Goal: Task Accomplishment & Management: Complete application form

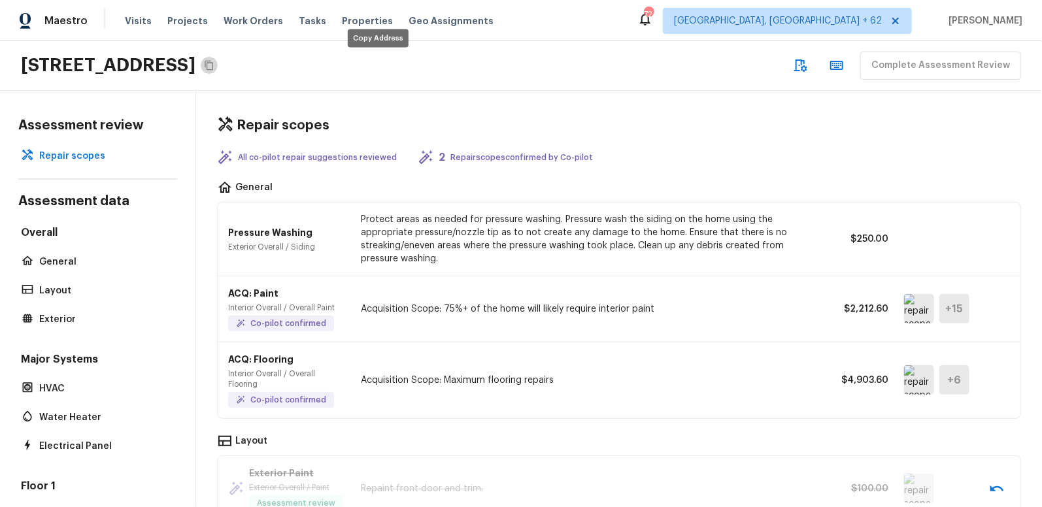
click at [214, 64] on icon "Copy Address" at bounding box center [209, 65] width 10 height 10
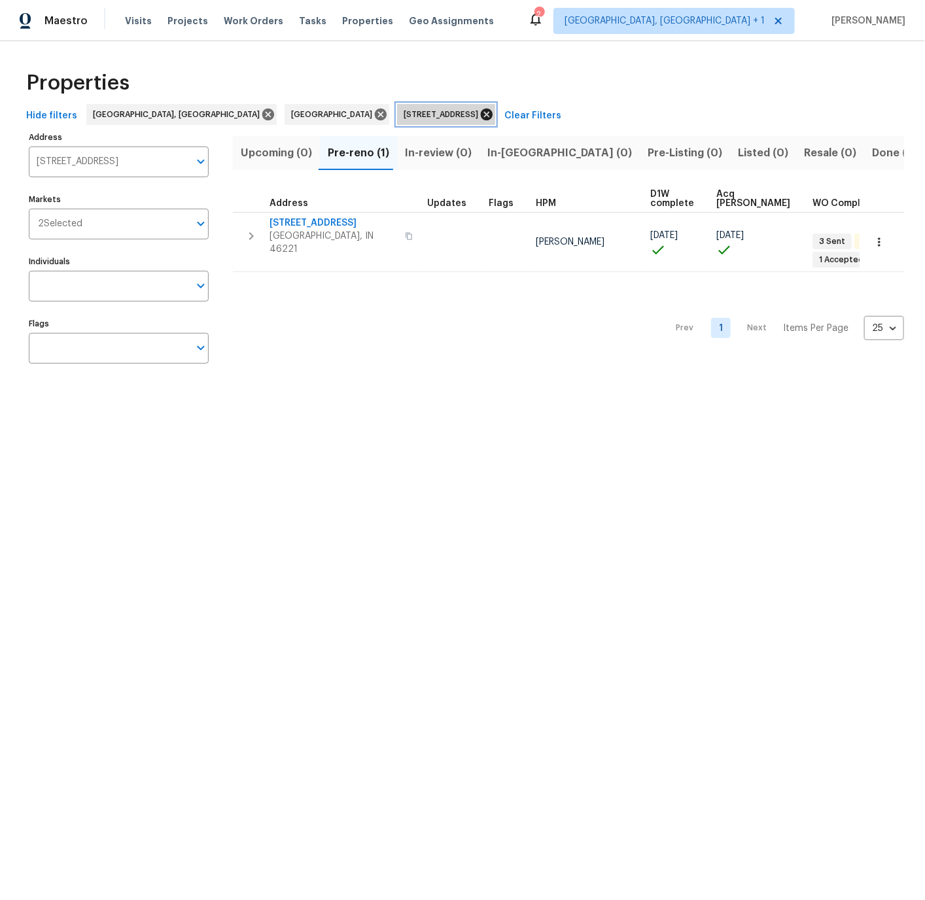
click at [481, 112] on icon at bounding box center [487, 115] width 12 height 12
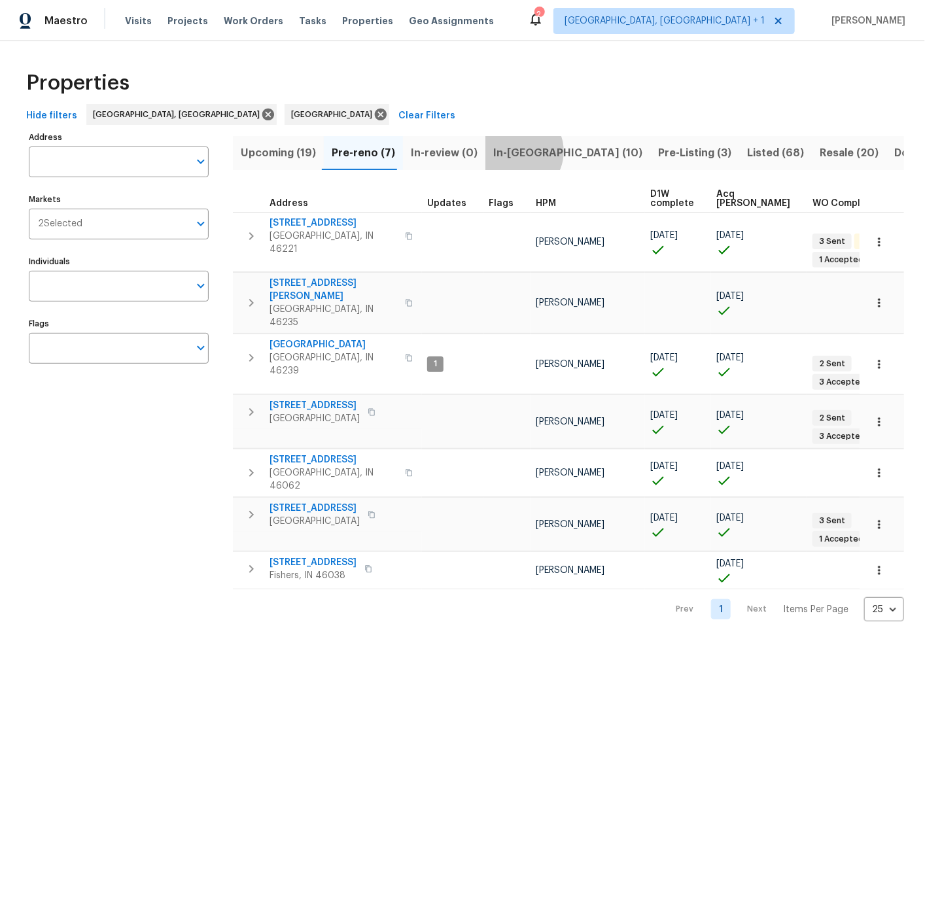
click at [507, 152] on span "In-[GEOGRAPHIC_DATA] (10)" at bounding box center [567, 153] width 149 height 18
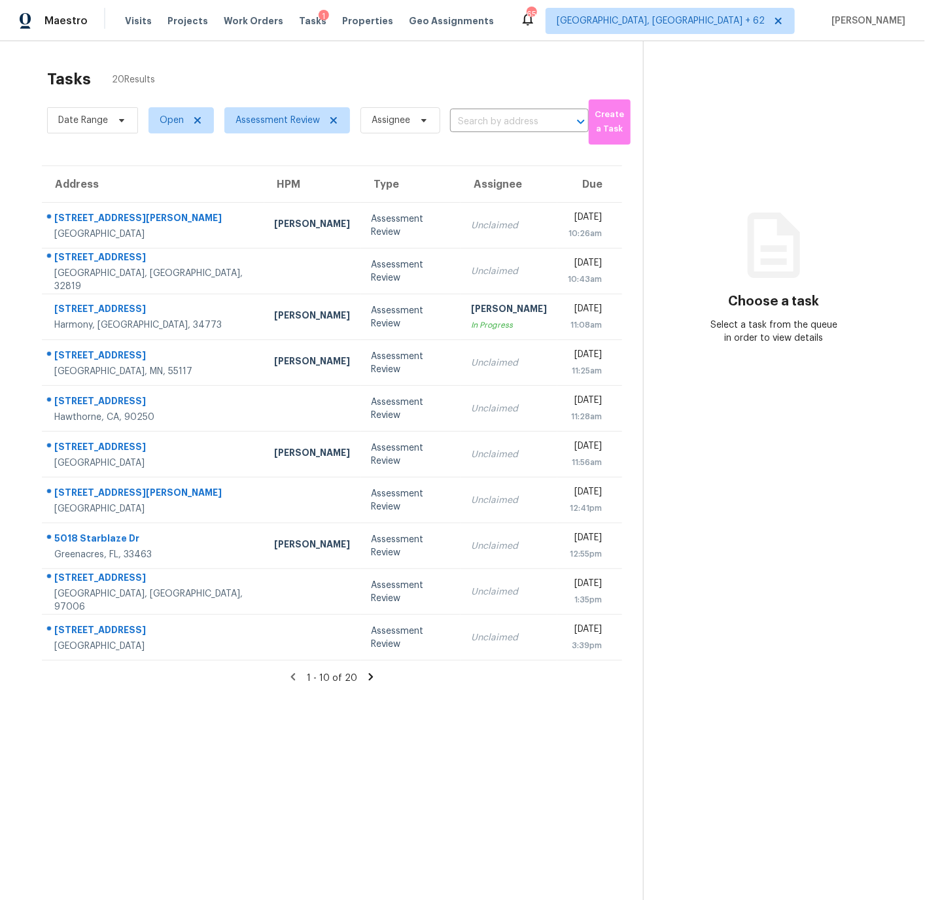
click at [369, 676] on icon at bounding box center [371, 677] width 5 height 7
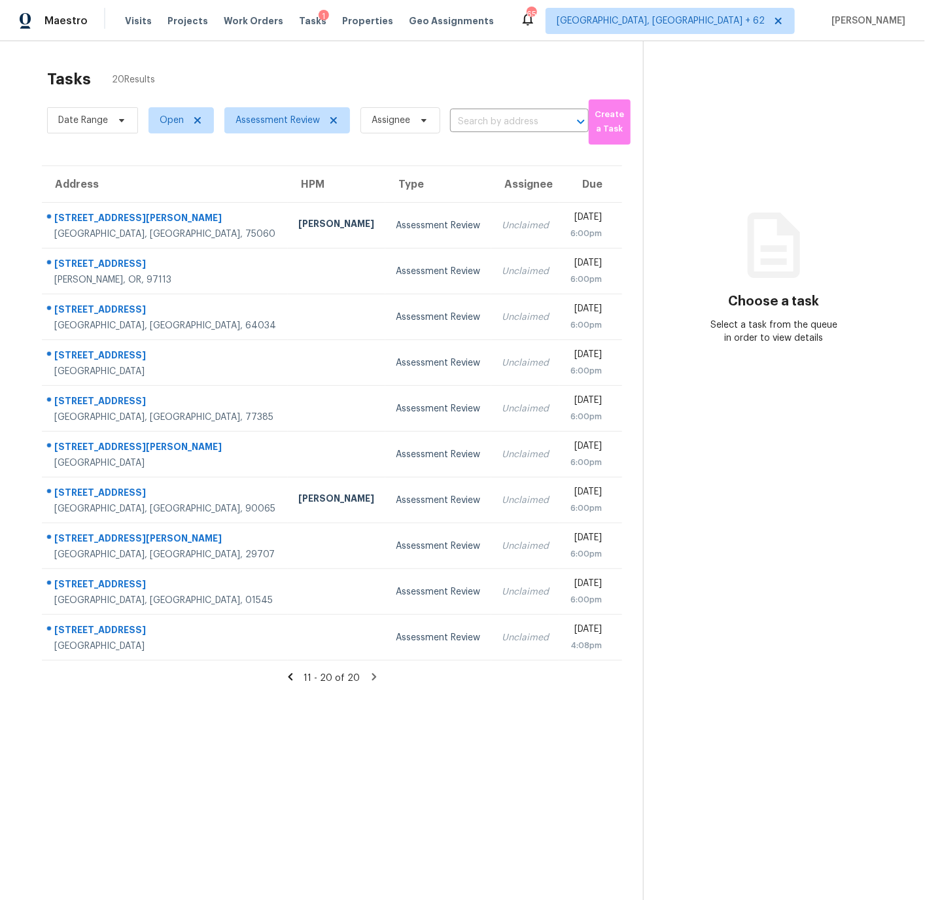
click at [293, 676] on icon at bounding box center [290, 677] width 12 height 12
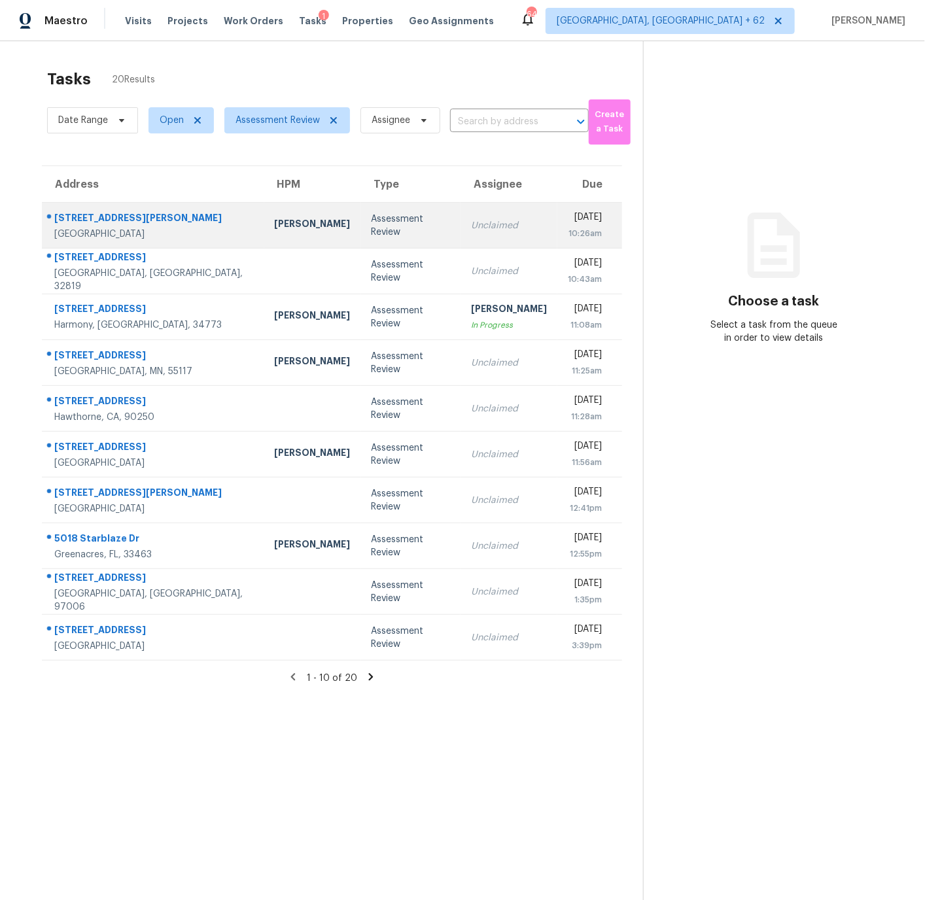
click at [183, 224] on div "10718 SW Hensley St" at bounding box center [153, 219] width 199 height 16
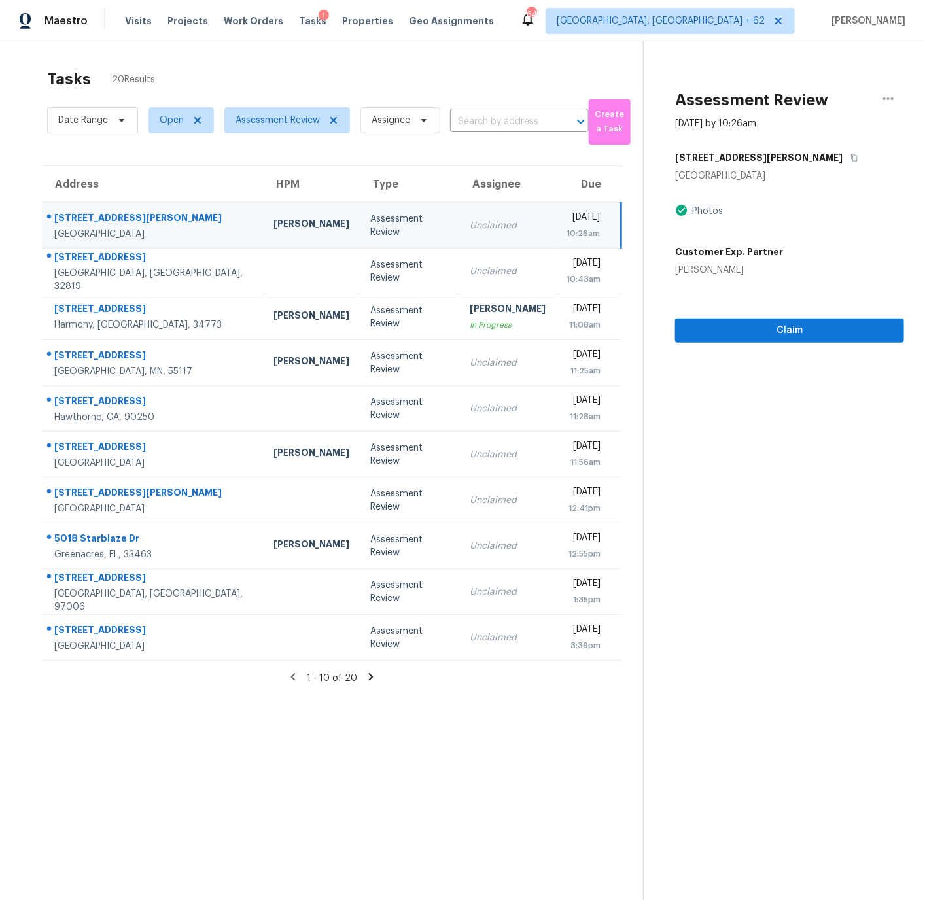
click at [90, 218] on div "[STREET_ADDRESS][PERSON_NAME]" at bounding box center [153, 219] width 198 height 16
copy div "SW"
click at [102, 217] on div "10718 SW Hensley St" at bounding box center [153, 219] width 198 height 16
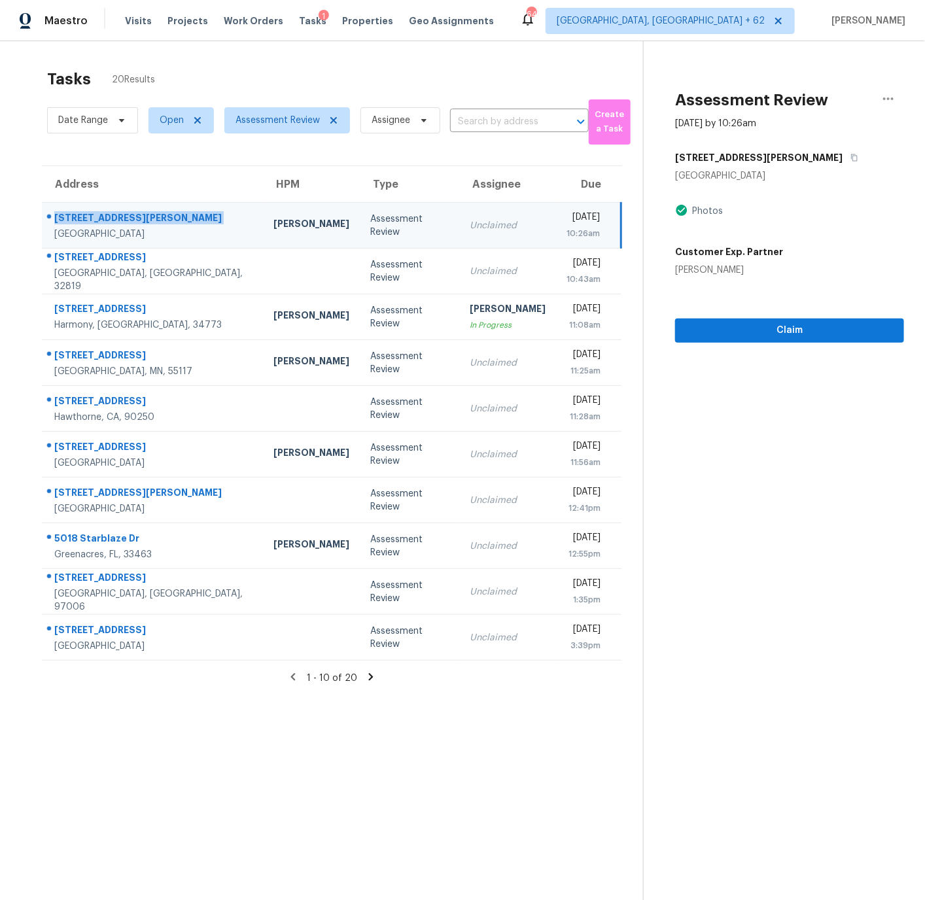
copy div "10718 SW Hensley St"
click at [791, 328] on span "Claim" at bounding box center [789, 330] width 208 height 16
click at [791, 328] on span "Start Assessment" at bounding box center [789, 330] width 208 height 16
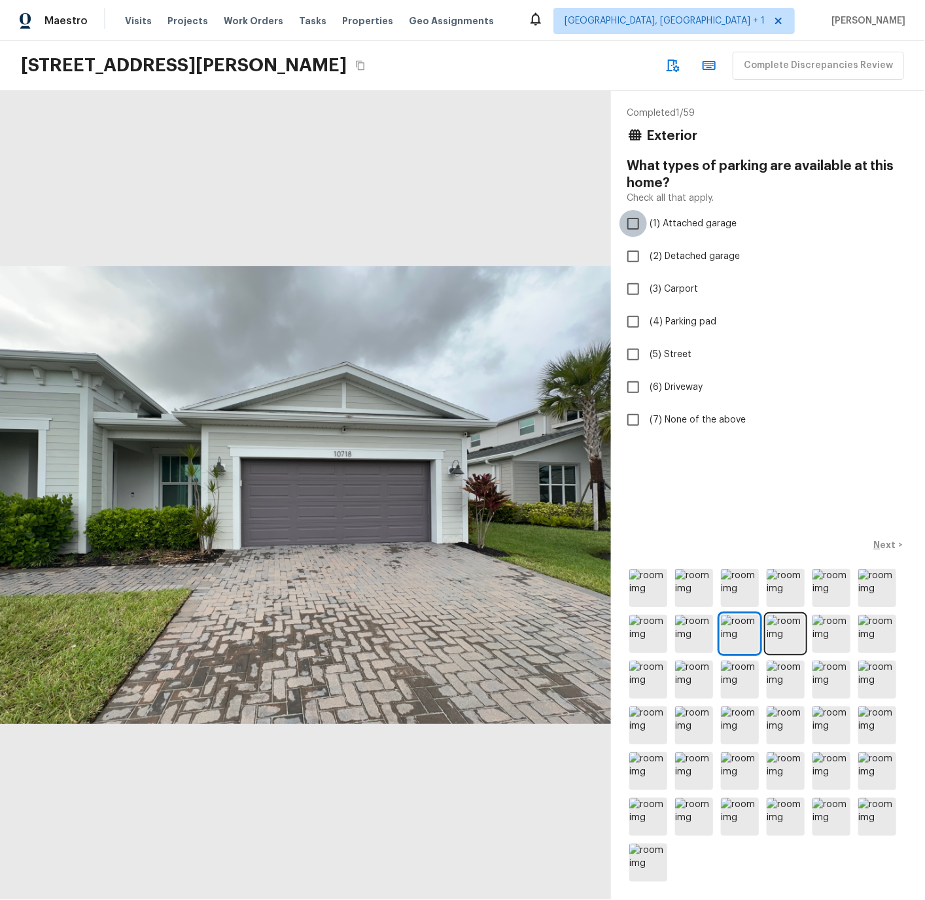
click at [633, 223] on input "(1) Attached garage" at bounding box center [632, 223] width 27 height 27
checkbox input "true"
click at [887, 541] on p "Next" at bounding box center [886, 544] width 25 height 13
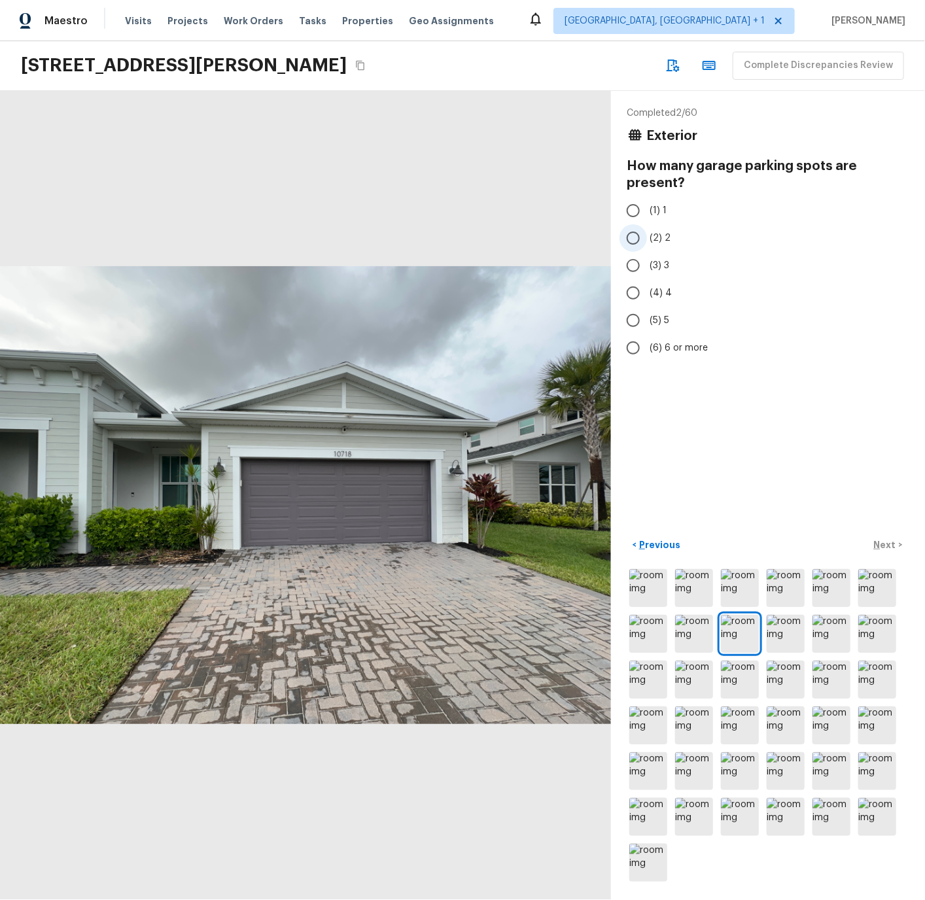
click at [633, 239] on input "(2) 2" at bounding box center [632, 237] width 27 height 27
radio input "true"
click at [887, 540] on p "Next" at bounding box center [886, 544] width 25 height 13
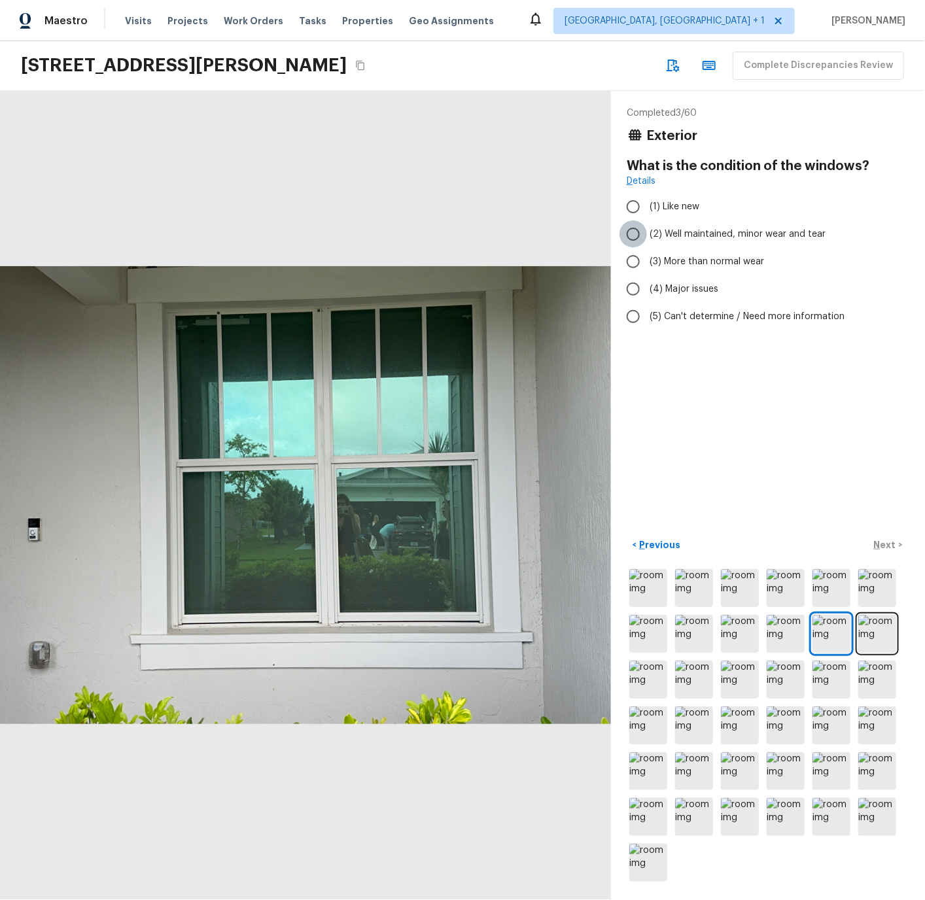
click at [633, 233] on input "(2) Well maintained, minor wear and tear" at bounding box center [632, 233] width 27 height 27
radio input "true"
drag, startPoint x: 883, startPoint y: 541, endPoint x: 796, endPoint y: 441, distance: 133.5
click at [883, 541] on p "Next" at bounding box center [886, 544] width 25 height 13
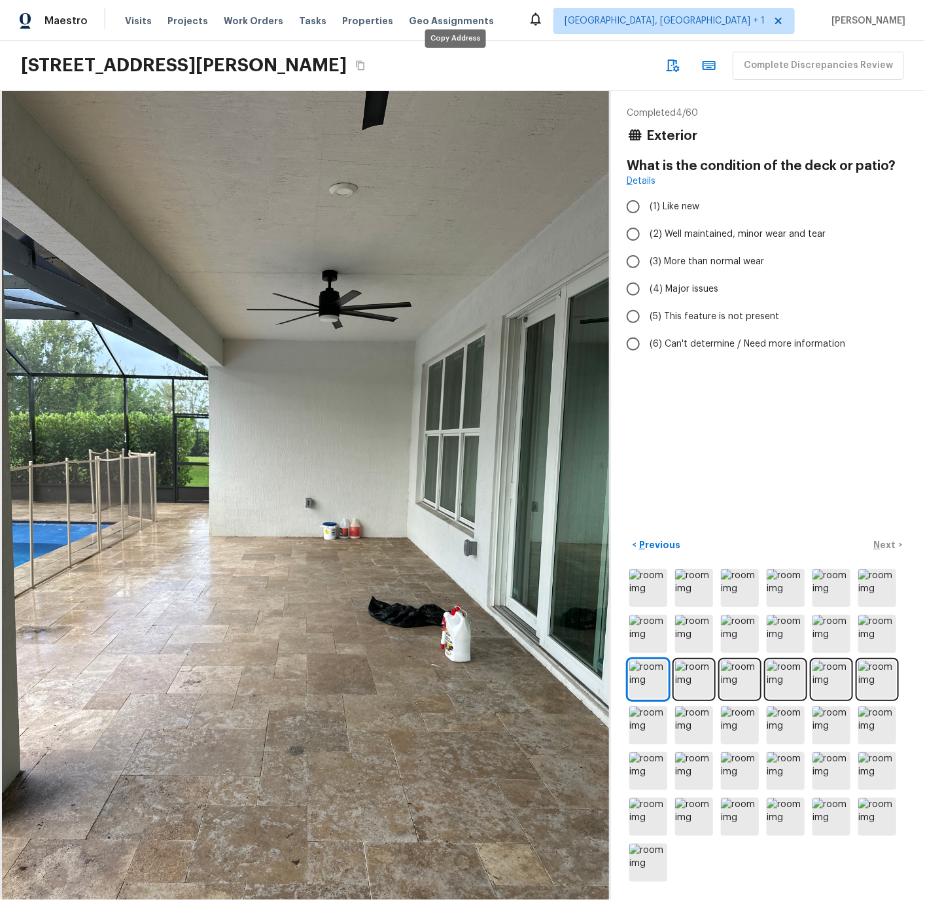
click at [366, 65] on icon "Copy Address" at bounding box center [360, 65] width 10 height 10
click at [647, 593] on img at bounding box center [648, 588] width 38 height 38
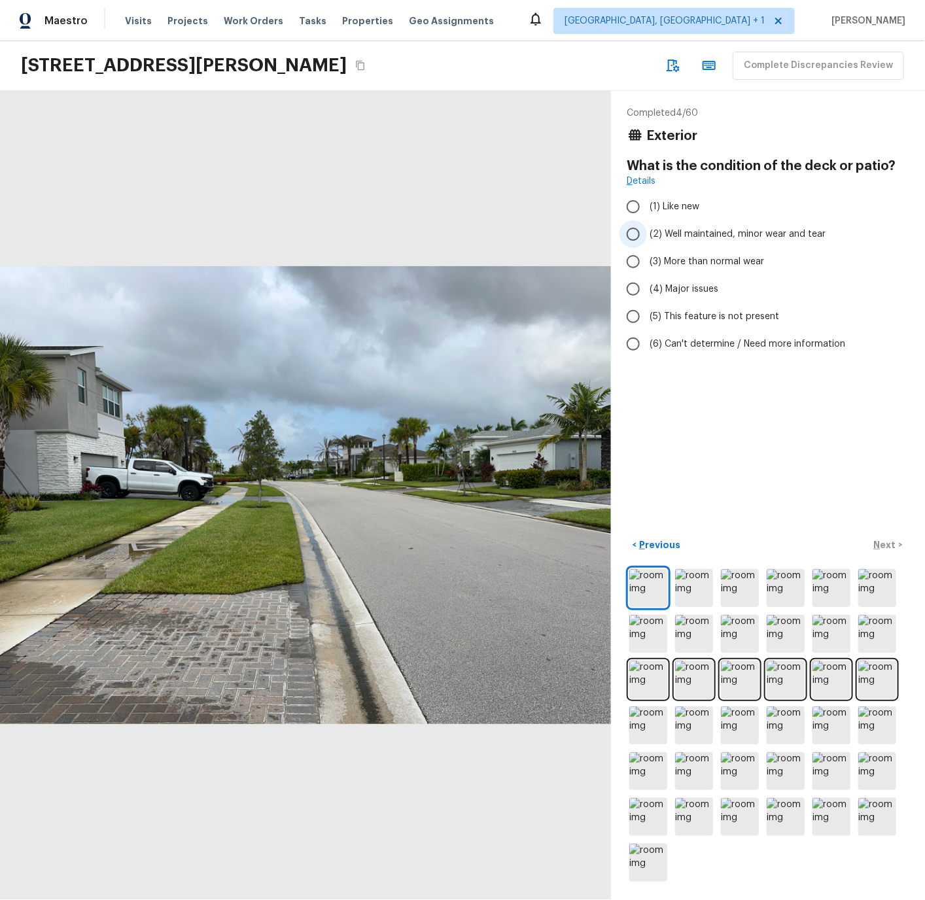
click at [634, 234] on input "(2) Well maintained, minor wear and tear" at bounding box center [632, 233] width 27 height 27
radio input "true"
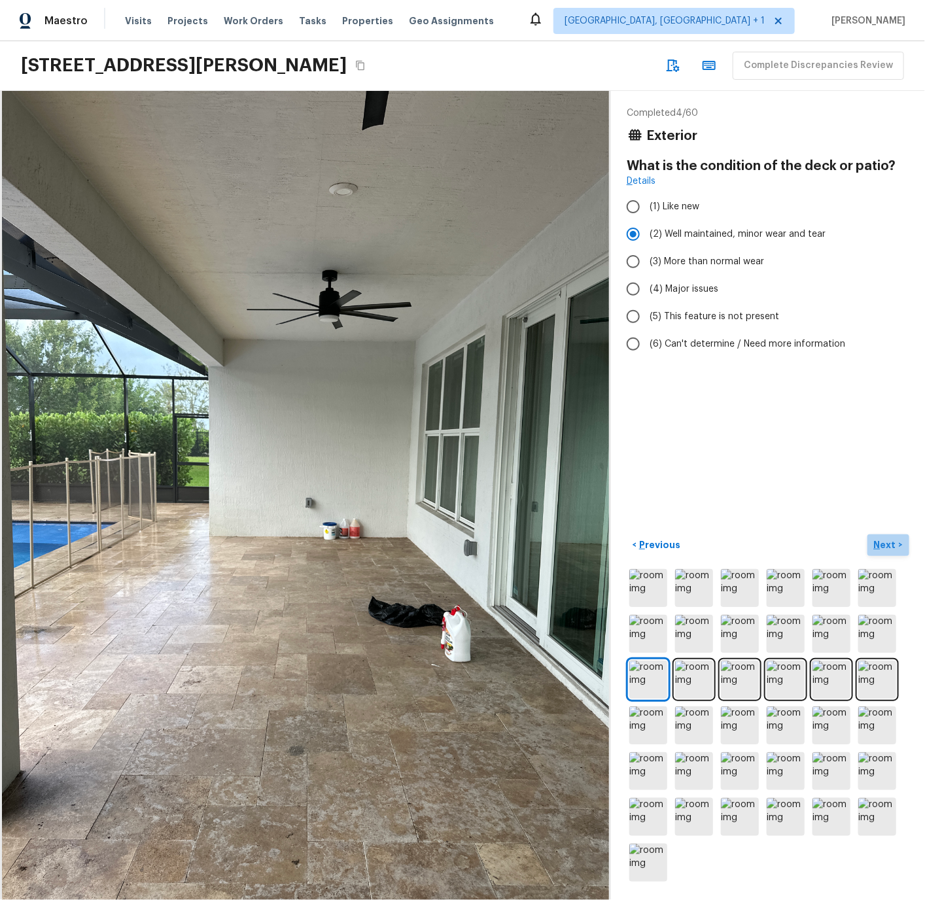
click at [885, 541] on p "Next" at bounding box center [886, 544] width 25 height 13
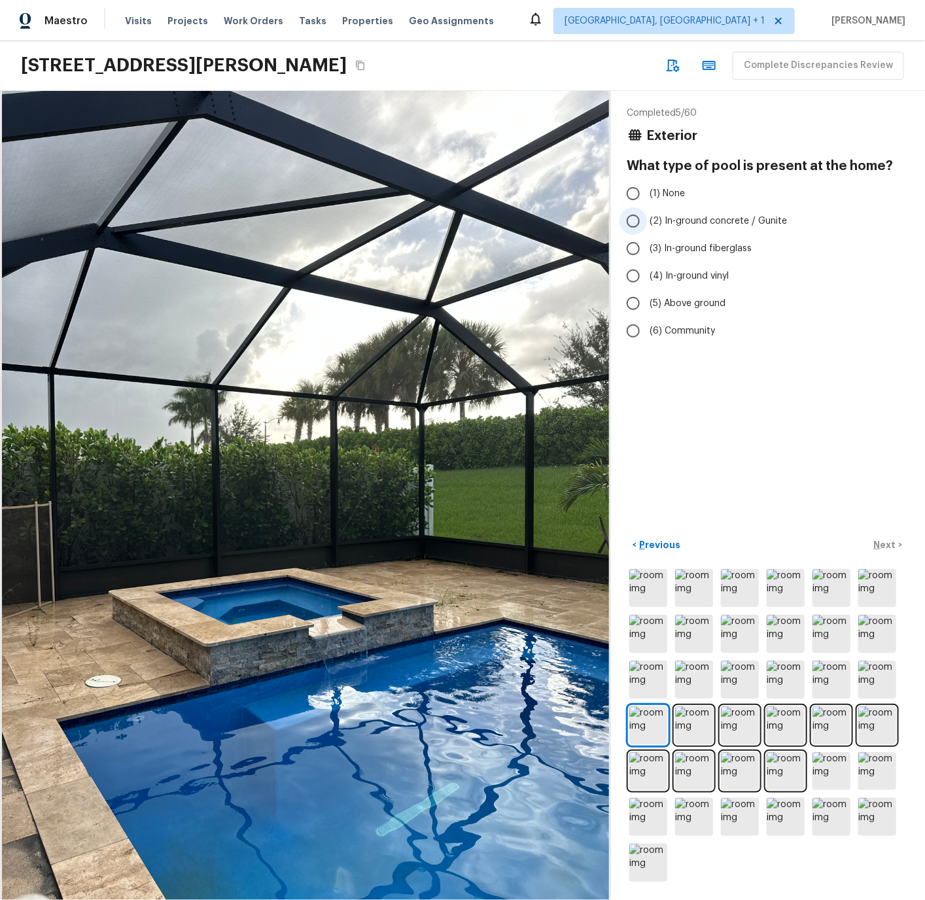
click at [632, 222] on input "(2) In-ground concrete / Gunite" at bounding box center [632, 220] width 27 height 27
radio input "true"
click at [884, 543] on p "Next" at bounding box center [886, 544] width 25 height 13
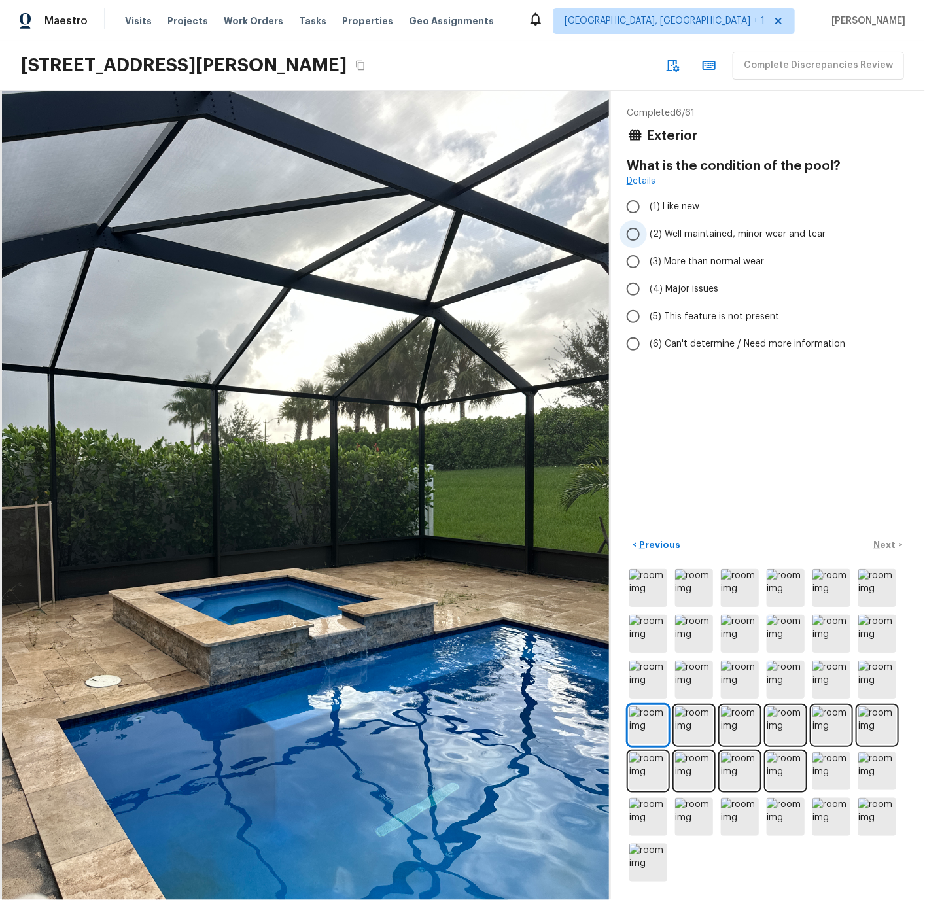
click at [634, 235] on input "(2) Well maintained, minor wear and tear" at bounding box center [632, 233] width 27 height 27
radio input "true"
click at [883, 540] on p "Next" at bounding box center [886, 544] width 25 height 13
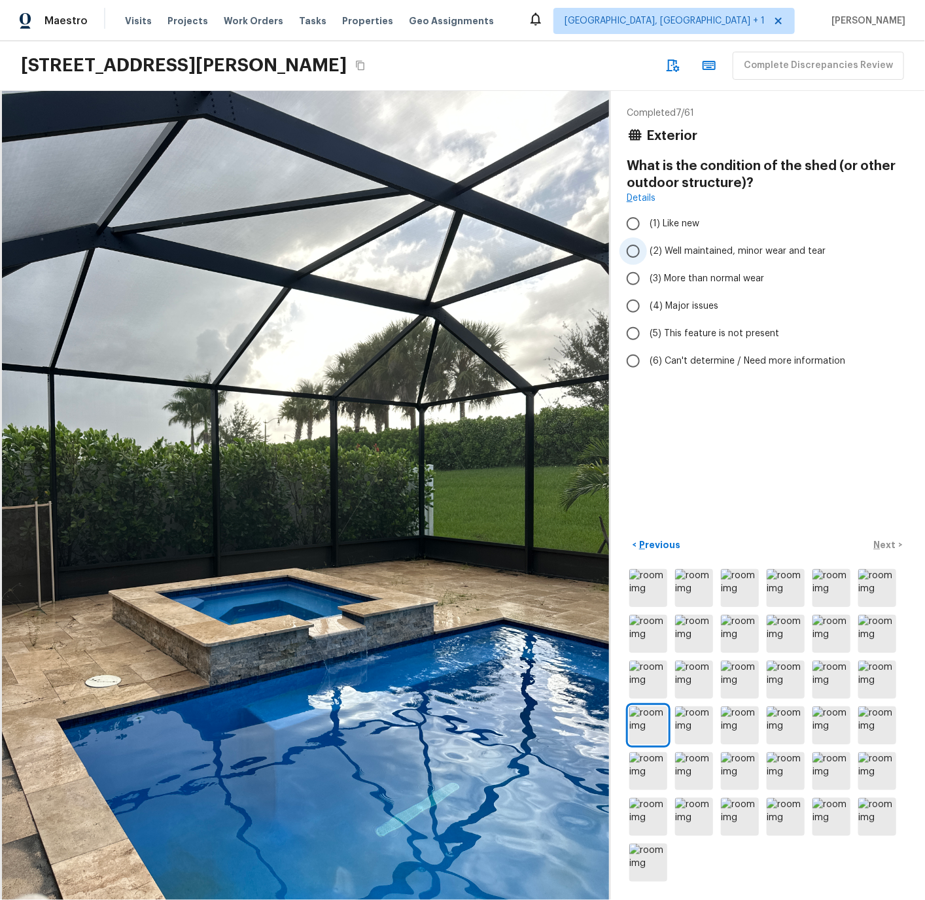
click at [632, 250] on input "(2) Well maintained, minor wear and tear" at bounding box center [632, 250] width 27 height 27
radio input "true"
click at [882, 545] on p "Next" at bounding box center [886, 544] width 25 height 13
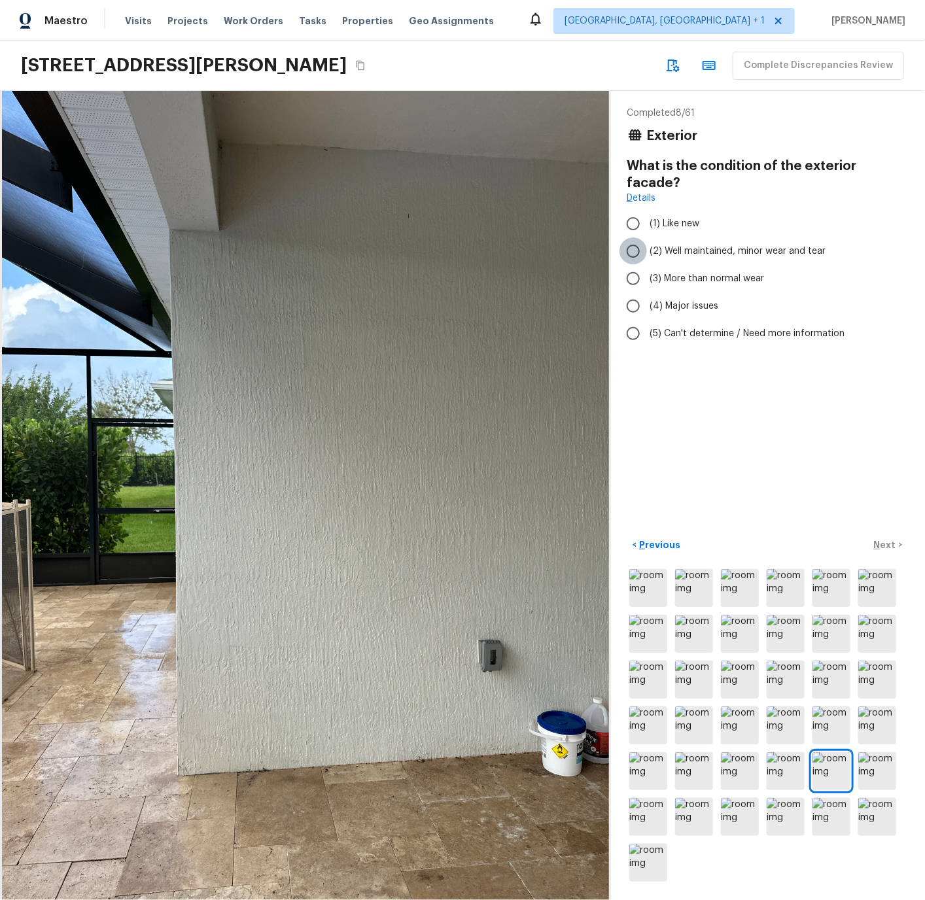
click at [636, 237] on input "(2) Well maintained, minor wear and tear" at bounding box center [632, 250] width 27 height 27
radio input "true"
click at [883, 542] on p "Next" at bounding box center [886, 544] width 25 height 13
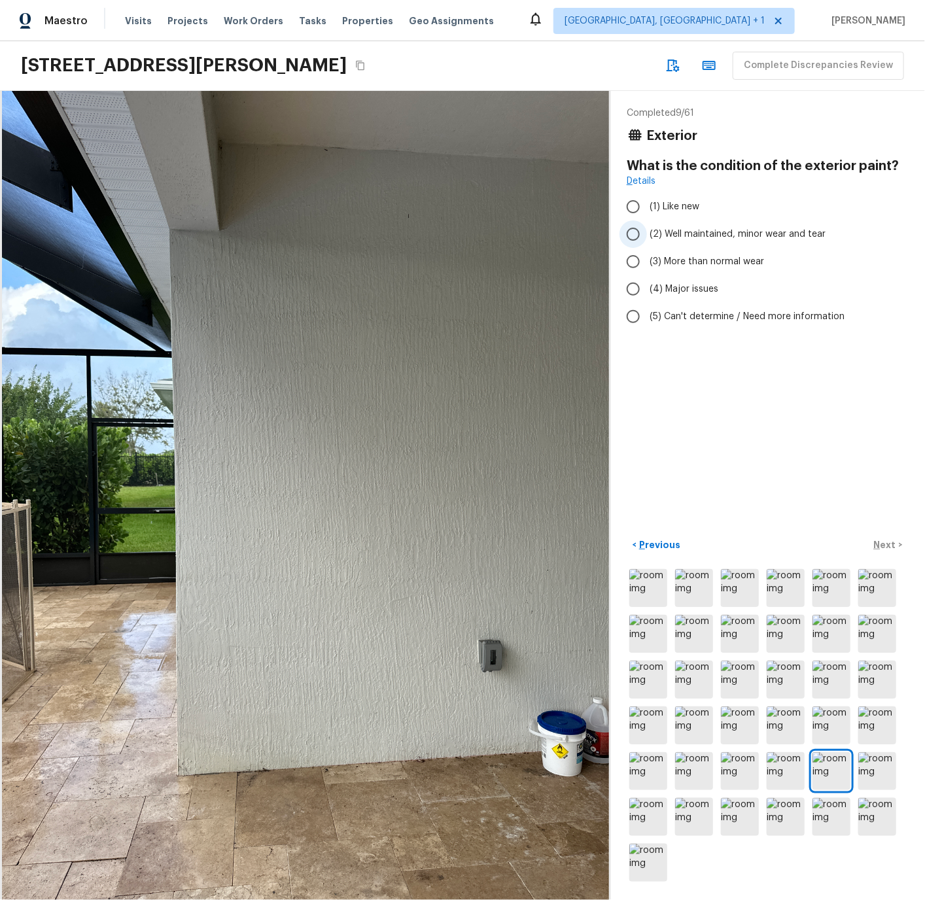
click at [635, 230] on input "(2) Well maintained, minor wear and tear" at bounding box center [632, 233] width 27 height 27
radio input "true"
click at [882, 543] on p "Next" at bounding box center [886, 544] width 25 height 13
click at [697, 594] on img at bounding box center [694, 588] width 38 height 38
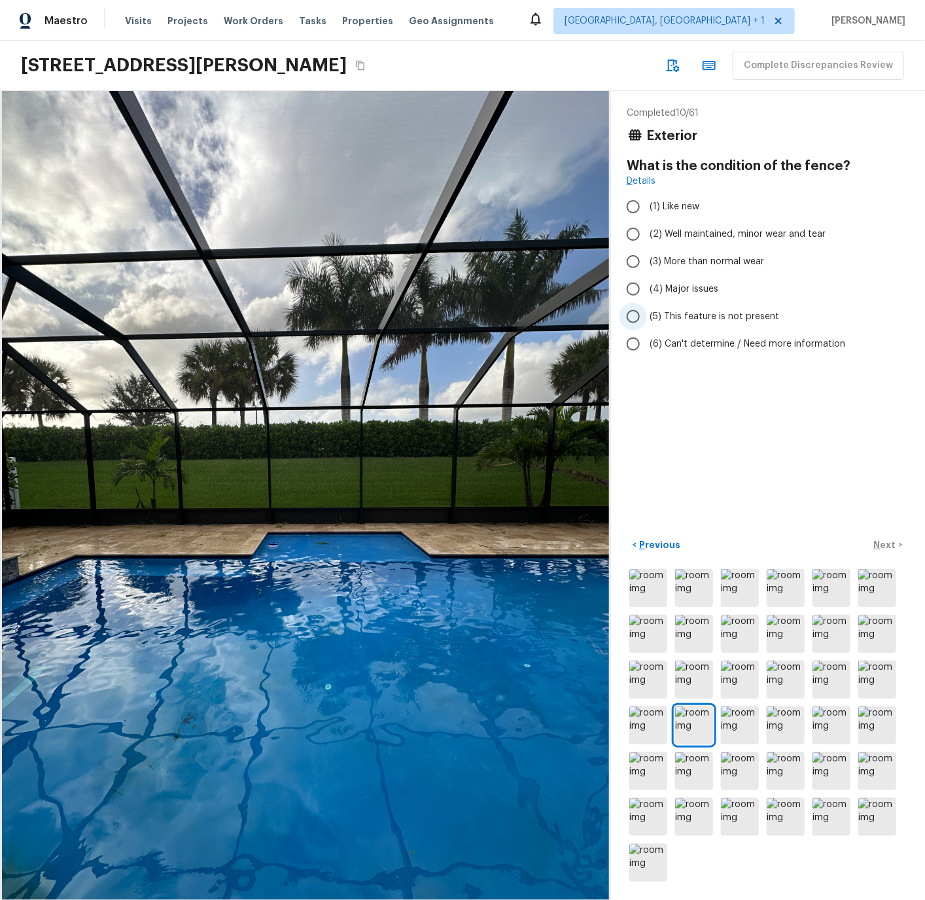
click at [695, 314] on span "(5) This feature is not present" at bounding box center [713, 316] width 129 height 13
click at [647, 314] on input "(5) This feature is not present" at bounding box center [632, 316] width 27 height 27
radio input "true"
click at [884, 545] on p "Next" at bounding box center [886, 544] width 25 height 13
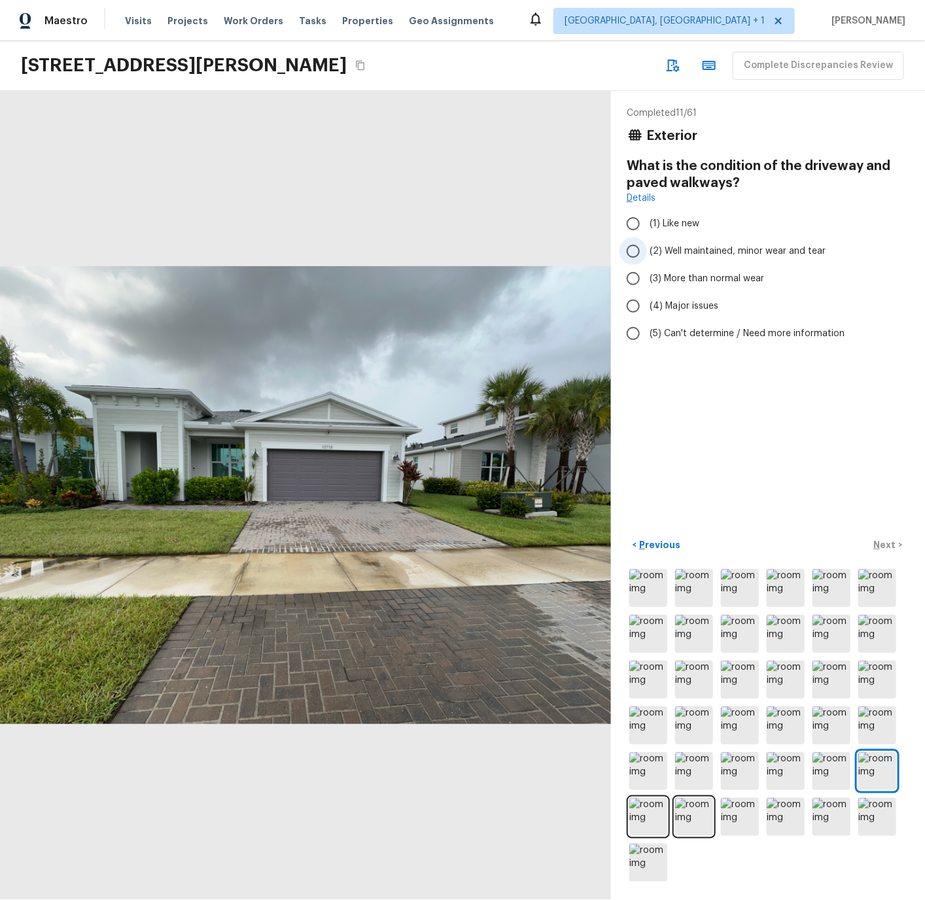
click at [632, 250] on input "(2) Well maintained, minor wear and tear" at bounding box center [632, 250] width 27 height 27
radio input "true"
click at [887, 545] on p "Next" at bounding box center [886, 544] width 25 height 13
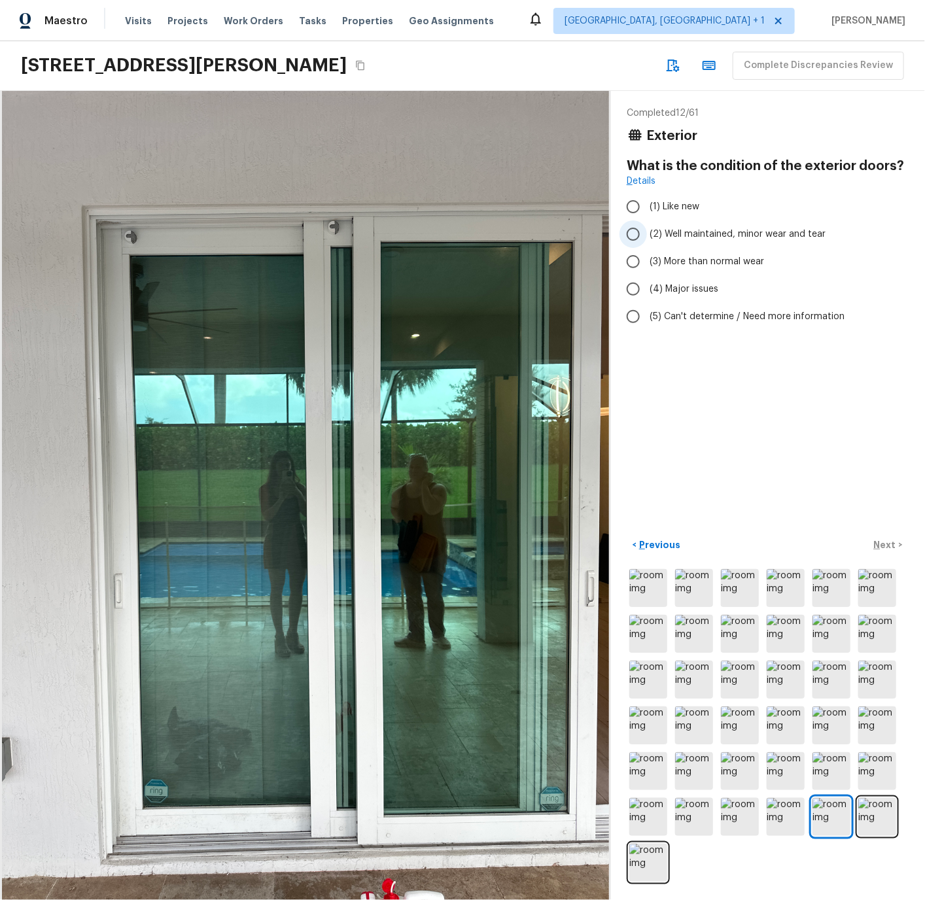
click at [634, 233] on input "(2) Well maintained, minor wear and tear" at bounding box center [632, 233] width 27 height 27
radio input "true"
click at [886, 545] on p "Next" at bounding box center [886, 544] width 25 height 13
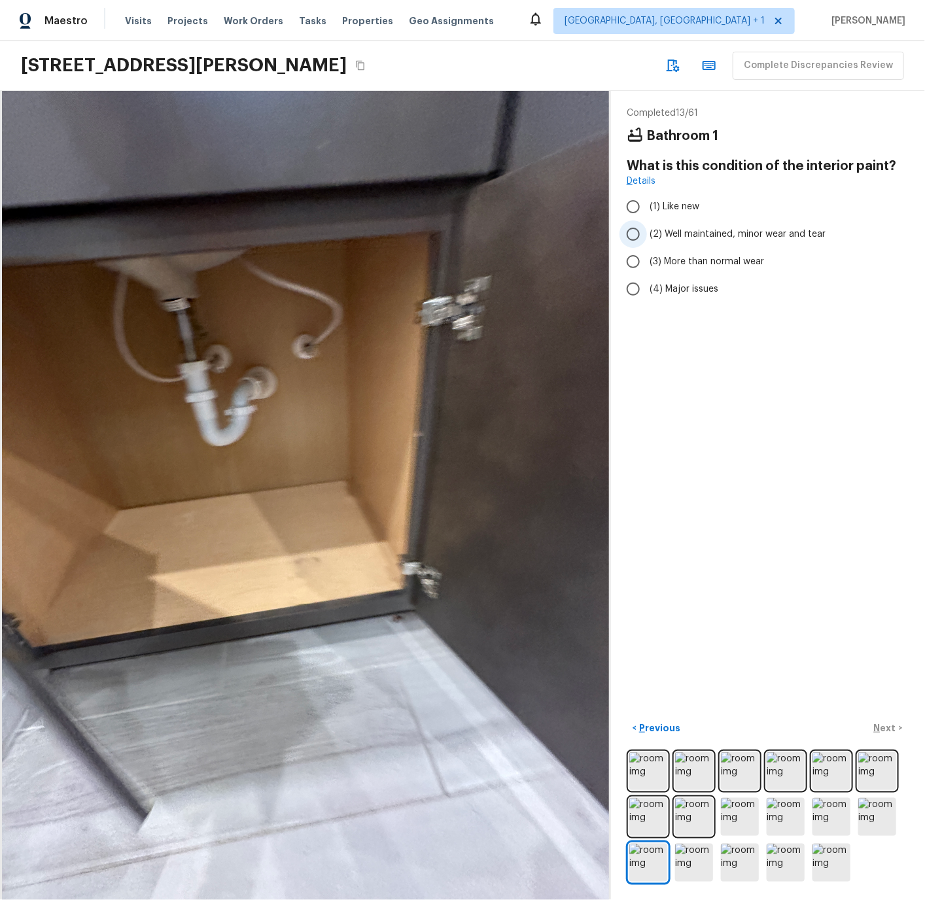
click at [633, 233] on input "(2) Well maintained, minor wear and tear" at bounding box center [632, 233] width 27 height 27
radio input "true"
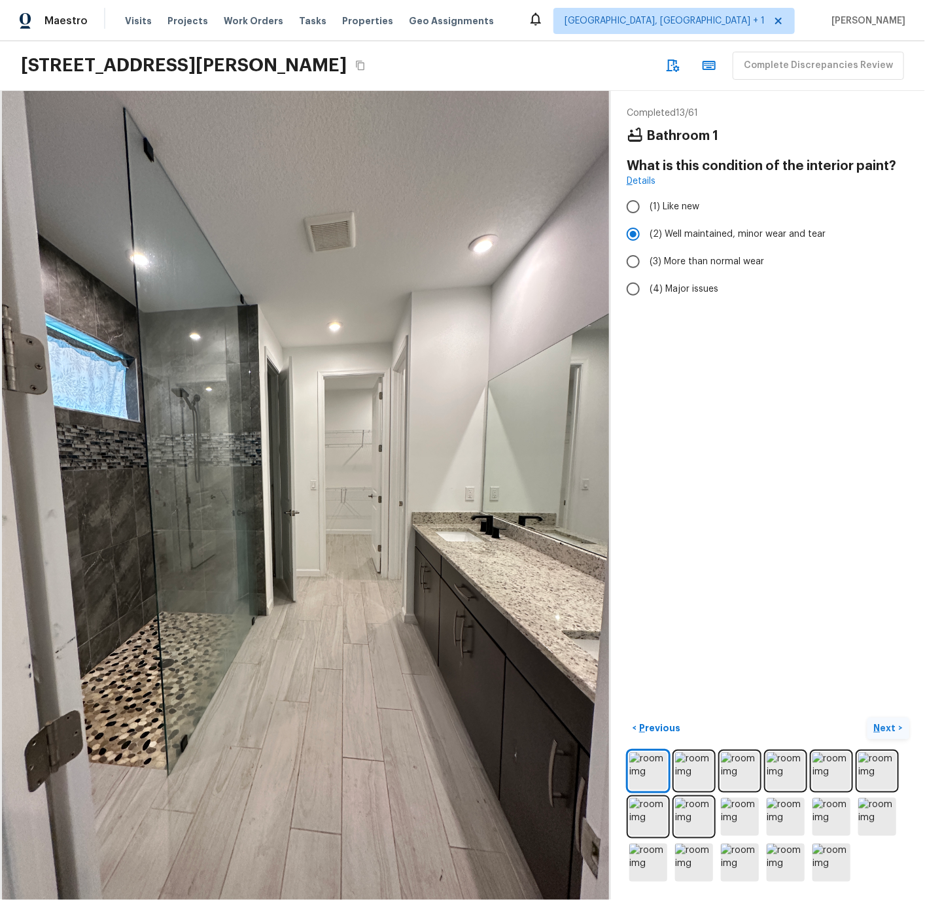
click at [889, 724] on p "Next" at bounding box center [886, 727] width 25 height 13
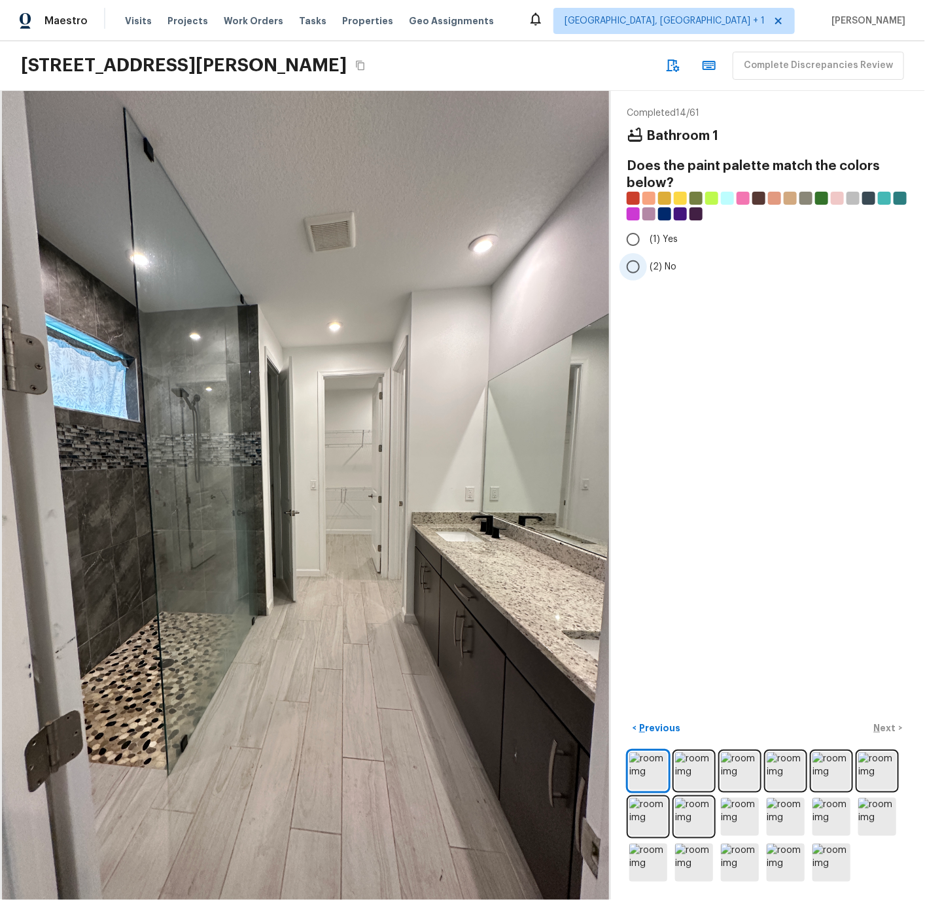
click at [630, 269] on input "(2) No" at bounding box center [632, 266] width 27 height 27
radio input "true"
click at [887, 729] on p "Next" at bounding box center [886, 727] width 25 height 13
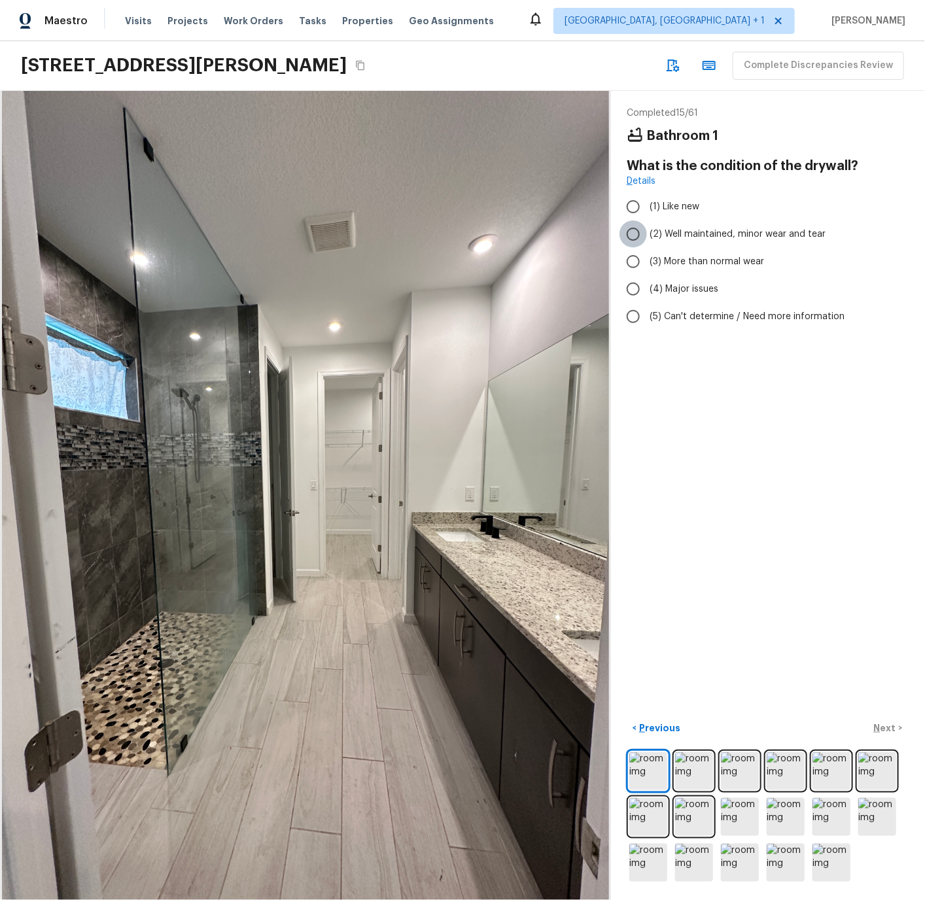
click at [634, 231] on input "(2) Well maintained, minor wear and tear" at bounding box center [632, 233] width 27 height 27
radio input "true"
click at [889, 728] on p "Next" at bounding box center [886, 727] width 25 height 13
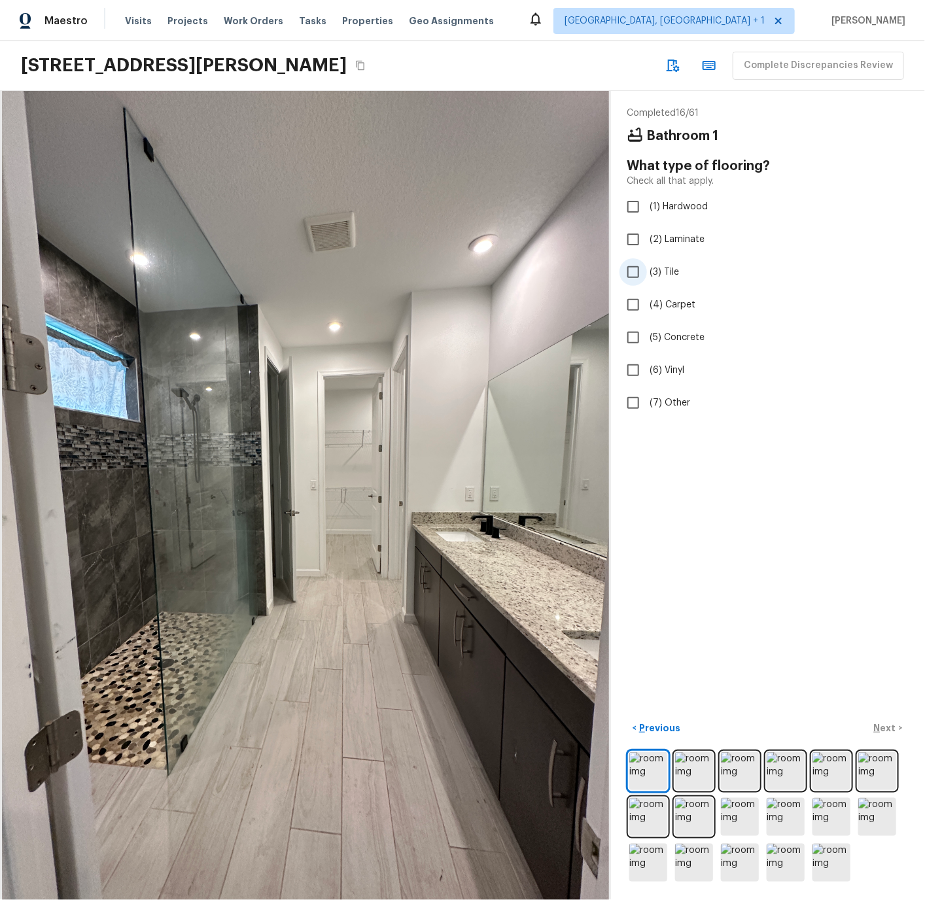
click at [632, 273] on input "(3) Tile" at bounding box center [632, 271] width 27 height 27
checkbox input "true"
click at [884, 726] on p "Next" at bounding box center [886, 727] width 25 height 13
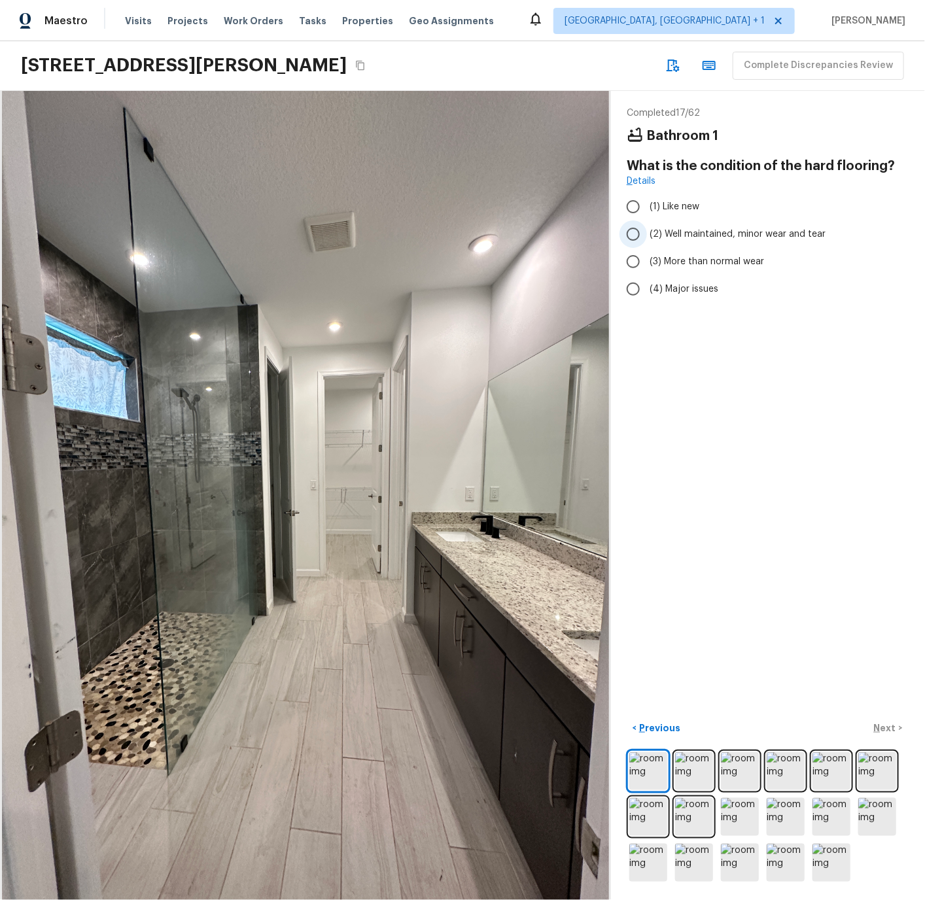
click at [634, 236] on input "(2) Well maintained, minor wear and tear" at bounding box center [632, 233] width 27 height 27
radio input "true"
click at [883, 730] on p "Next" at bounding box center [886, 727] width 25 height 13
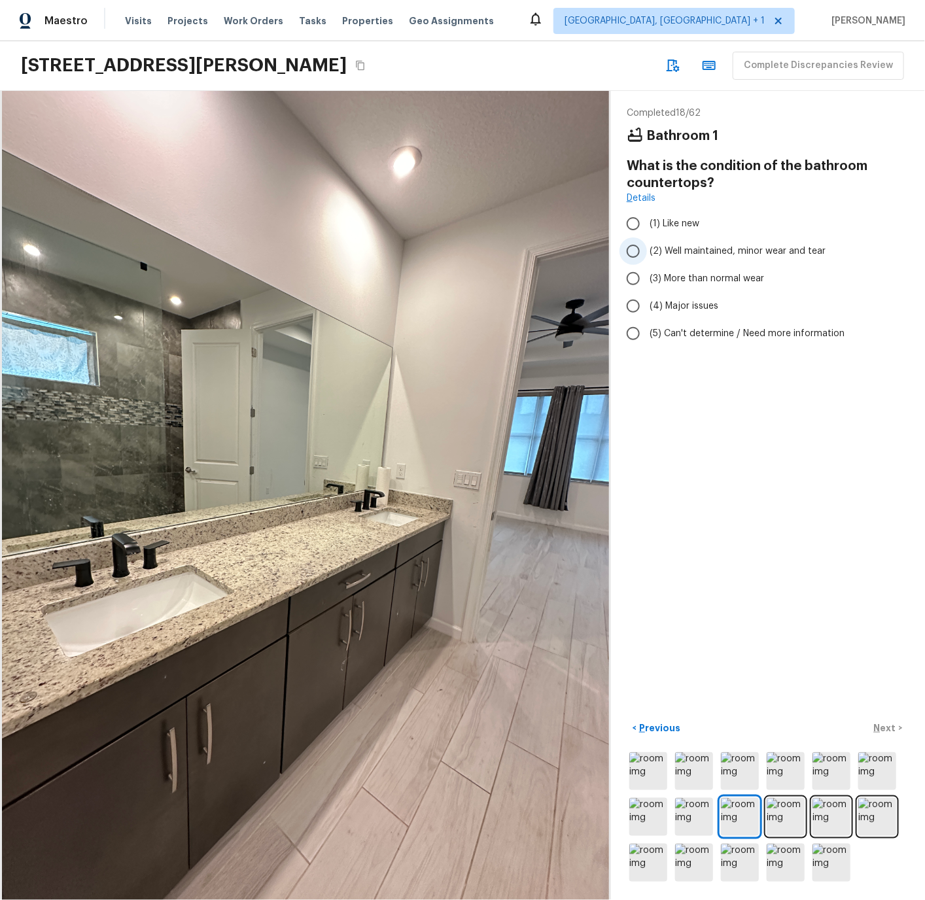
click at [634, 248] on input "(2) Well maintained, minor wear and tear" at bounding box center [632, 250] width 27 height 27
radio input "true"
click at [887, 730] on p "Next" at bounding box center [886, 727] width 25 height 13
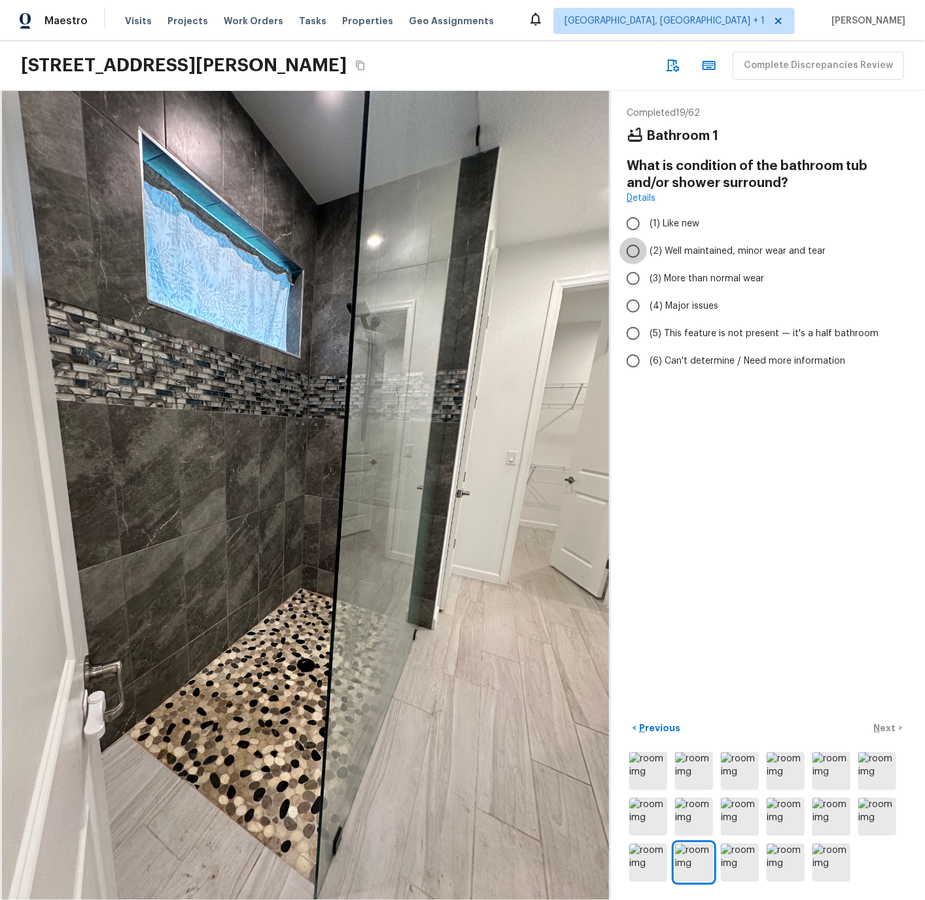
drag, startPoint x: 637, startPoint y: 252, endPoint x: 696, endPoint y: 407, distance: 165.2
click at [637, 252] on input "(2) Well maintained, minor wear and tear" at bounding box center [632, 250] width 27 height 27
radio input "true"
click at [882, 728] on p "Next" at bounding box center [886, 727] width 25 height 13
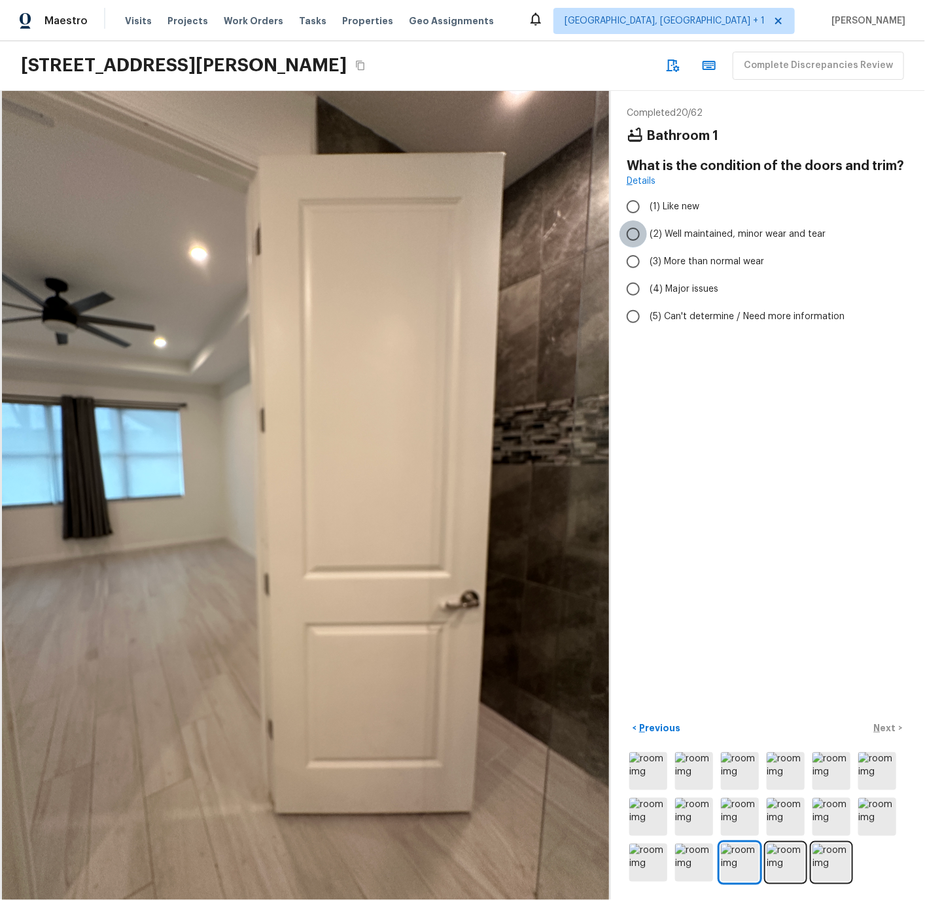
click at [633, 230] on input "(2) Well maintained, minor wear and tear" at bounding box center [632, 233] width 27 height 27
radio input "true"
click at [880, 723] on p "Next" at bounding box center [886, 727] width 25 height 13
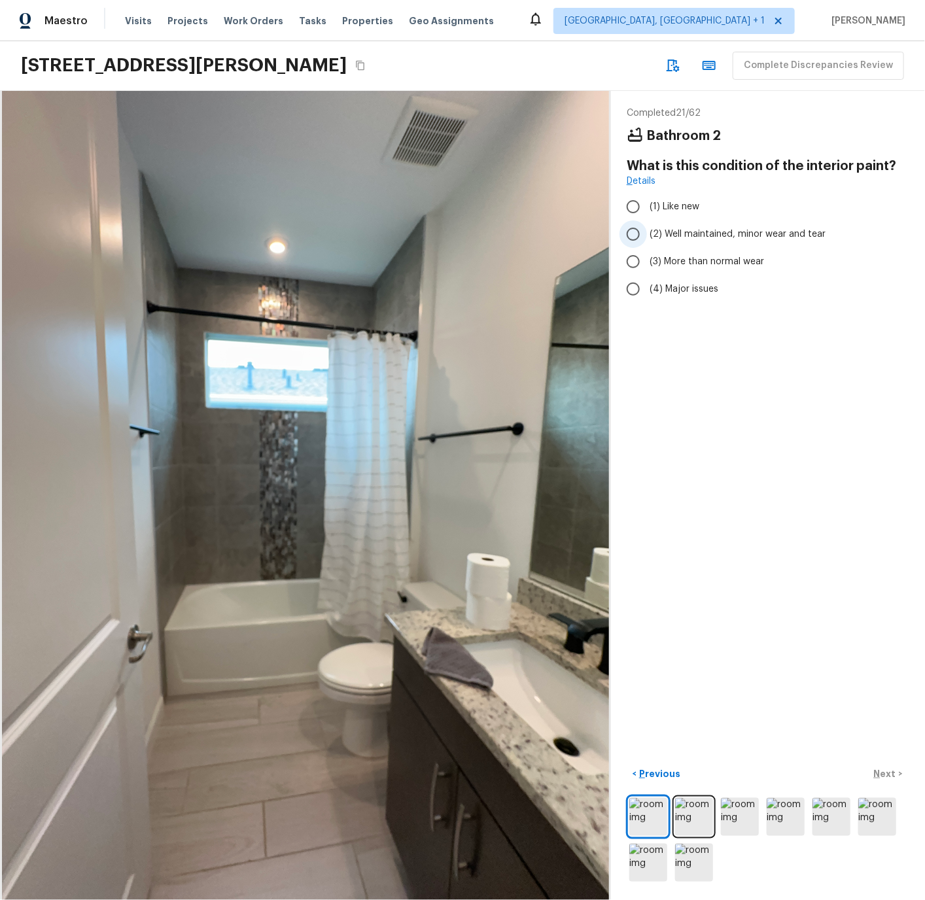
click at [636, 232] on input "(2) Well maintained, minor wear and tear" at bounding box center [632, 233] width 27 height 27
radio input "true"
click at [889, 773] on p "Next" at bounding box center [886, 773] width 25 height 13
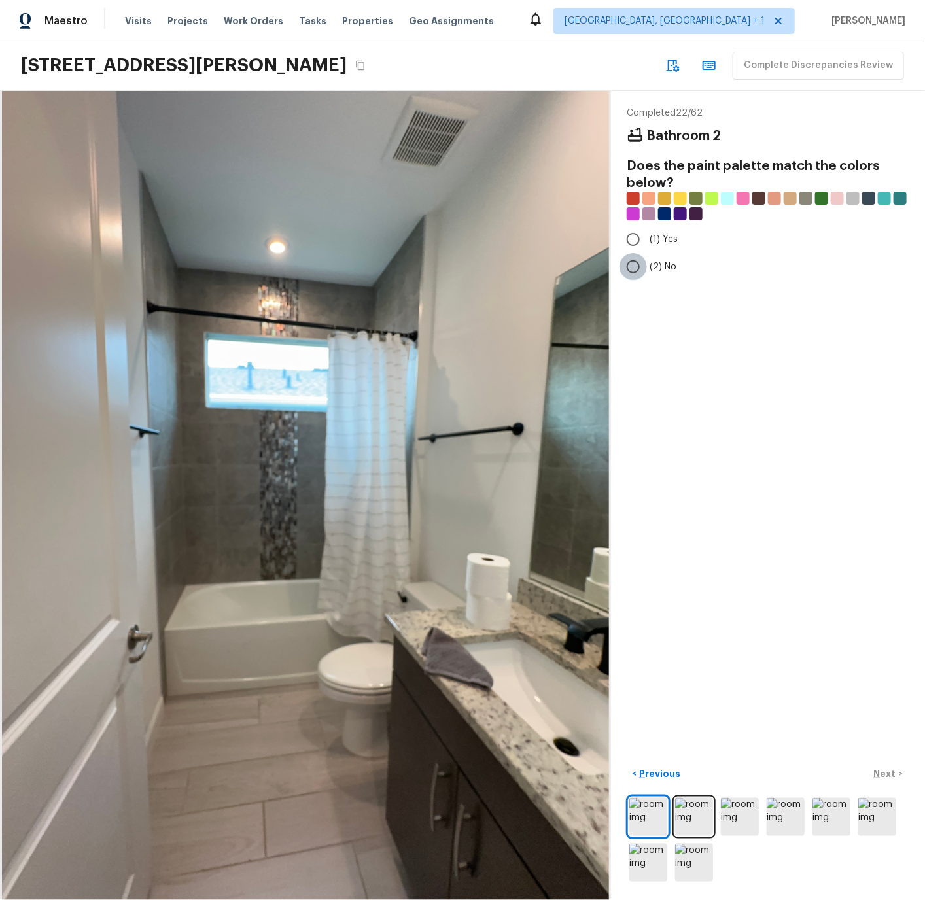
click at [634, 267] on input "(2) No" at bounding box center [632, 266] width 27 height 27
radio input "true"
click at [885, 772] on p "Next" at bounding box center [886, 773] width 25 height 13
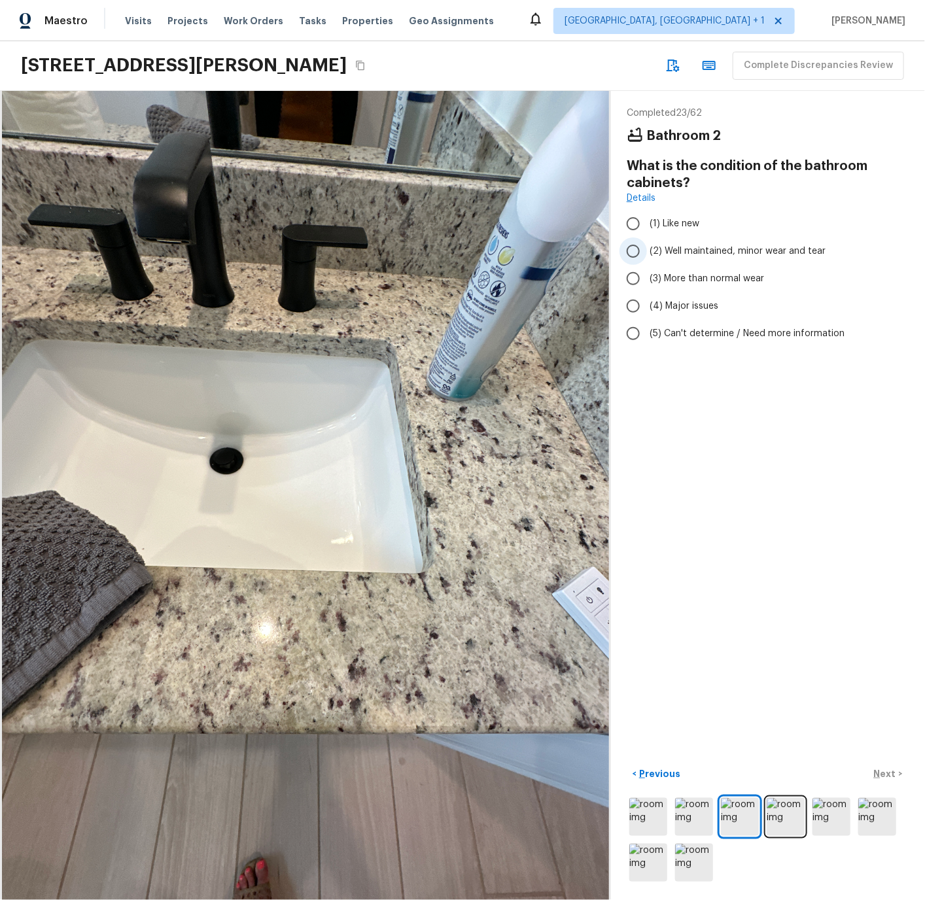
click at [637, 252] on input "(2) Well maintained, minor wear and tear" at bounding box center [632, 250] width 27 height 27
radio input "true"
click at [886, 773] on p "Next" at bounding box center [886, 773] width 25 height 13
click at [632, 250] on input "(2) Well maintained, minor wear and tear" at bounding box center [632, 250] width 27 height 27
radio input "true"
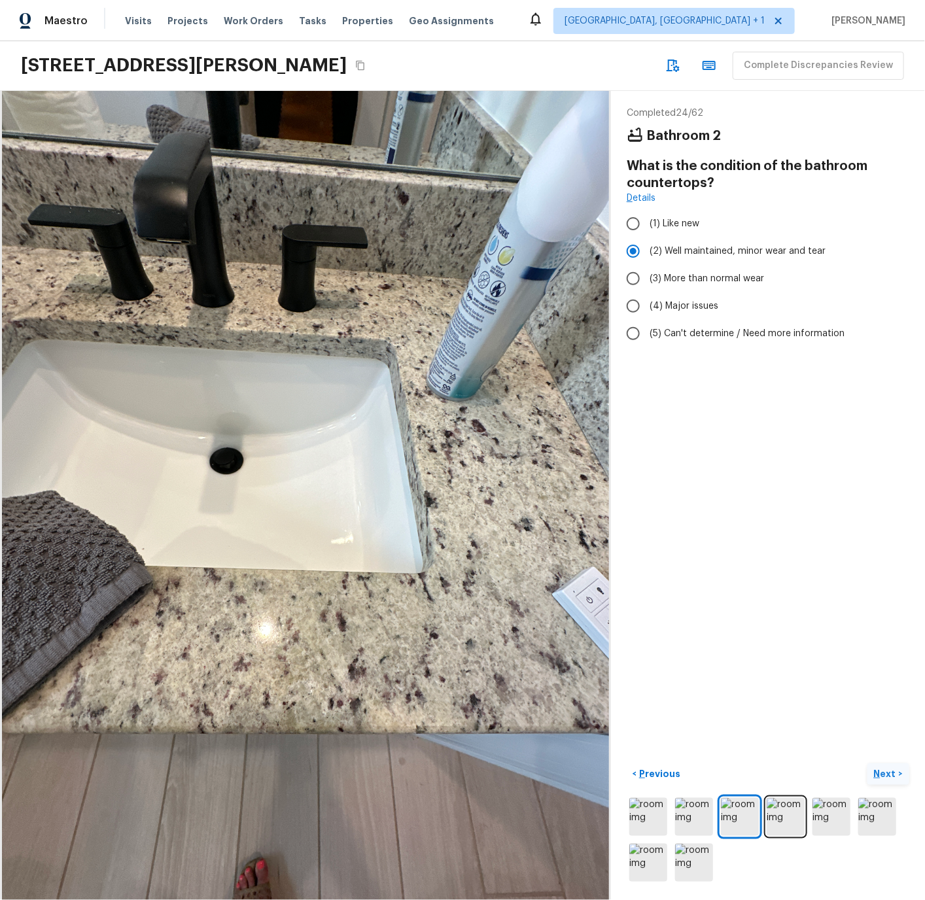
click at [892, 775] on p "Next" at bounding box center [886, 773] width 25 height 13
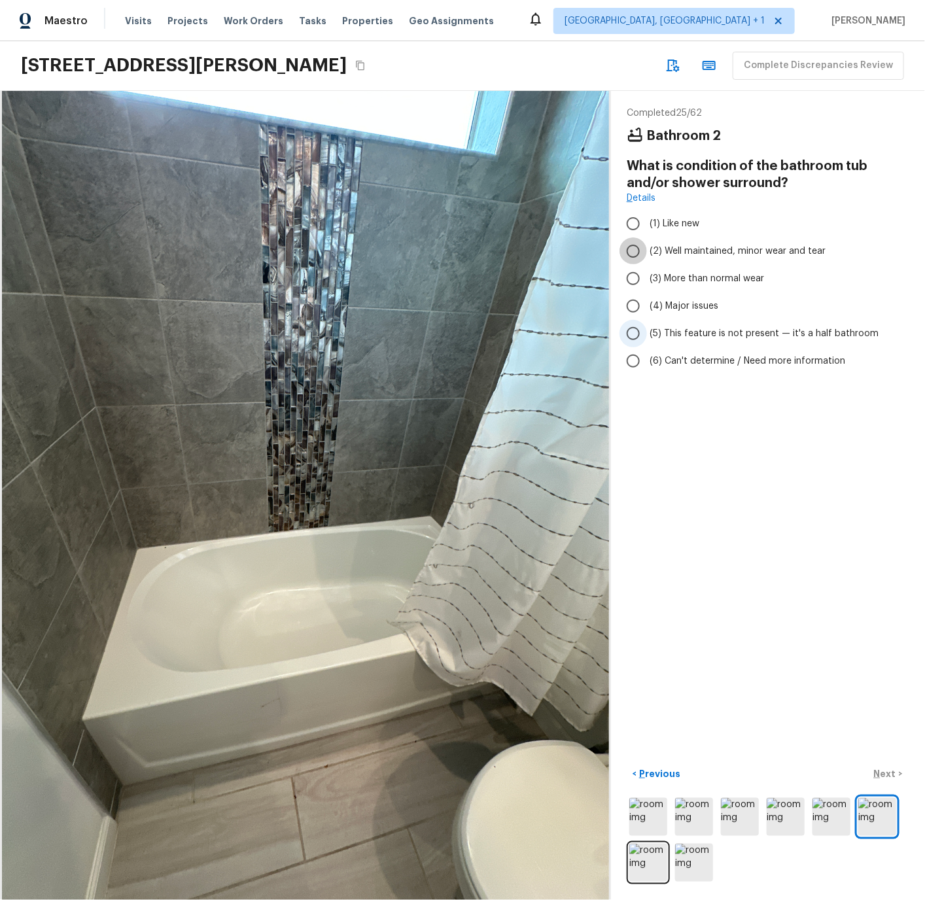
drag, startPoint x: 635, startPoint y: 250, endPoint x: 648, endPoint y: 336, distance: 87.3
click at [635, 250] on input "(2) Well maintained, minor wear and tear" at bounding box center [632, 250] width 27 height 27
radio input "true"
click at [882, 772] on p "Next" at bounding box center [886, 773] width 25 height 13
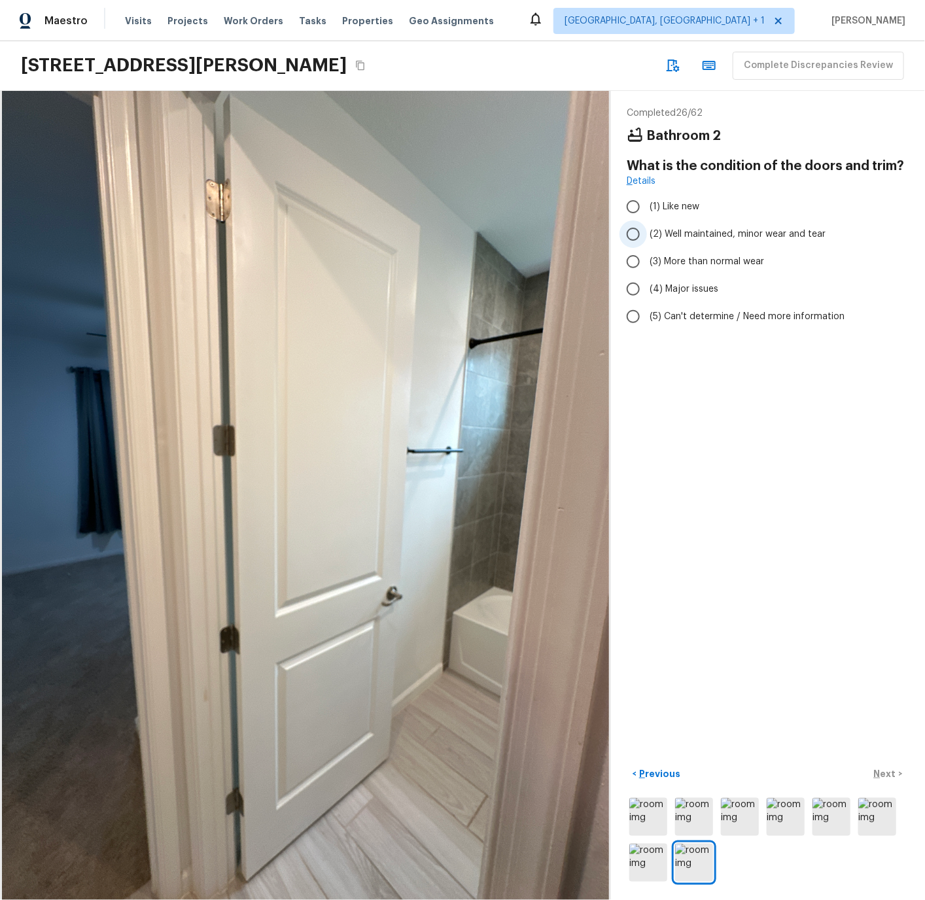
click at [634, 232] on input "(2) Well maintained, minor wear and tear" at bounding box center [632, 233] width 27 height 27
radio input "true"
click at [886, 768] on p "Next" at bounding box center [886, 773] width 25 height 13
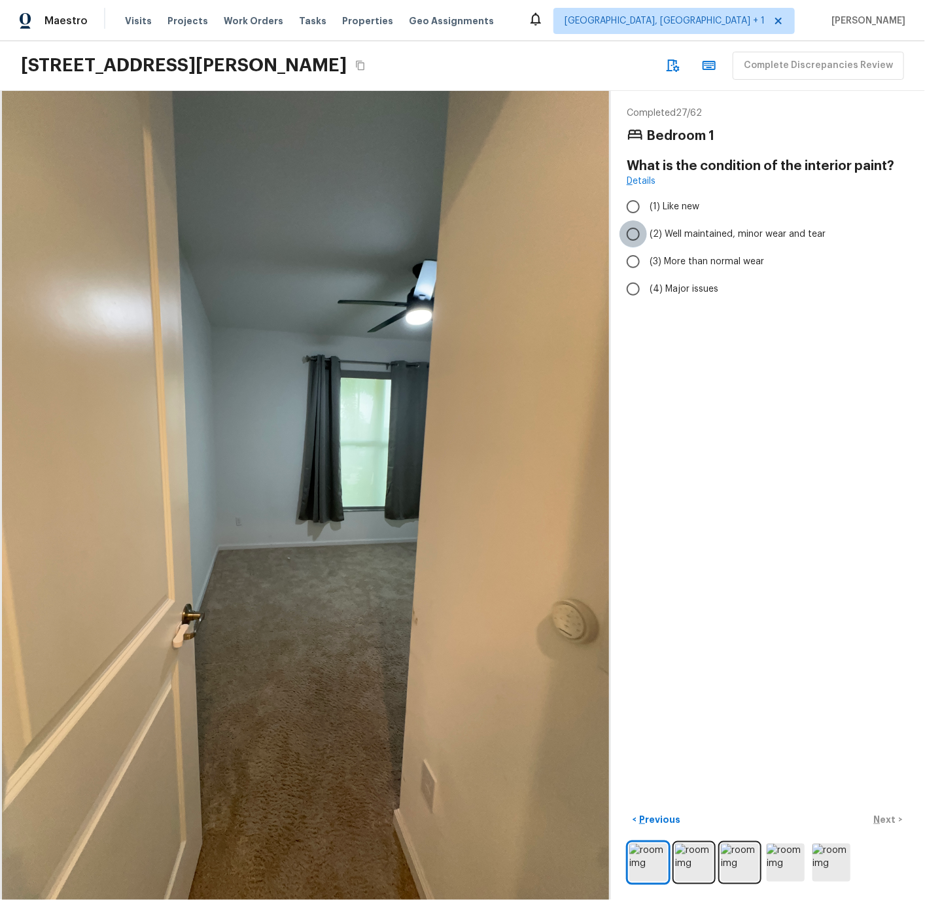
click at [636, 235] on input "(2) Well maintained, minor wear and tear" at bounding box center [632, 233] width 27 height 27
radio input "true"
click at [889, 819] on p "Next" at bounding box center [886, 819] width 25 height 13
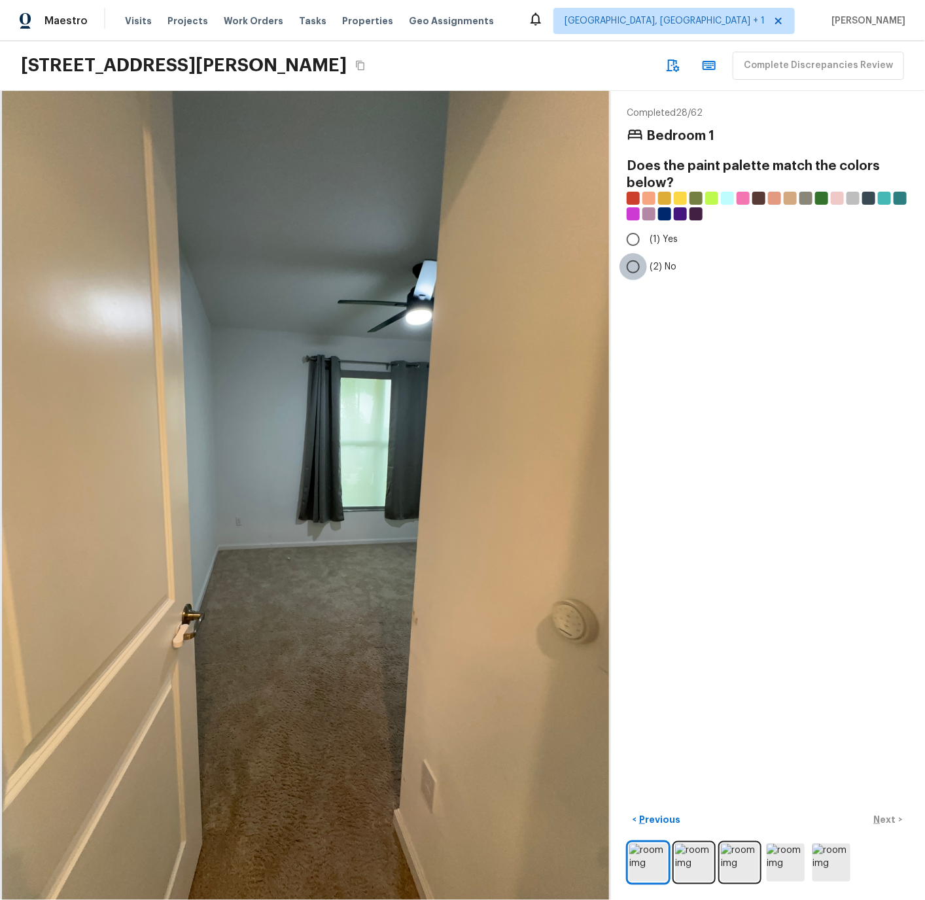
click at [635, 266] on input "(2) No" at bounding box center [632, 266] width 27 height 27
radio input "true"
click at [884, 817] on p "Next" at bounding box center [886, 819] width 25 height 13
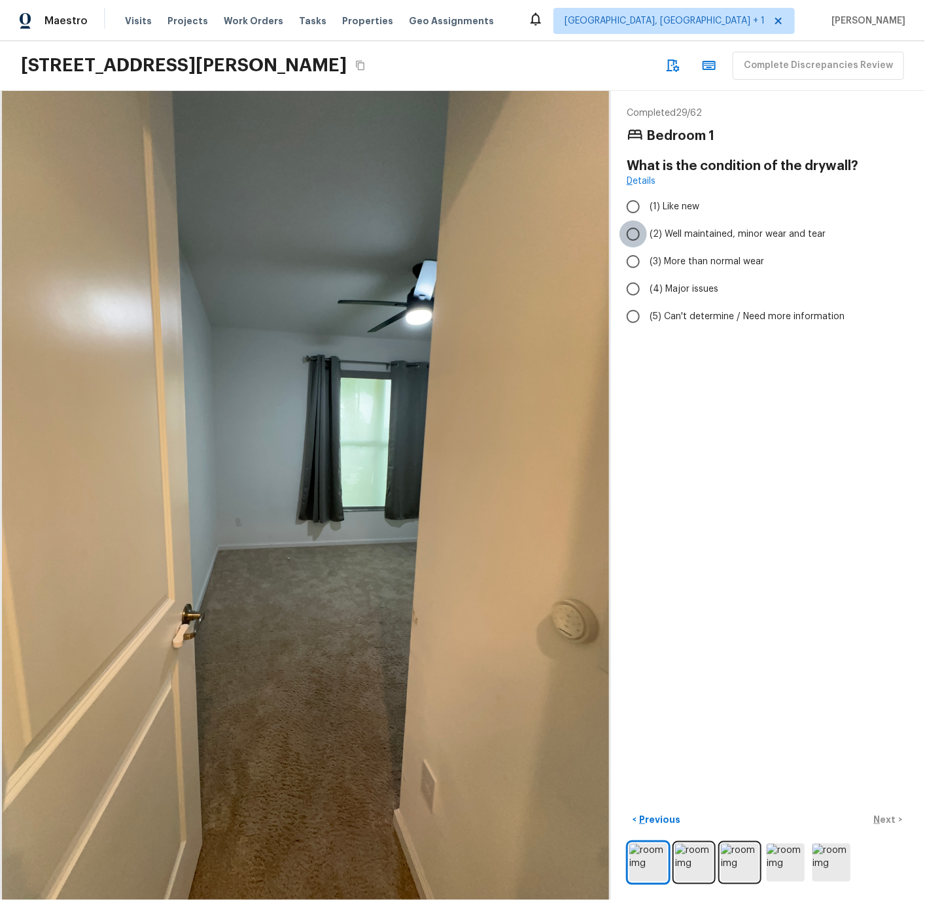
click at [635, 233] on input "(2) Well maintained, minor wear and tear" at bounding box center [632, 233] width 27 height 27
radio input "true"
click at [883, 817] on p "Next" at bounding box center [886, 819] width 25 height 13
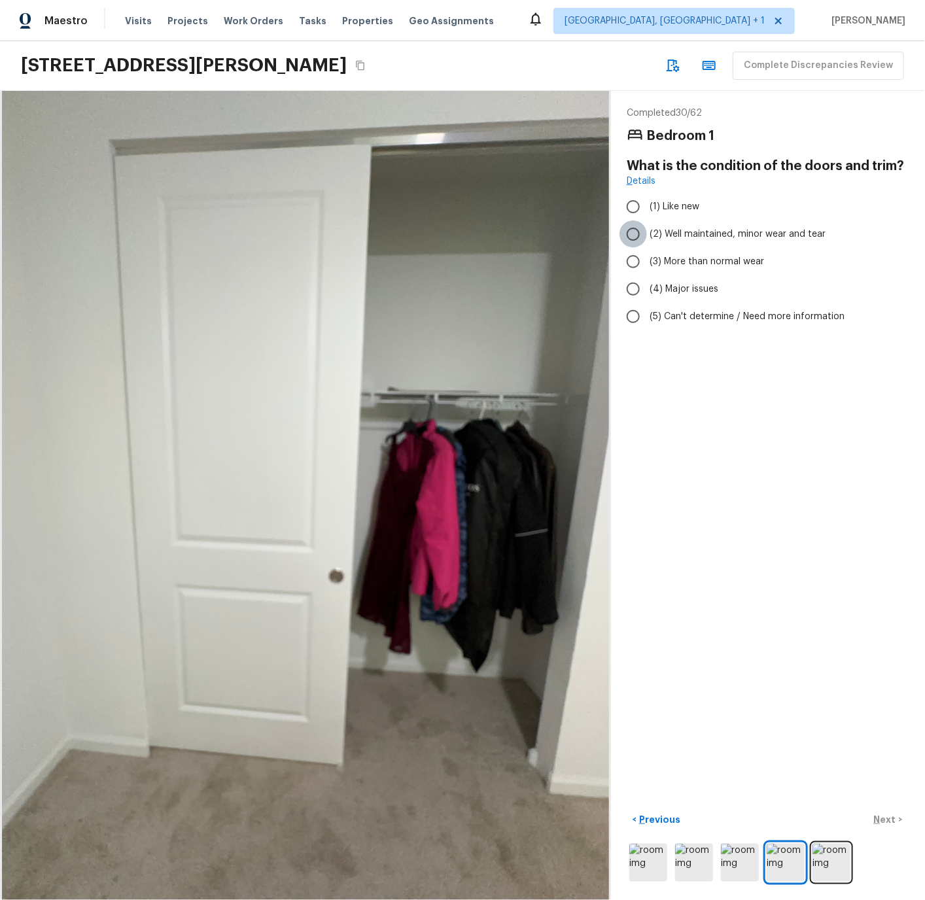
click at [637, 235] on input "(2) Well maintained, minor wear and tear" at bounding box center [632, 233] width 27 height 27
radio input "true"
click at [890, 818] on p "Next" at bounding box center [886, 819] width 25 height 13
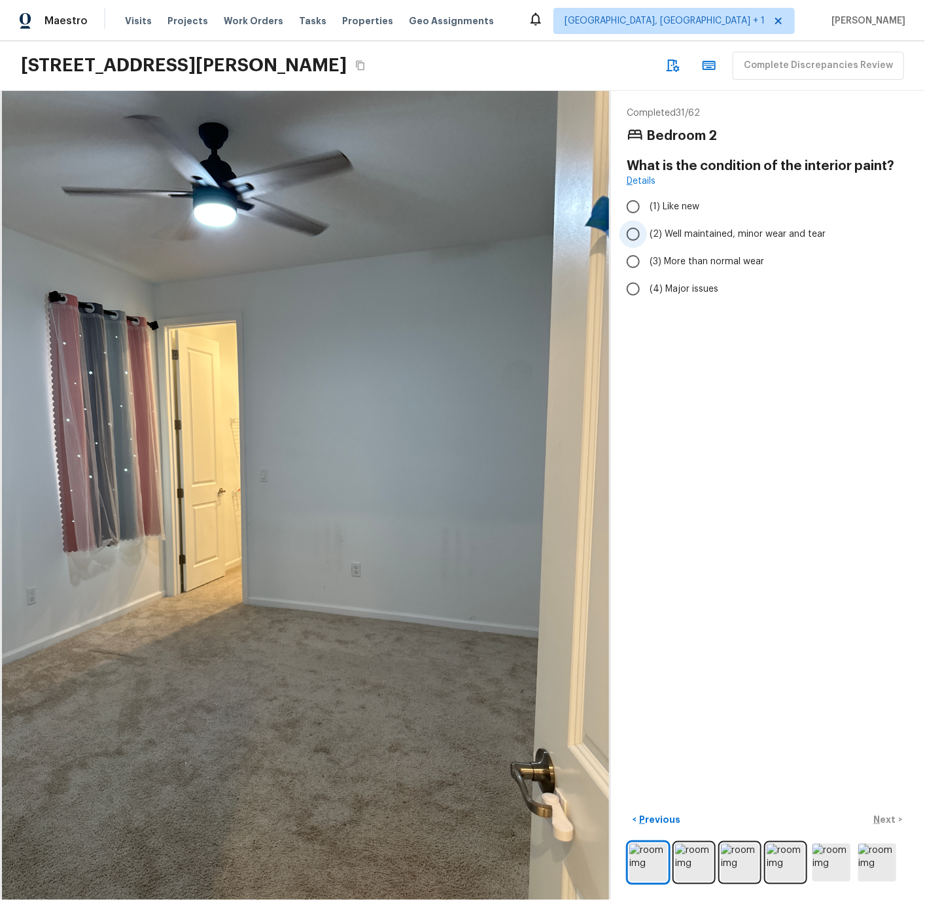
click at [633, 233] on input "(2) Well maintained, minor wear and tear" at bounding box center [632, 233] width 27 height 27
radio input "true"
click at [882, 819] on p "Next" at bounding box center [886, 819] width 25 height 13
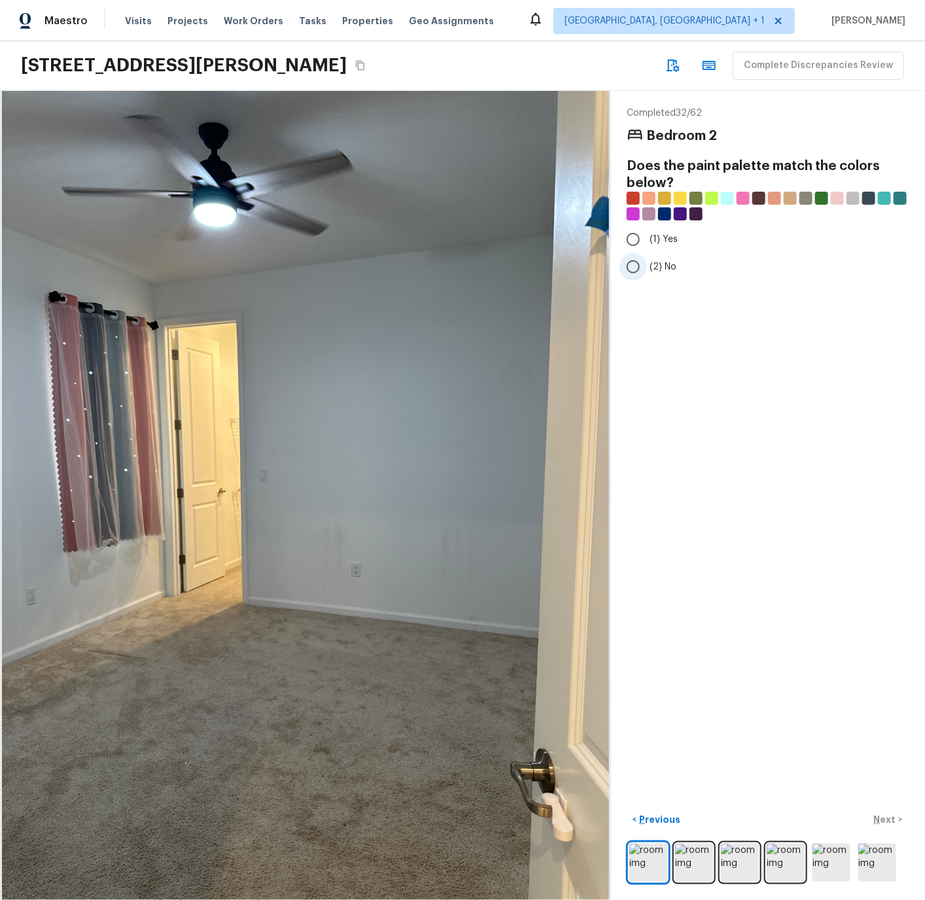
click at [632, 265] on input "(2) No" at bounding box center [632, 266] width 27 height 27
radio input "true"
click at [893, 817] on p "Next" at bounding box center [886, 819] width 25 height 13
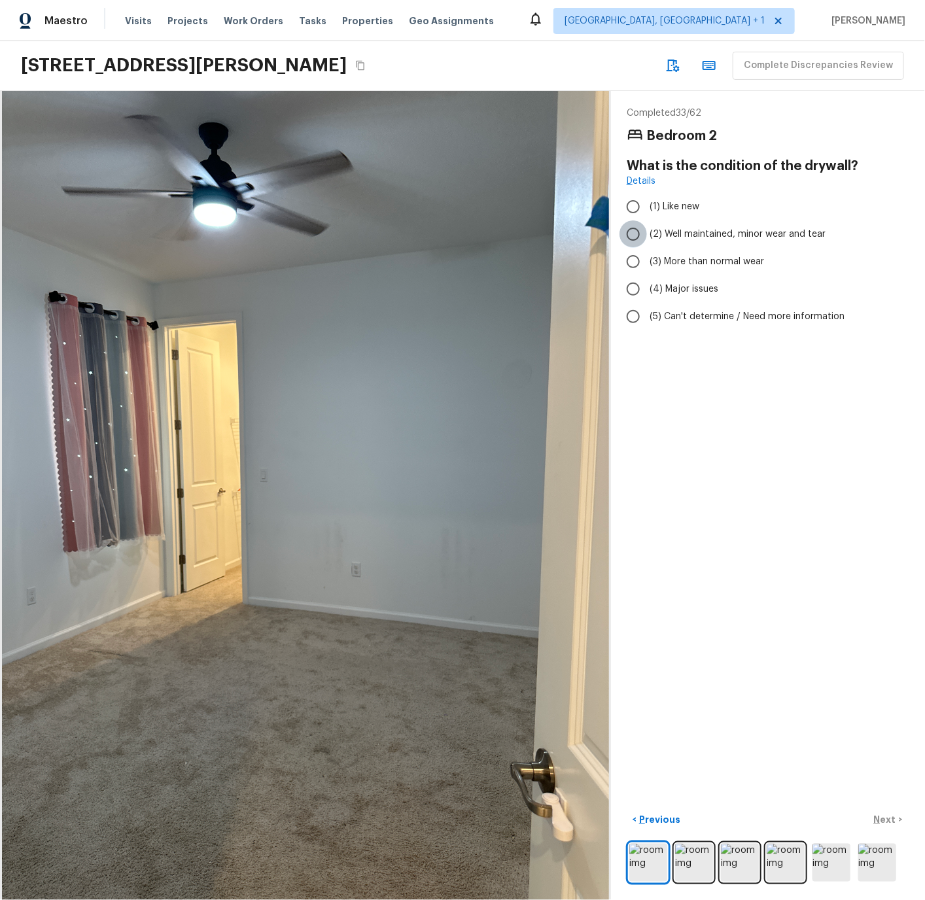
click at [634, 235] on input "(2) Well maintained, minor wear and tear" at bounding box center [632, 233] width 27 height 27
radio input "true"
click at [885, 817] on p "Next" at bounding box center [886, 819] width 25 height 13
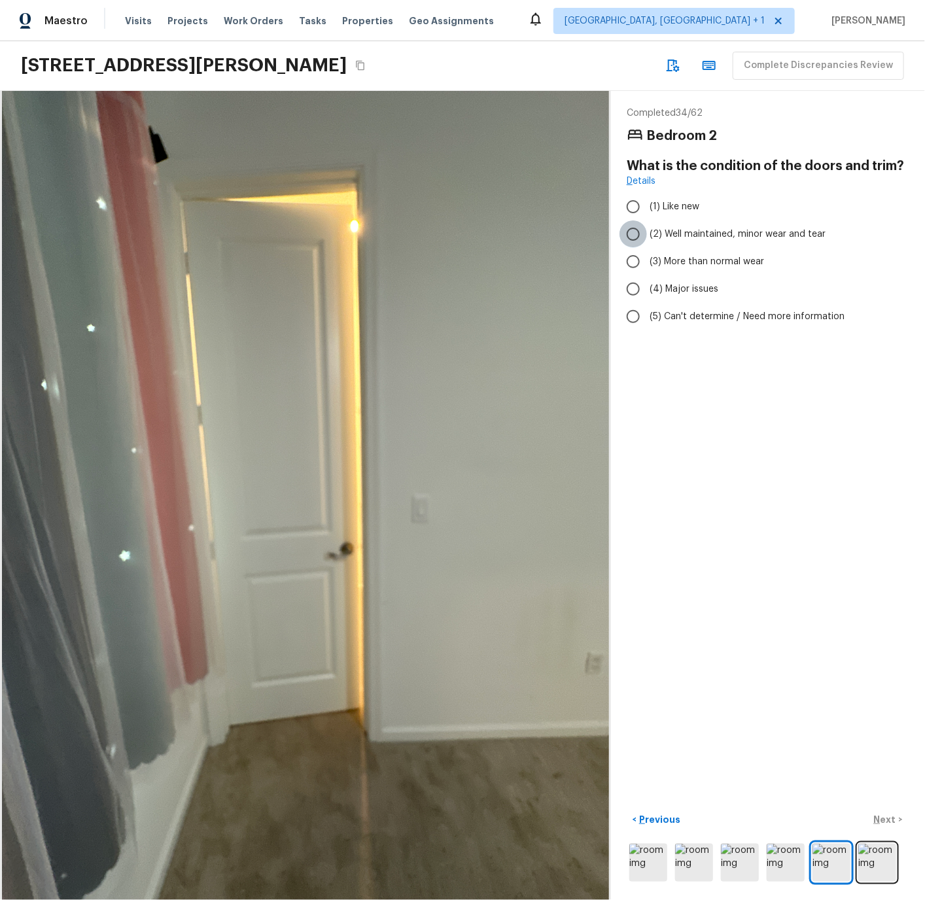
click at [633, 232] on input "(2) Well maintained, minor wear and tear" at bounding box center [632, 233] width 27 height 27
radio input "true"
click at [887, 817] on p "Next" at bounding box center [886, 819] width 25 height 13
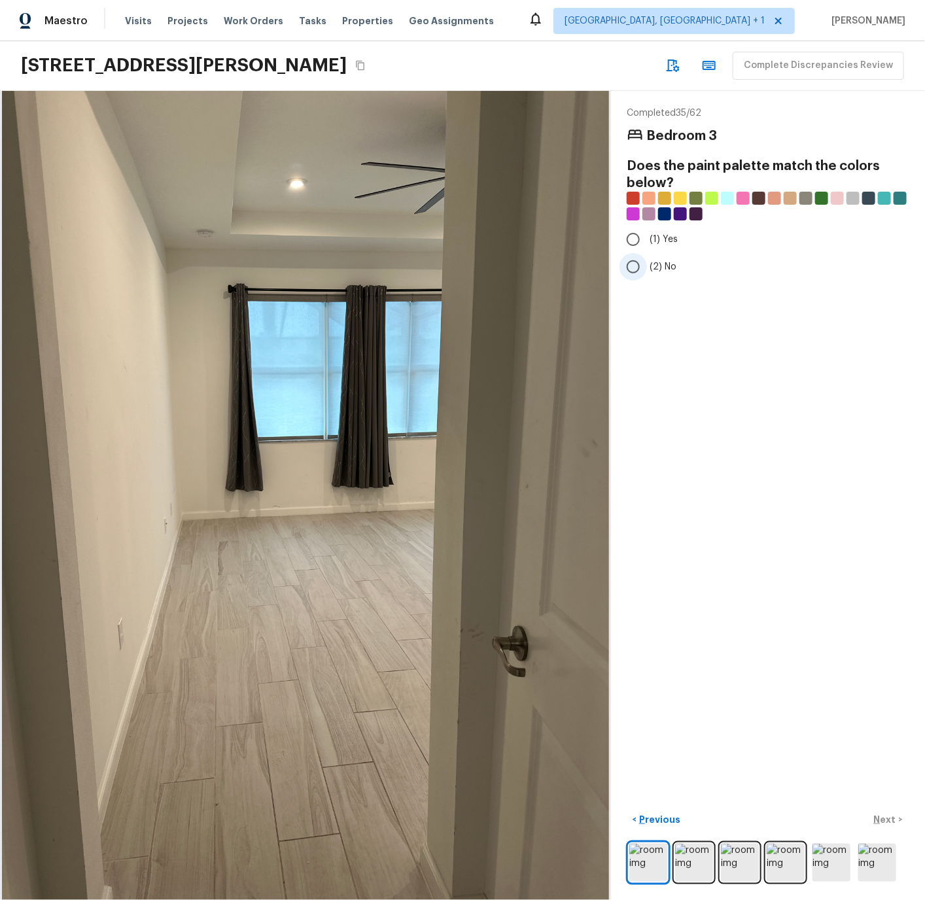
click at [632, 265] on input "(2) No" at bounding box center [632, 266] width 27 height 27
radio input "true"
click at [888, 817] on p "Next" at bounding box center [886, 819] width 25 height 13
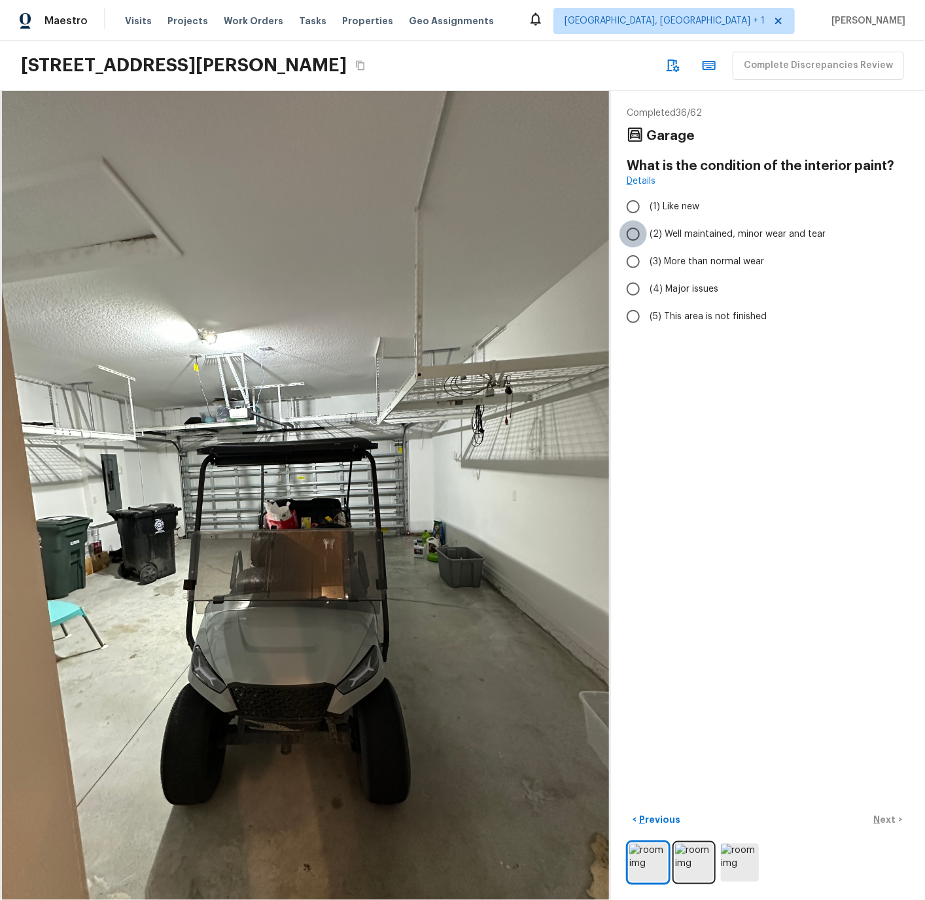
click at [632, 234] on input "(2) Well maintained, minor wear and tear" at bounding box center [632, 233] width 27 height 27
radio input "true"
click at [885, 819] on p "Next" at bounding box center [886, 819] width 25 height 13
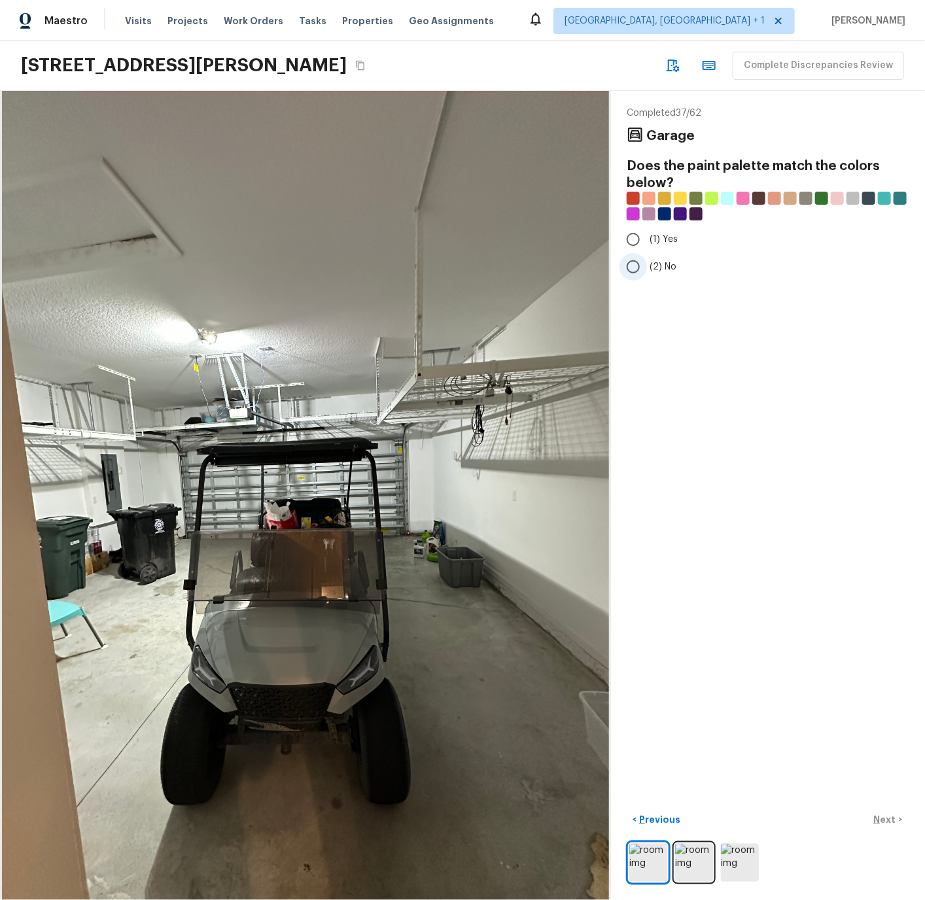
click at [638, 267] on input "(2) No" at bounding box center [632, 266] width 27 height 27
radio input "true"
click at [883, 816] on p "Next" at bounding box center [886, 819] width 25 height 13
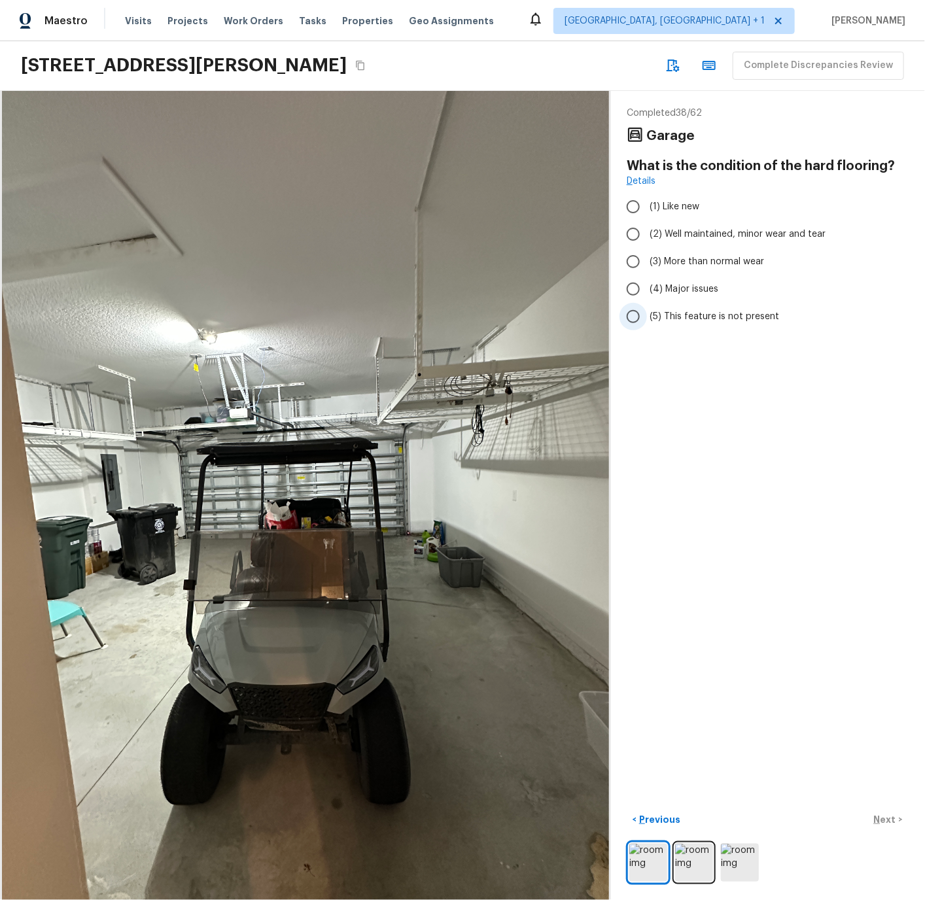
click at [680, 320] on span "(5) This feature is not present" at bounding box center [713, 316] width 129 height 13
click at [647, 320] on input "(5) This feature is not present" at bounding box center [632, 316] width 27 height 27
radio input "true"
click at [889, 818] on p "Next" at bounding box center [886, 819] width 25 height 13
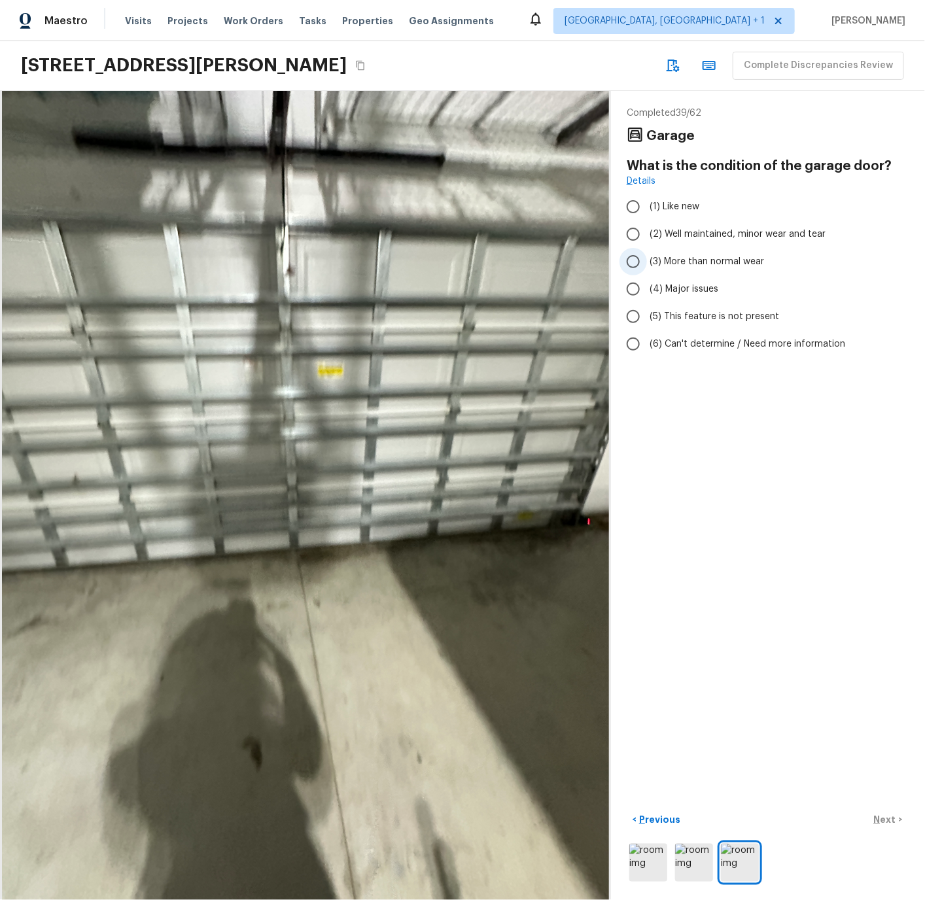
drag, startPoint x: 672, startPoint y: 233, endPoint x: 678, endPoint y: 269, distance: 37.1
click at [674, 233] on span "(2) Well maintained, minor wear and tear" at bounding box center [737, 234] width 176 height 13
click at [647, 233] on input "(2) Well maintained, minor wear and tear" at bounding box center [632, 233] width 27 height 27
radio input "true"
click at [886, 821] on p "Next" at bounding box center [886, 819] width 25 height 13
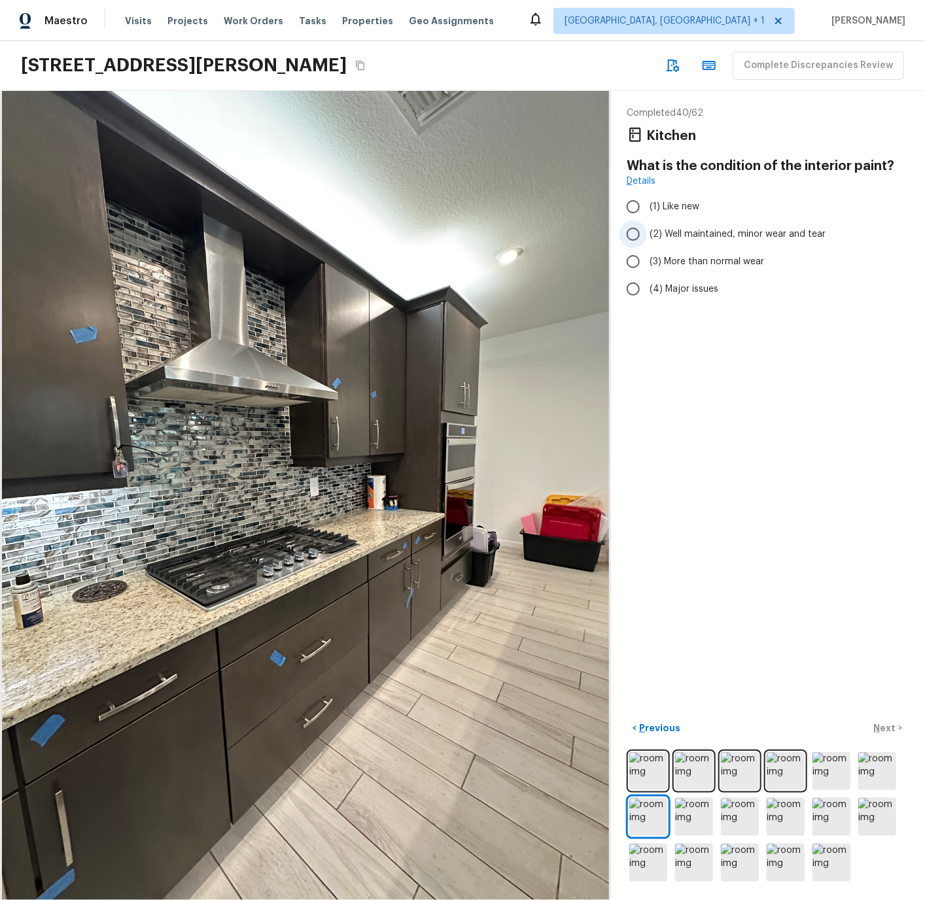
click at [635, 233] on input "(2) Well maintained, minor wear and tear" at bounding box center [632, 233] width 27 height 27
radio input "true"
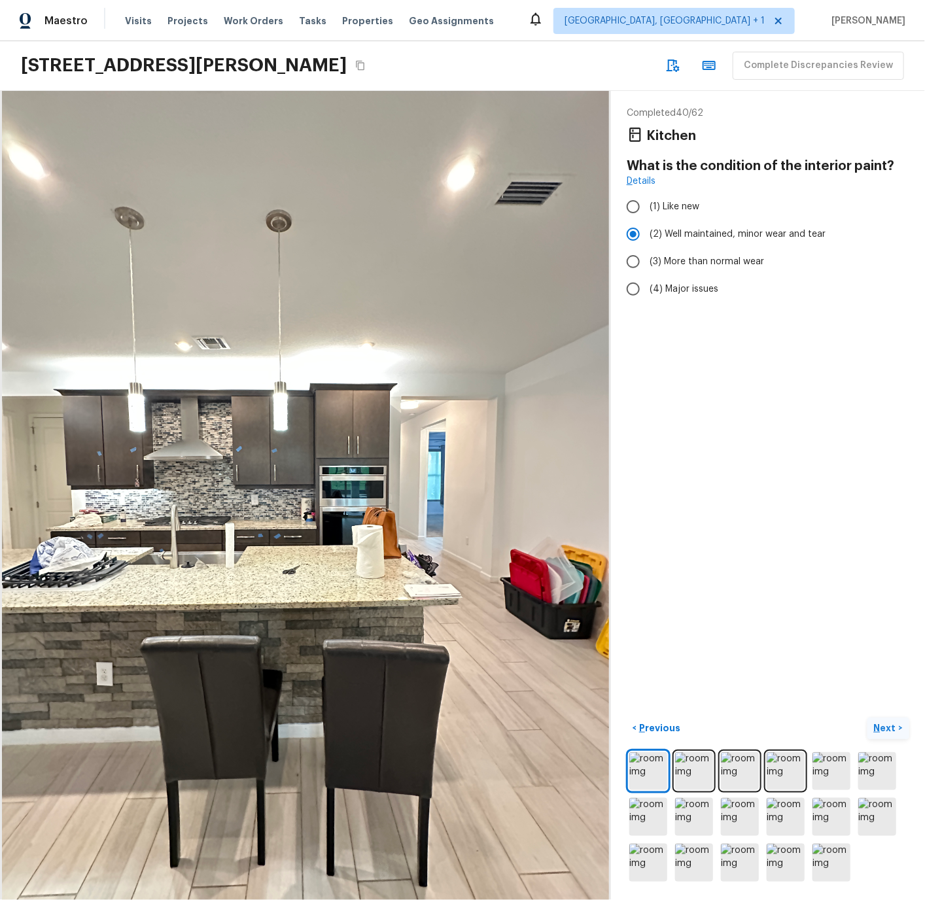
click at [882, 729] on p "Next" at bounding box center [886, 727] width 25 height 13
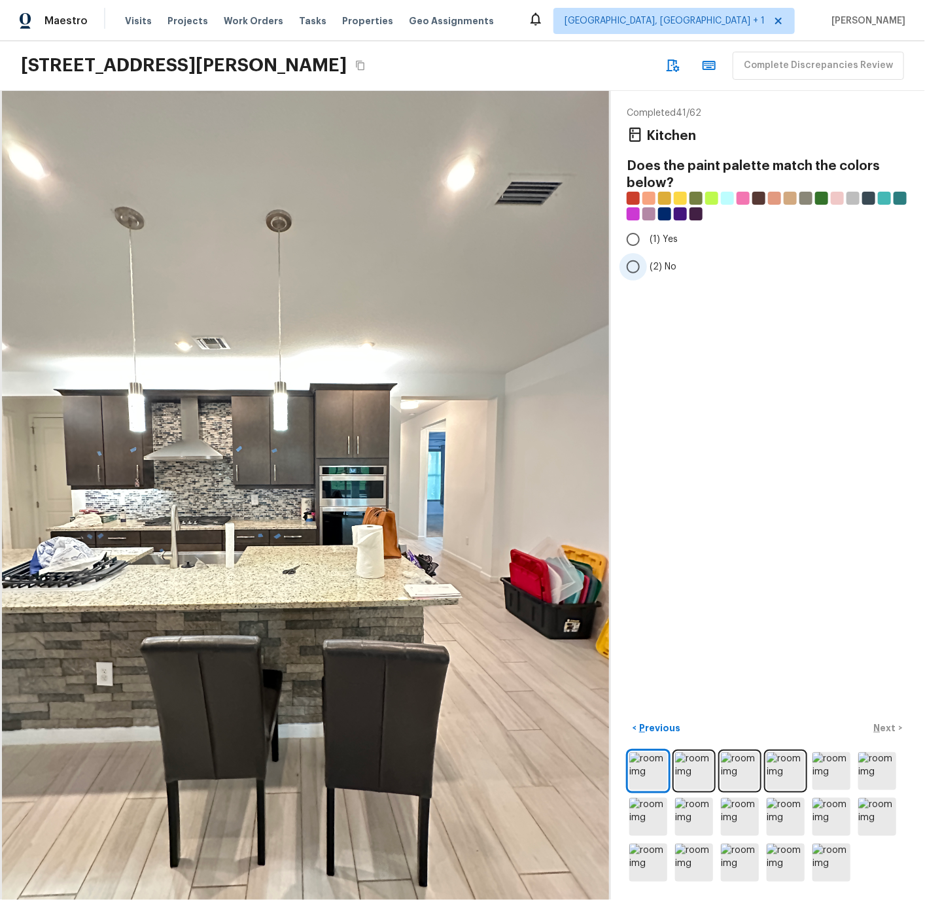
drag, startPoint x: 635, startPoint y: 267, endPoint x: 642, endPoint y: 275, distance: 10.6
click at [638, 268] on input "(2) No" at bounding box center [632, 266] width 27 height 27
radio input "true"
click at [887, 727] on p "Next" at bounding box center [886, 727] width 25 height 13
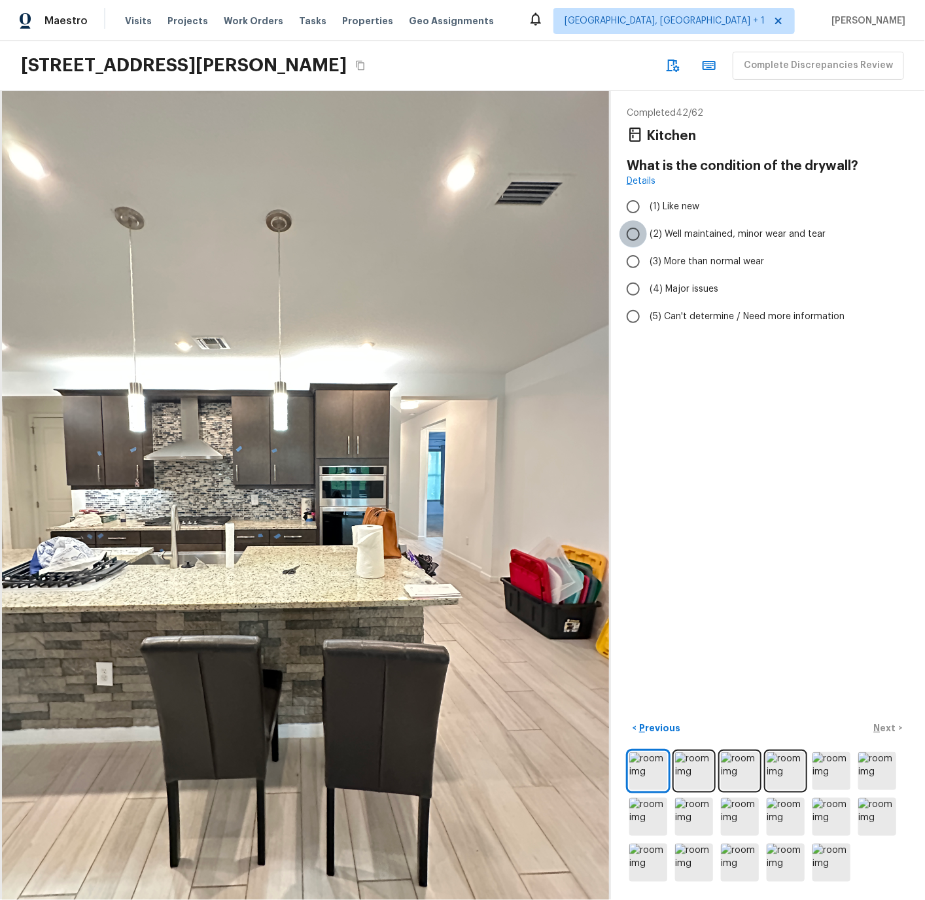
click at [634, 235] on input "(2) Well maintained, minor wear and tear" at bounding box center [632, 233] width 27 height 27
radio input "true"
click at [887, 727] on p "Next" at bounding box center [886, 727] width 25 height 13
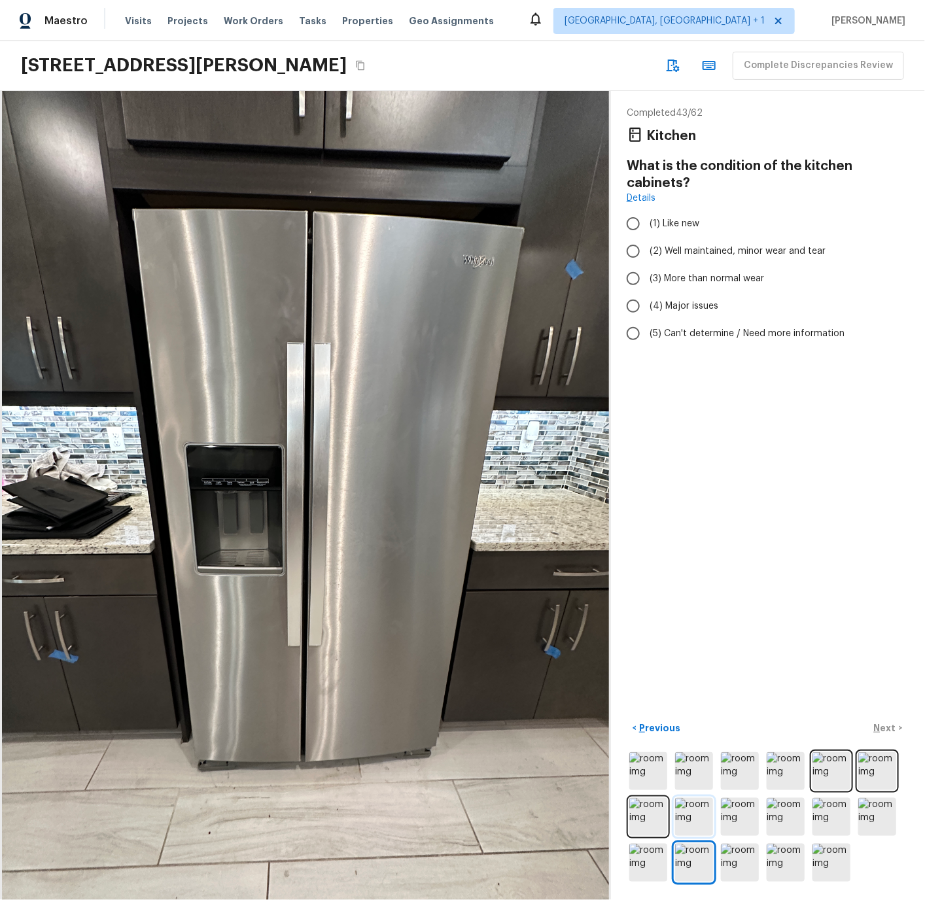
click at [693, 814] on img at bounding box center [694, 817] width 38 height 38
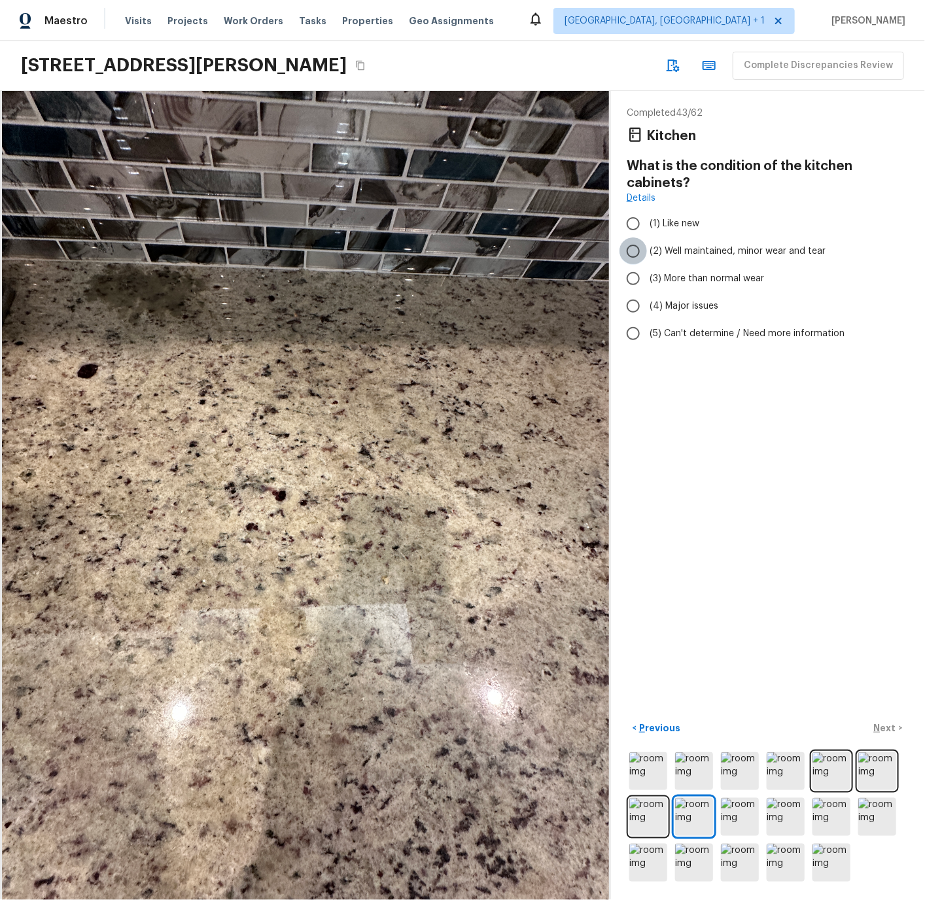
click at [637, 250] on input "(2) Well maintained, minor wear and tear" at bounding box center [632, 250] width 27 height 27
radio input "true"
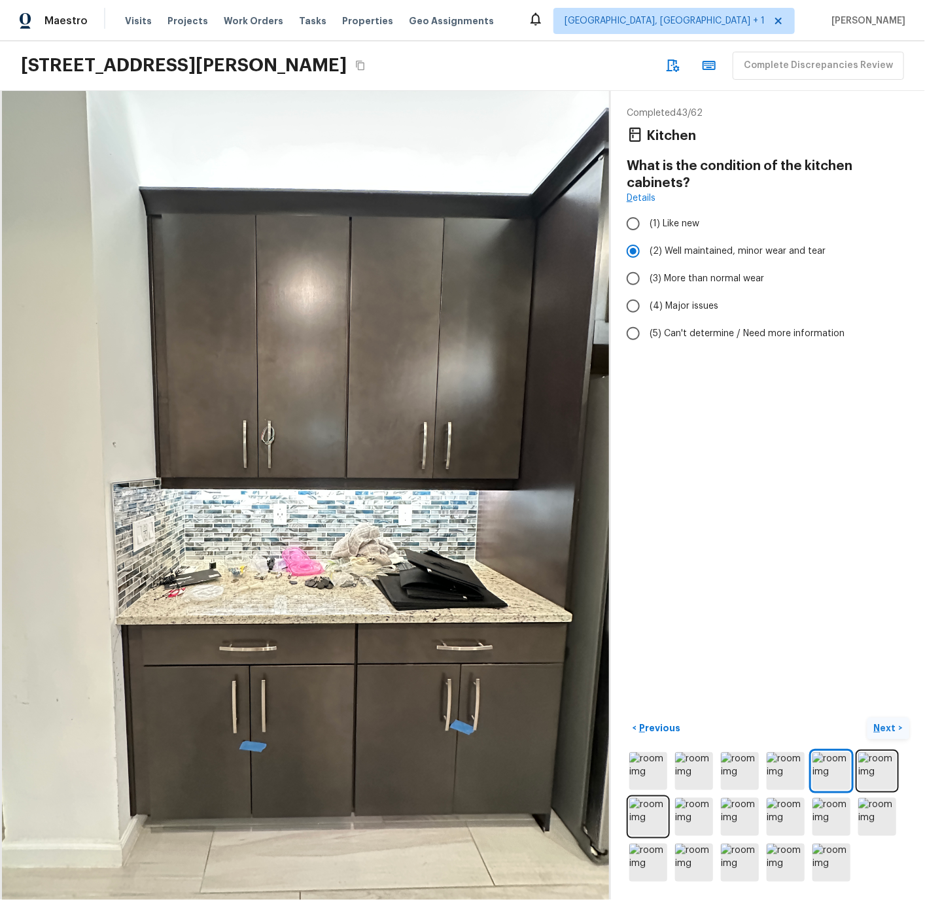
click at [887, 729] on p "Next" at bounding box center [886, 727] width 25 height 13
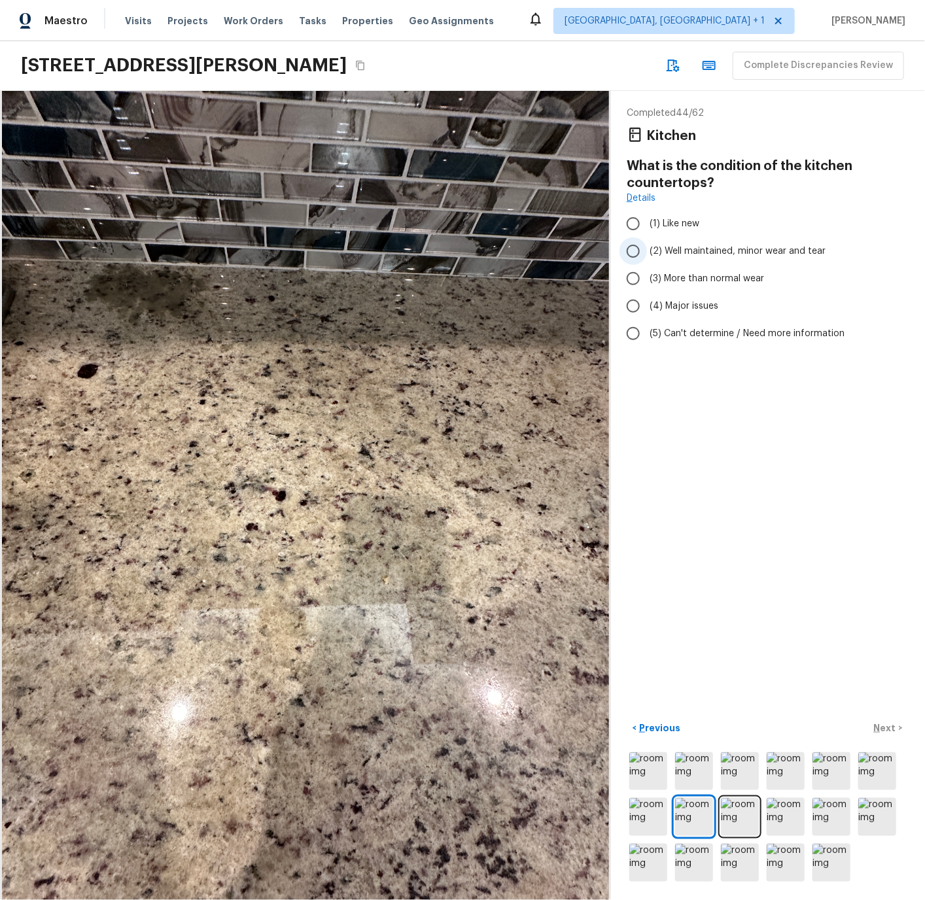
click at [637, 250] on input "(2) Well maintained, minor wear and tear" at bounding box center [632, 250] width 27 height 27
radio input "true"
click at [885, 728] on p "Next" at bounding box center [886, 727] width 25 height 13
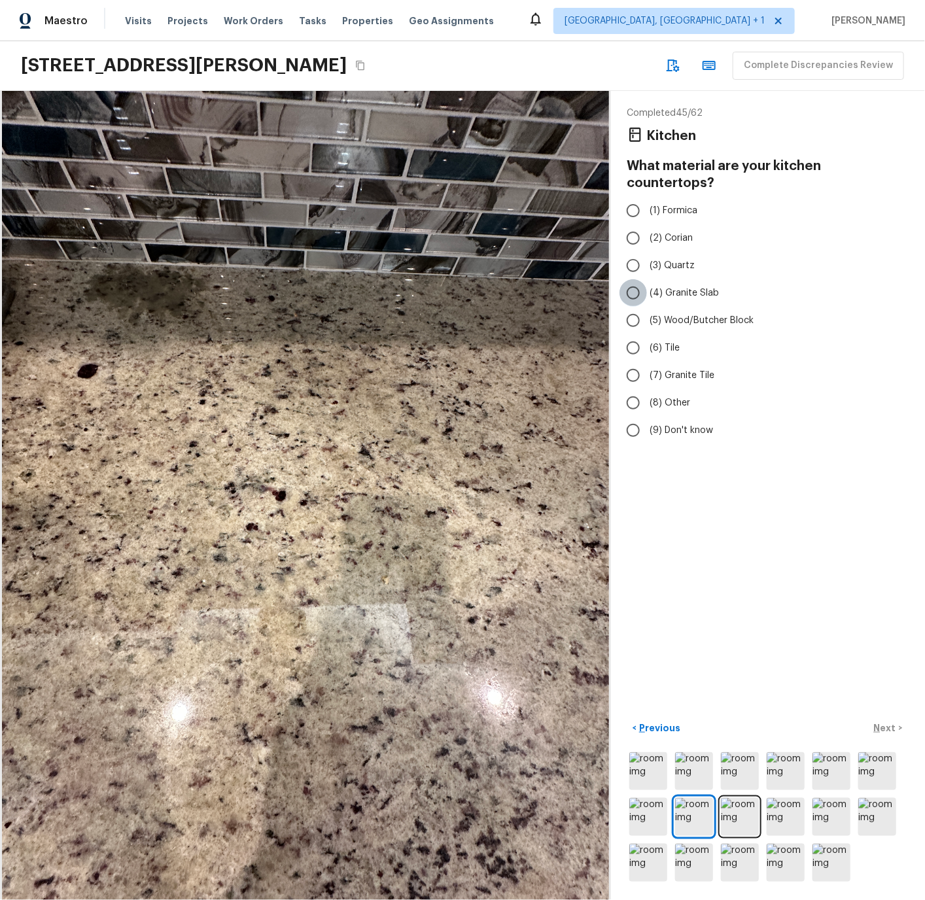
click at [633, 279] on input "(4) Granite Slab" at bounding box center [632, 292] width 27 height 27
radio input "true"
click at [883, 728] on p "Next" at bounding box center [886, 727] width 25 height 13
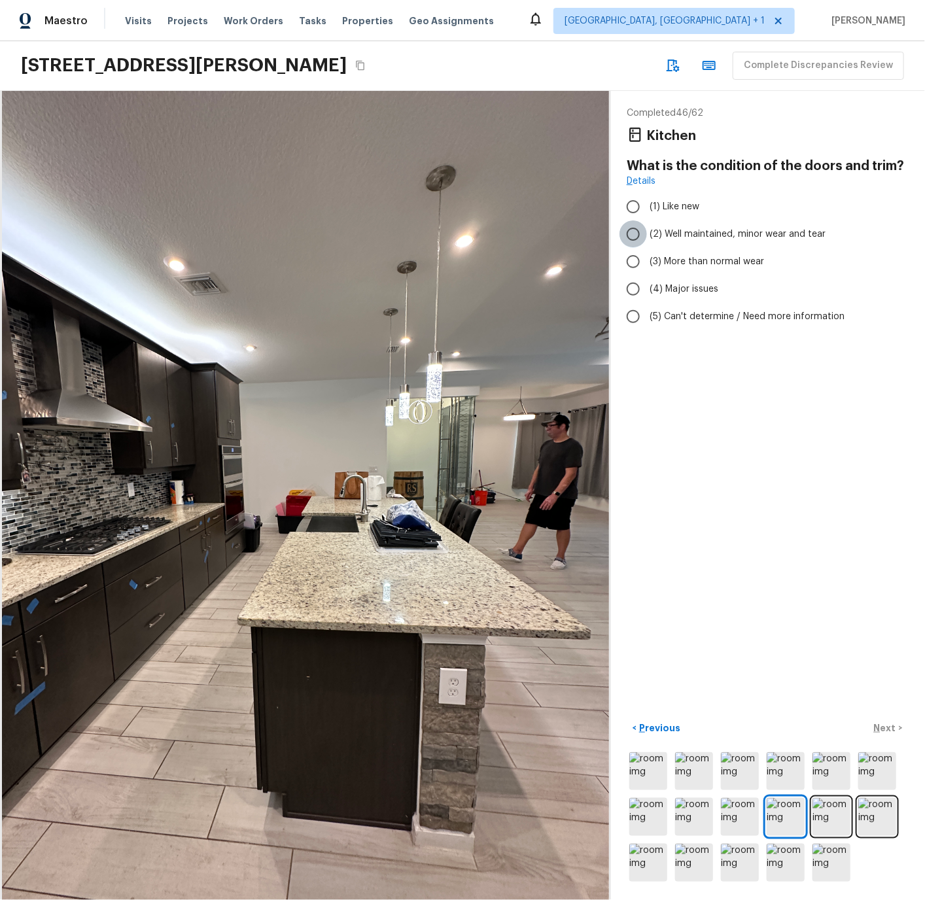
click at [635, 231] on input "(2) Well maintained, minor wear and tear" at bounding box center [632, 233] width 27 height 27
radio input "true"
click at [890, 727] on p "Next" at bounding box center [886, 727] width 25 height 13
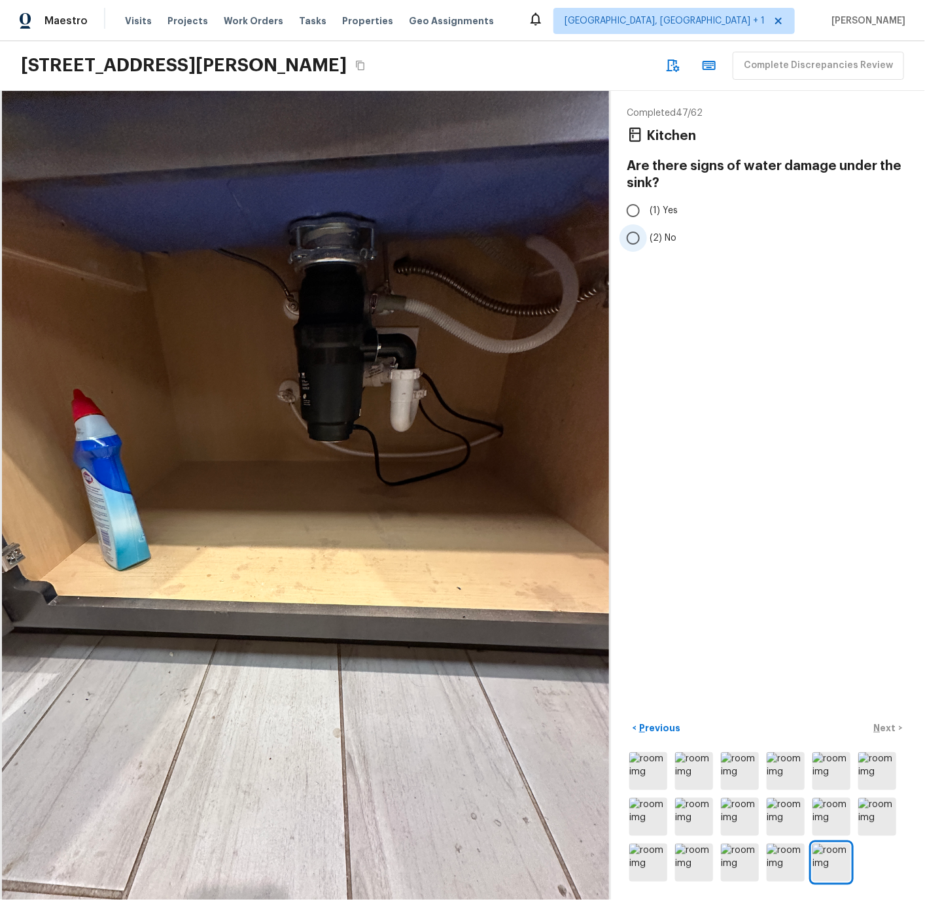
click at [634, 237] on input "(2) No" at bounding box center [632, 237] width 27 height 27
radio input "true"
click at [889, 724] on p "Next" at bounding box center [886, 727] width 25 height 13
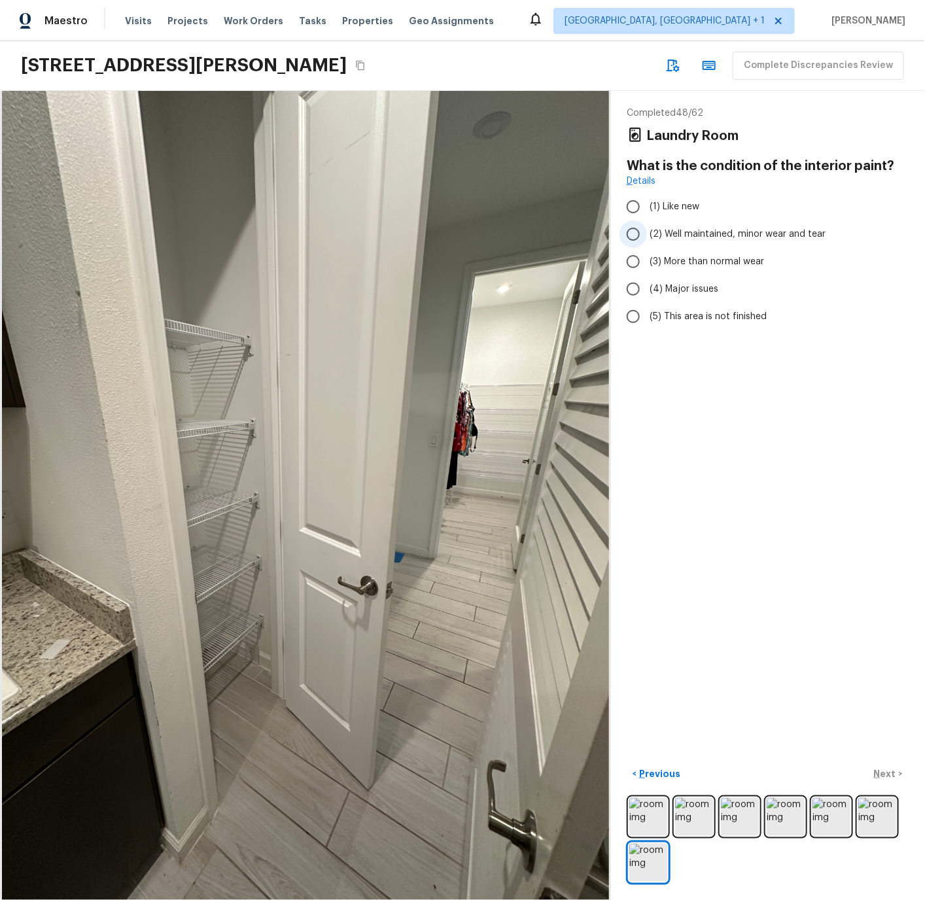
click at [634, 232] on input "(2) Well maintained, minor wear and tear" at bounding box center [632, 233] width 27 height 27
radio input "true"
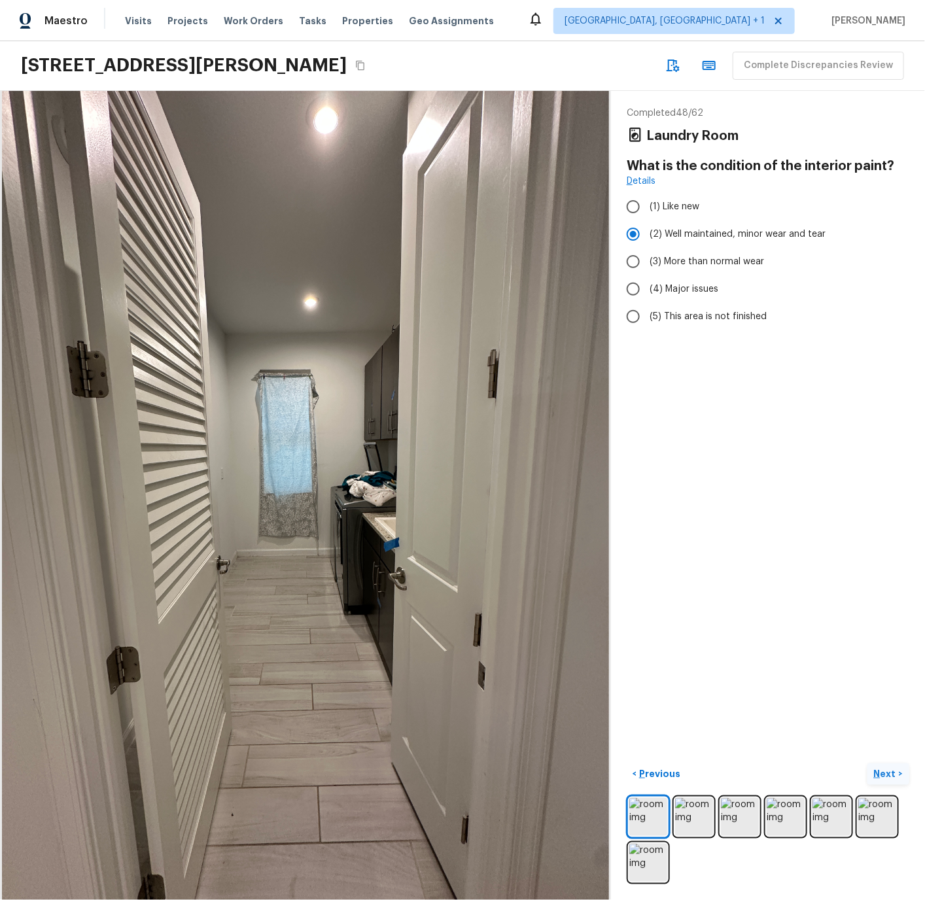
click at [887, 771] on p "Next" at bounding box center [886, 773] width 25 height 13
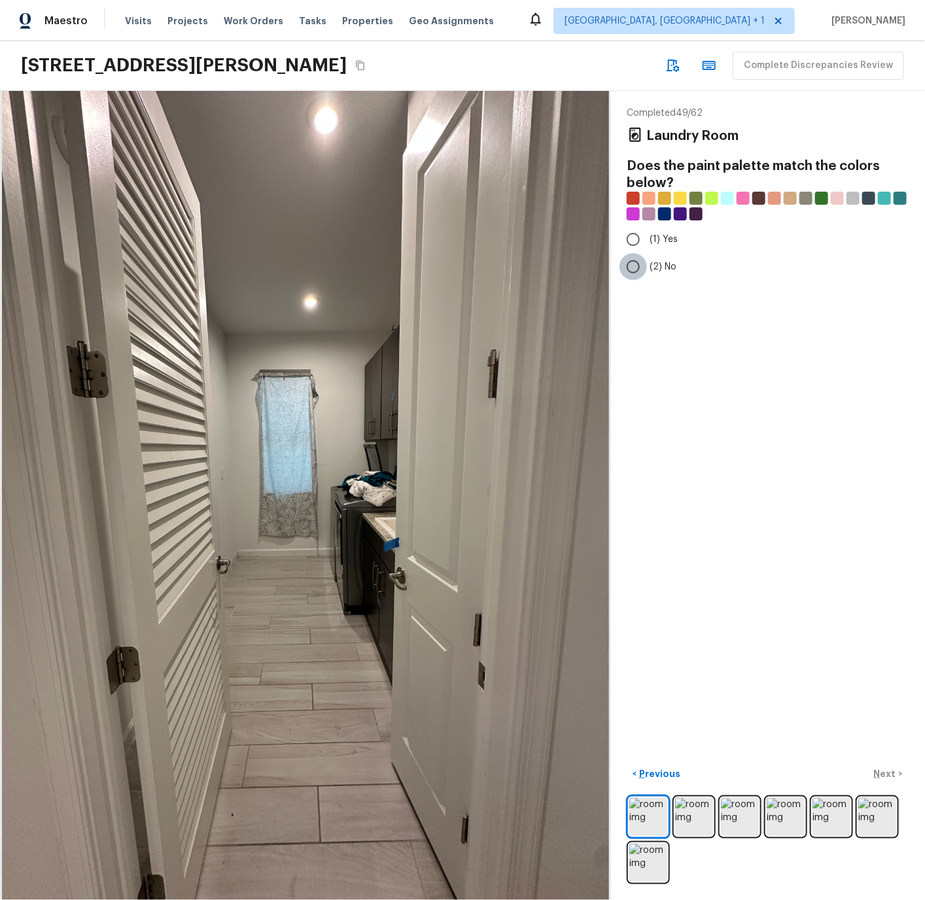
click at [636, 265] on input "(2) No" at bounding box center [632, 266] width 27 height 27
radio input "true"
click at [888, 773] on p "Next" at bounding box center [886, 773] width 25 height 13
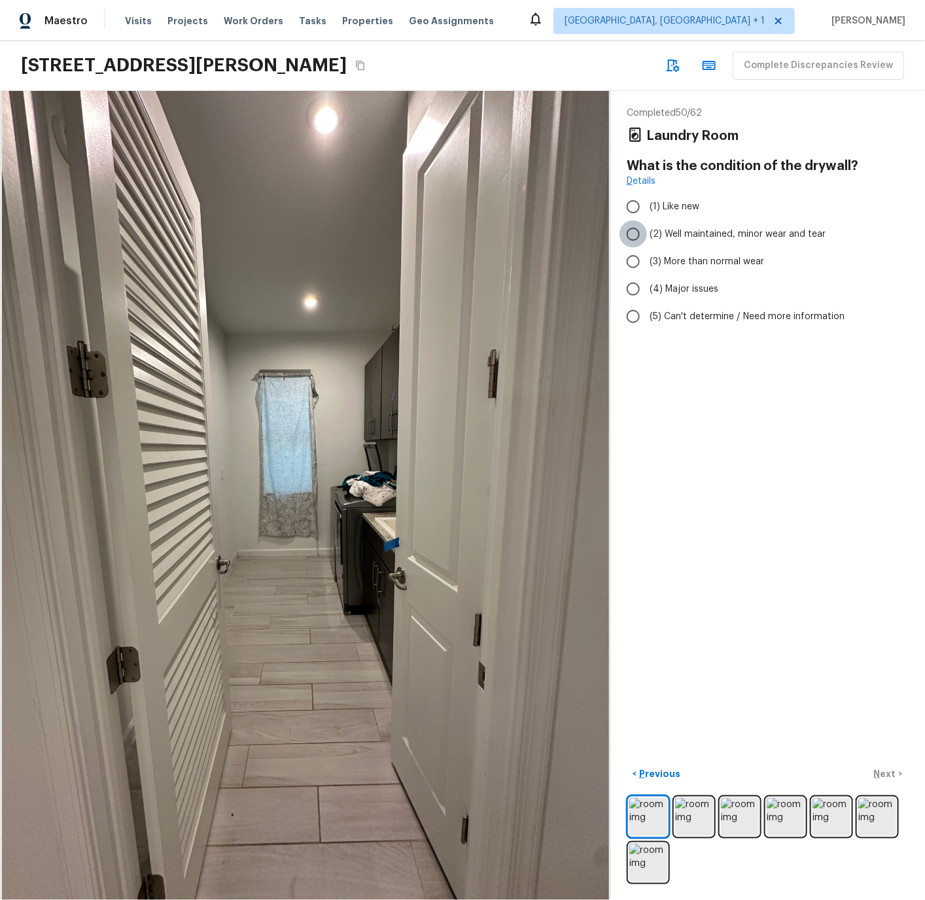
drag, startPoint x: 634, startPoint y: 235, endPoint x: 635, endPoint y: 243, distance: 7.3
click at [634, 235] on input "(2) Well maintained, minor wear and tear" at bounding box center [632, 233] width 27 height 27
radio input "true"
click at [889, 771] on p "Next" at bounding box center [886, 773] width 25 height 13
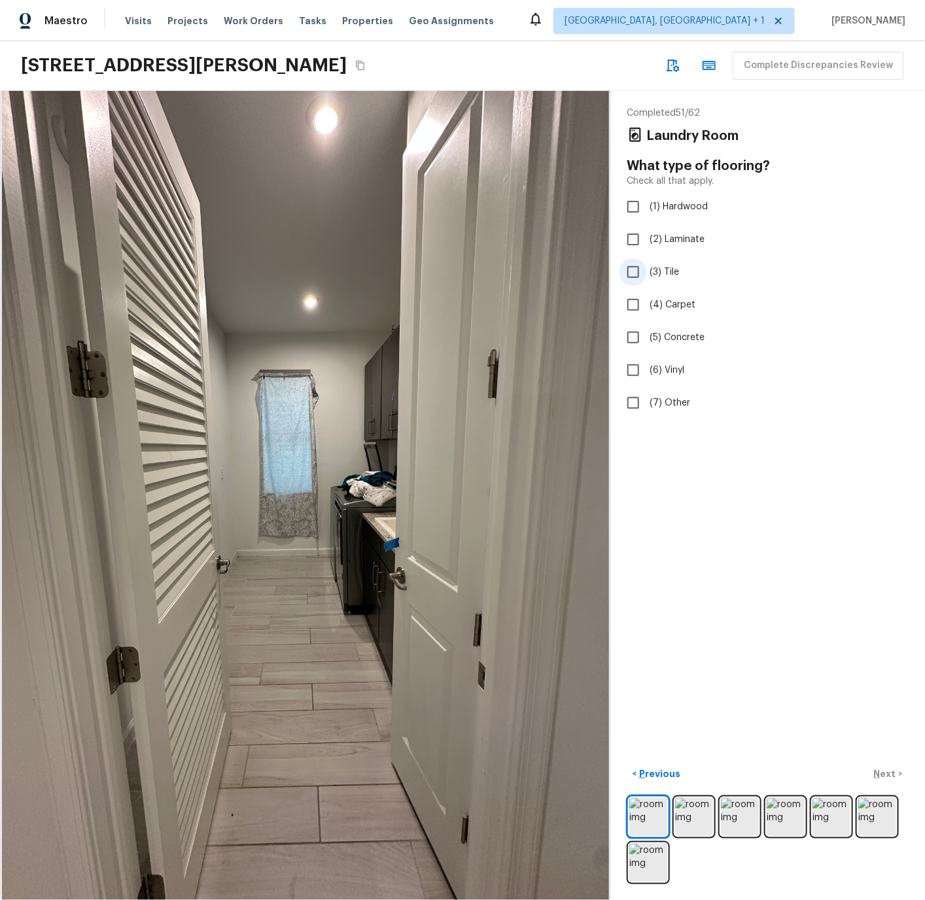
click at [636, 270] on input "(3) Tile" at bounding box center [632, 271] width 27 height 27
checkbox input "true"
click at [883, 774] on p "Next" at bounding box center [886, 773] width 25 height 13
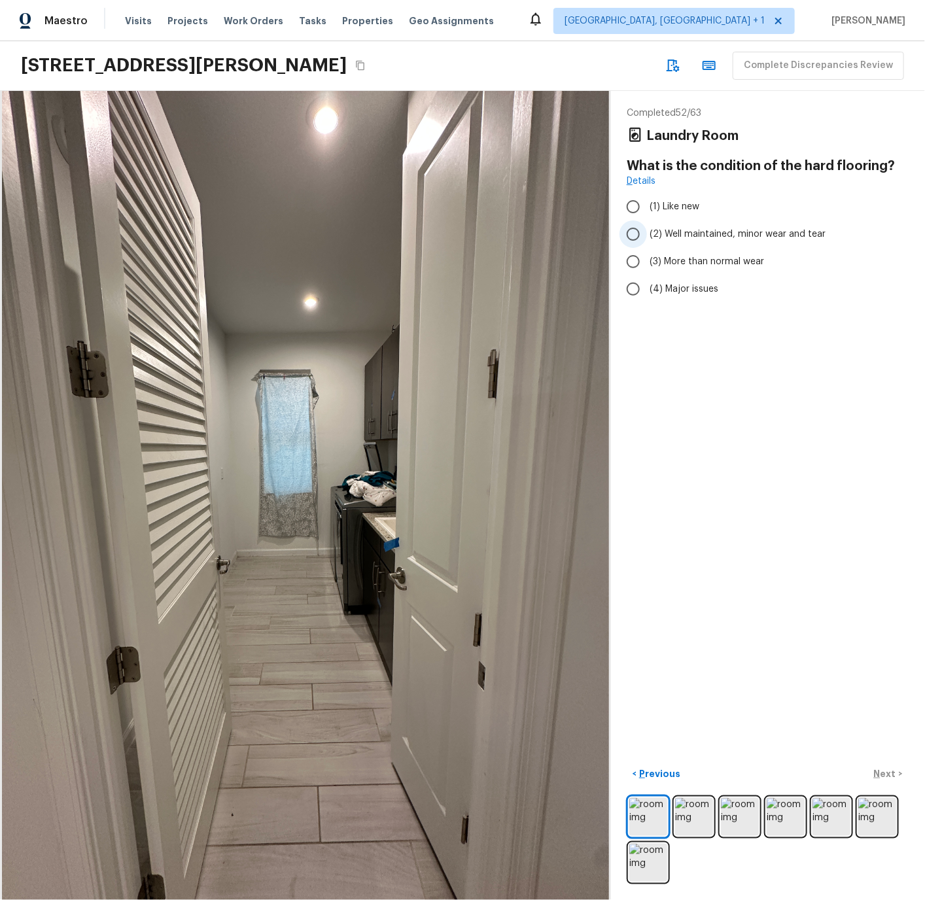
click at [634, 234] on input "(2) Well maintained, minor wear and tear" at bounding box center [632, 233] width 27 height 27
radio input "true"
click at [888, 768] on p "Next" at bounding box center [886, 773] width 25 height 13
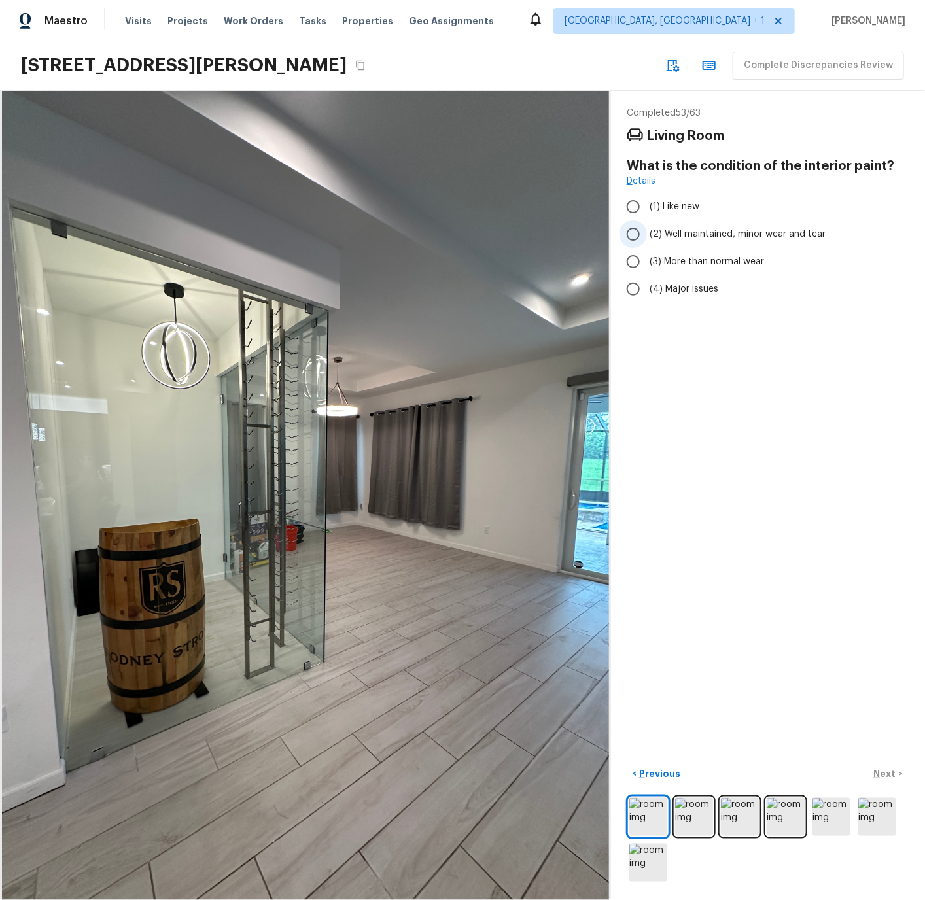
drag, startPoint x: 636, startPoint y: 235, endPoint x: 640, endPoint y: 241, distance: 7.6
click at [637, 235] on input "(2) Well maintained, minor wear and tear" at bounding box center [632, 233] width 27 height 27
radio input "true"
click at [887, 771] on p "Next" at bounding box center [886, 773] width 25 height 13
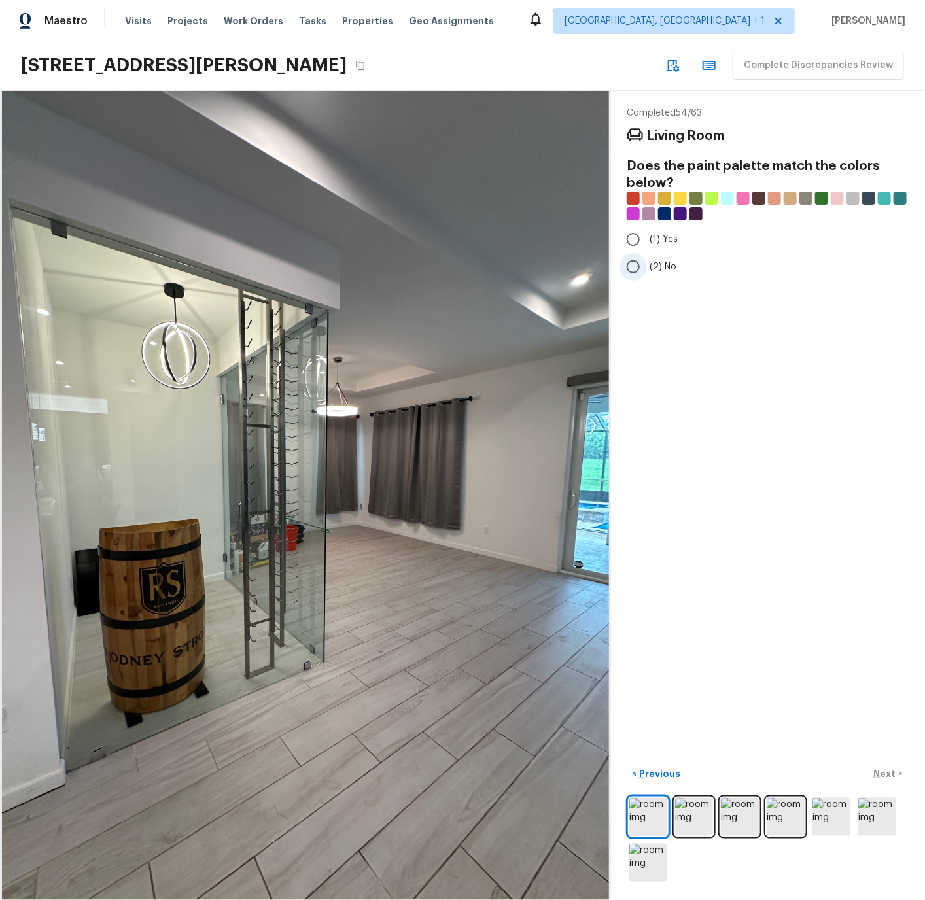
click at [634, 264] on input "(2) No" at bounding box center [632, 266] width 27 height 27
radio input "true"
click at [892, 774] on p "Next" at bounding box center [886, 773] width 25 height 13
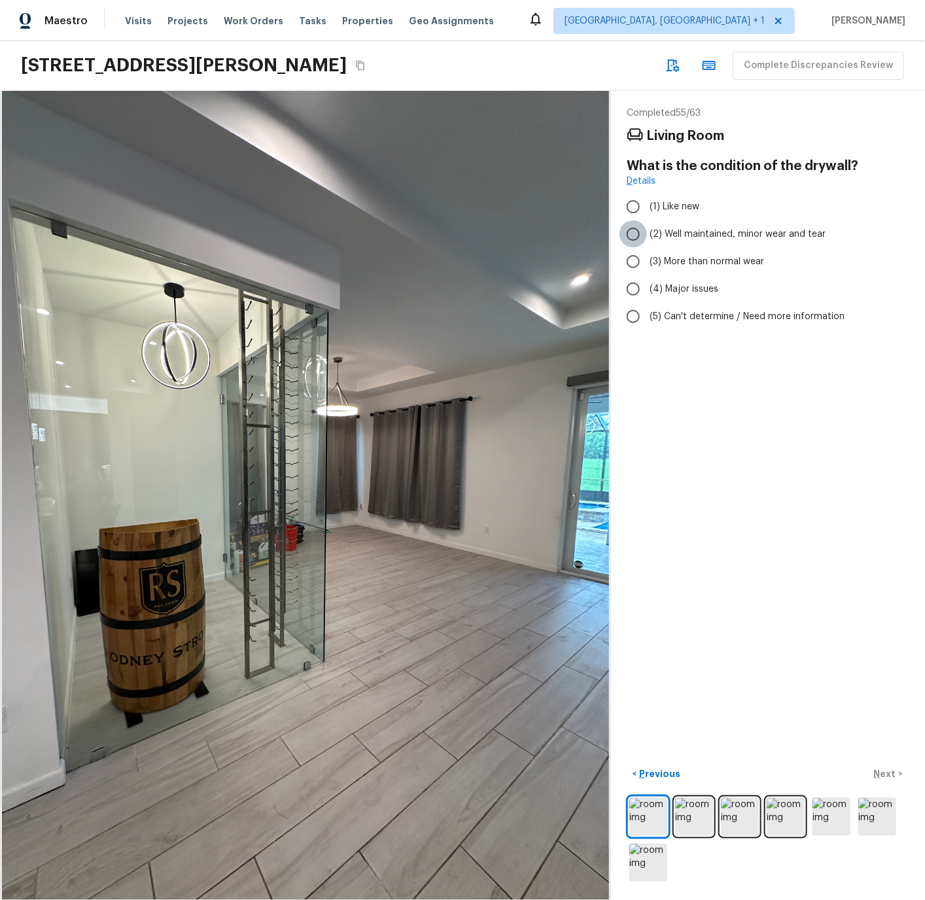
click at [635, 232] on input "(2) Well maintained, minor wear and tear" at bounding box center [632, 233] width 27 height 27
radio input "true"
click at [886, 778] on p "Next" at bounding box center [886, 773] width 25 height 13
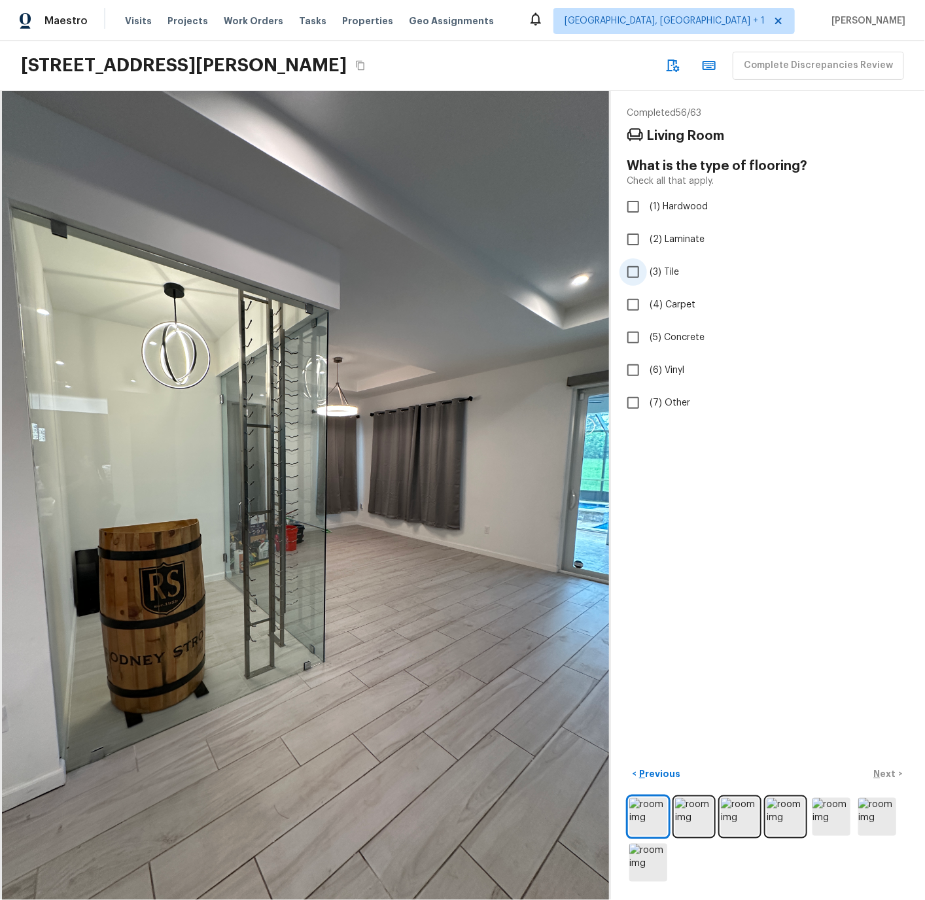
click at [631, 271] on input "(3) Tile" at bounding box center [632, 271] width 27 height 27
checkbox input "true"
click at [885, 772] on p "Next" at bounding box center [886, 773] width 25 height 13
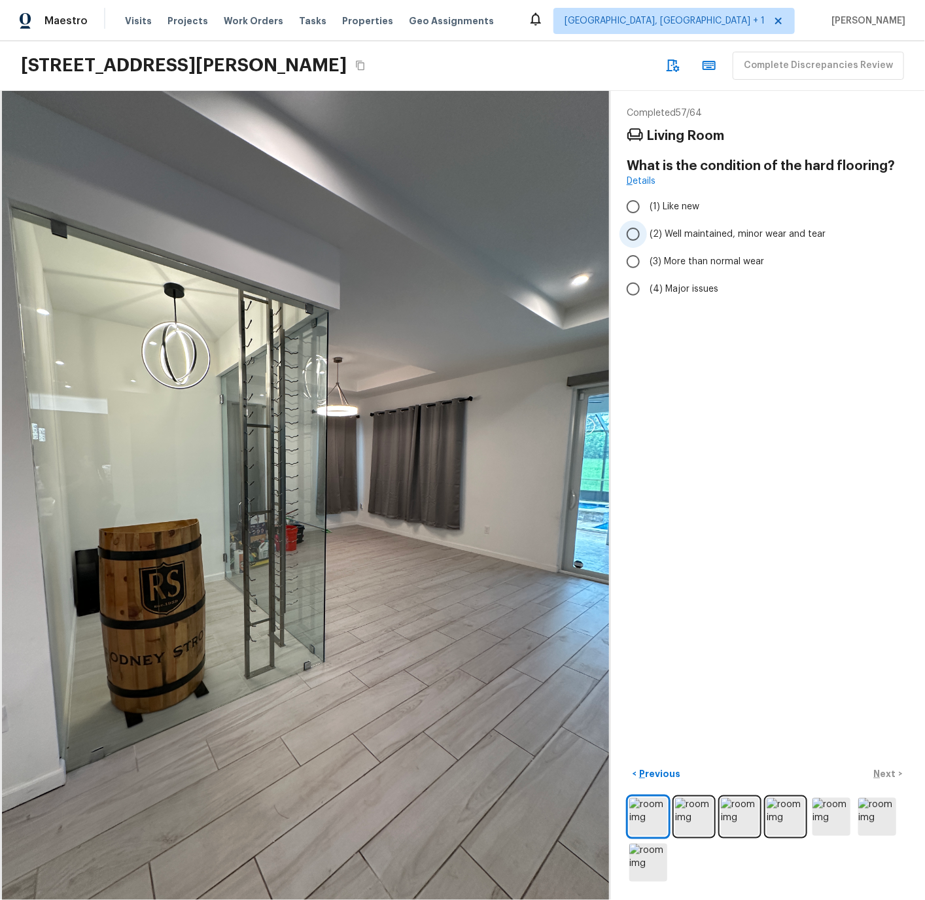
drag, startPoint x: 632, startPoint y: 233, endPoint x: 640, endPoint y: 240, distance: 10.6
click at [632, 233] on input "(2) Well maintained, minor wear and tear" at bounding box center [632, 233] width 27 height 27
radio input "true"
click at [885, 772] on p "Next" at bounding box center [886, 773] width 25 height 13
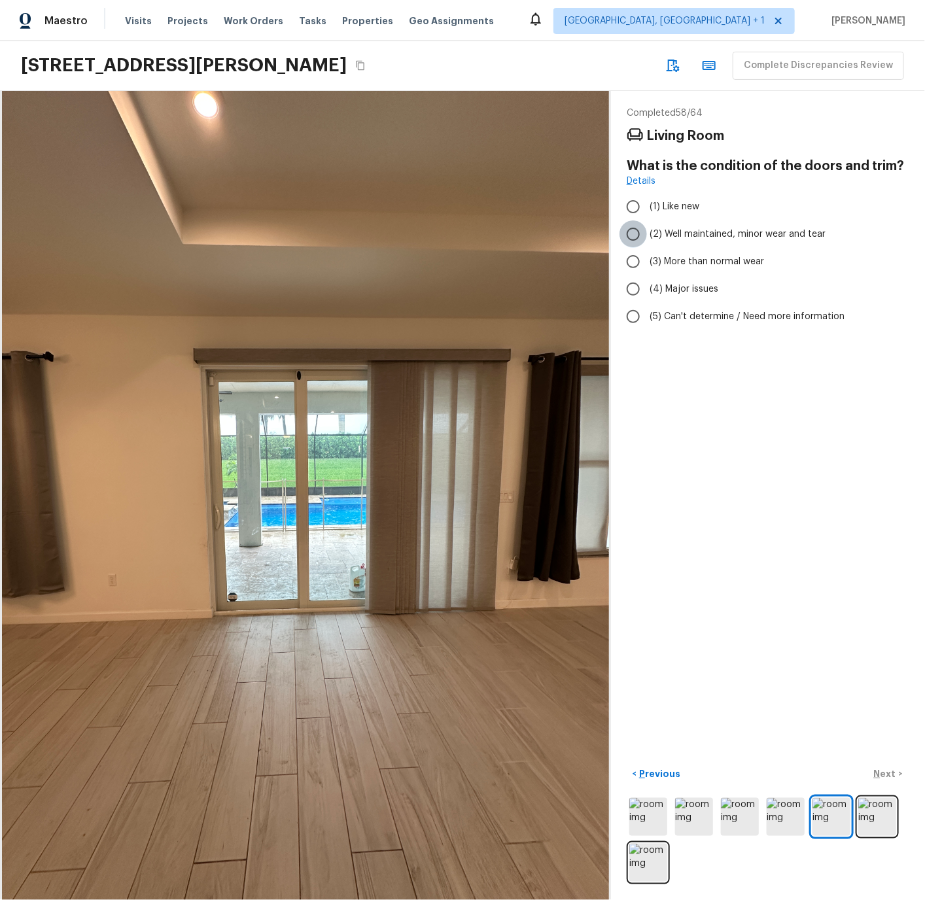
click at [634, 230] on input "(2) Well maintained, minor wear and tear" at bounding box center [632, 233] width 27 height 27
radio input "true"
click at [882, 770] on p "Next" at bounding box center [886, 773] width 25 height 13
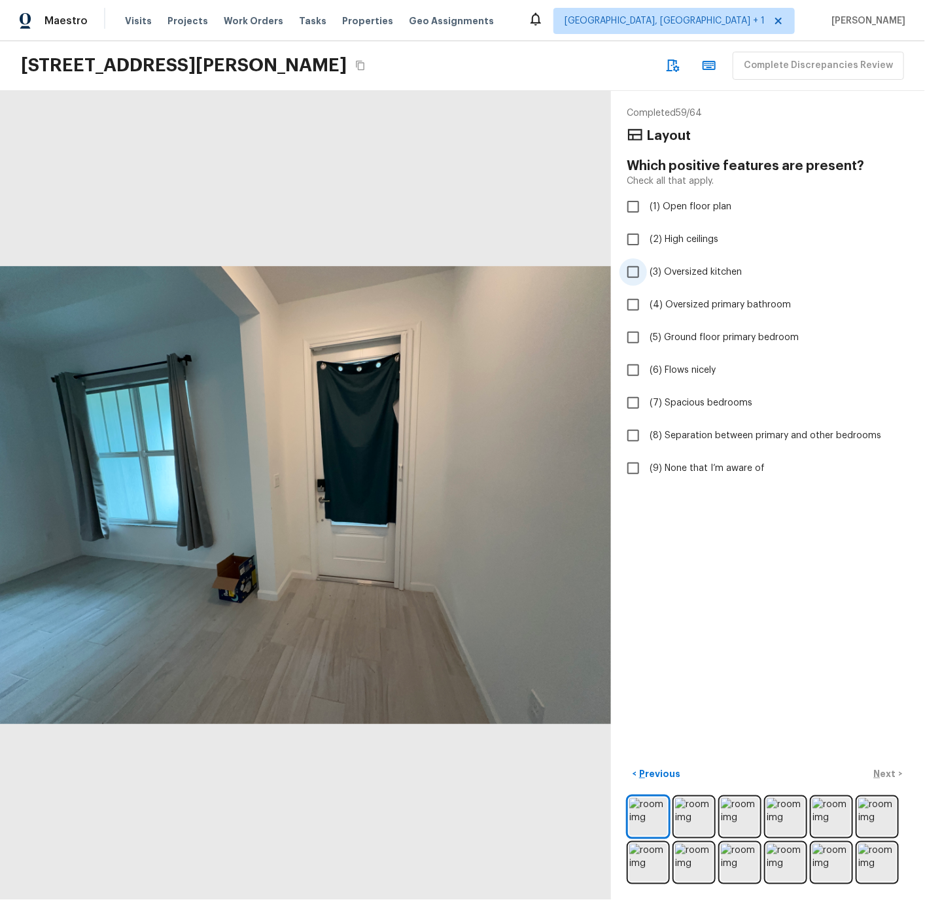
click at [674, 265] on span "(3) Oversized kitchen" at bounding box center [695, 271] width 92 height 13
click at [647, 265] on input "(3) Oversized kitchen" at bounding box center [632, 271] width 27 height 27
checkbox input "true"
click at [678, 366] on span "(6) Flows nicely" at bounding box center [682, 370] width 66 height 13
click at [647, 366] on input "(6) Flows nicely" at bounding box center [632, 369] width 27 height 27
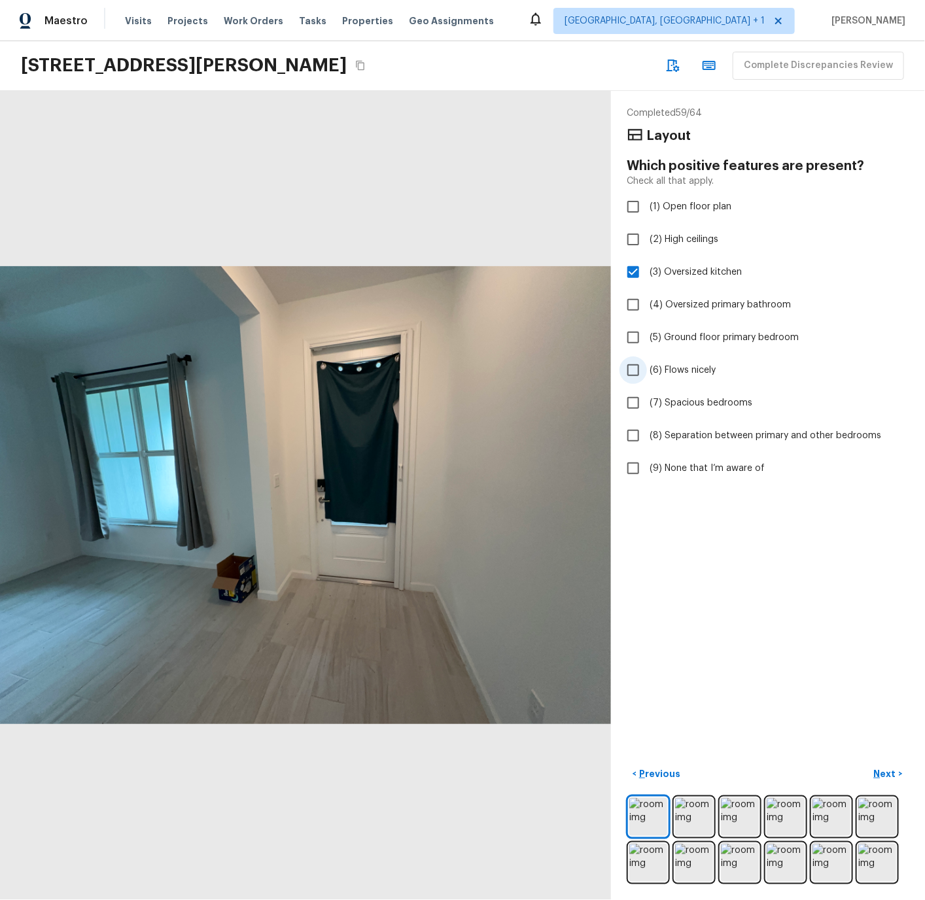
checkbox input "true"
click at [881, 775] on p "Next" at bounding box center [886, 773] width 25 height 13
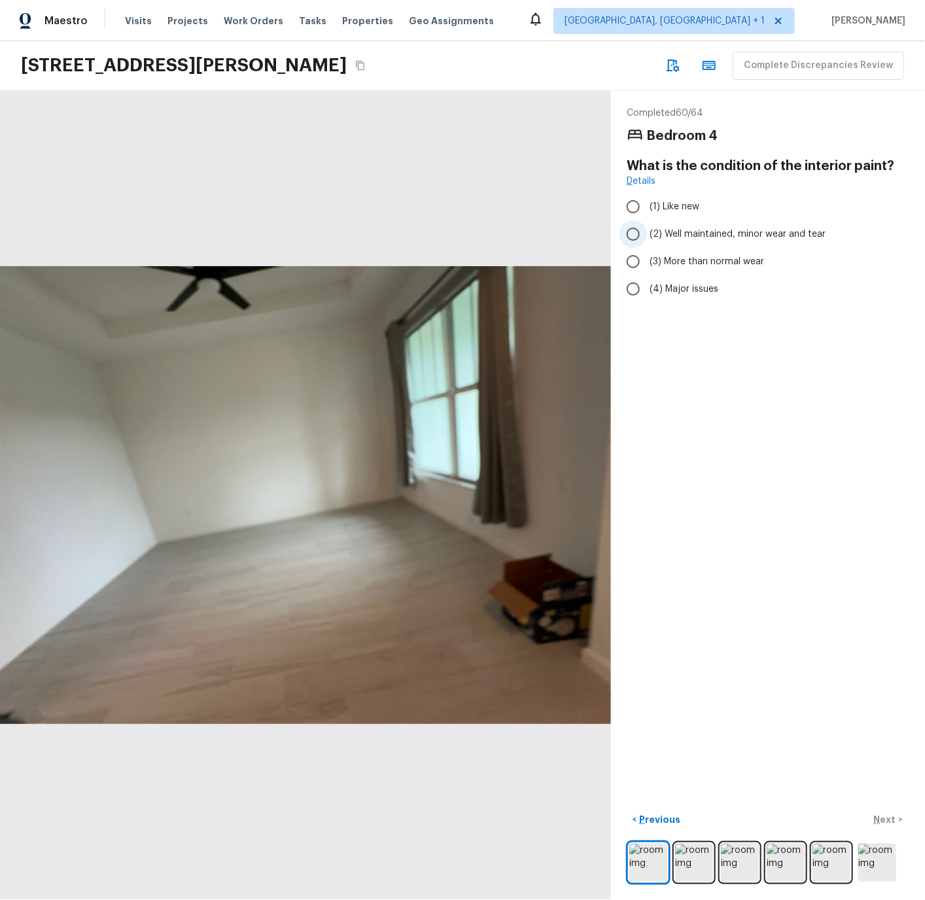
click at [634, 237] on input "(2) Well maintained, minor wear and tear" at bounding box center [632, 233] width 27 height 27
radio input "true"
click at [888, 823] on p "Next" at bounding box center [886, 819] width 25 height 13
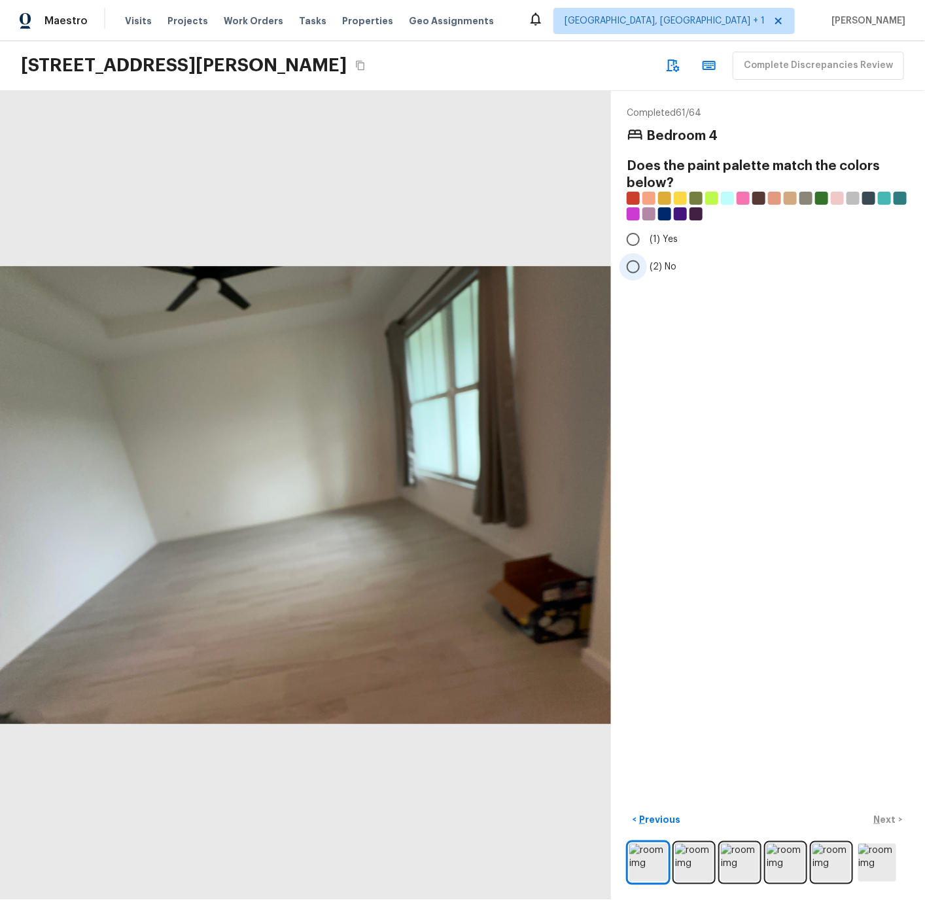
click at [632, 267] on input "(2) No" at bounding box center [632, 266] width 27 height 27
radio input "true"
click at [885, 820] on p "Next" at bounding box center [886, 819] width 25 height 13
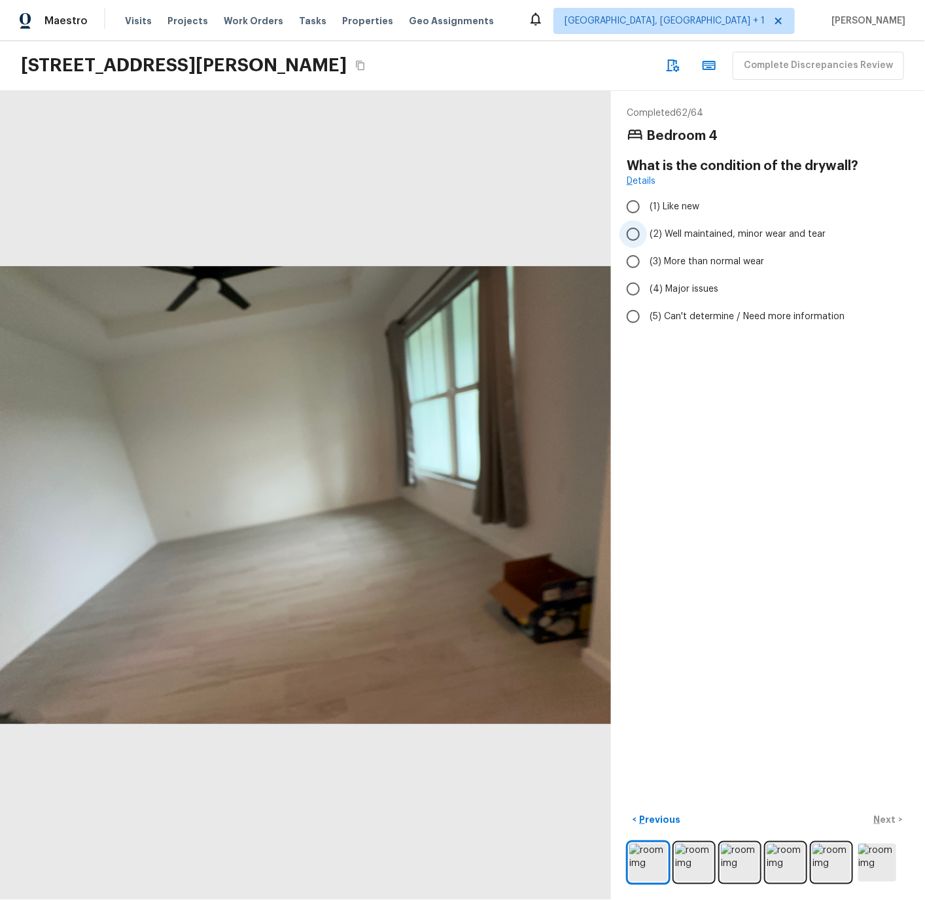
click at [635, 232] on input "(2) Well maintained, minor wear and tear" at bounding box center [632, 233] width 27 height 27
radio input "true"
click at [884, 815] on p "Next" at bounding box center [886, 819] width 25 height 13
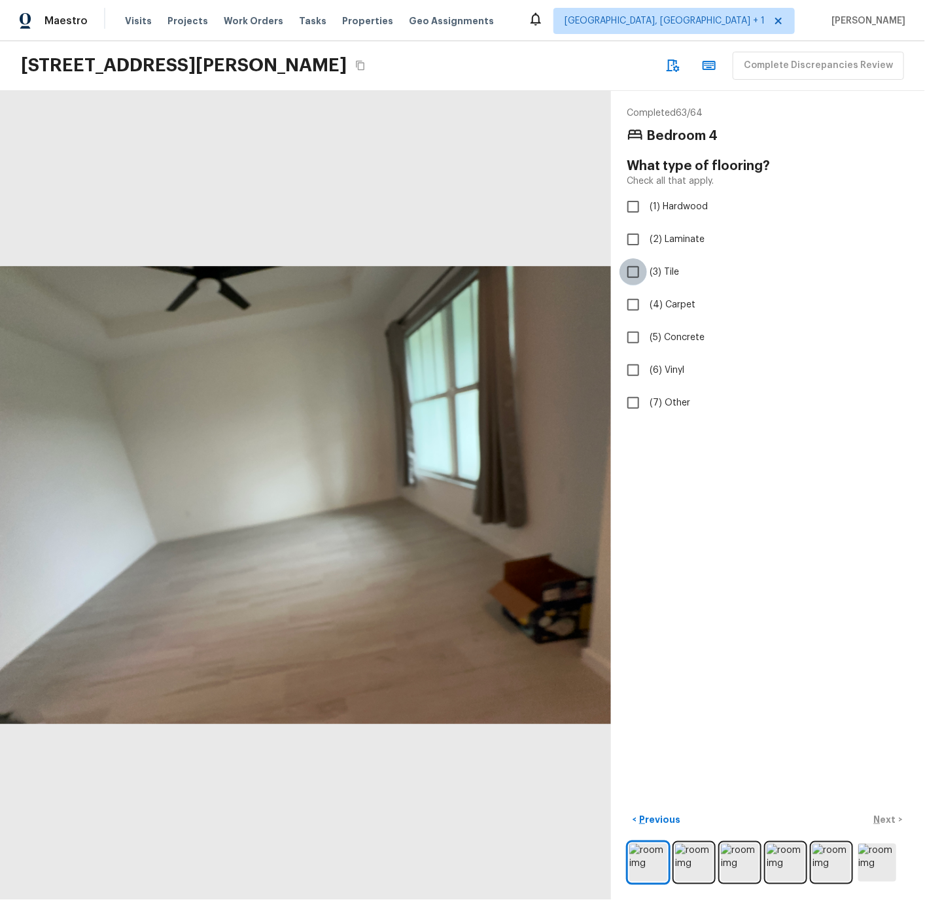
click at [638, 269] on input "(3) Tile" at bounding box center [632, 271] width 27 height 27
checkbox input "true"
click at [889, 819] on p "Next" at bounding box center [886, 819] width 25 height 13
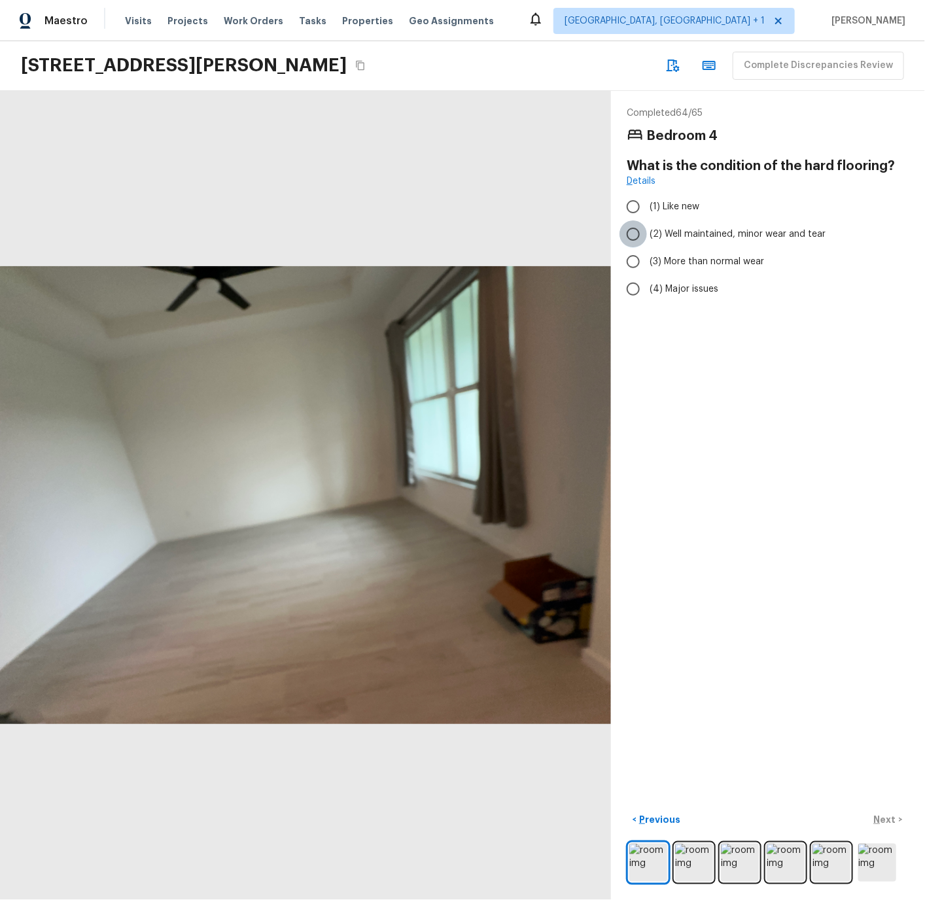
click at [636, 234] on input "(2) Well maintained, minor wear and tear" at bounding box center [632, 233] width 27 height 27
radio input "true"
click at [882, 816] on p "Next" at bounding box center [886, 819] width 25 height 13
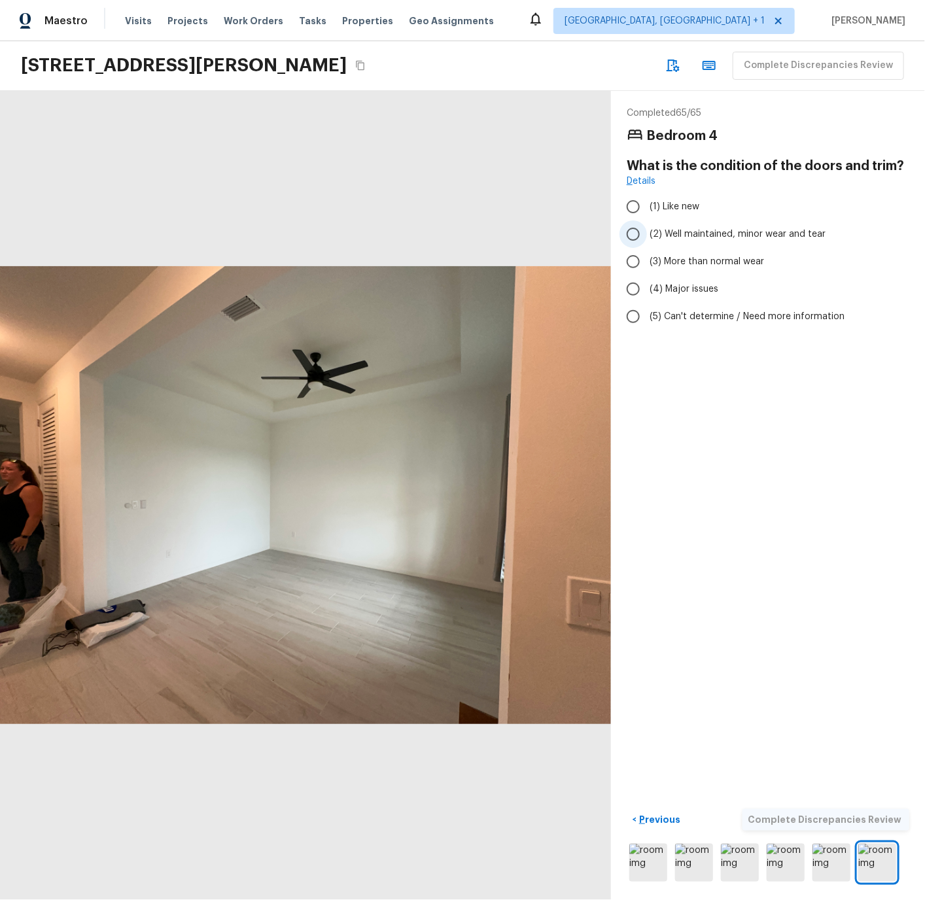
click at [634, 234] on input "(2) Well maintained, minor wear and tear" at bounding box center [632, 233] width 27 height 27
radio input "true"
click at [659, 817] on p "Previous" at bounding box center [658, 819] width 44 height 13
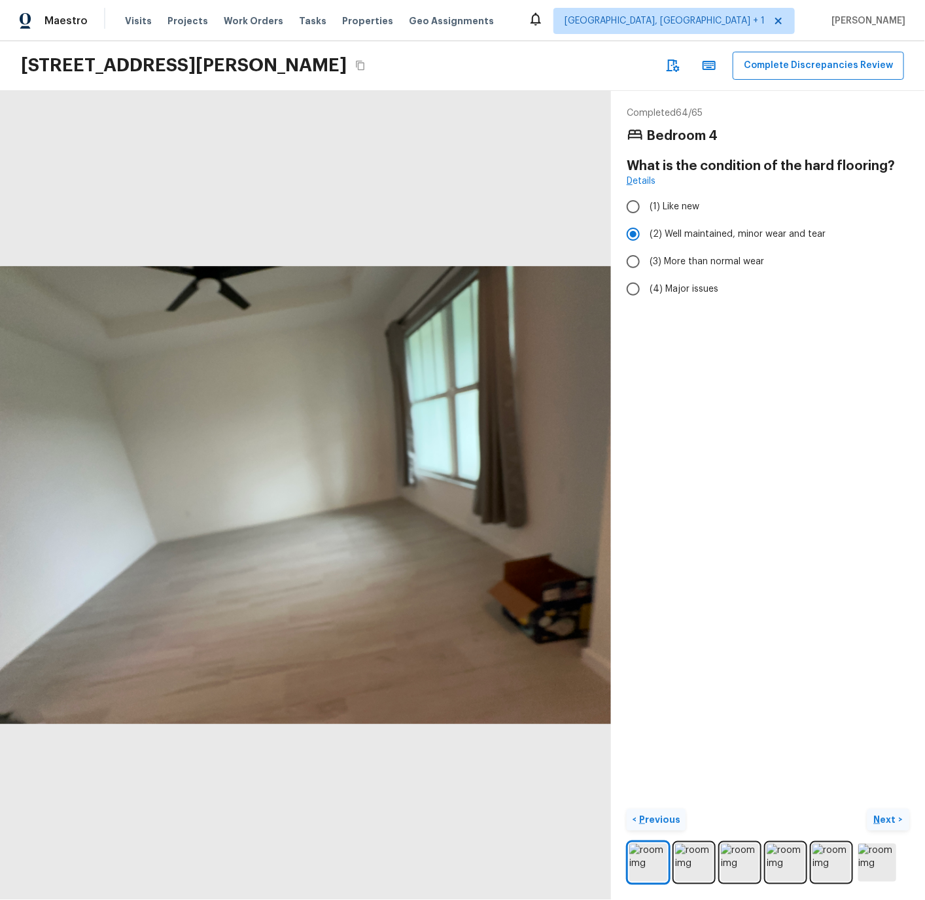
click at [659, 817] on p "Previous" at bounding box center [658, 819] width 44 height 13
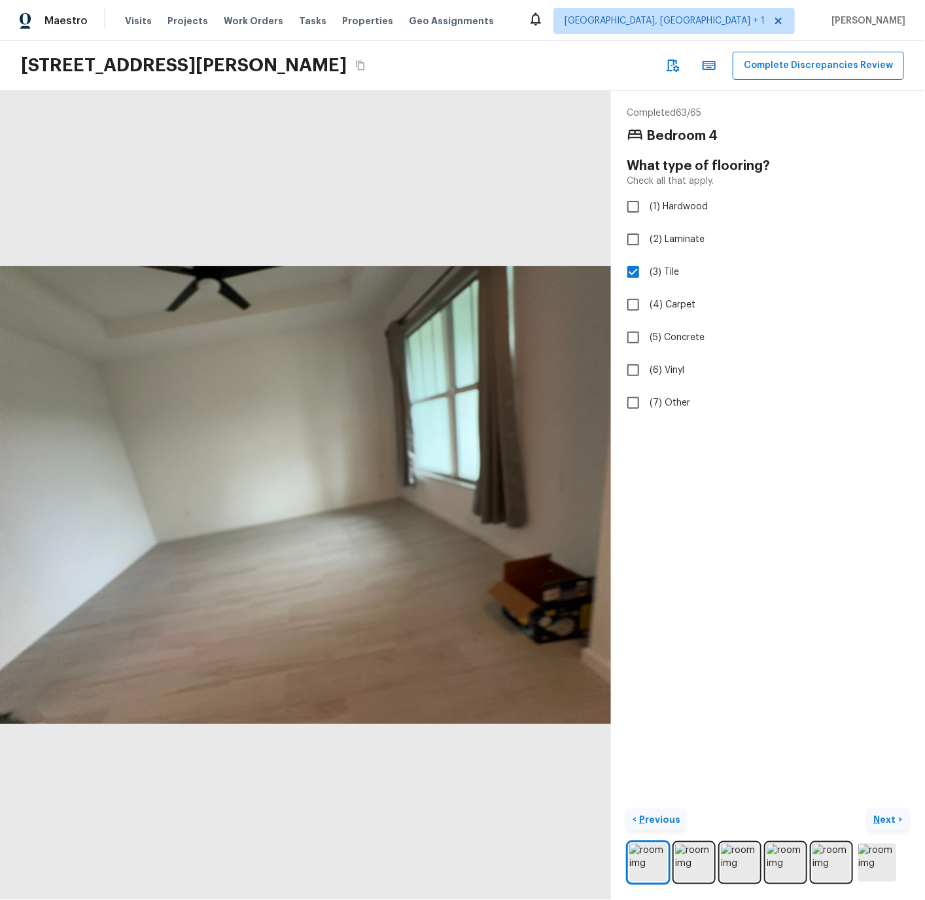
click at [659, 817] on p "Previous" at bounding box center [658, 819] width 44 height 13
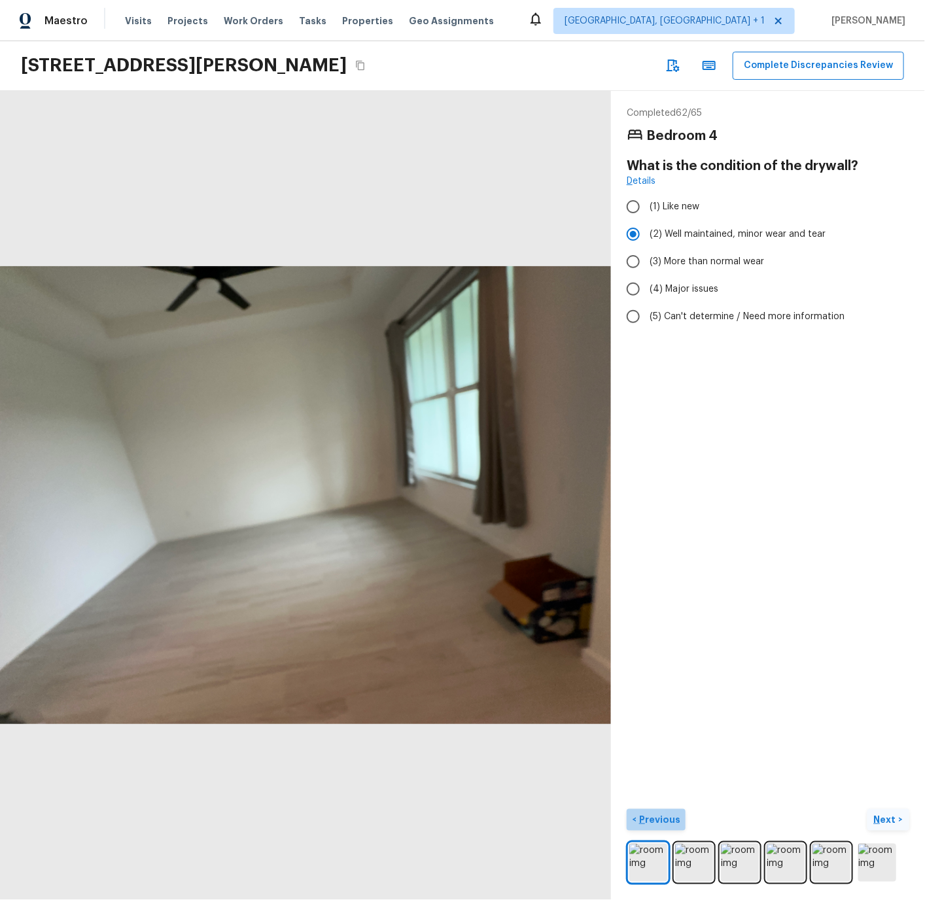
click at [659, 817] on p "Previous" at bounding box center [658, 819] width 44 height 13
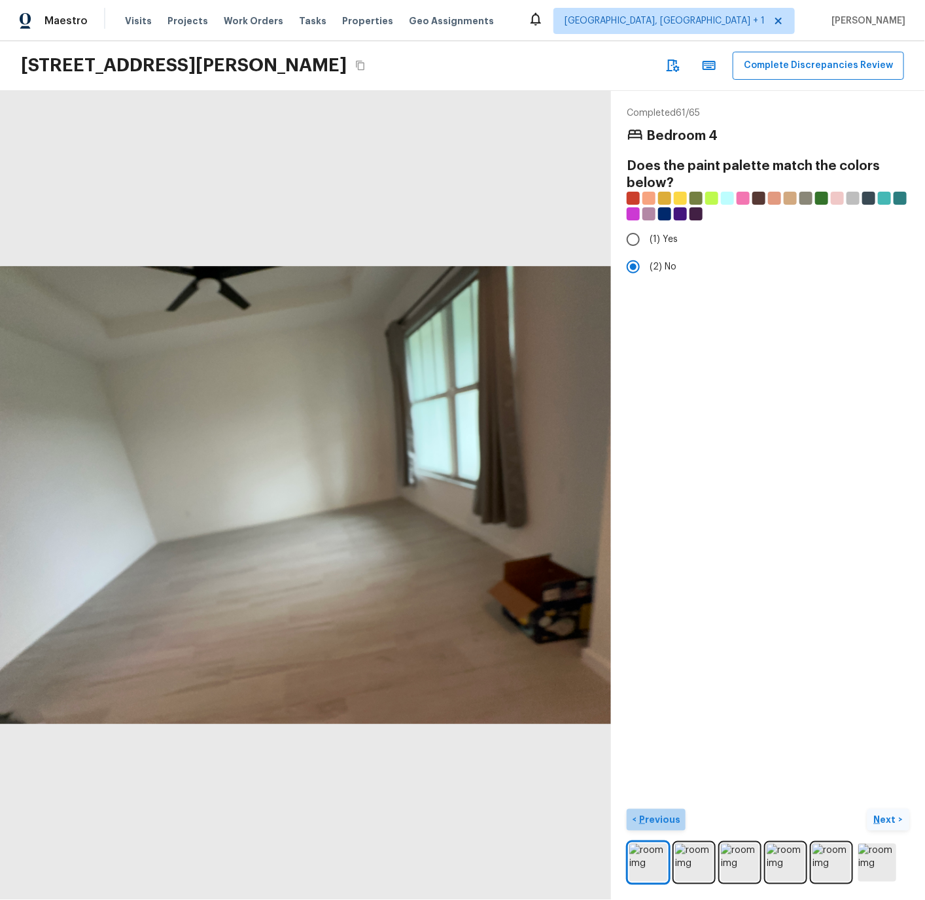
click at [659, 817] on p "Previous" at bounding box center [658, 819] width 44 height 13
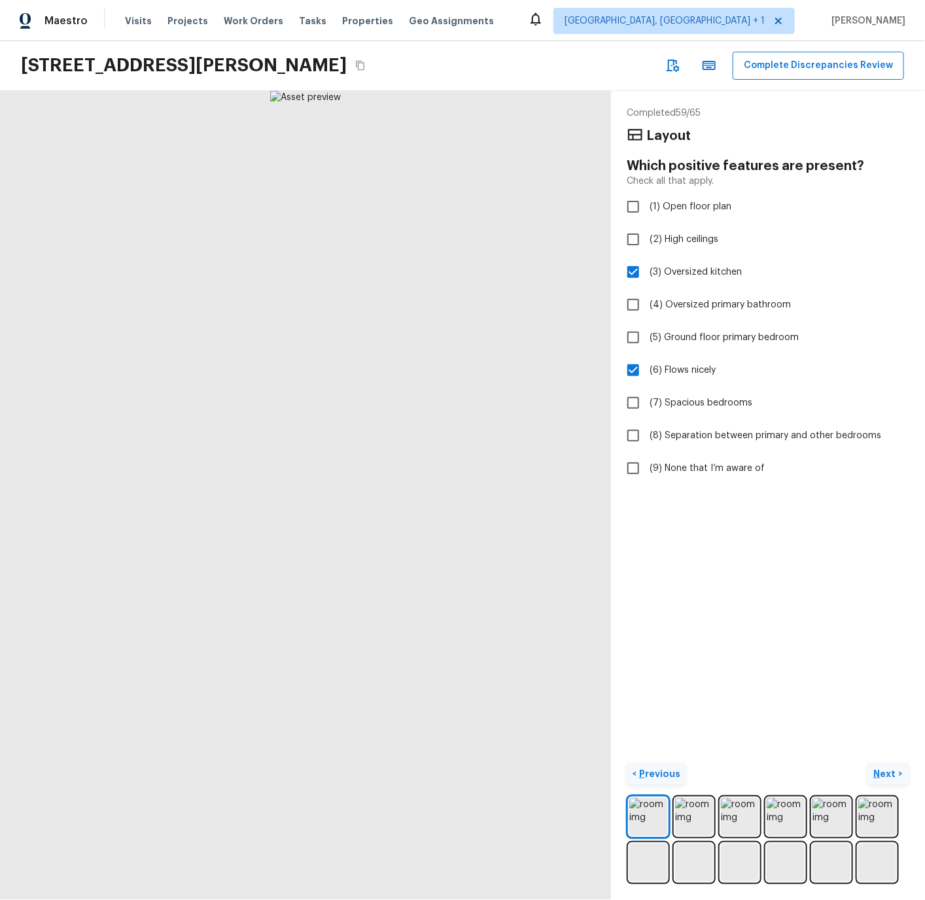
click at [659, 817] on img at bounding box center [648, 817] width 38 height 38
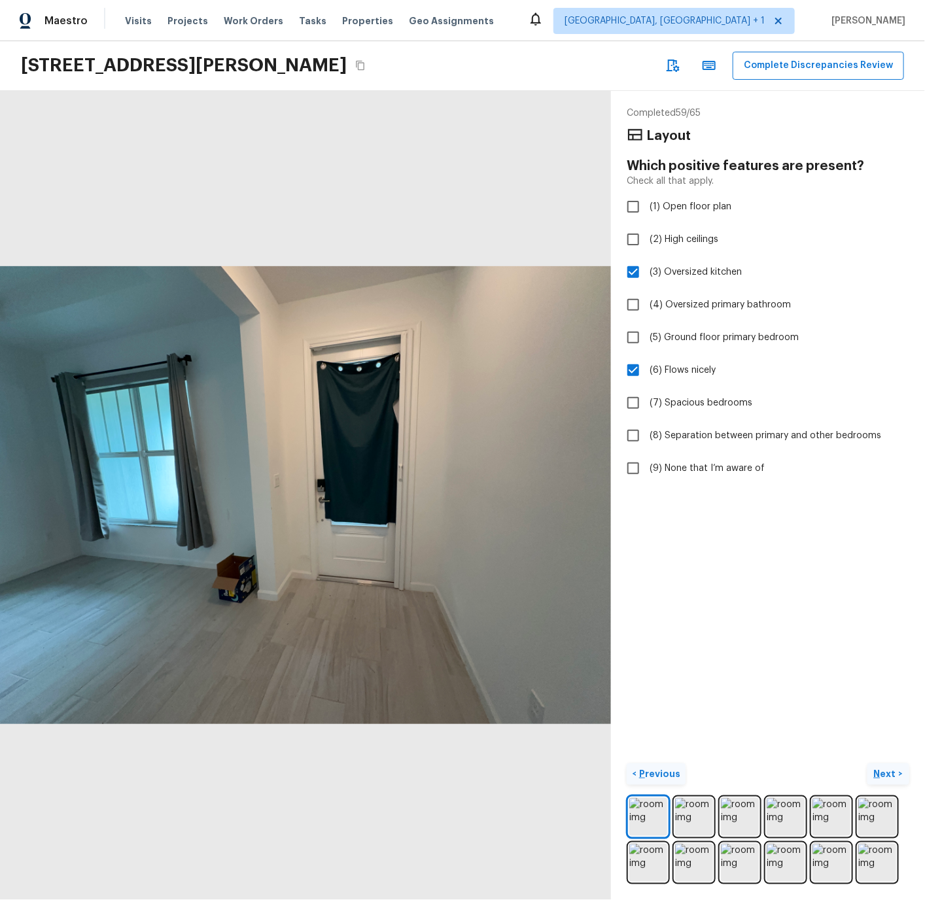
click at [659, 817] on img at bounding box center [648, 817] width 38 height 38
click at [657, 772] on p "Previous" at bounding box center [658, 773] width 44 height 13
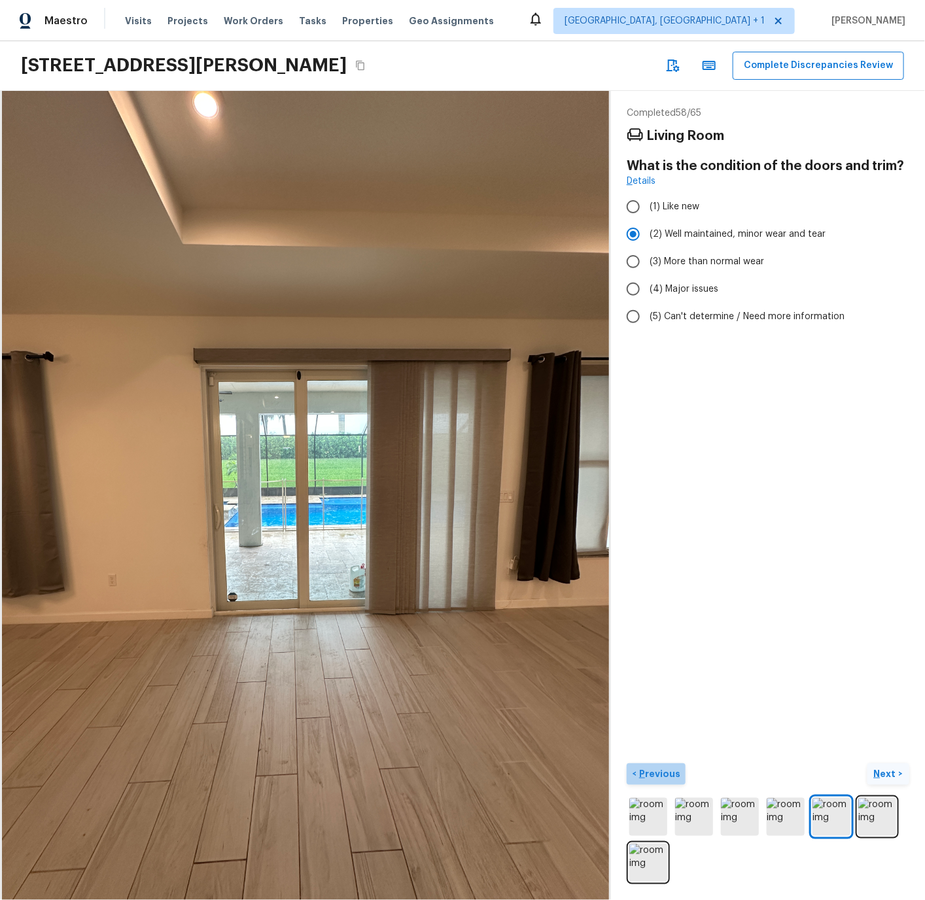
click at [657, 772] on p "Previous" at bounding box center [658, 773] width 44 height 13
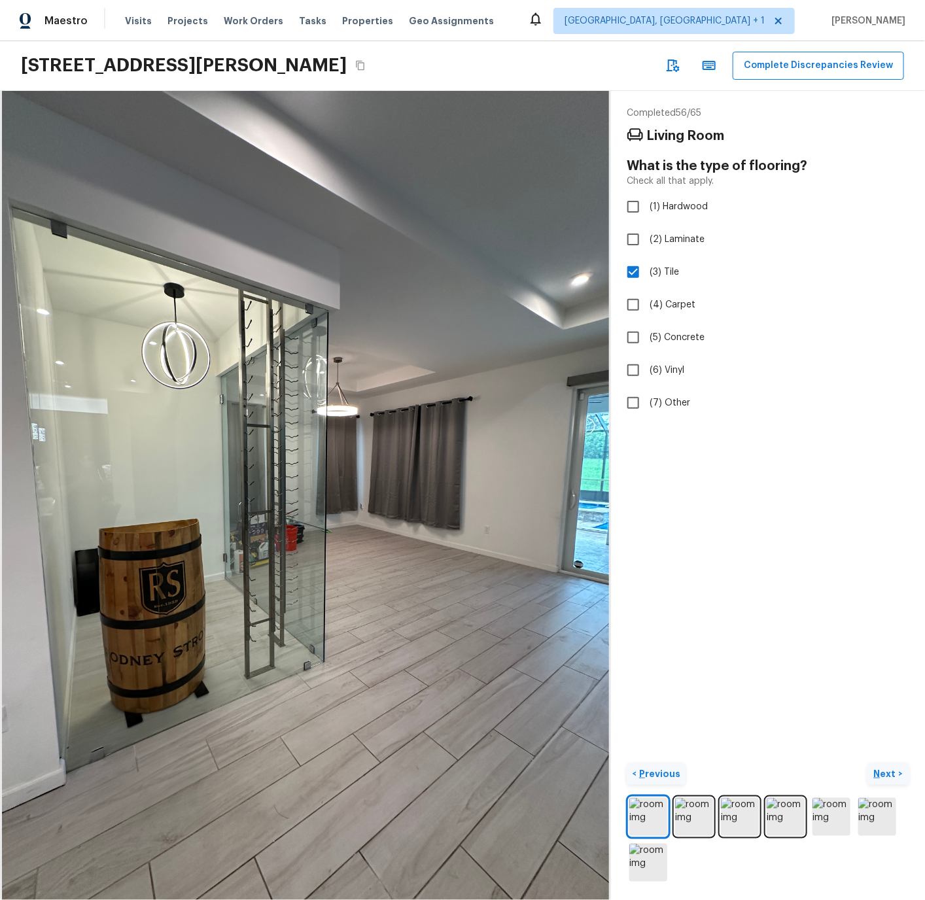
click at [657, 772] on p "Previous" at bounding box center [658, 773] width 44 height 13
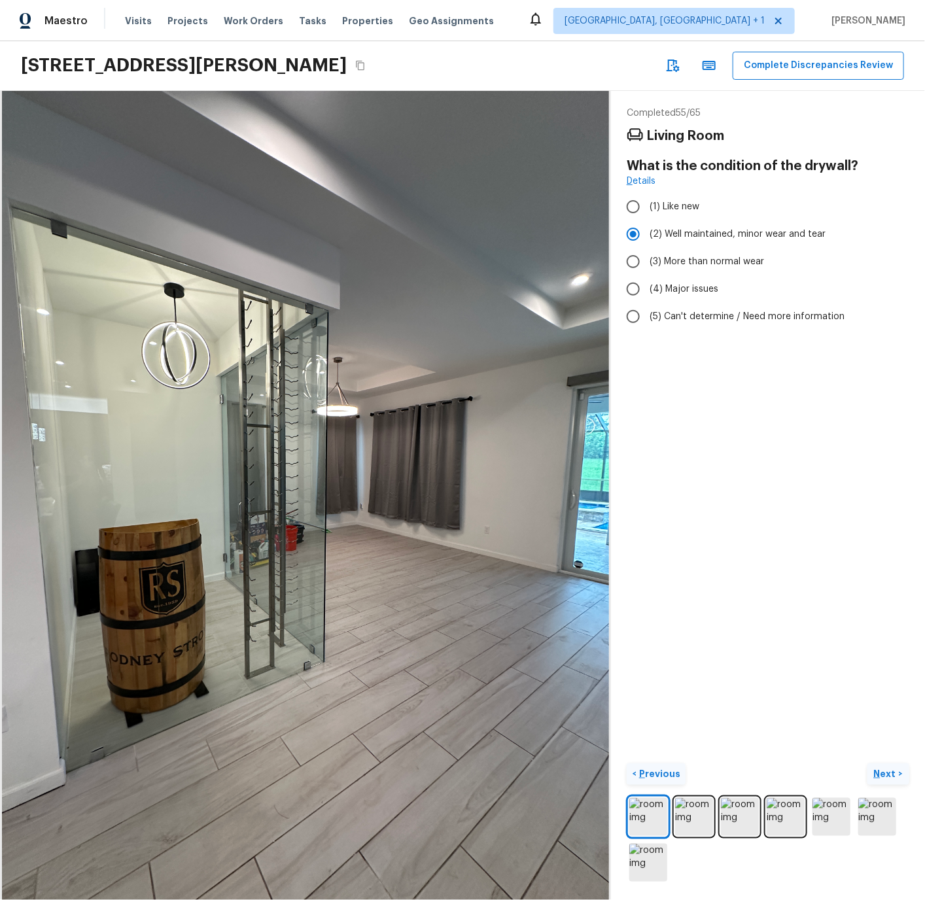
click at [657, 772] on p "Previous" at bounding box center [658, 773] width 44 height 13
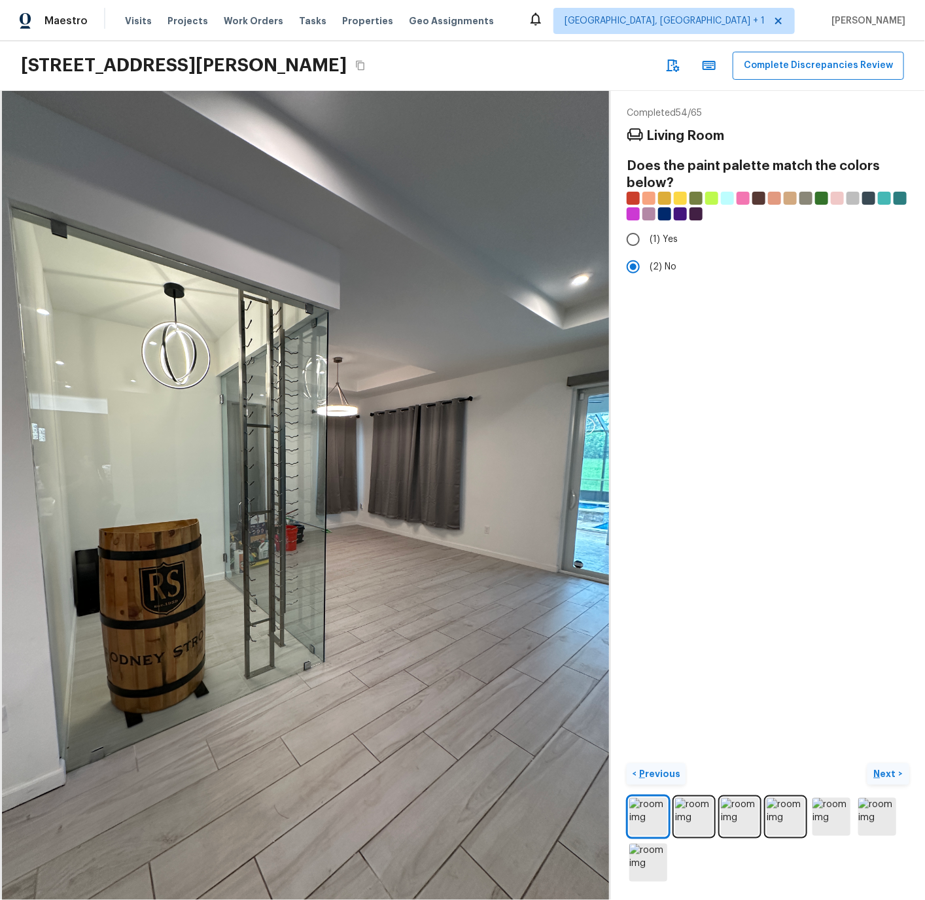
click at [657, 772] on p "Previous" at bounding box center [658, 773] width 44 height 13
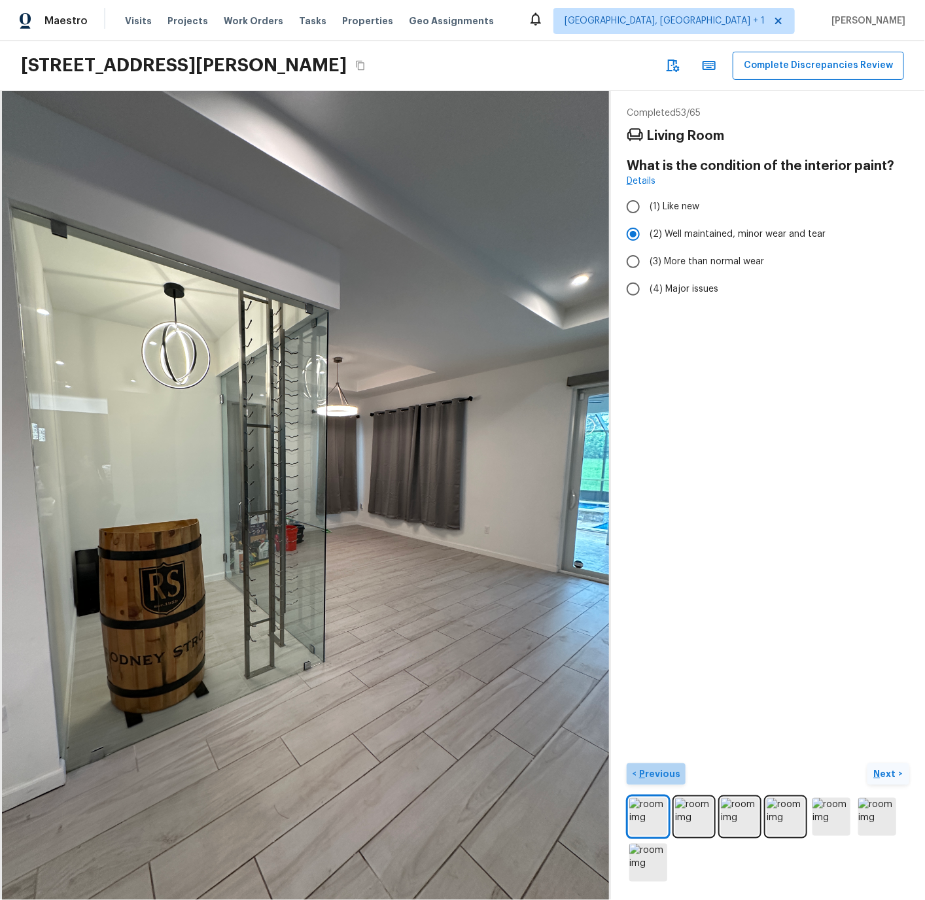
click at [657, 772] on p "Previous" at bounding box center [658, 773] width 44 height 13
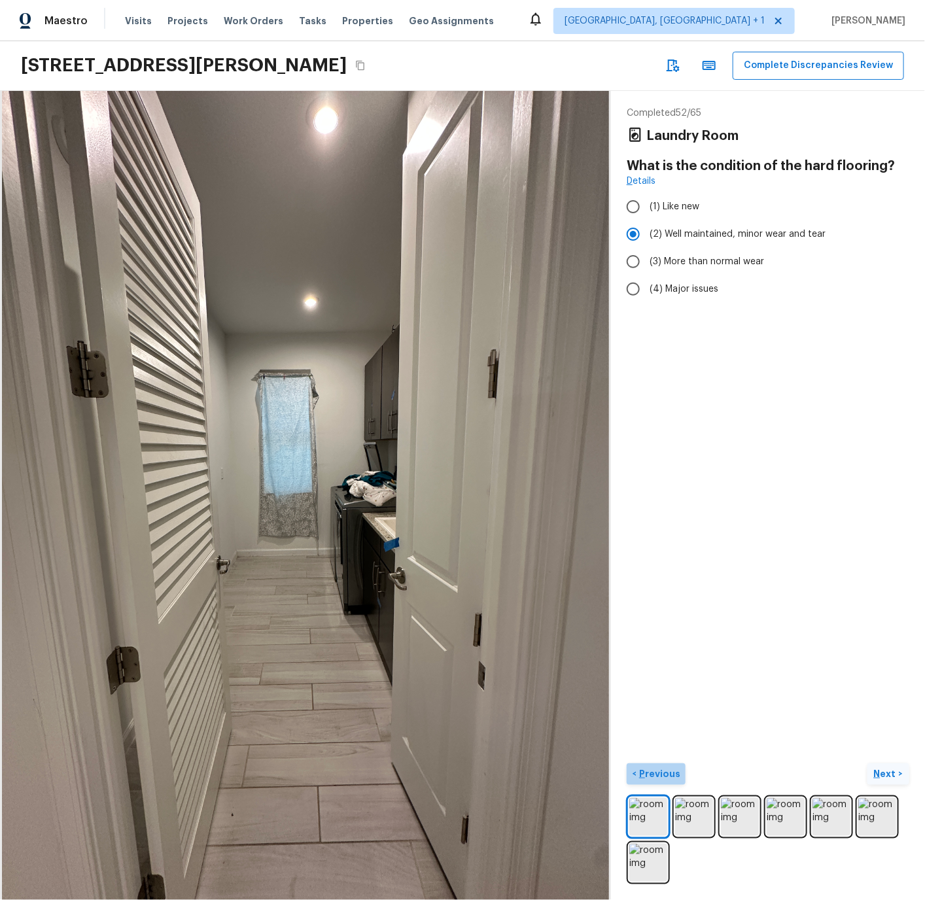
click at [657, 772] on p "Previous" at bounding box center [658, 773] width 44 height 13
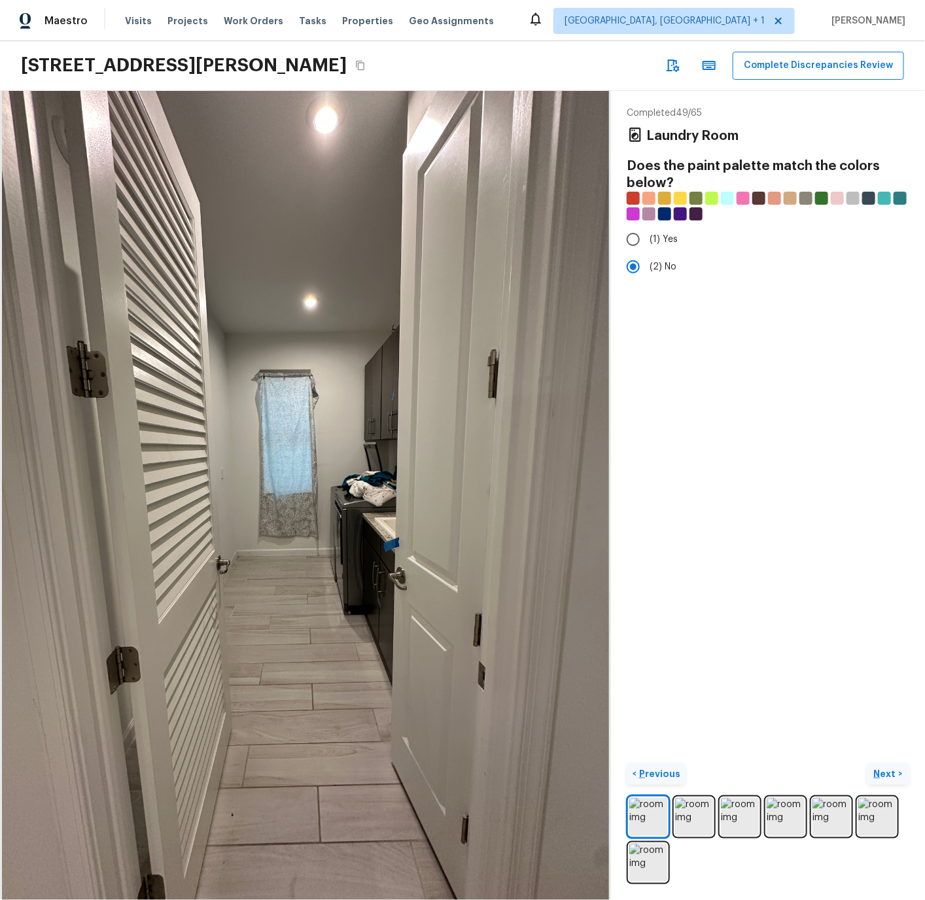
click at [657, 772] on p "Previous" at bounding box center [658, 773] width 44 height 13
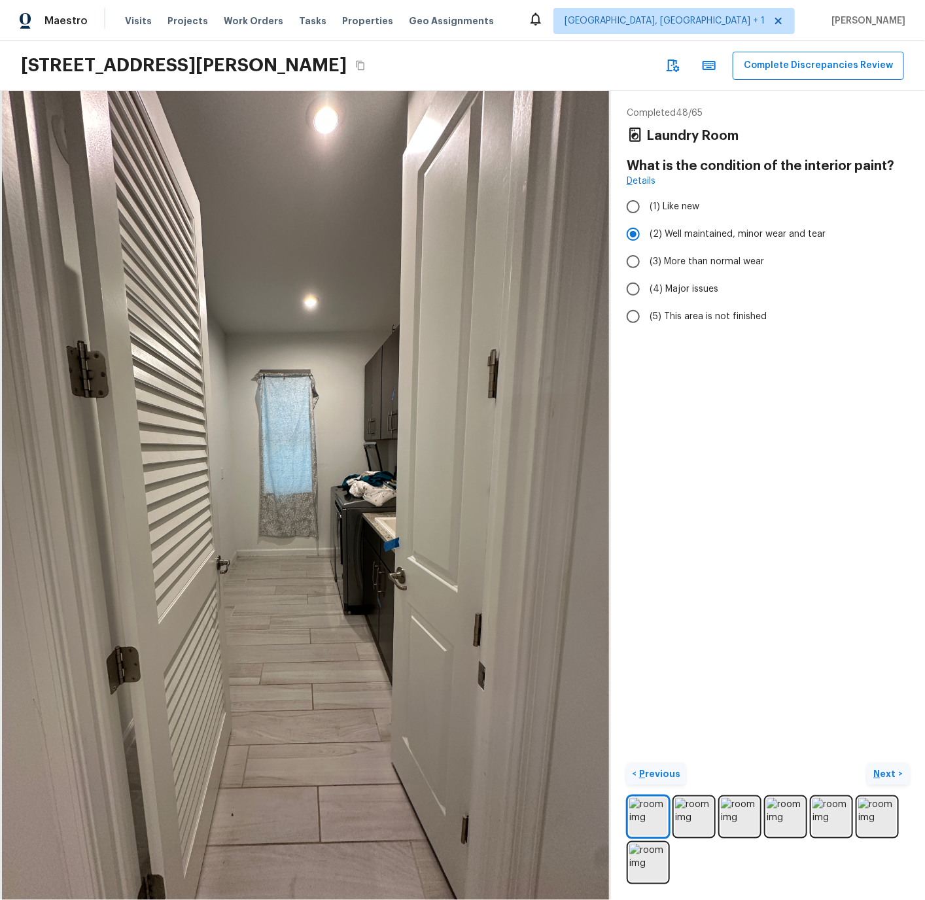
click at [657, 772] on p "Previous" at bounding box center [658, 773] width 44 height 13
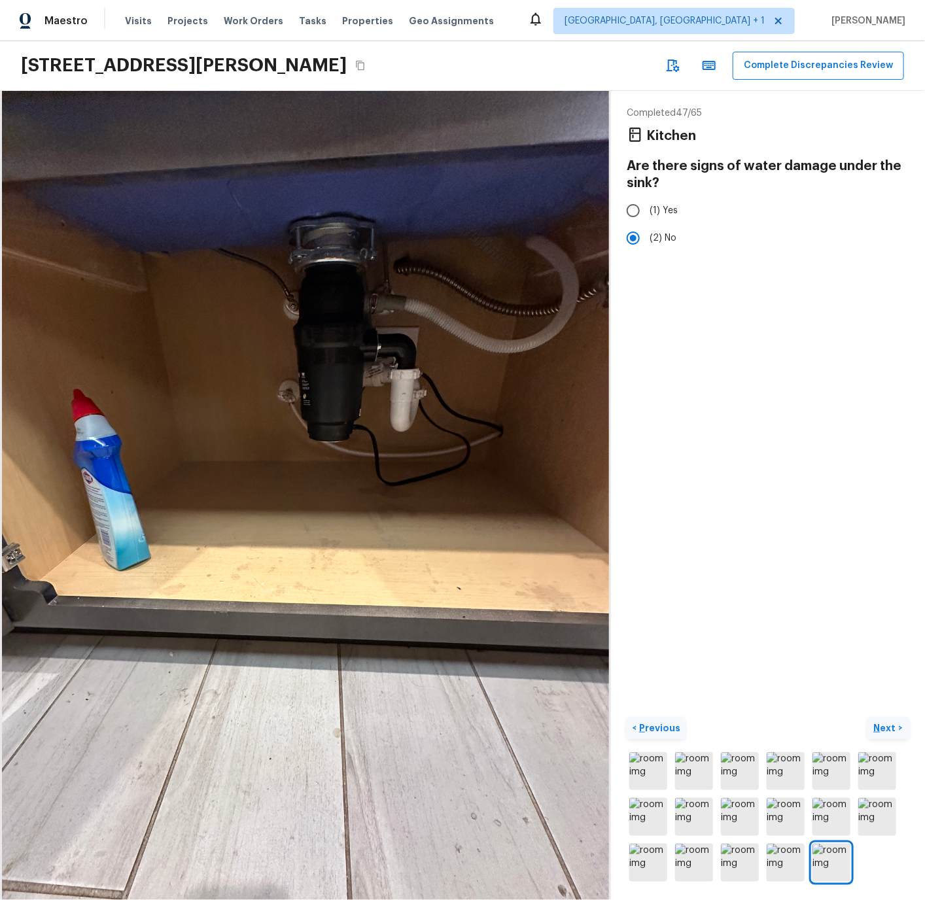
click at [657, 772] on img at bounding box center [648, 771] width 38 height 38
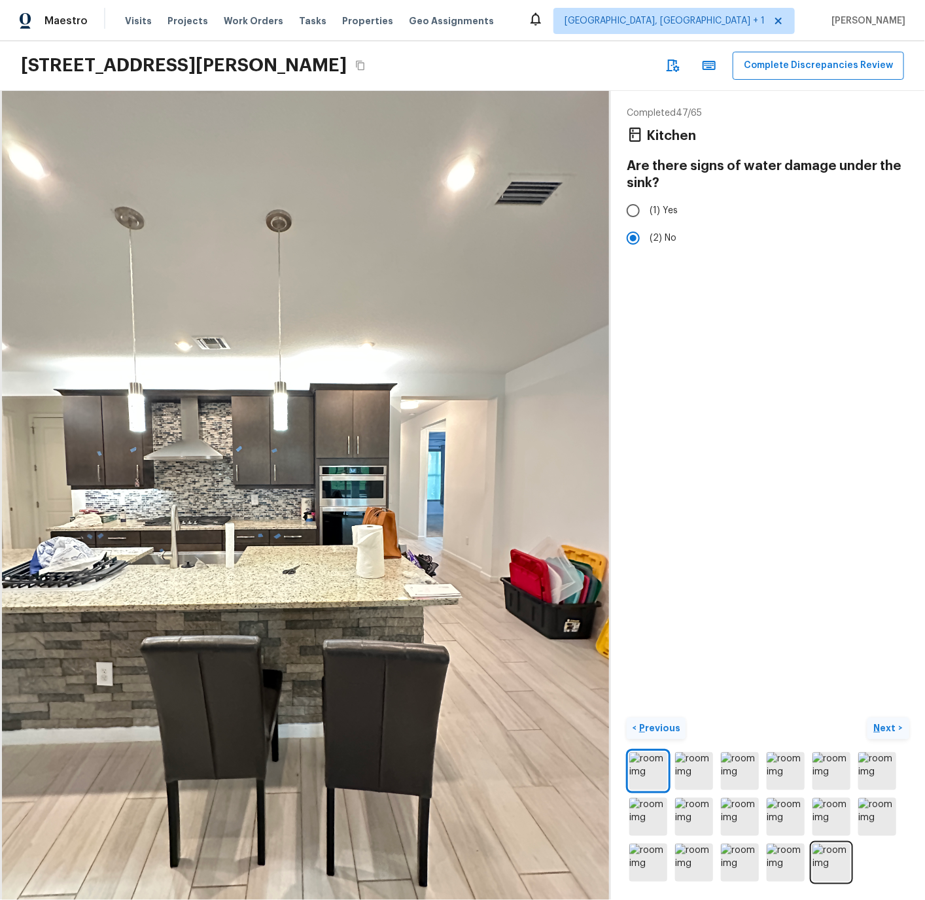
click at [657, 772] on img at bounding box center [648, 771] width 38 height 38
click at [657, 727] on p "Previous" at bounding box center [658, 727] width 44 height 13
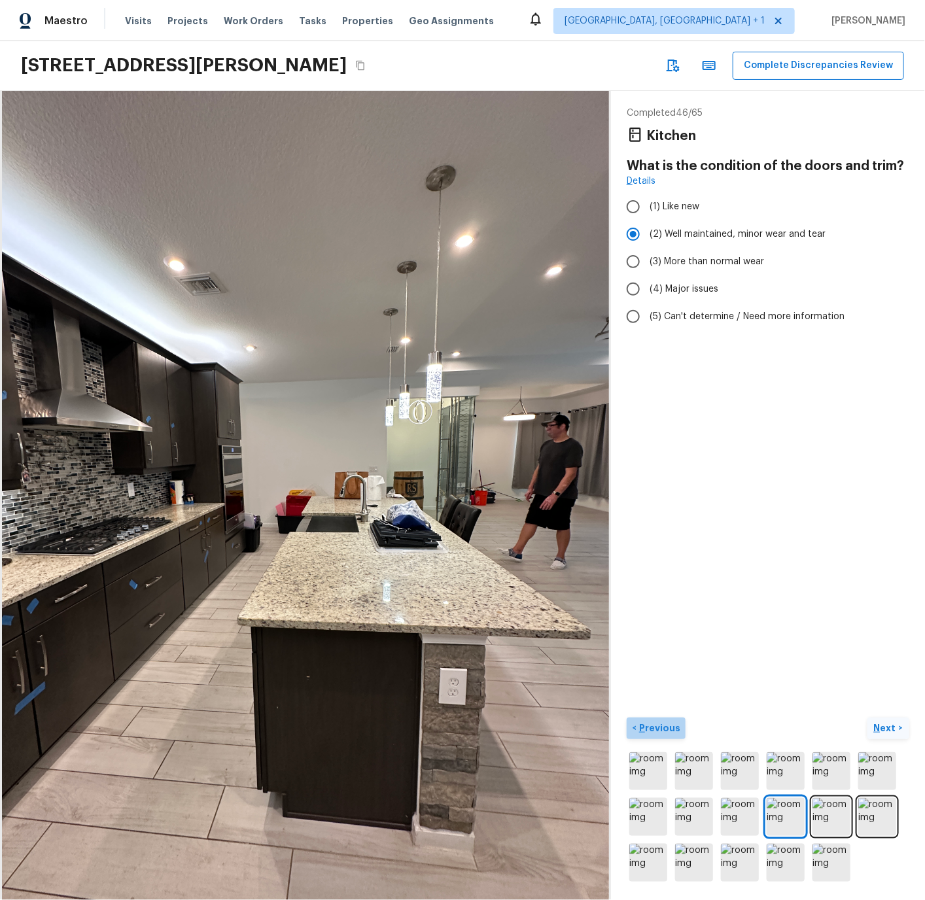
click at [657, 727] on p "Previous" at bounding box center [658, 727] width 44 height 13
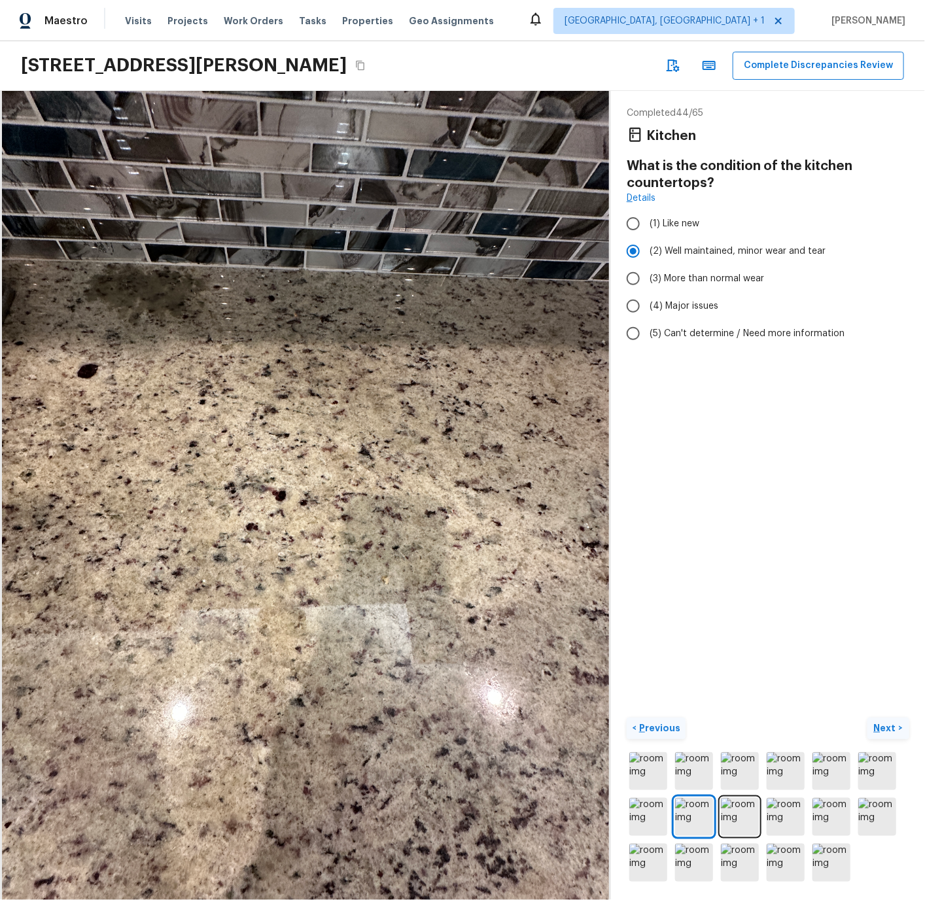
click at [657, 727] on p "Previous" at bounding box center [658, 727] width 44 height 13
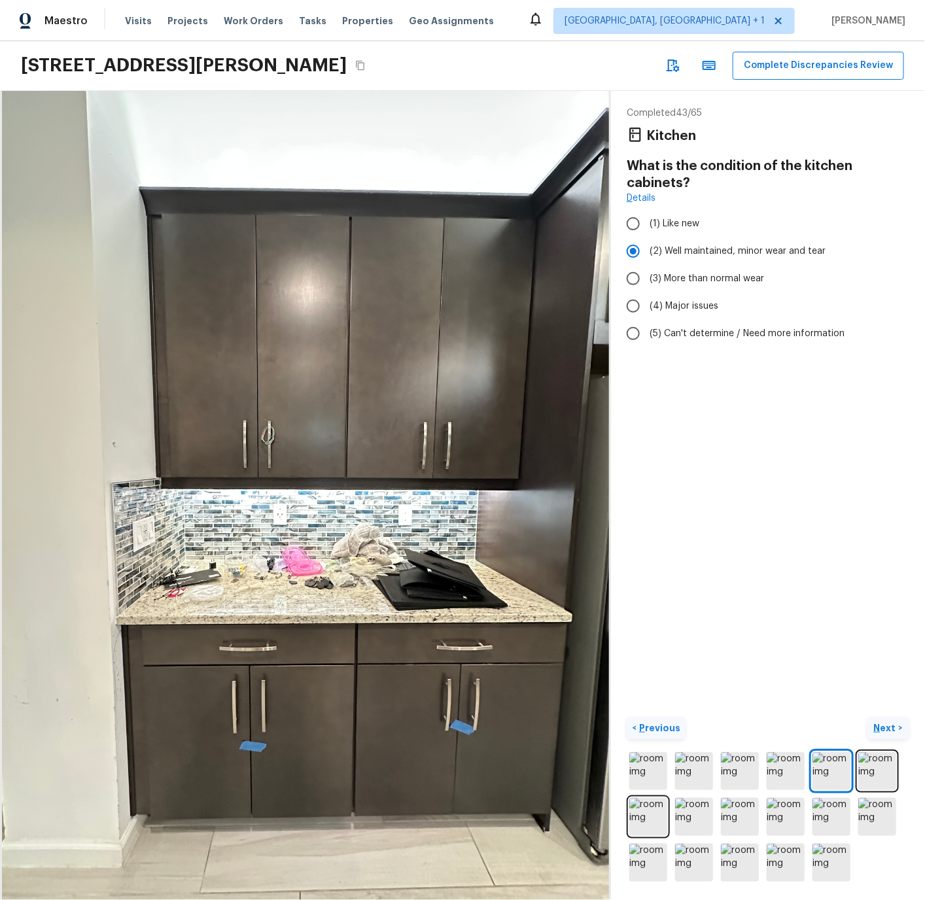
click at [657, 727] on p "Previous" at bounding box center [658, 727] width 44 height 13
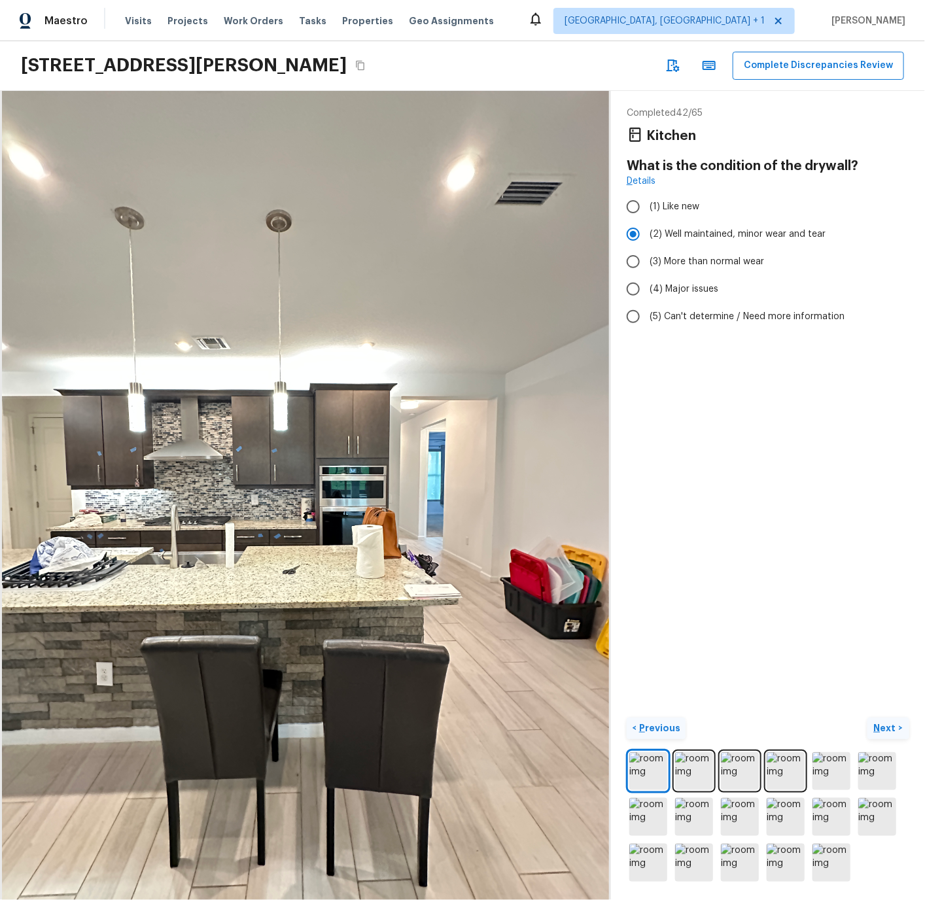
click at [657, 727] on p "Previous" at bounding box center [658, 727] width 44 height 13
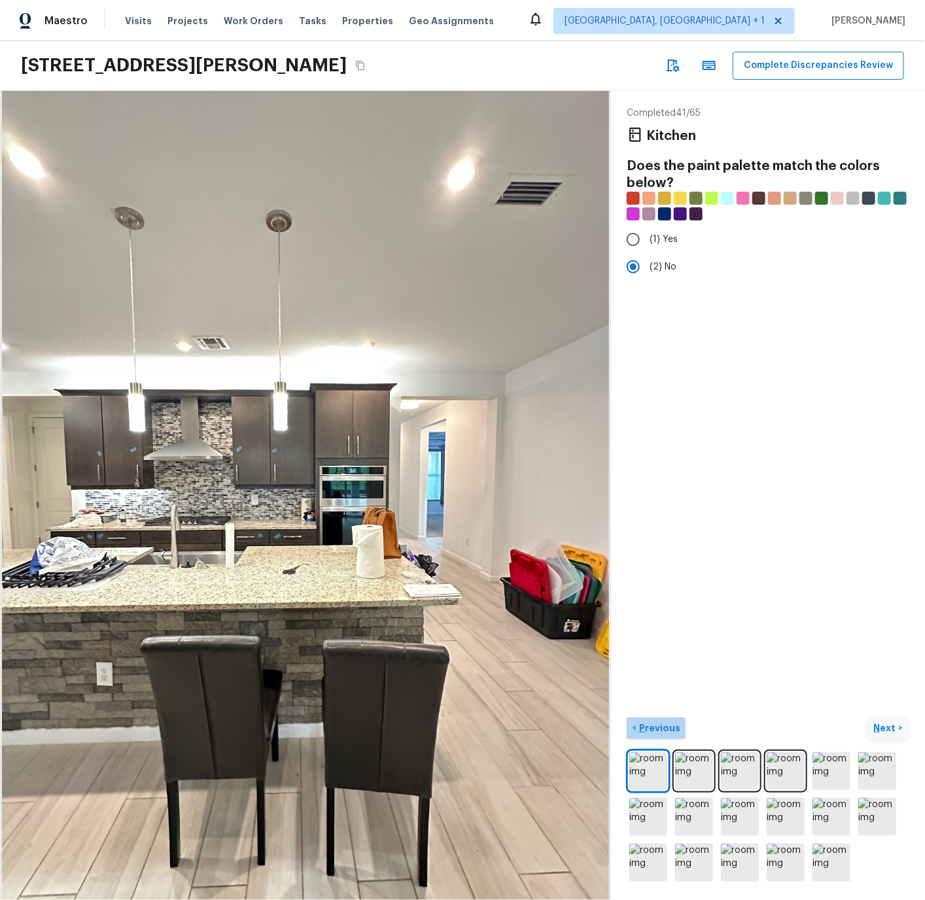
click at [657, 727] on p "Previous" at bounding box center [658, 727] width 44 height 13
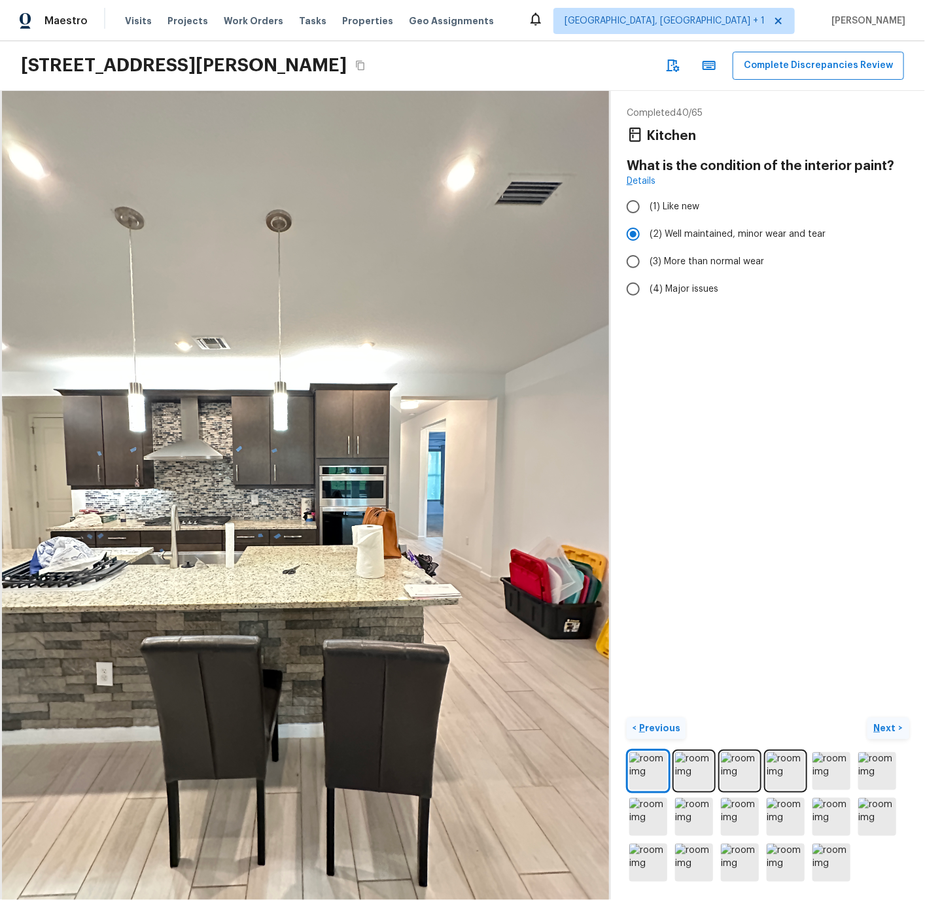
click at [657, 727] on p "Previous" at bounding box center [658, 727] width 44 height 13
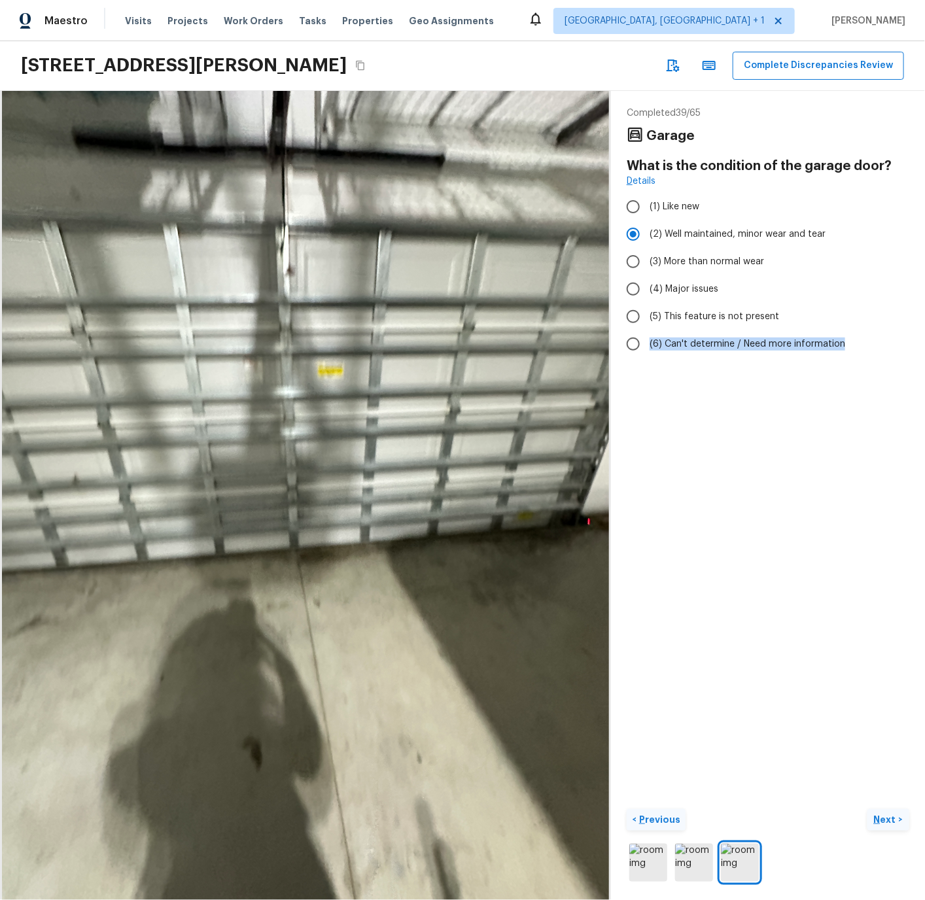
click at [657, 727] on div "Completed 39 / 65 Garage What is the condition of the garage door? Details (1) …" at bounding box center [768, 495] width 314 height 809
click at [655, 817] on p "Previous" at bounding box center [658, 819] width 44 height 13
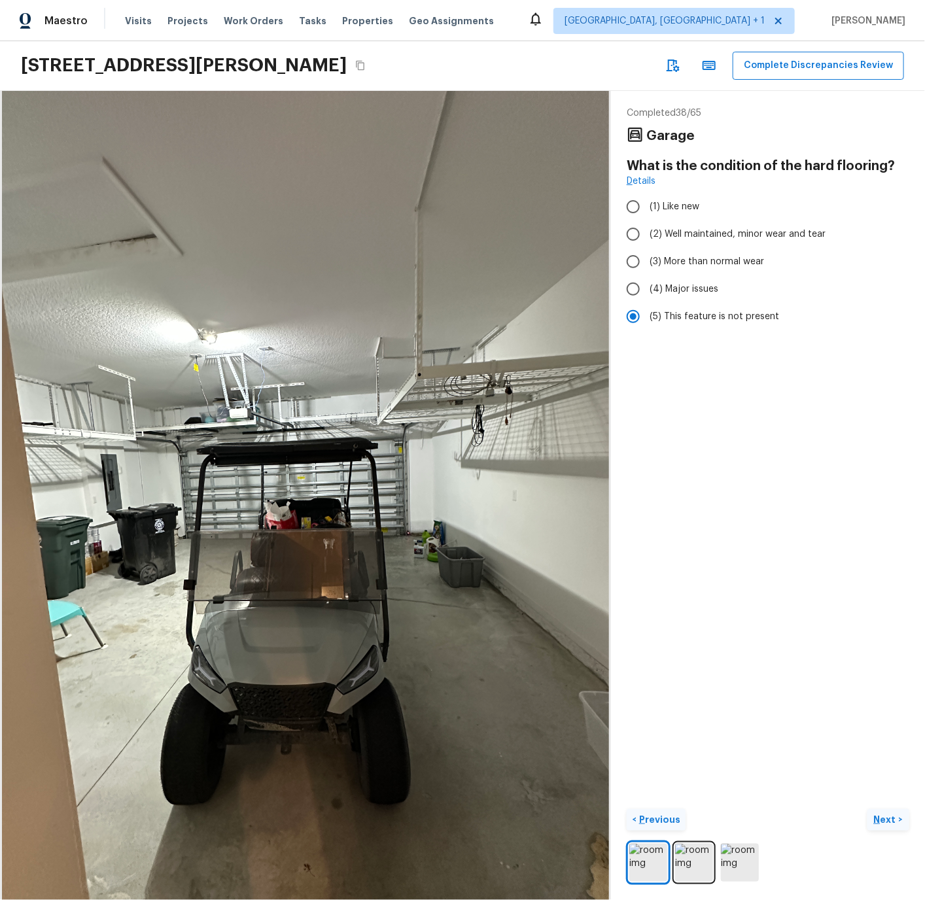
click at [655, 817] on p "Previous" at bounding box center [658, 819] width 44 height 13
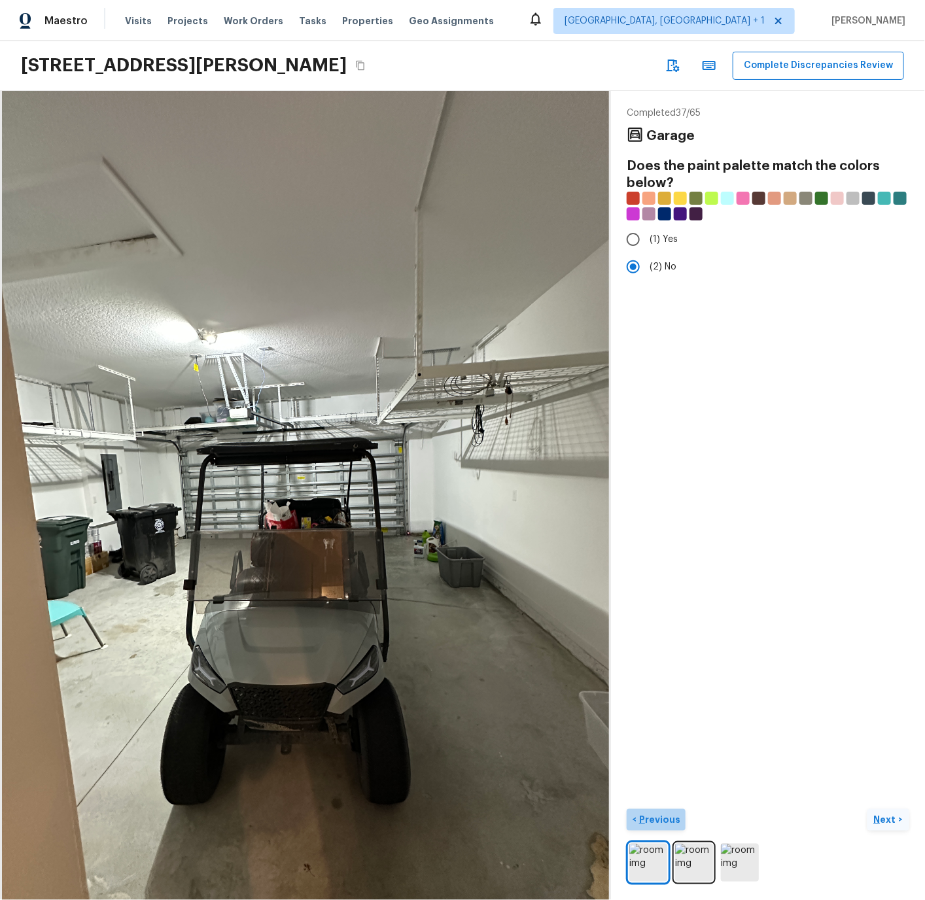
click at [655, 817] on p "Previous" at bounding box center [658, 819] width 44 height 13
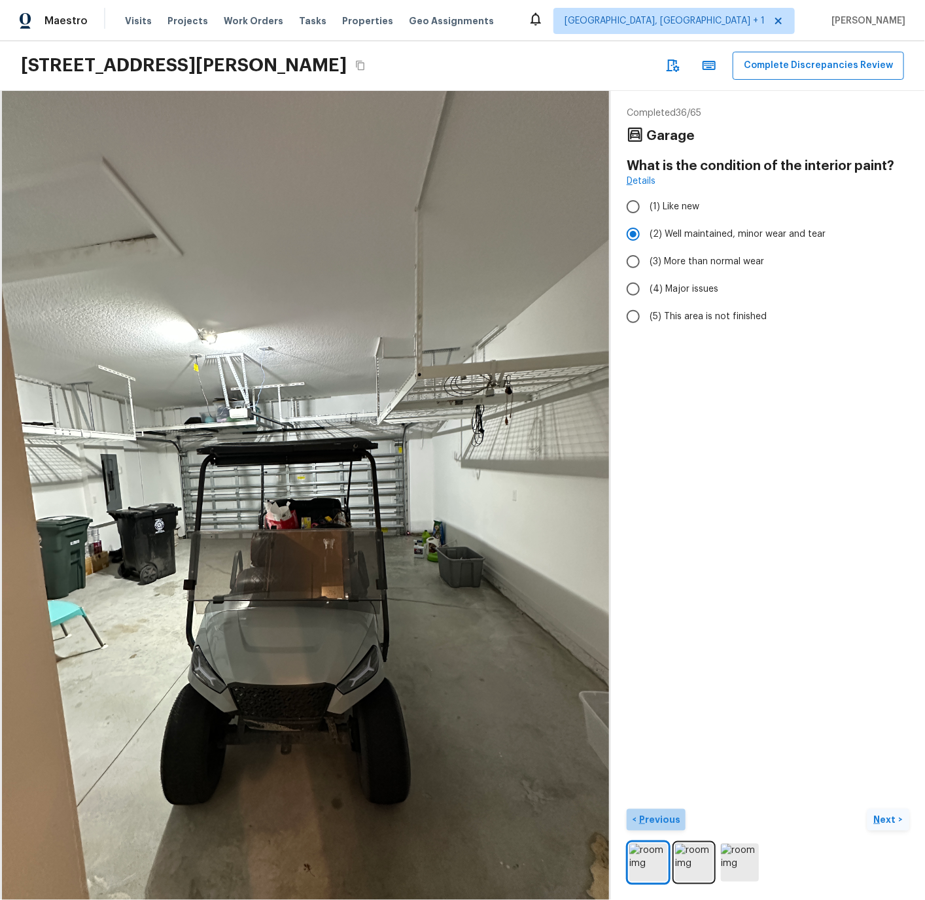
click at [655, 817] on p "Previous" at bounding box center [658, 819] width 44 height 13
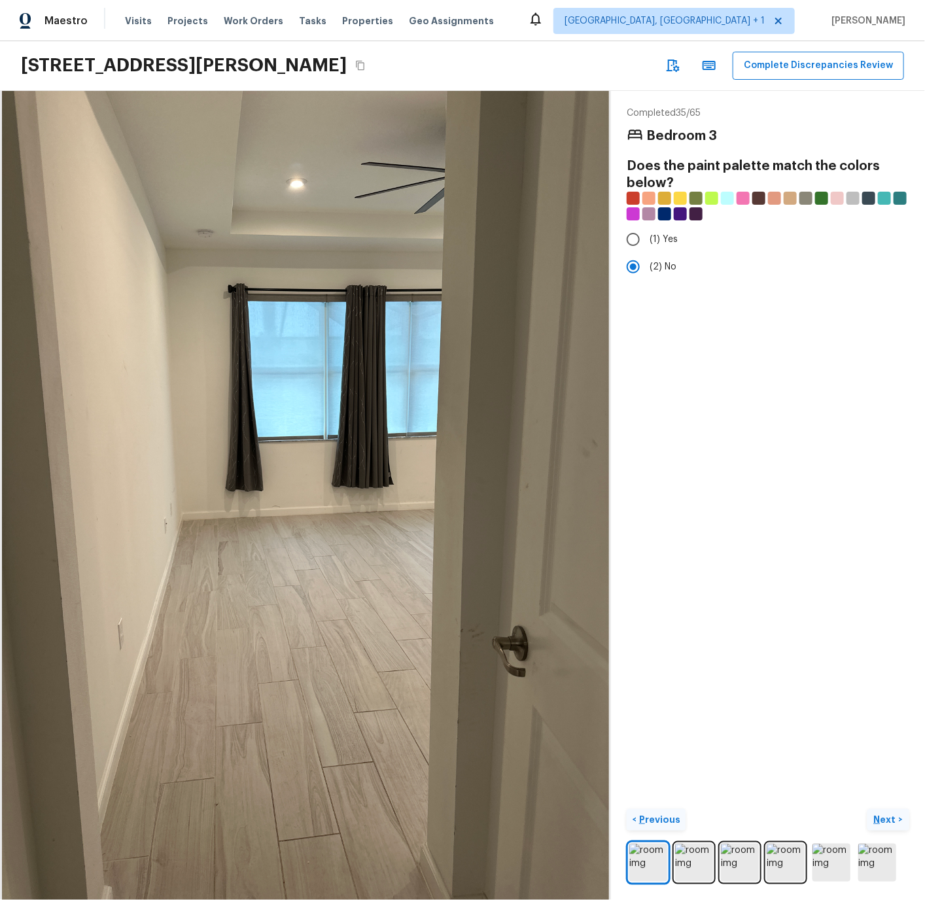
click at [655, 817] on p "Previous" at bounding box center [658, 819] width 44 height 13
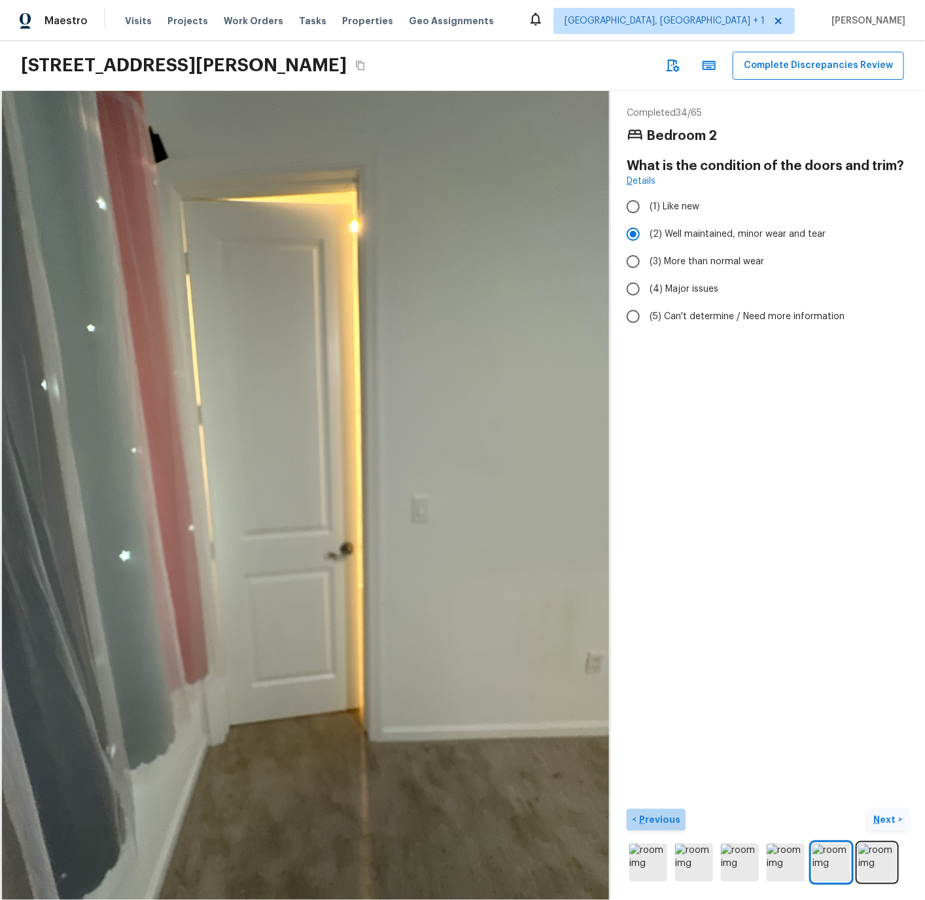
click at [655, 817] on p "Previous" at bounding box center [658, 819] width 44 height 13
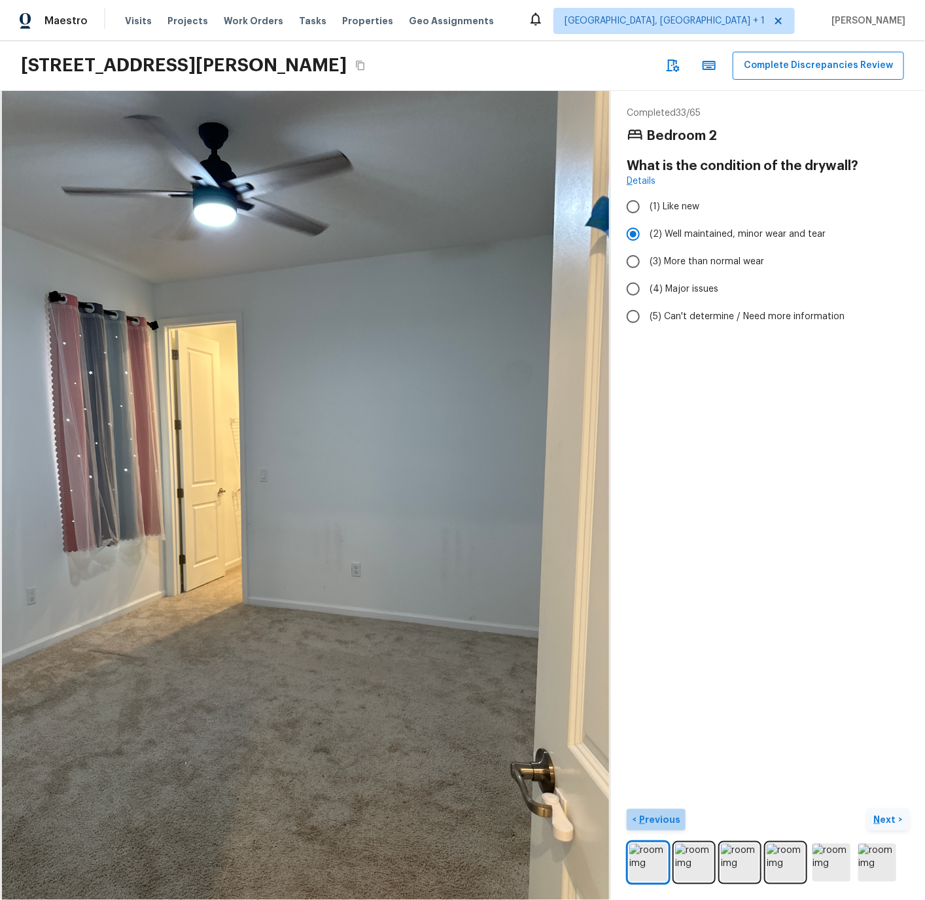
click at [655, 817] on p "Previous" at bounding box center [658, 819] width 44 height 13
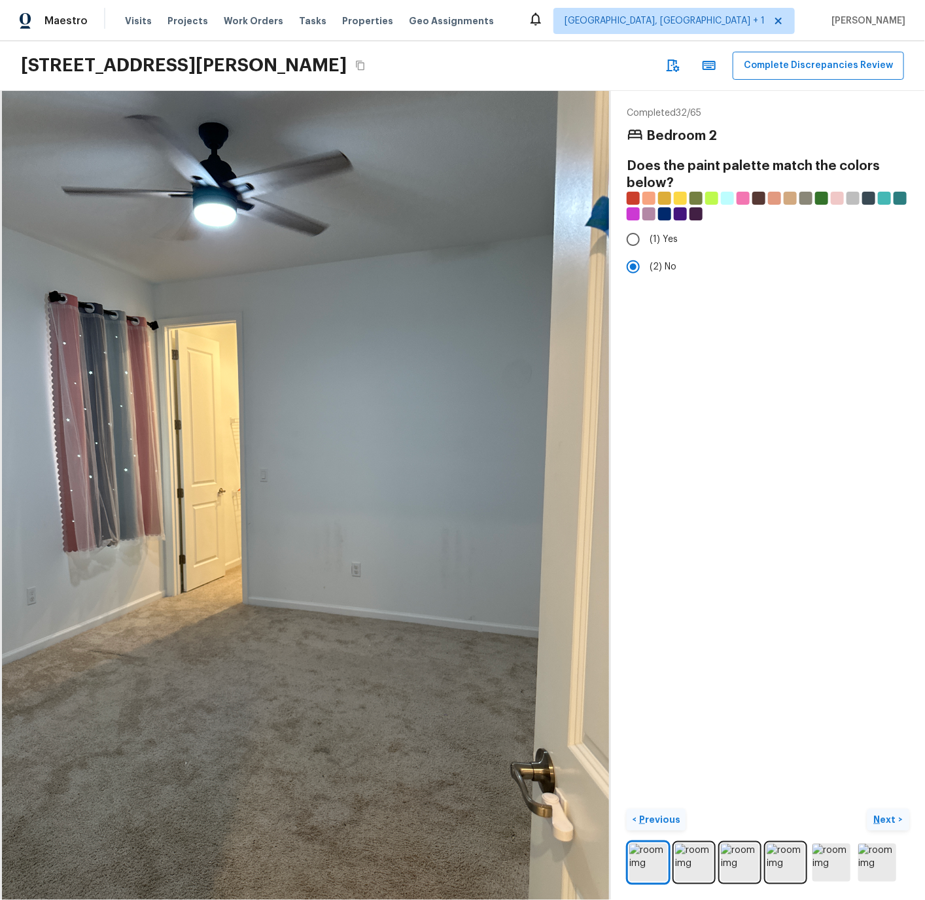
click at [655, 817] on p "Previous" at bounding box center [658, 819] width 44 height 13
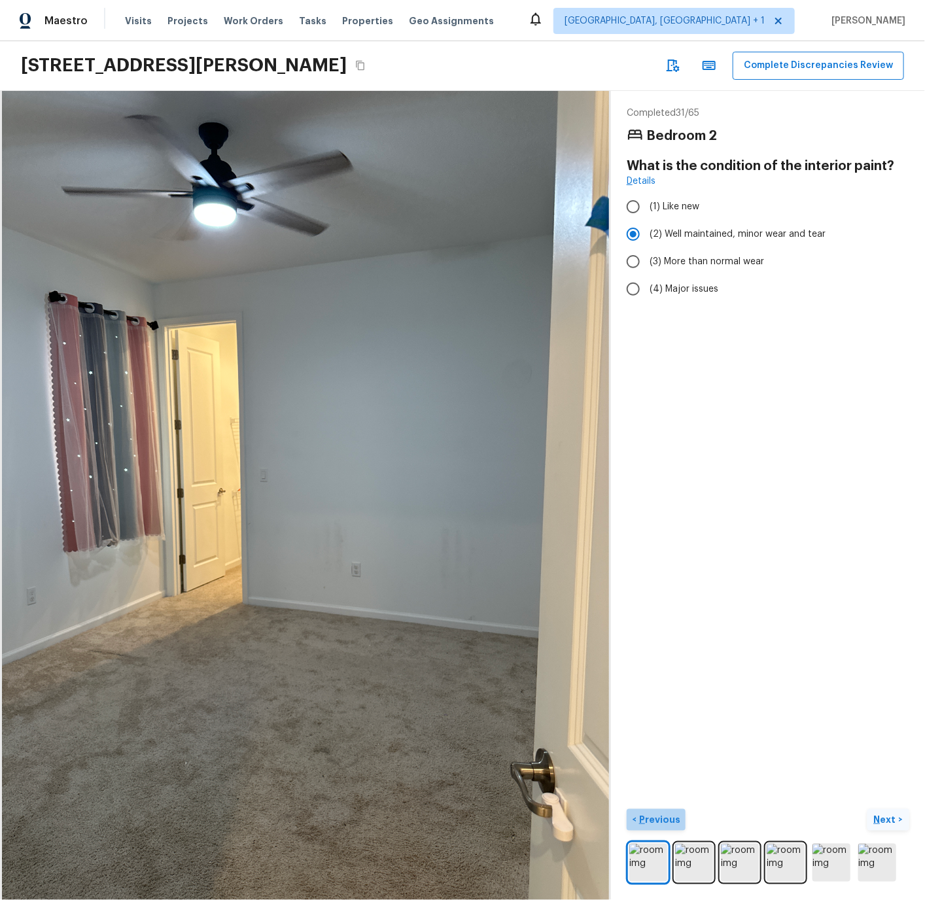
click at [655, 817] on p "Previous" at bounding box center [658, 819] width 44 height 13
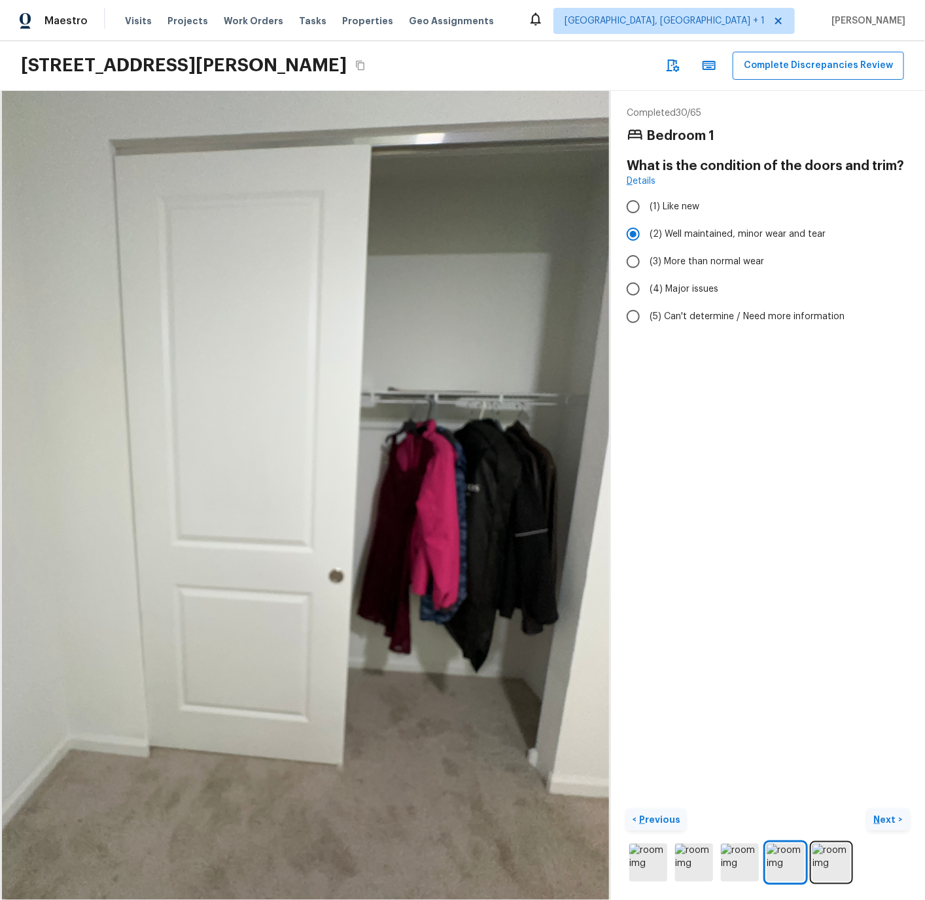
click at [655, 817] on p "Previous" at bounding box center [658, 819] width 44 height 13
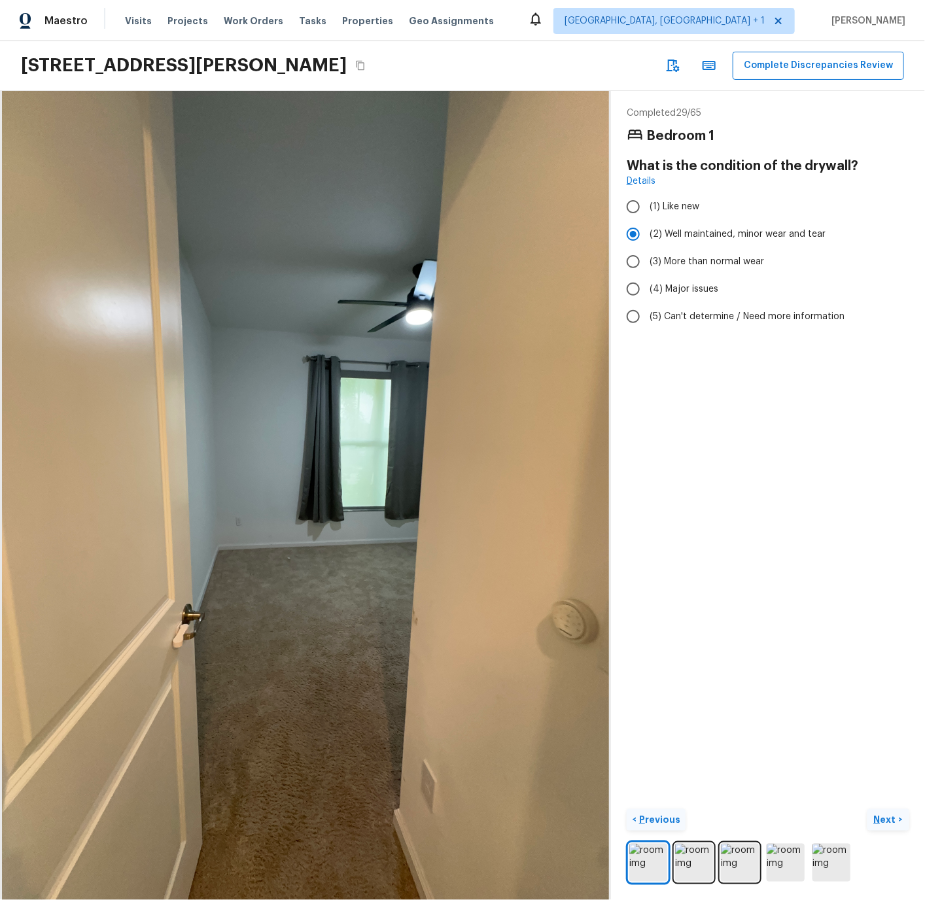
click at [655, 817] on p "Previous" at bounding box center [658, 819] width 44 height 13
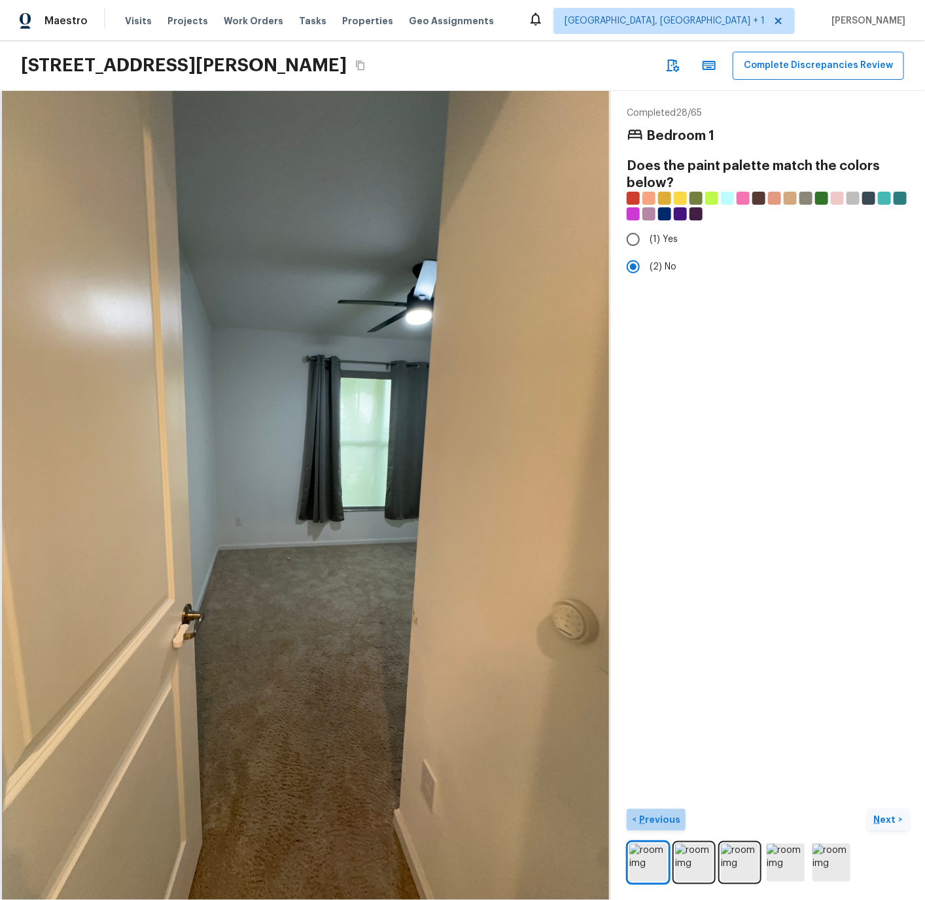
click at [655, 817] on p "Previous" at bounding box center [658, 819] width 44 height 13
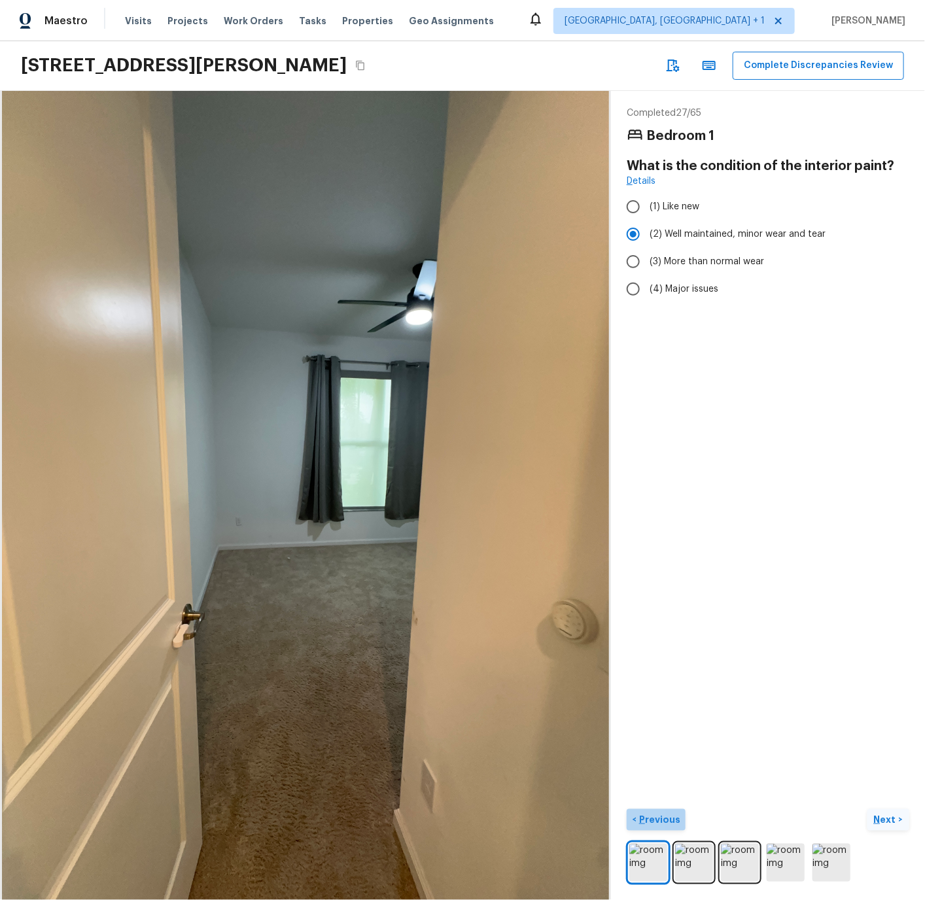
click at [655, 817] on p "Previous" at bounding box center [658, 819] width 44 height 13
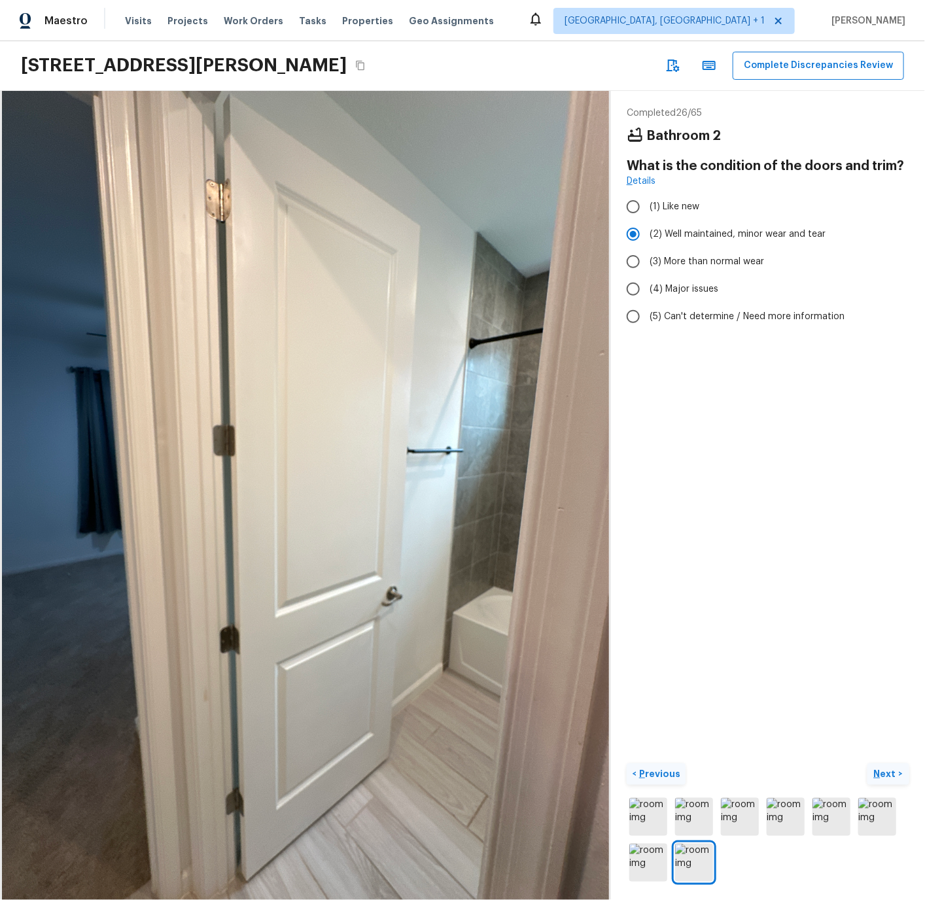
click at [655, 817] on img at bounding box center [648, 817] width 38 height 38
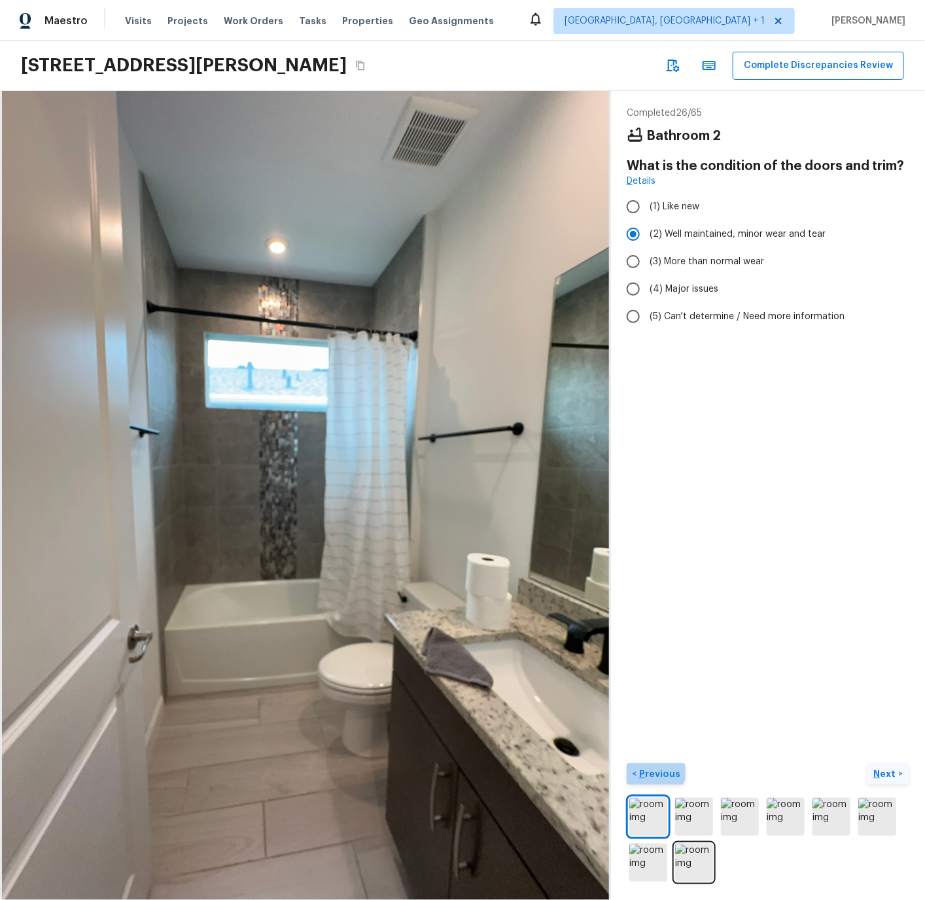
click at [651, 770] on p "Previous" at bounding box center [658, 773] width 44 height 13
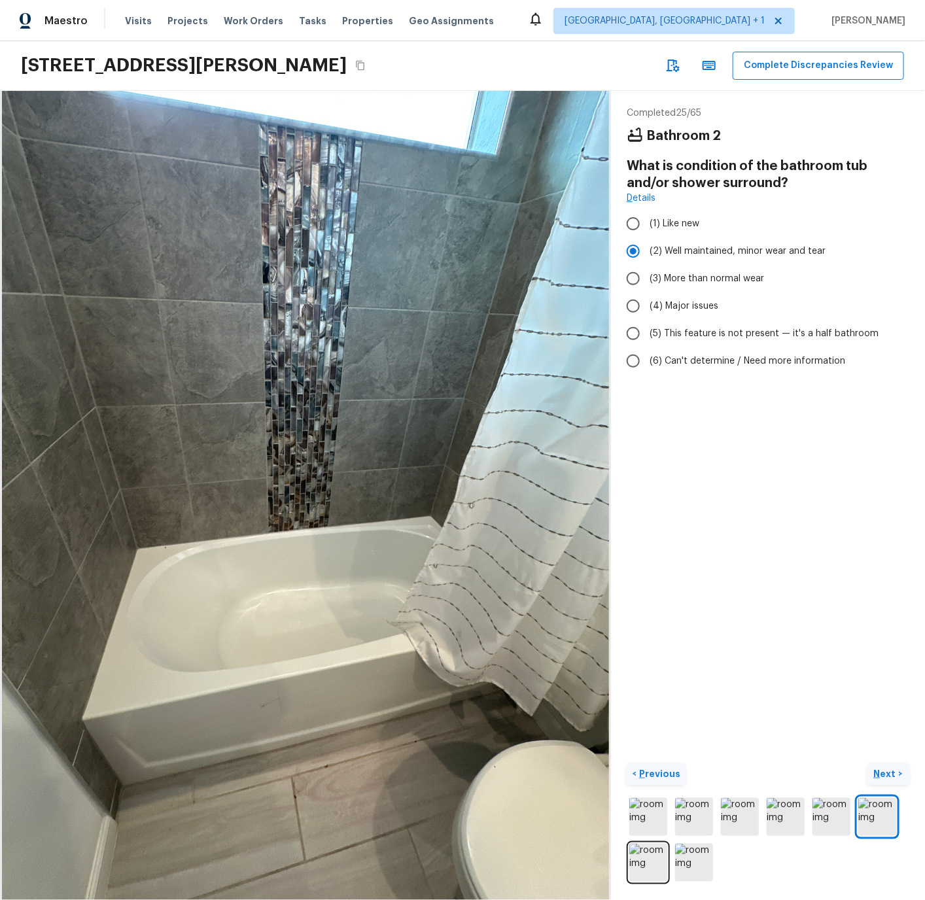
click at [651, 770] on p "Previous" at bounding box center [658, 773] width 44 height 13
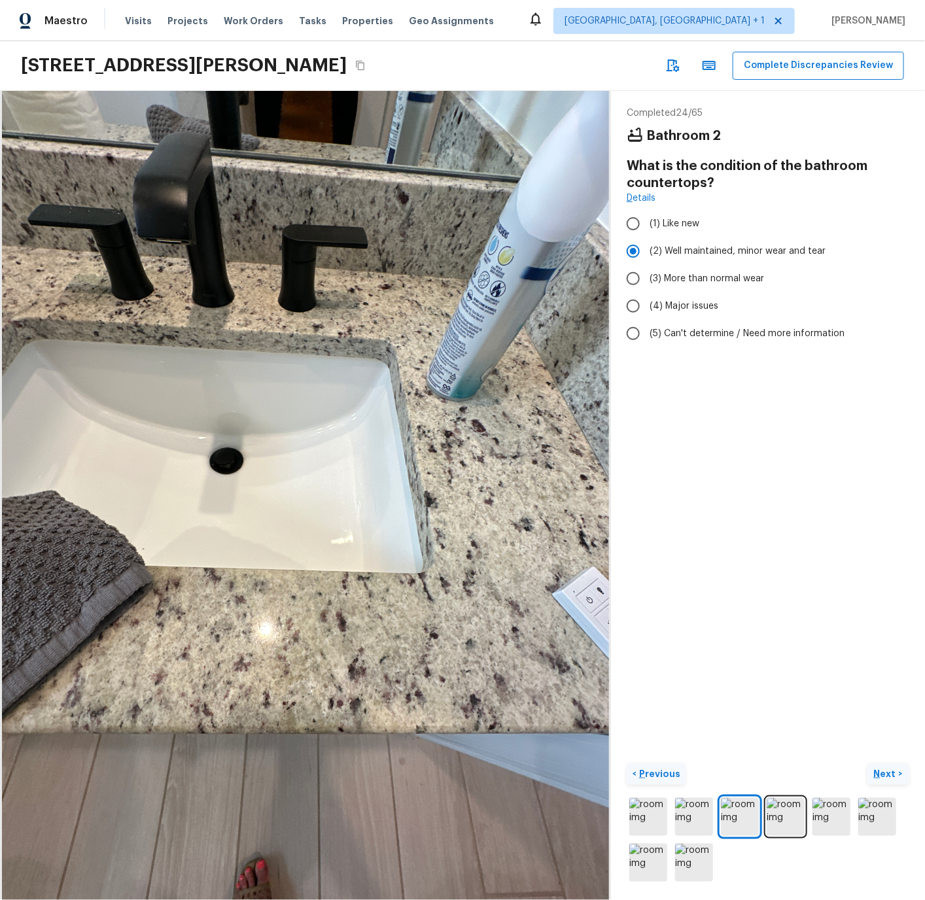
click at [651, 770] on p "Previous" at bounding box center [658, 773] width 44 height 13
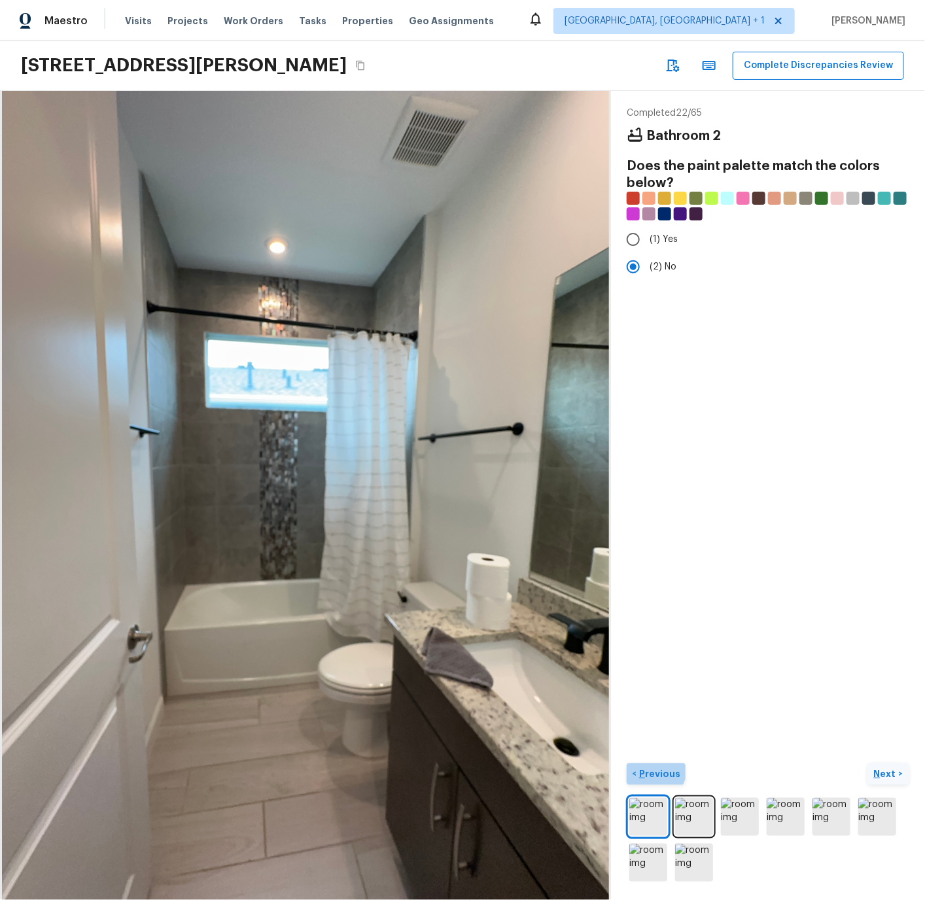
click at [651, 770] on p "Previous" at bounding box center [658, 773] width 44 height 13
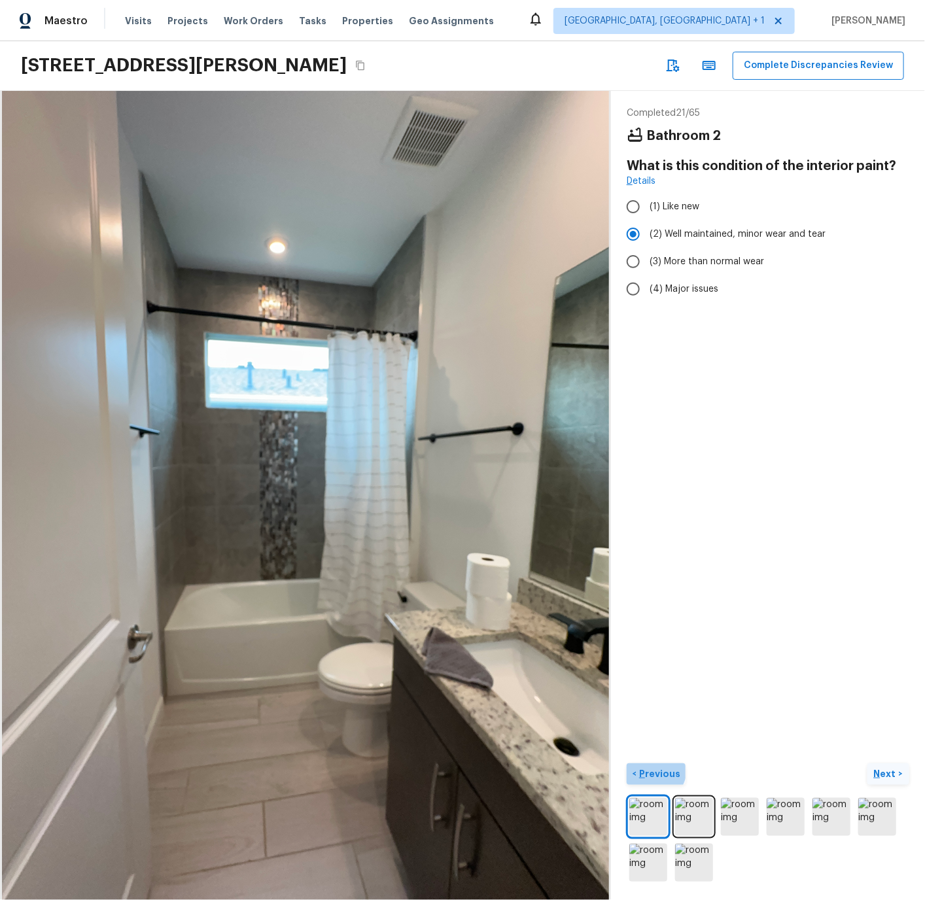
click at [651, 770] on p "Previous" at bounding box center [658, 773] width 44 height 13
click at [651, 798] on img at bounding box center [648, 817] width 38 height 38
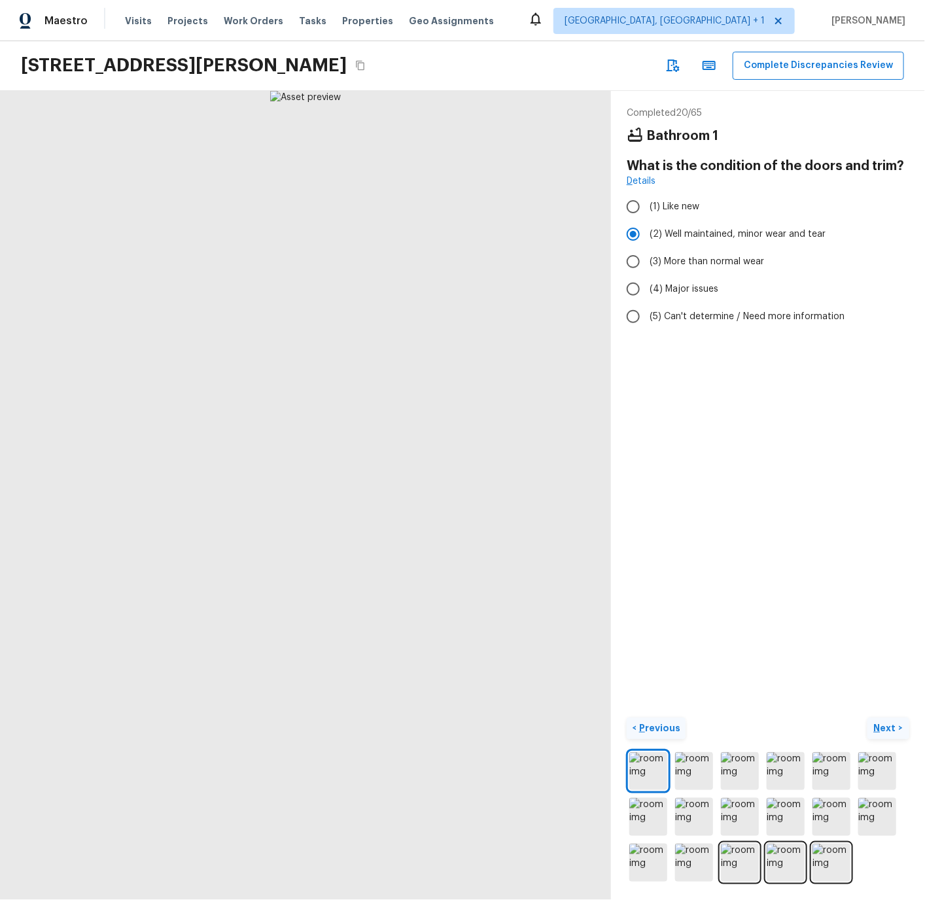
click at [651, 770] on img at bounding box center [648, 771] width 38 height 38
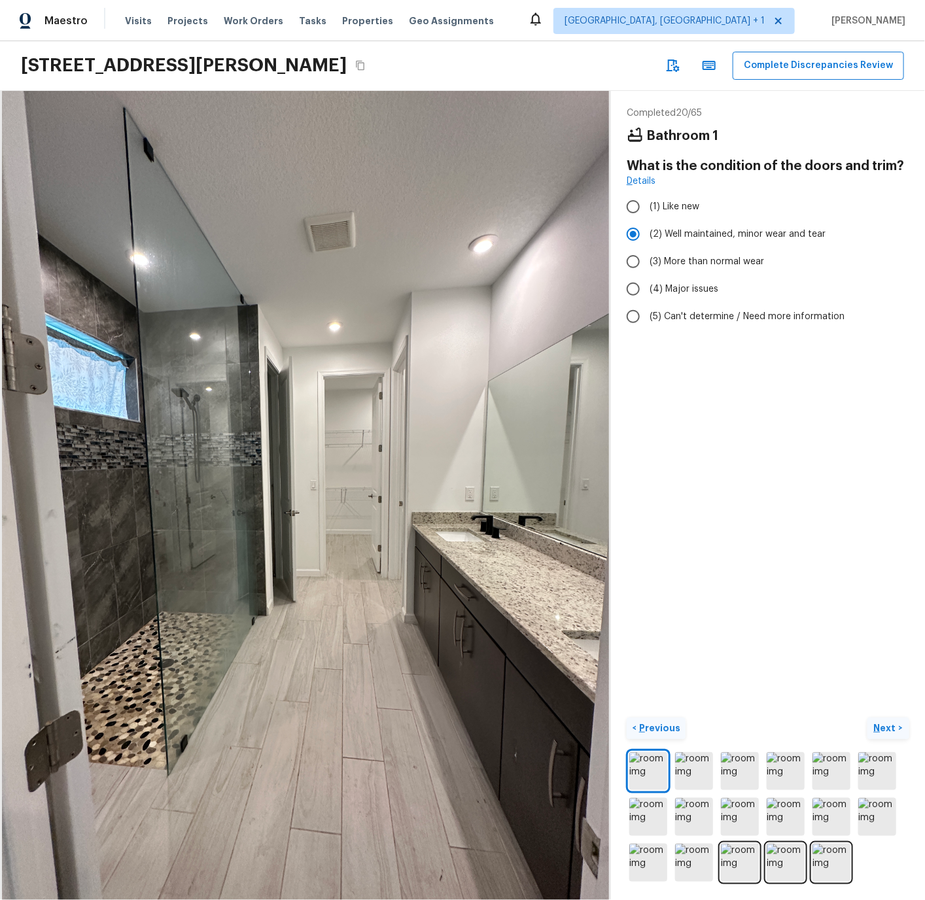
click at [655, 723] on p "Previous" at bounding box center [658, 727] width 44 height 13
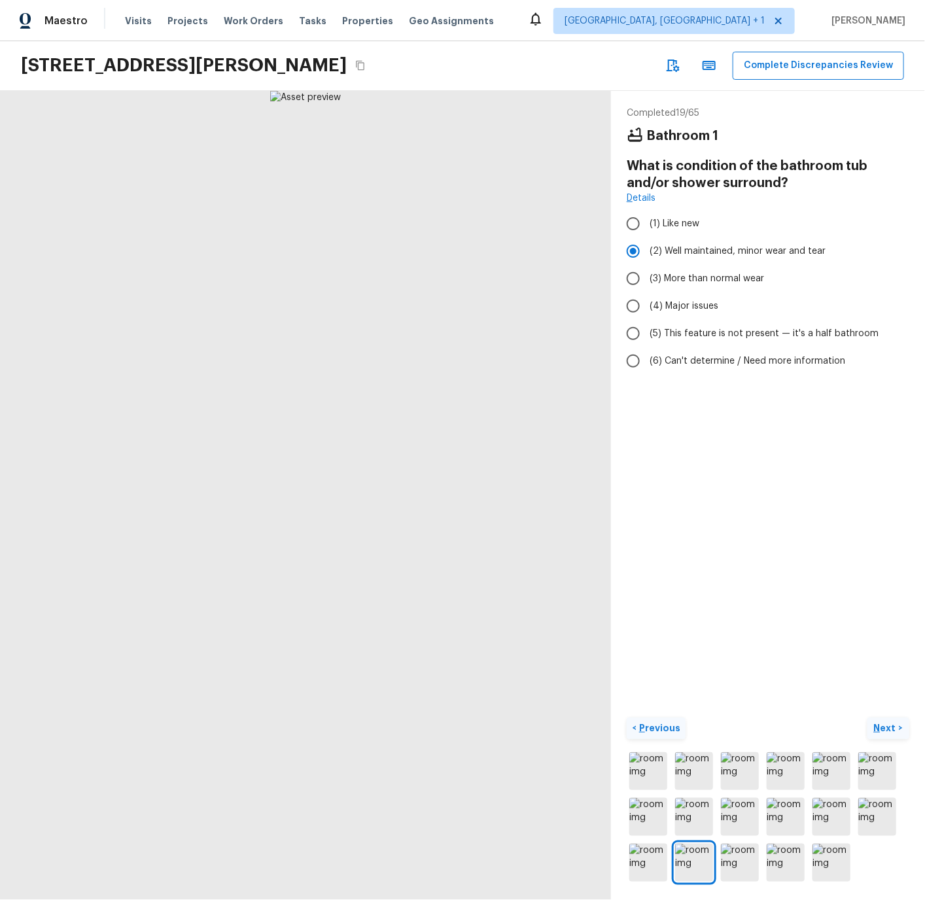
click at [655, 723] on p "Previous" at bounding box center [658, 727] width 44 height 13
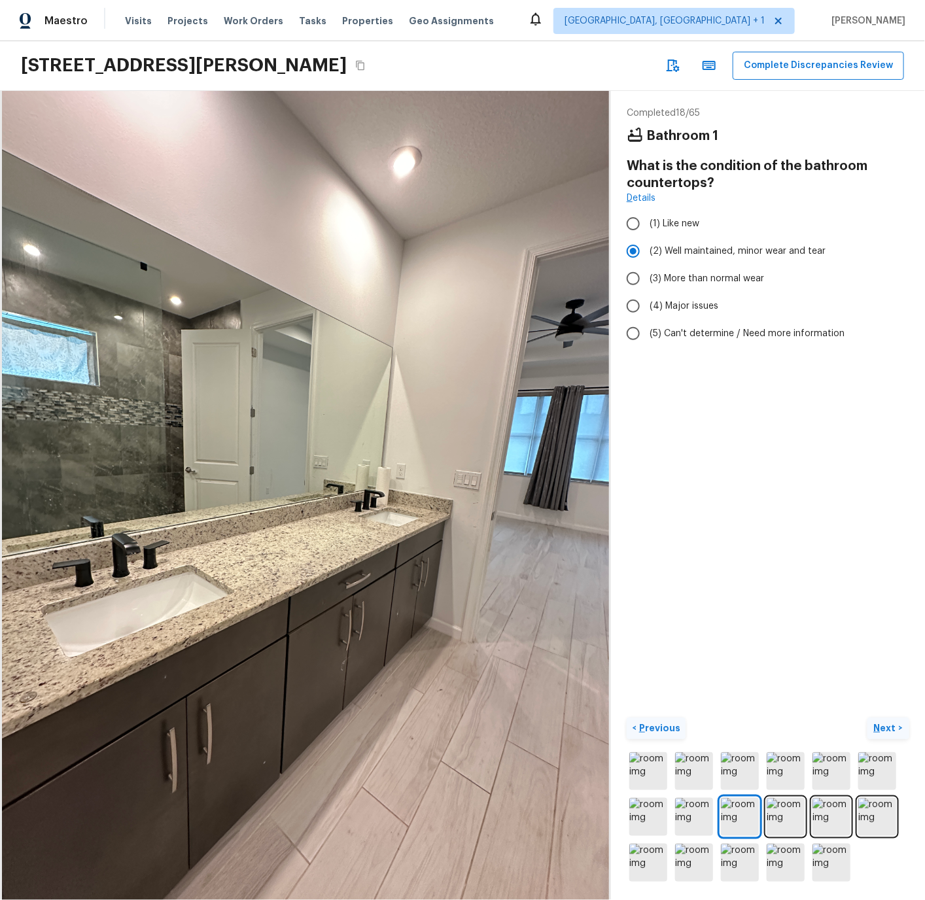
click at [655, 723] on p "Previous" at bounding box center [658, 727] width 44 height 13
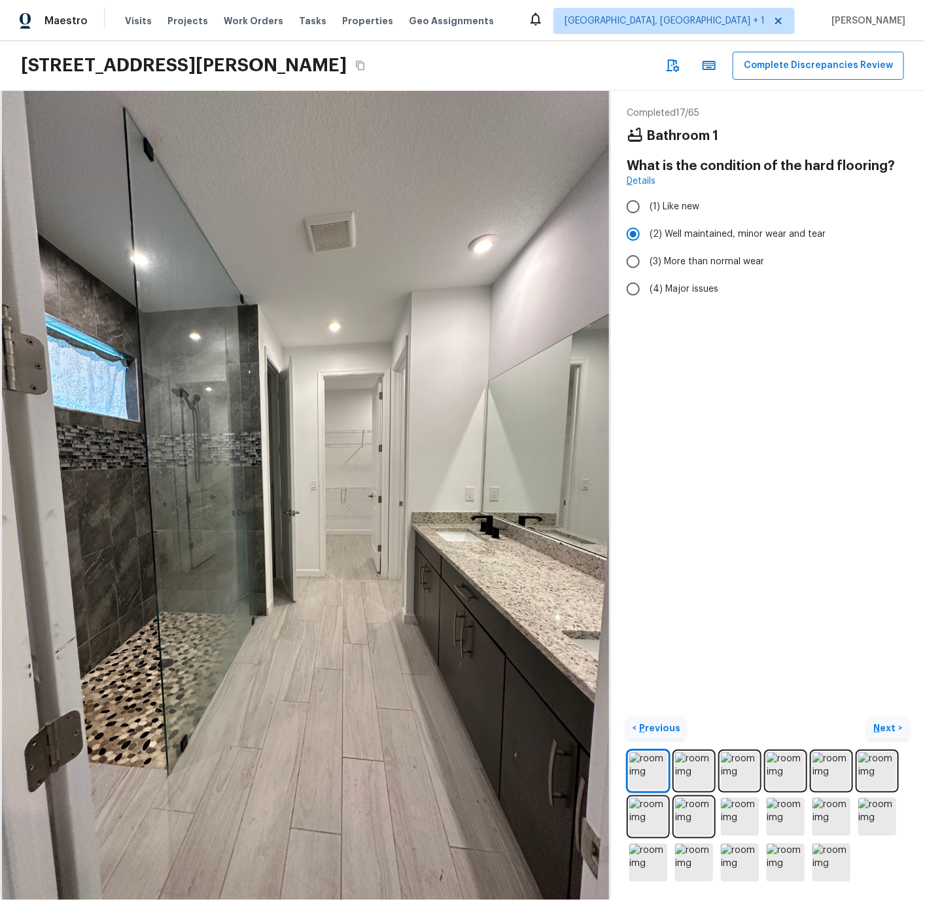
click at [654, 725] on p "Previous" at bounding box center [658, 727] width 44 height 13
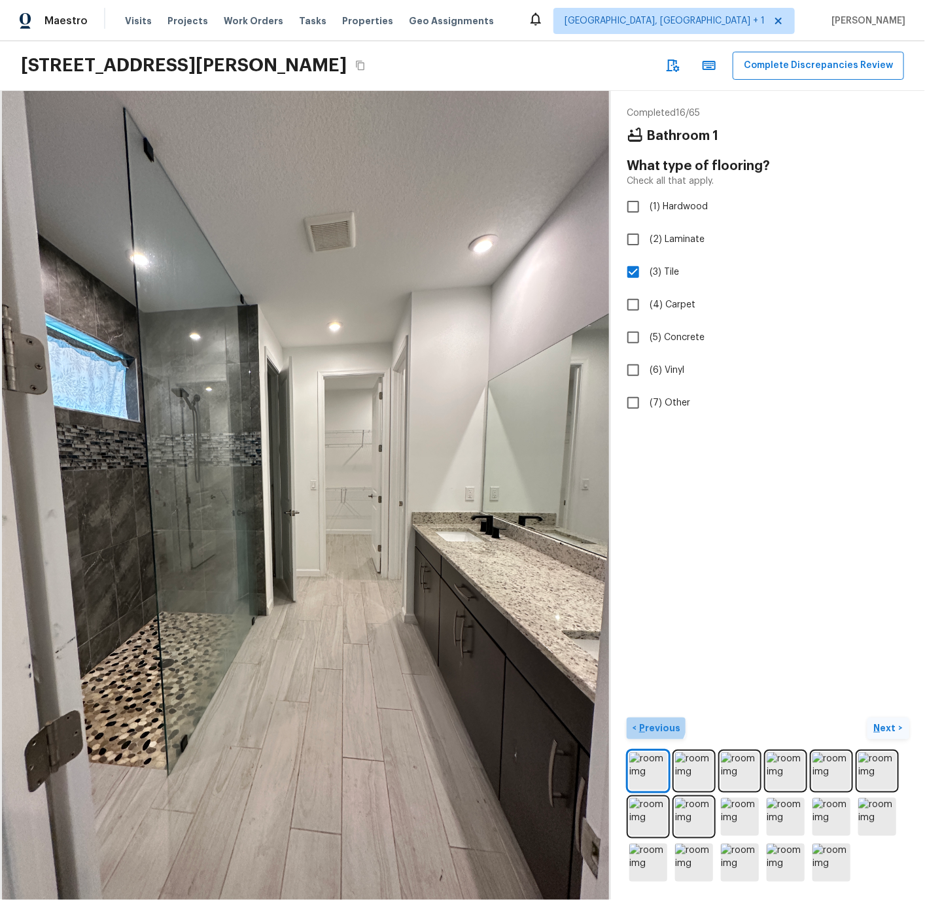
click at [654, 725] on p "Previous" at bounding box center [658, 727] width 44 height 13
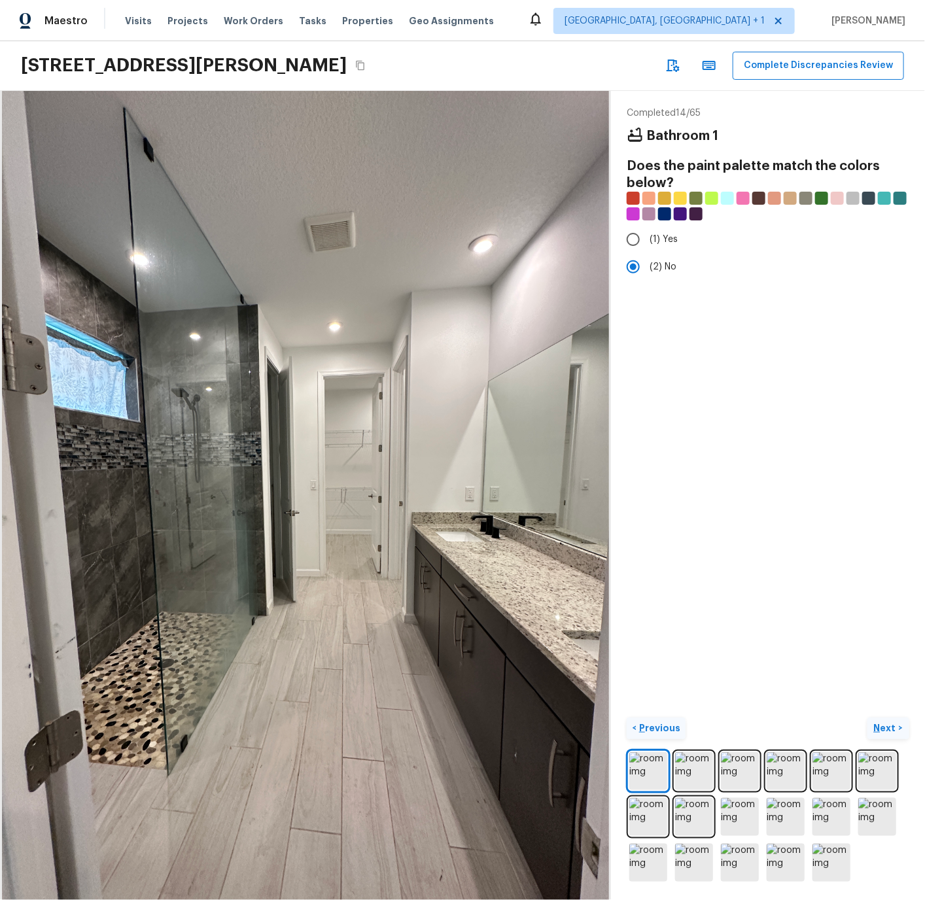
click at [654, 725] on p "Previous" at bounding box center [658, 727] width 44 height 13
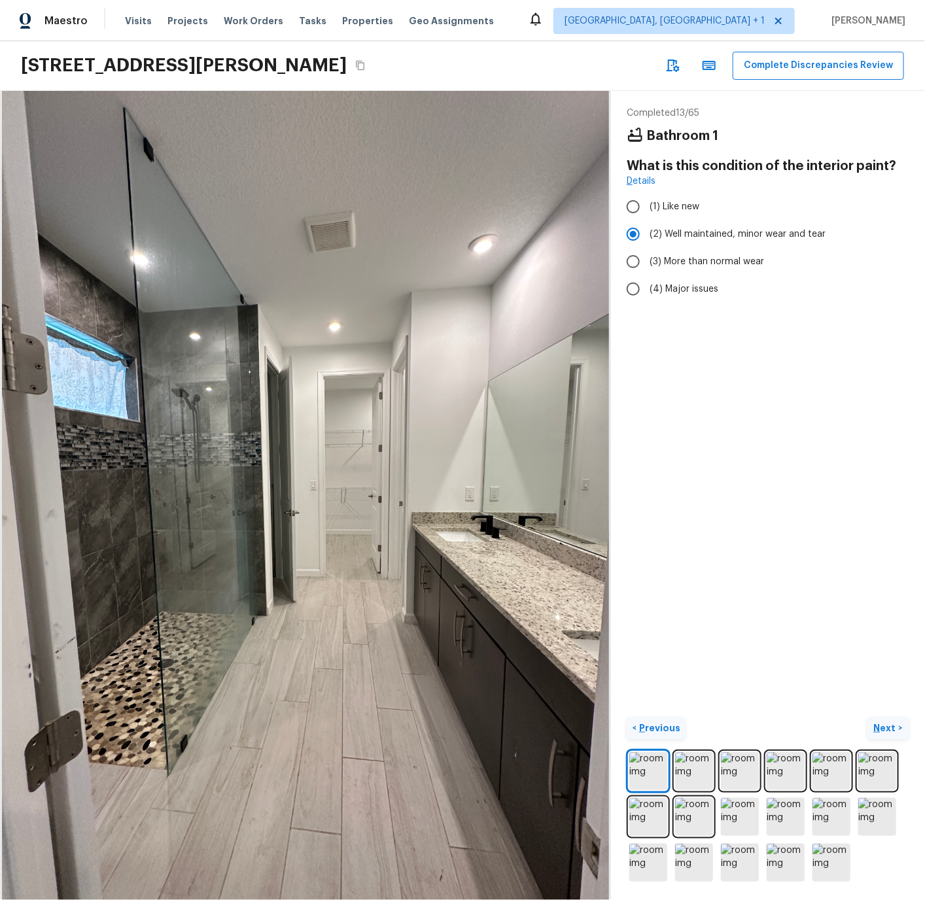
click at [654, 725] on p "Previous" at bounding box center [658, 727] width 44 height 13
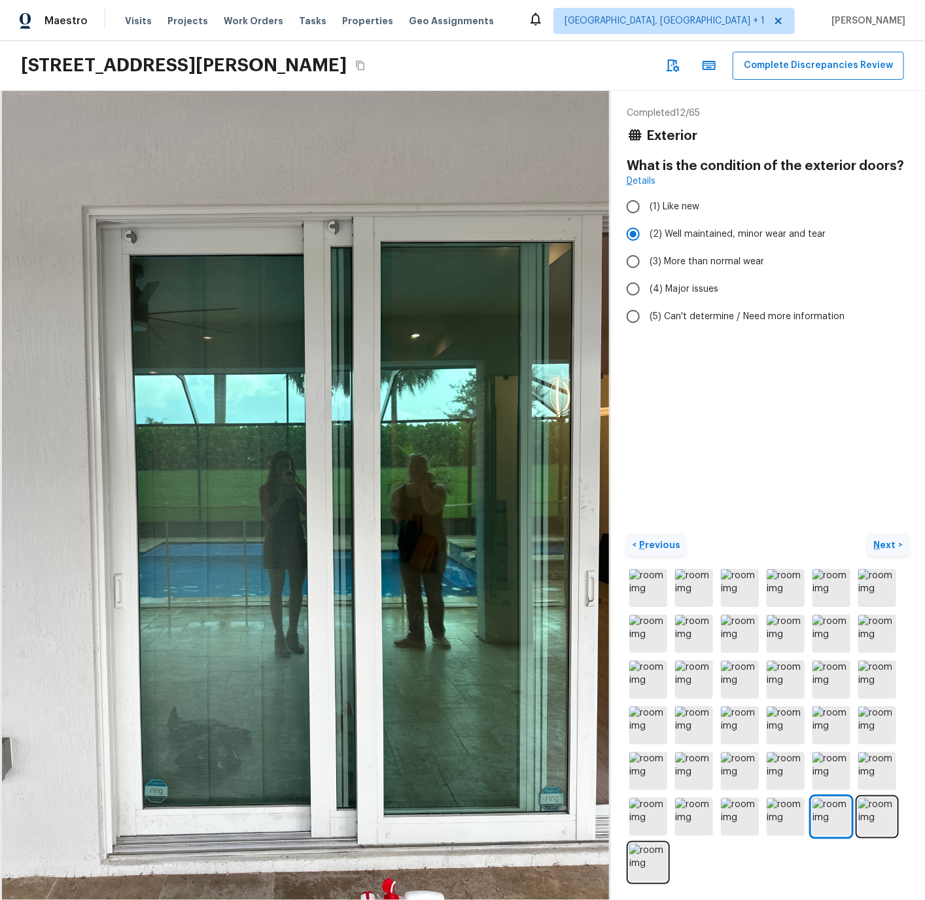
click at [654, 725] on img at bounding box center [648, 725] width 38 height 38
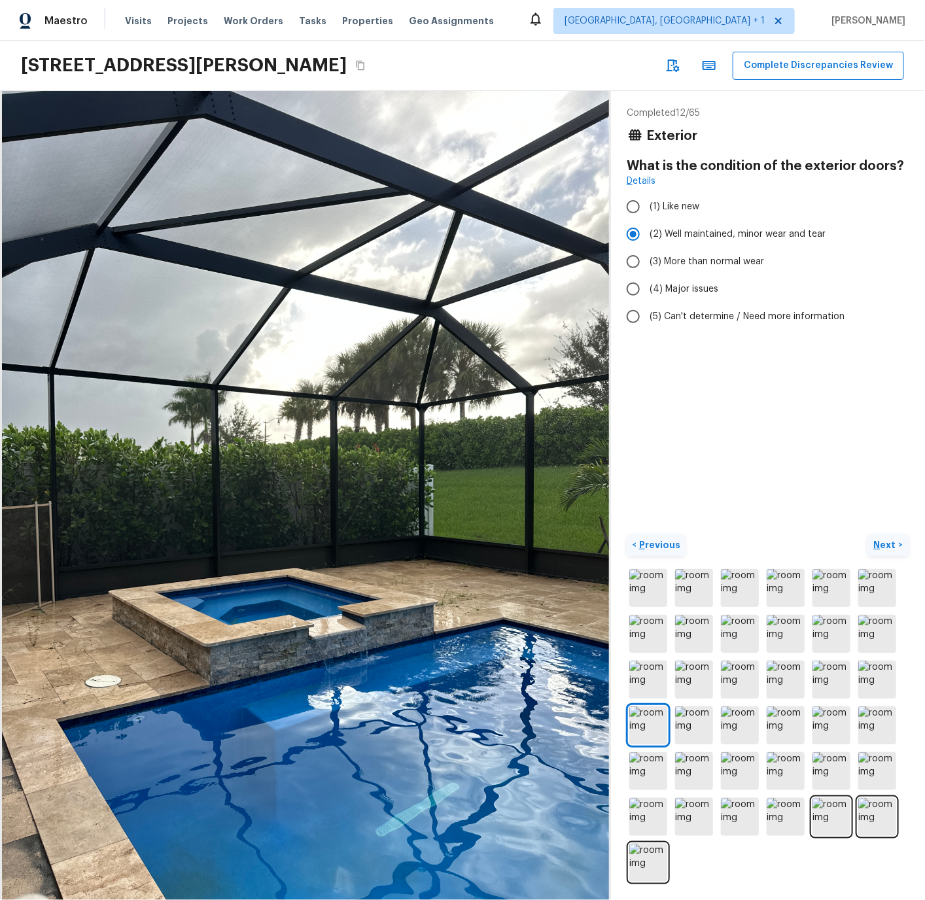
click at [654, 546] on p "Previous" at bounding box center [658, 544] width 44 height 13
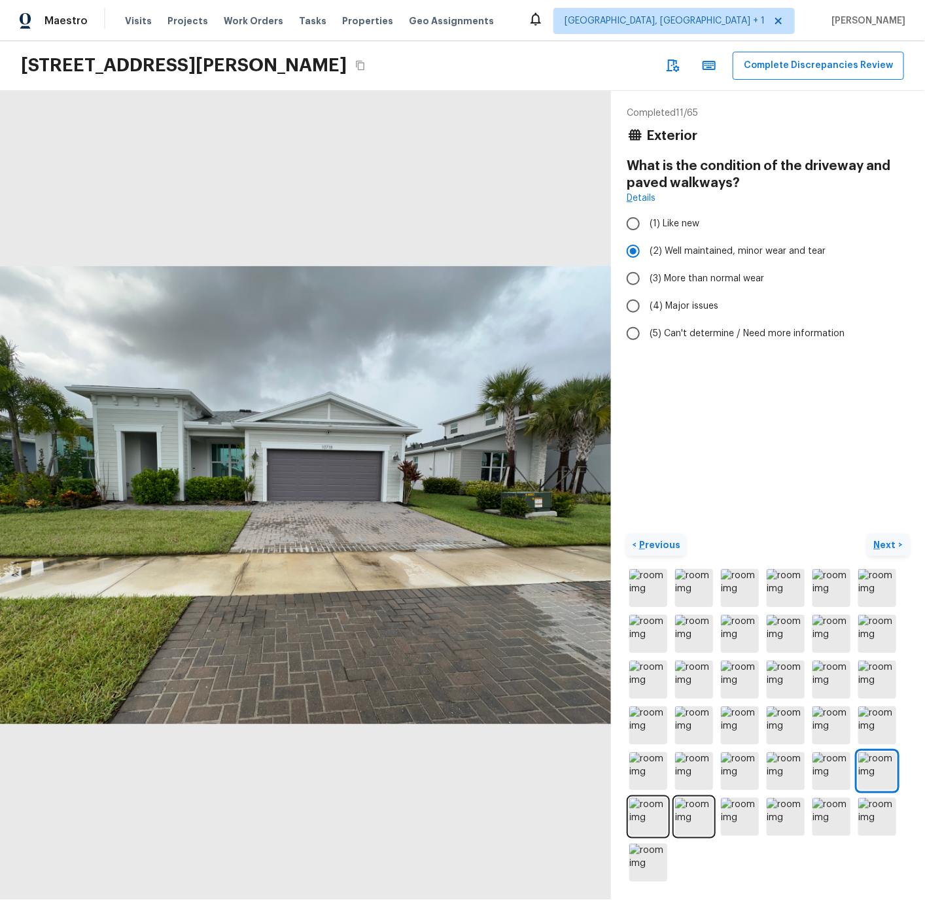
click at [654, 546] on p "Previous" at bounding box center [658, 544] width 44 height 13
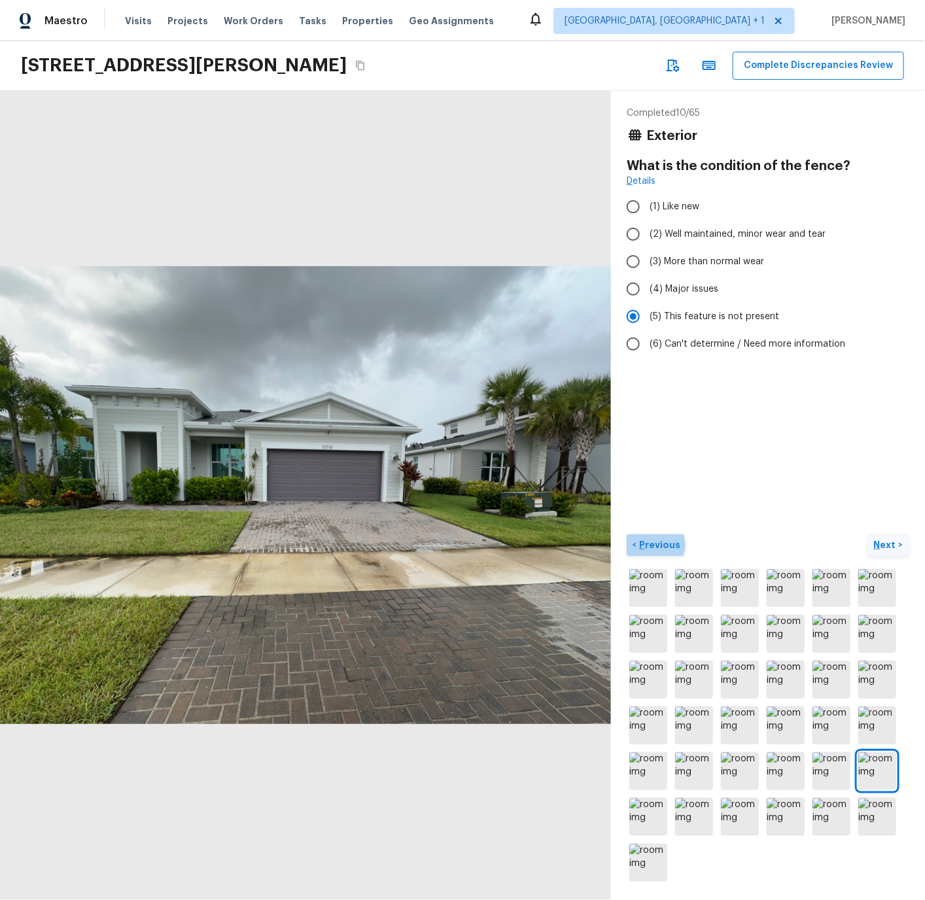
click at [654, 546] on p "Previous" at bounding box center [658, 544] width 44 height 13
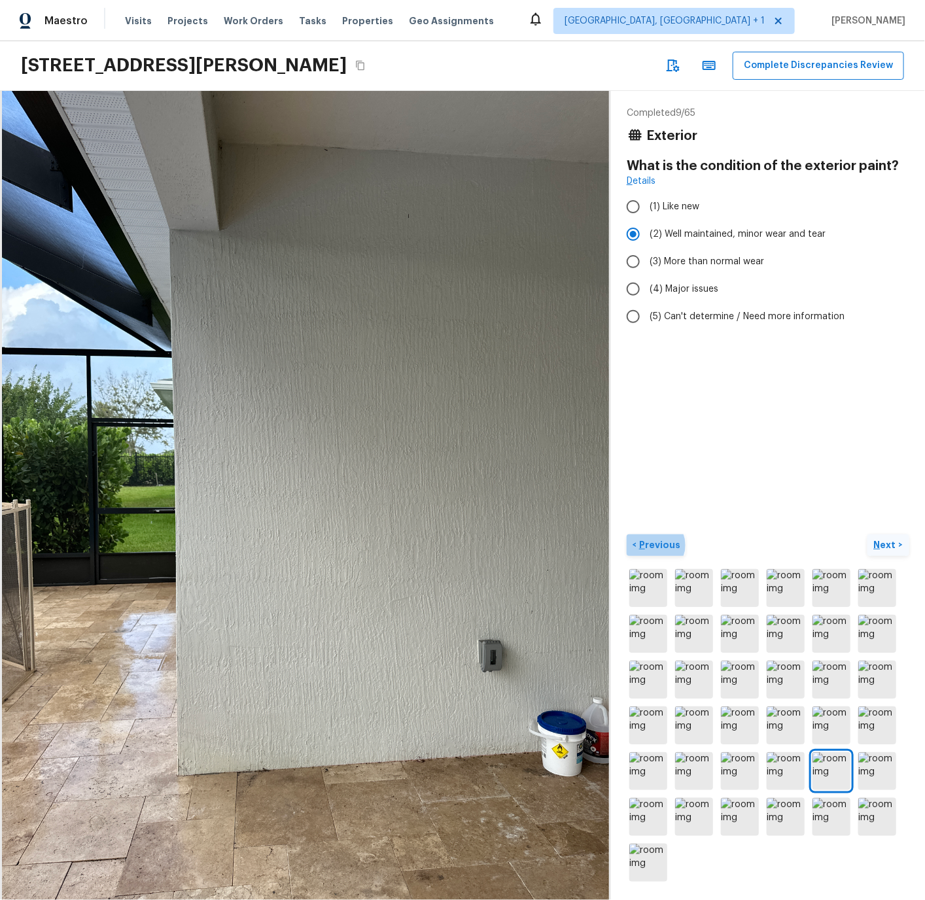
click at [654, 546] on p "Previous" at bounding box center [658, 544] width 44 height 13
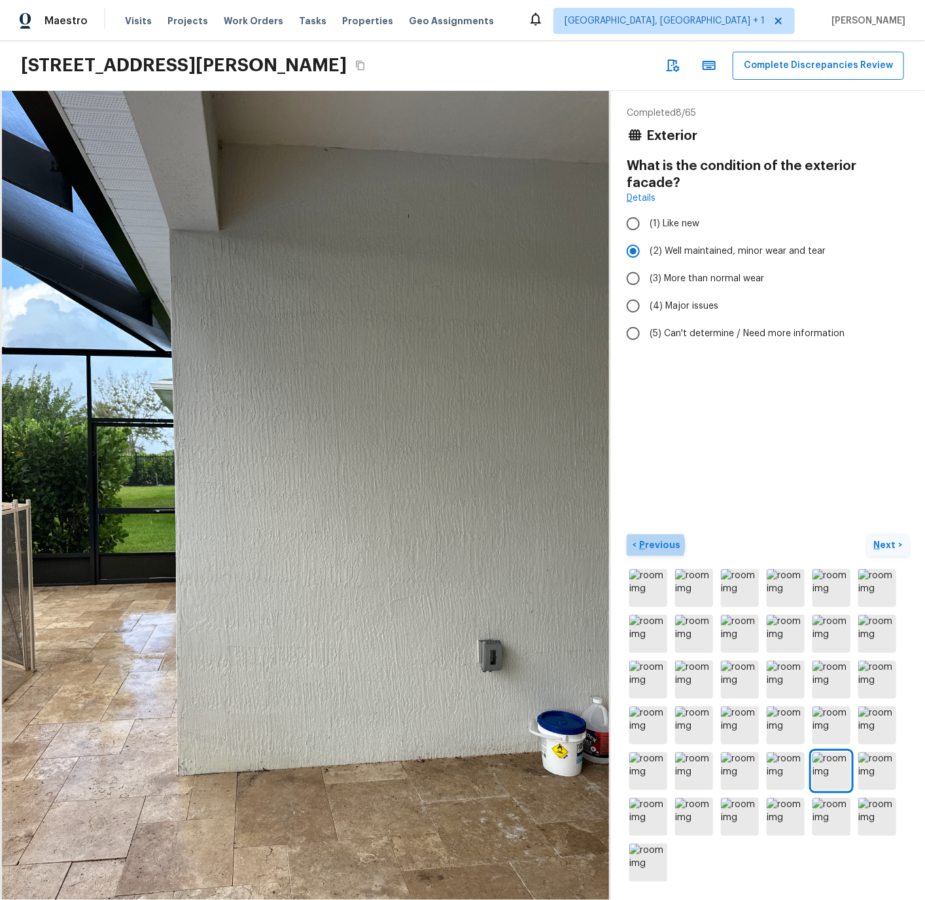
click at [654, 546] on p "Previous" at bounding box center [658, 544] width 44 height 13
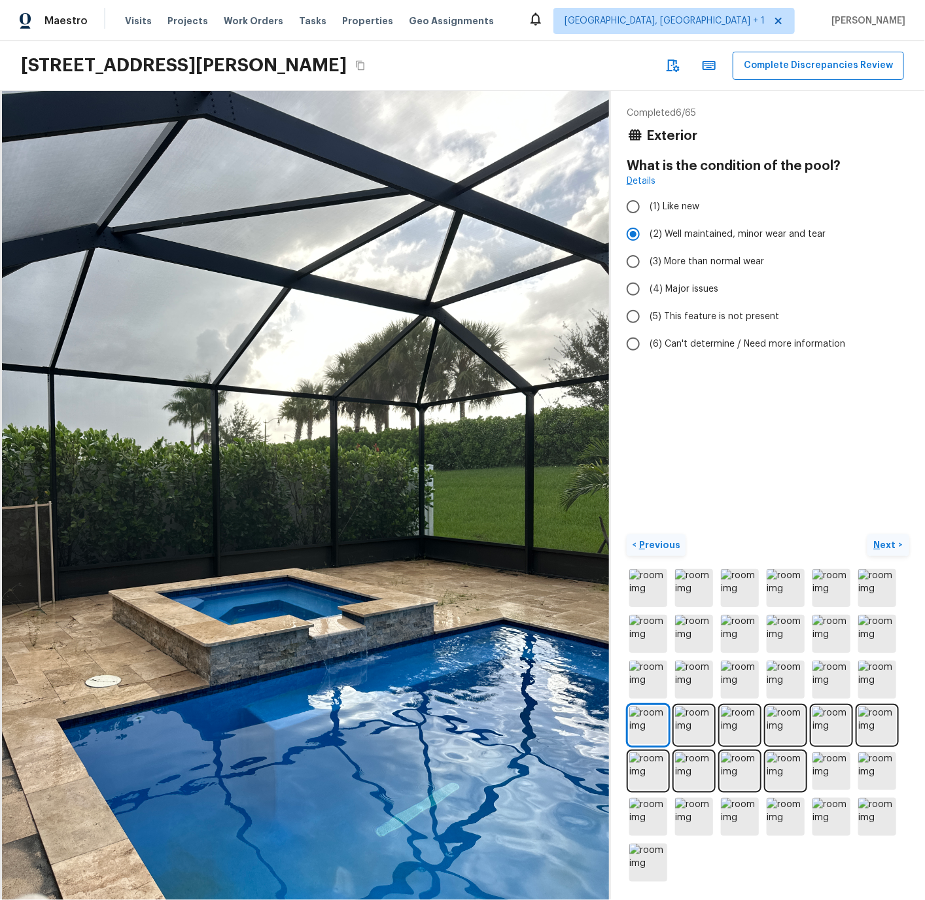
click at [654, 546] on p "Previous" at bounding box center [658, 544] width 44 height 13
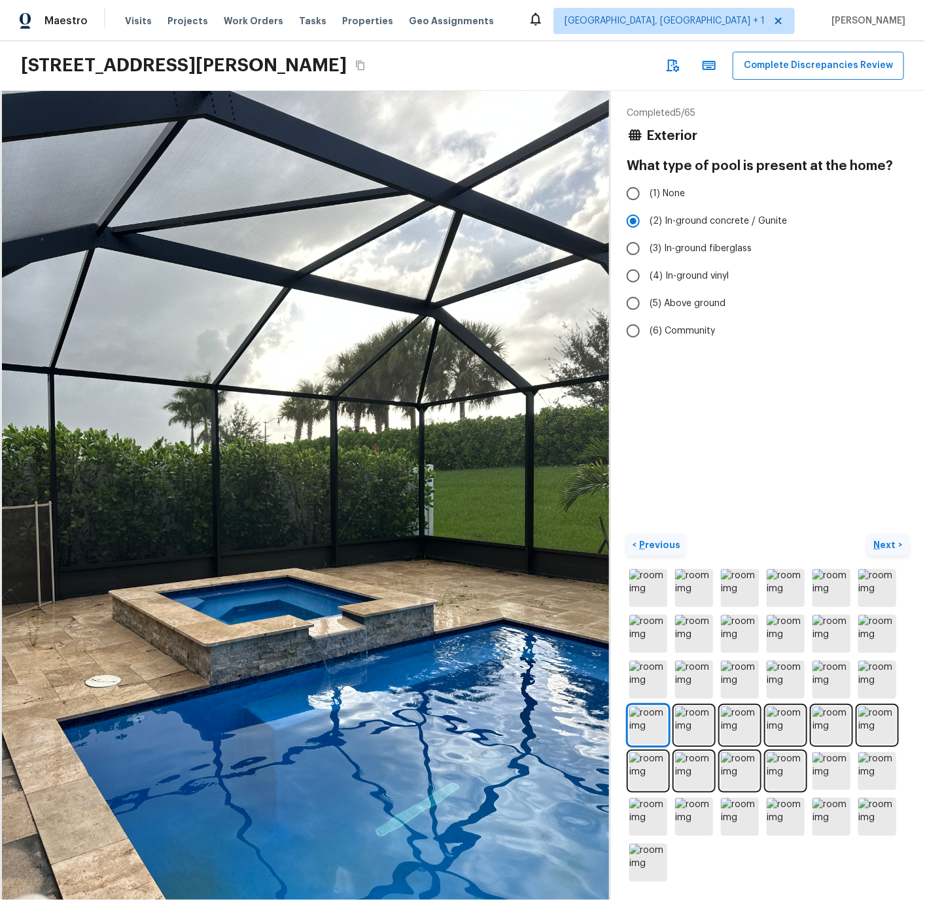
click at [654, 546] on p "Previous" at bounding box center [658, 544] width 44 height 13
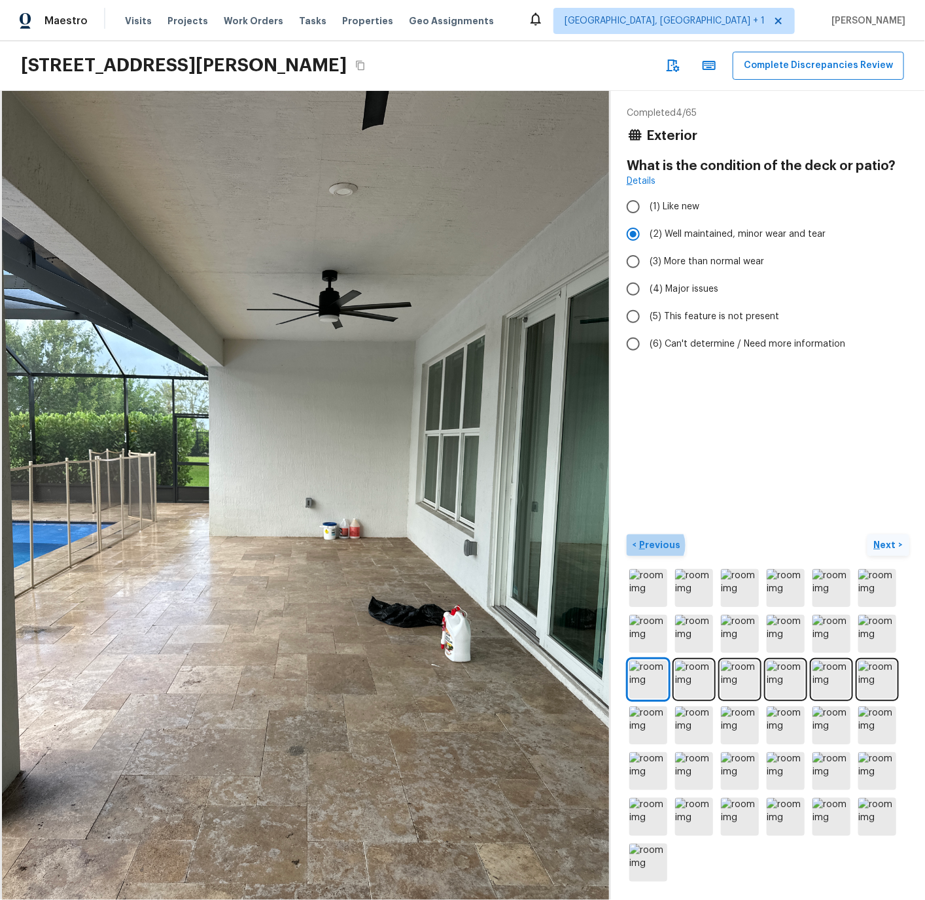
click at [654, 546] on p "Previous" at bounding box center [658, 544] width 44 height 13
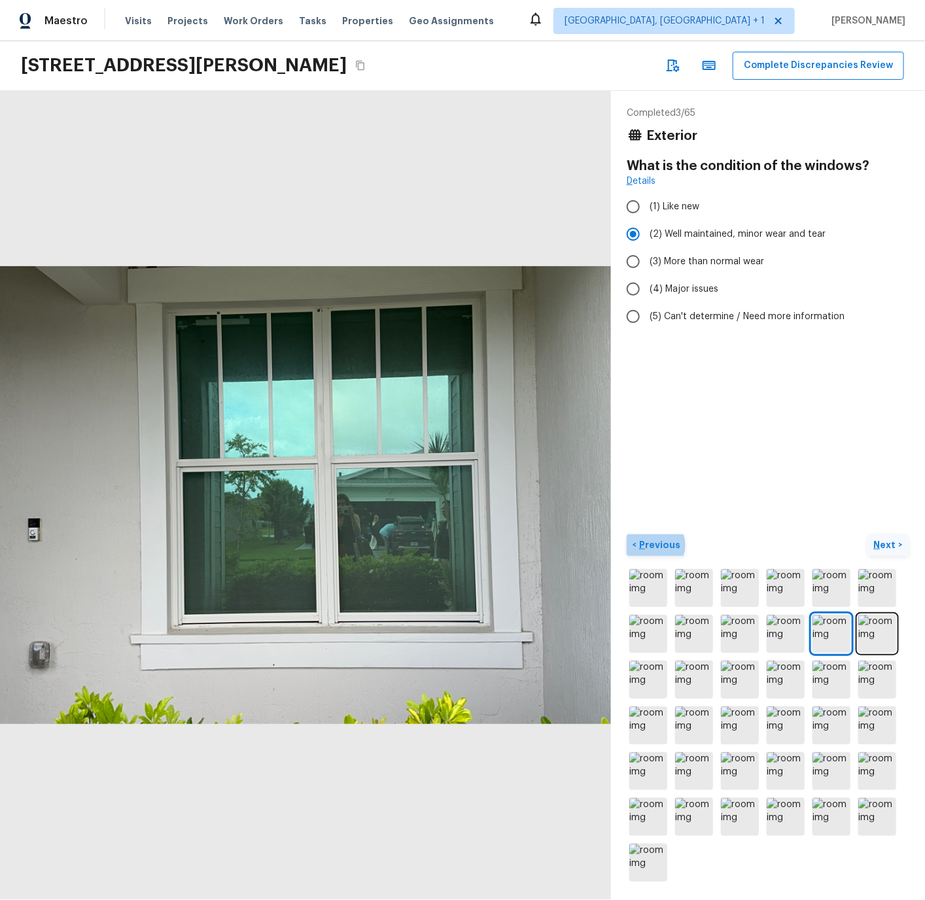
click at [654, 546] on p "Previous" at bounding box center [658, 544] width 44 height 13
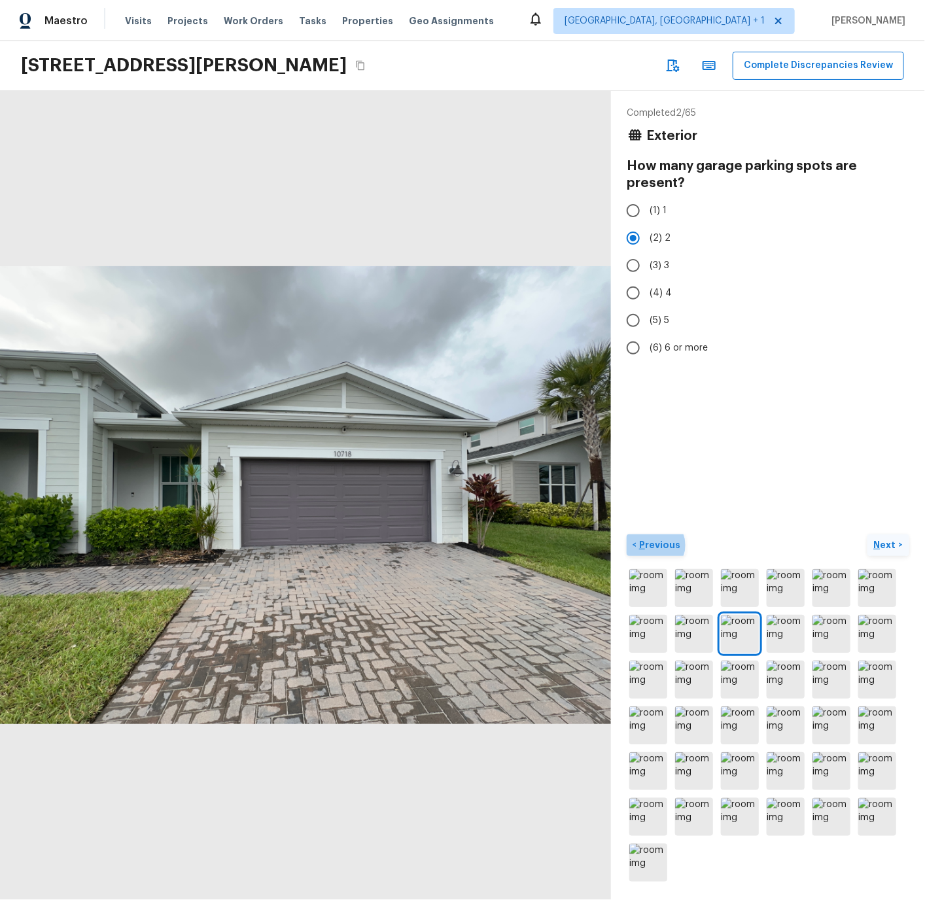
click at [654, 546] on p "Previous" at bounding box center [658, 544] width 44 height 13
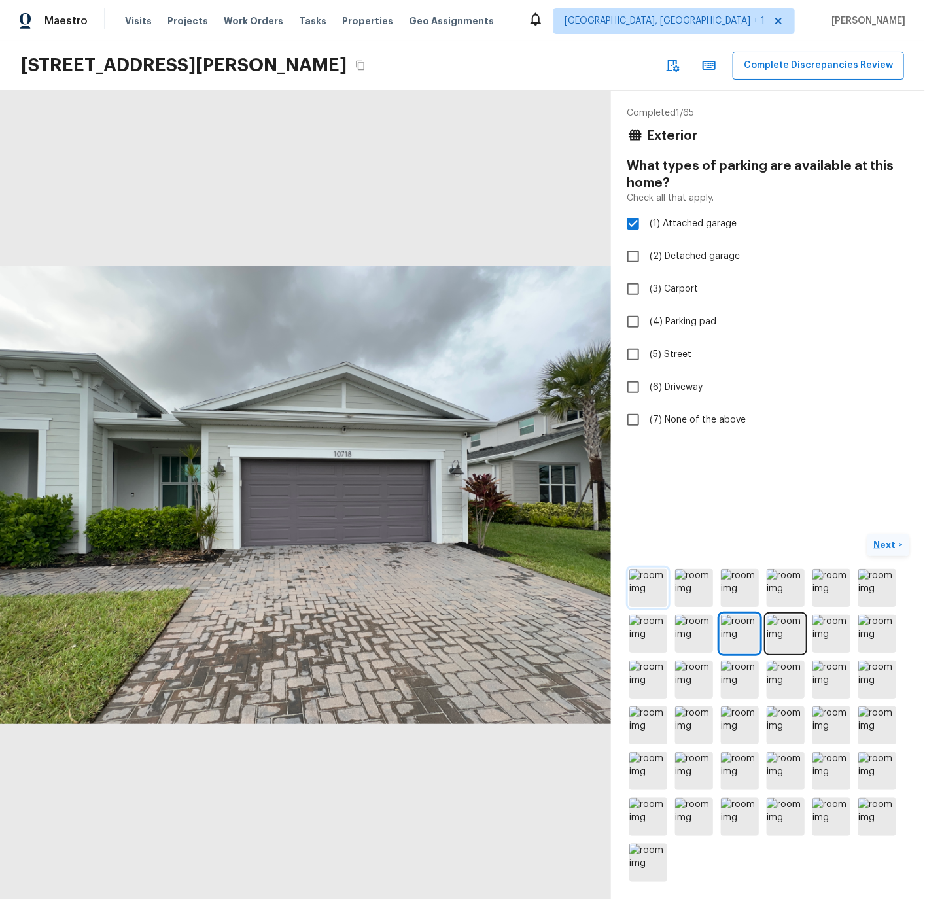
click at [649, 590] on img at bounding box center [648, 588] width 38 height 38
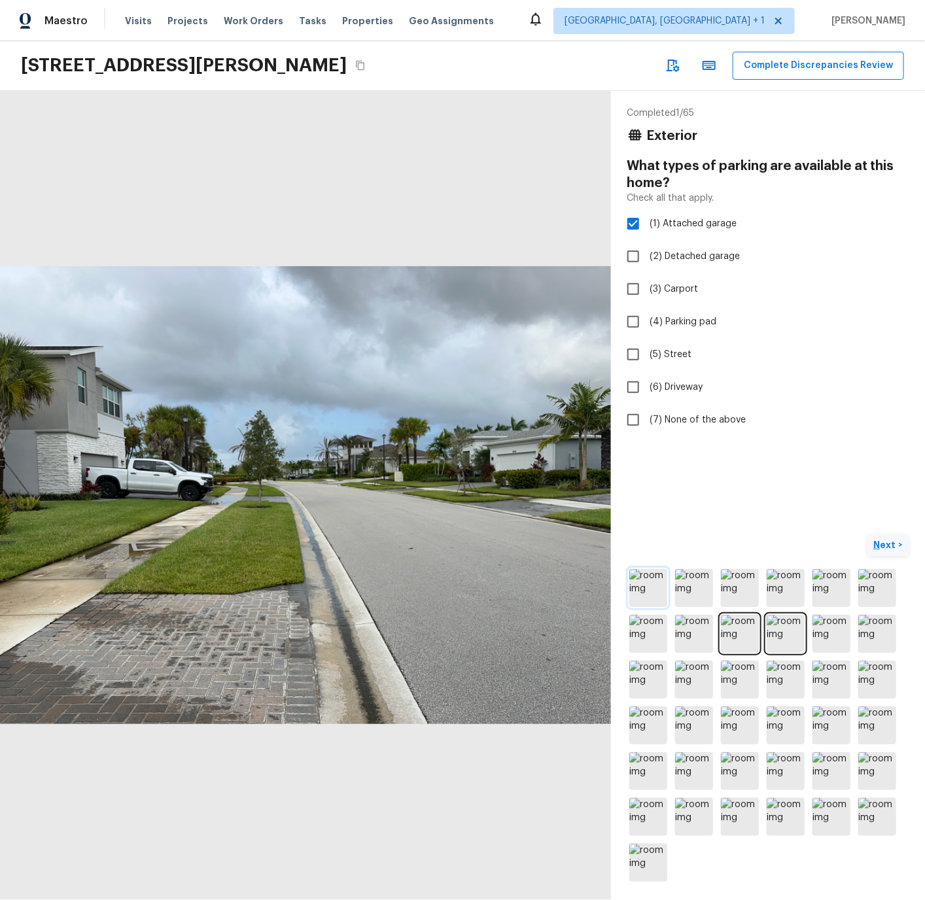
click at [641, 591] on img at bounding box center [648, 588] width 38 height 38
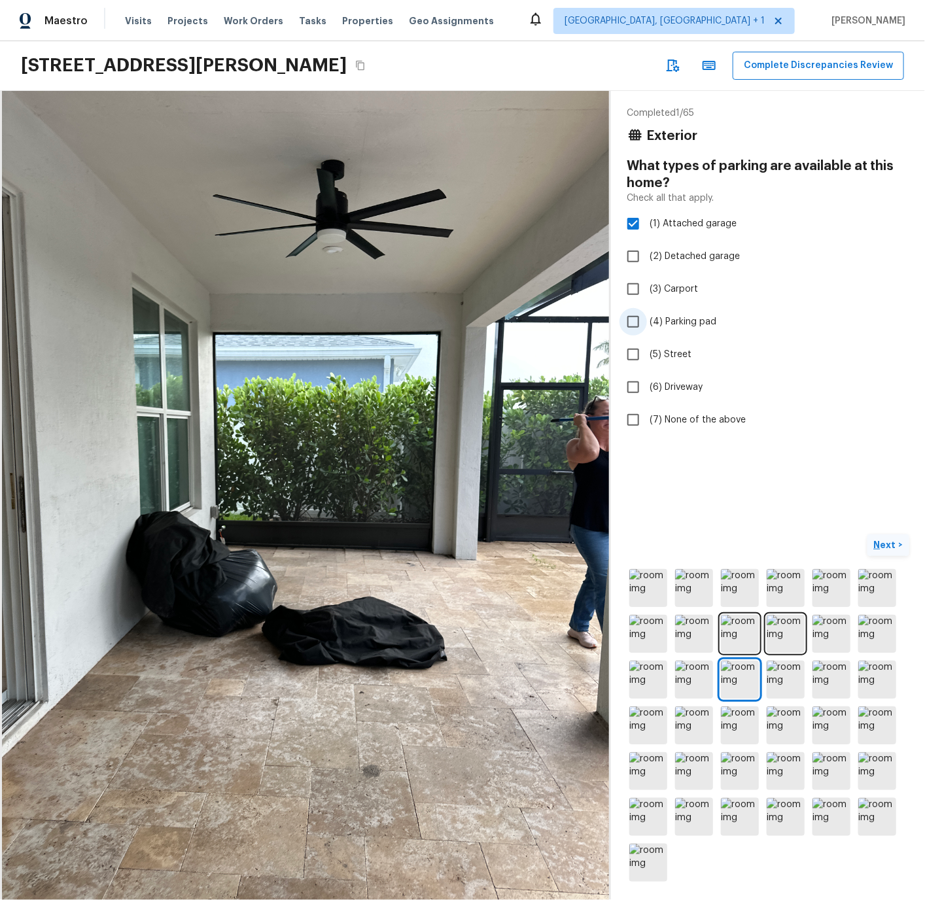
click at [636, 322] on input "(4) Parking pad" at bounding box center [632, 321] width 27 height 27
checkbox input "true"
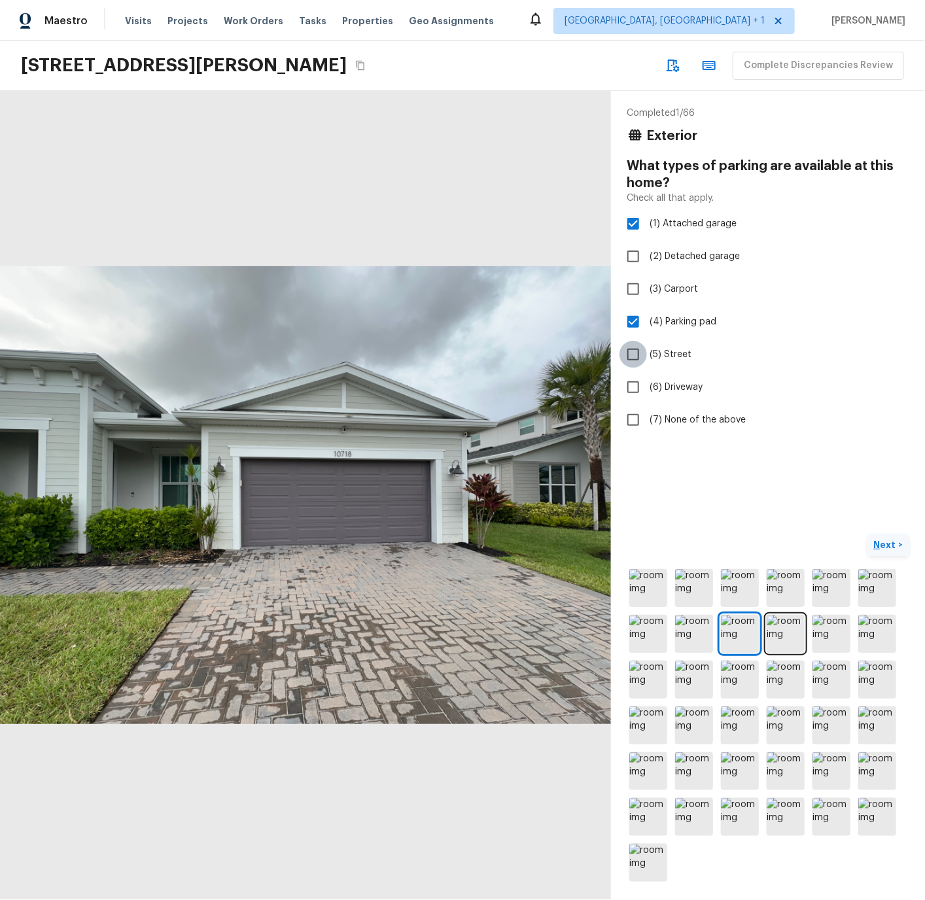
click at [632, 352] on input "(5) Street" at bounding box center [632, 354] width 27 height 27
click at [634, 351] on input "(5) Street" at bounding box center [632, 354] width 27 height 27
checkbox input "false"
click at [633, 325] on input "(4) Parking pad" at bounding box center [632, 321] width 27 height 27
checkbox input "false"
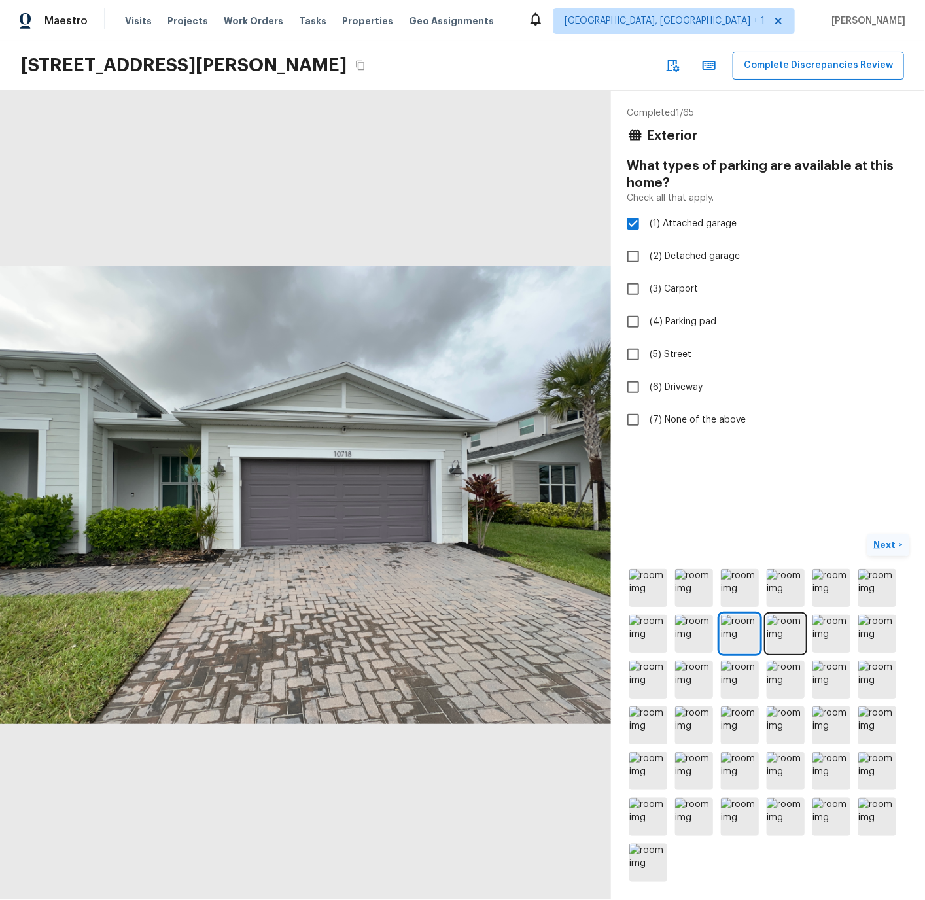
click at [885, 538] on p "Next" at bounding box center [886, 544] width 25 height 13
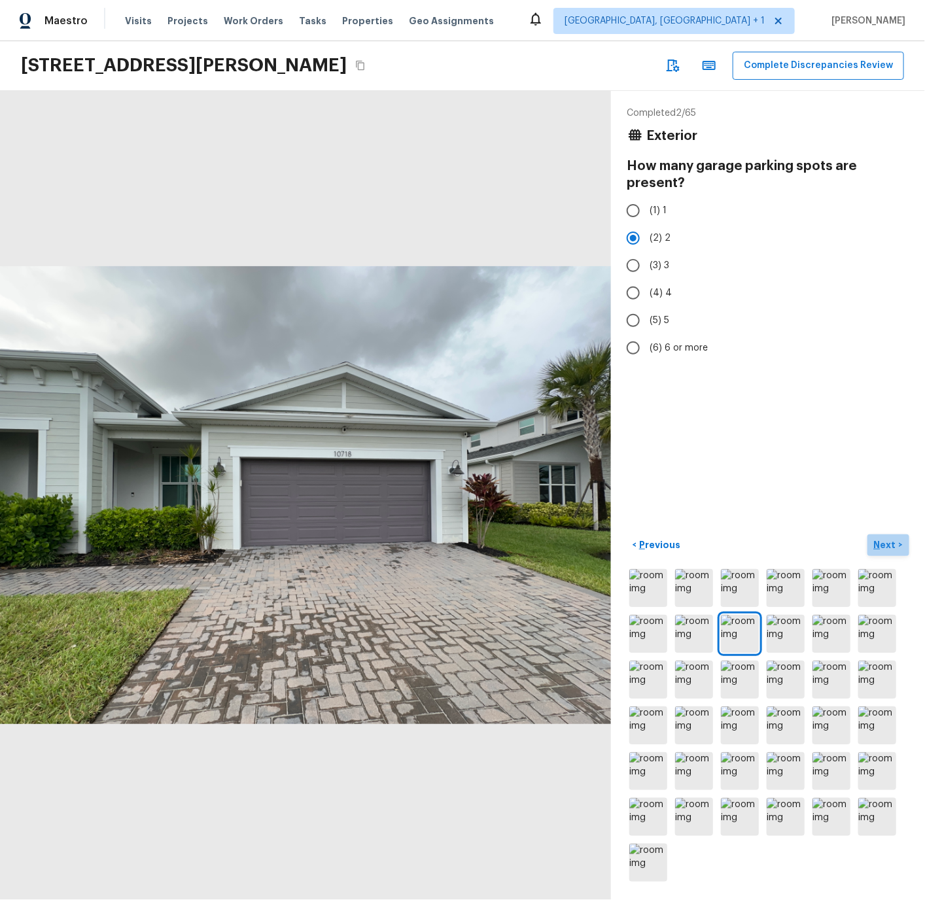
click at [880, 544] on p "Next" at bounding box center [886, 544] width 25 height 13
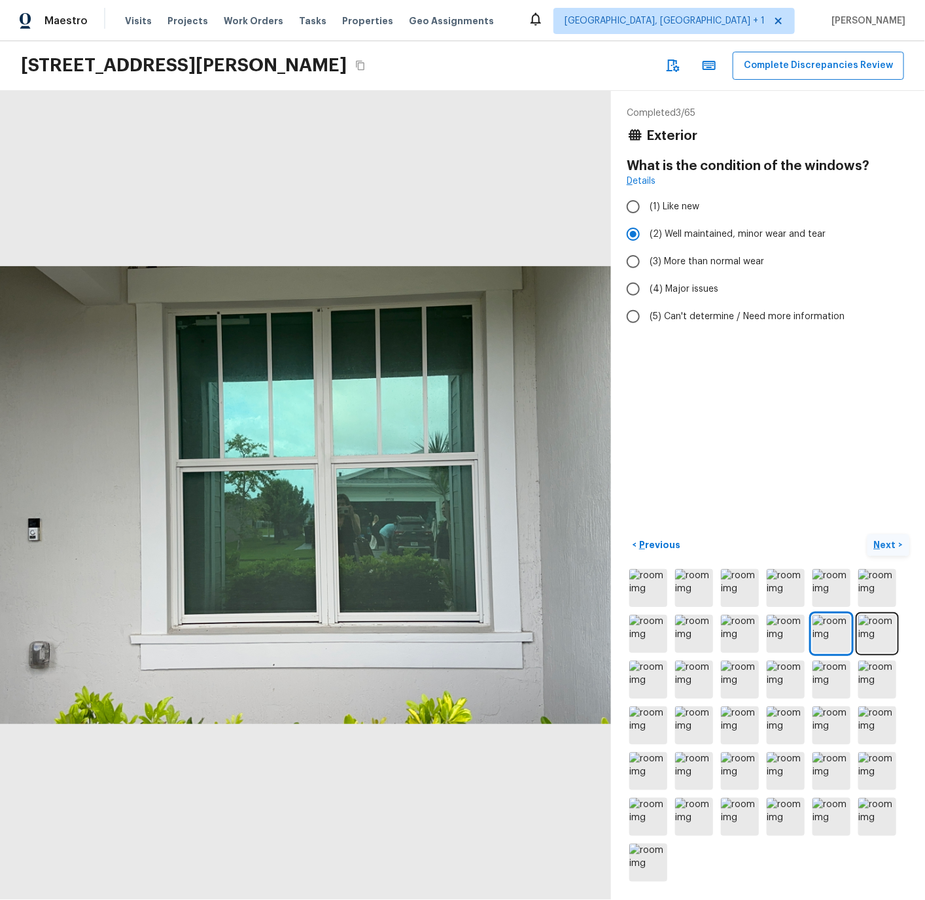
click at [880, 544] on p "Next" at bounding box center [886, 544] width 25 height 13
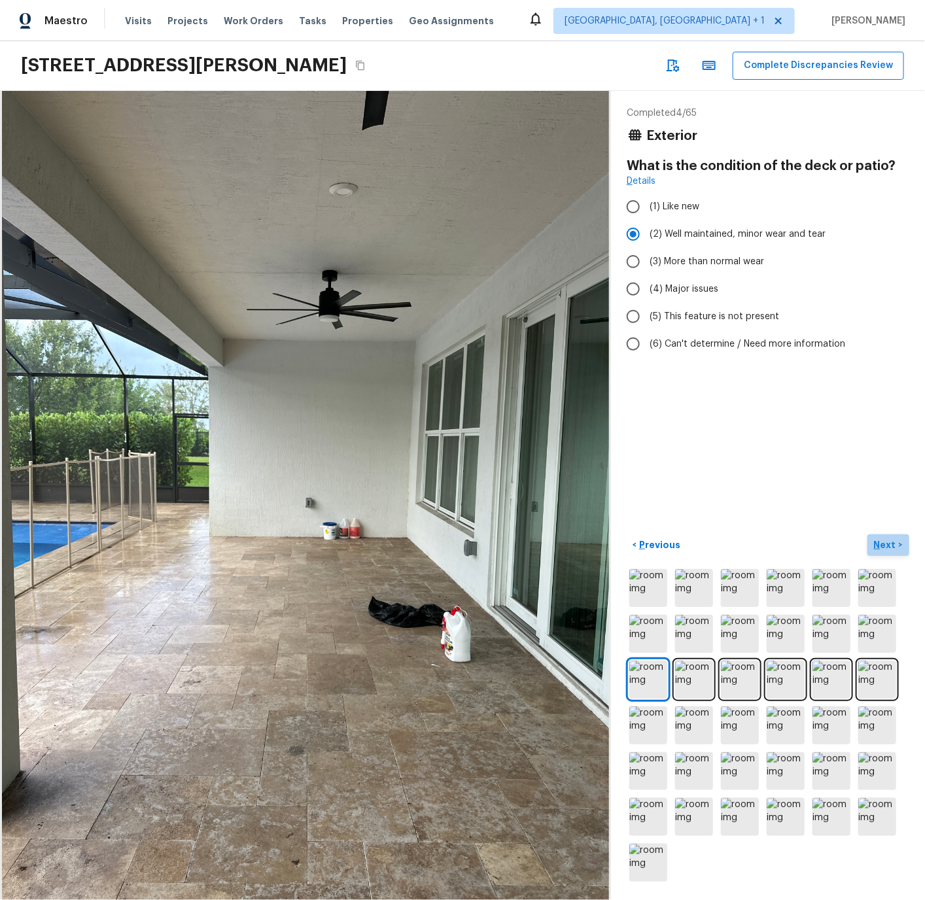
click at [880, 544] on p "Next" at bounding box center [886, 544] width 25 height 13
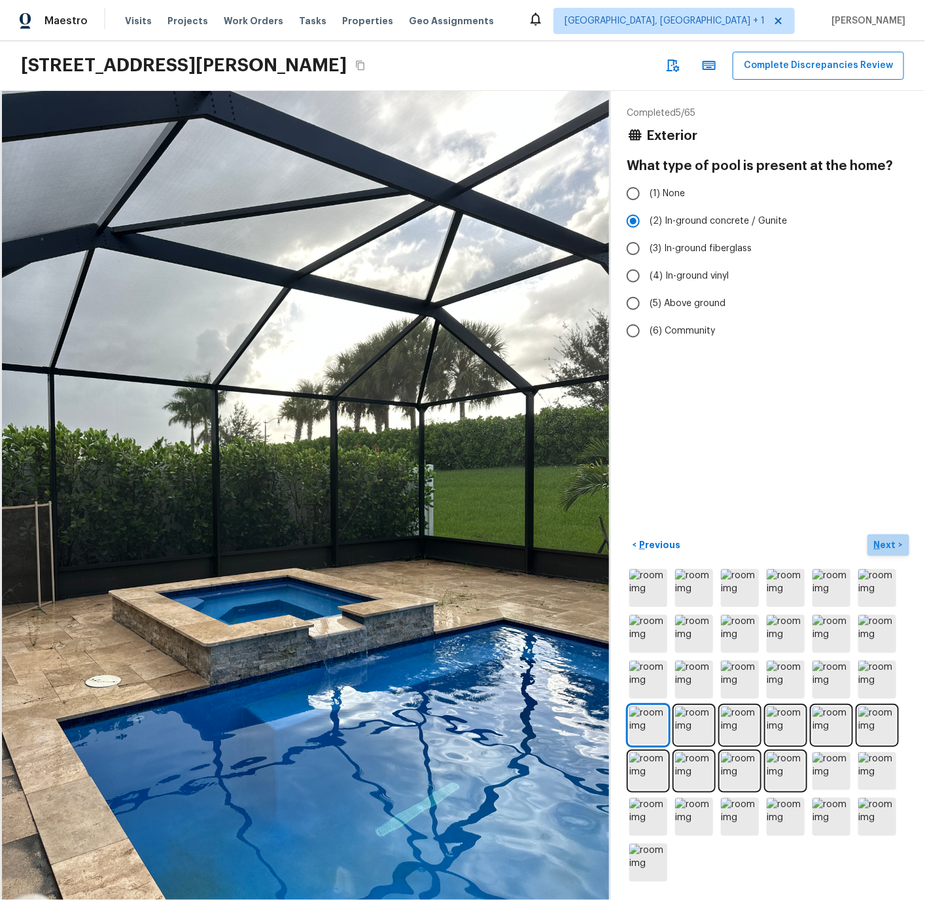
click at [880, 544] on p "Next" at bounding box center [886, 544] width 25 height 13
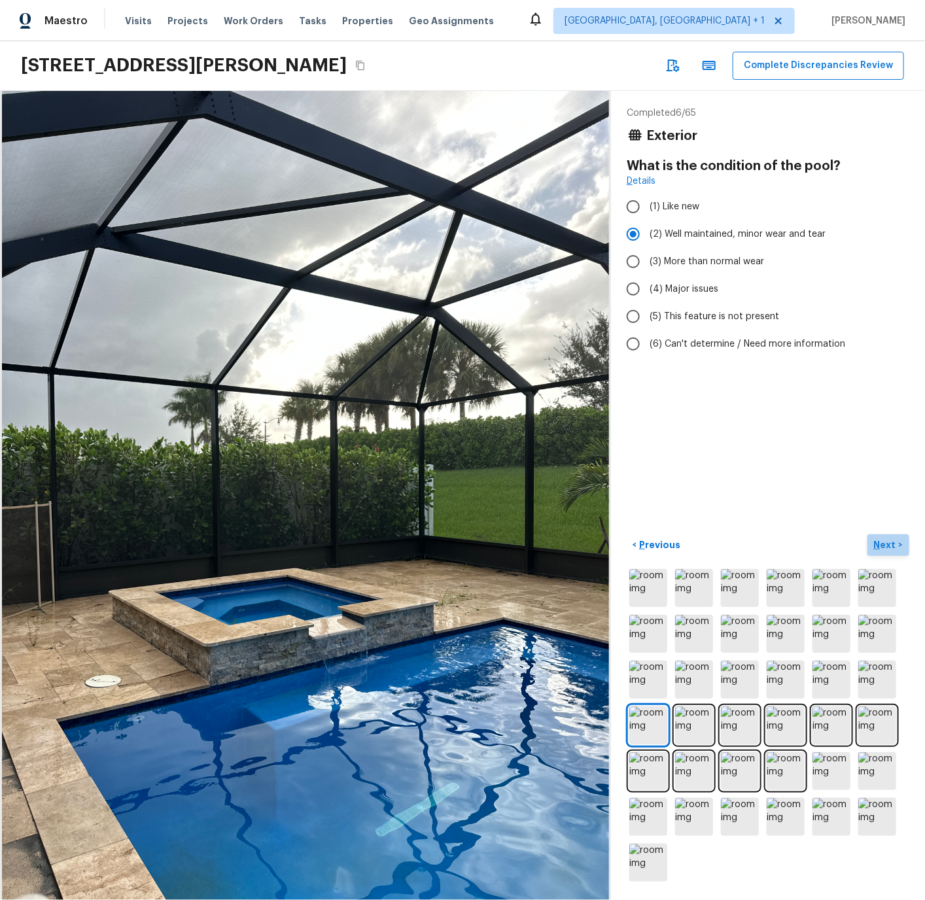
click at [882, 544] on p "Next" at bounding box center [886, 544] width 25 height 13
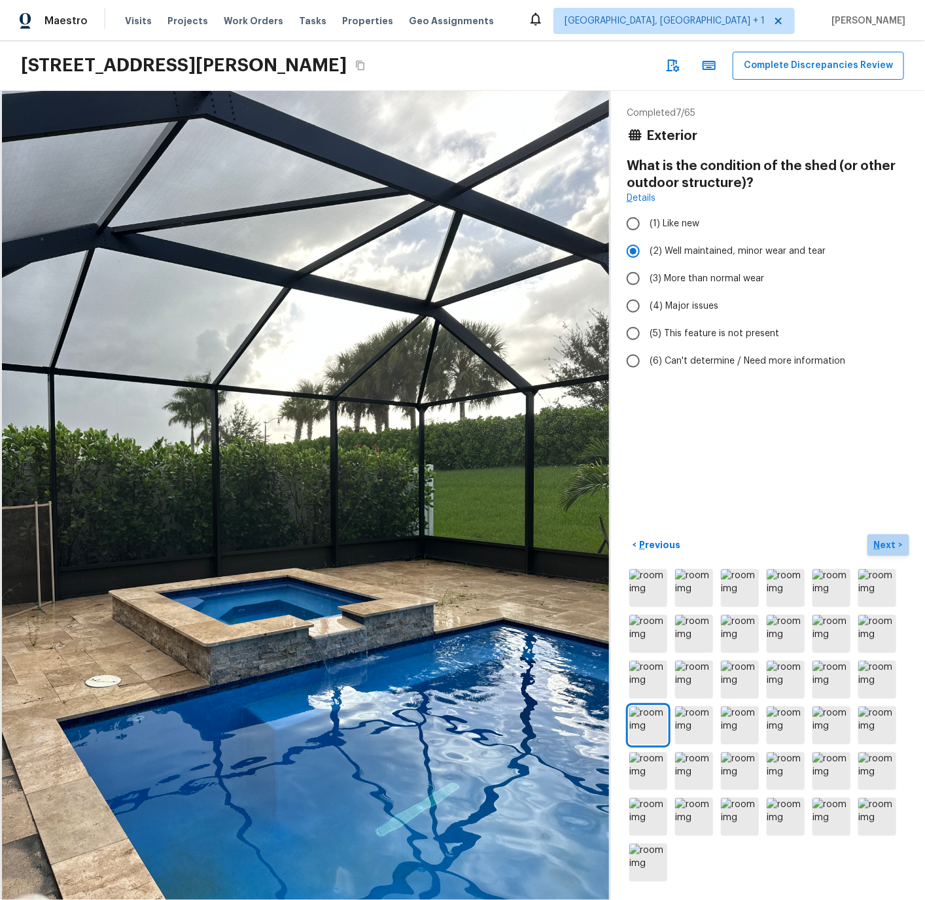
click at [882, 544] on p "Next" at bounding box center [886, 544] width 25 height 13
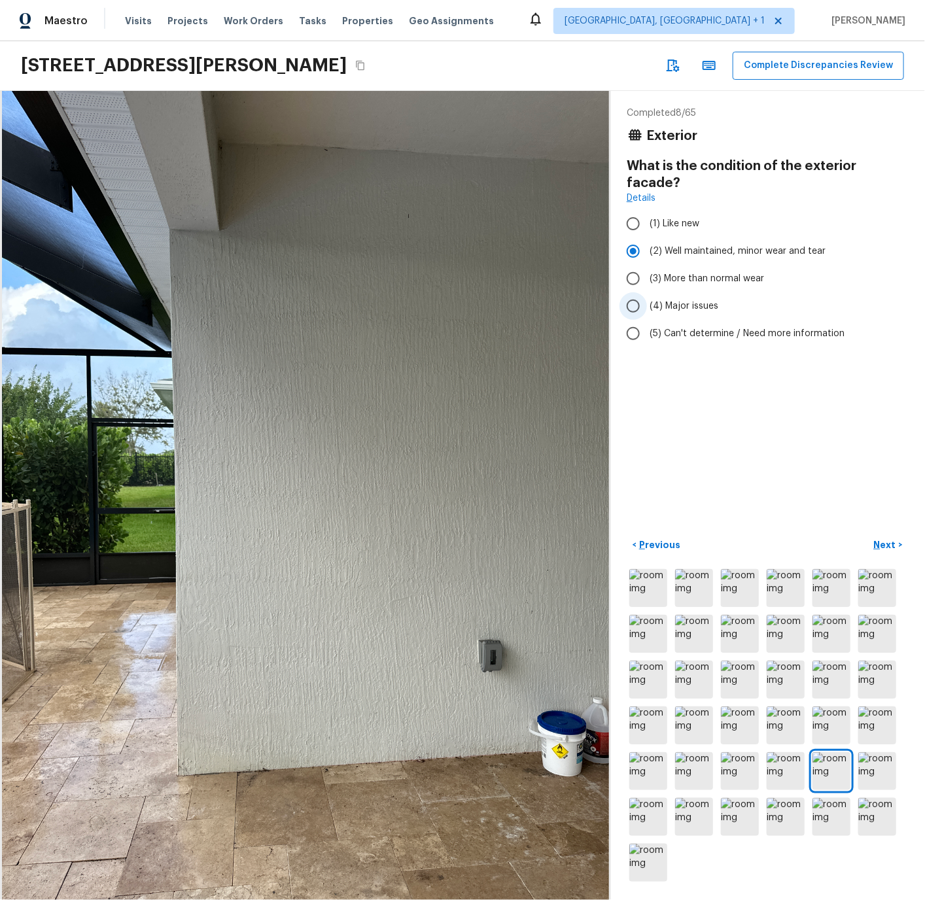
click at [635, 292] on input "(4) Major issues" at bounding box center [632, 305] width 27 height 27
radio input "true"
click at [634, 237] on input "(2) Well maintained, minor wear and tear" at bounding box center [632, 250] width 27 height 27
radio input "true"
click at [883, 547] on p "Next" at bounding box center [886, 544] width 25 height 13
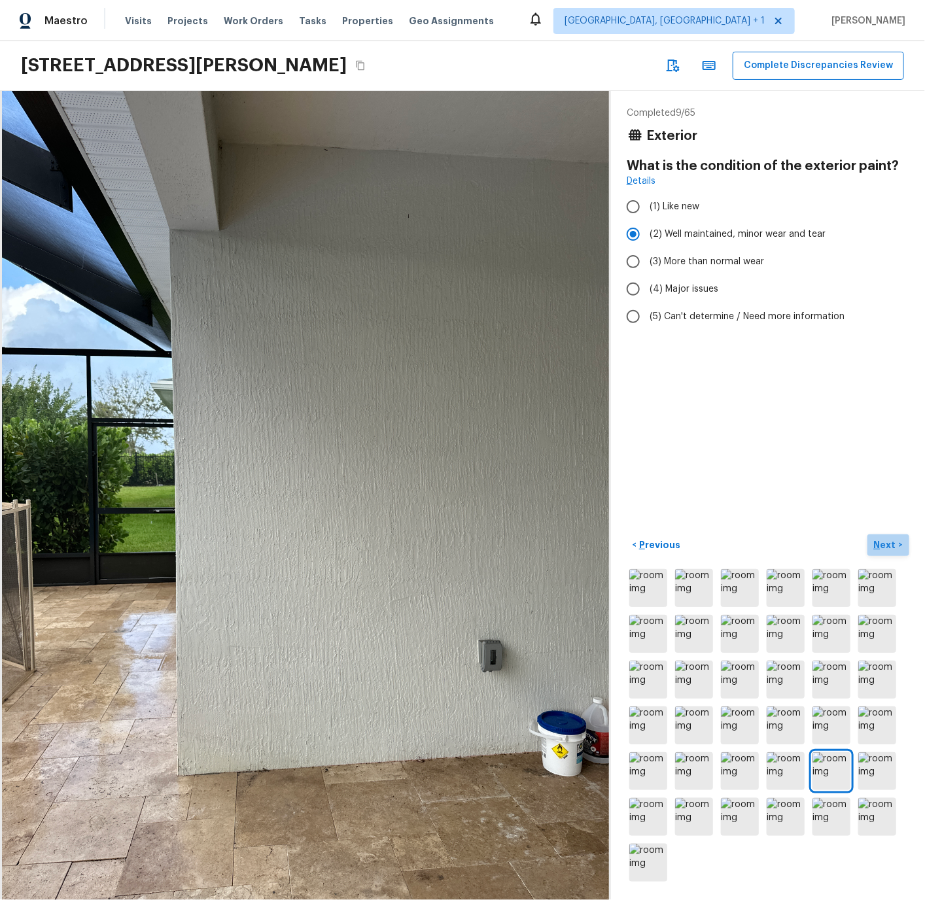
click at [884, 543] on p "Next" at bounding box center [886, 544] width 25 height 13
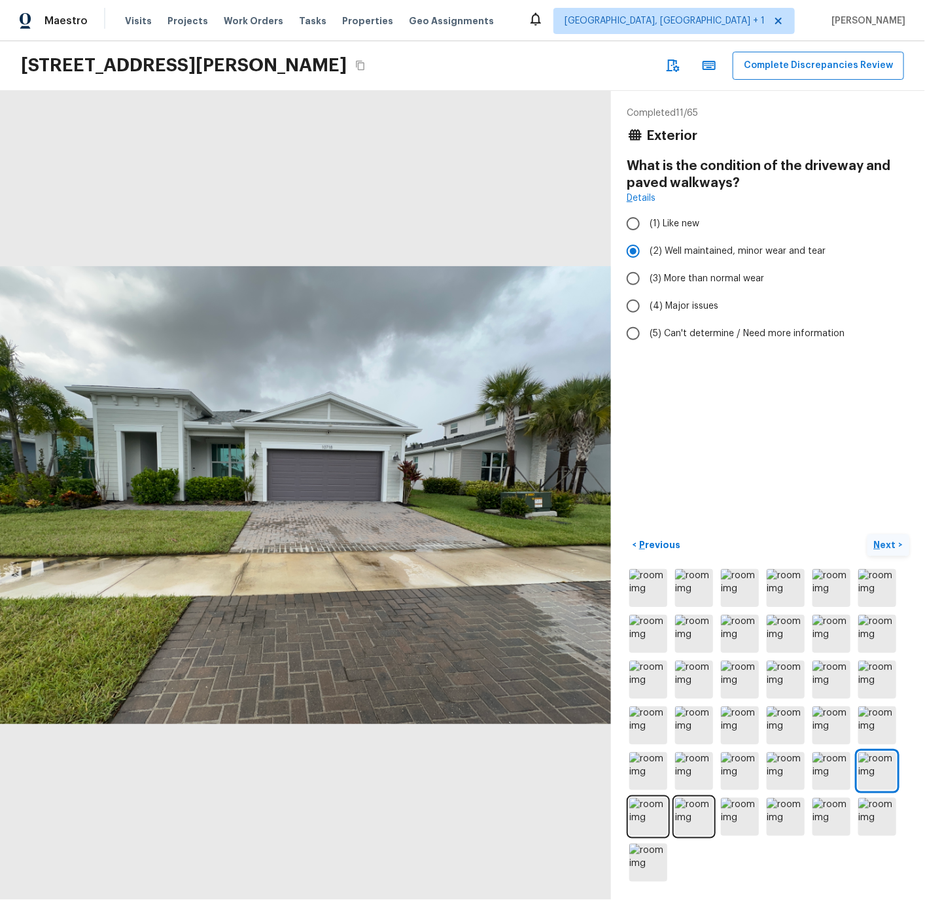
click at [884, 543] on p "Next" at bounding box center [886, 544] width 25 height 13
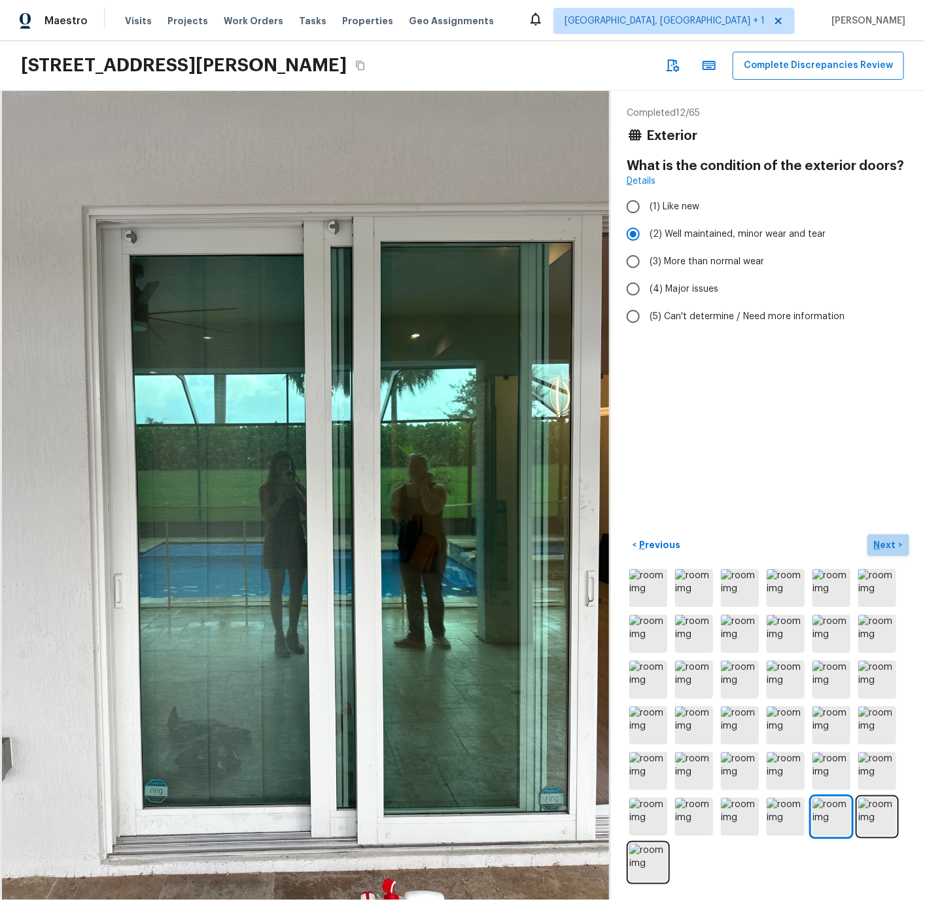
click at [884, 543] on p "Next" at bounding box center [886, 544] width 25 height 13
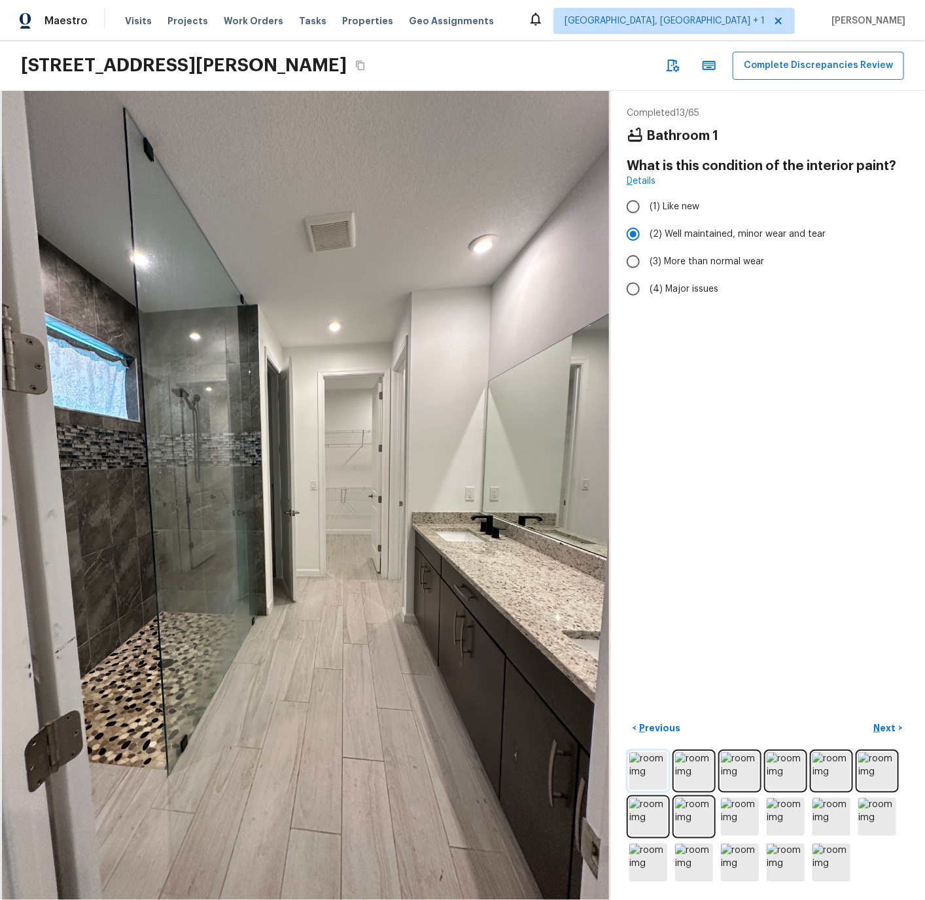
click at [651, 766] on img at bounding box center [648, 771] width 38 height 38
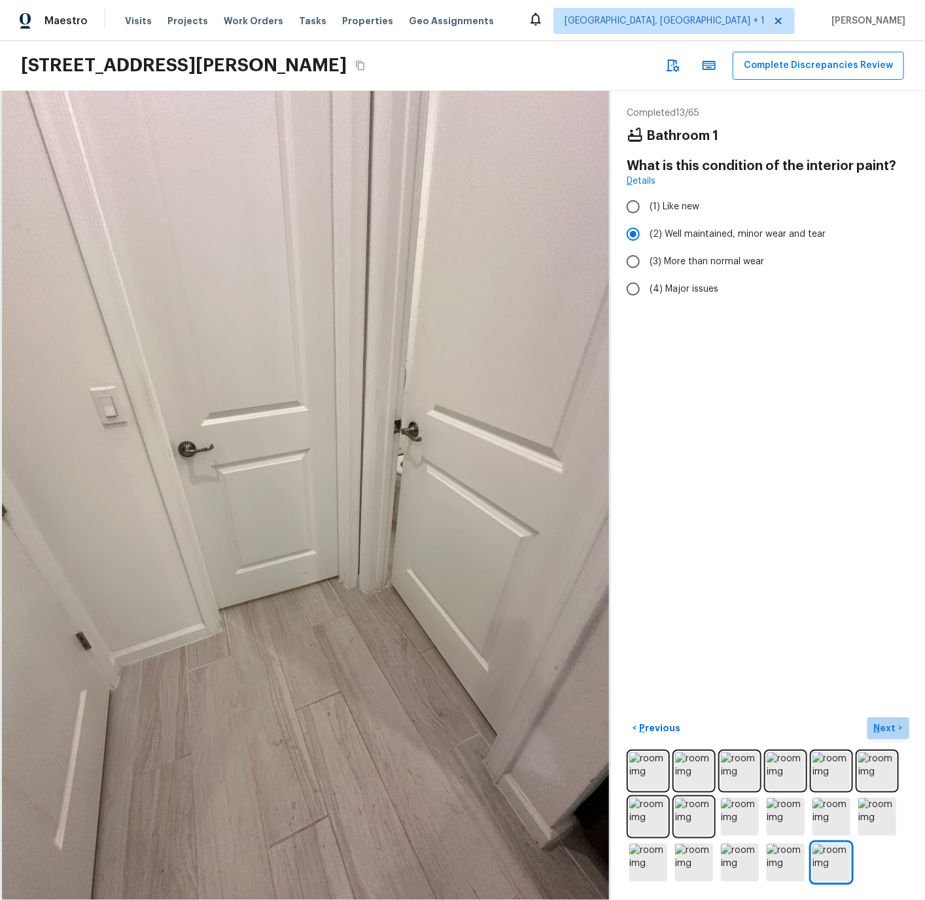
click at [890, 727] on p "Next" at bounding box center [886, 727] width 25 height 13
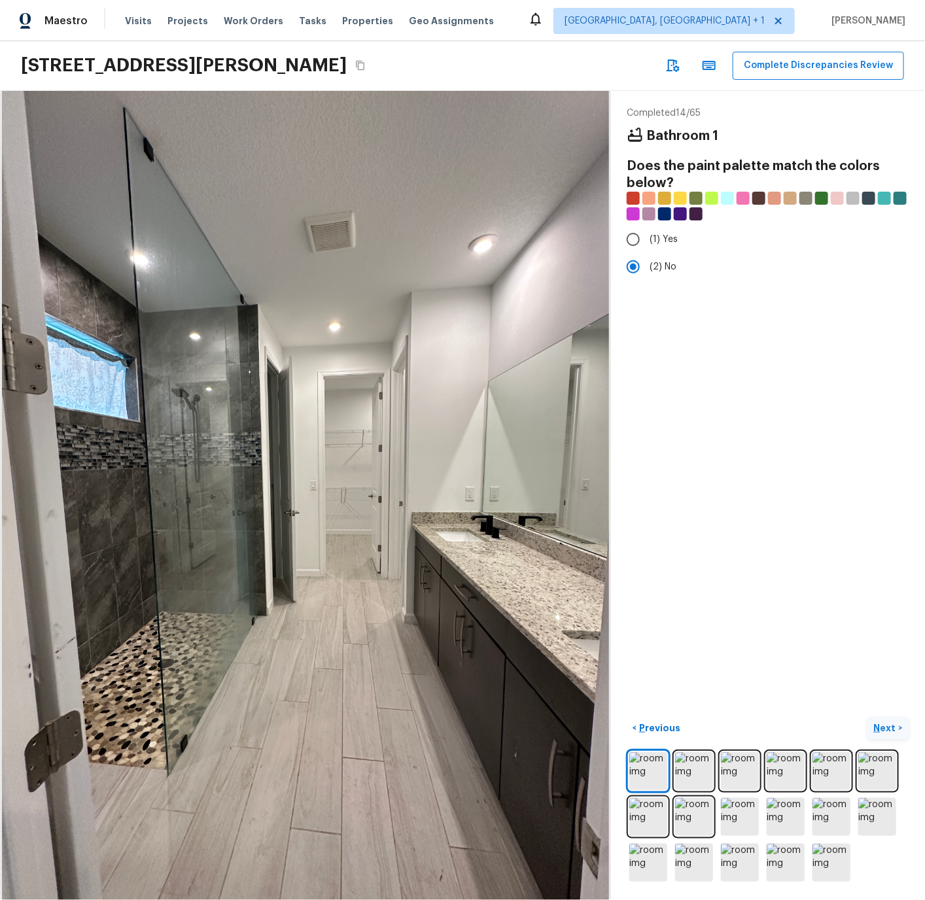
click at [888, 728] on p "Next" at bounding box center [886, 727] width 25 height 13
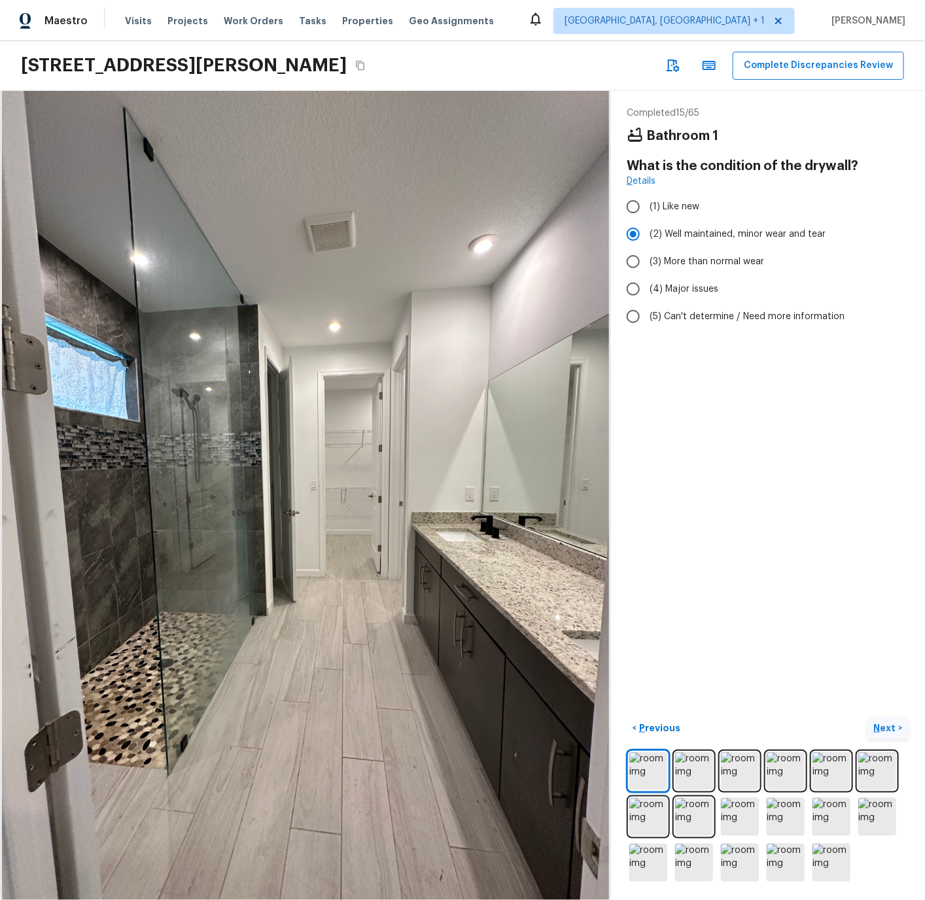
click at [883, 728] on p "Next" at bounding box center [886, 727] width 25 height 13
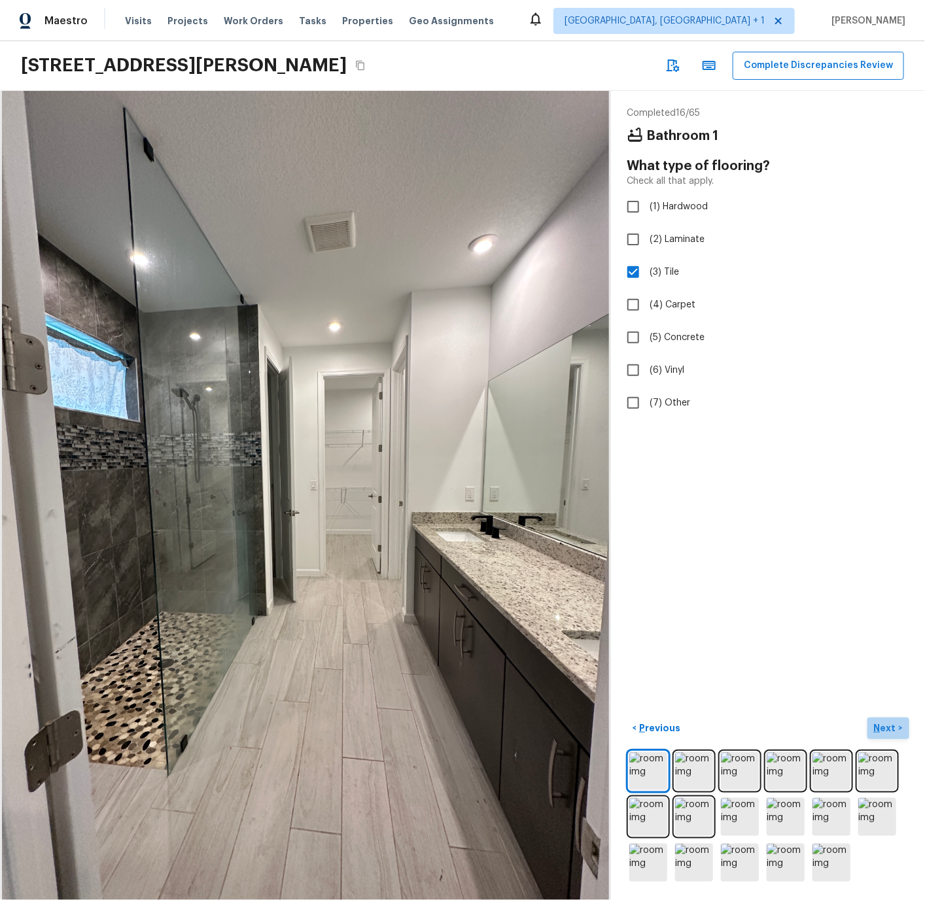
click at [883, 728] on p "Next" at bounding box center [886, 727] width 25 height 13
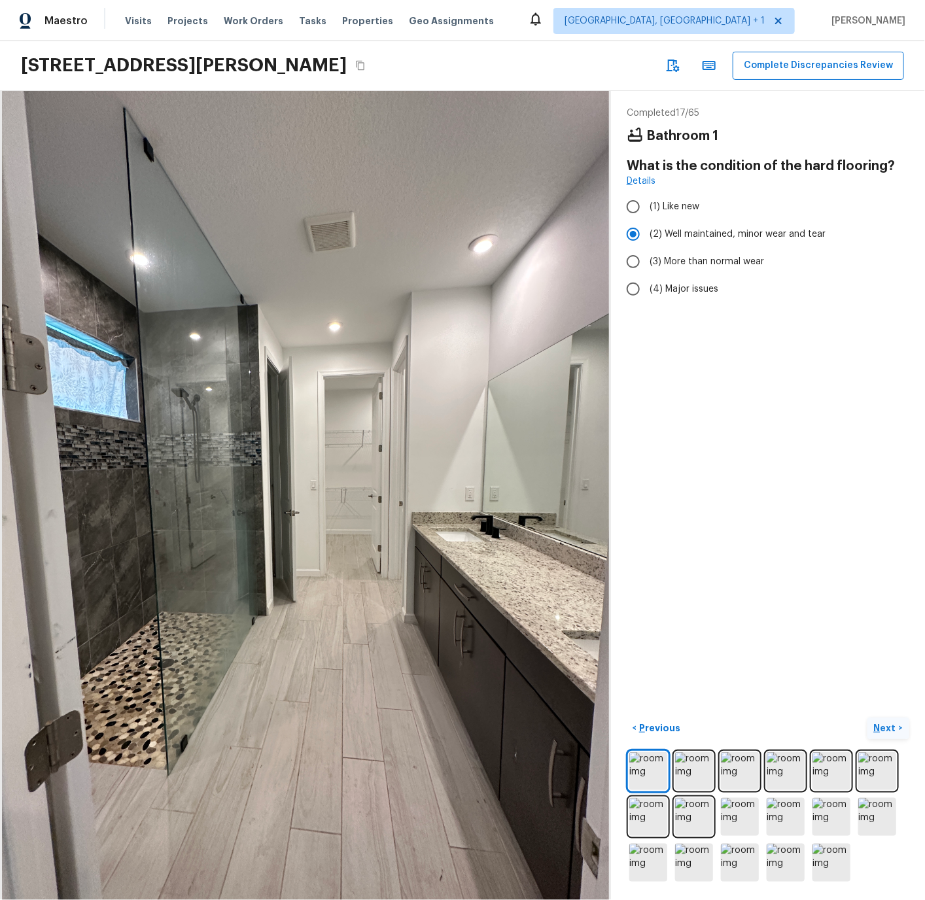
click at [882, 725] on p "Next" at bounding box center [886, 727] width 25 height 13
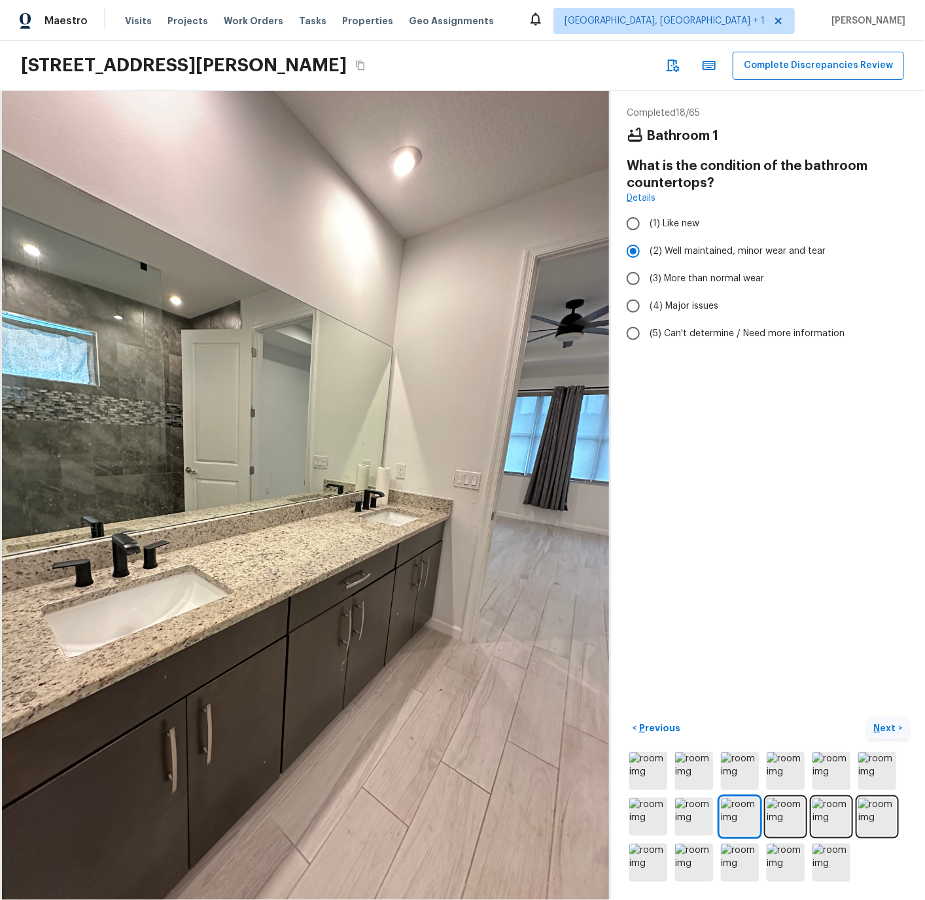
click at [882, 725] on p "Next" at bounding box center [886, 727] width 25 height 13
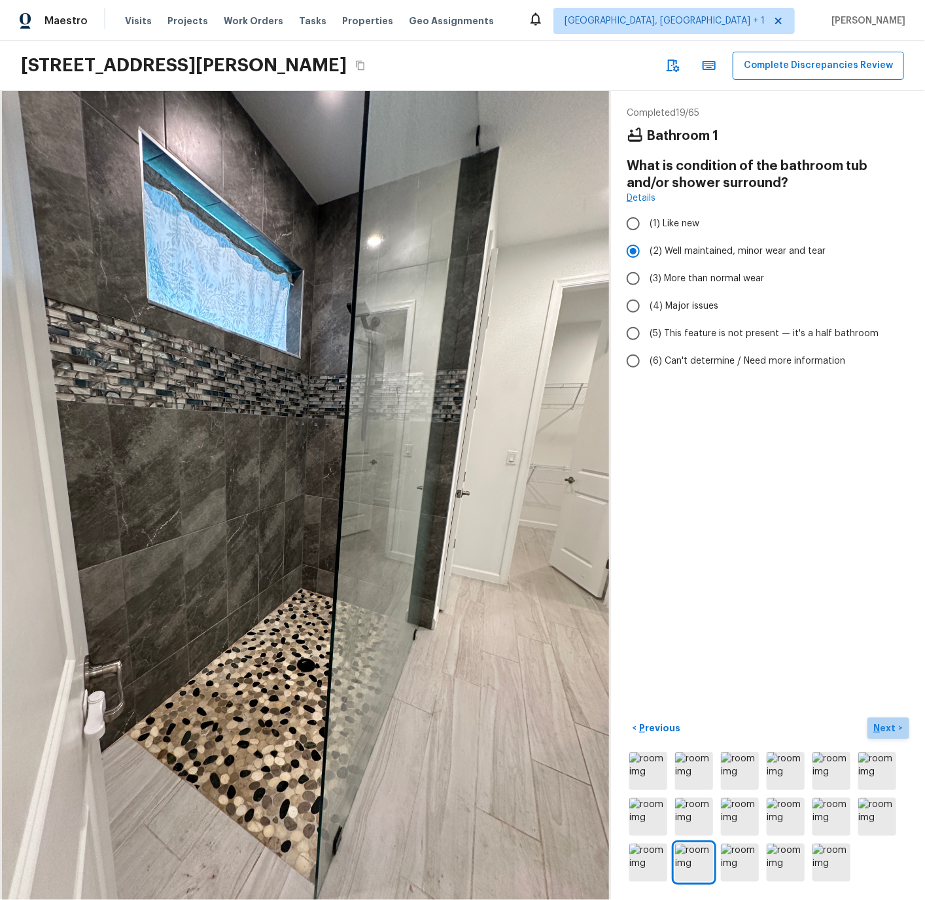
click at [882, 725] on p "Next" at bounding box center [886, 727] width 25 height 13
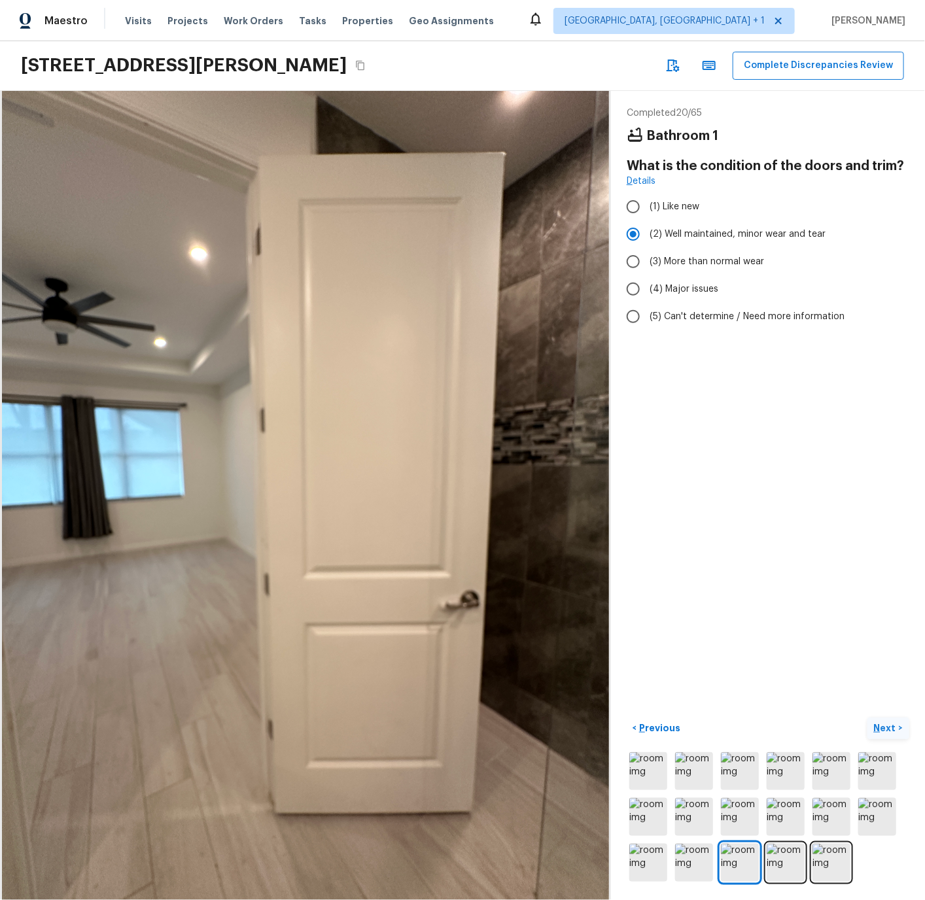
click at [882, 725] on p "Next" at bounding box center [886, 727] width 25 height 13
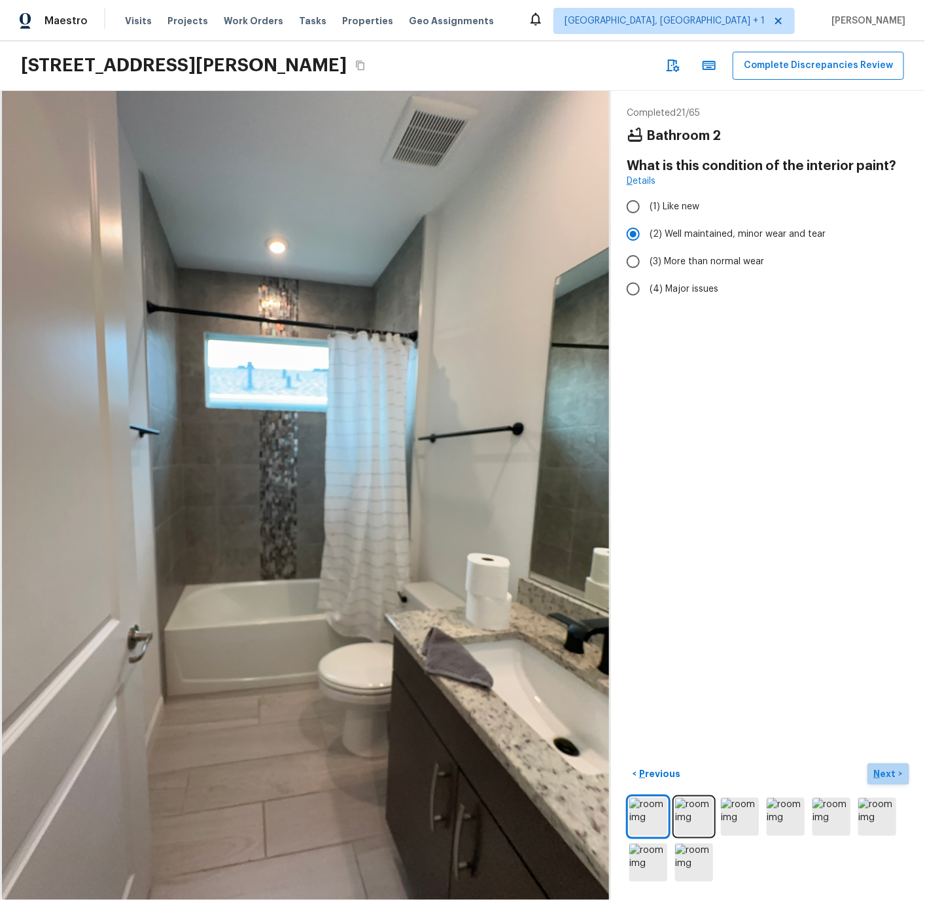
click at [887, 773] on p "Next" at bounding box center [886, 773] width 25 height 13
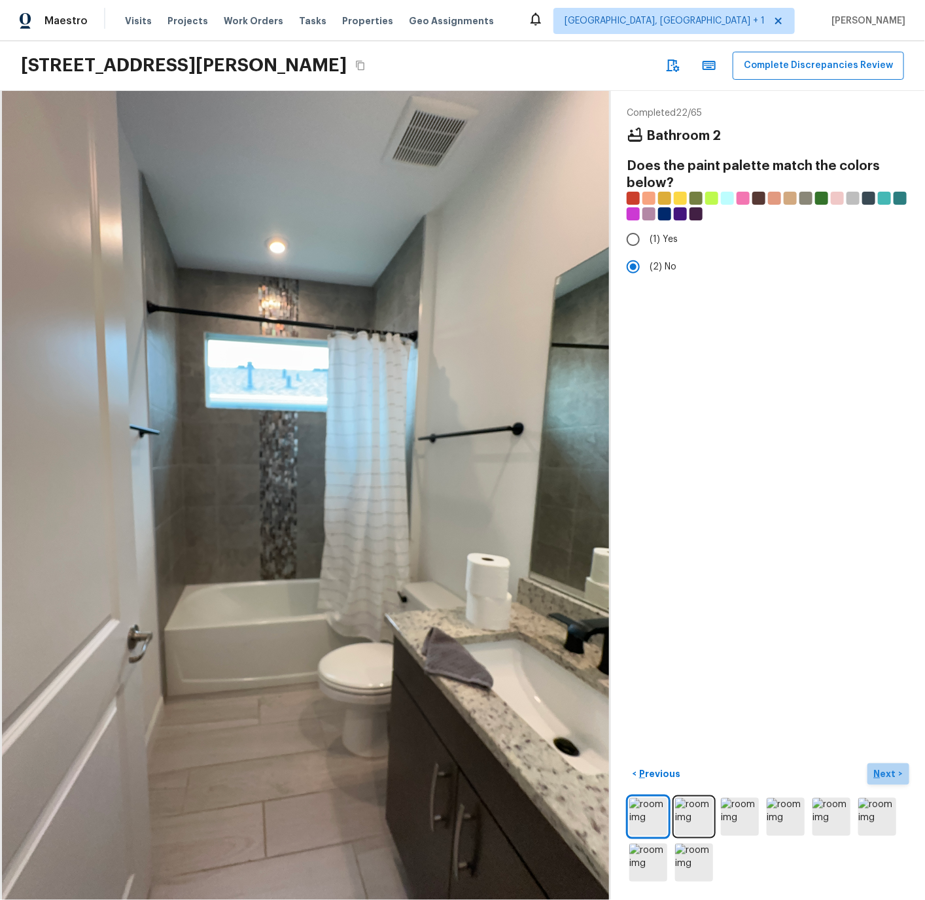
click at [887, 773] on p "Next" at bounding box center [886, 773] width 25 height 13
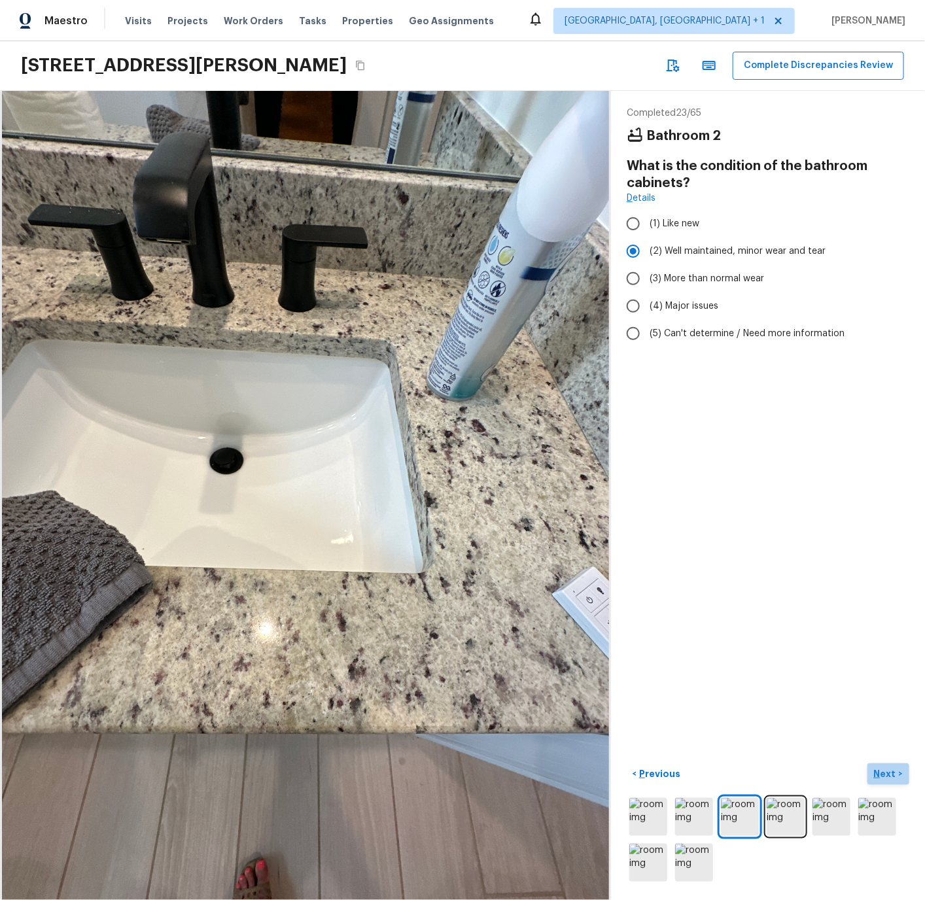
click at [887, 773] on p "Next" at bounding box center [886, 773] width 25 height 13
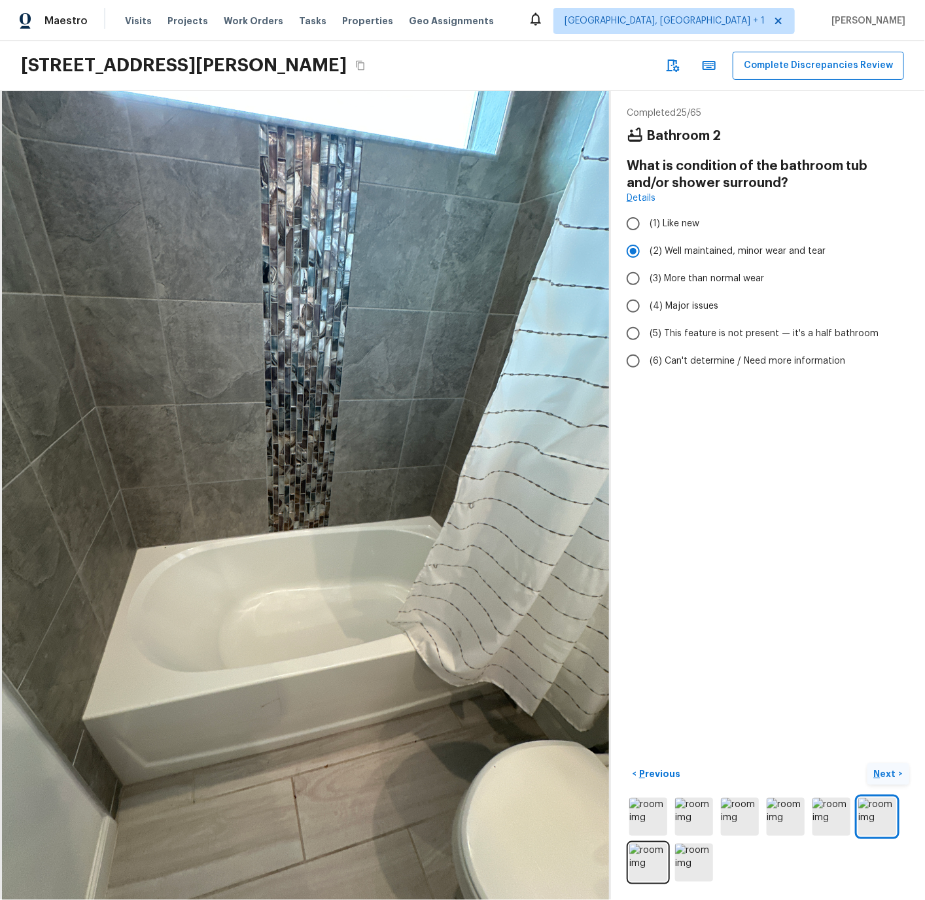
click at [887, 773] on p "Next" at bounding box center [886, 773] width 25 height 13
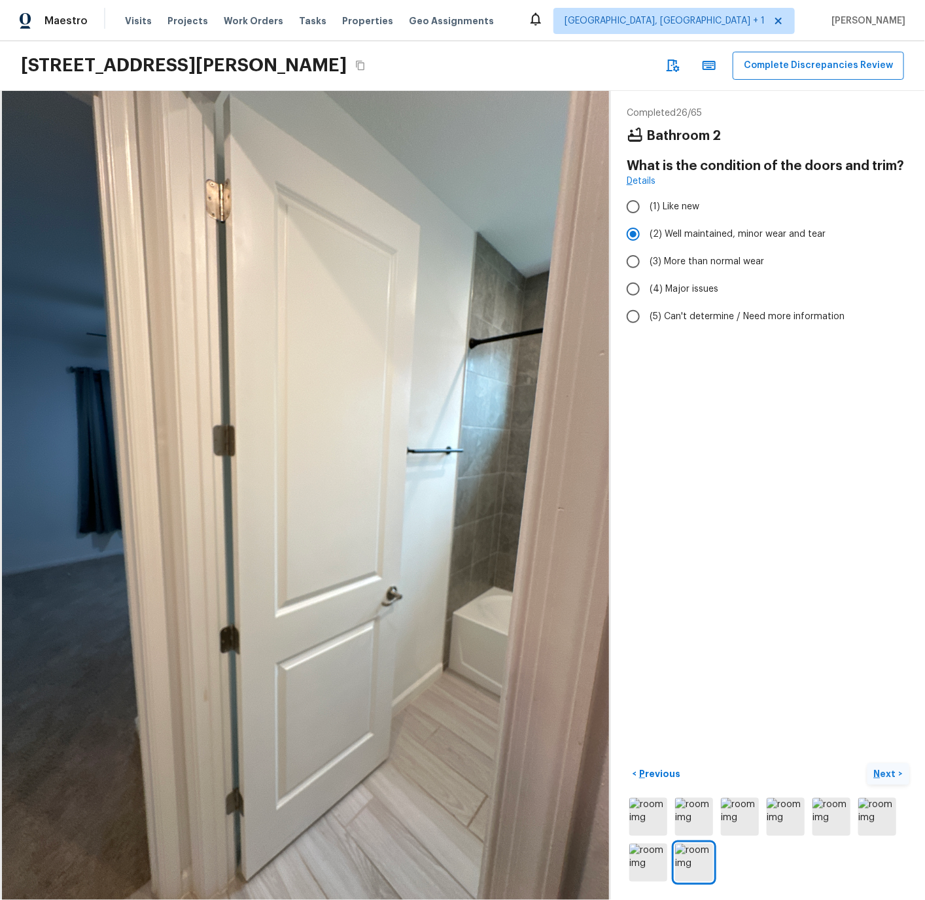
click at [887, 773] on p "Next" at bounding box center [886, 773] width 25 height 13
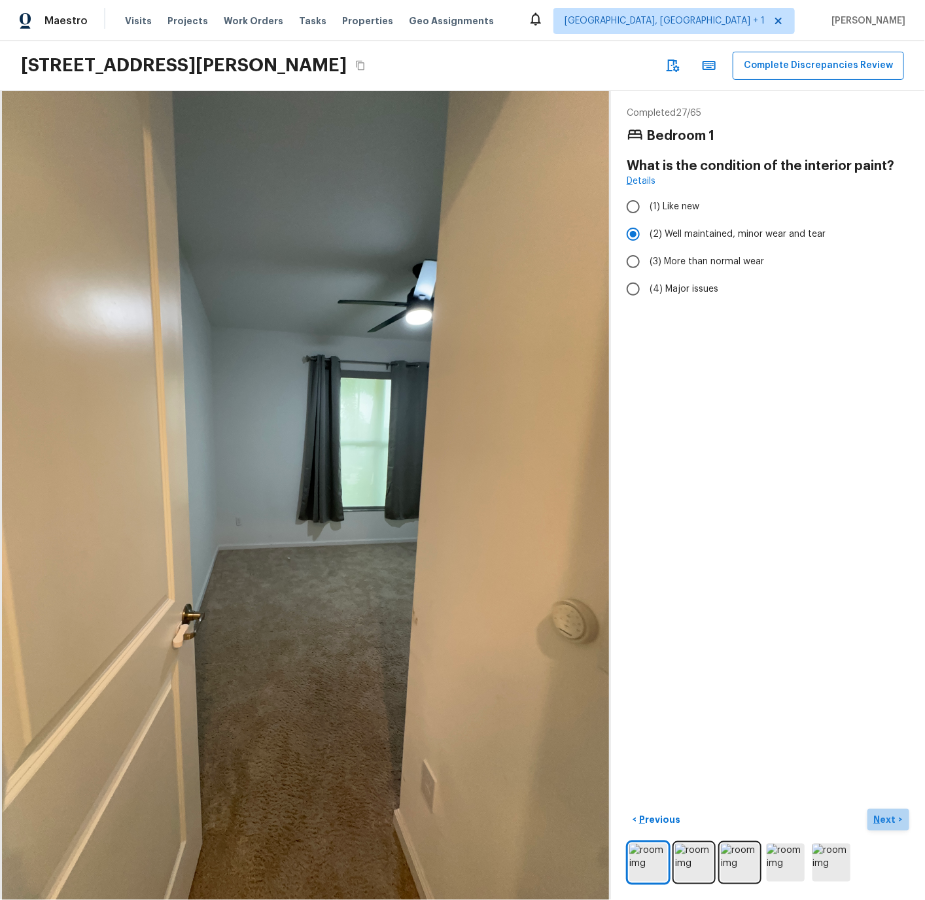
click at [882, 817] on p "Next" at bounding box center [886, 819] width 25 height 13
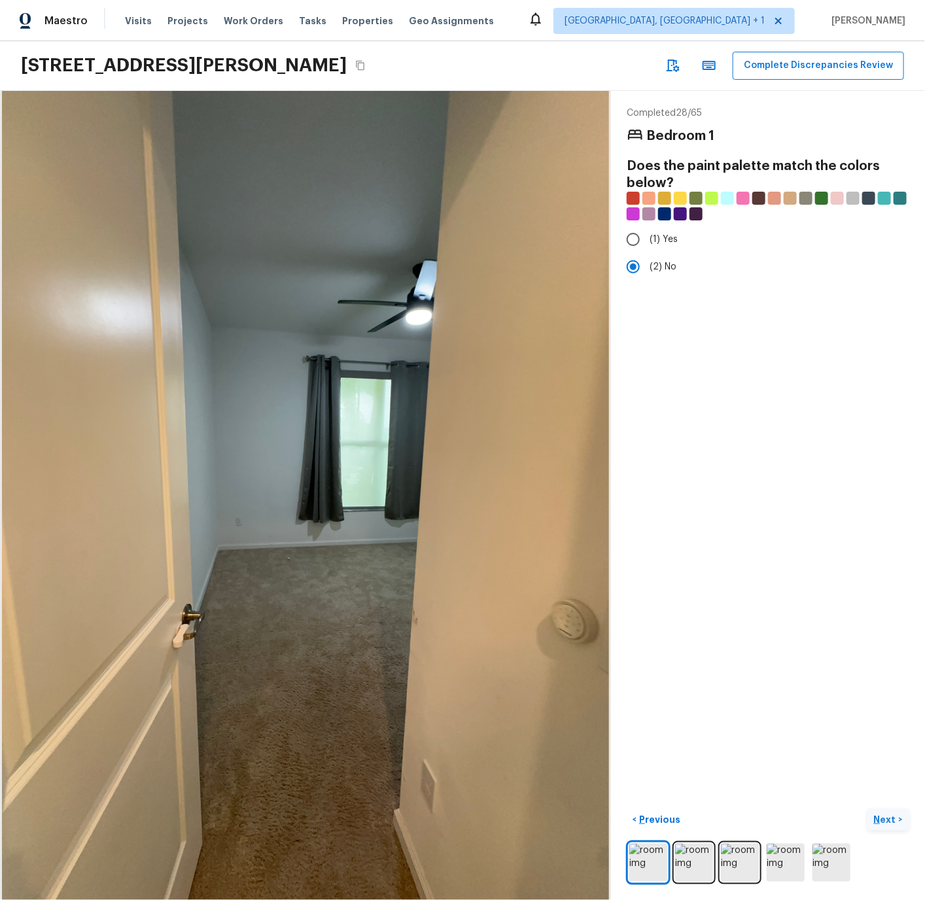
click at [882, 817] on p "Next" at bounding box center [886, 819] width 25 height 13
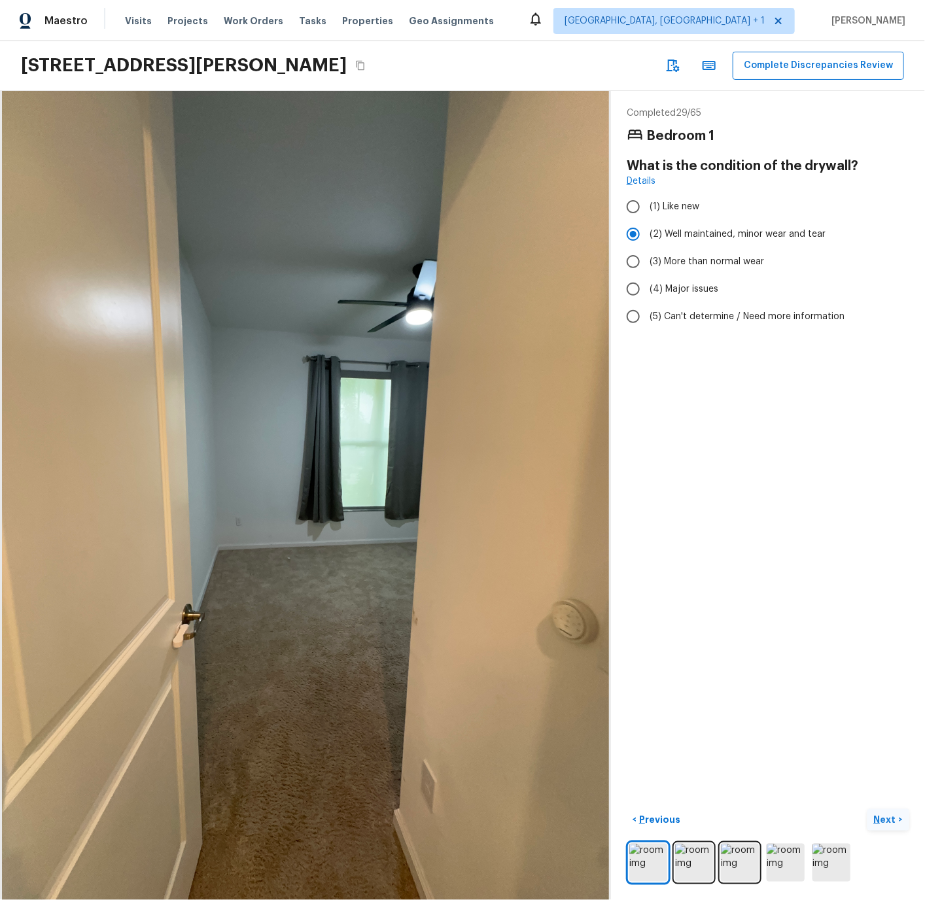
click at [882, 817] on p "Next" at bounding box center [886, 819] width 25 height 13
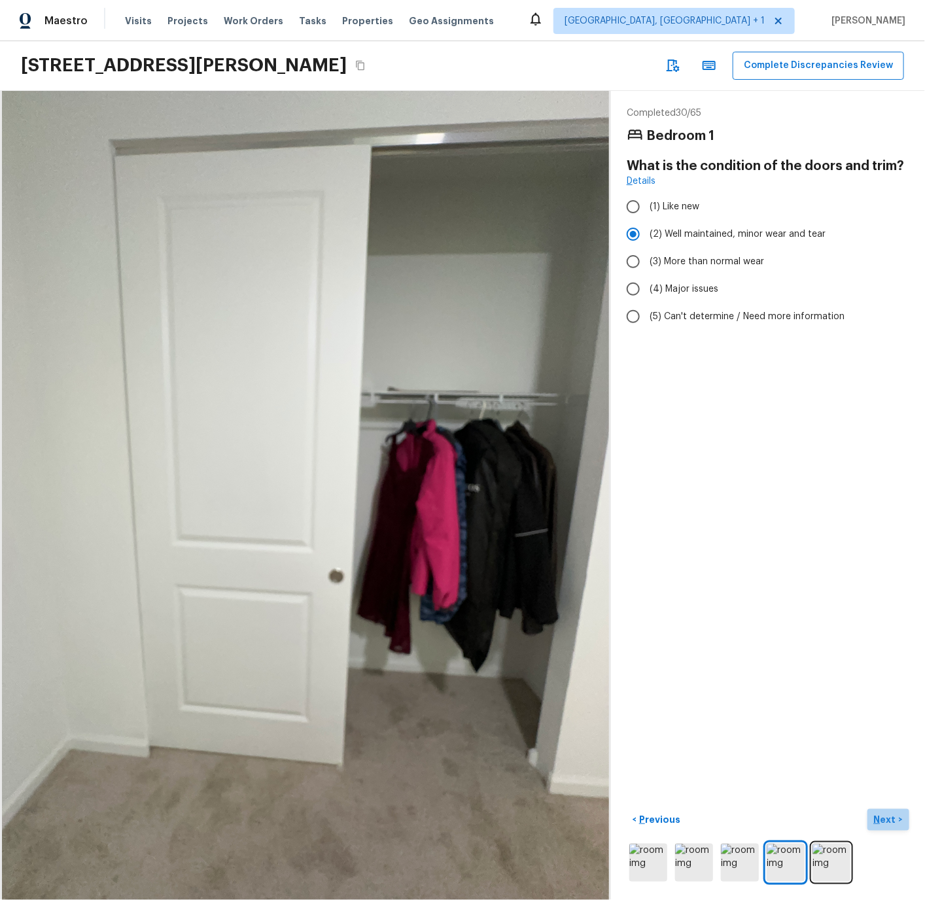
click at [882, 817] on p "Next" at bounding box center [886, 819] width 25 height 13
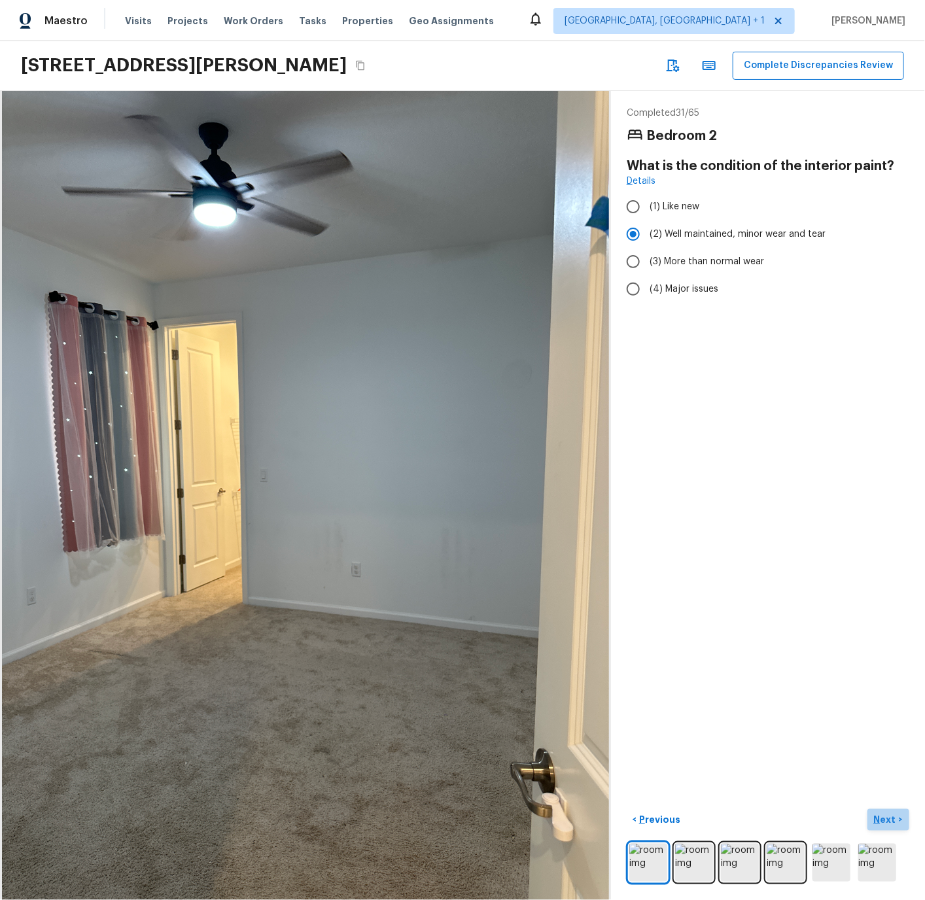
click at [882, 817] on p "Next" at bounding box center [886, 819] width 25 height 13
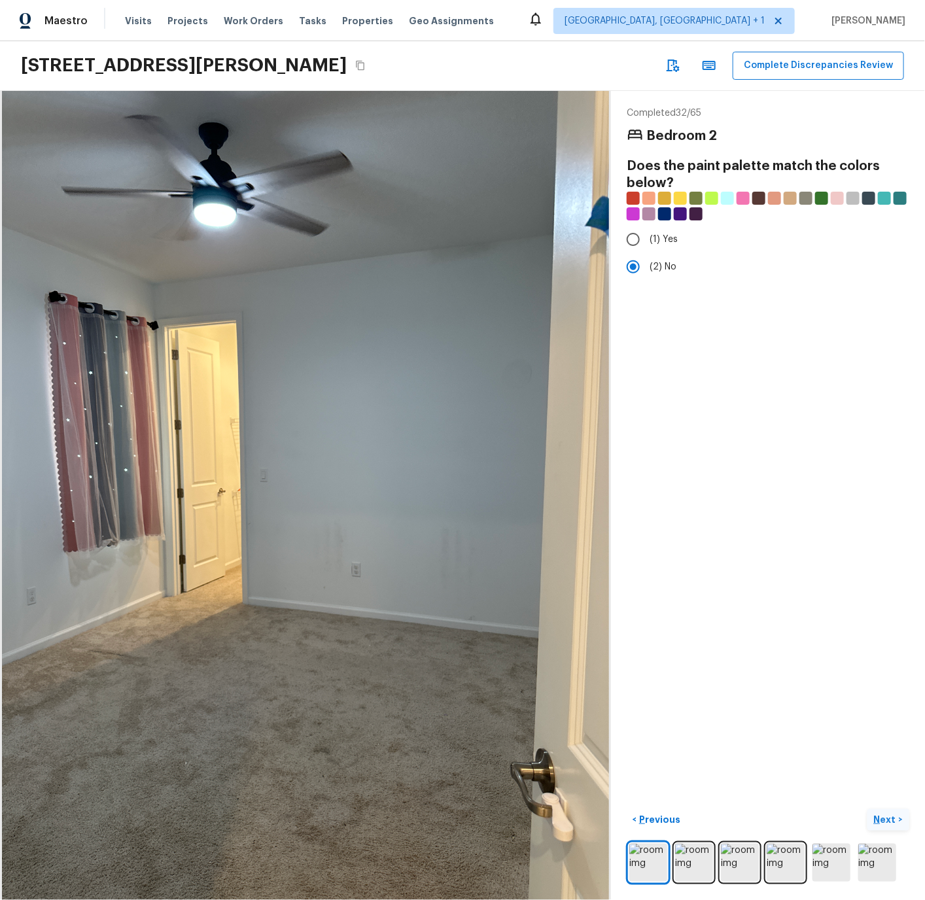
click at [882, 817] on p "Next" at bounding box center [886, 819] width 25 height 13
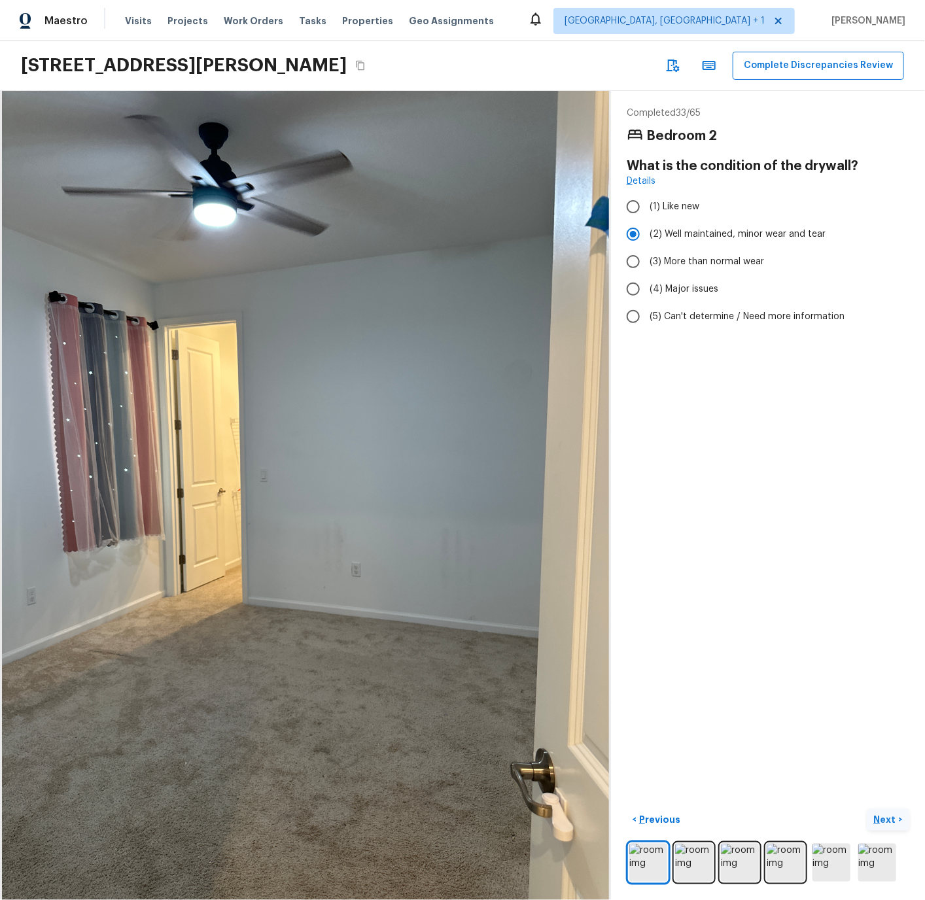
click at [882, 817] on p "Next" at bounding box center [886, 819] width 25 height 13
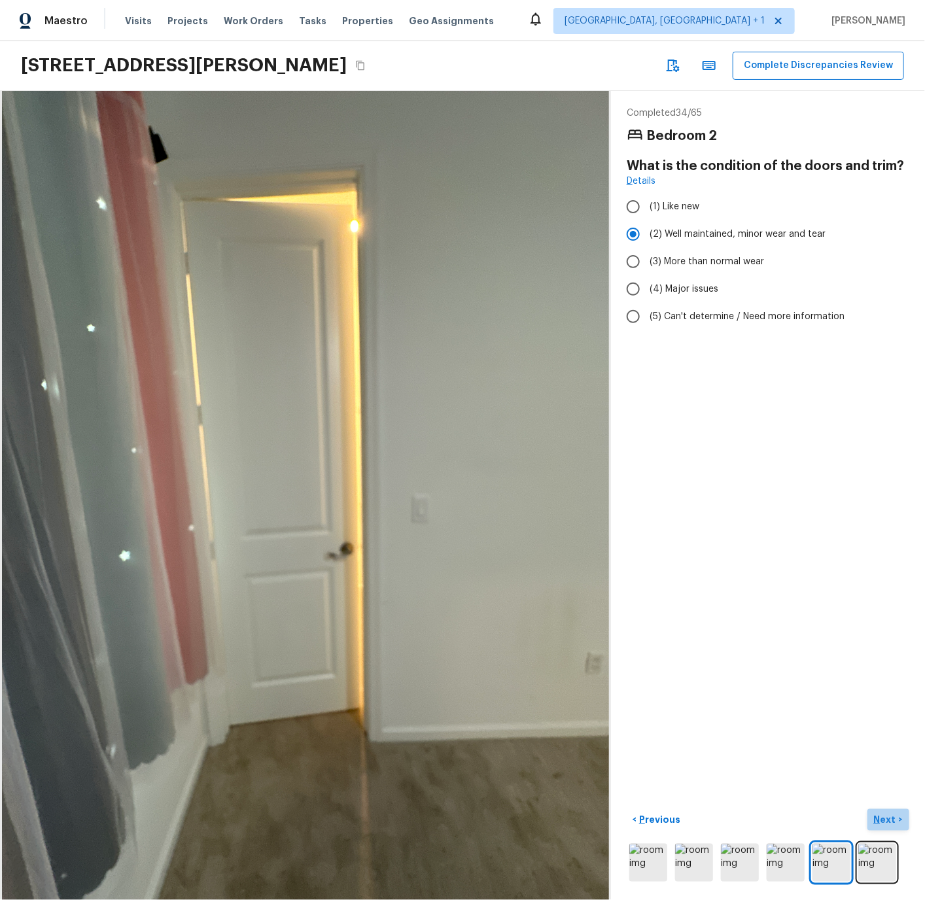
click at [882, 817] on p "Next" at bounding box center [886, 819] width 25 height 13
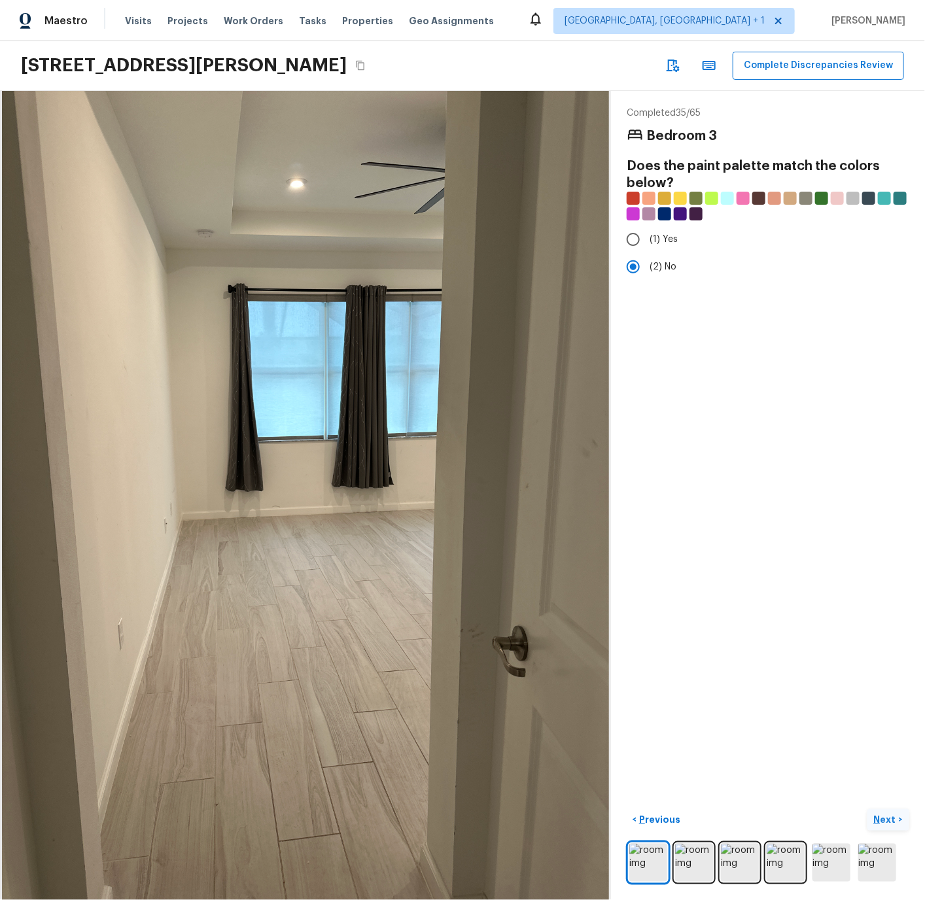
click at [882, 817] on p "Next" at bounding box center [886, 819] width 25 height 13
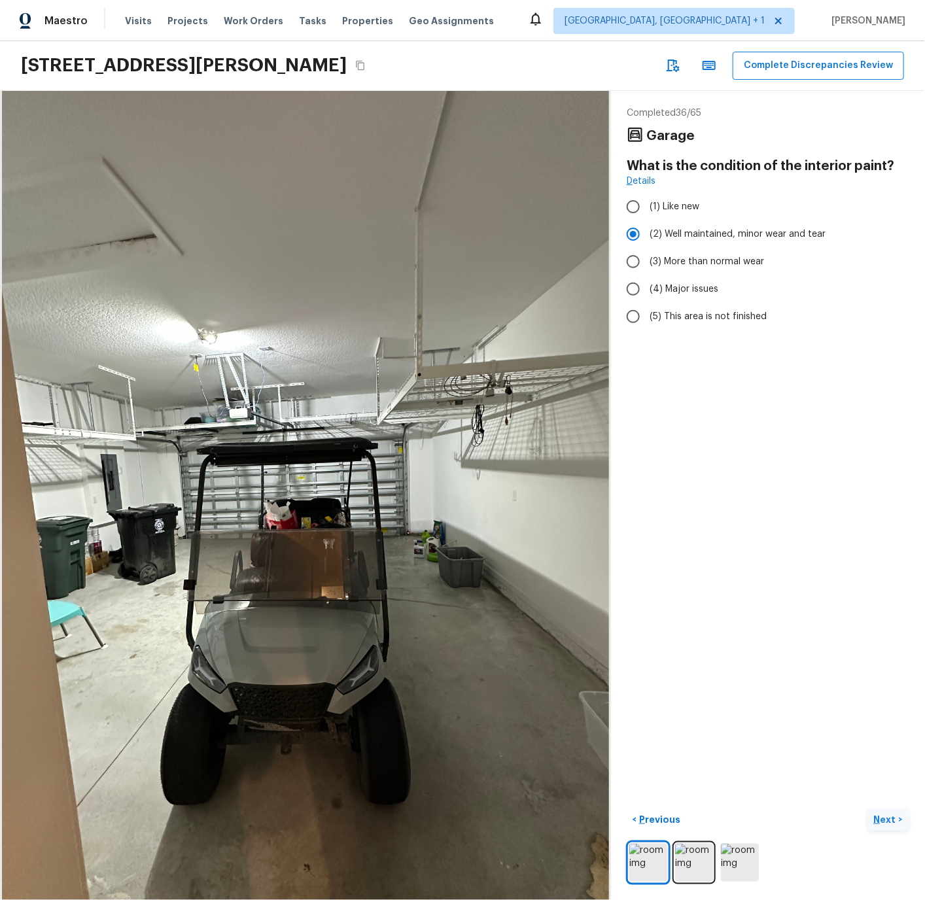
click at [882, 817] on p "Next" at bounding box center [886, 819] width 25 height 13
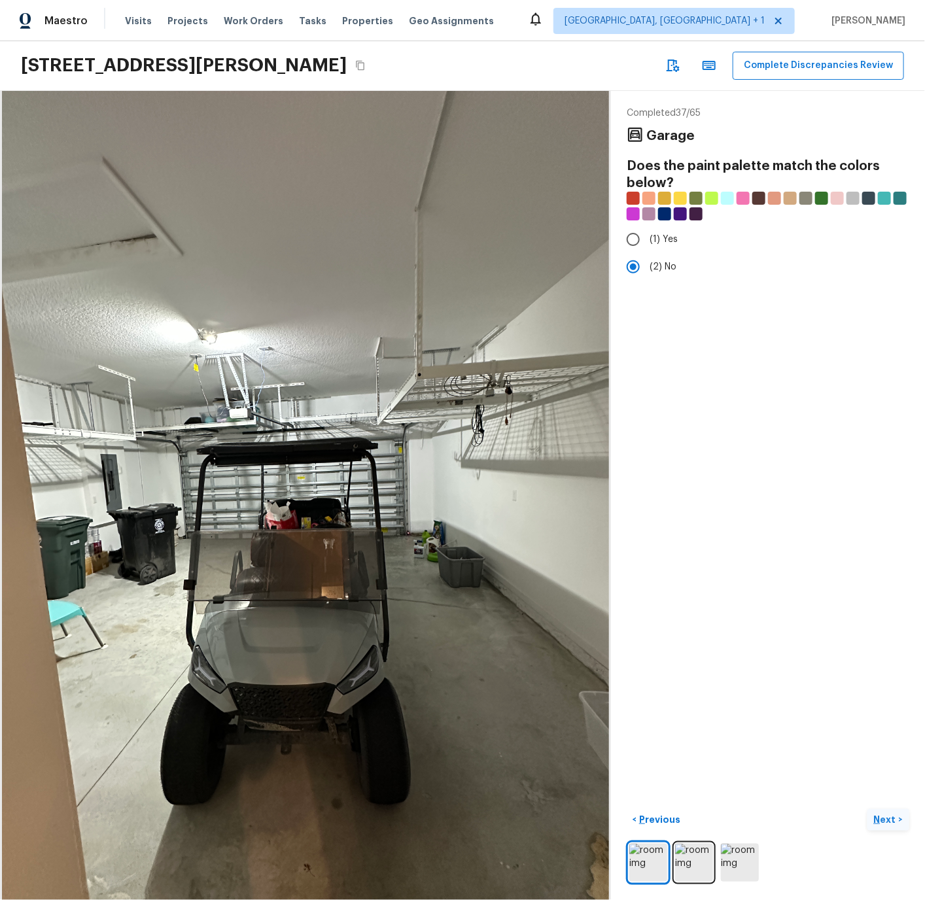
click at [882, 817] on p "Next" at bounding box center [886, 819] width 25 height 13
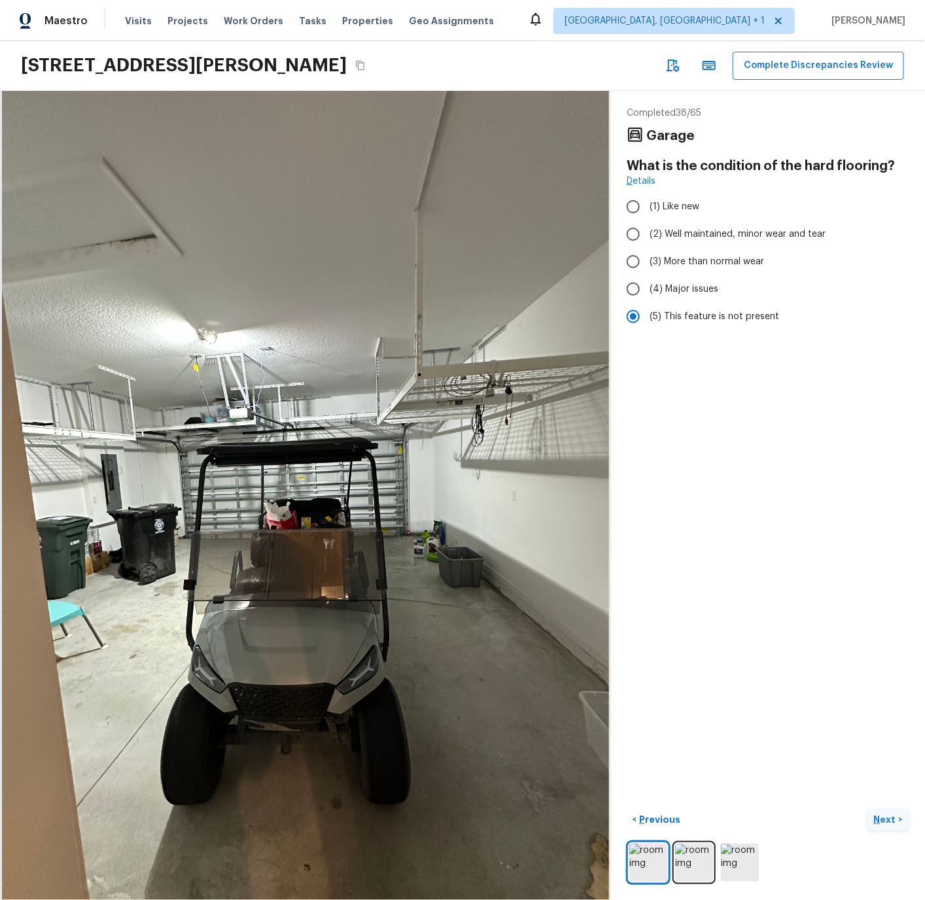
click at [882, 817] on p "Next" at bounding box center [886, 819] width 25 height 13
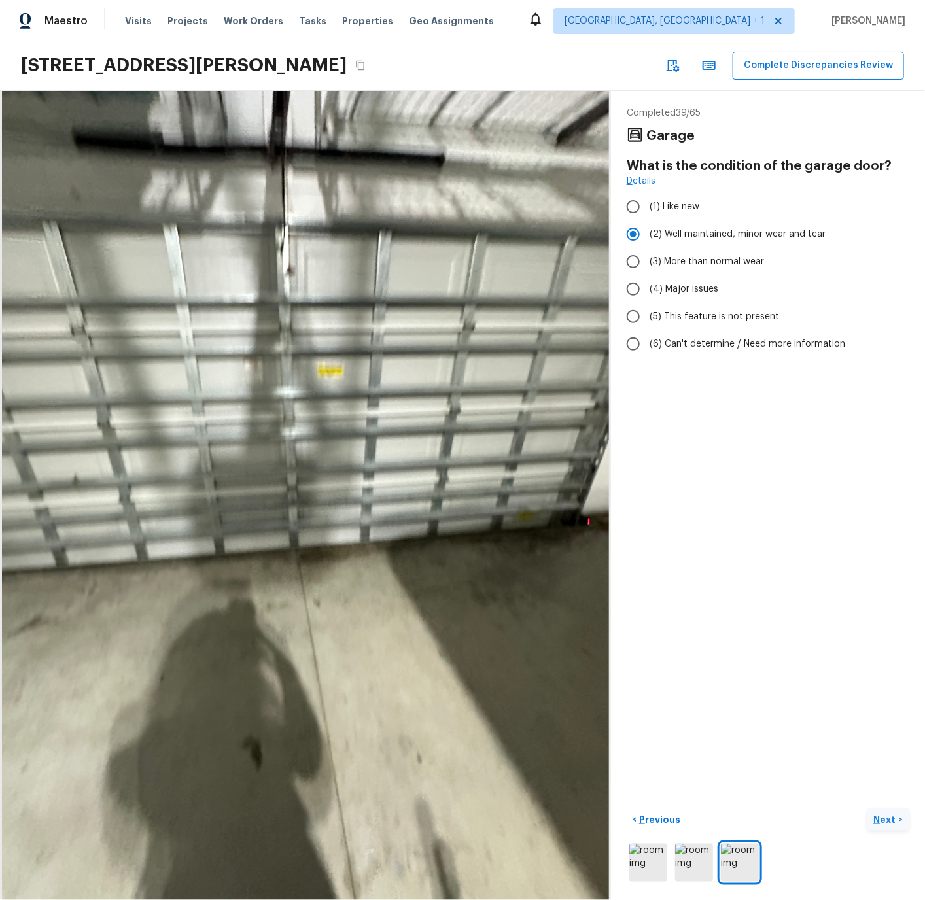
click at [884, 817] on p "Next" at bounding box center [886, 819] width 25 height 13
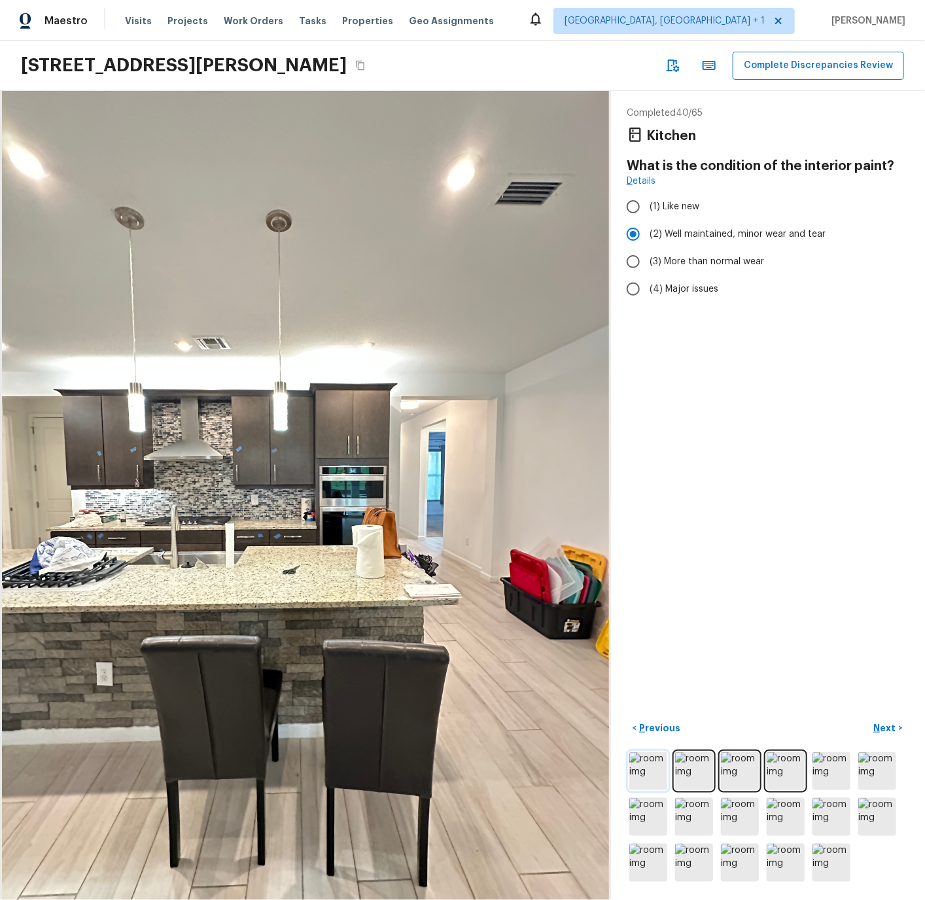
click at [642, 772] on img at bounding box center [648, 771] width 38 height 38
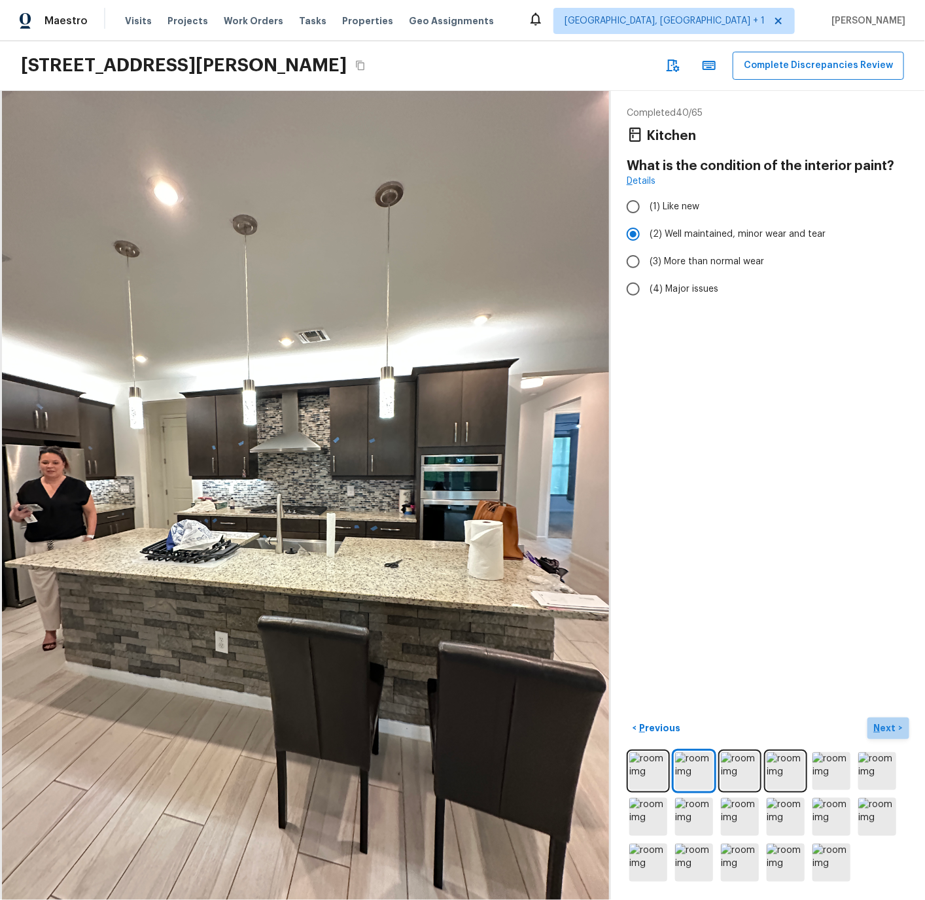
click at [882, 725] on p "Next" at bounding box center [886, 727] width 25 height 13
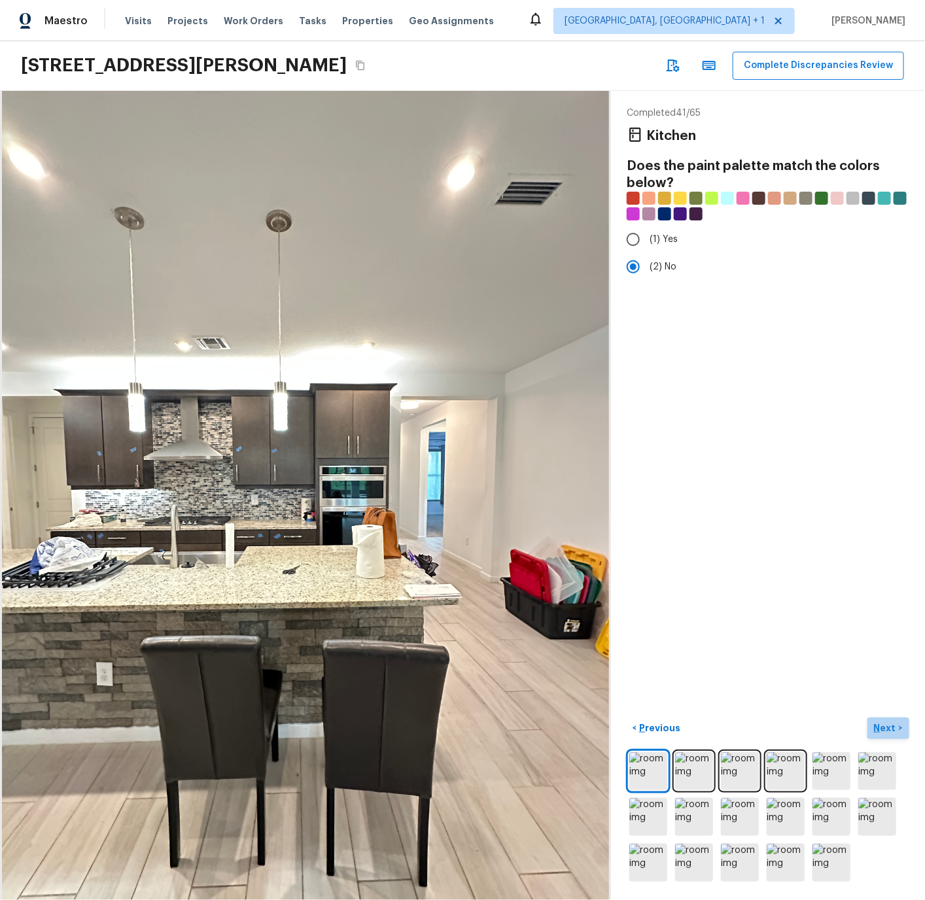
click at [882, 727] on p "Next" at bounding box center [886, 727] width 25 height 13
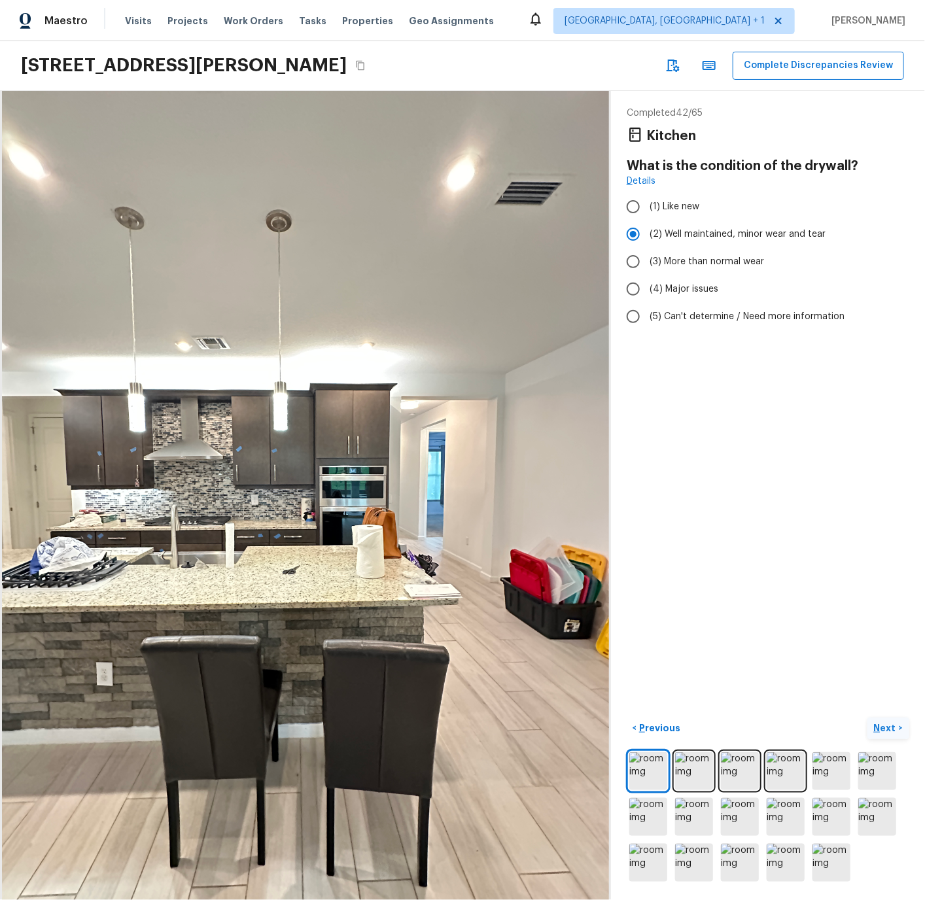
click at [882, 727] on p "Next" at bounding box center [886, 727] width 25 height 13
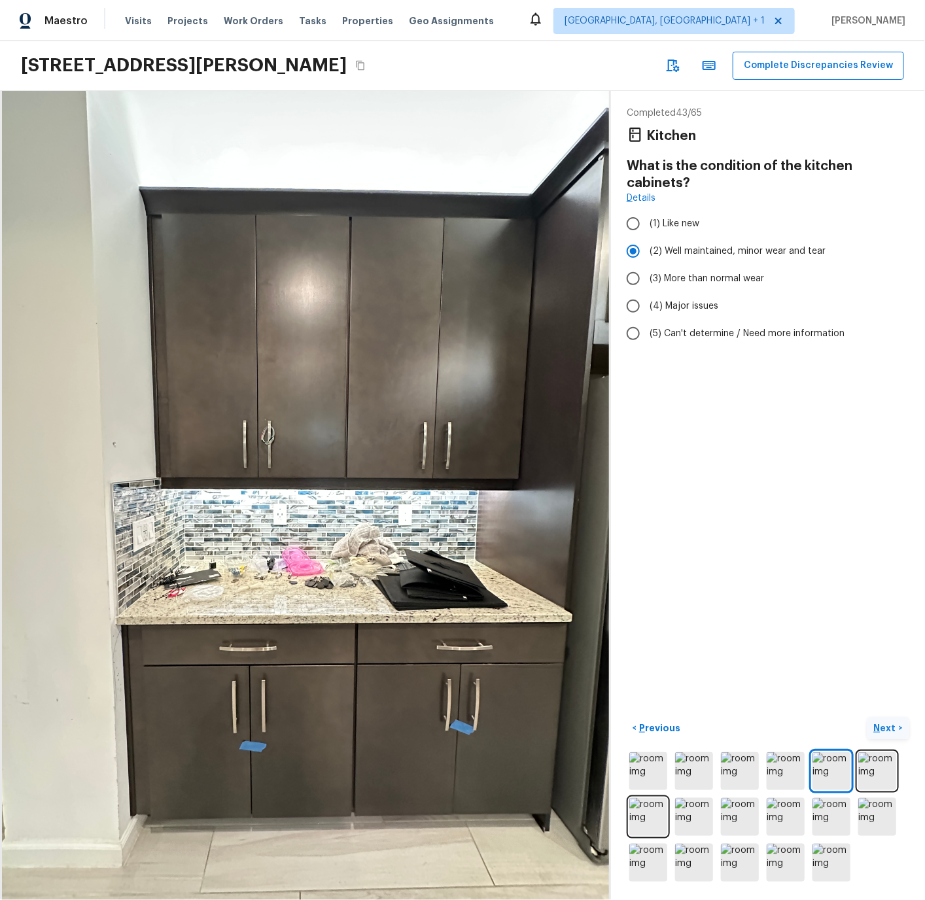
click at [885, 727] on p "Next" at bounding box center [886, 727] width 25 height 13
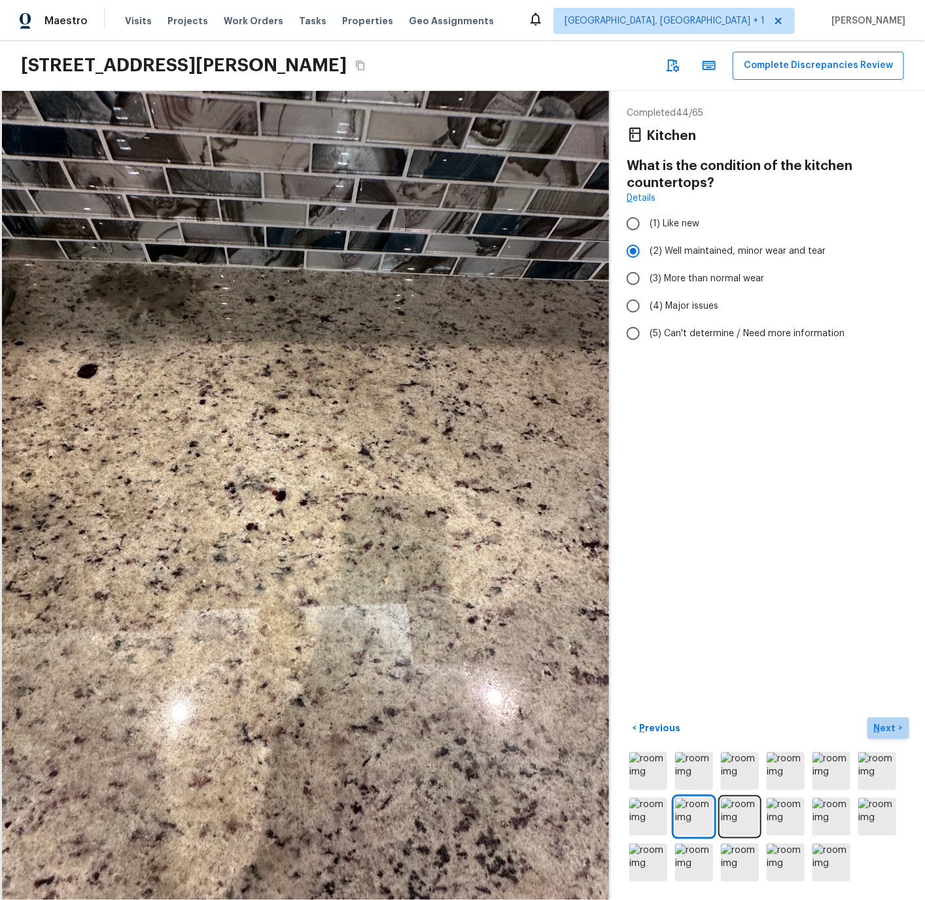
click at [885, 727] on p "Next" at bounding box center [886, 727] width 25 height 13
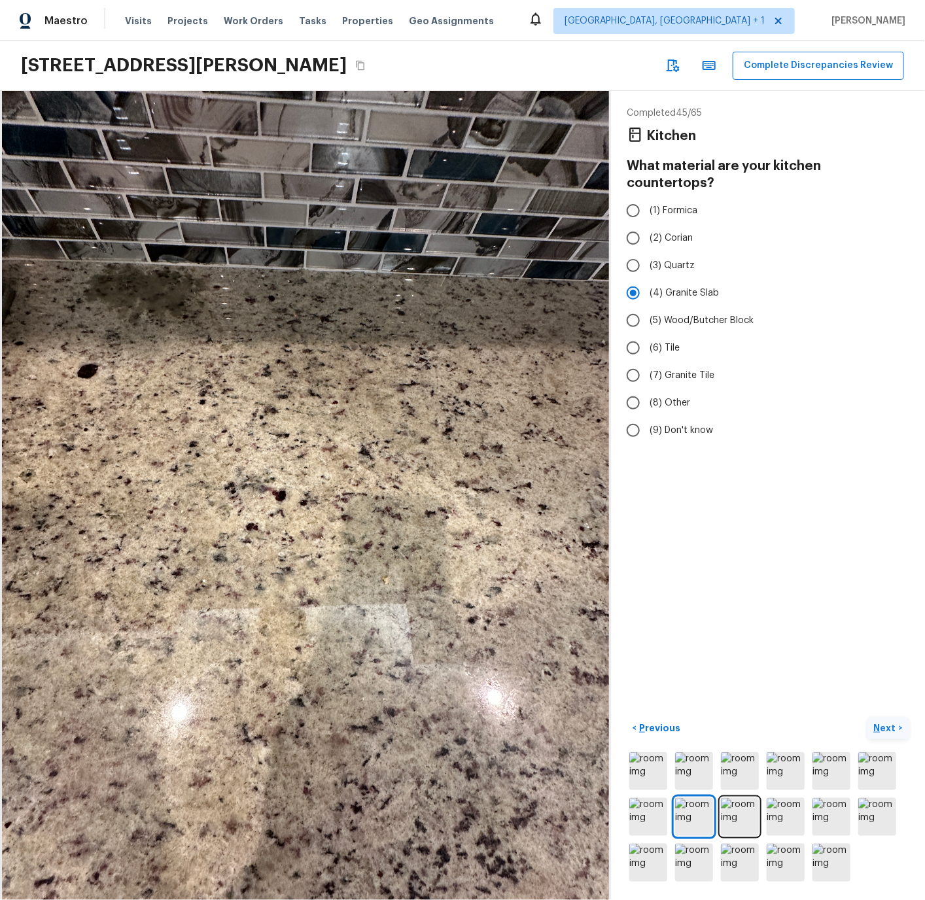
click at [885, 727] on p "Next" at bounding box center [886, 727] width 25 height 13
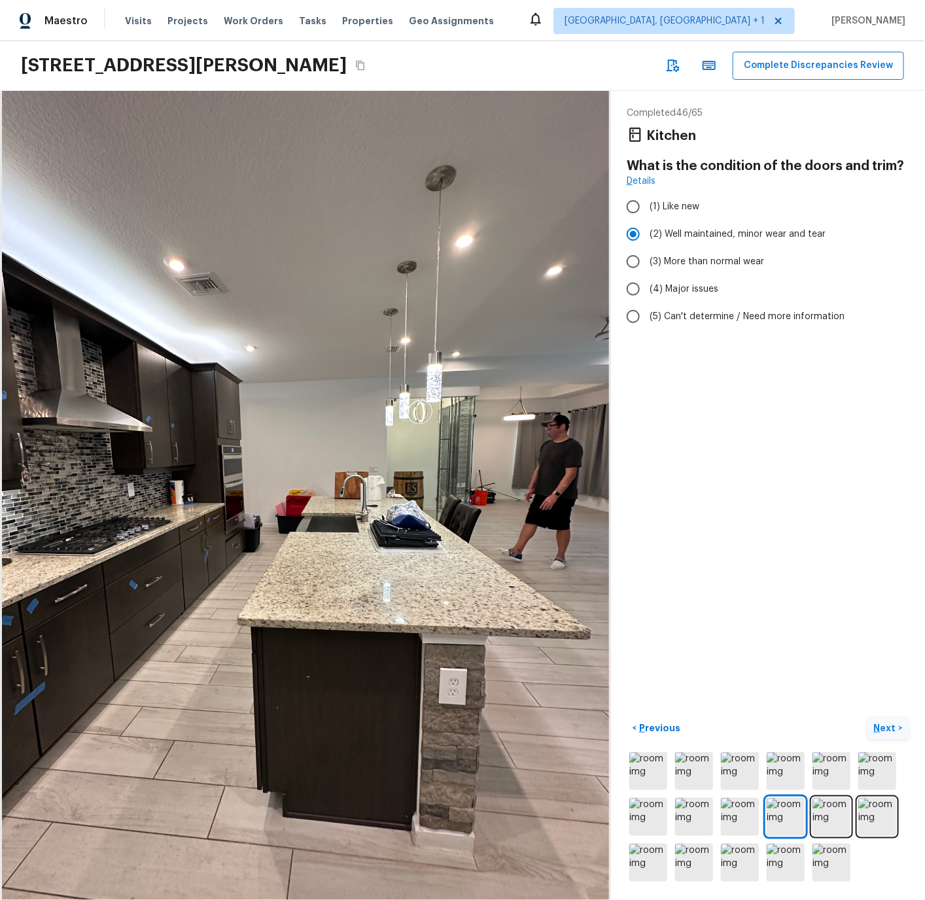
click at [885, 727] on p "Next" at bounding box center [886, 727] width 25 height 13
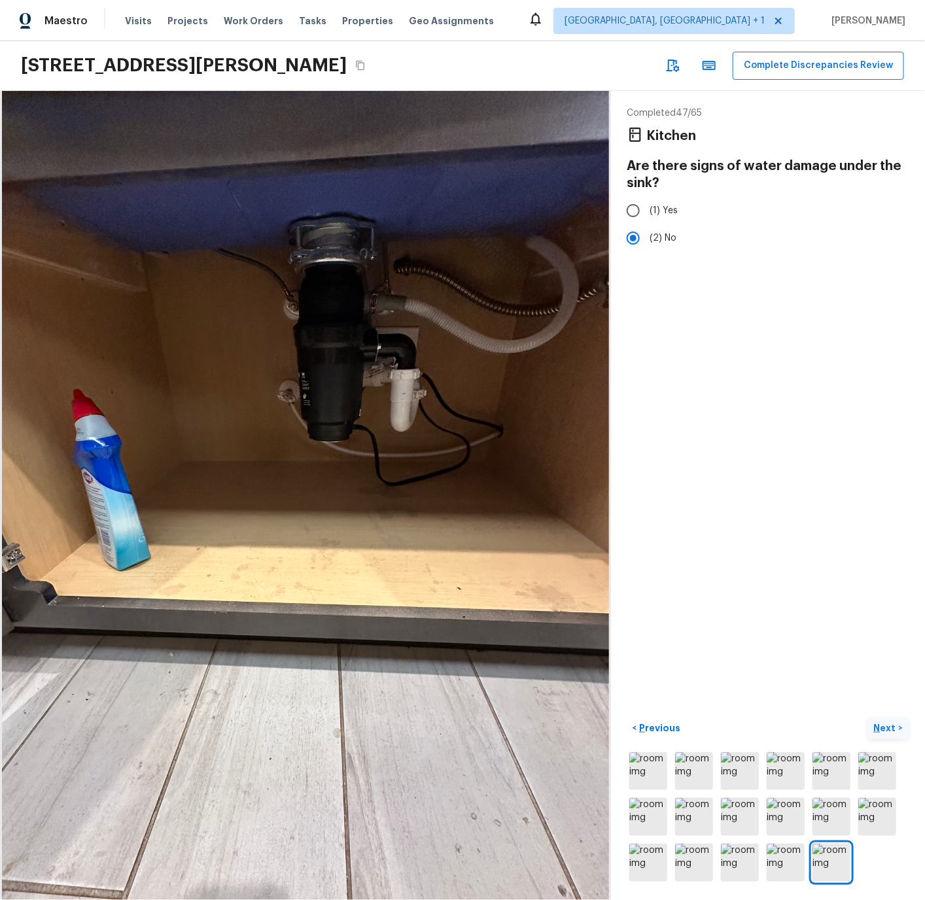
click at [885, 727] on p "Next" at bounding box center [886, 727] width 25 height 13
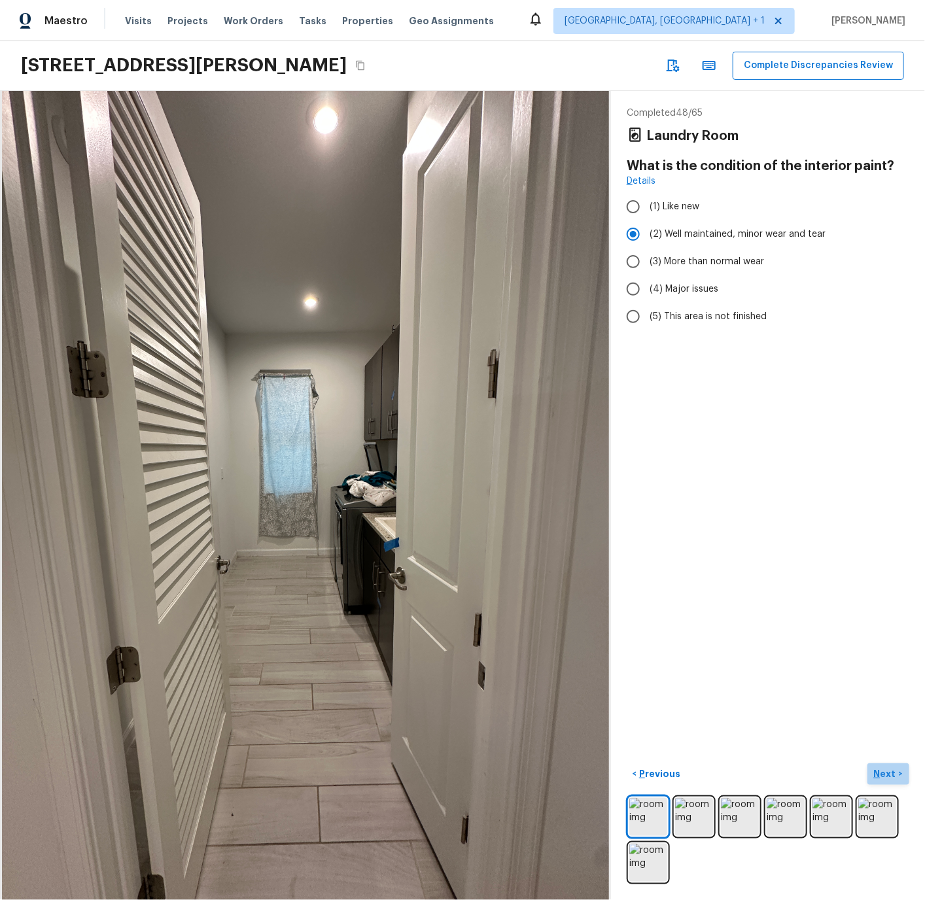
click at [887, 774] on p "Next" at bounding box center [886, 773] width 25 height 13
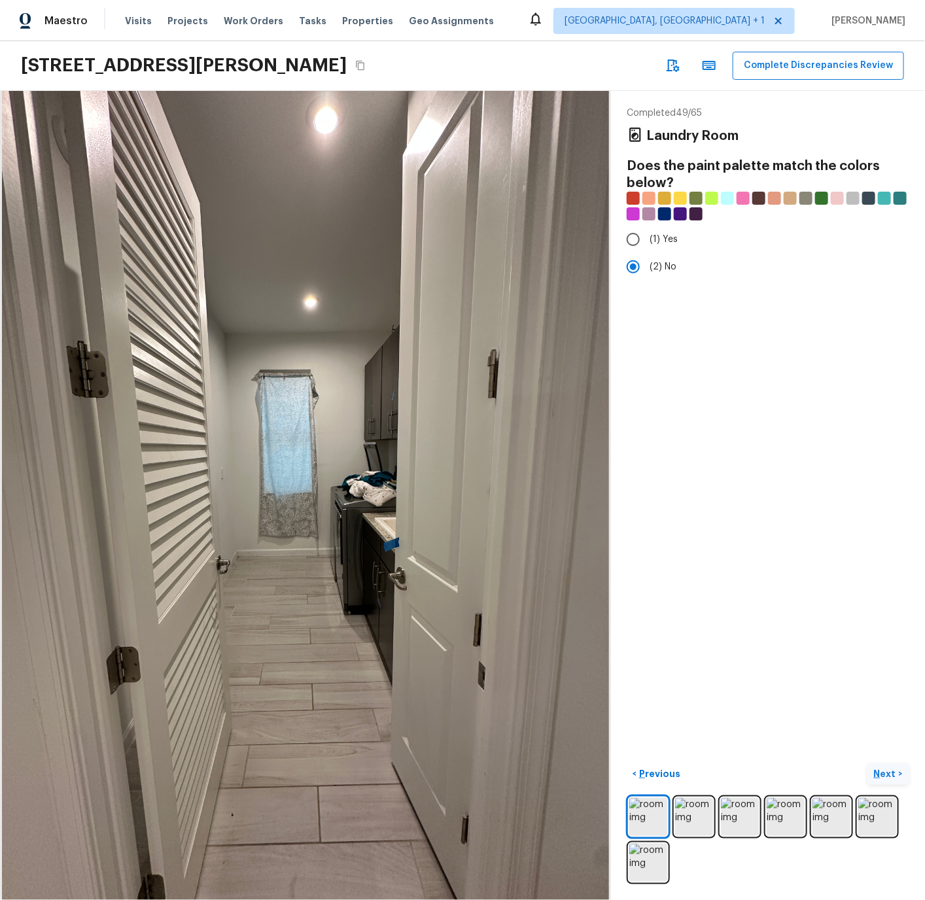
click at [887, 774] on p "Next" at bounding box center [886, 773] width 25 height 13
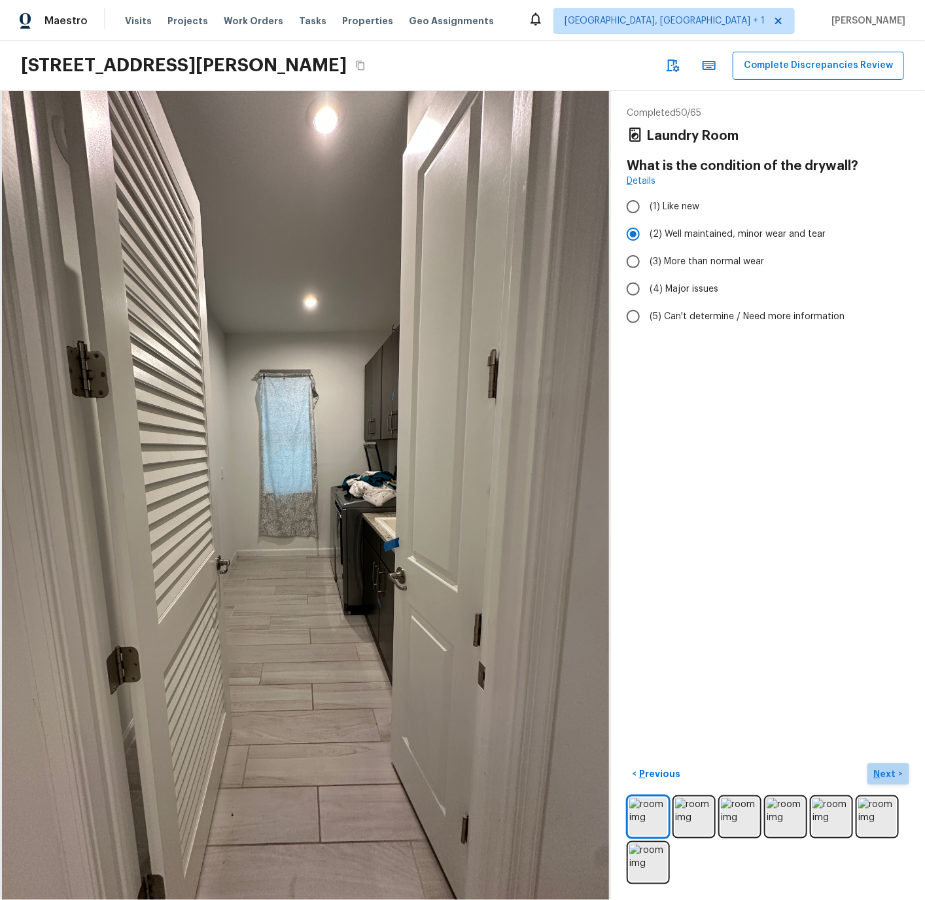
click at [887, 774] on p "Next" at bounding box center [886, 773] width 25 height 13
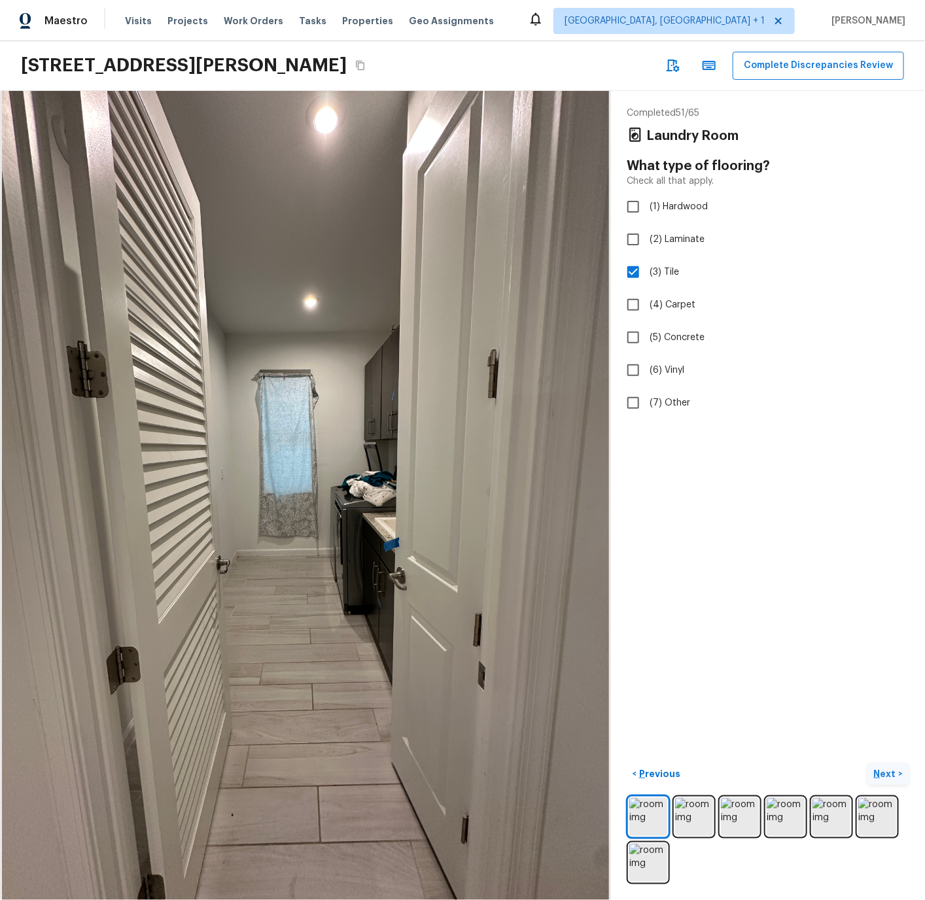
click at [887, 774] on p "Next" at bounding box center [886, 773] width 25 height 13
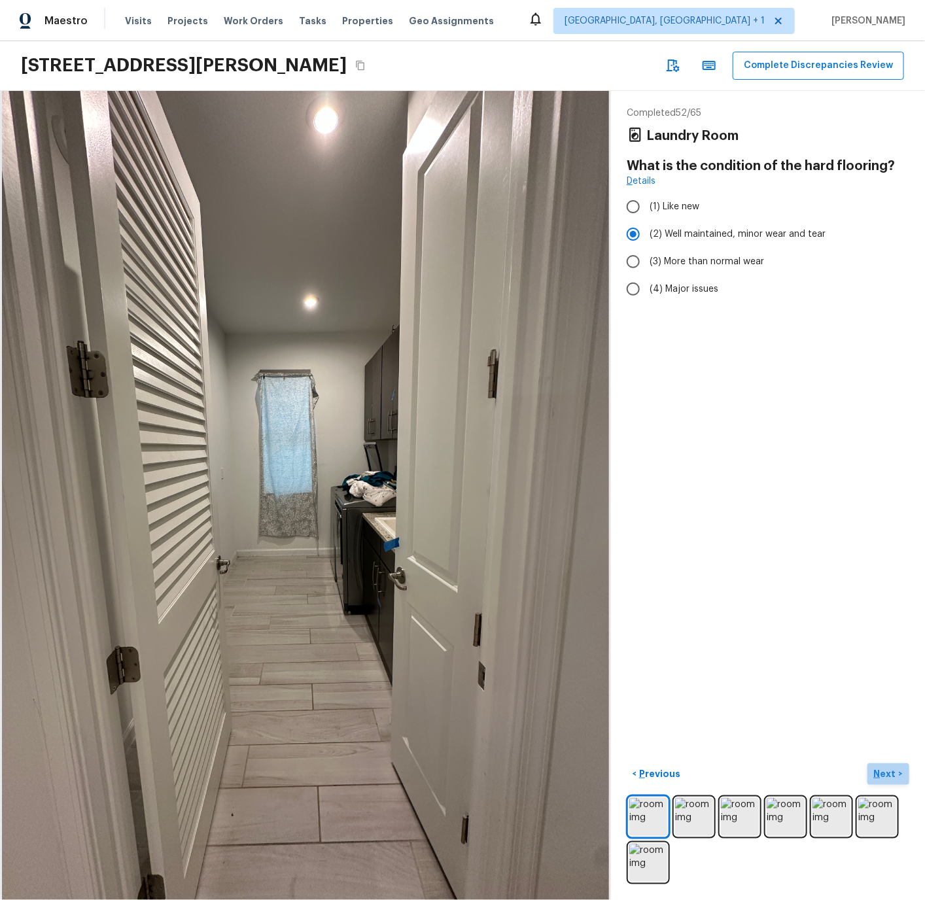
click at [887, 774] on p "Next" at bounding box center [886, 773] width 25 height 13
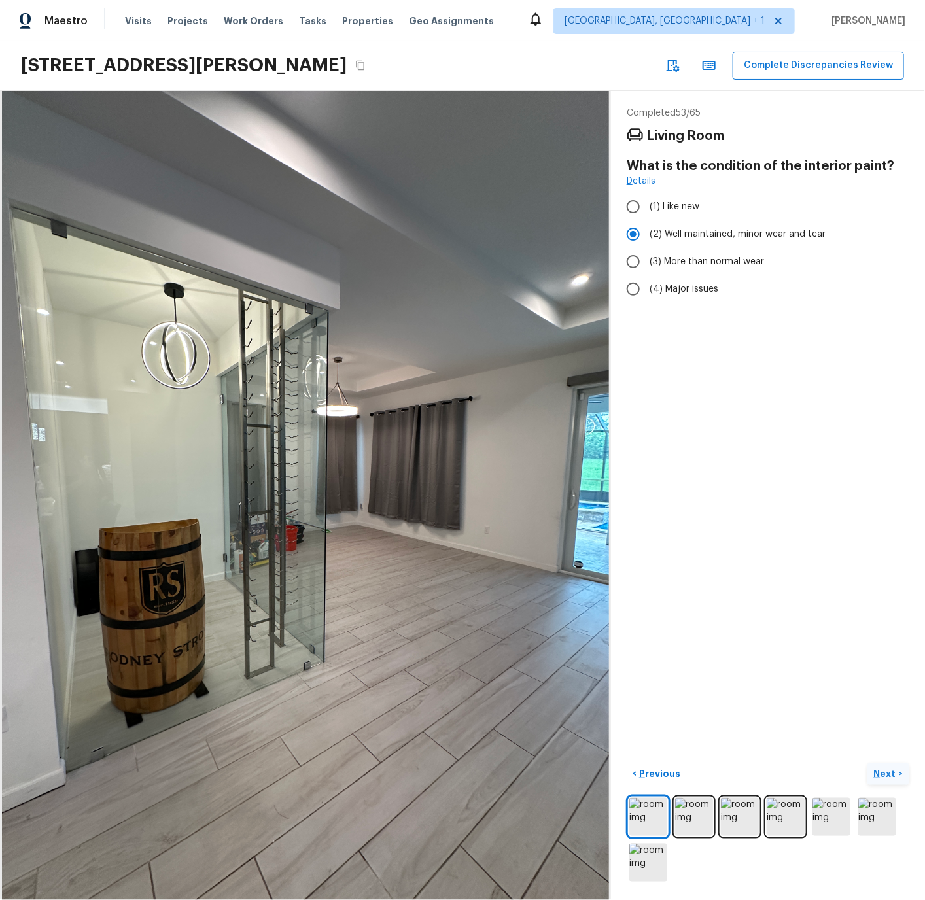
click at [887, 774] on p "Next" at bounding box center [886, 773] width 25 height 13
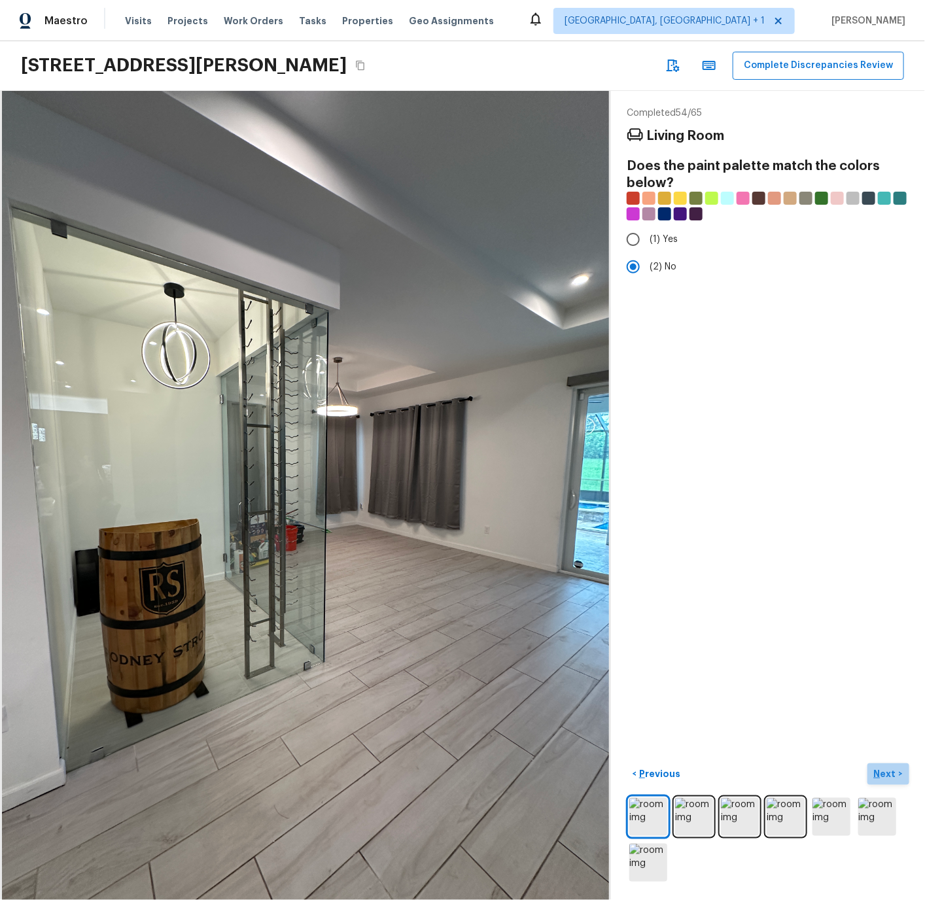
click at [887, 774] on p "Next" at bounding box center [886, 773] width 25 height 13
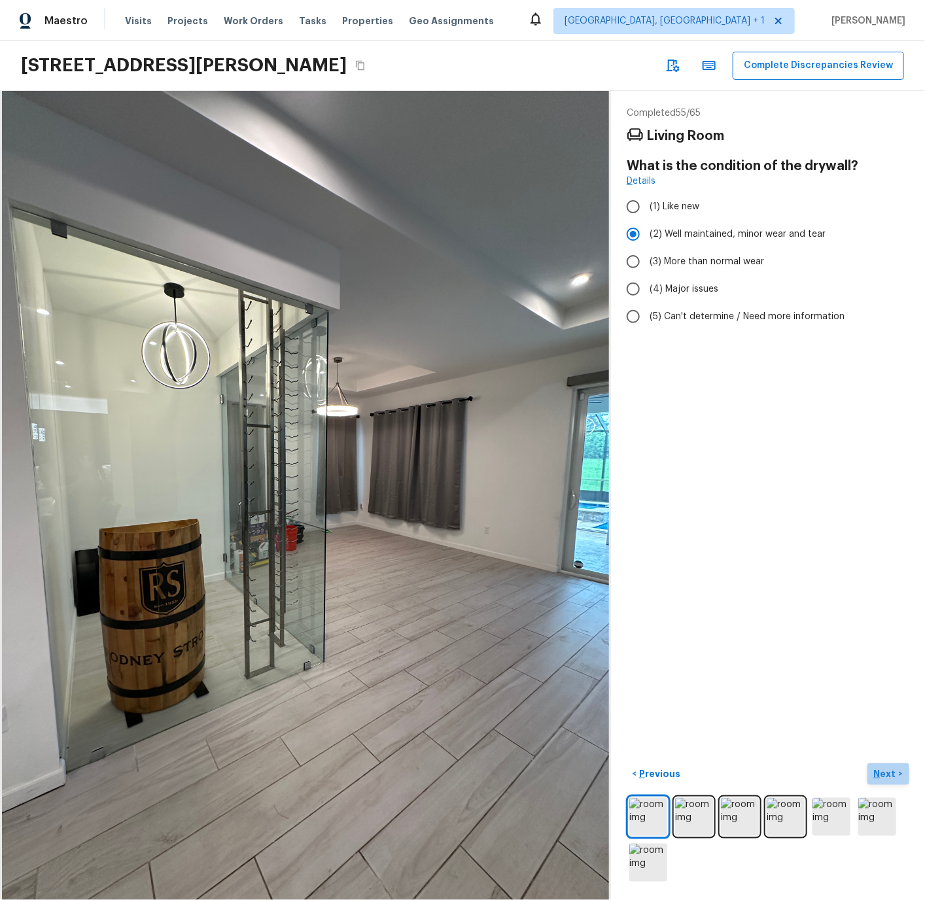
click at [887, 774] on p "Next" at bounding box center [886, 773] width 25 height 13
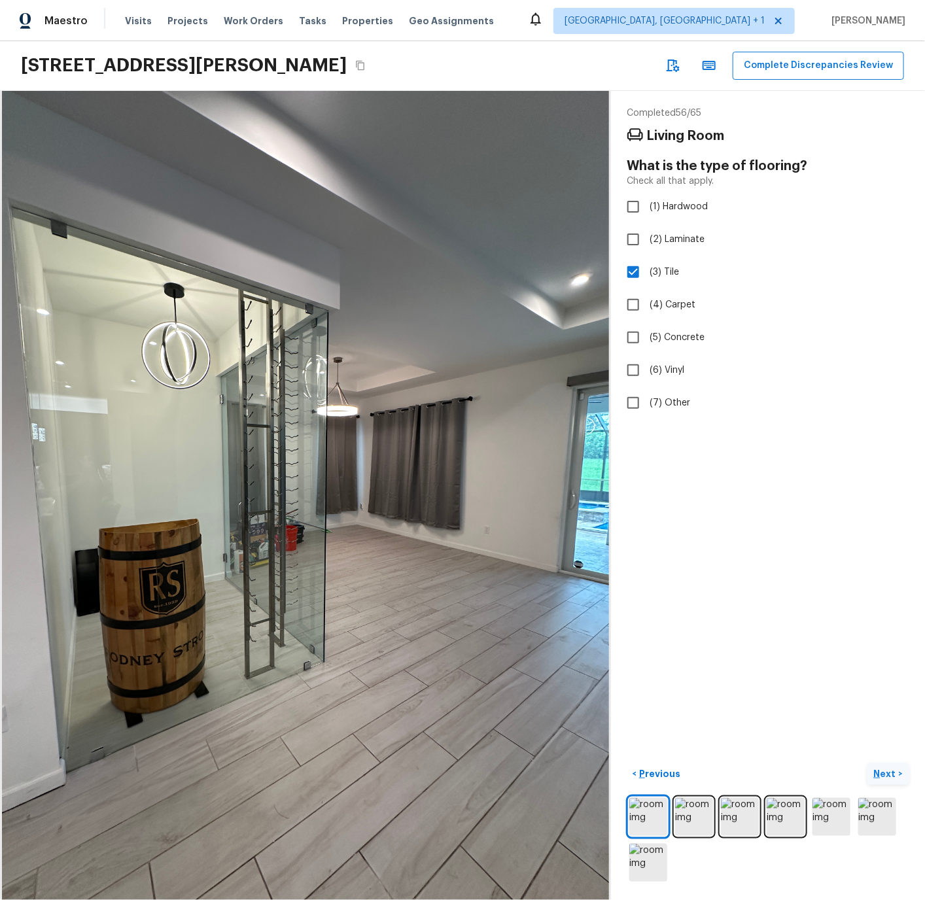
click at [887, 774] on p "Next" at bounding box center [886, 773] width 25 height 13
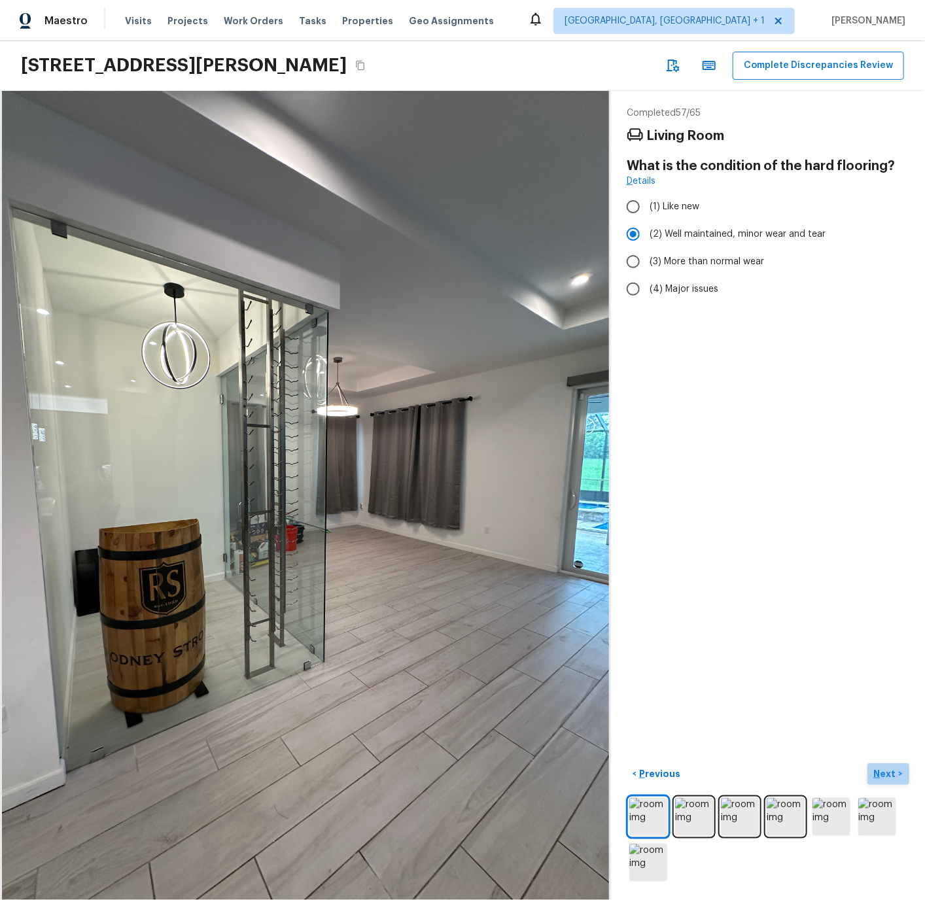
click at [887, 774] on p "Next" at bounding box center [886, 773] width 25 height 13
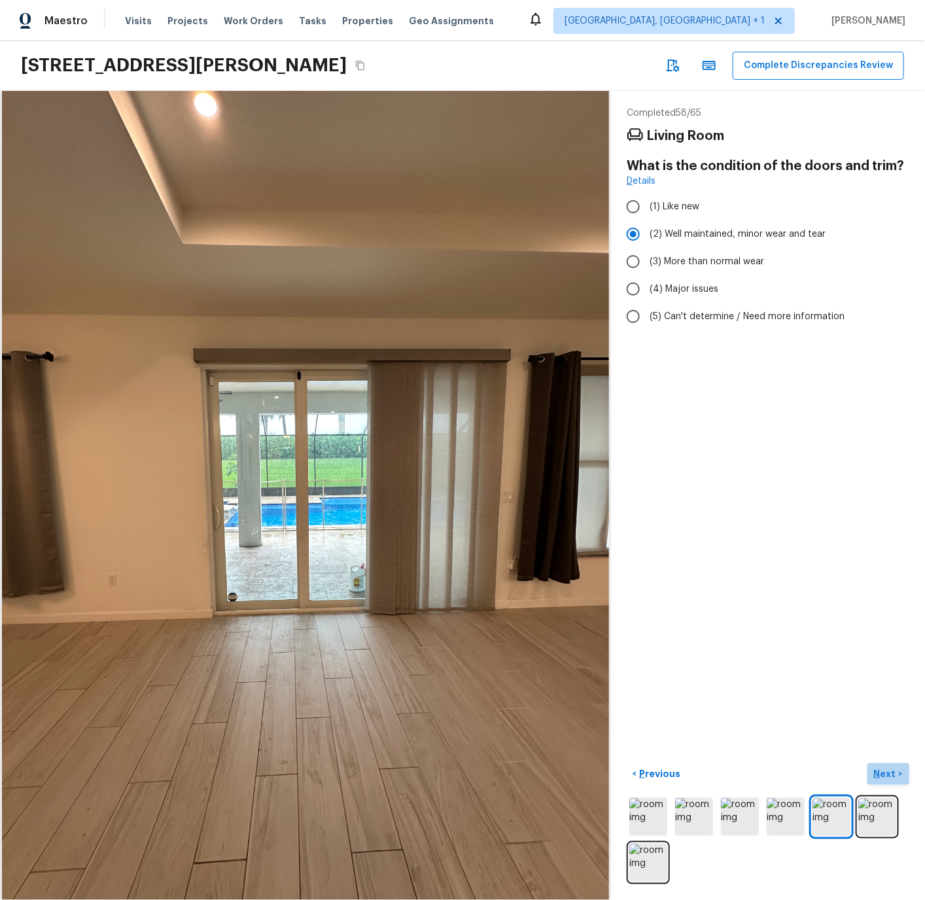
click at [887, 774] on p "Next" at bounding box center [886, 773] width 25 height 13
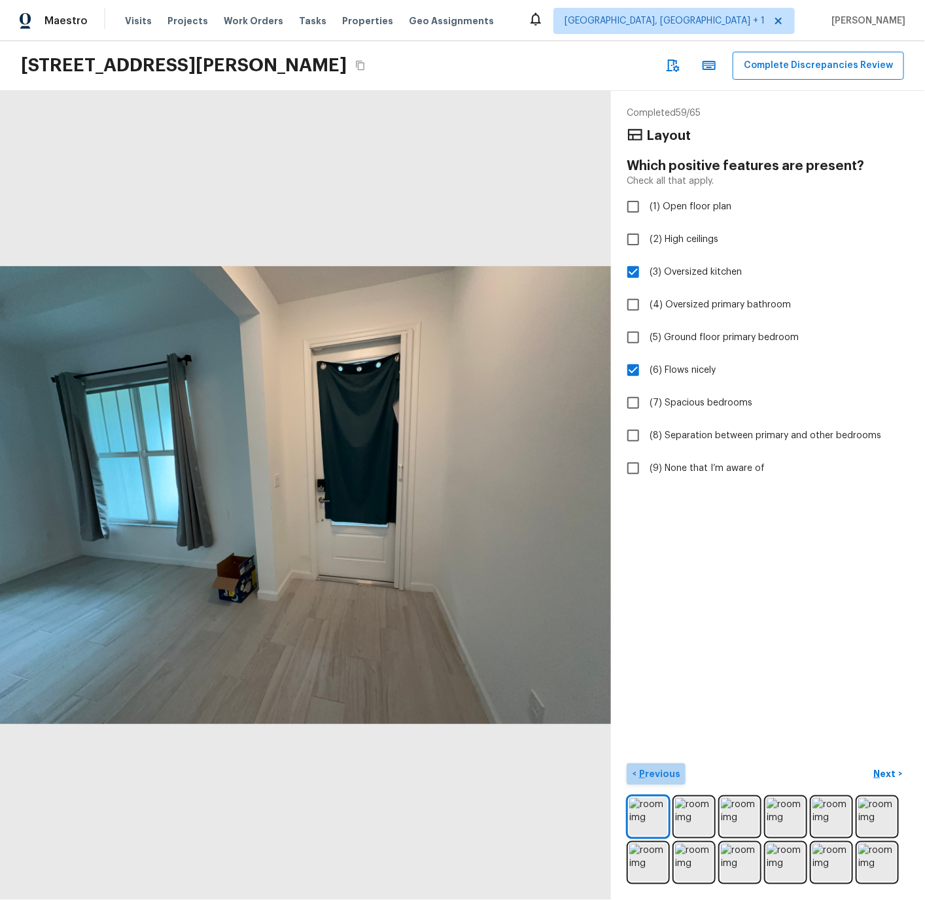
click at [665, 774] on p "Previous" at bounding box center [658, 773] width 44 height 13
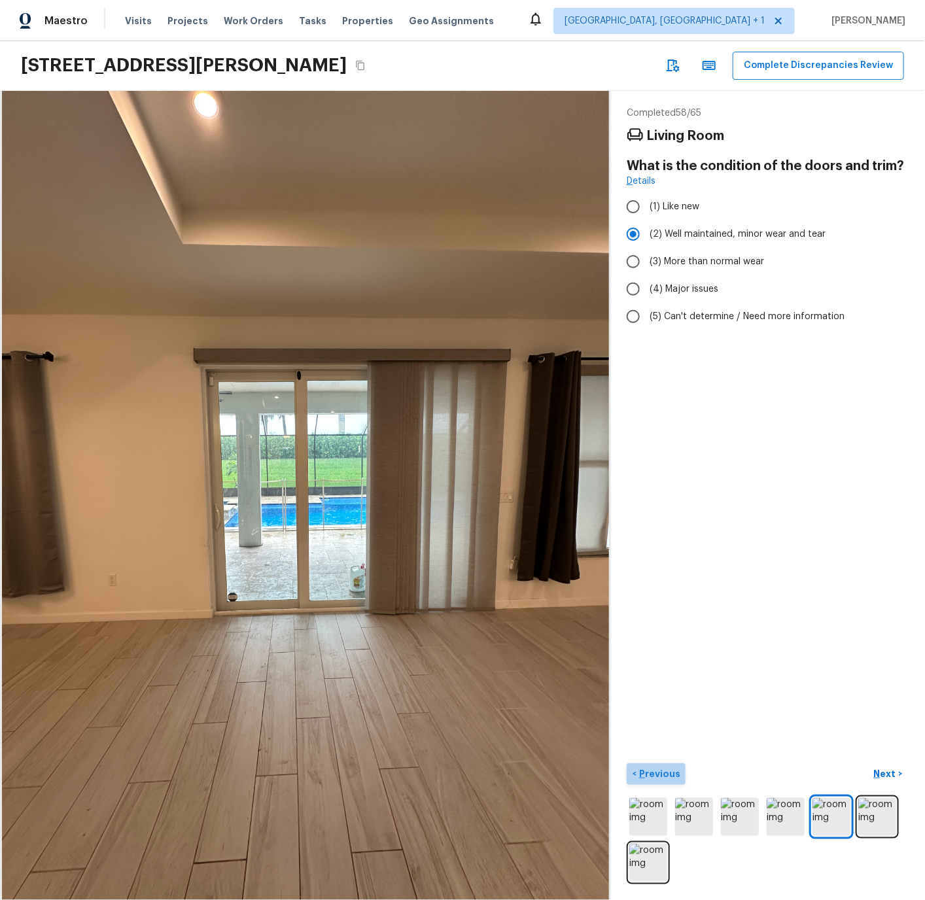
click at [665, 774] on p "Previous" at bounding box center [658, 773] width 44 height 13
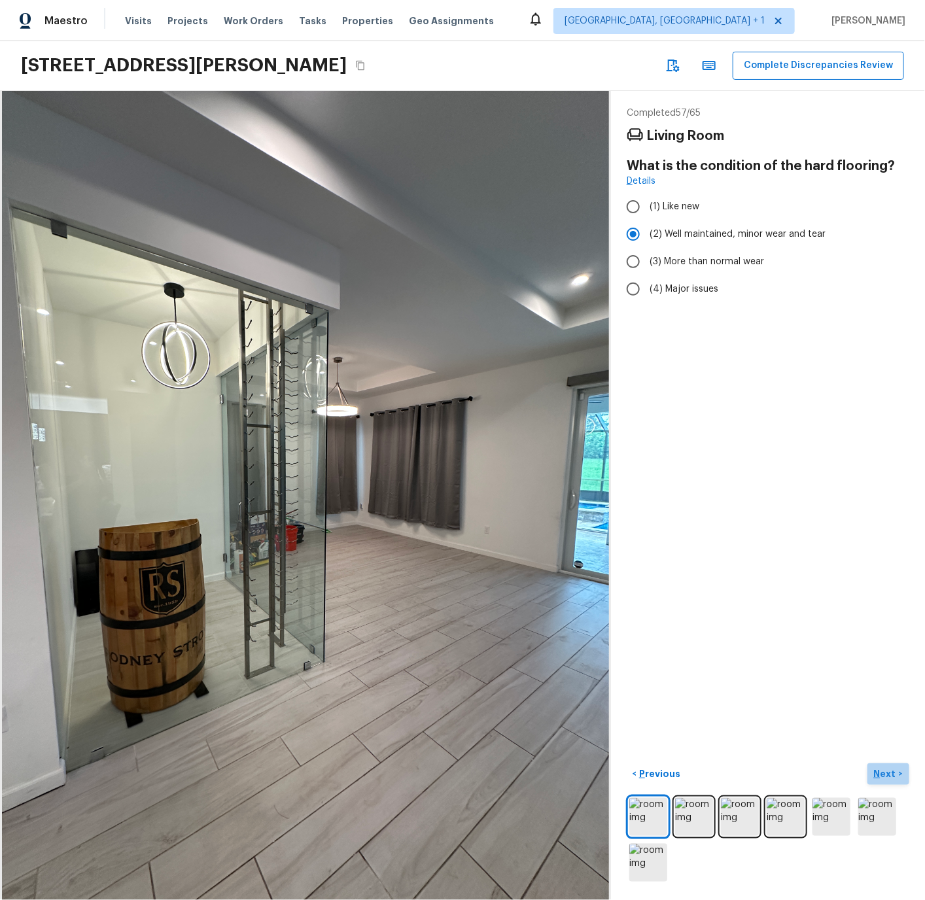
click at [891, 775] on p "Next" at bounding box center [886, 773] width 25 height 13
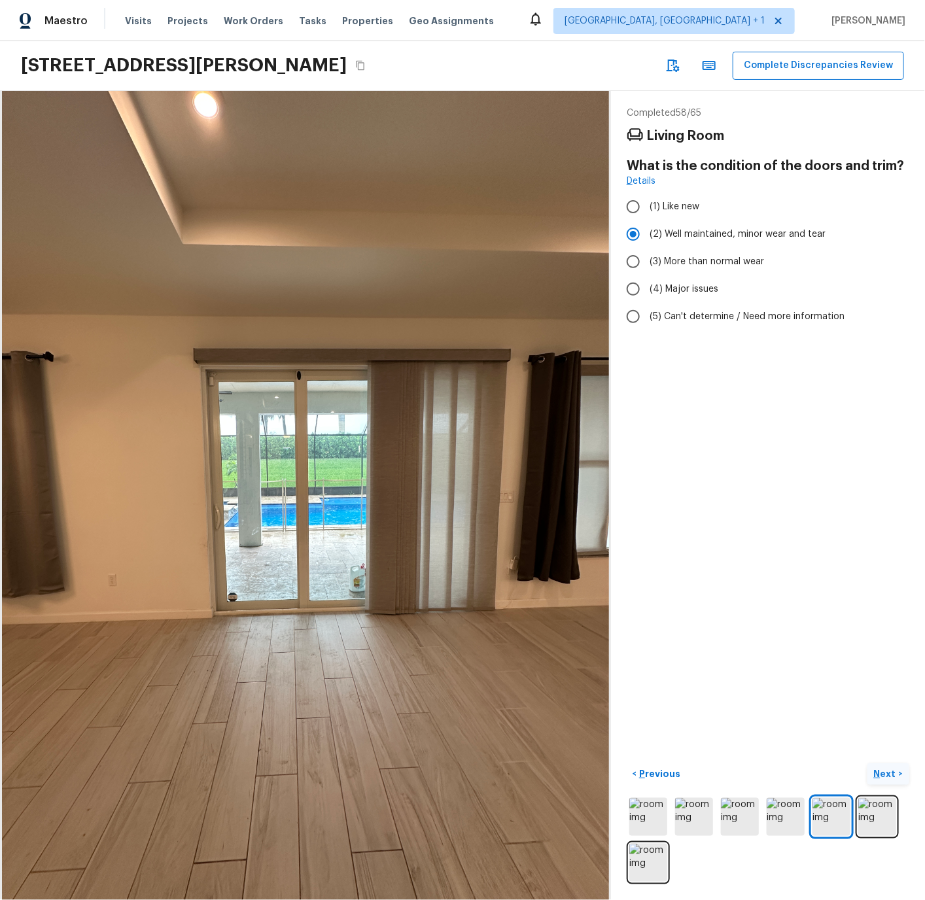
click at [891, 775] on p "Next" at bounding box center [886, 773] width 25 height 13
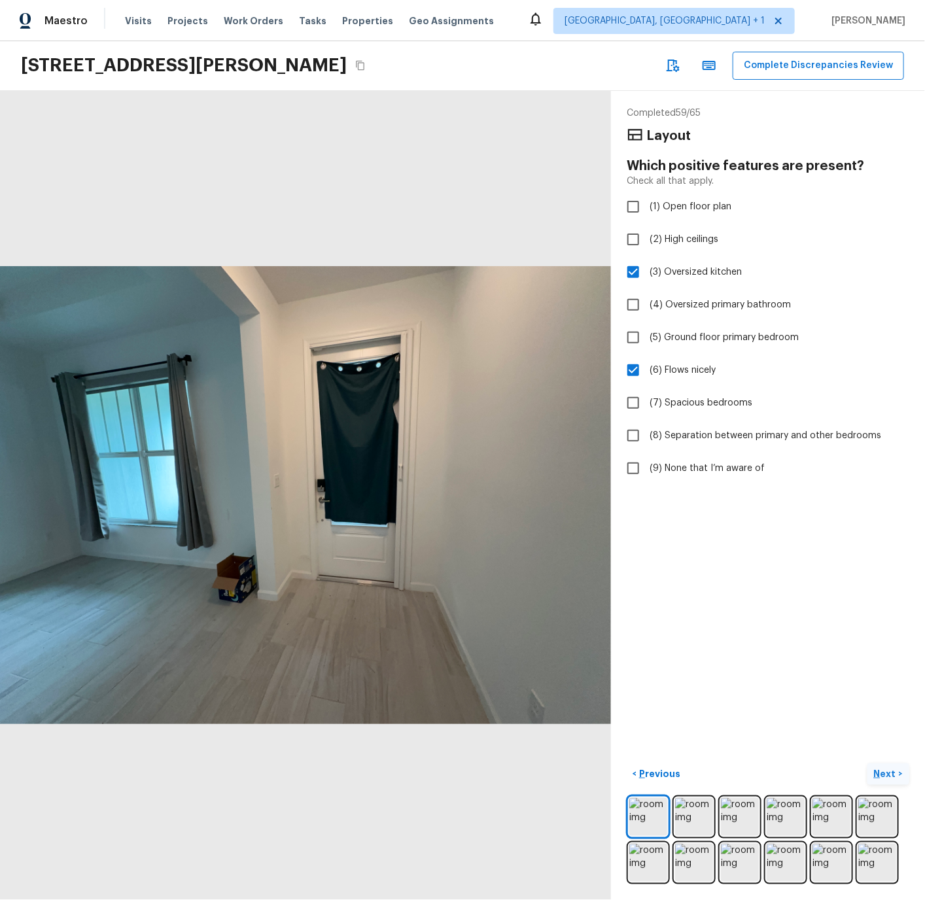
click at [886, 770] on p "Next" at bounding box center [886, 773] width 25 height 13
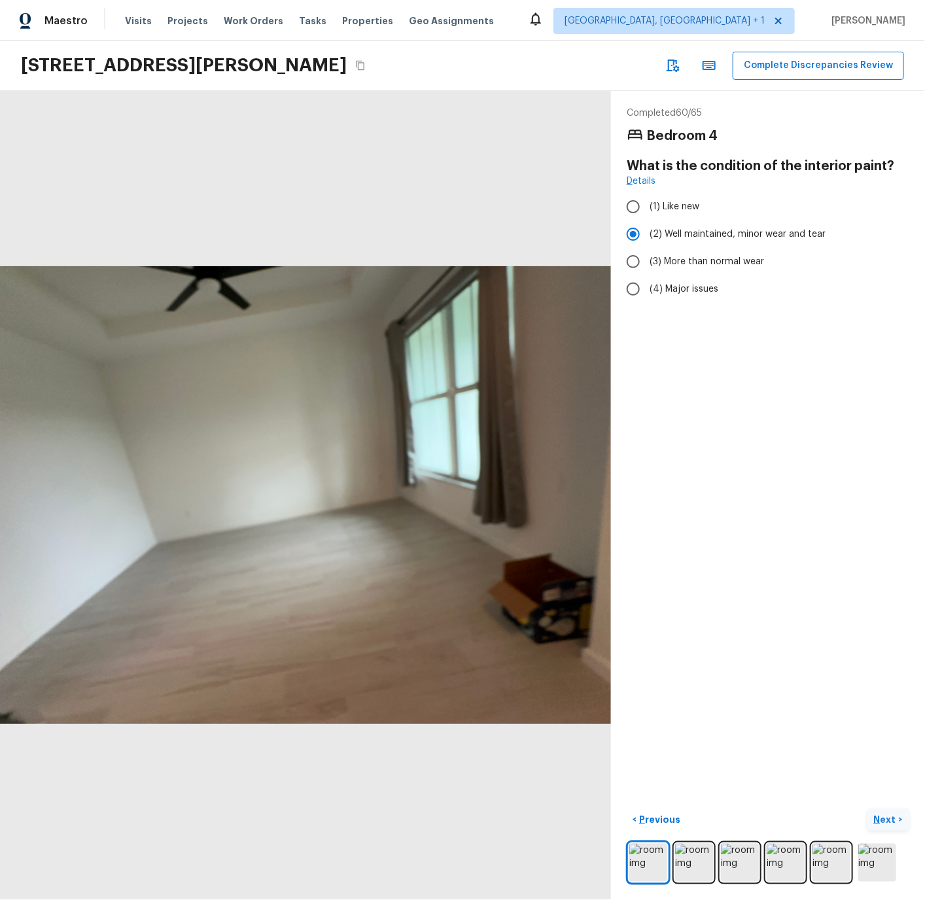
click at [887, 821] on p "Next" at bounding box center [886, 819] width 25 height 13
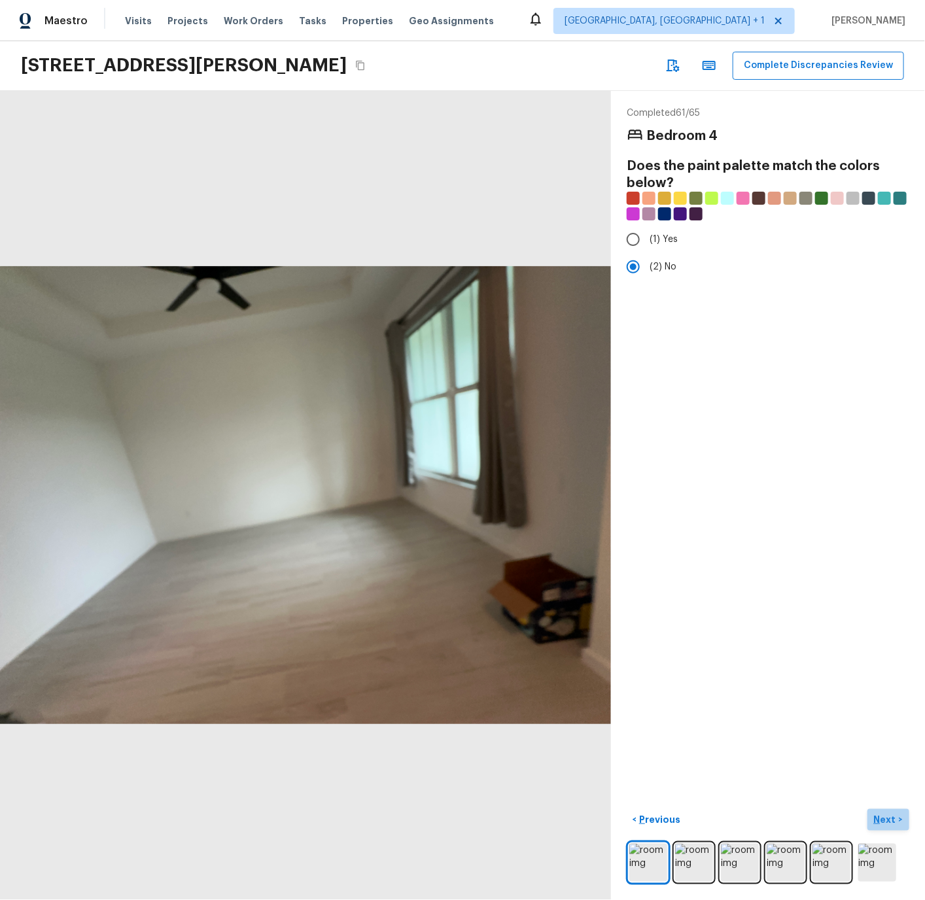
click at [887, 821] on p "Next" at bounding box center [886, 819] width 25 height 13
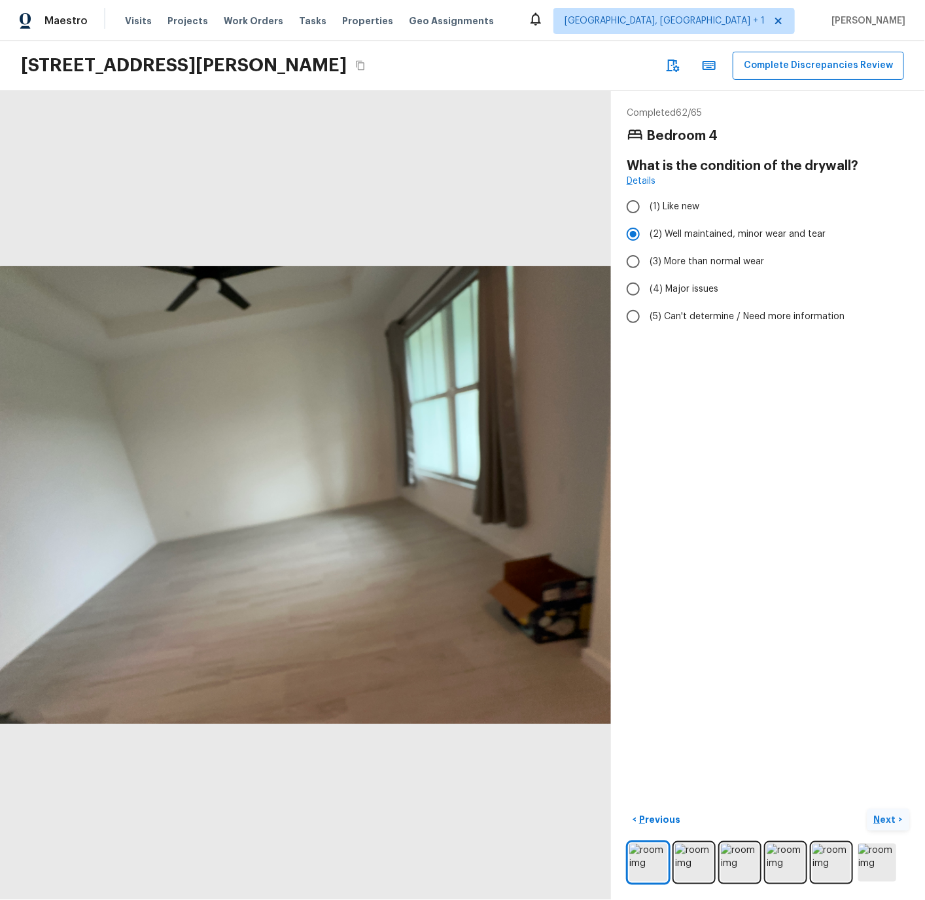
click at [887, 821] on p "Next" at bounding box center [886, 819] width 25 height 13
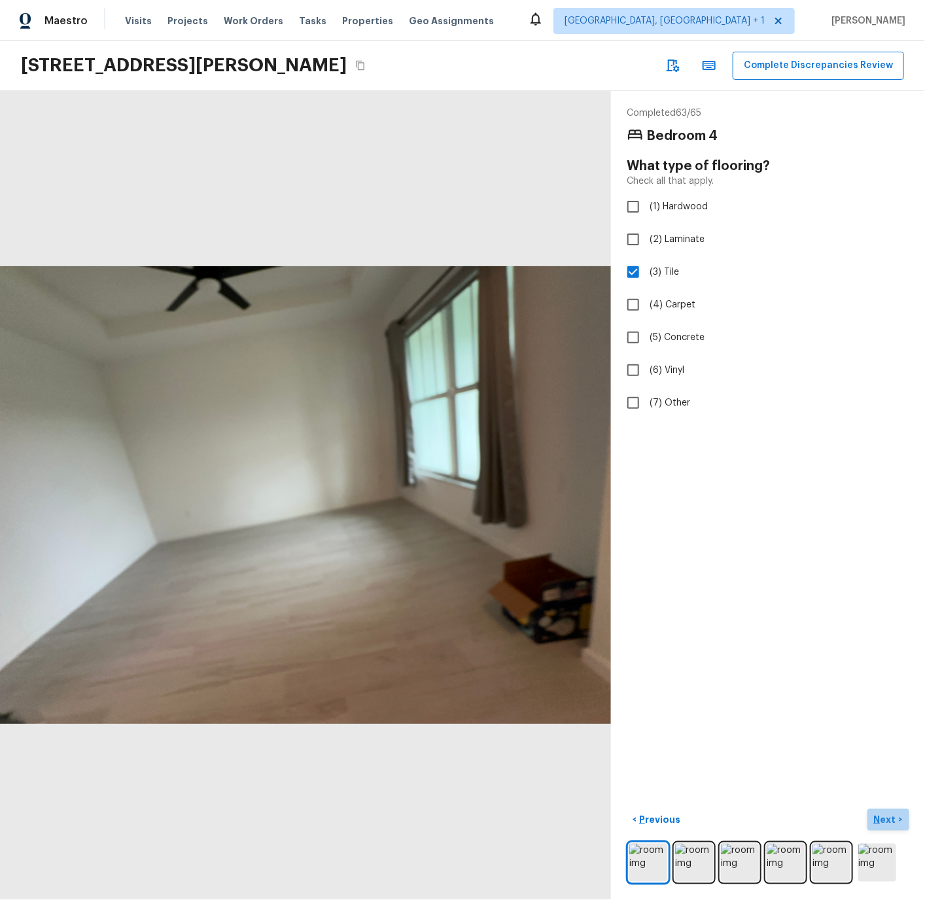
click at [887, 821] on p "Next" at bounding box center [886, 819] width 25 height 13
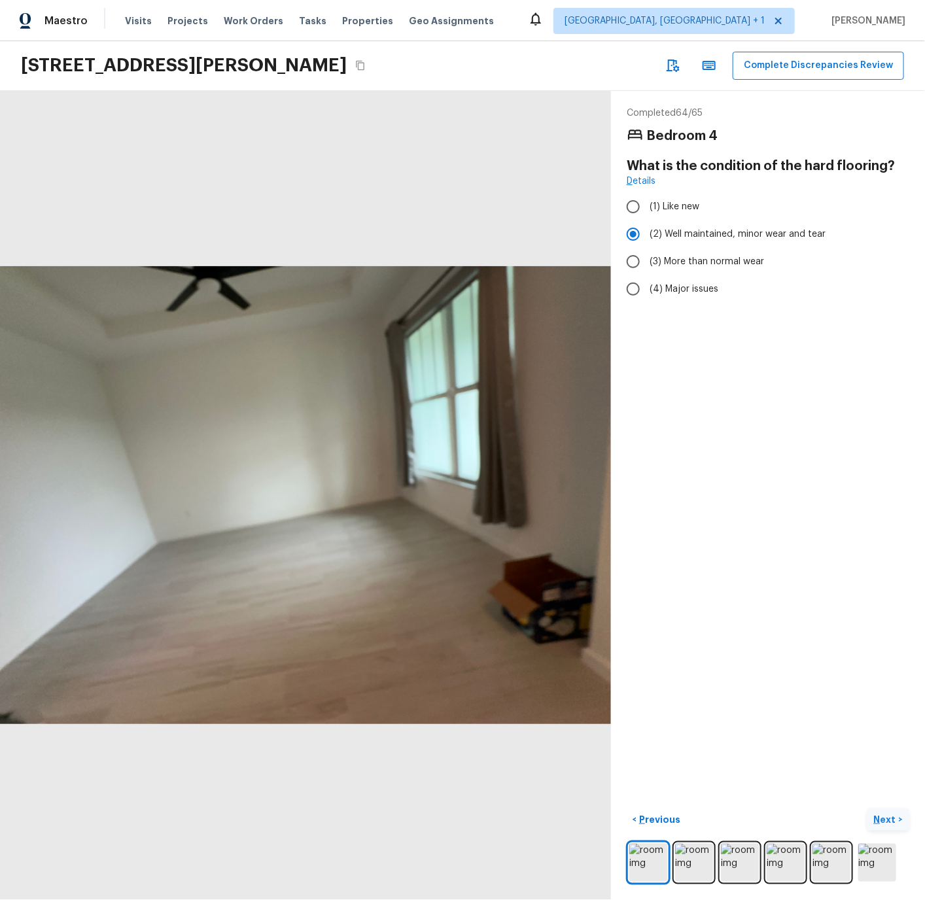
click at [887, 821] on p "Next" at bounding box center [886, 819] width 25 height 13
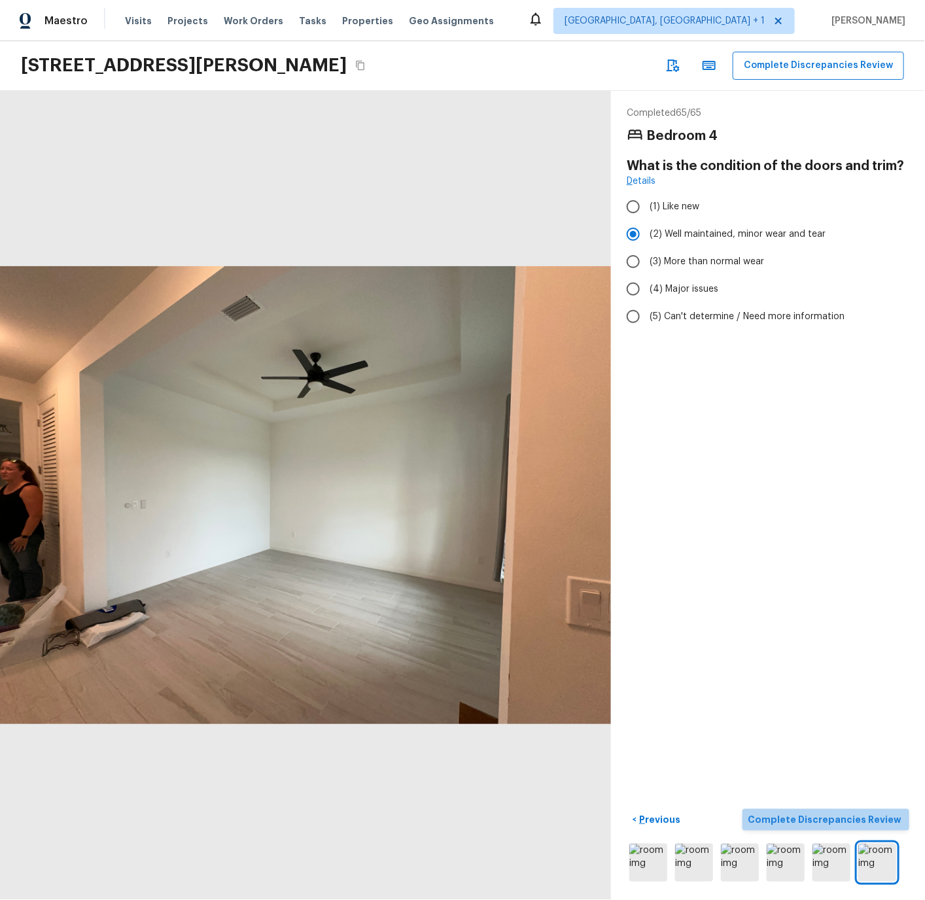
click at [887, 821] on p "Complete Discrepancies Review" at bounding box center [825, 819] width 156 height 13
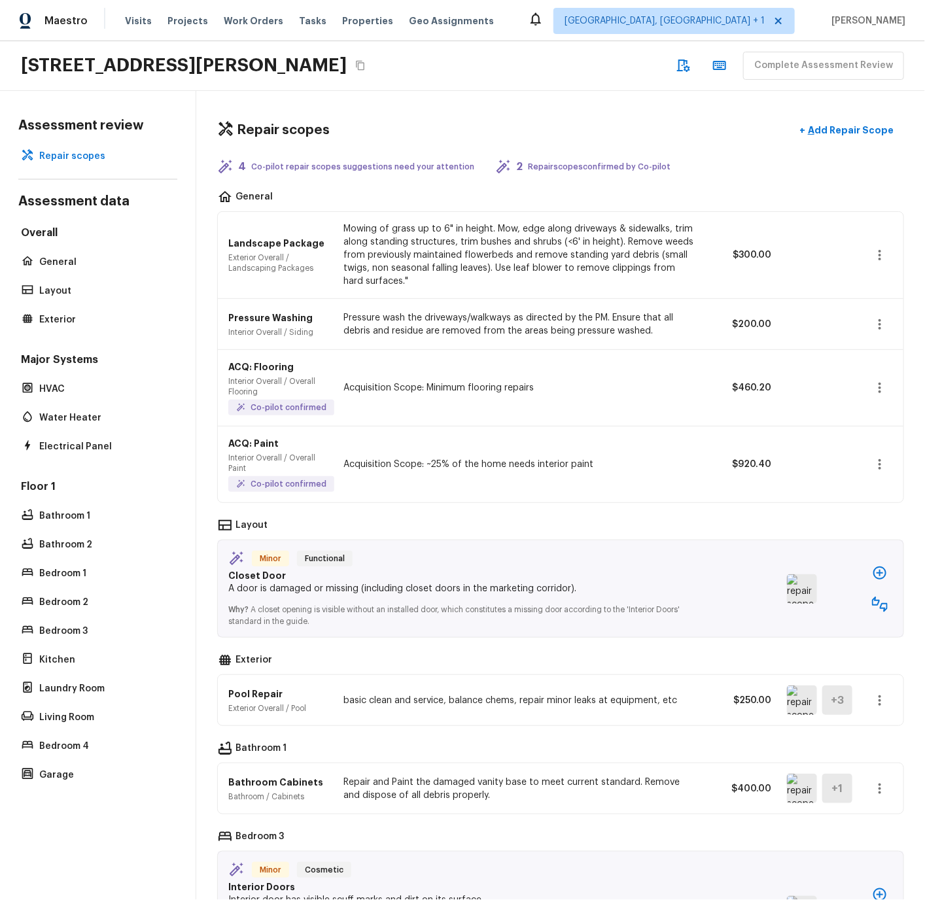
click at [480, 443] on div "ACQ: Paint Interior Overall / Overall Paint Co-pilot confirmed Acquisition Scop…" at bounding box center [560, 464] width 685 height 76
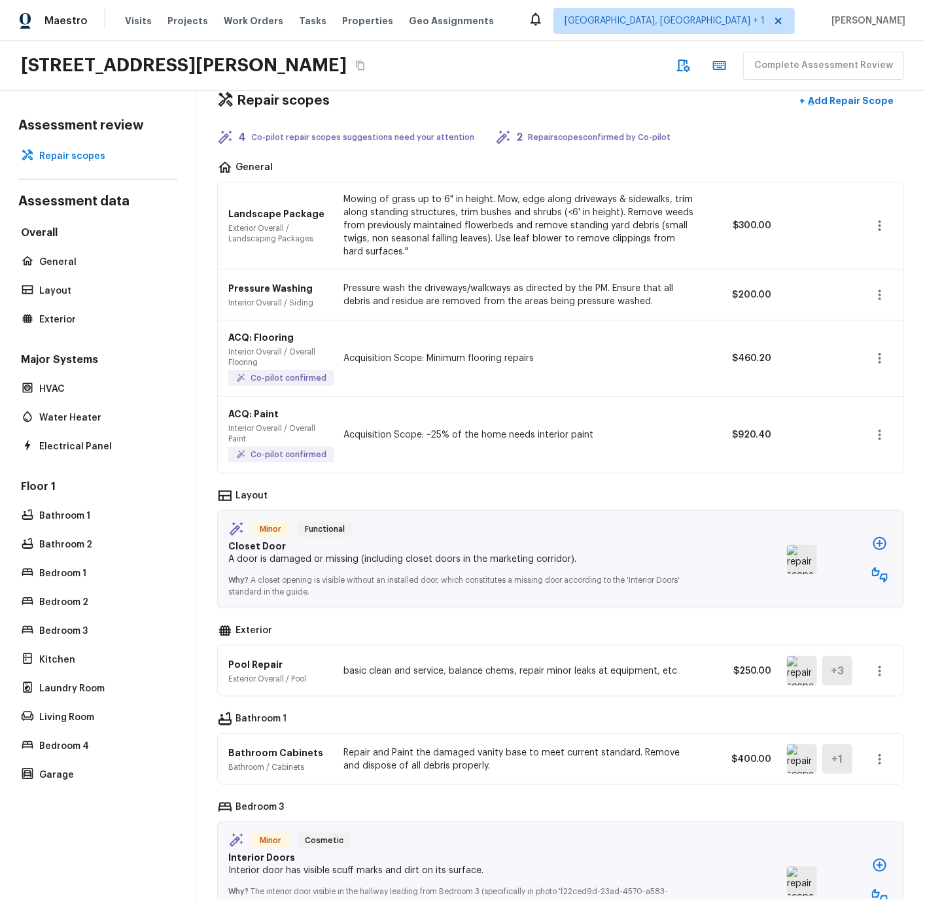
scroll to position [18, 0]
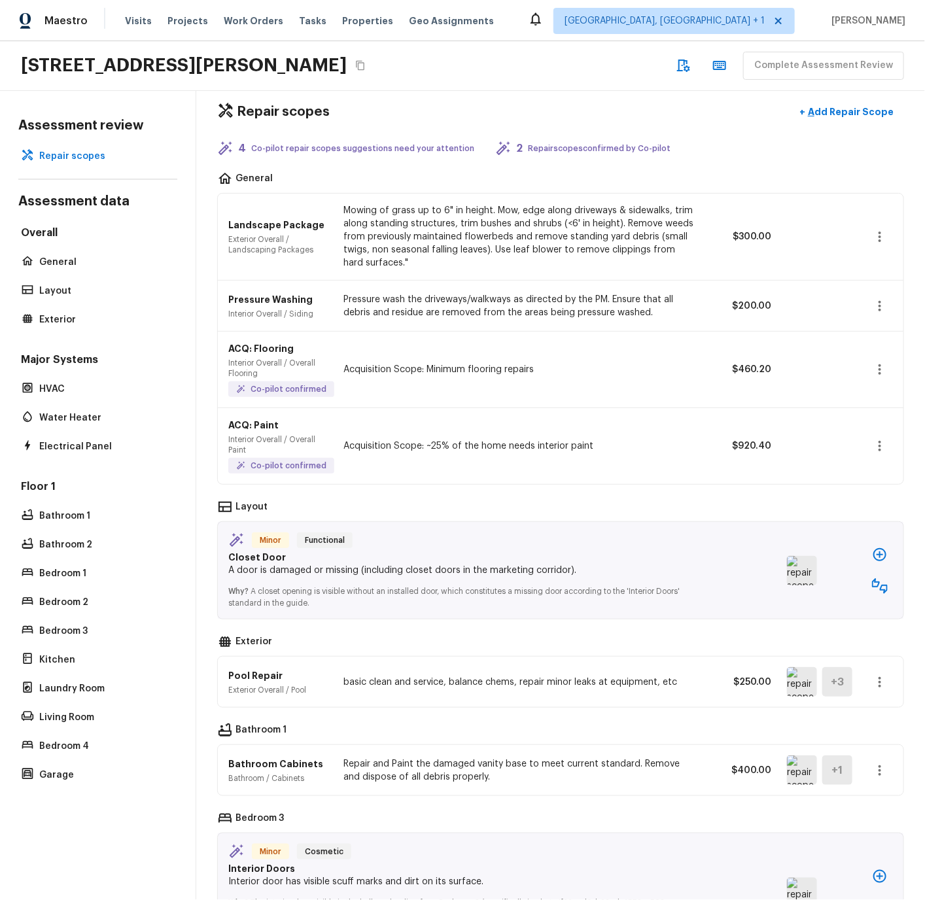
drag, startPoint x: 630, startPoint y: 521, endPoint x: 625, endPoint y: 505, distance: 16.3
click at [629, 521] on div "Minor Functional Closet Door A door is damaged or missing (including closet doo…" at bounding box center [560, 570] width 687 height 98
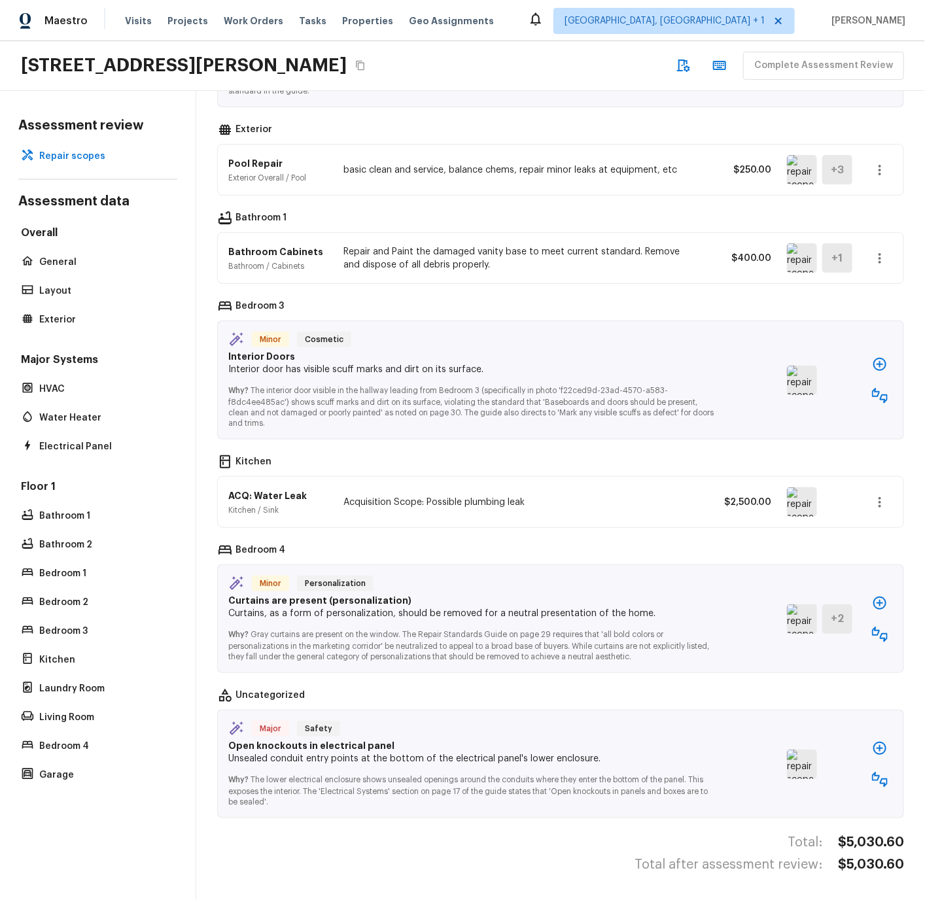
scroll to position [0, 0]
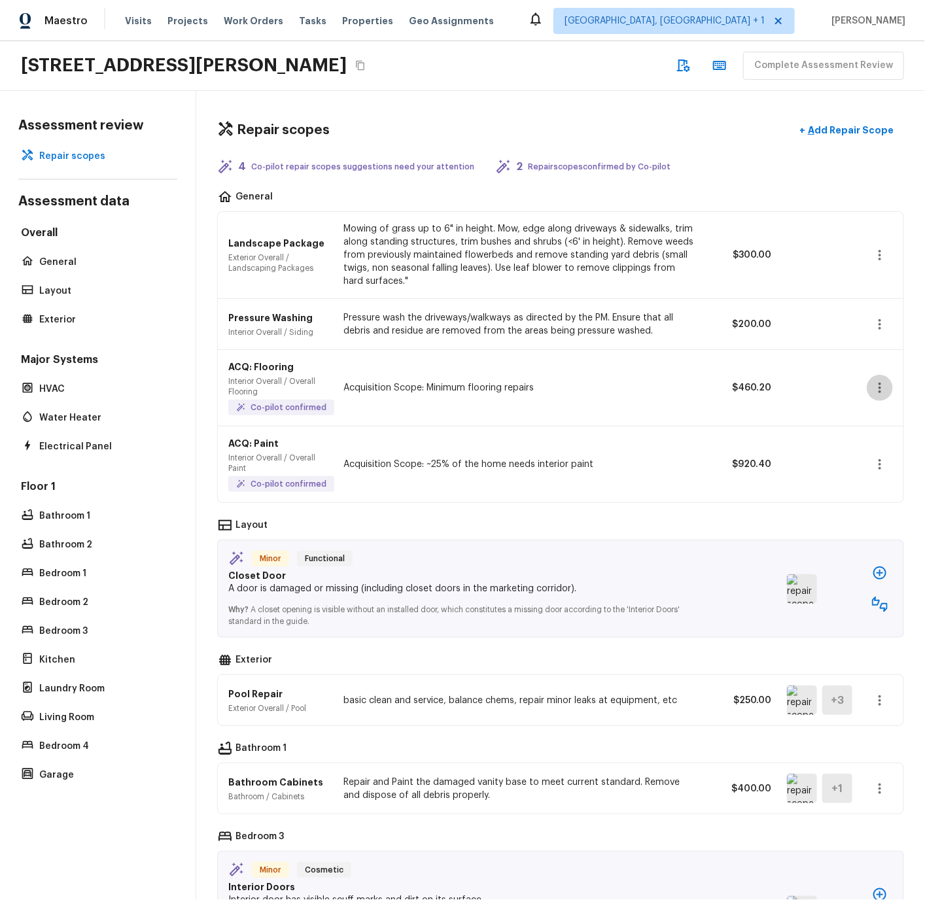
click at [882, 388] on icon "button" at bounding box center [880, 388] width 16 height 16
click at [870, 424] on li "Edit" at bounding box center [883, 426] width 61 height 39
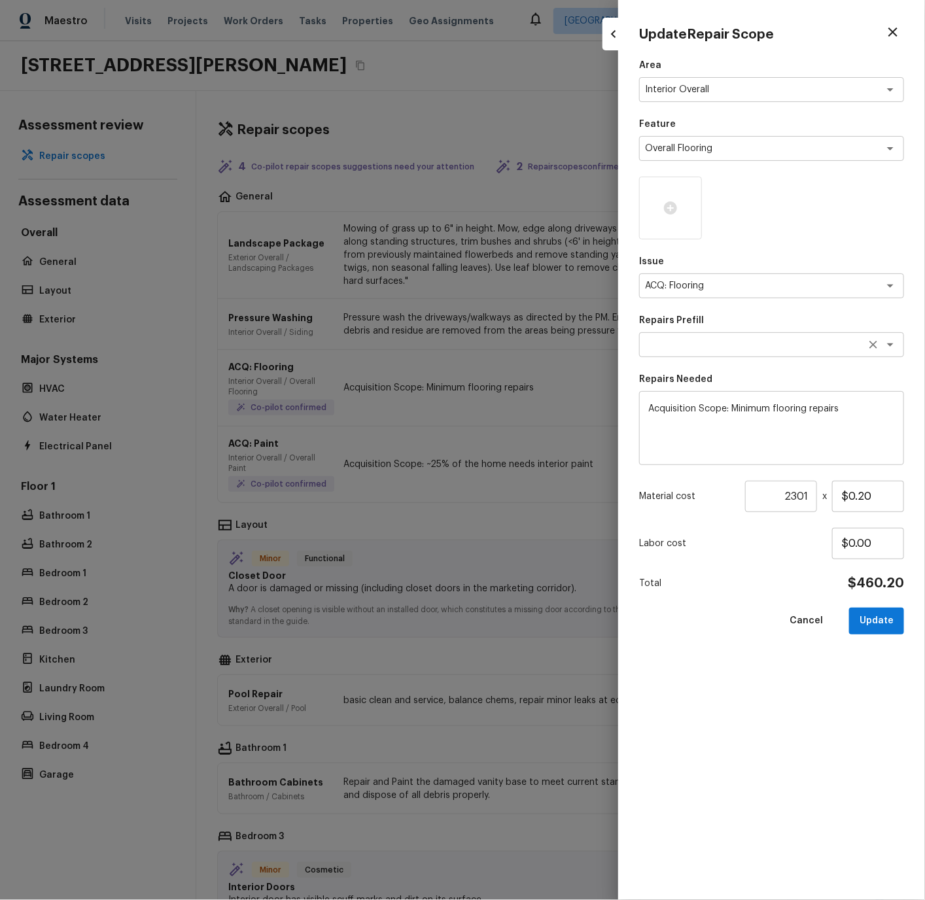
click at [703, 344] on textarea at bounding box center [753, 344] width 216 height 13
click at [710, 415] on li "Maximum Flooring Repairs" at bounding box center [771, 414] width 265 height 21
type textarea "Maximum Flooring Repairs"
type textarea "Acquisition Scope: Maximum flooring repairs"
type input "$1.39"
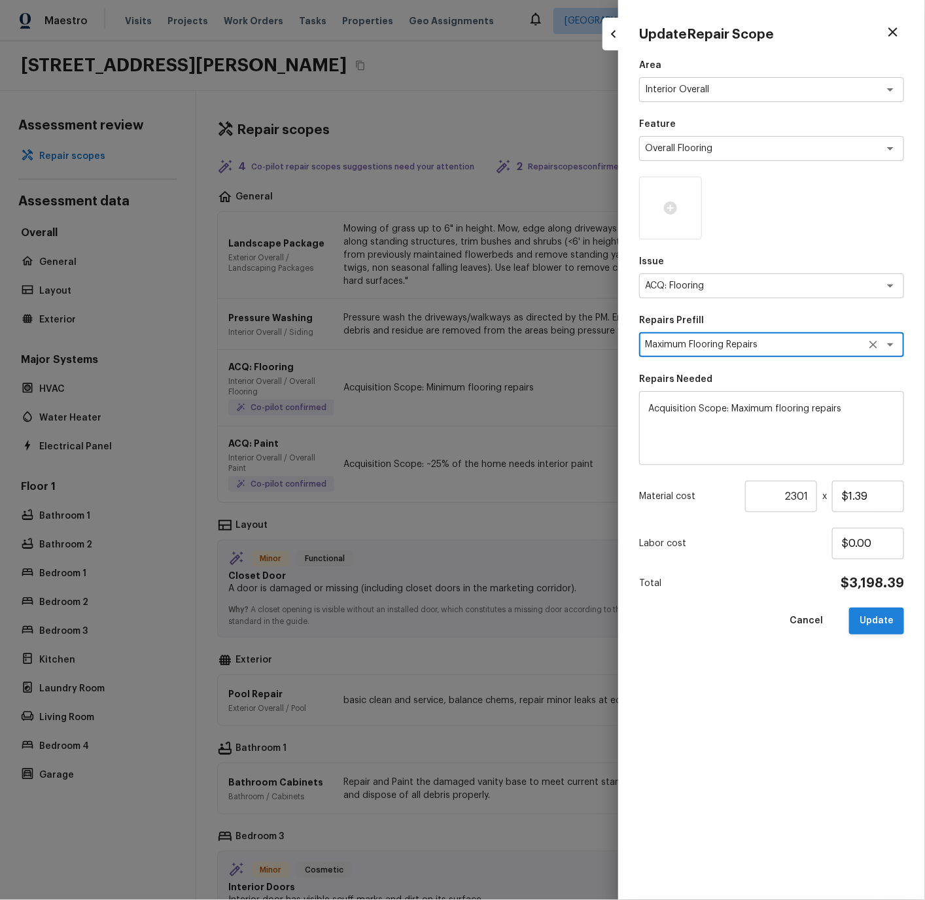
click at [880, 623] on button "Update" at bounding box center [876, 621] width 55 height 27
type textarea "Acquisition Scope: Minimum flooring repairs"
type input "$0.20"
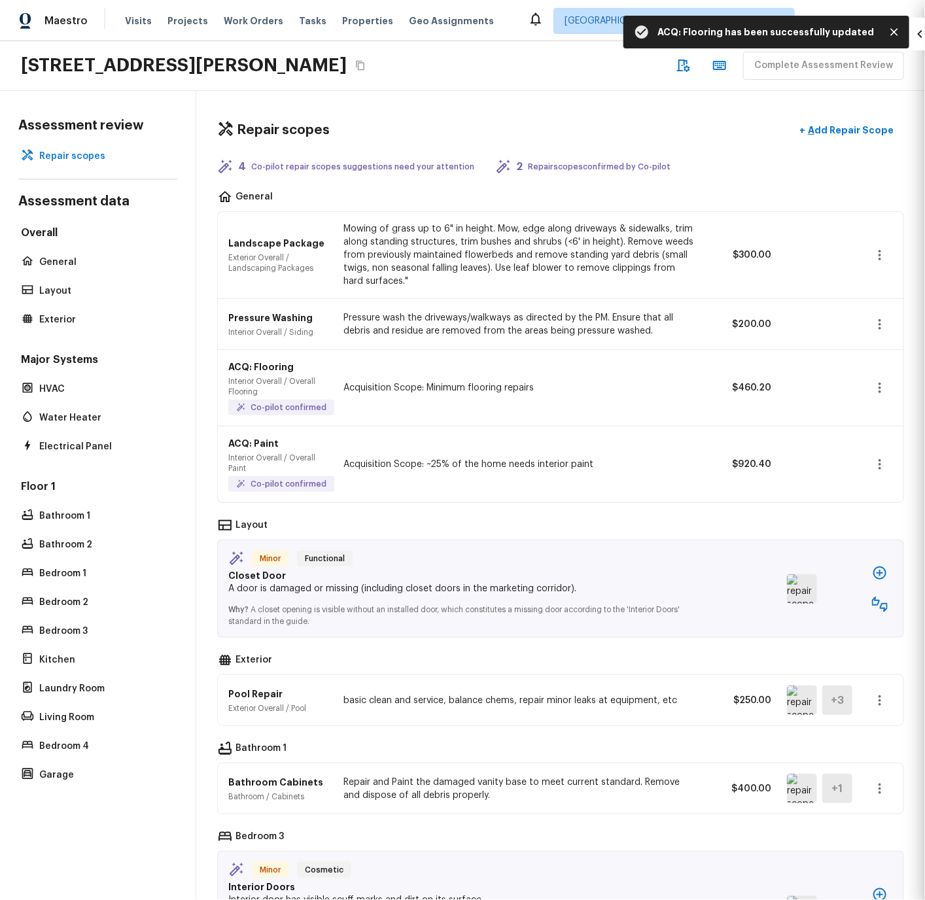
type input "1"
type input "$0.00"
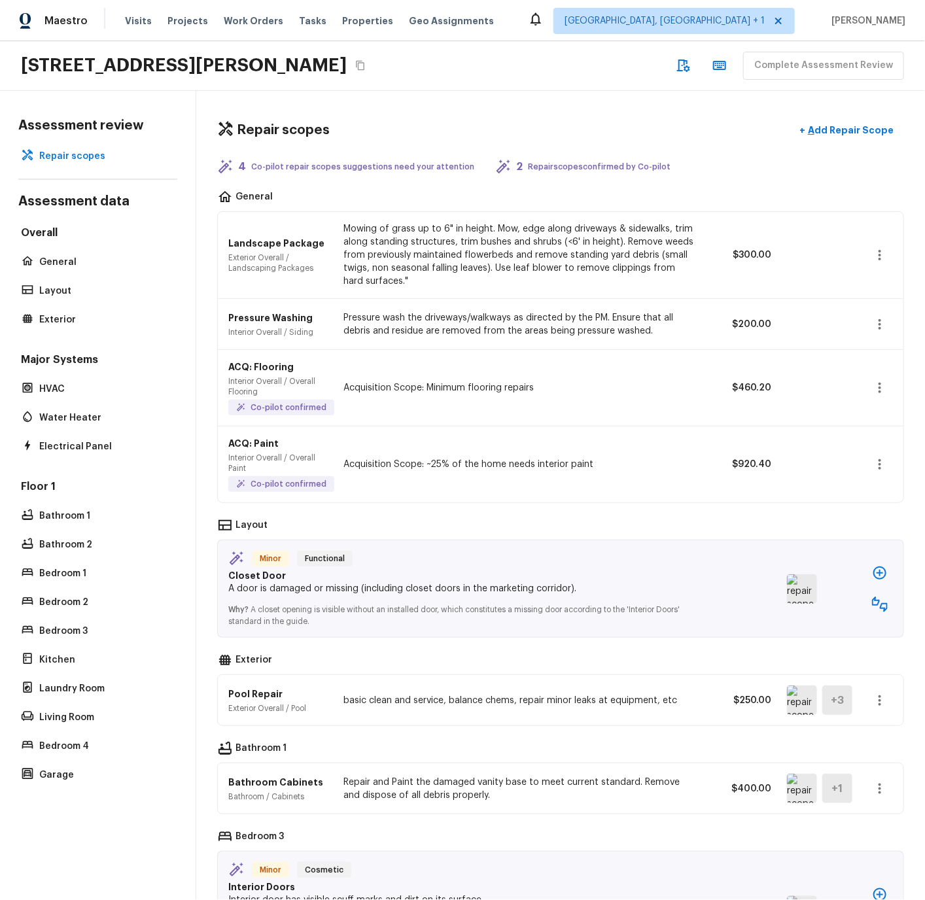
click at [882, 386] on icon "button" at bounding box center [880, 388] width 16 height 16
click at [872, 424] on li "Edit" at bounding box center [883, 426] width 61 height 39
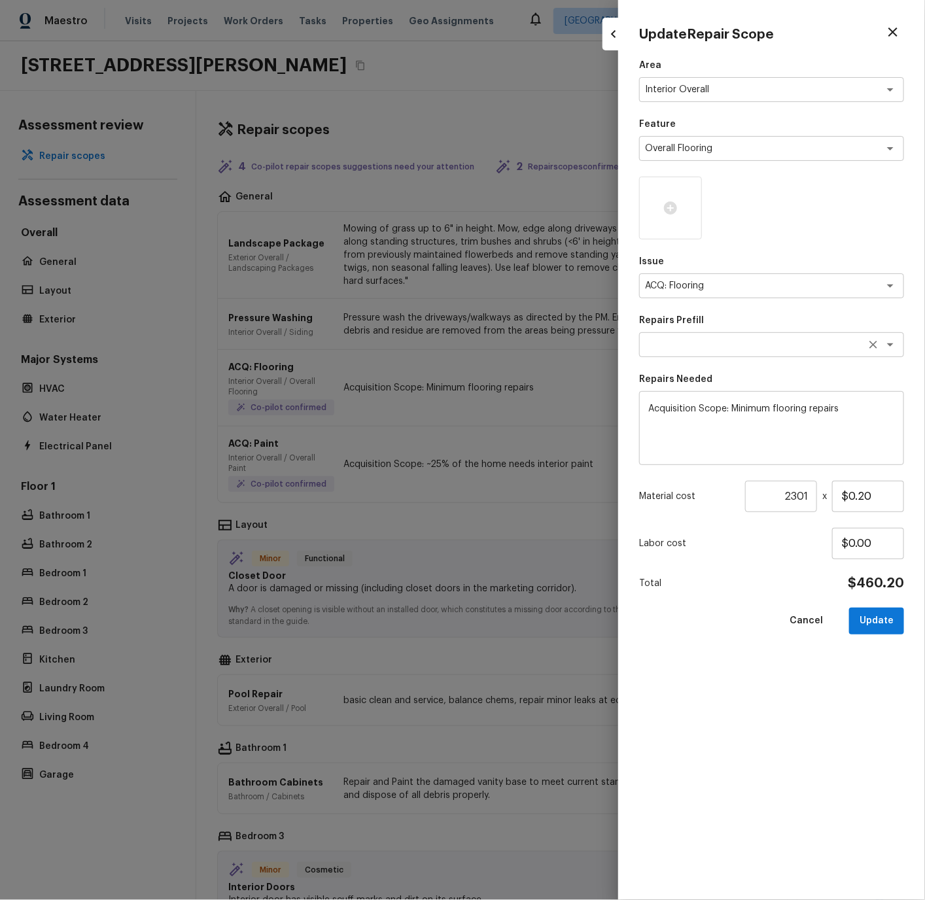
click at [683, 347] on textarea at bounding box center [753, 344] width 216 height 13
click at [694, 375] on li "Minimum Flooring Repairs" at bounding box center [771, 372] width 265 height 21
type textarea "Minimum Flooring Repairs"
click at [872, 619] on button "Update" at bounding box center [876, 621] width 55 height 27
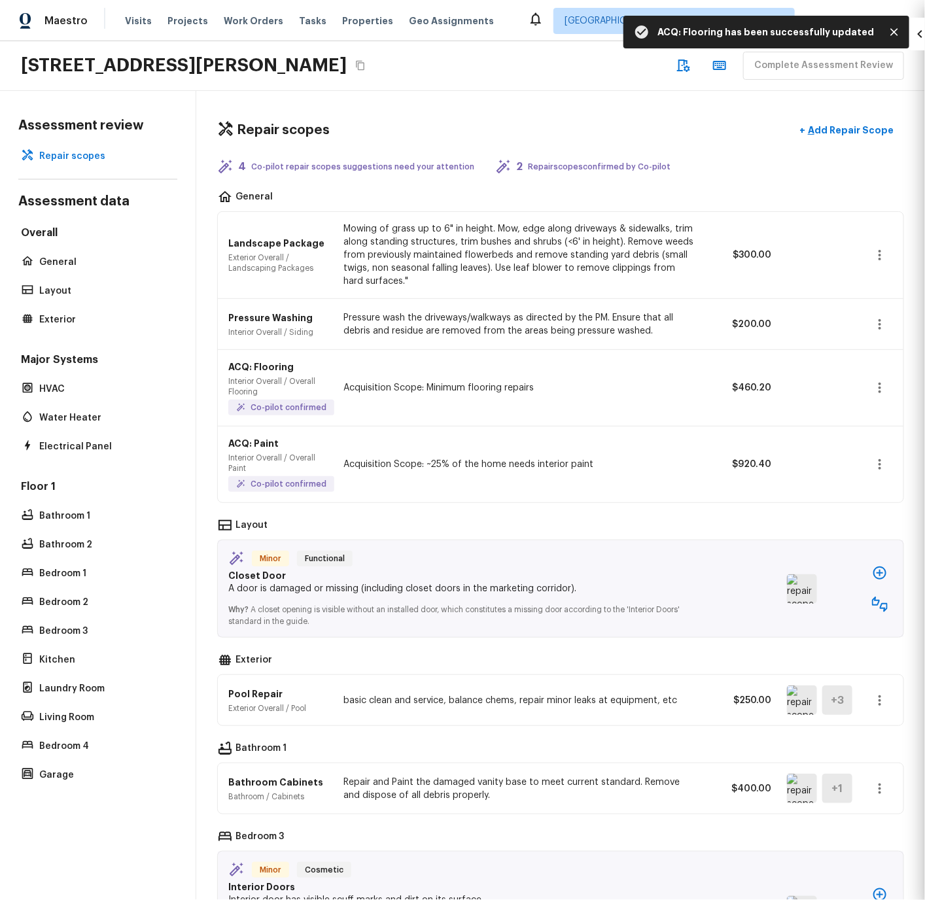
type input "1"
type input "$0.00"
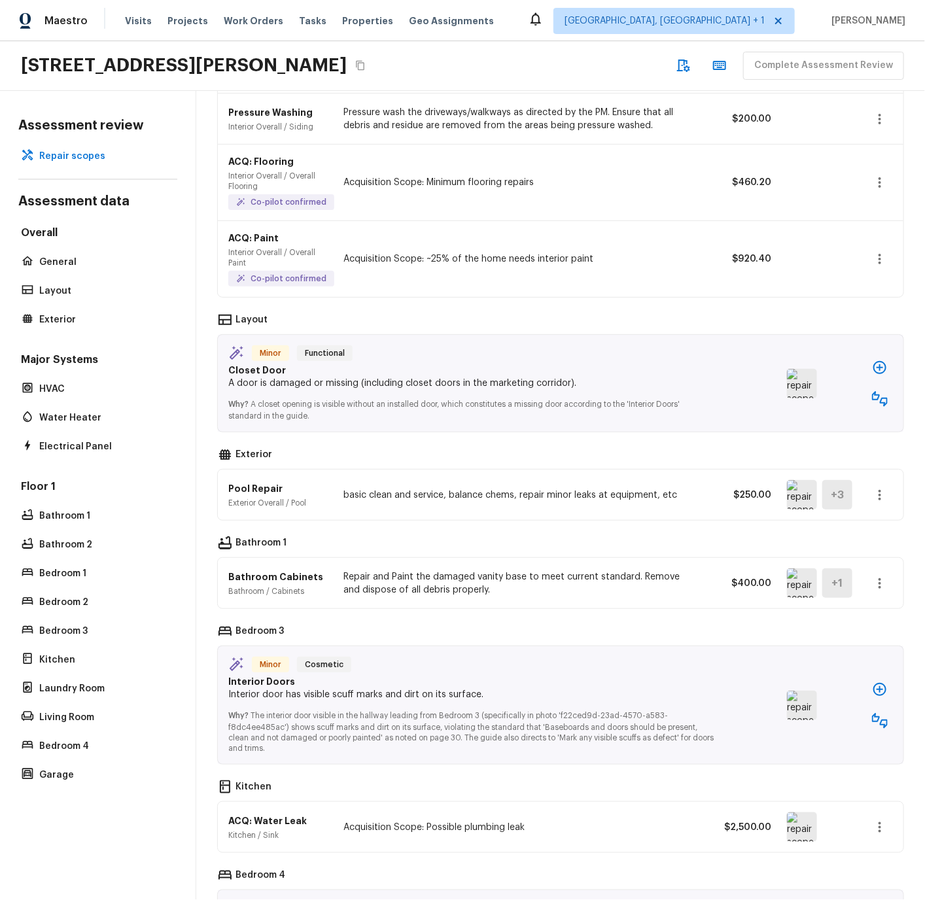
scroll to position [206, 0]
drag, startPoint x: 230, startPoint y: 402, endPoint x: 298, endPoint y: 417, distance: 70.3
click at [298, 417] on p "Why? A closet opening is visible without an installed door, which constitutes a…" at bounding box center [470, 404] width 485 height 31
drag, startPoint x: 421, startPoint y: 739, endPoint x: 471, endPoint y: 742, distance: 49.8
click at [473, 740] on p "Why? The interior door visible in the hallway leading from Bedroom 3 (specifica…" at bounding box center [470, 726] width 485 height 52
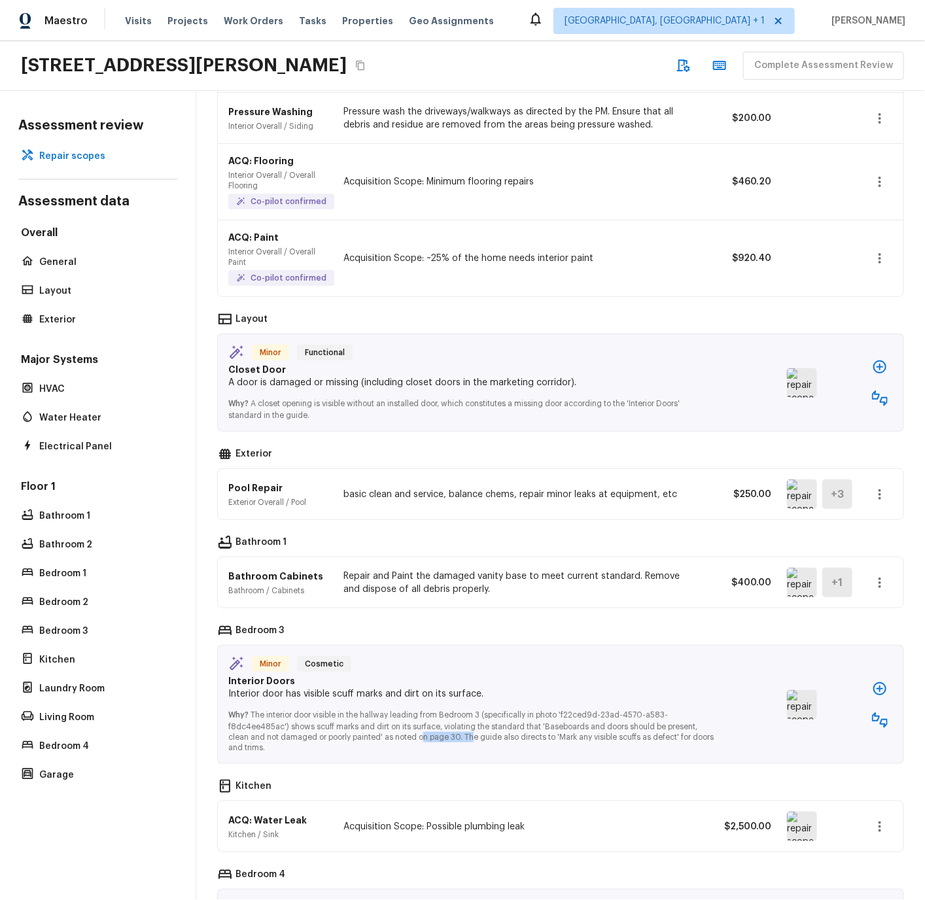
scroll to position [207, 0]
click at [799, 380] on img at bounding box center [802, 382] width 30 height 29
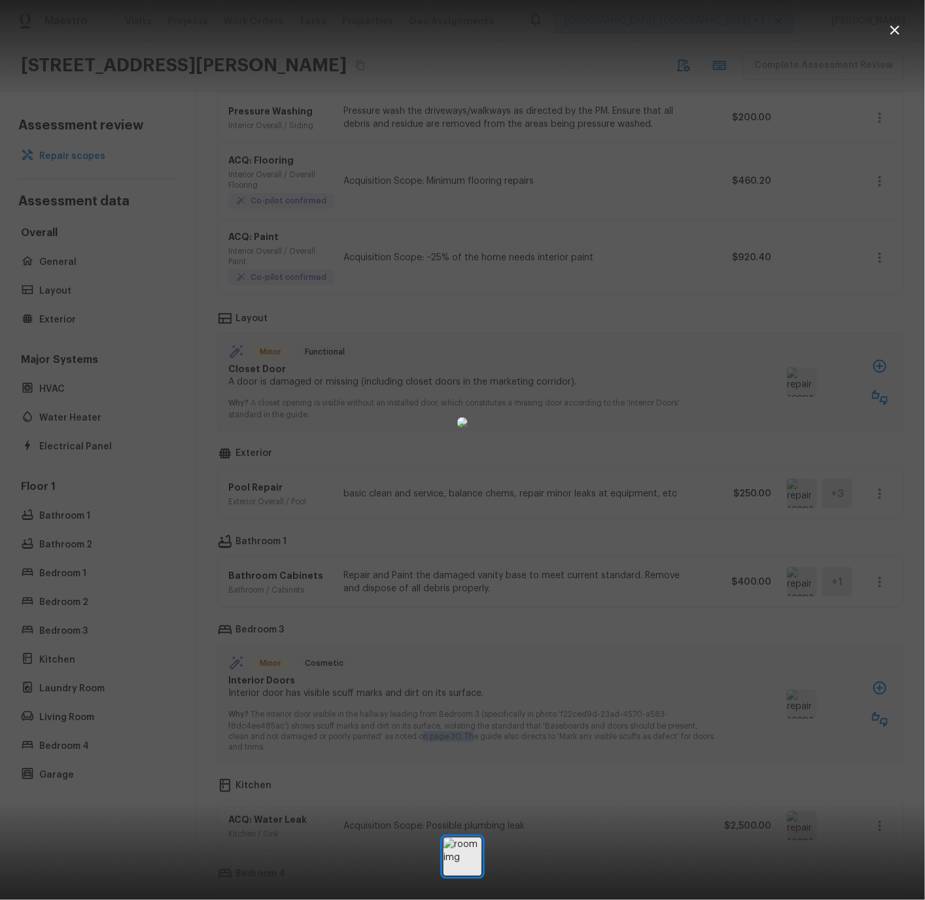
click at [468, 428] on img at bounding box center [462, 422] width 10 height 10
click at [895, 29] on icon "button" at bounding box center [894, 30] width 9 height 9
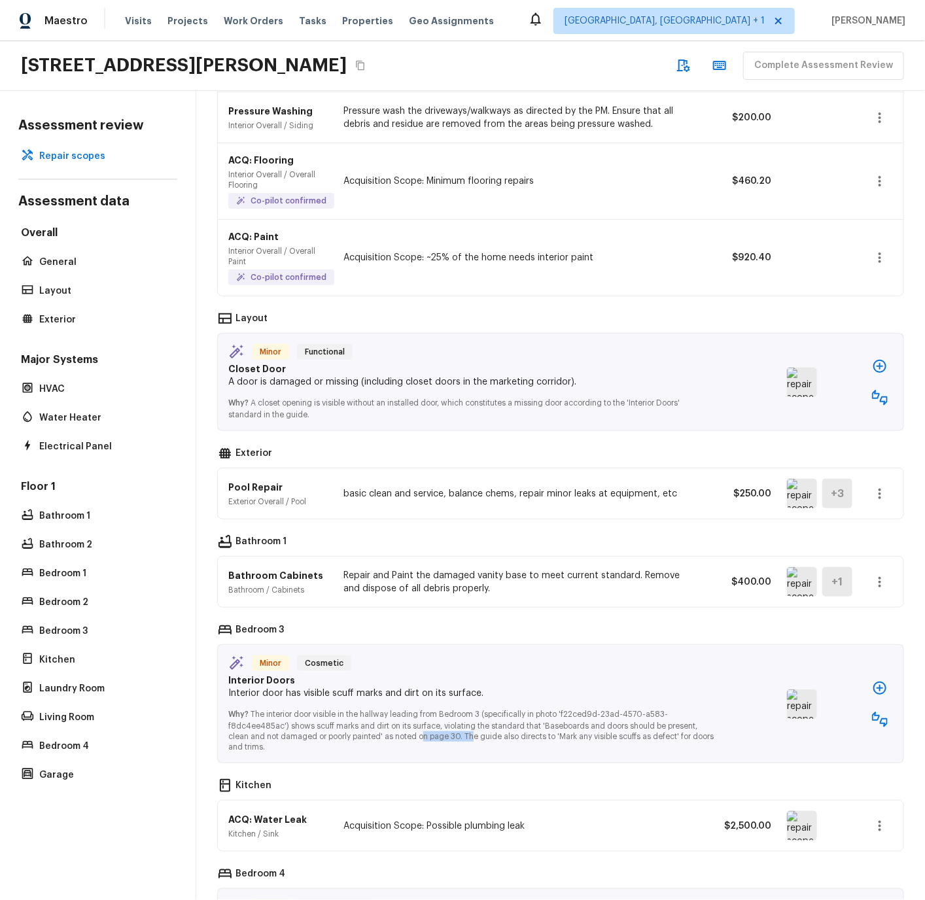
click at [879, 396] on icon "button" at bounding box center [880, 398] width 16 height 16
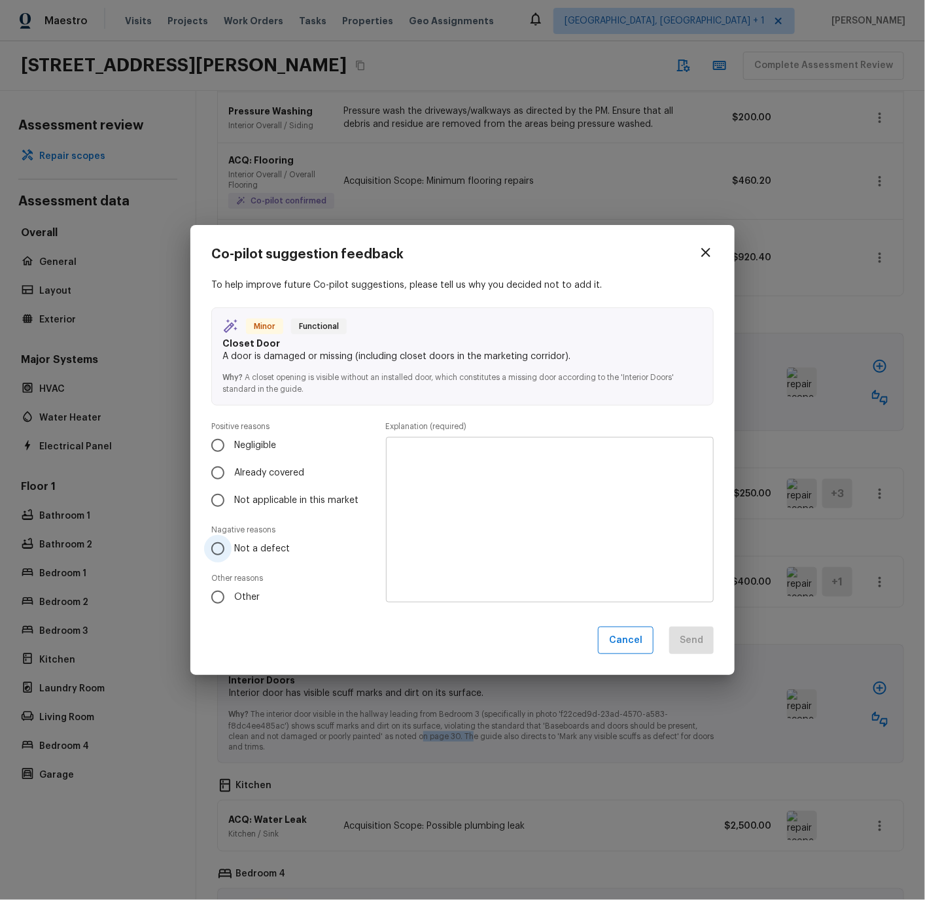
click at [220, 547] on input "Not a defect" at bounding box center [217, 548] width 27 height 27
radio input "true"
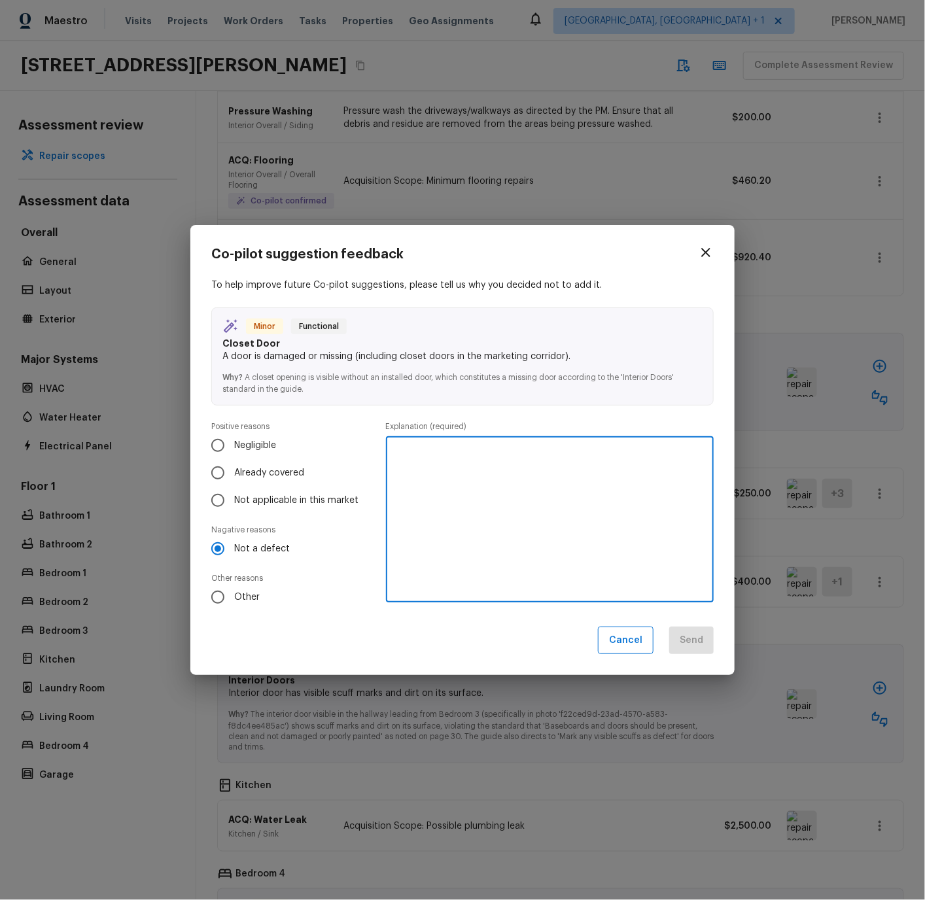
click at [446, 455] on textarea at bounding box center [549, 519] width 309 height 144
type textarea "Door is actually present"
click at [690, 634] on button "Send" at bounding box center [691, 640] width 44 height 28
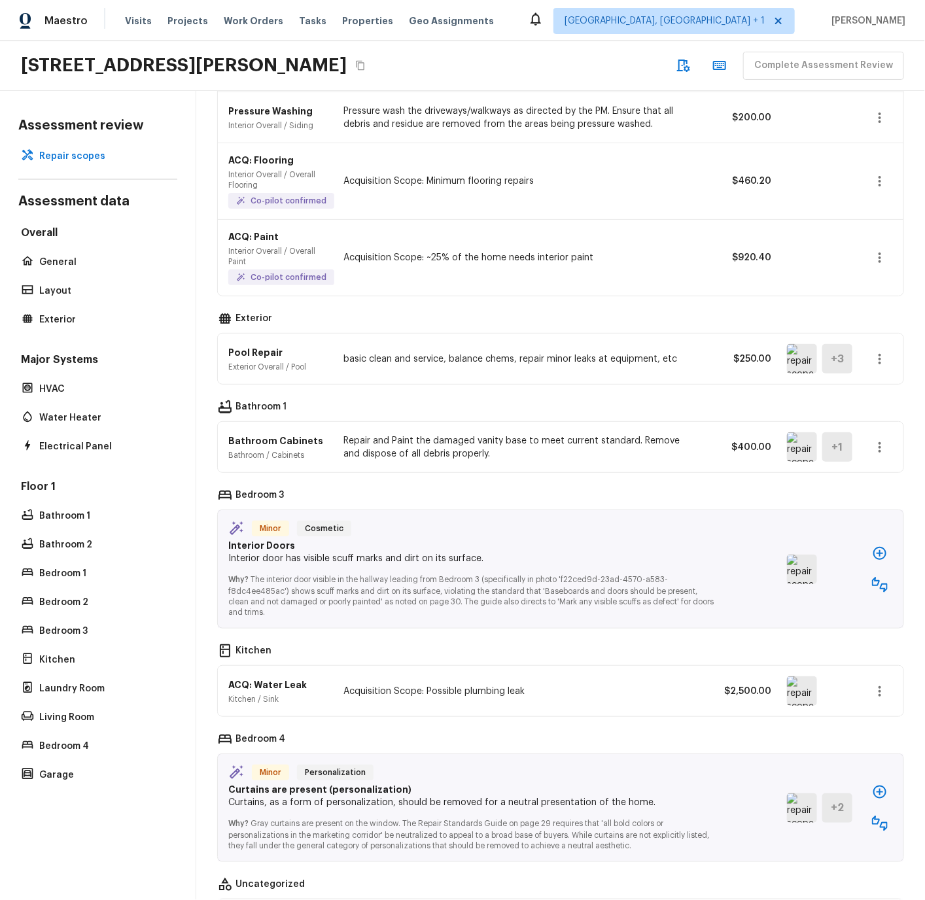
click at [800, 445] on img at bounding box center [802, 446] width 30 height 29
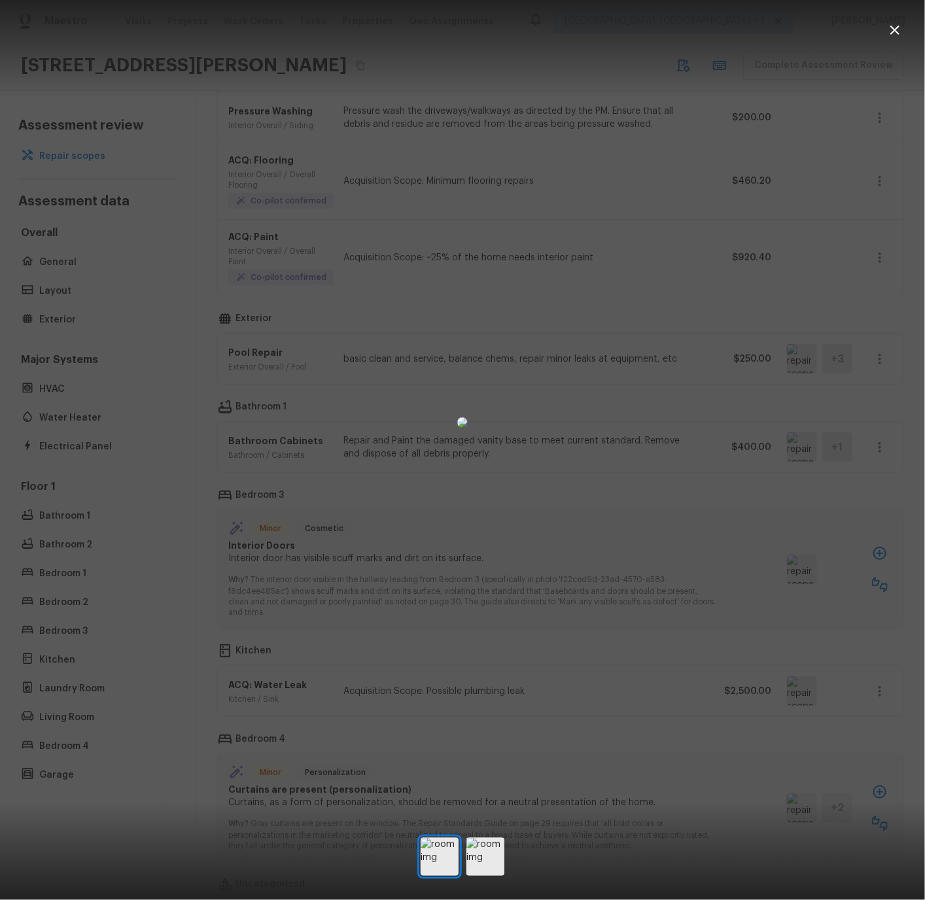
click at [898, 27] on icon "button" at bounding box center [894, 30] width 9 height 9
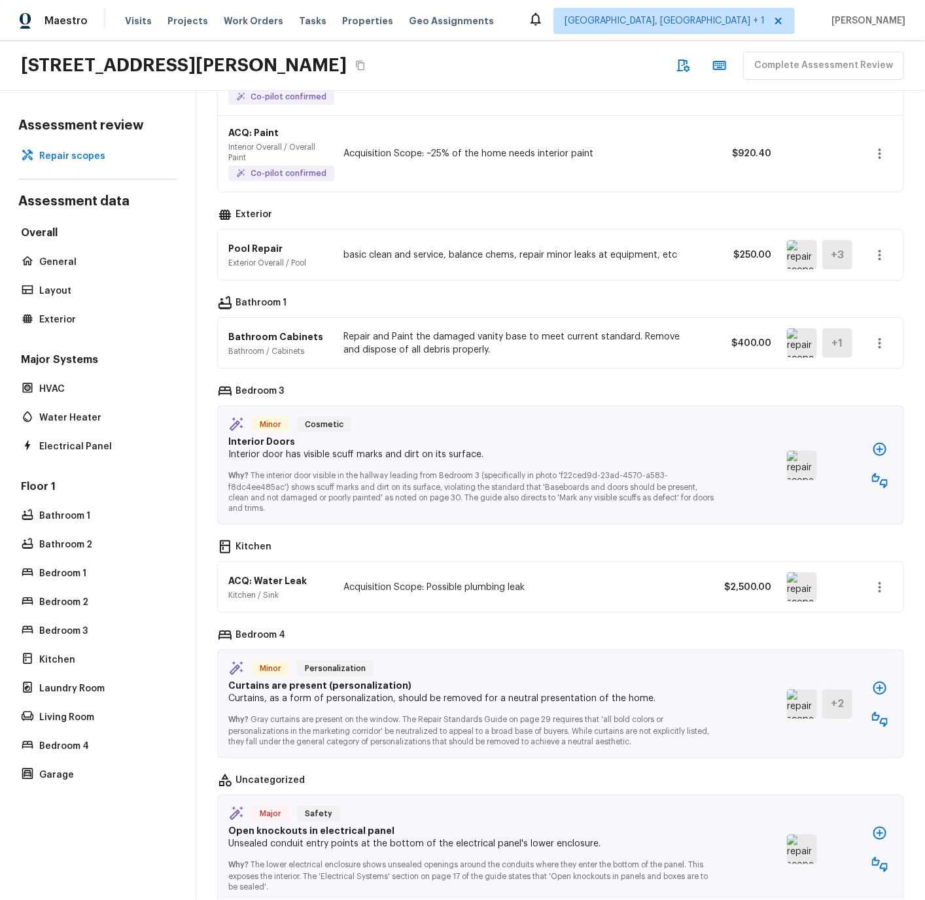
scroll to position [315, 0]
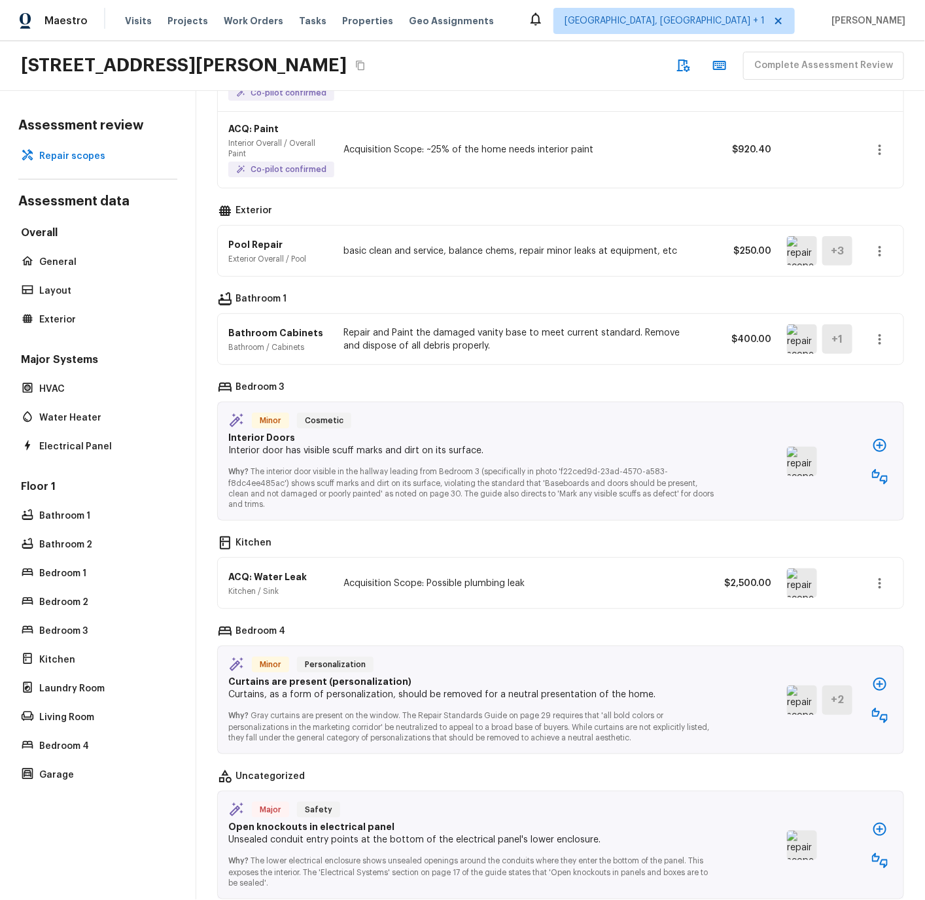
click at [807, 460] on img at bounding box center [802, 461] width 30 height 29
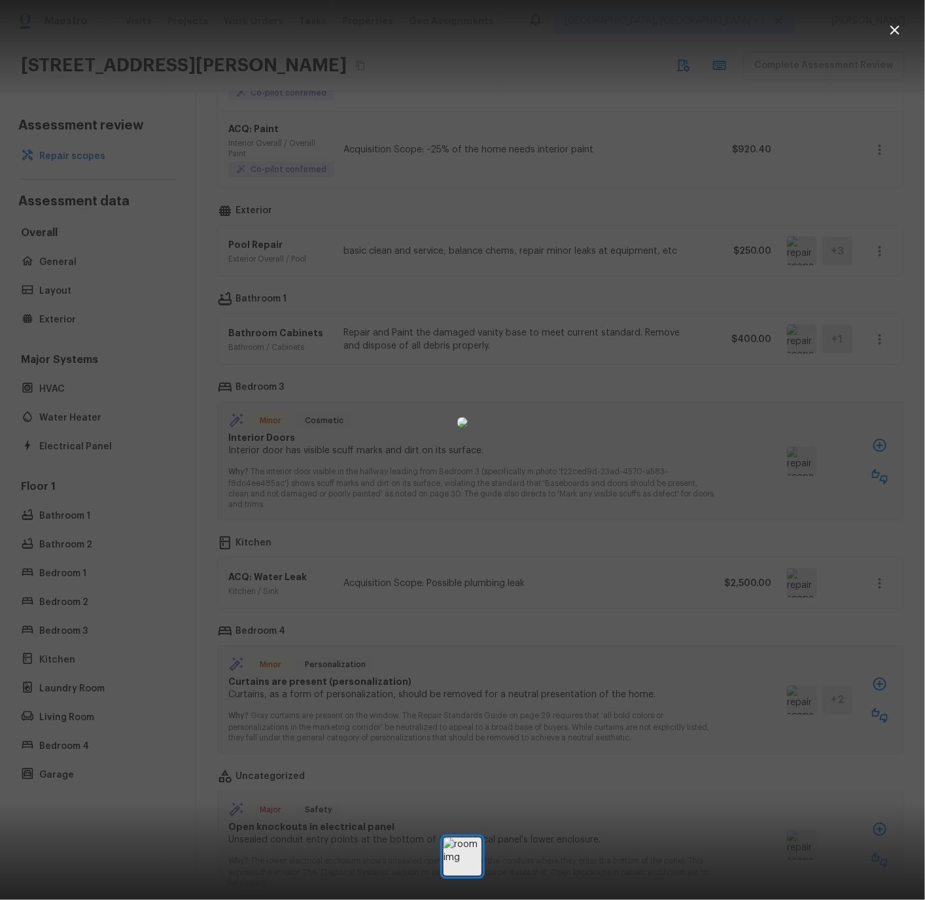
click at [893, 28] on icon "button" at bounding box center [894, 30] width 9 height 9
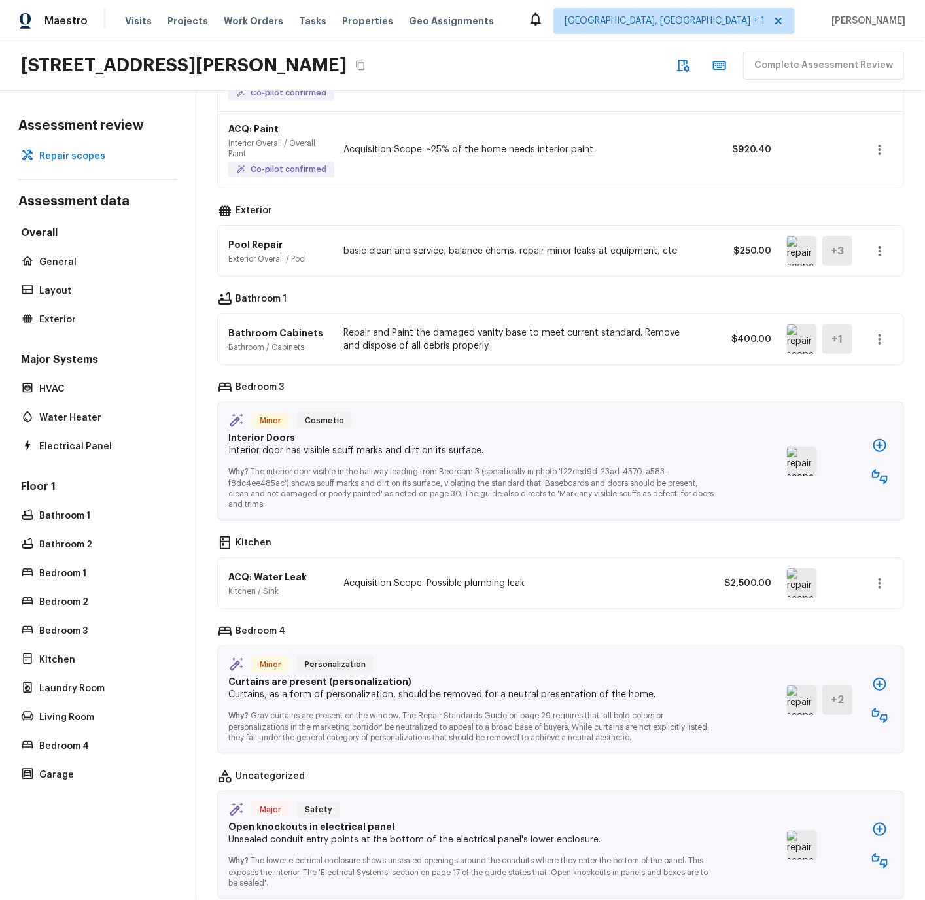
click at [879, 475] on icon "button" at bounding box center [880, 477] width 16 height 16
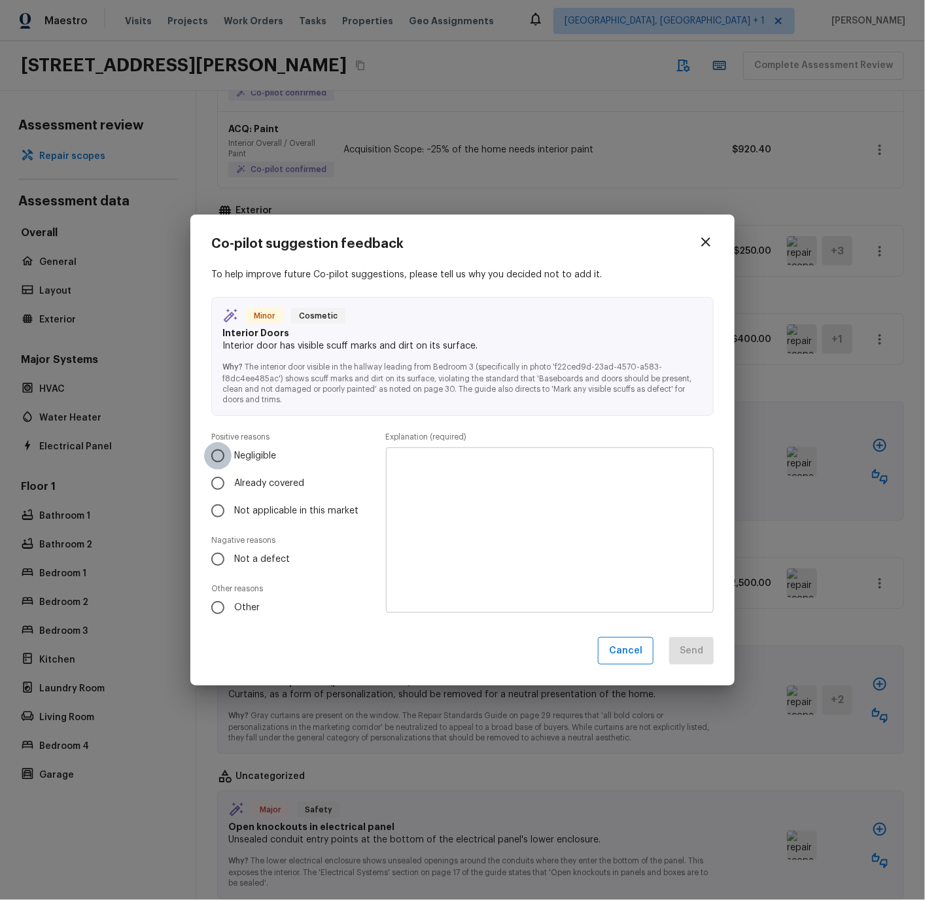
click at [218, 456] on input "Negligible" at bounding box center [217, 455] width 27 height 27
radio input "true"
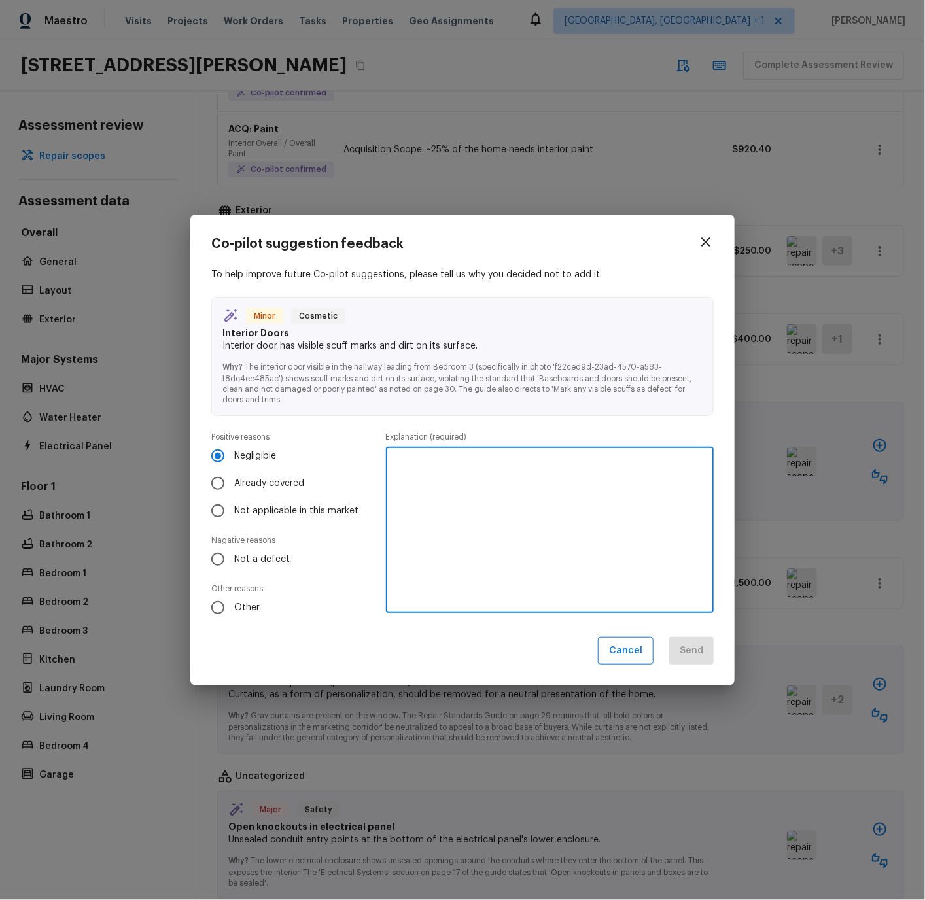
click at [402, 462] on textarea at bounding box center [549, 530] width 309 height 144
type textarea "Minor cleaning should resolve."
click at [688, 651] on button "Send" at bounding box center [691, 651] width 44 height 28
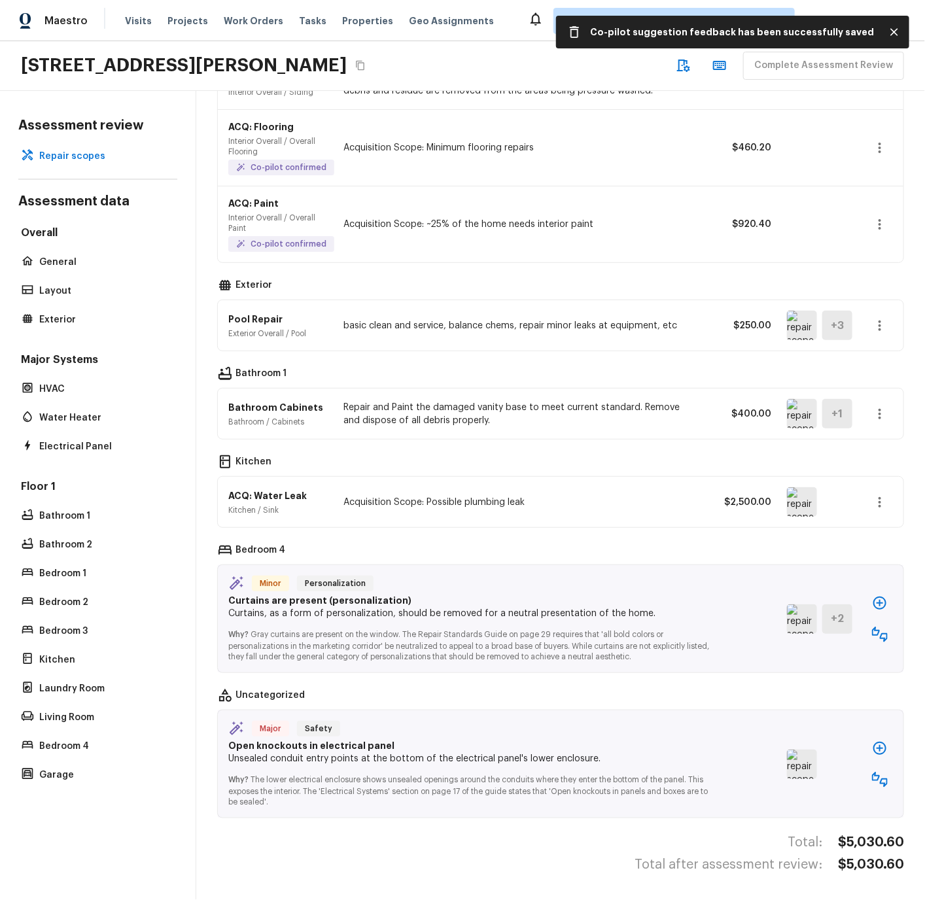
scroll to position [239, 0]
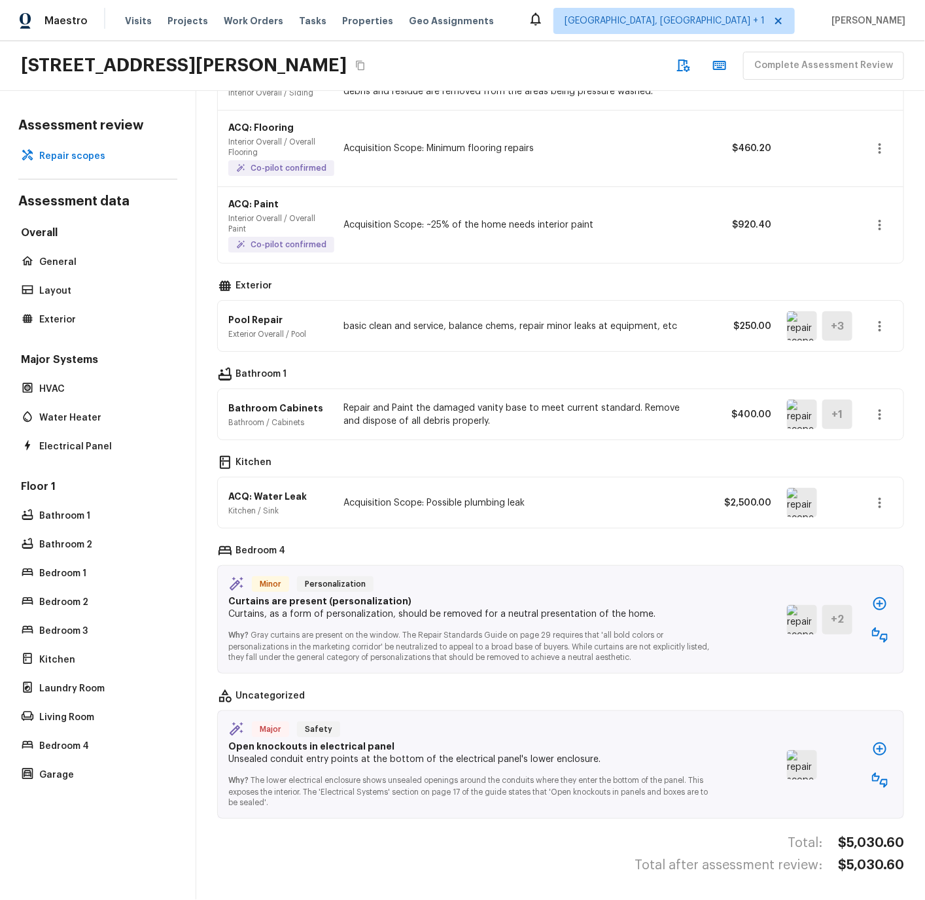
click at [802, 504] on img at bounding box center [802, 502] width 30 height 29
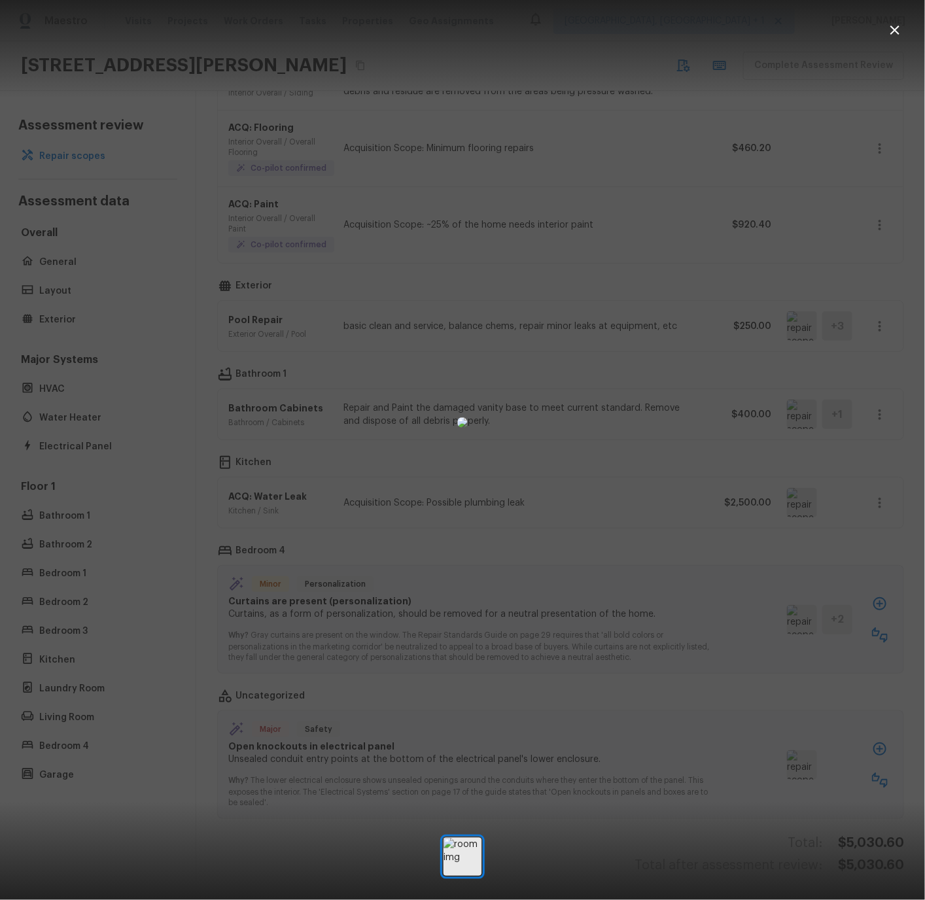
click at [897, 27] on icon "button" at bounding box center [894, 30] width 9 height 9
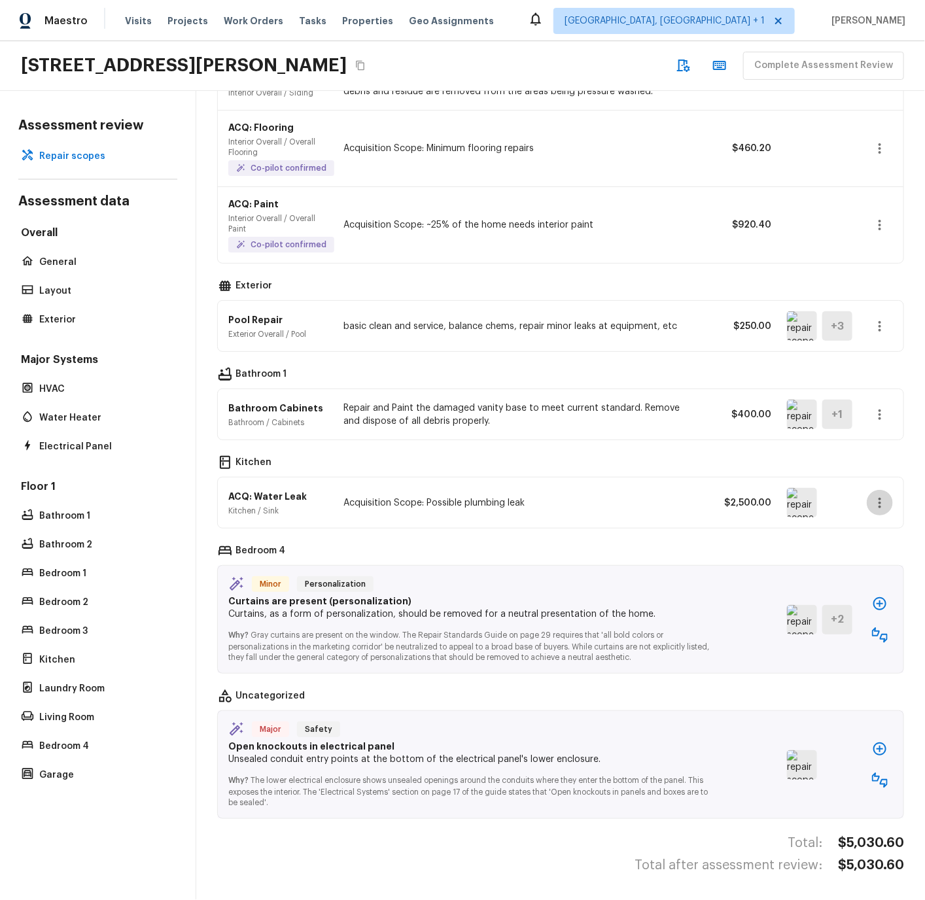
click at [881, 499] on icon "button" at bounding box center [880, 503] width 16 height 16
click at [851, 581] on li "Remove" at bounding box center [874, 579] width 85 height 39
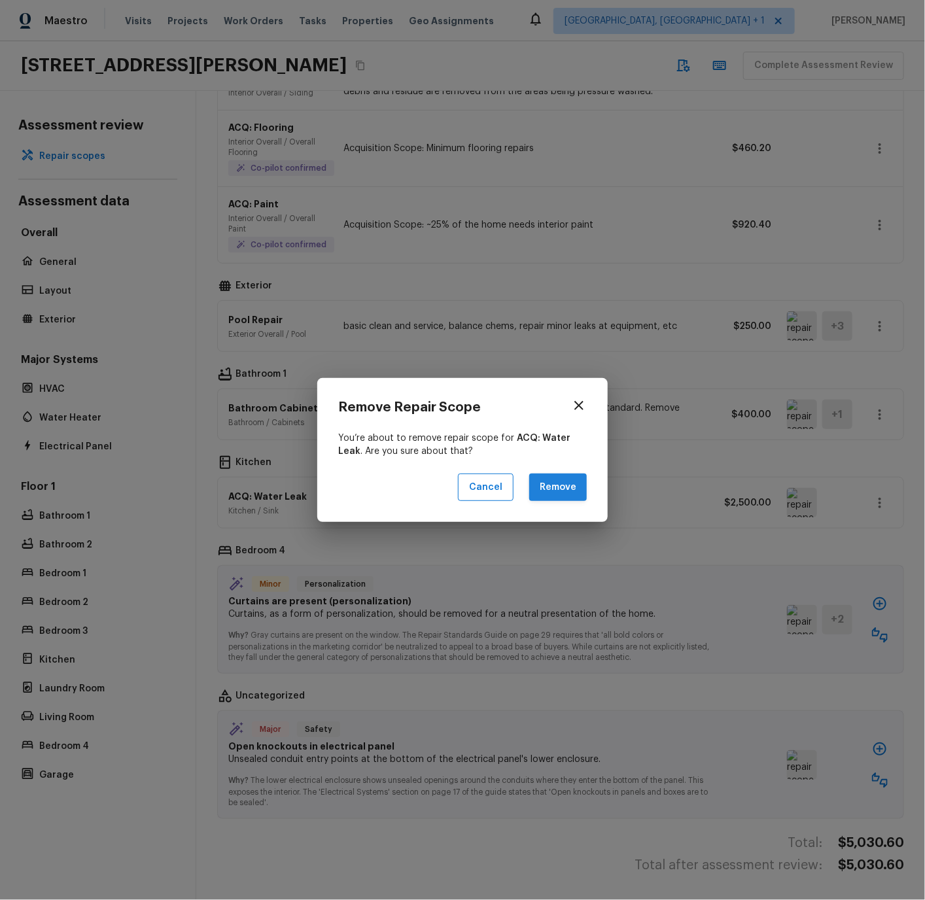
click at [555, 487] on button "Remove" at bounding box center [558, 487] width 58 height 28
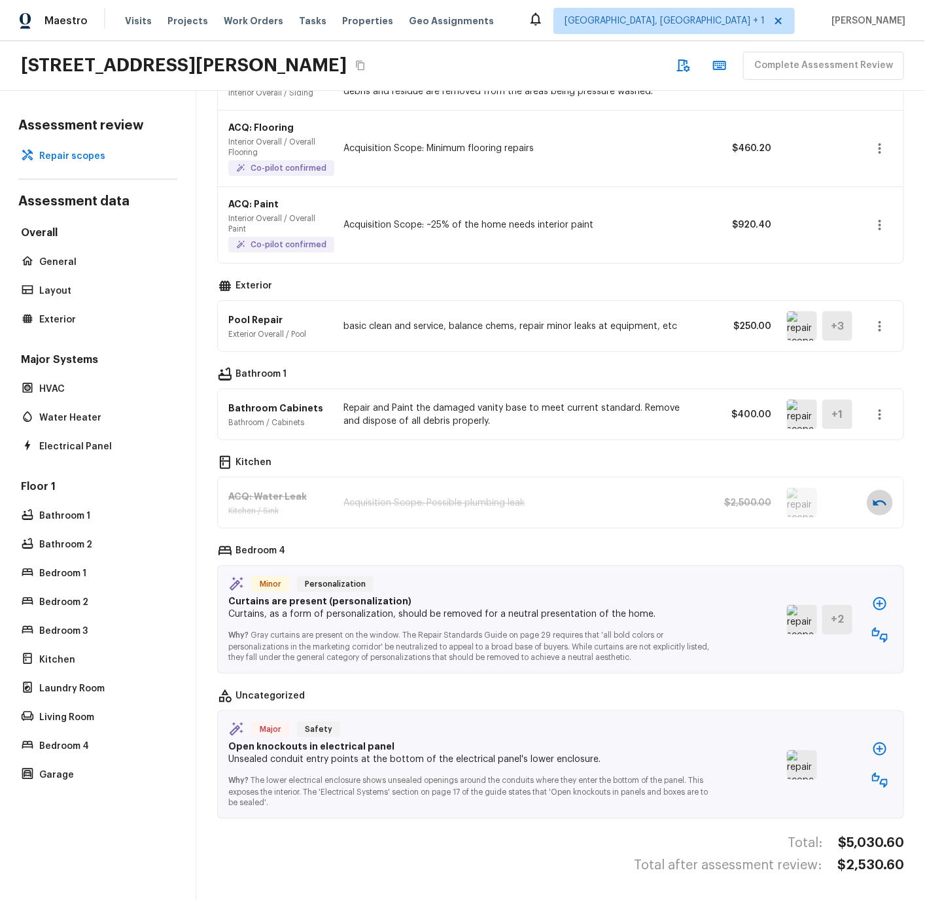
click at [880, 502] on icon "button" at bounding box center [880, 503] width 16 height 16
click at [882, 503] on icon "button" at bounding box center [880, 503] width 16 height 16
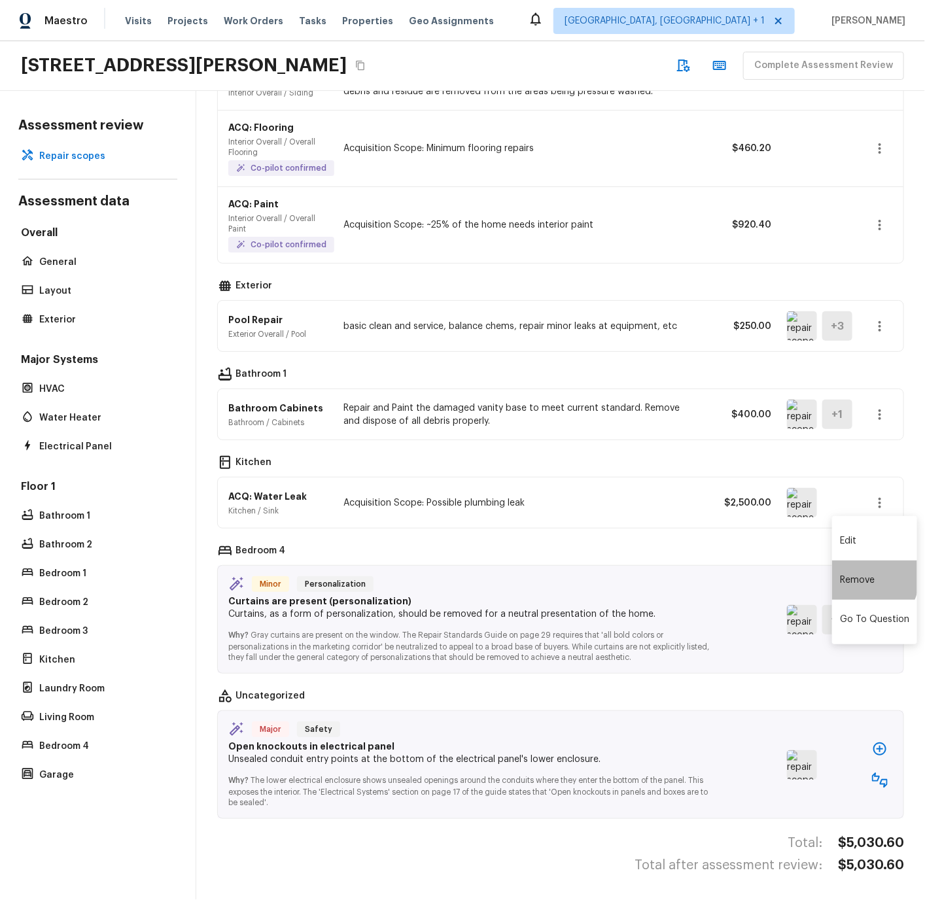
click at [854, 575] on li "Remove" at bounding box center [874, 579] width 85 height 39
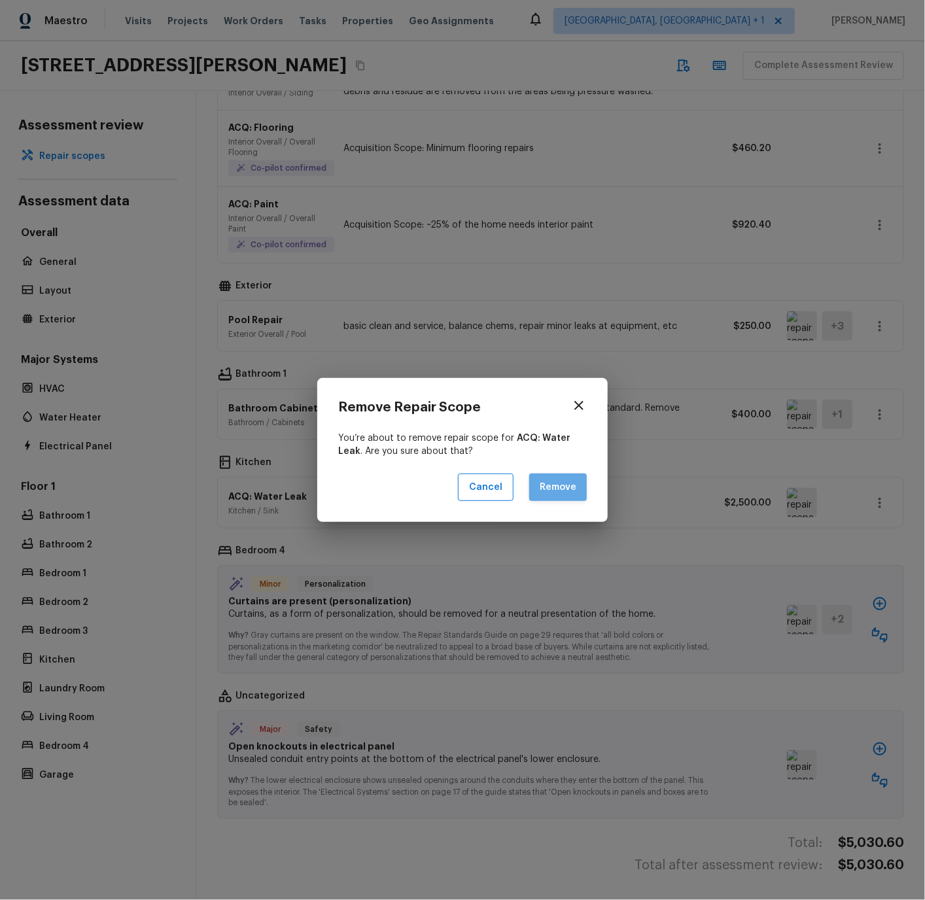
click at [557, 485] on button "Remove" at bounding box center [558, 487] width 58 height 28
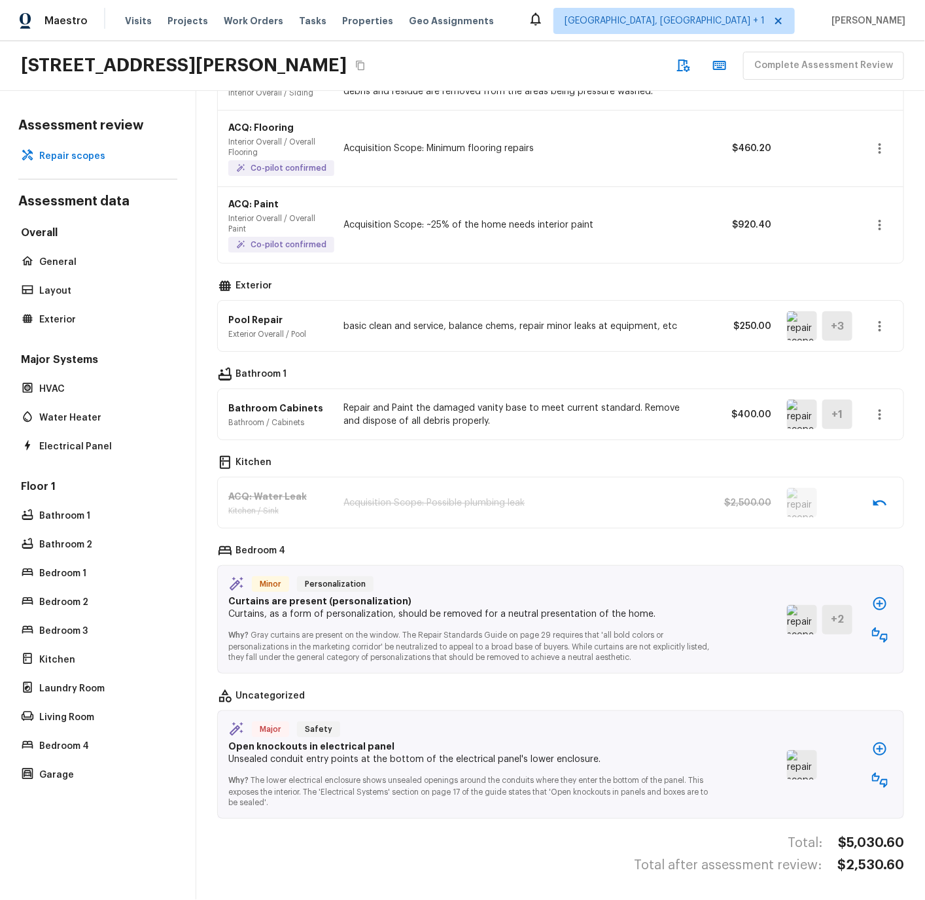
click at [800, 622] on img at bounding box center [802, 619] width 30 height 29
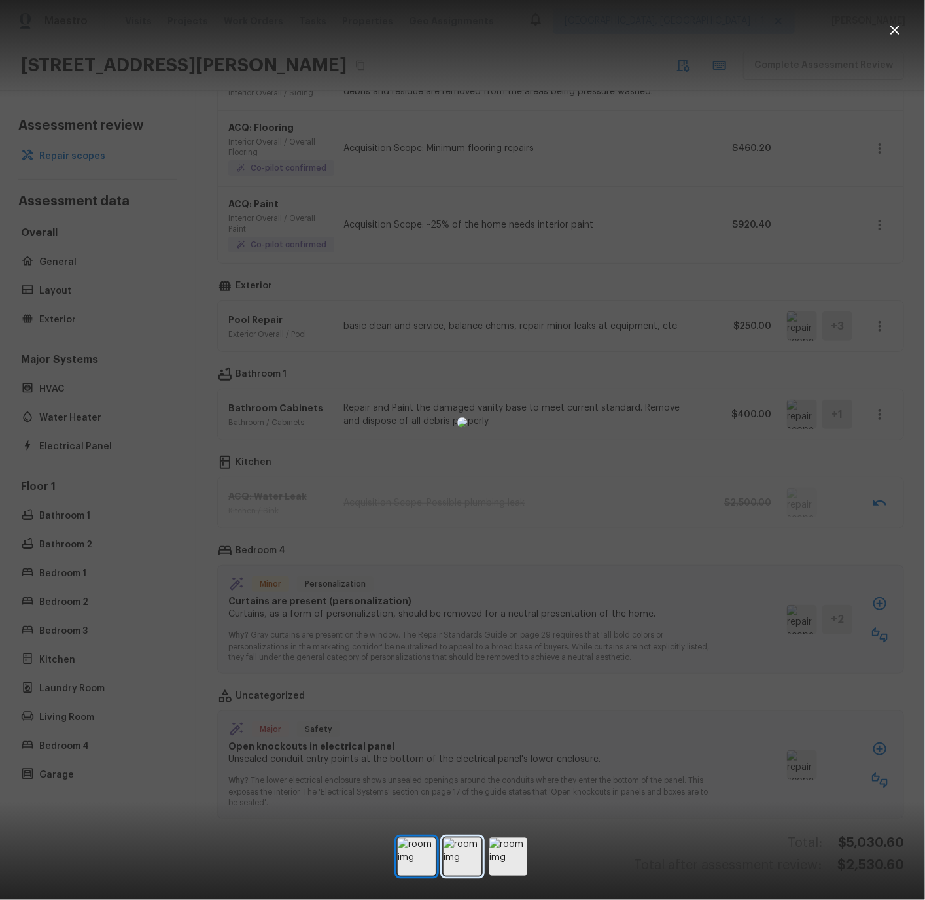
click at [462, 852] on img at bounding box center [462, 857] width 38 height 38
click at [513, 862] on img at bounding box center [508, 857] width 38 height 38
click at [891, 29] on icon "button" at bounding box center [895, 30] width 16 height 16
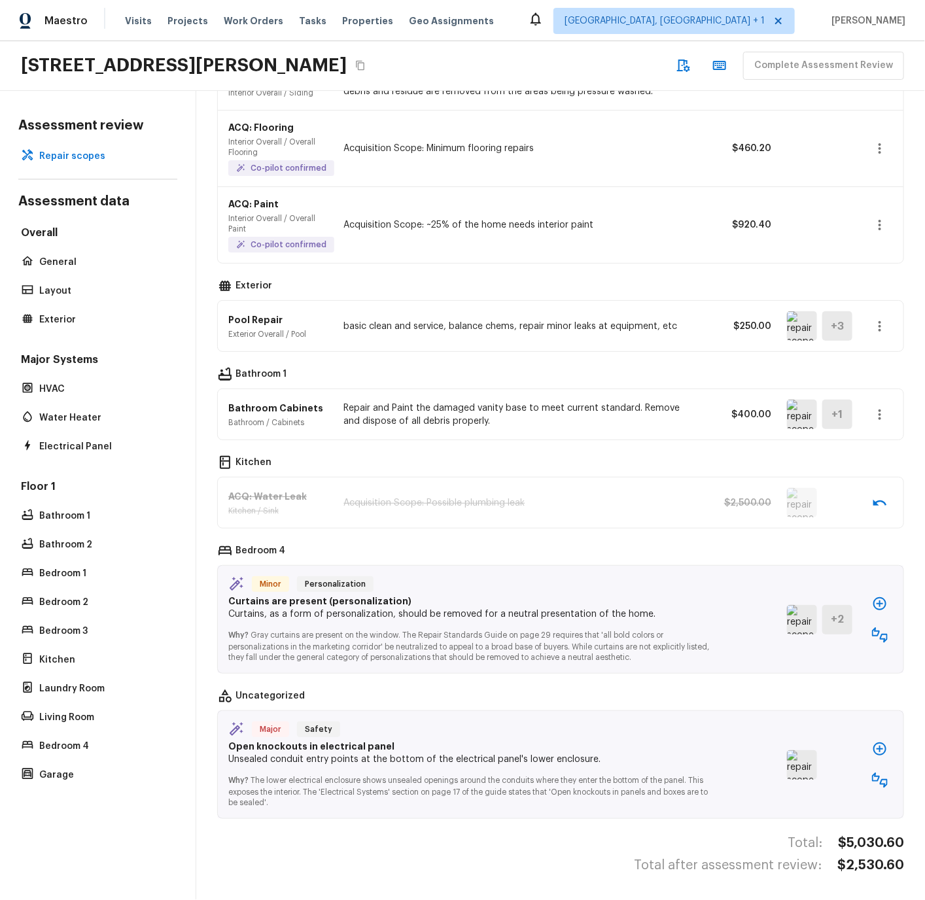
click at [880, 606] on icon "button" at bounding box center [880, 604] width 16 height 16
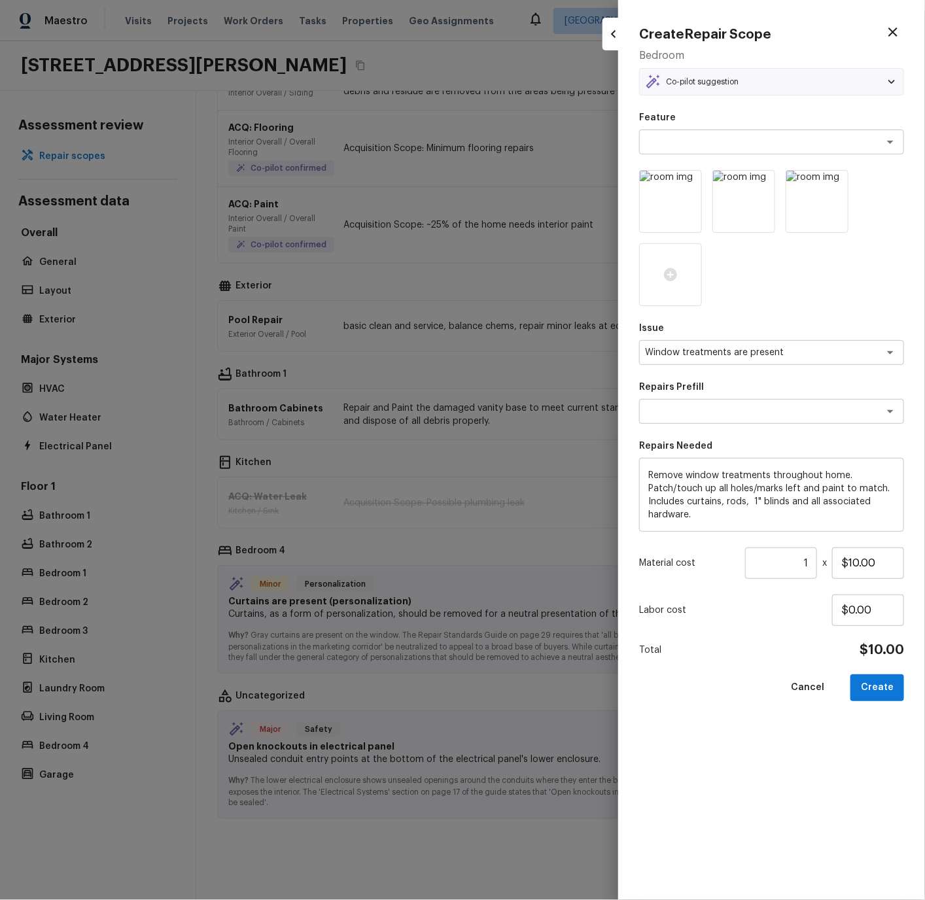
type textarea "Remove window treatments"
drag, startPoint x: 790, startPoint y: 565, endPoint x: 812, endPoint y: 563, distance: 21.7
click at [812, 563] on input "1" at bounding box center [781, 562] width 72 height 31
type input "10"
click at [882, 689] on button "Create" at bounding box center [877, 687] width 54 height 27
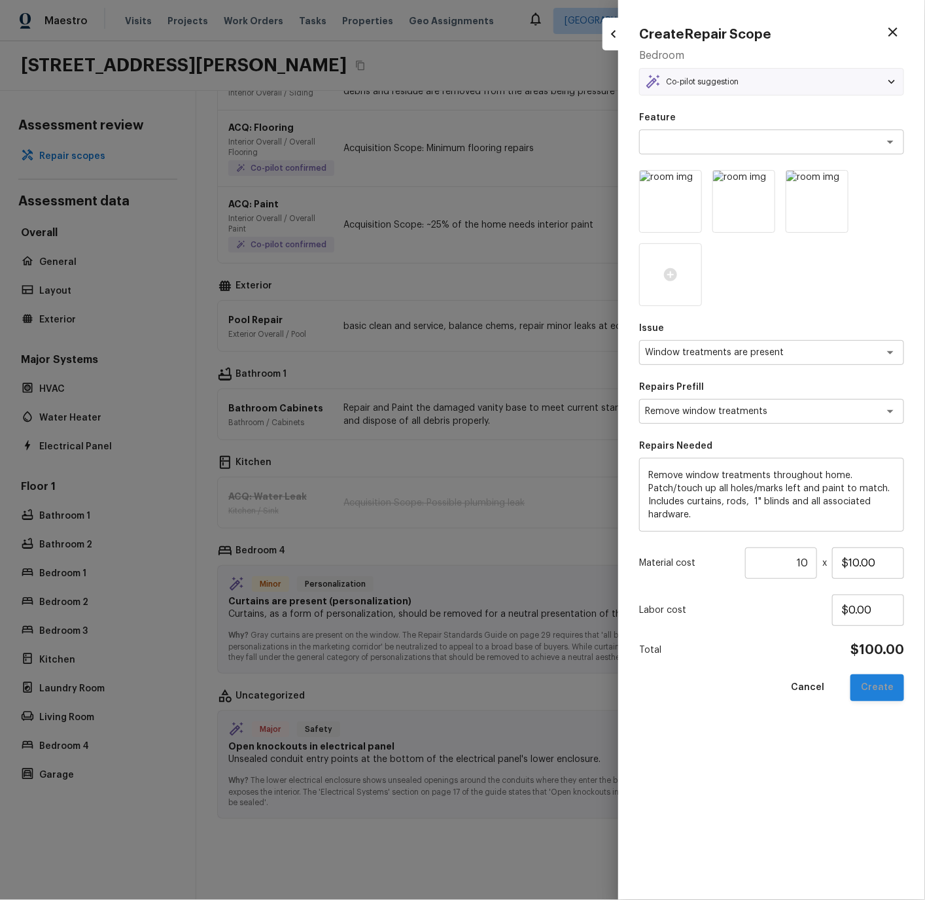
type input "1"
type input "$0.00"
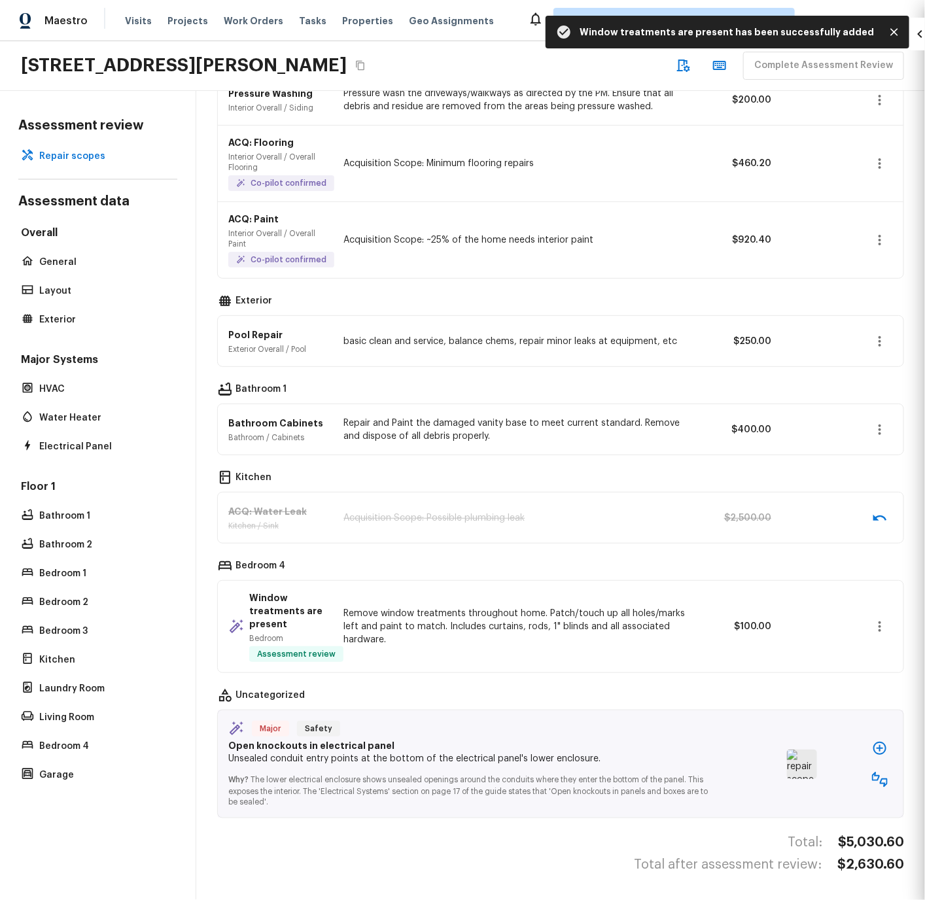
scroll to position [211, 0]
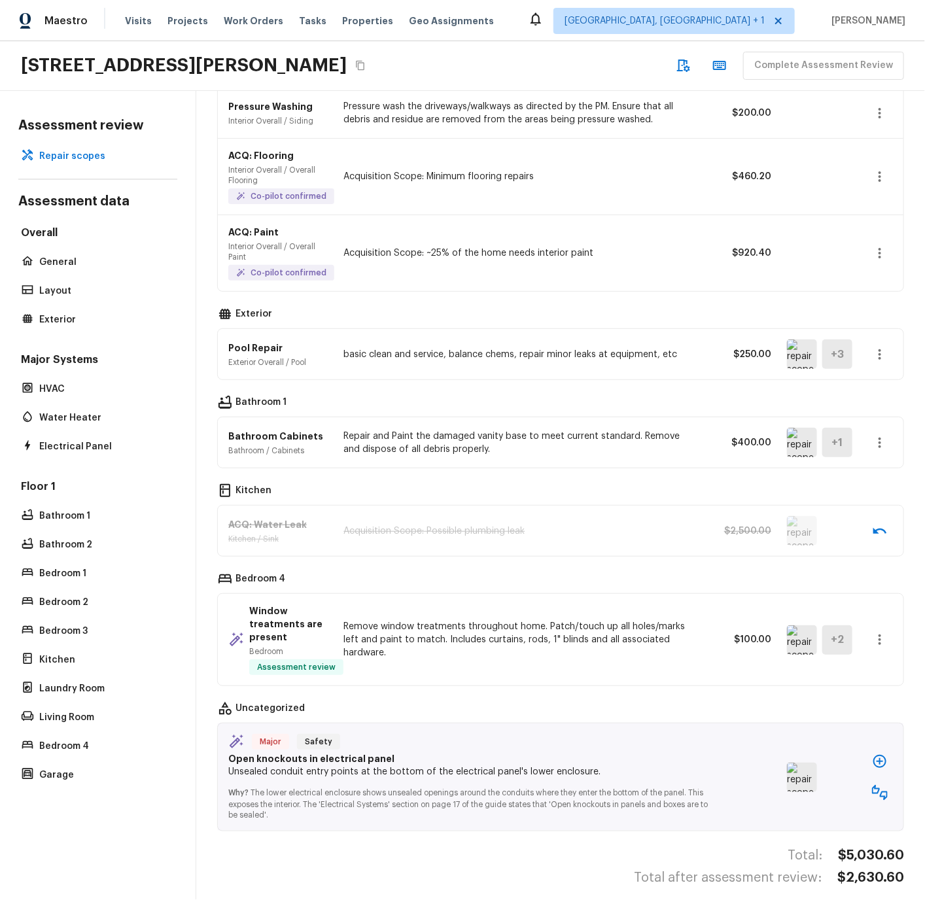
click at [806, 765] on img at bounding box center [802, 776] width 30 height 29
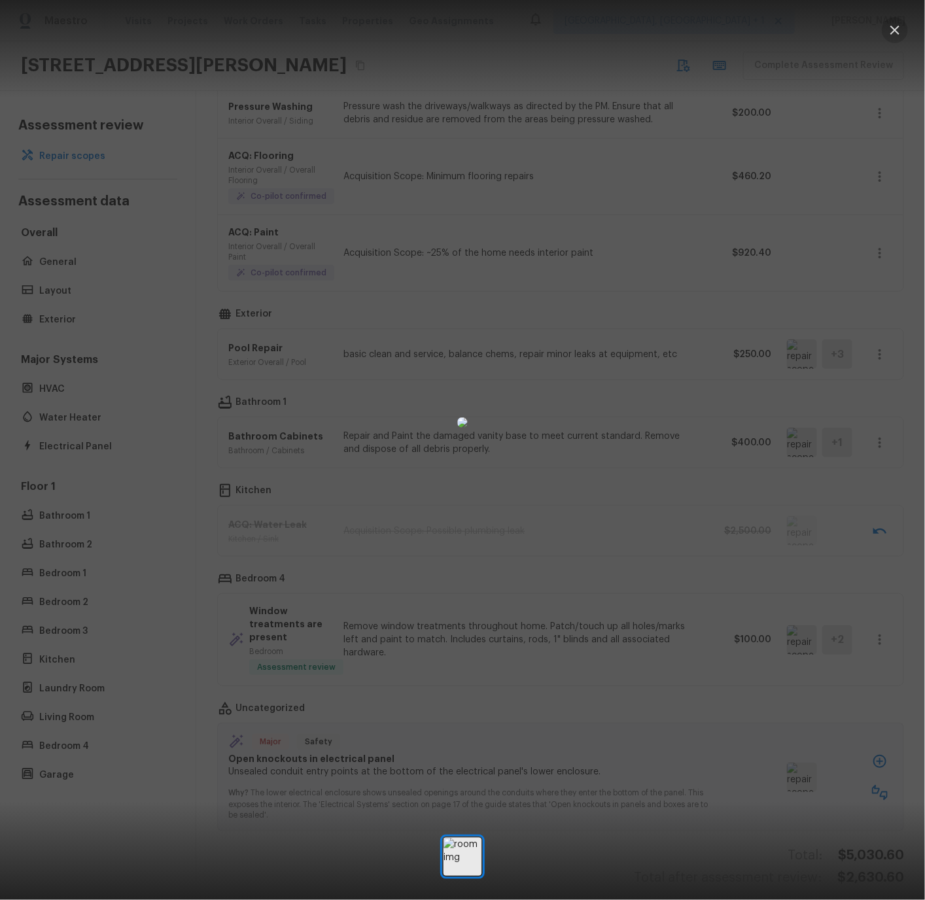
click at [899, 28] on icon "button" at bounding box center [895, 30] width 16 height 16
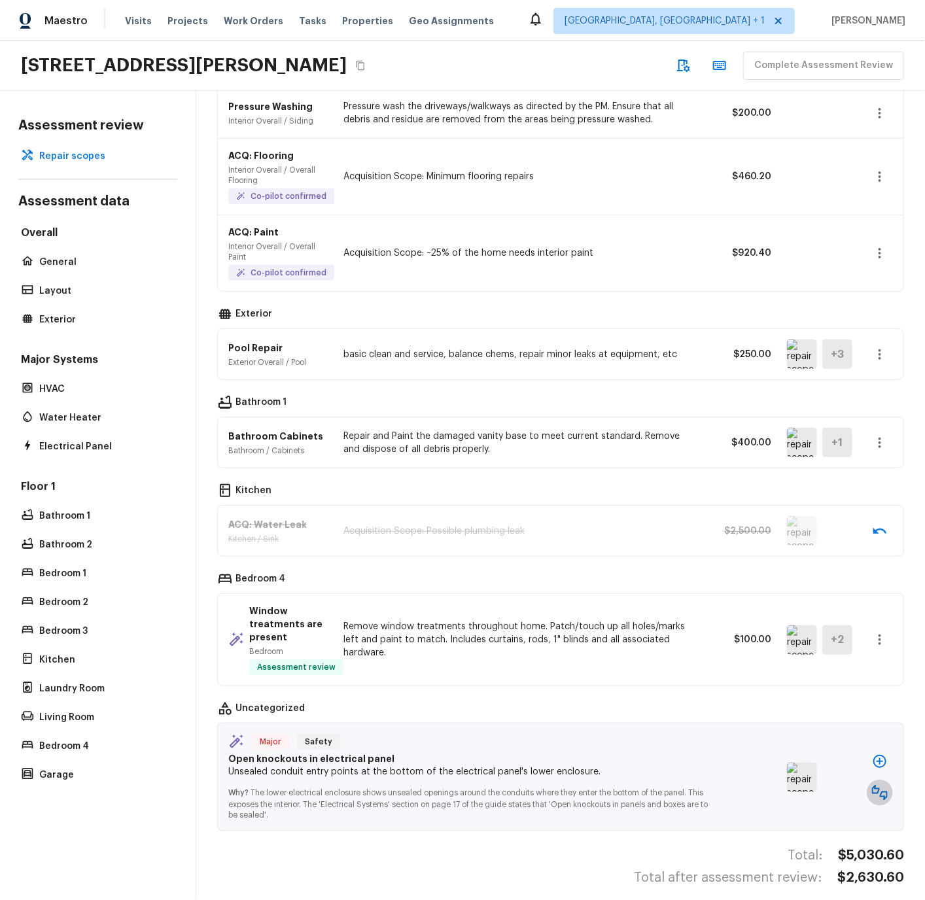
click at [880, 785] on icon "button" at bounding box center [880, 793] width 16 height 16
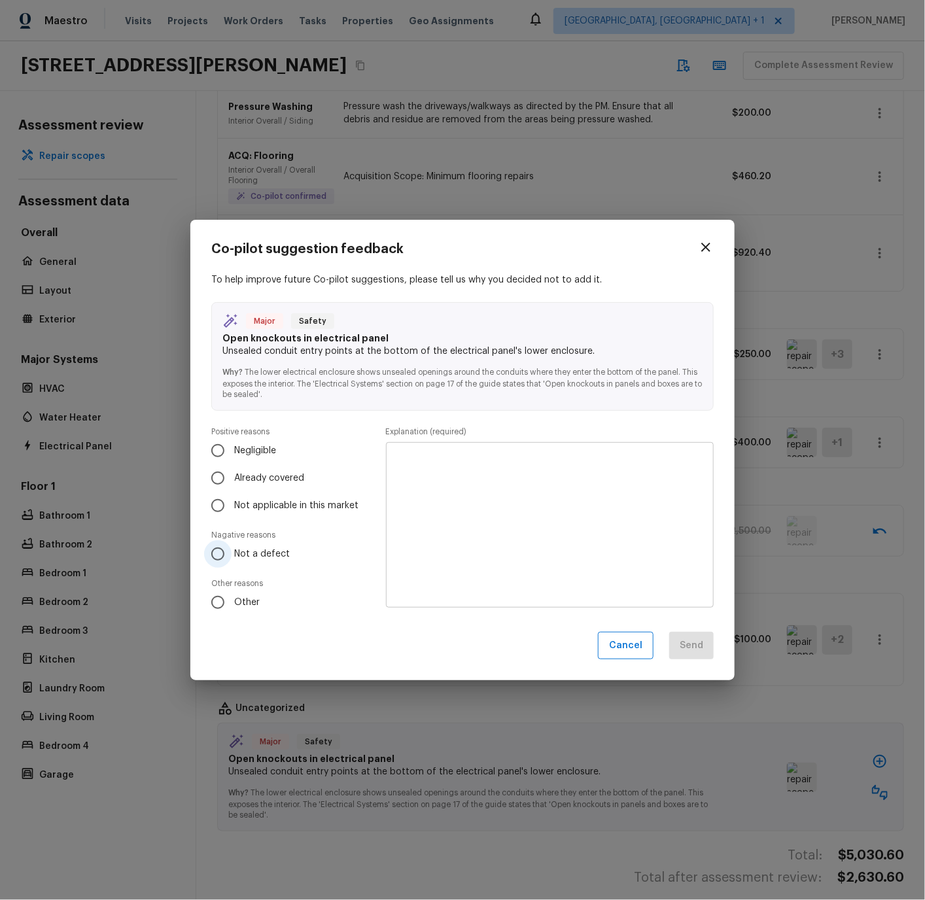
click at [220, 553] on input "Not a defect" at bounding box center [217, 553] width 27 height 27
radio input "true"
click at [706, 245] on icon "button" at bounding box center [705, 247] width 9 height 9
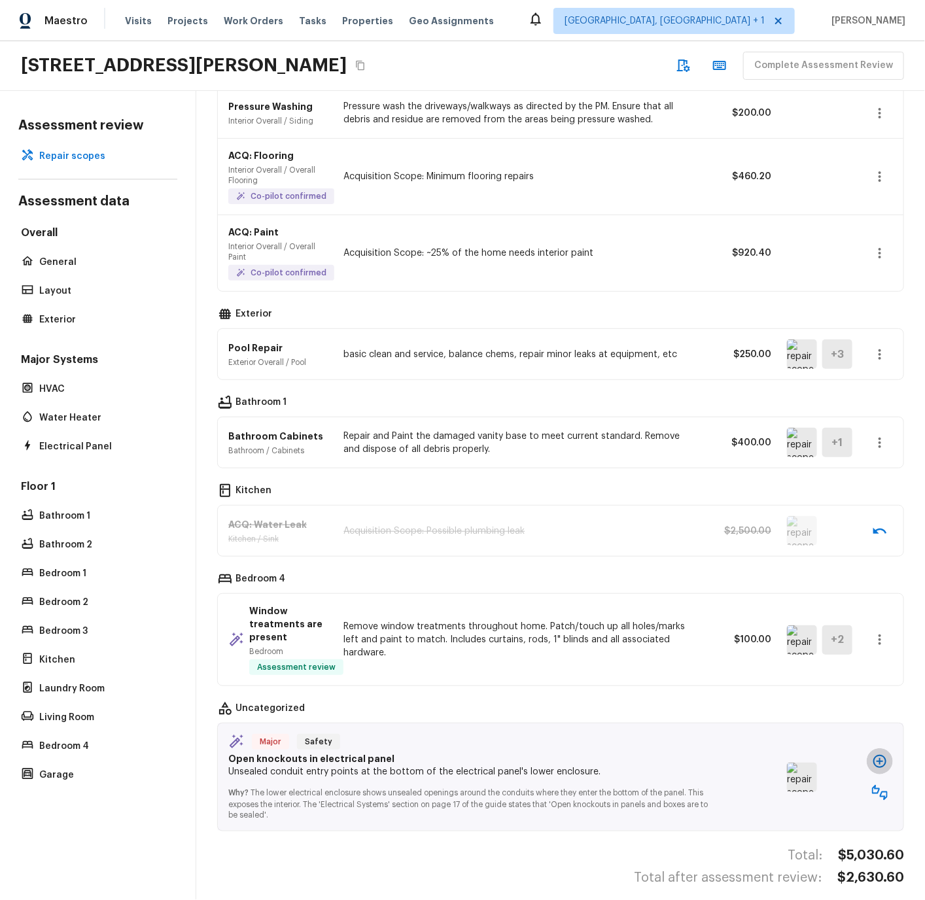
click at [882, 753] on icon "button" at bounding box center [880, 761] width 16 height 16
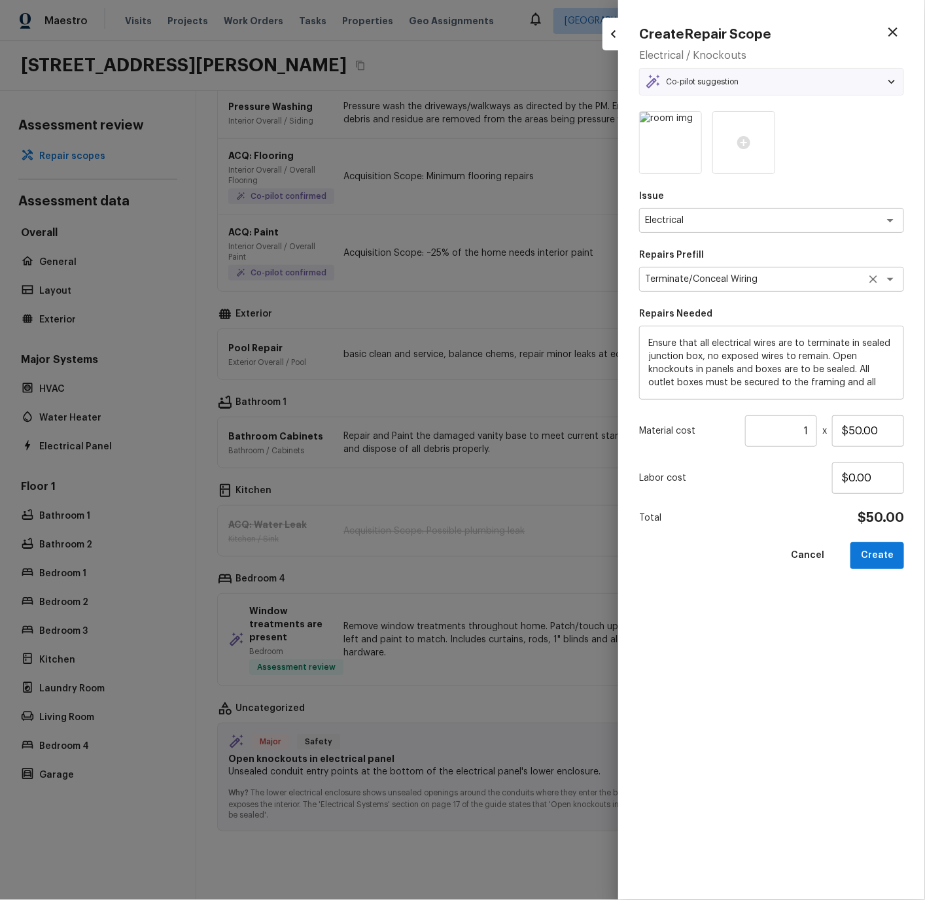
click at [766, 276] on textarea "Terminate/Conceal Wiring" at bounding box center [753, 279] width 216 height 13
type textarea "Terminate/Conceal Wiring"
click at [732, 222] on textarea "Electrical" at bounding box center [753, 220] width 216 height 13
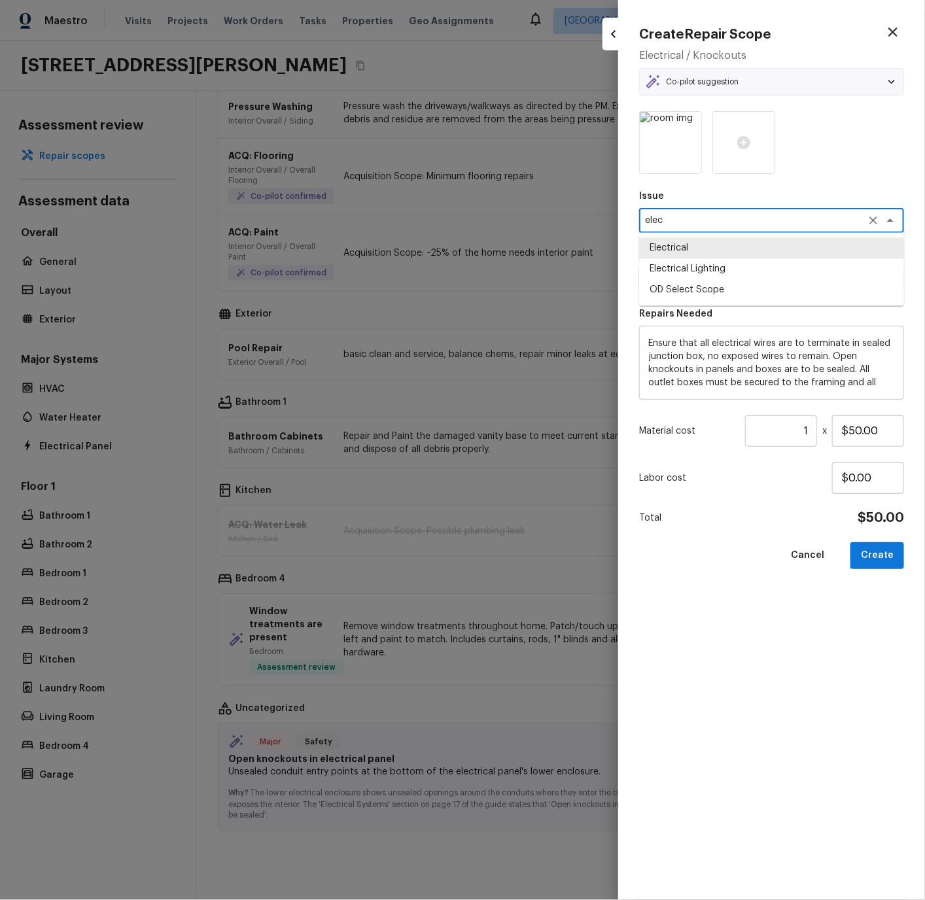
click at [670, 247] on li "Electrical" at bounding box center [771, 248] width 265 height 21
type textarea "Electrical"
click at [696, 282] on textarea "Terminate/Conceal Wiring" at bounding box center [753, 279] width 216 height 13
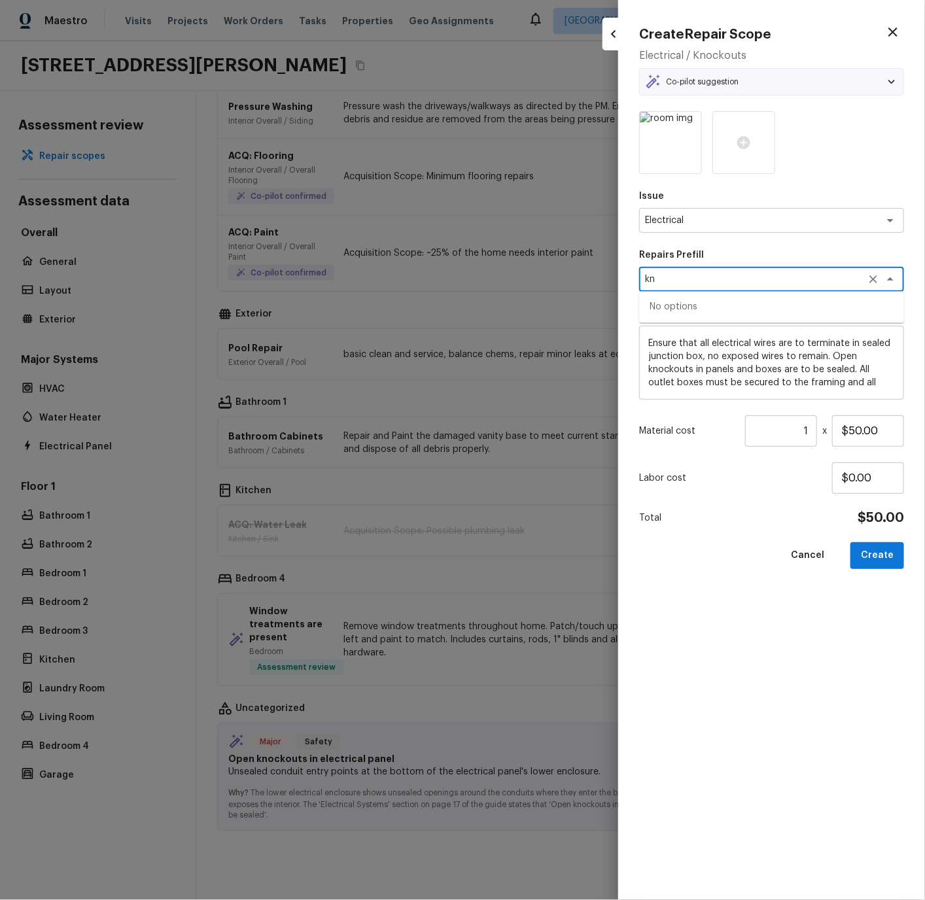
type textarea "k"
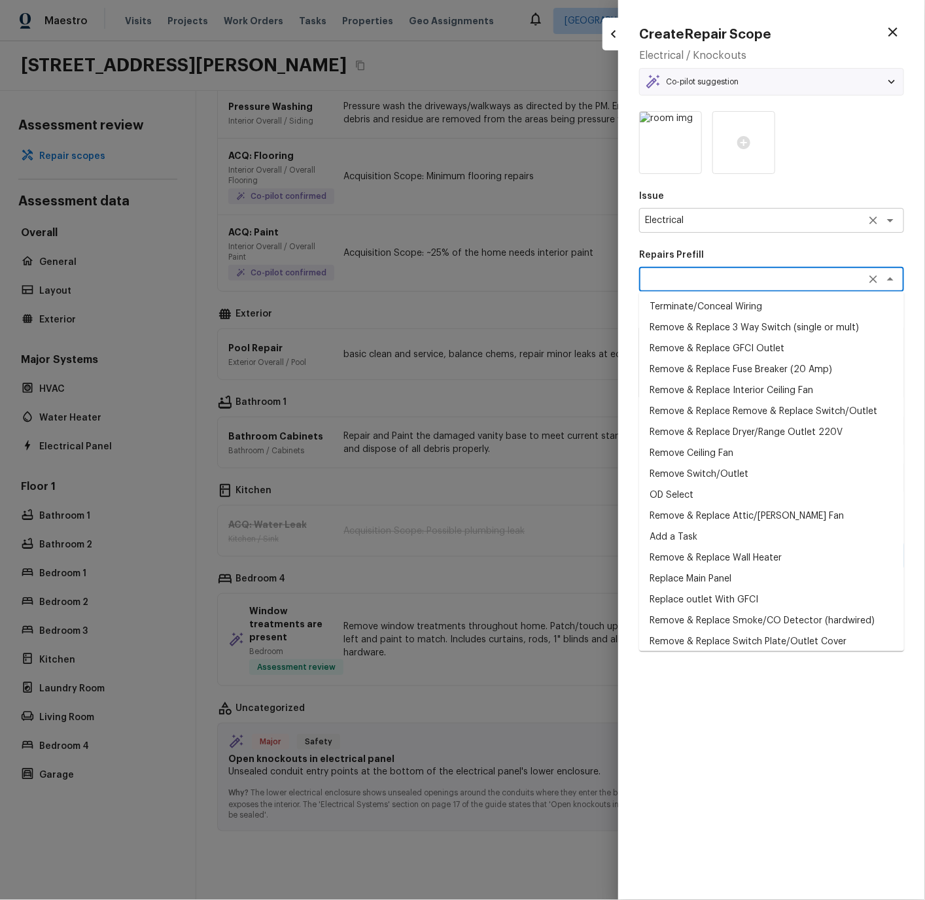
click at [713, 222] on textarea "Electrical" at bounding box center [753, 220] width 216 height 13
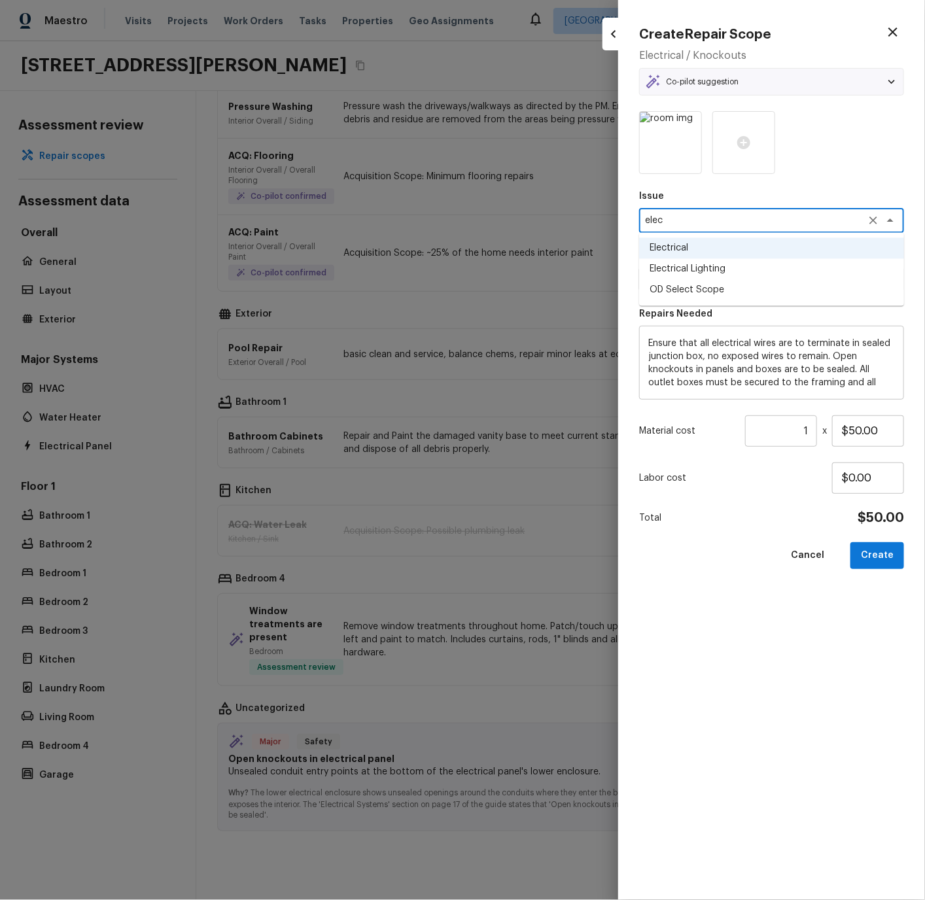
click at [690, 270] on li "Electrical Lighting" at bounding box center [771, 269] width 265 height 21
type textarea "Electrical Lighting"
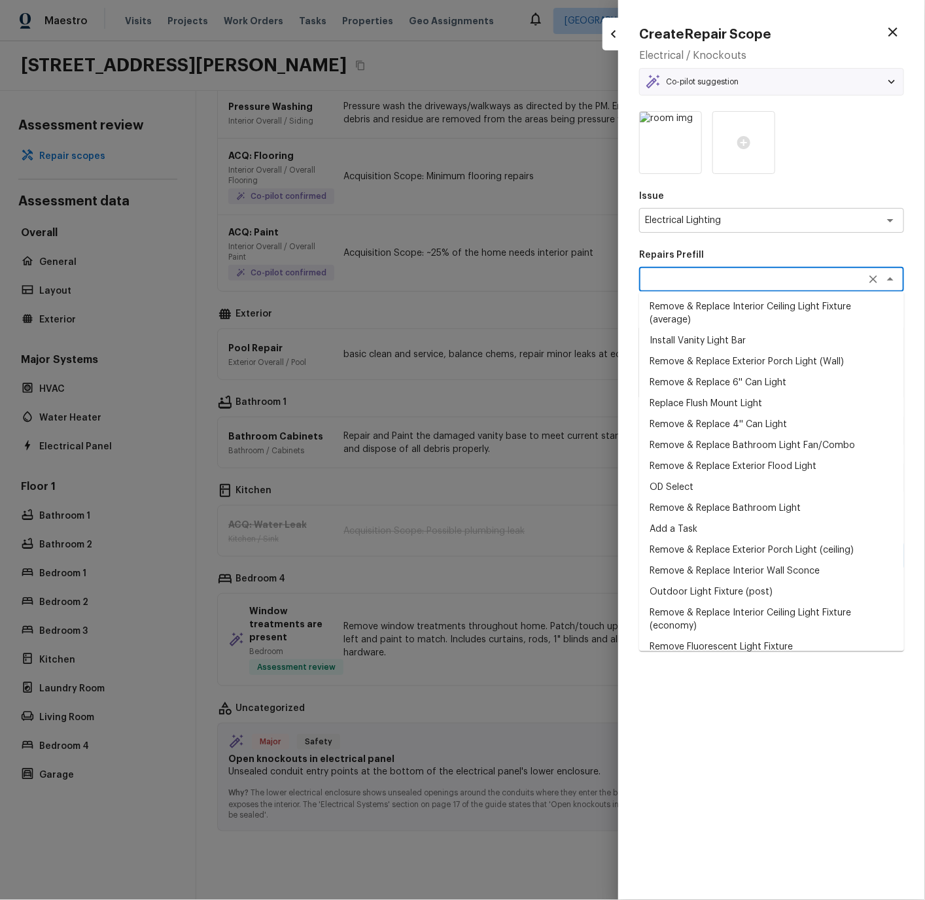
click at [688, 276] on textarea at bounding box center [753, 279] width 216 height 13
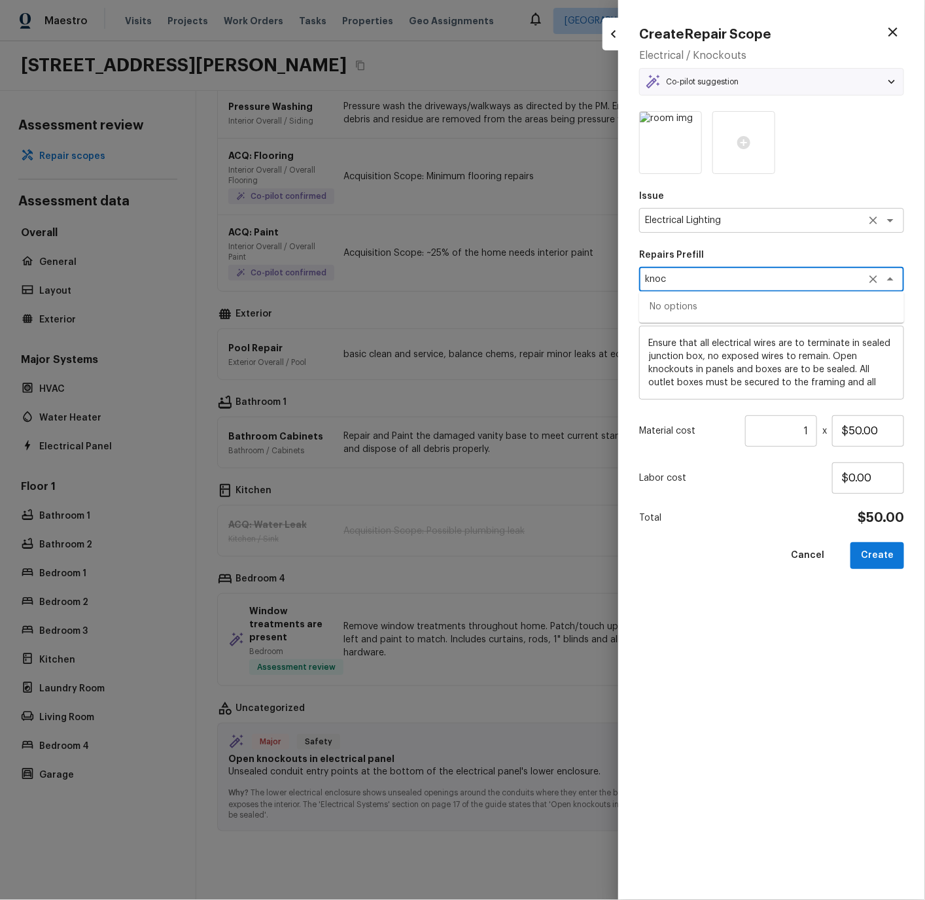
type textarea "knoc"
click at [693, 216] on textarea "Electrical Lighting" at bounding box center [753, 220] width 216 height 13
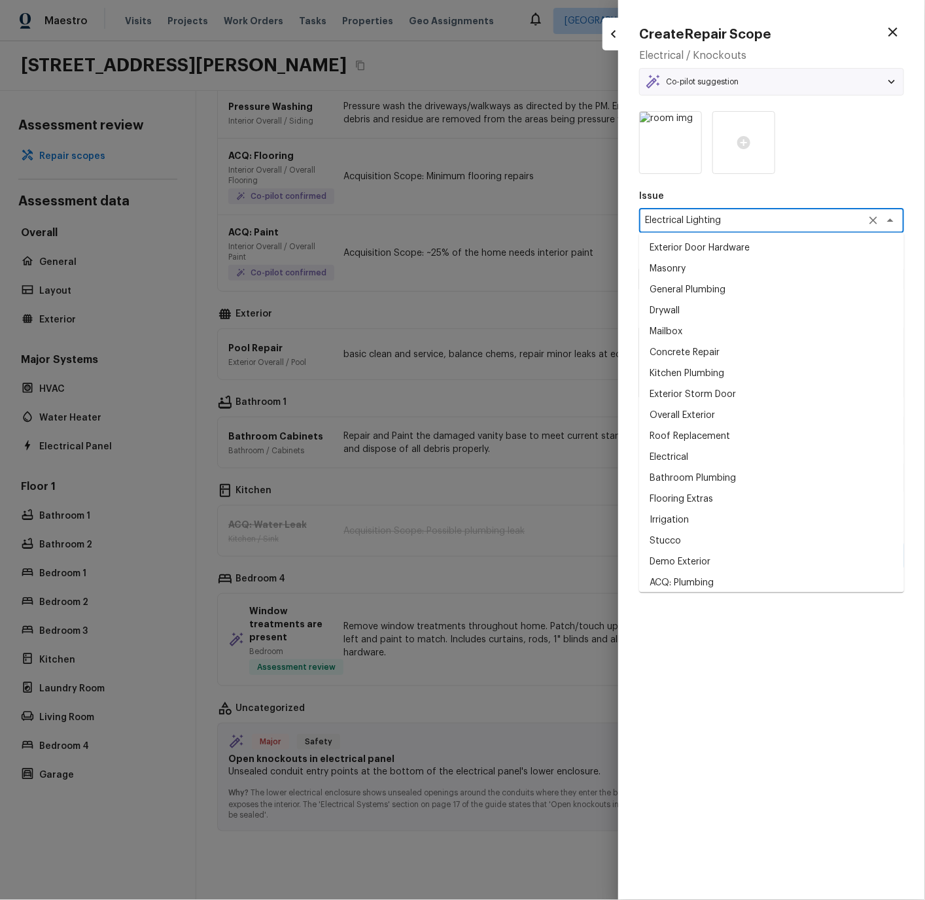
scroll to position [188, 0]
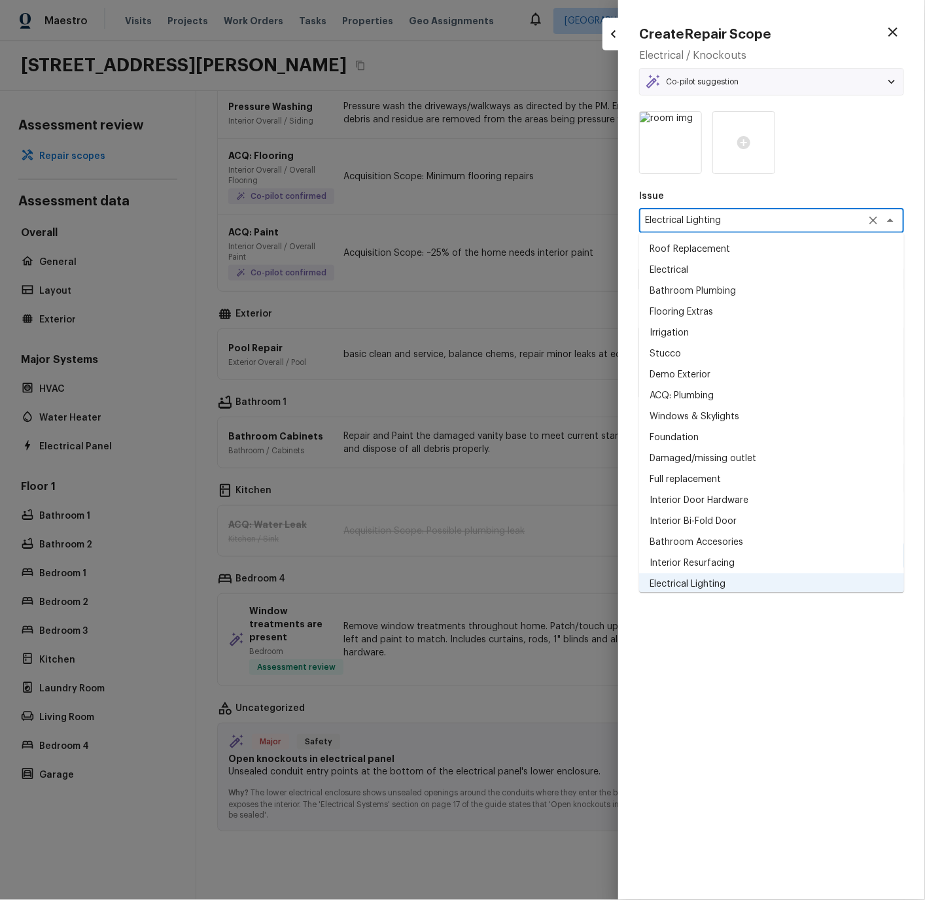
drag, startPoint x: 728, startPoint y: 226, endPoint x: 687, endPoint y: 222, distance: 41.4
click at [687, 222] on textarea "Electrical Lighting" at bounding box center [753, 220] width 216 height 13
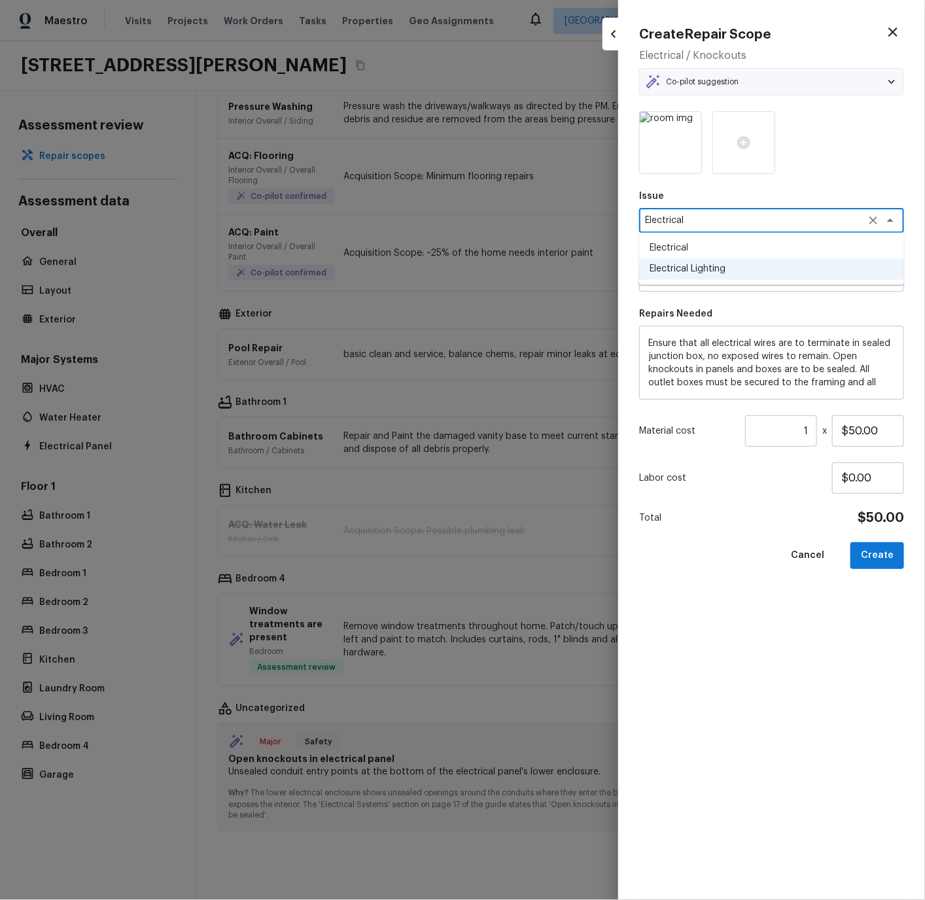
click at [681, 249] on li "Electrical" at bounding box center [771, 248] width 265 height 21
type textarea "Electrical"
click at [680, 277] on textarea at bounding box center [753, 279] width 216 height 13
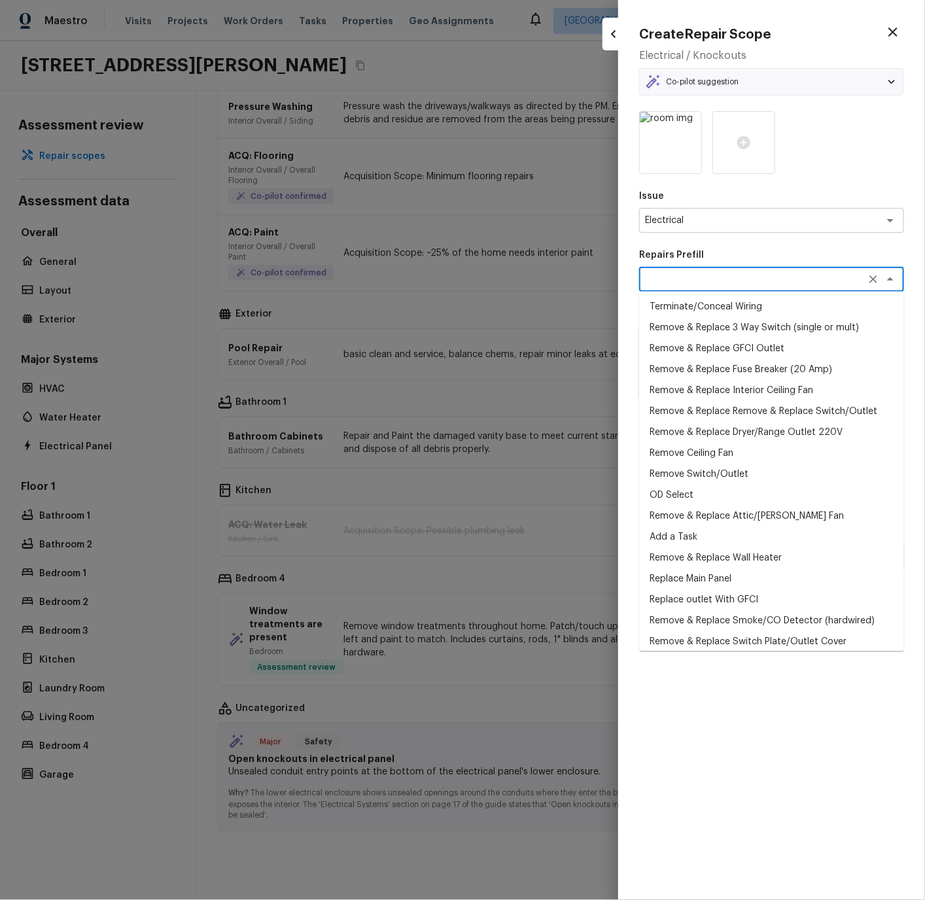
click at [677, 536] on li "Add a Task" at bounding box center [771, 537] width 265 height 21
type textarea "Add a Task"
type textarea "HPM to detail"
type input "$1.00"
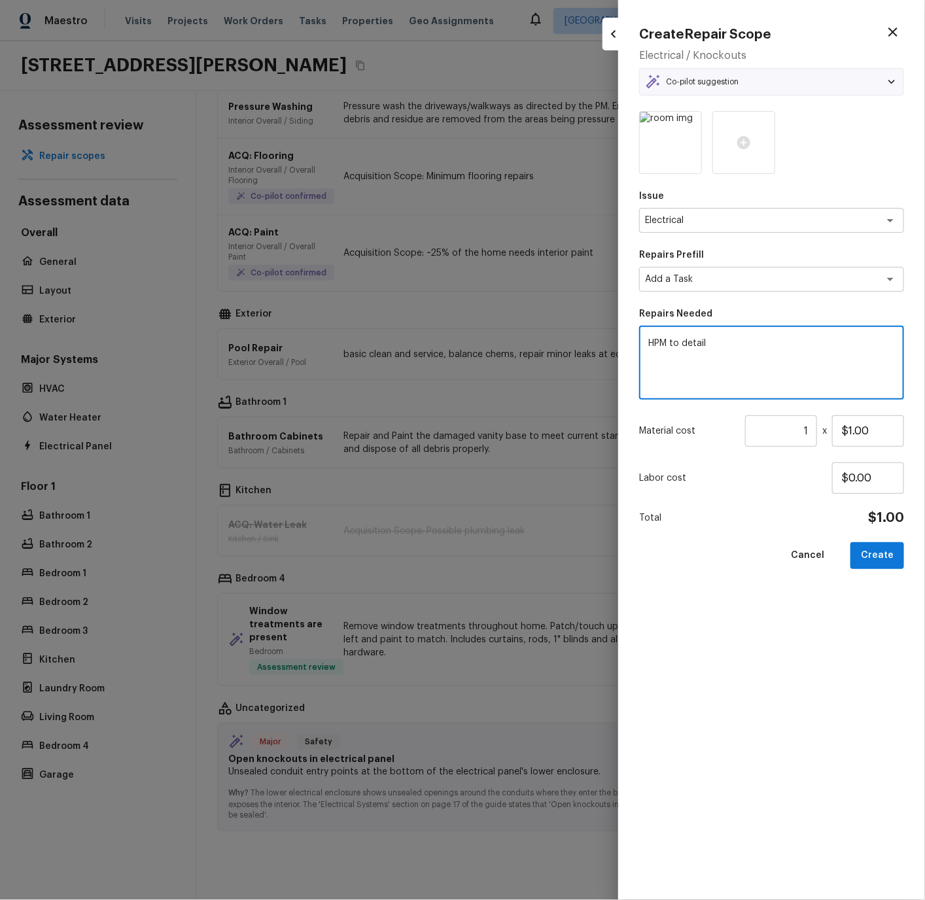
drag, startPoint x: 710, startPoint y: 341, endPoint x: 734, endPoint y: 354, distance: 26.9
click at [660, 343] on textarea "HPM to detail" at bounding box center [771, 363] width 247 height 52
type textarea "H"
type textarea "Replace missing breaker or add knockout blank covers"
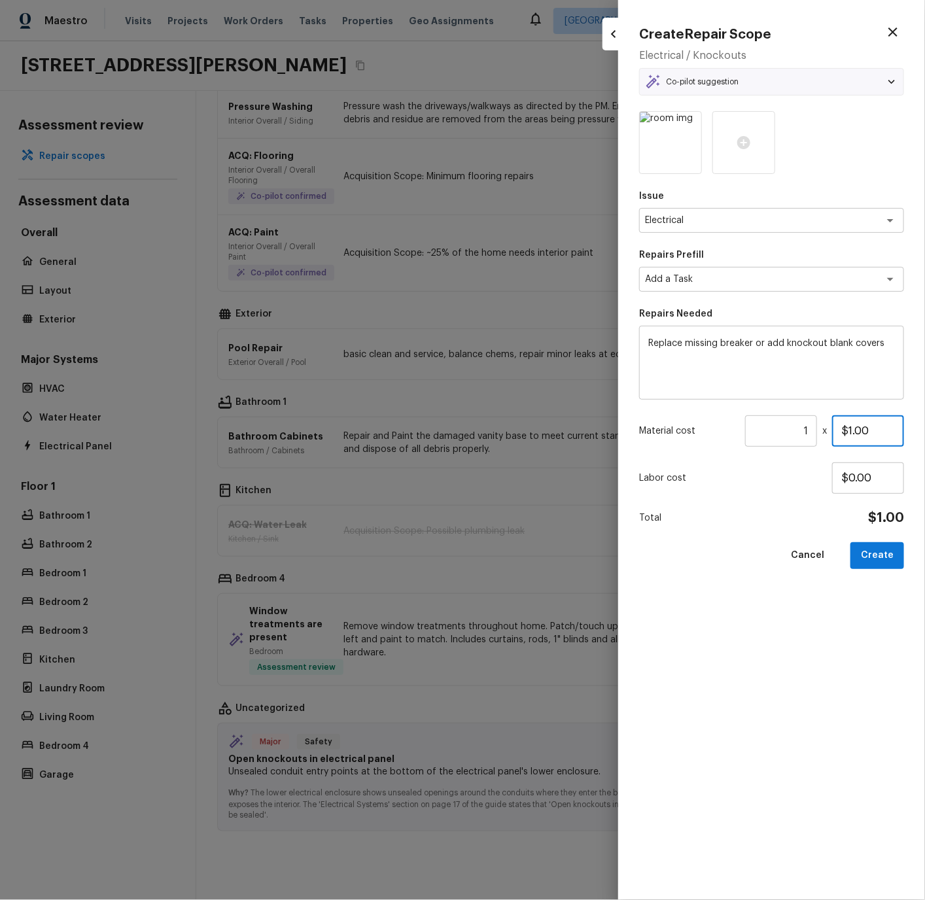
drag, startPoint x: 840, startPoint y: 432, endPoint x: 889, endPoint y: 434, distance: 49.7
click at [889, 434] on input "$1.00" at bounding box center [868, 430] width 72 height 31
drag, startPoint x: 790, startPoint y: 435, endPoint x: 815, endPoint y: 430, distance: 25.3
click at [815, 430] on input "1" at bounding box center [781, 430] width 72 height 31
type input "42"
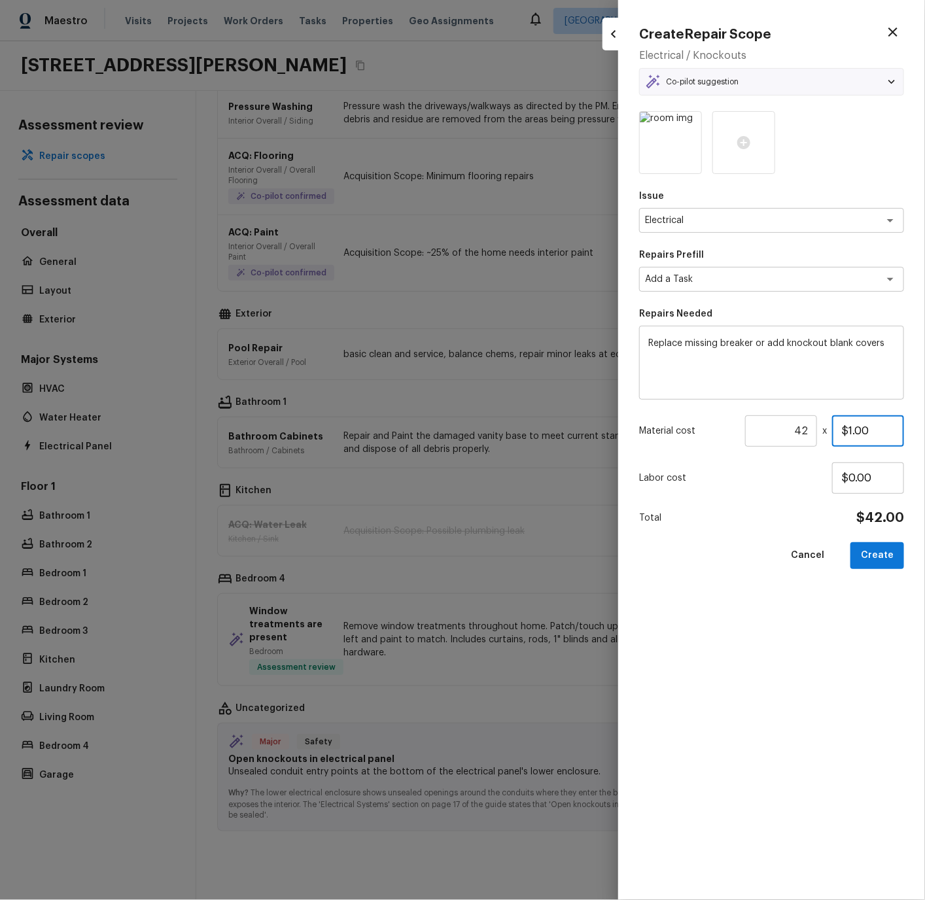
drag, startPoint x: 839, startPoint y: 430, endPoint x: 893, endPoint y: 429, distance: 54.3
click at [893, 429] on input "$1.00" at bounding box center [868, 430] width 72 height 31
type input "$10.00"
drag, startPoint x: 799, startPoint y: 428, endPoint x: 815, endPoint y: 441, distance: 20.9
click at [799, 428] on input "42" at bounding box center [781, 430] width 72 height 31
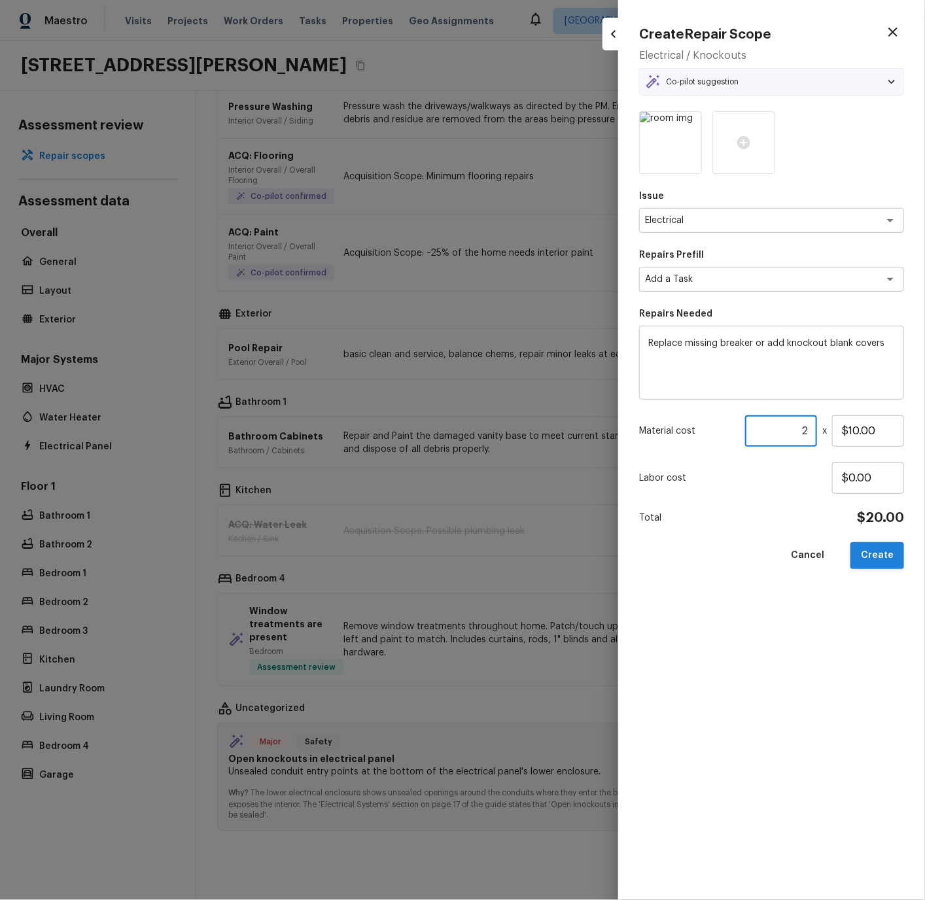
type input "2"
click at [882, 558] on button "Create" at bounding box center [877, 555] width 54 height 27
type input "1"
type input "$0.00"
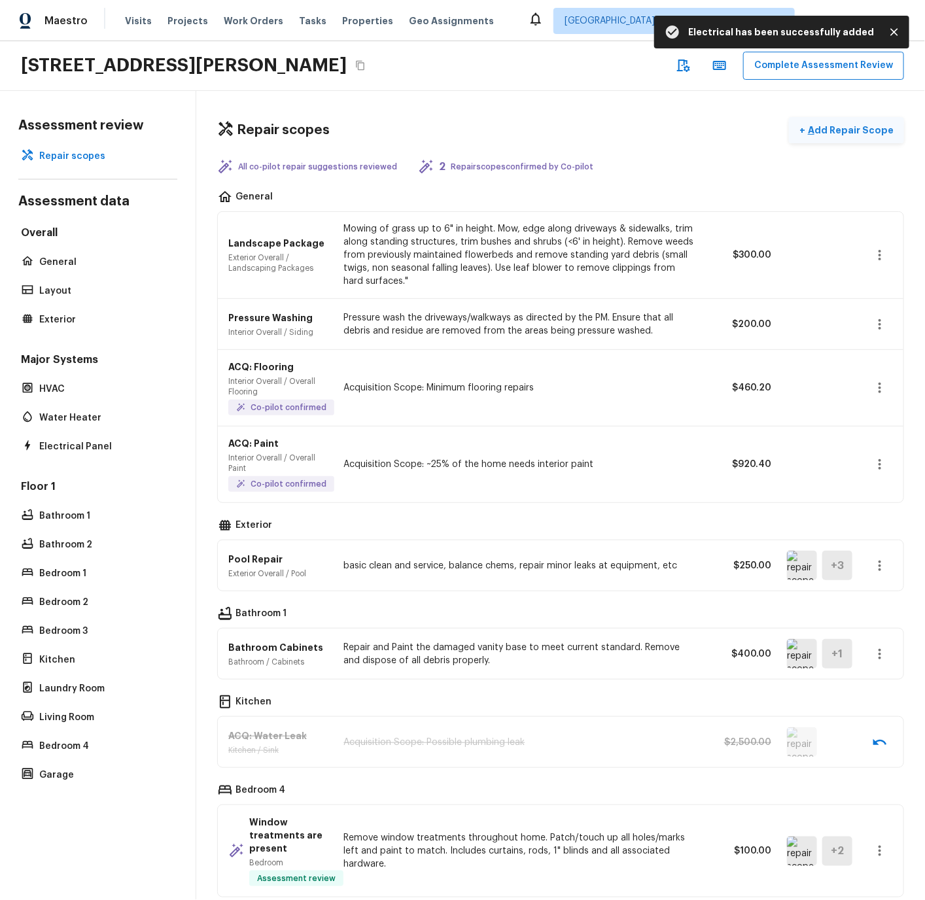
click at [848, 127] on p "Add Repair Scope" at bounding box center [849, 130] width 88 height 13
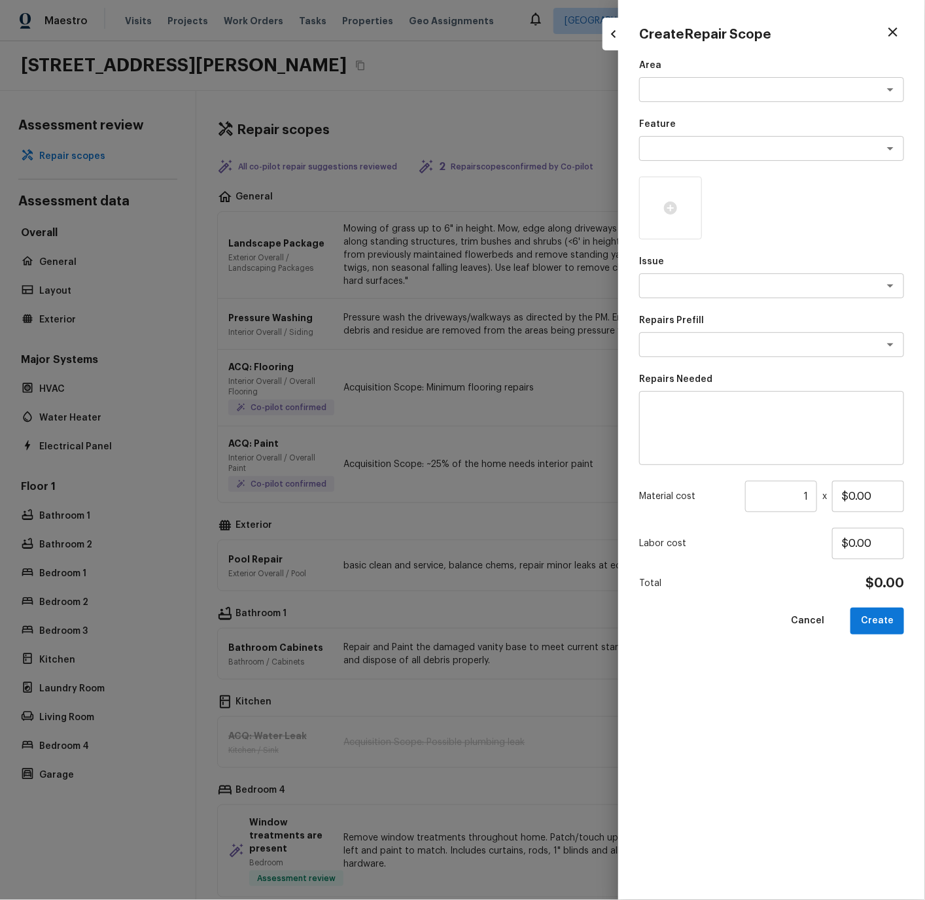
click at [897, 32] on icon "button" at bounding box center [893, 32] width 16 height 16
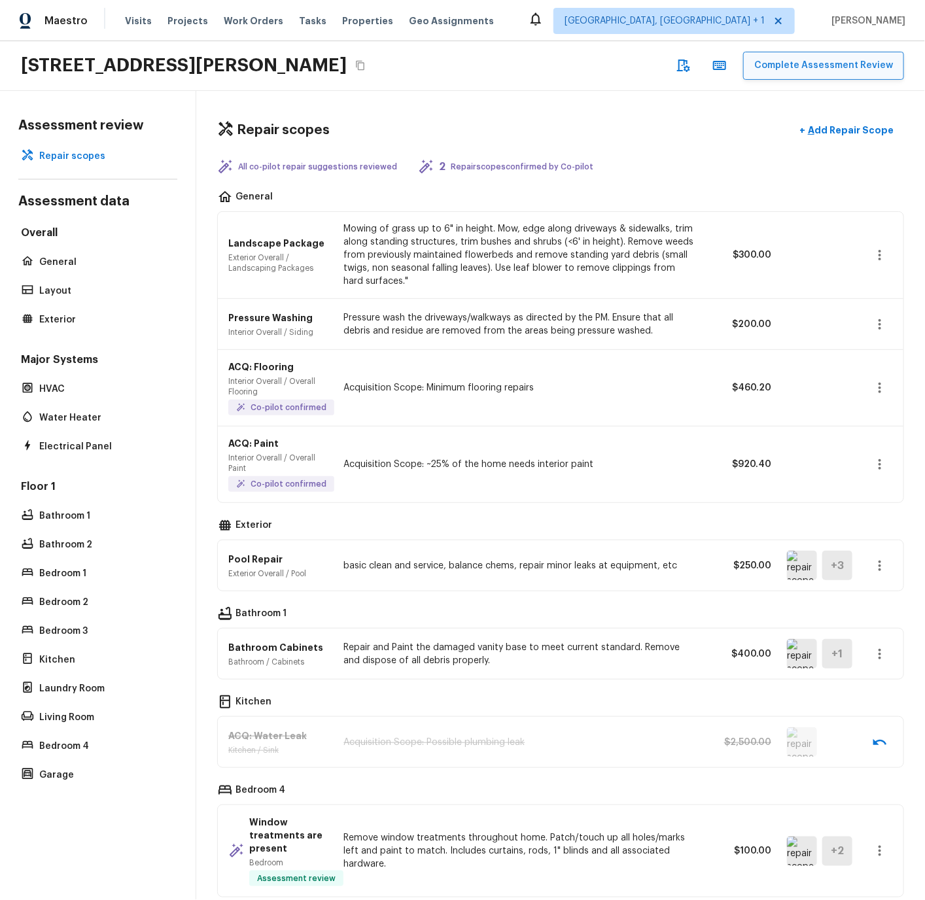
click at [812, 69] on button "Complete Assessment Review" at bounding box center [823, 66] width 161 height 28
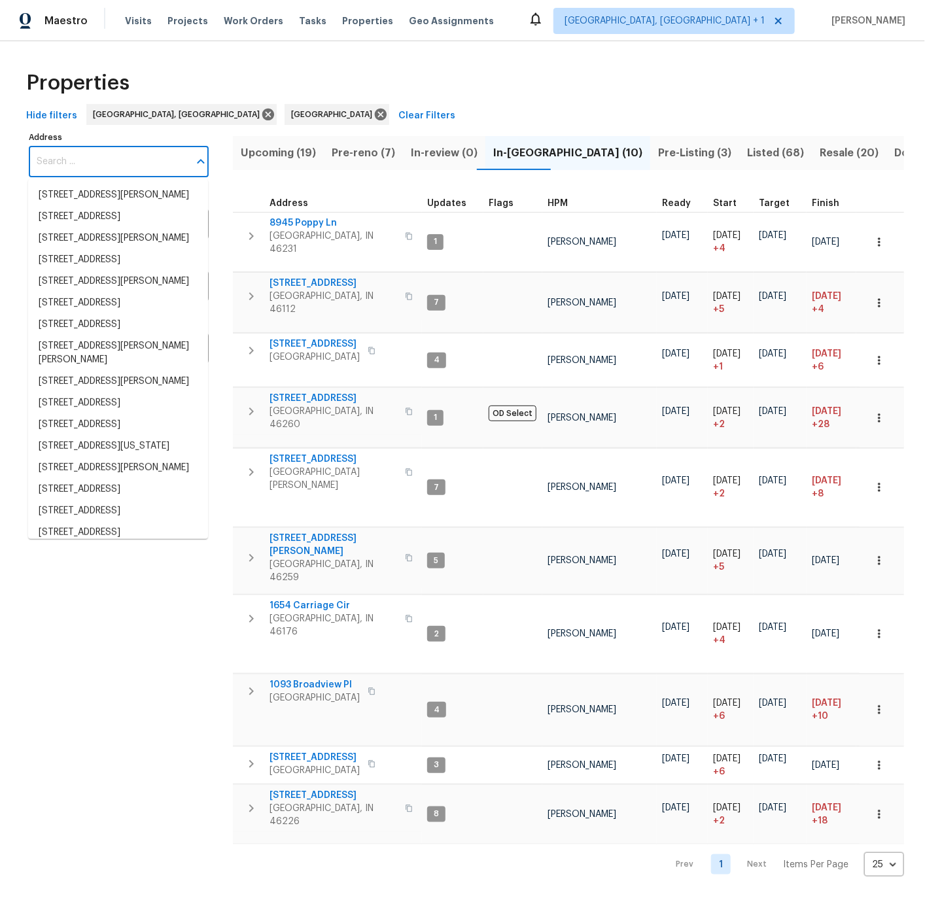
click at [97, 164] on input "Address" at bounding box center [109, 161] width 160 height 31
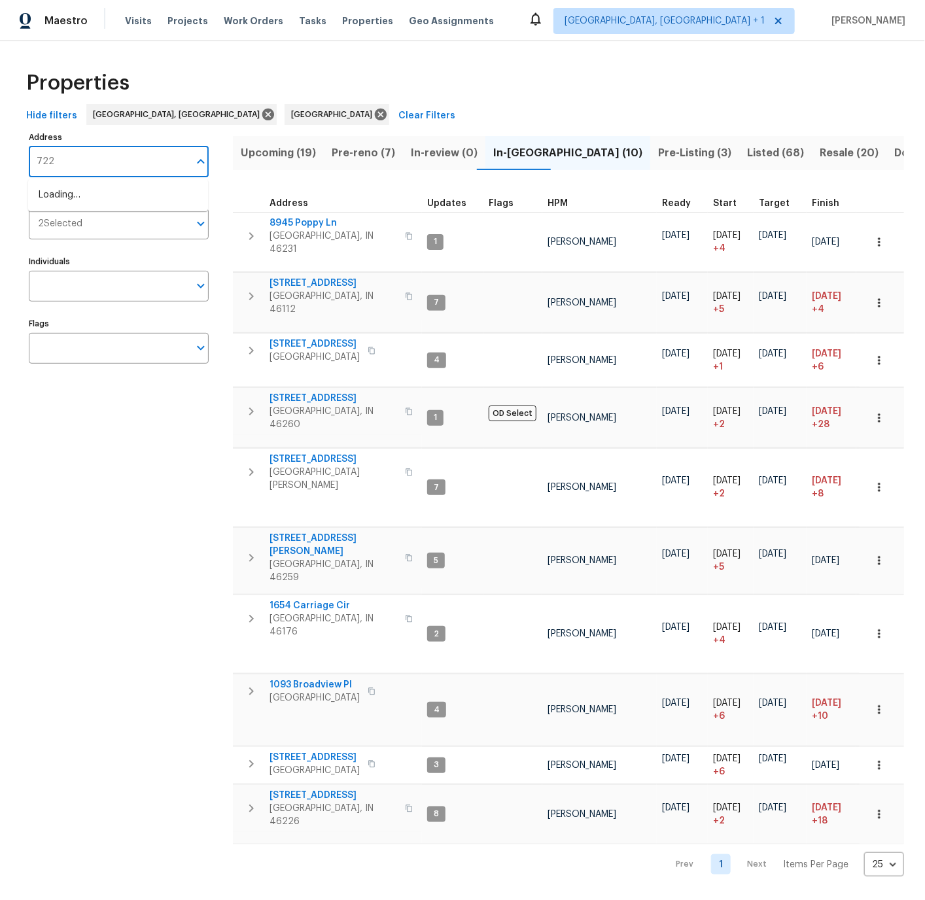
type input "7228"
click at [78, 271] on li "7228 River Birch Ln Indianapolis IN 46236" at bounding box center [118, 260] width 180 height 22
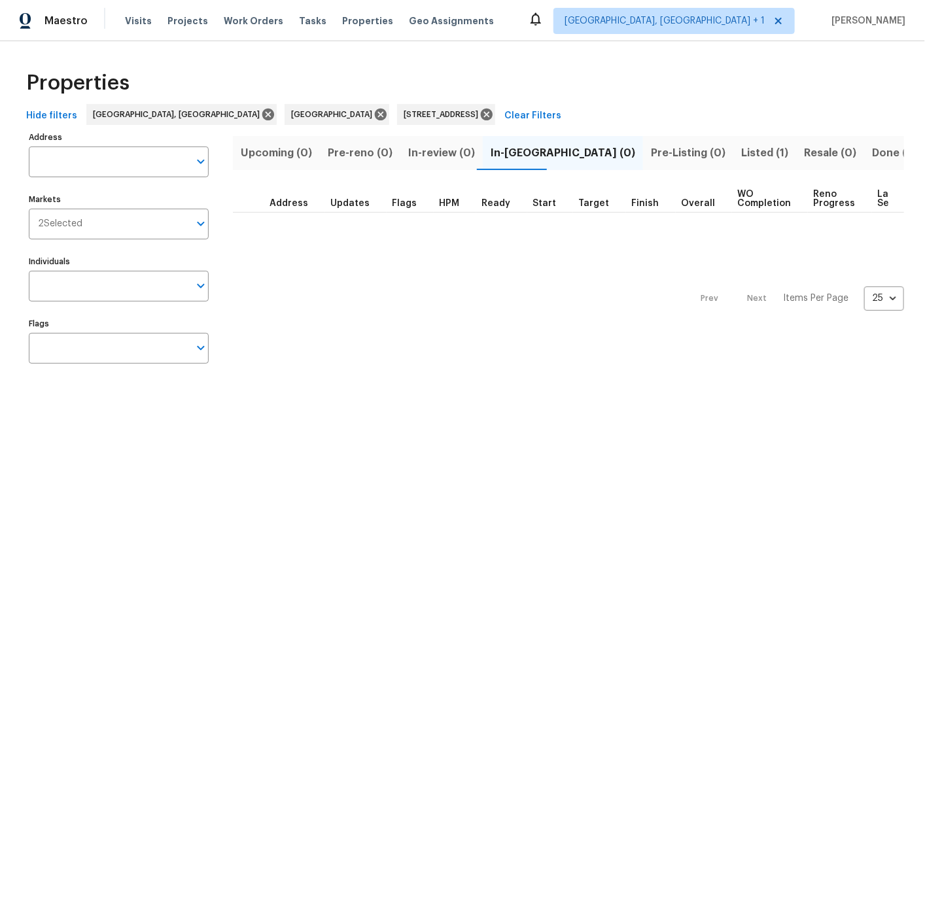
type input "7228 River Birch Ln Indianapolis IN 46236"
click at [741, 150] on span "Listed (1)" at bounding box center [764, 153] width 47 height 18
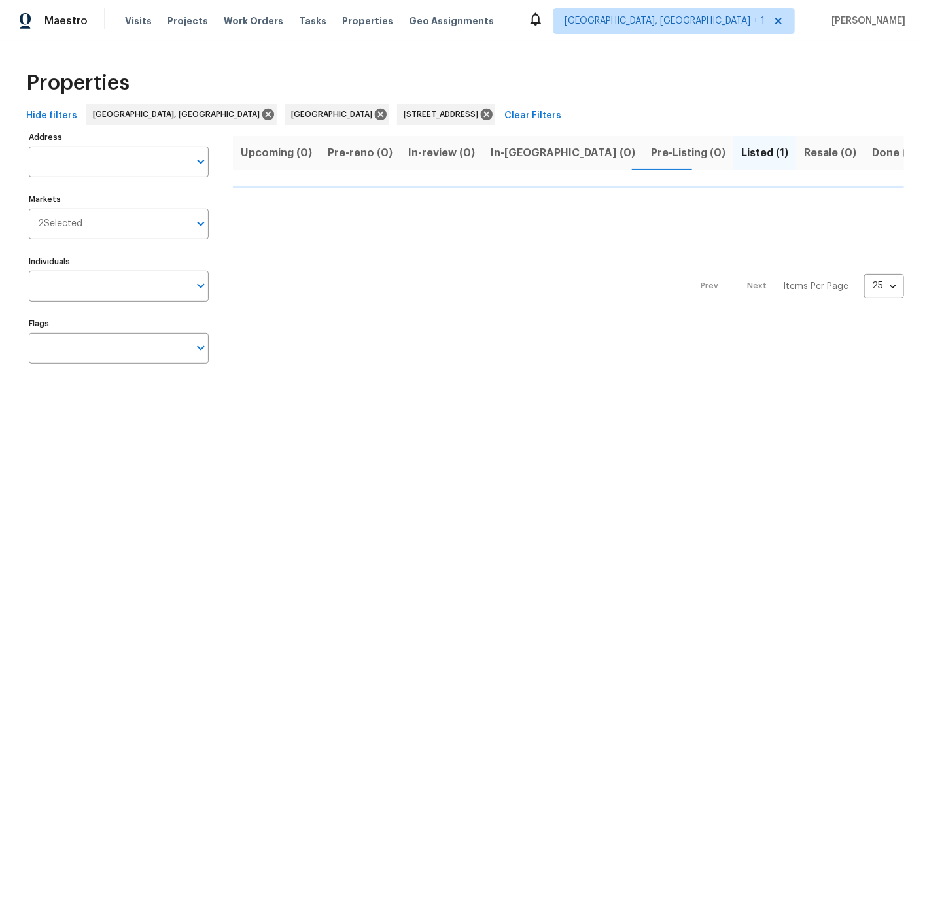
type input "7228 River Birch Ln Indianapolis IN 46236"
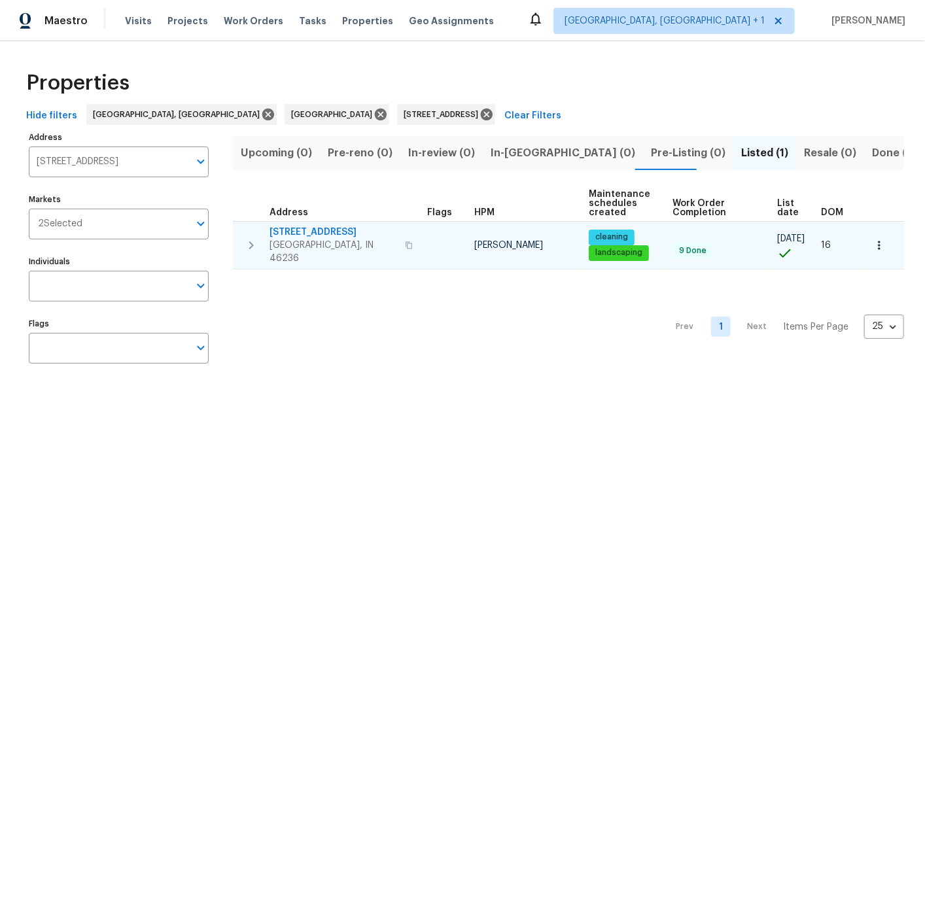
click at [250, 237] on icon "button" at bounding box center [251, 245] width 16 height 16
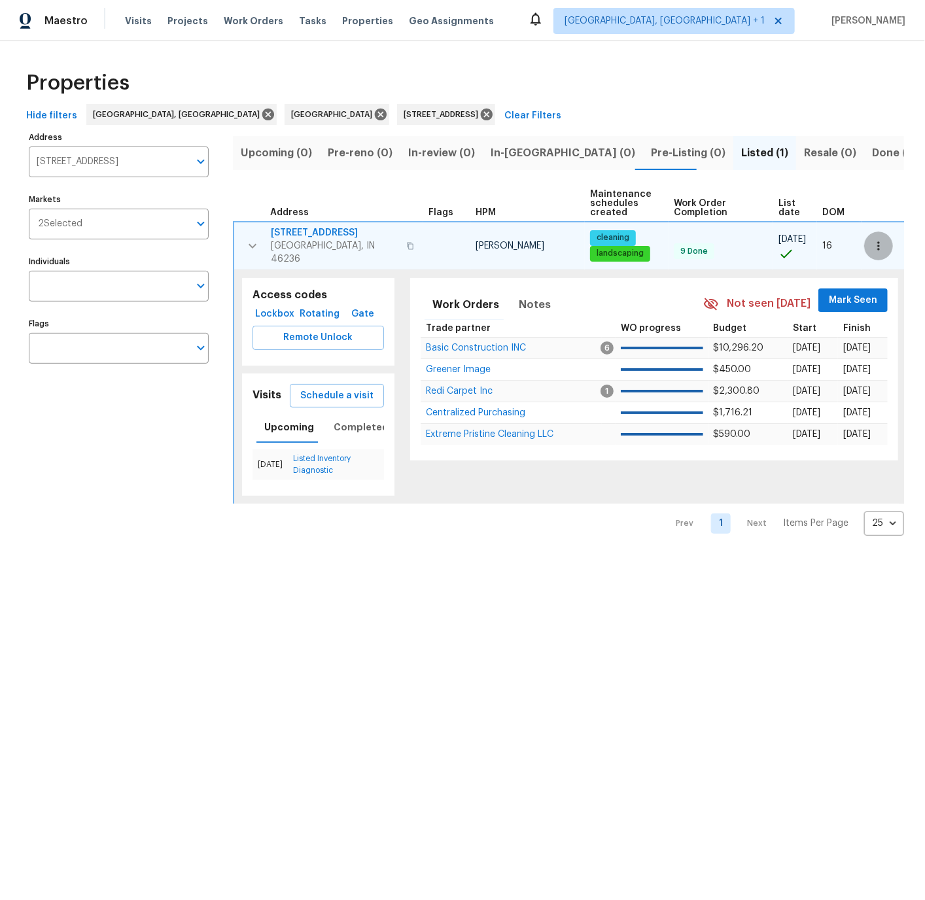
click at [880, 241] on icon "button" at bounding box center [878, 245] width 13 height 13
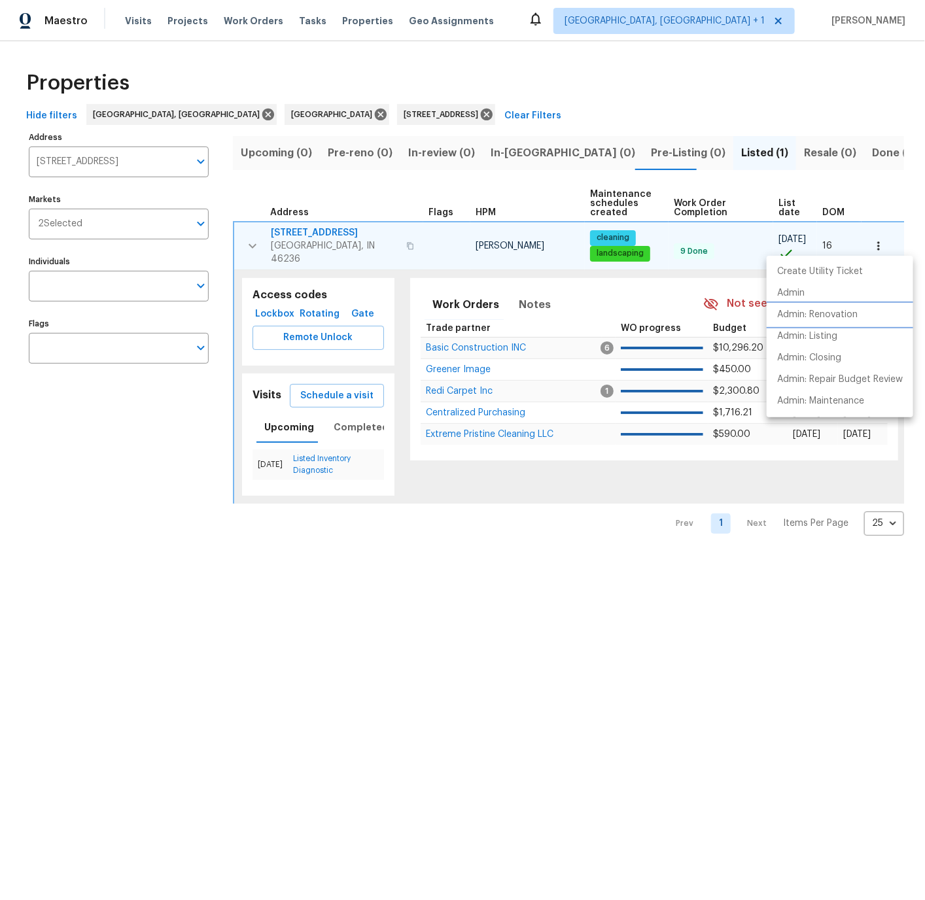
click at [829, 312] on p "Admin: Renovation" at bounding box center [817, 315] width 80 height 14
click at [418, 114] on div at bounding box center [462, 450] width 925 height 900
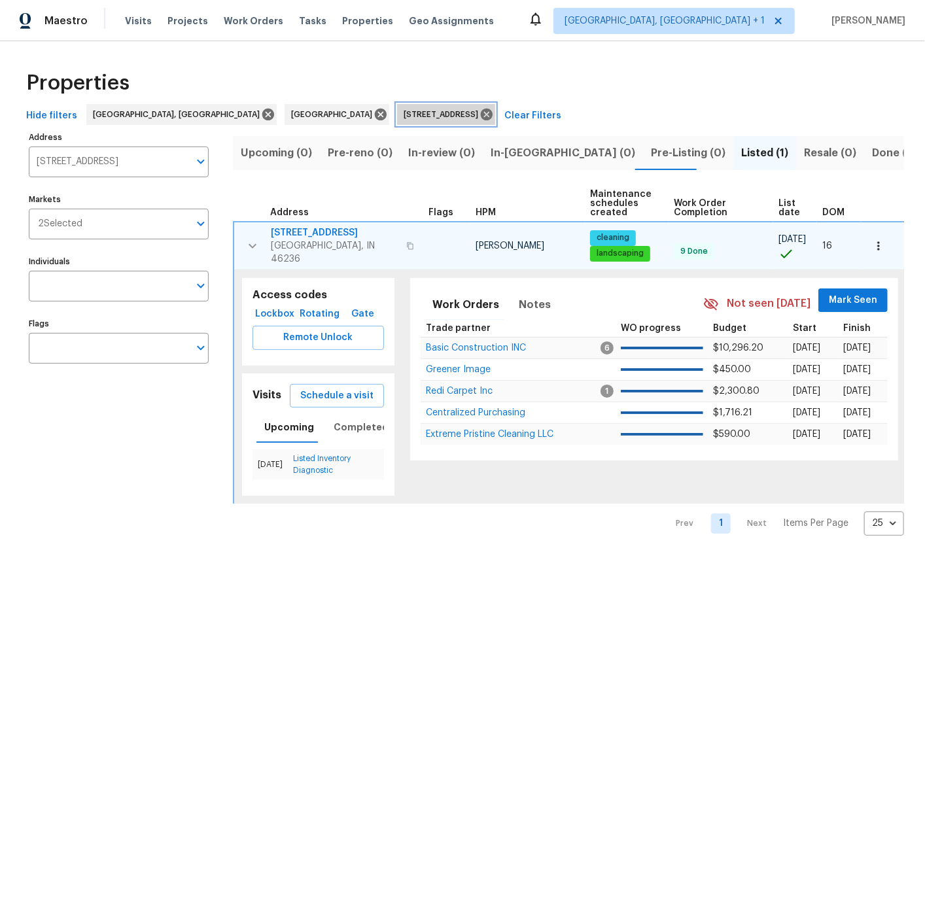
click at [481, 114] on icon at bounding box center [487, 115] width 12 height 12
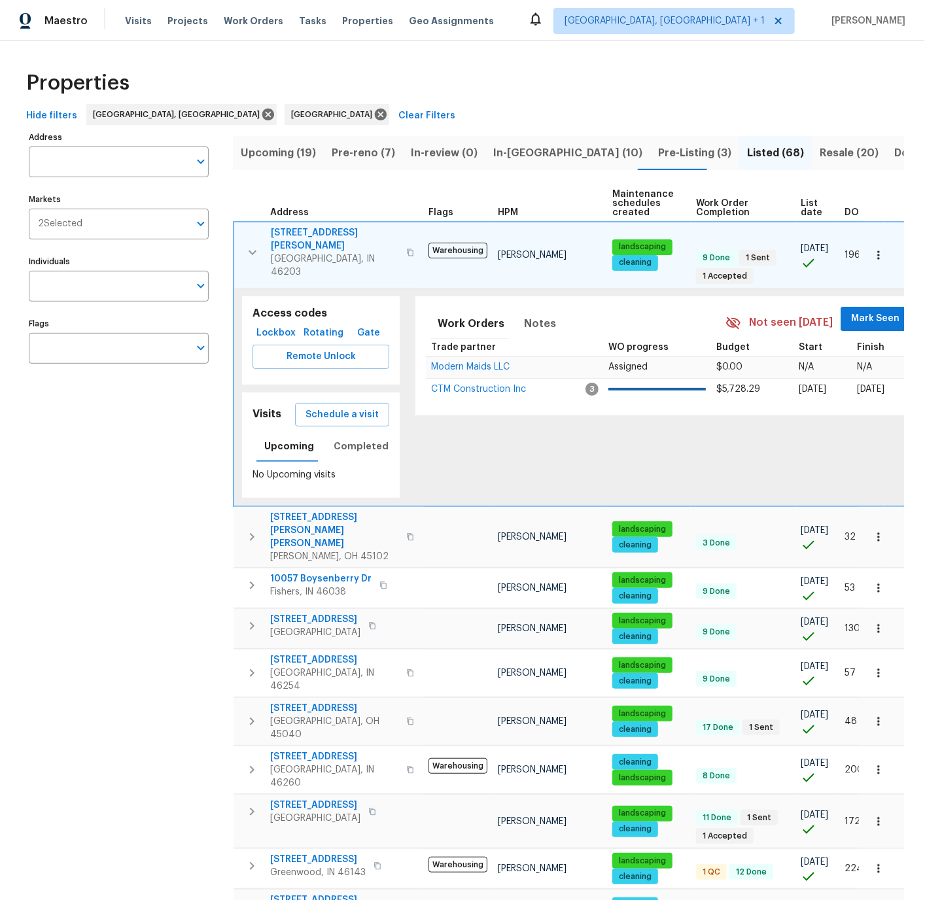
click at [356, 154] on span "Pre-reno (7)" at bounding box center [363, 153] width 63 height 18
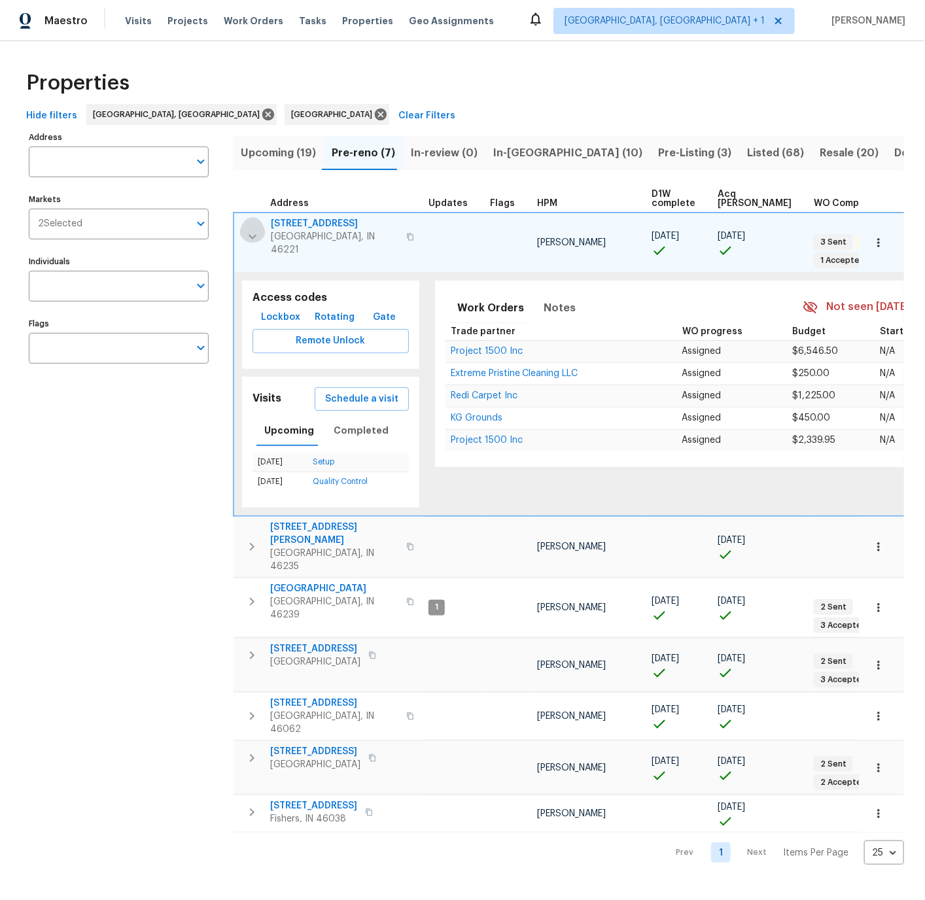
click at [254, 229] on icon "button" at bounding box center [253, 237] width 16 height 16
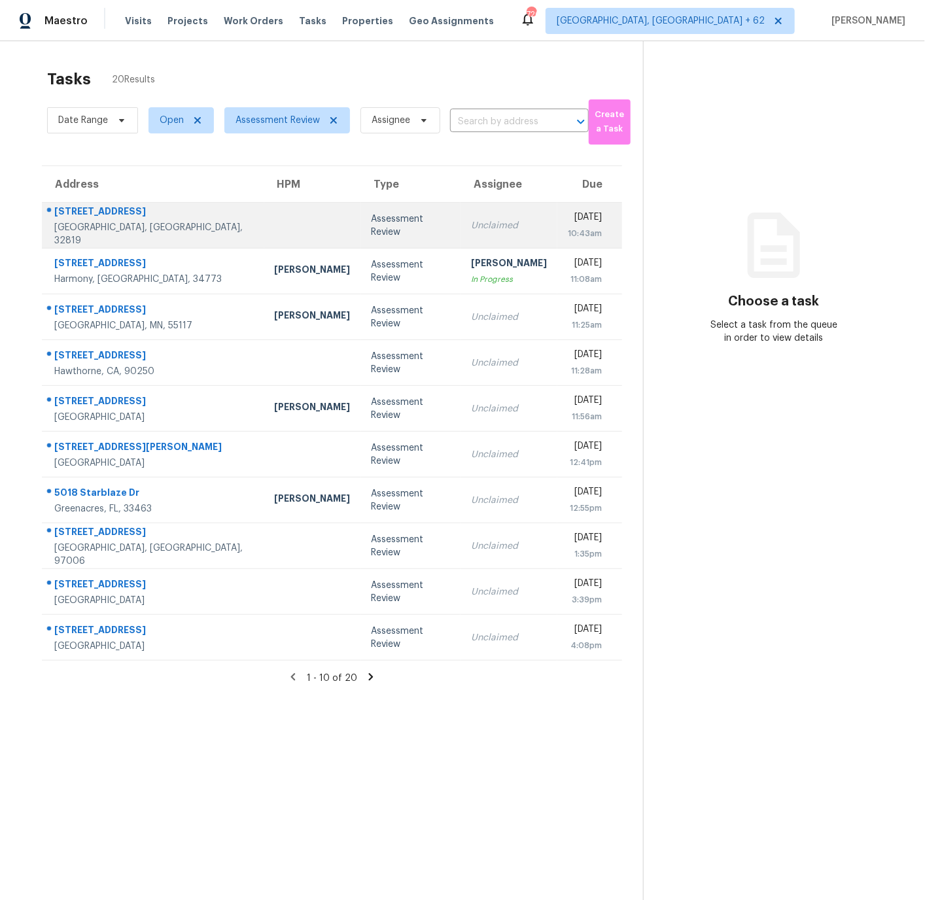
click at [275, 228] on td at bounding box center [312, 226] width 97 height 46
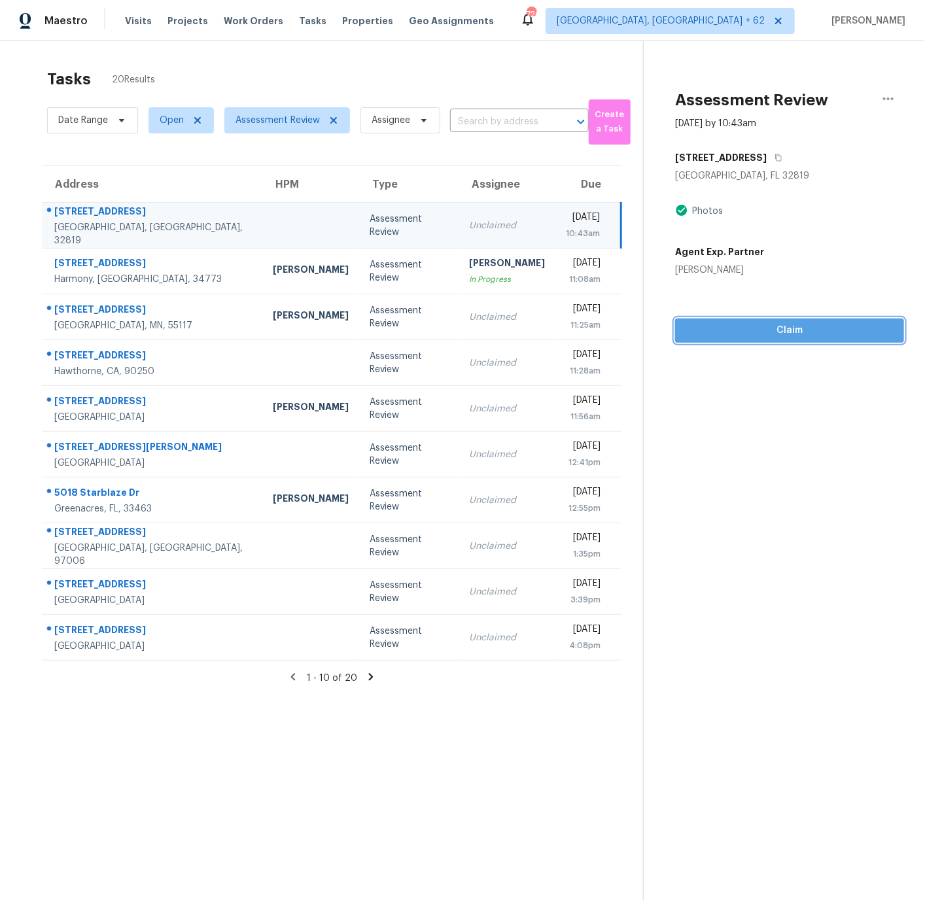
click at [786, 324] on span "Claim" at bounding box center [789, 330] width 208 height 16
click at [790, 329] on span "Start Assessment" at bounding box center [789, 330] width 208 height 16
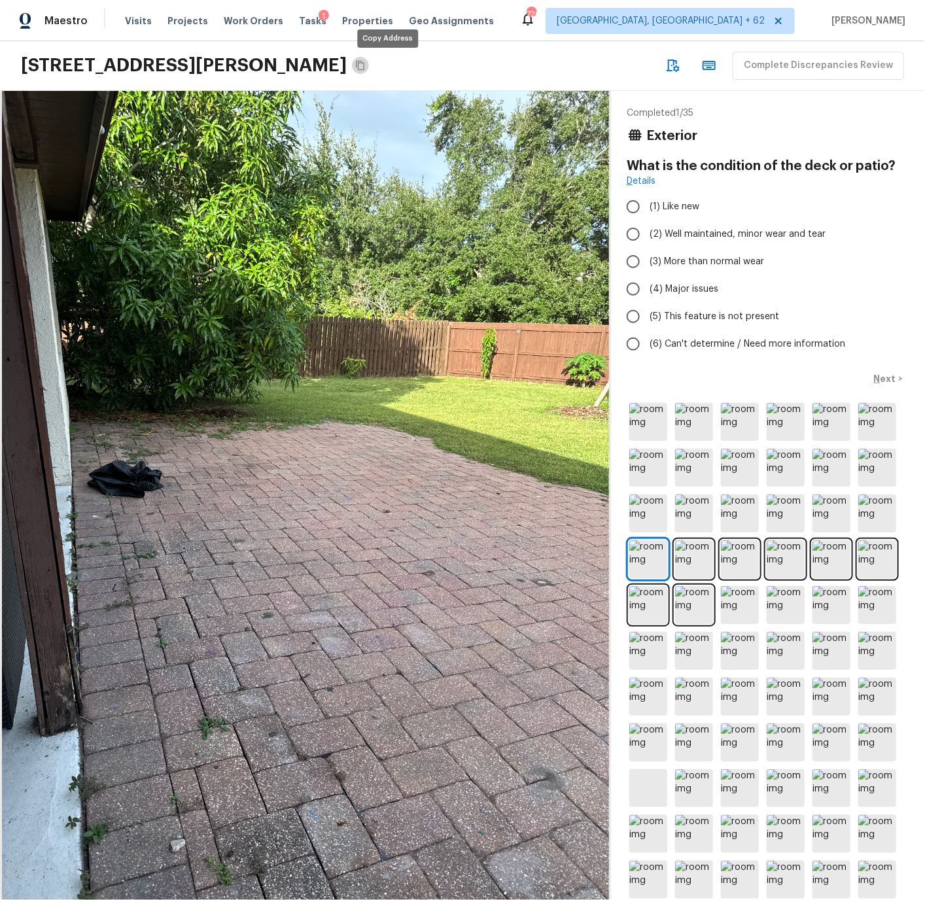
click at [366, 63] on icon "Copy Address" at bounding box center [360, 65] width 10 height 10
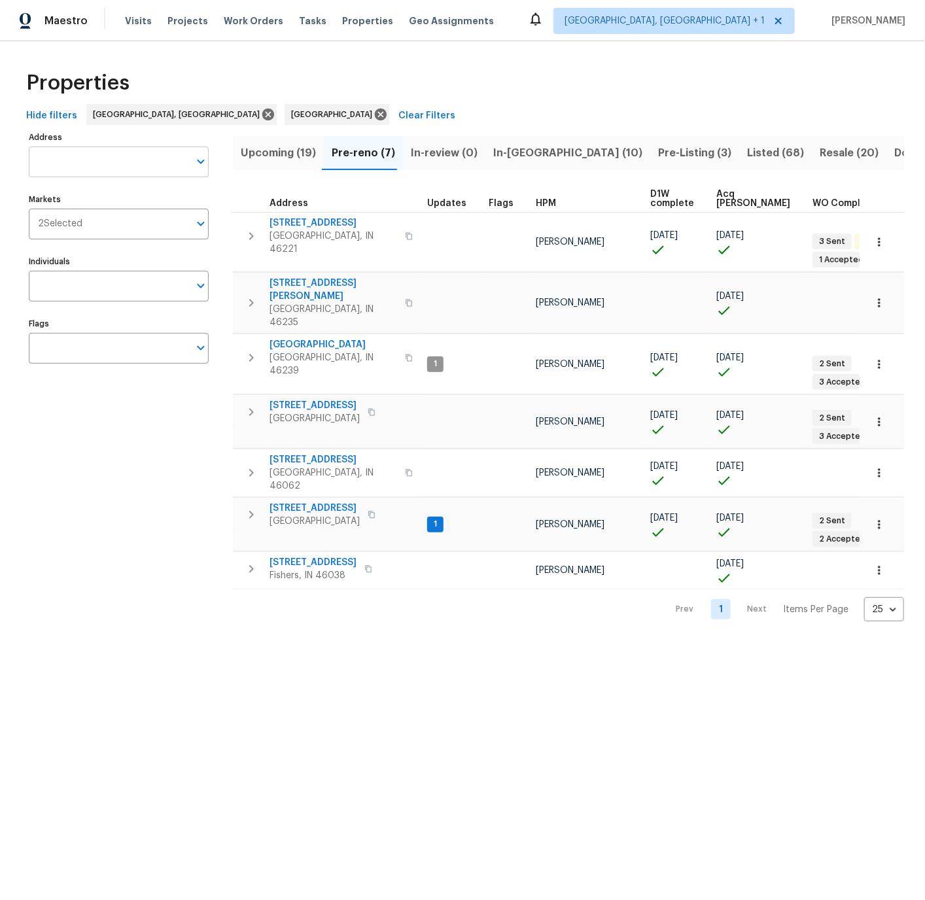
click at [88, 160] on input "Address" at bounding box center [109, 161] width 160 height 31
type input "5632"
click at [63, 197] on li "5632 Fair Ridge Pl Indianapolis IN 46221" at bounding box center [118, 195] width 180 height 22
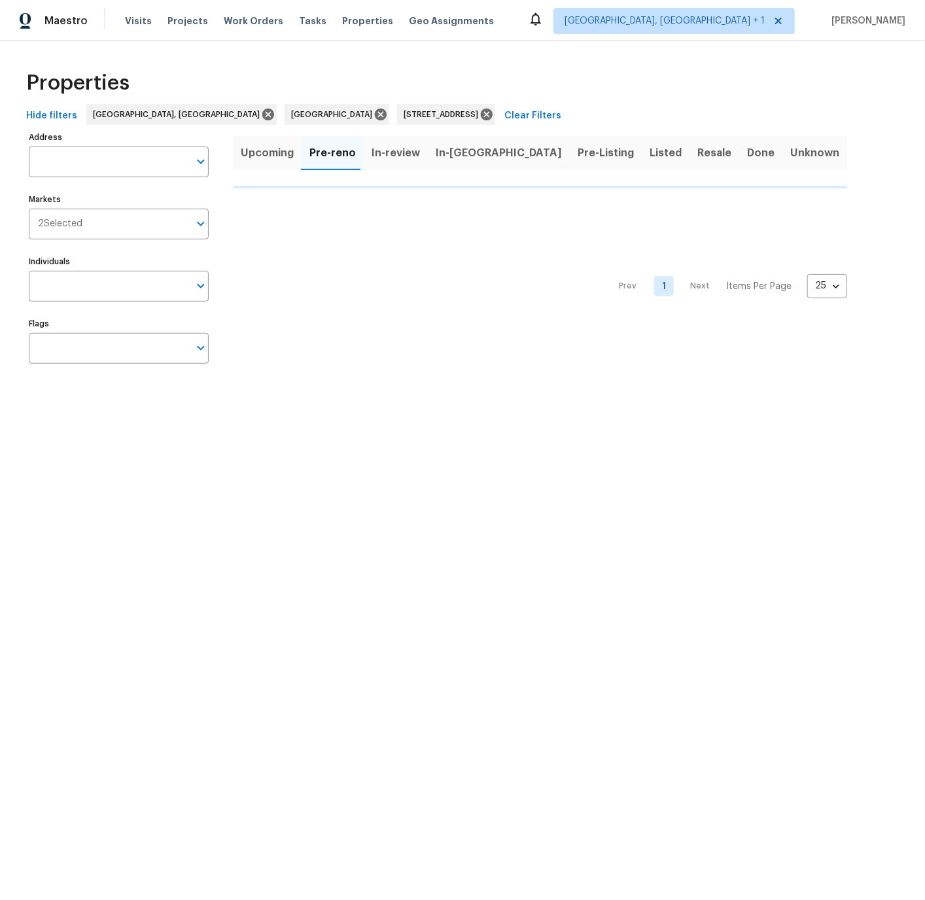
type input "5632 Fair Ridge Pl Indianapolis IN 46221"
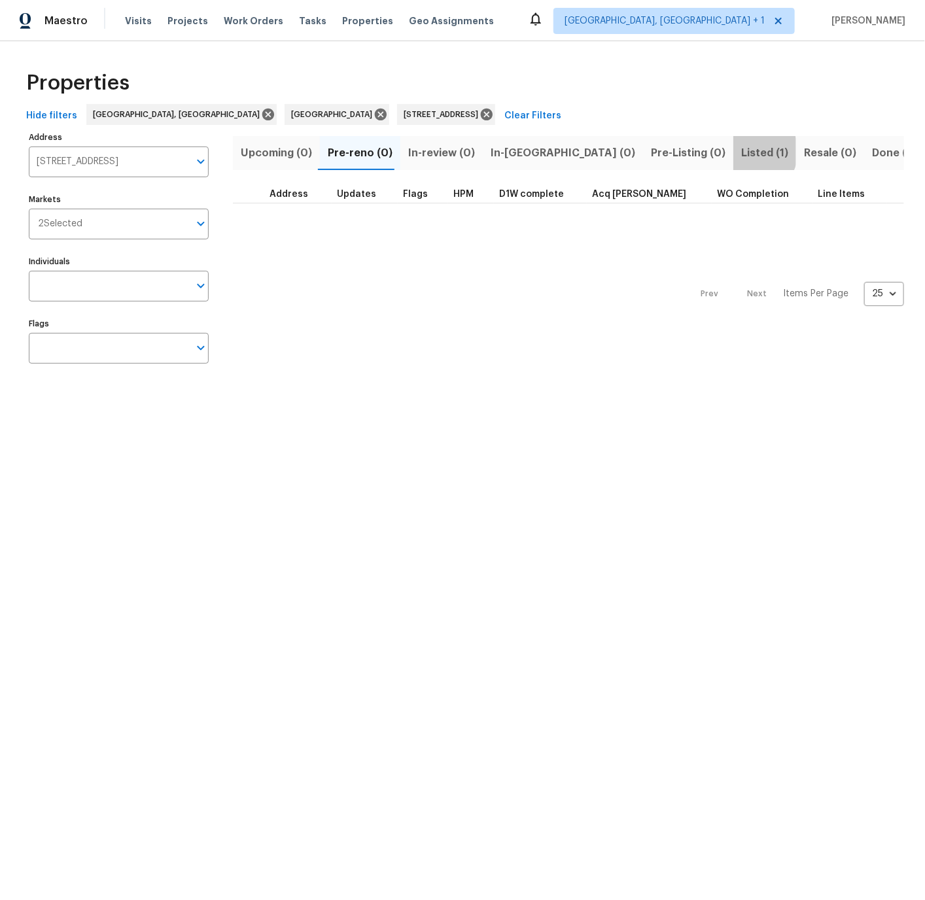
click at [741, 152] on span "Listed (1)" at bounding box center [764, 153] width 47 height 18
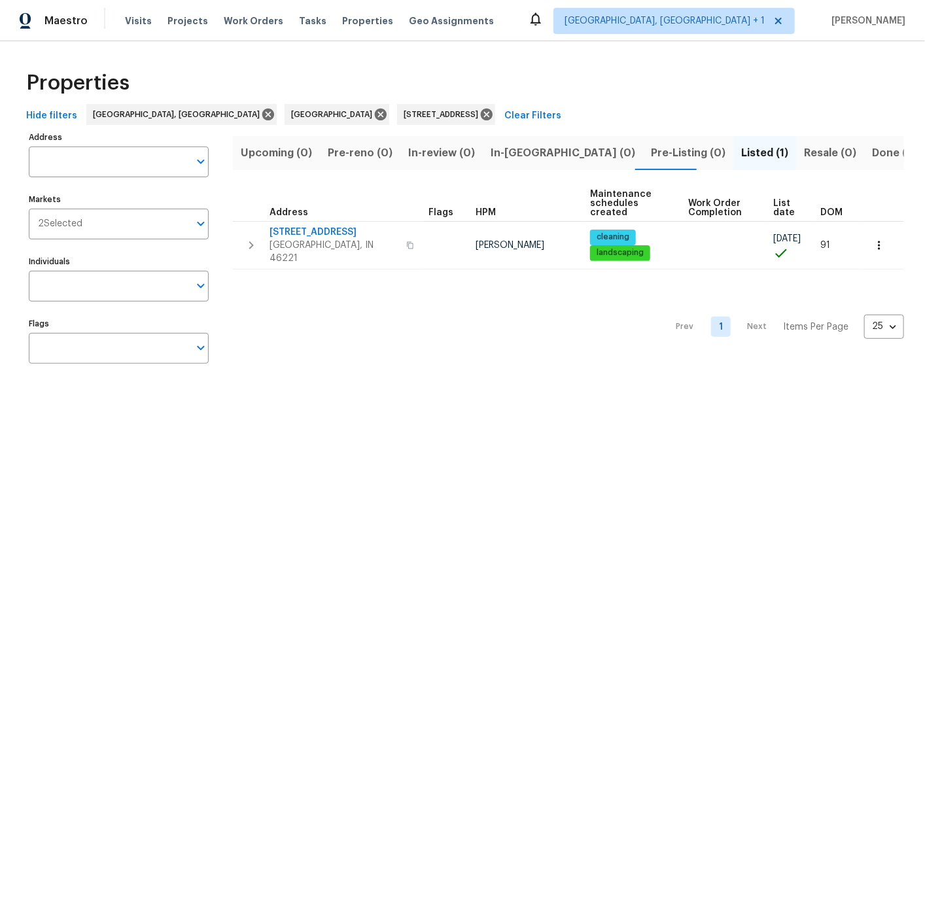
type input "5632 Fair Ridge Pl Indianapolis IN 46221"
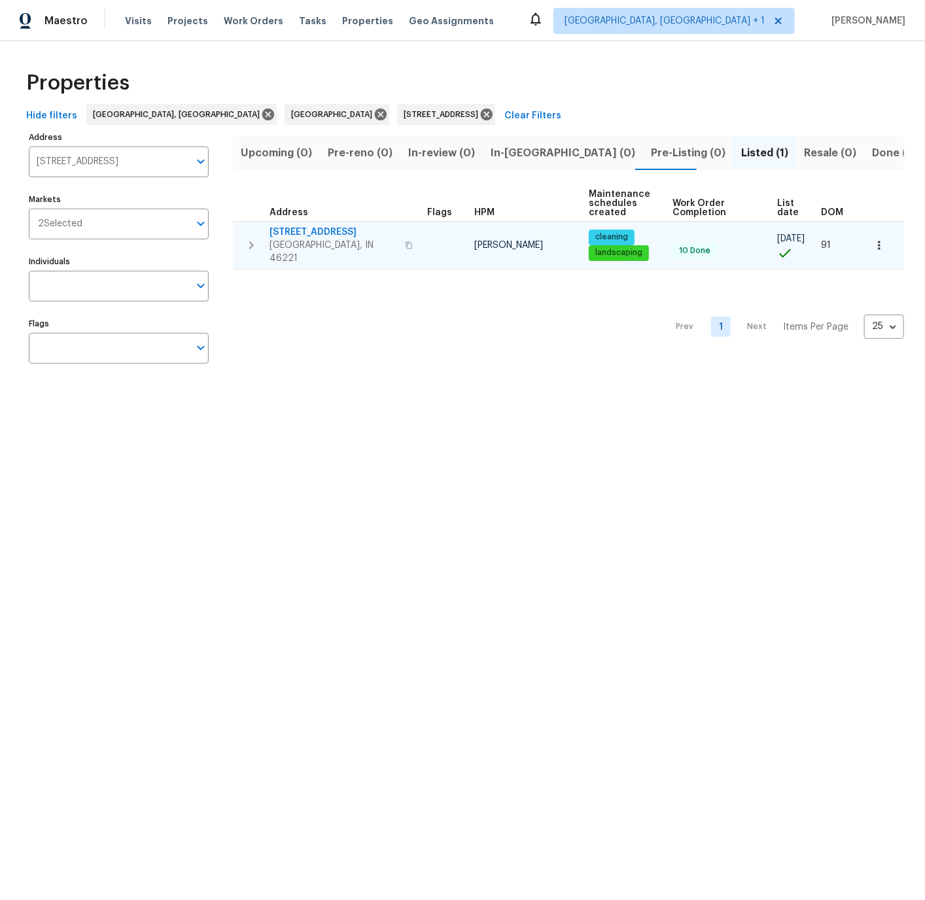
click at [303, 233] on span "5632 Fair Ridge Pl" at bounding box center [333, 232] width 128 height 13
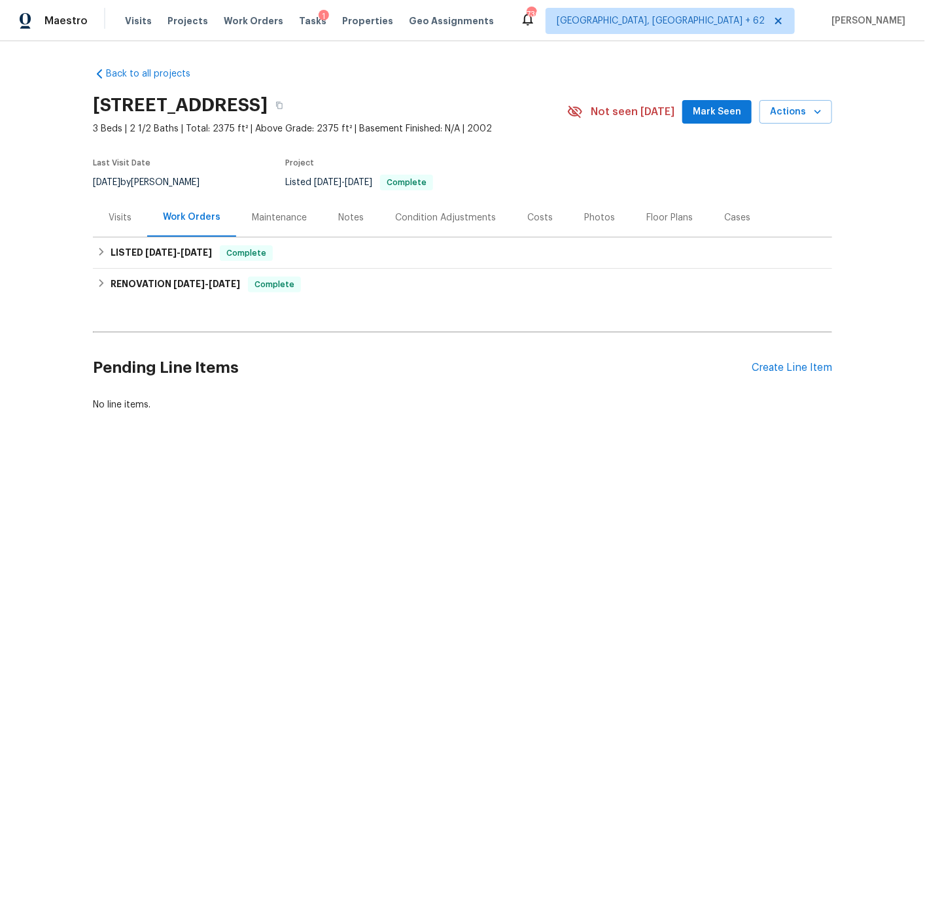
click at [650, 217] on div "Floor Plans" at bounding box center [669, 217] width 46 height 13
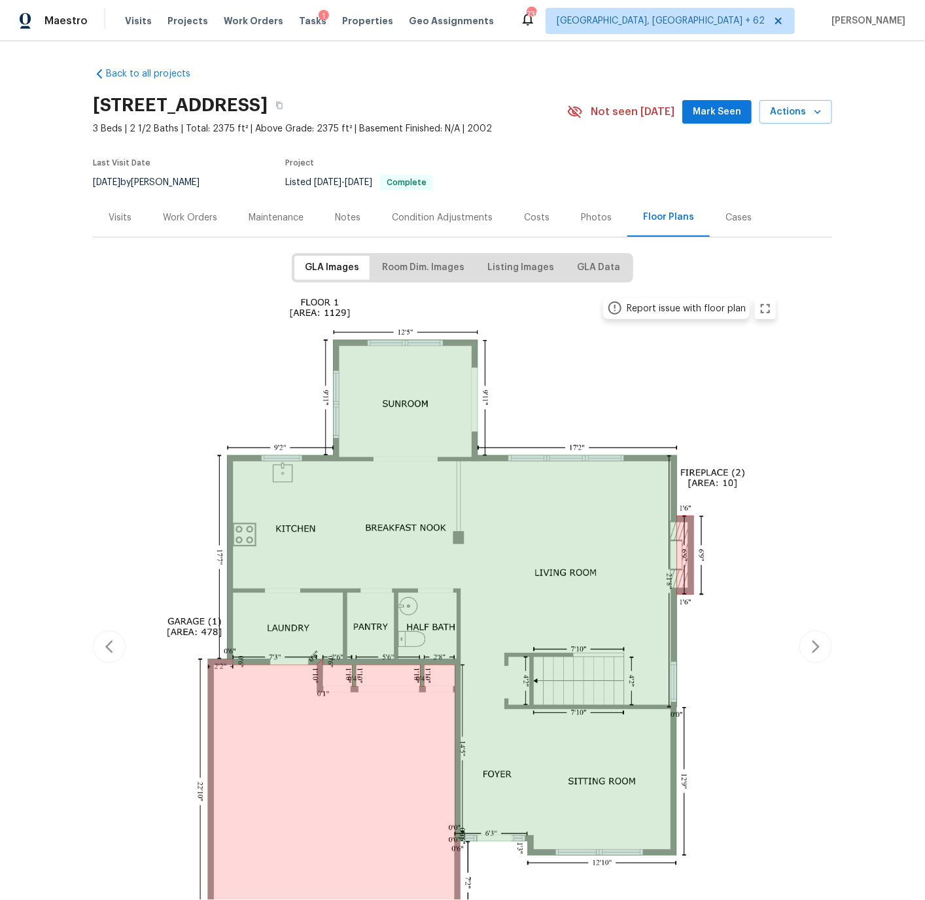
click at [373, 617] on img at bounding box center [462, 645] width 642 height 710
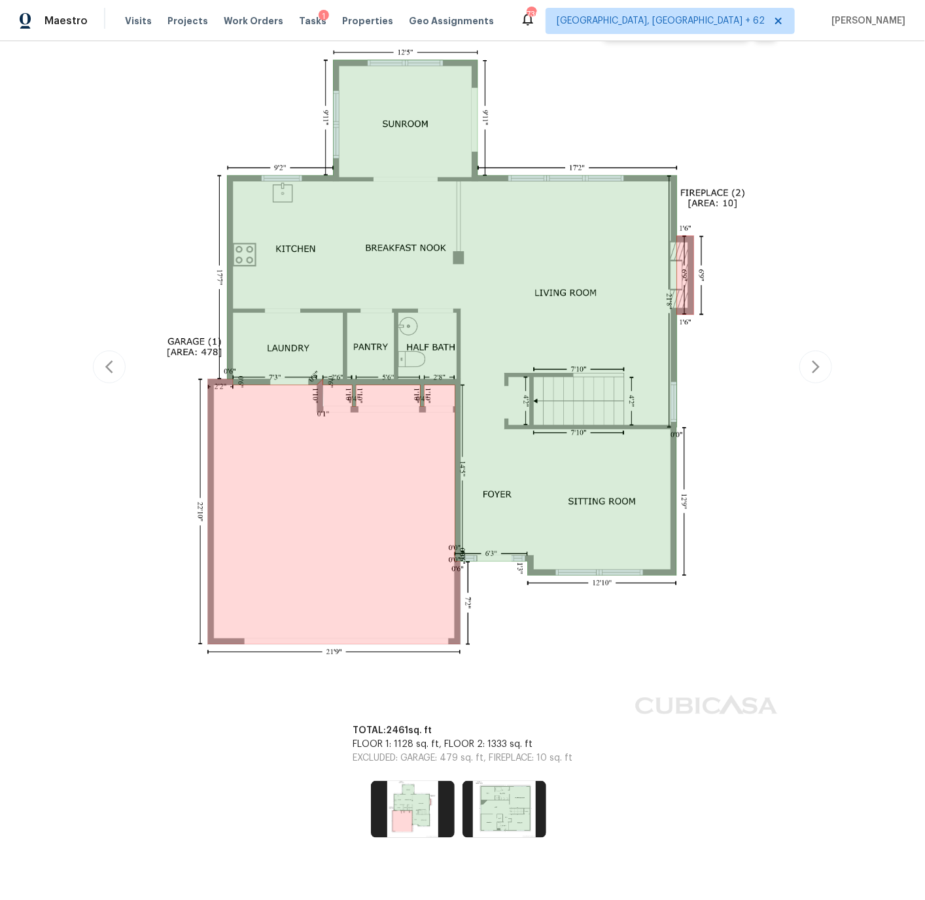
scroll to position [301, 0]
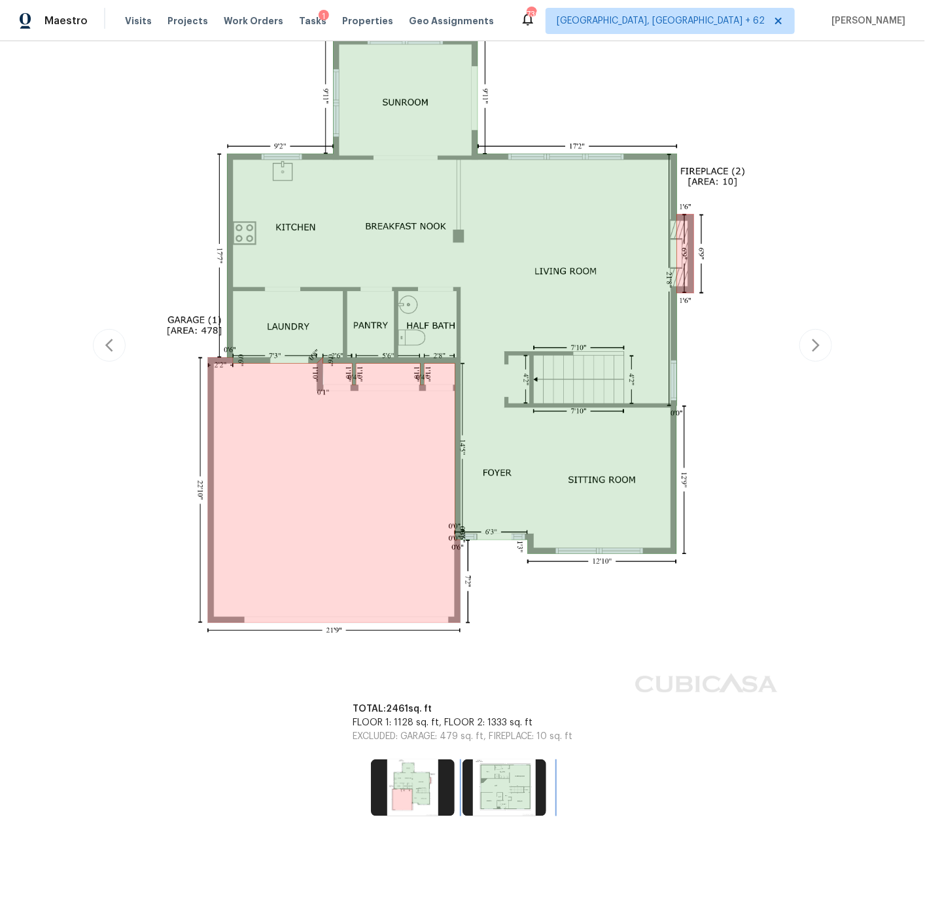
click at [504, 791] on img at bounding box center [504, 787] width 84 height 56
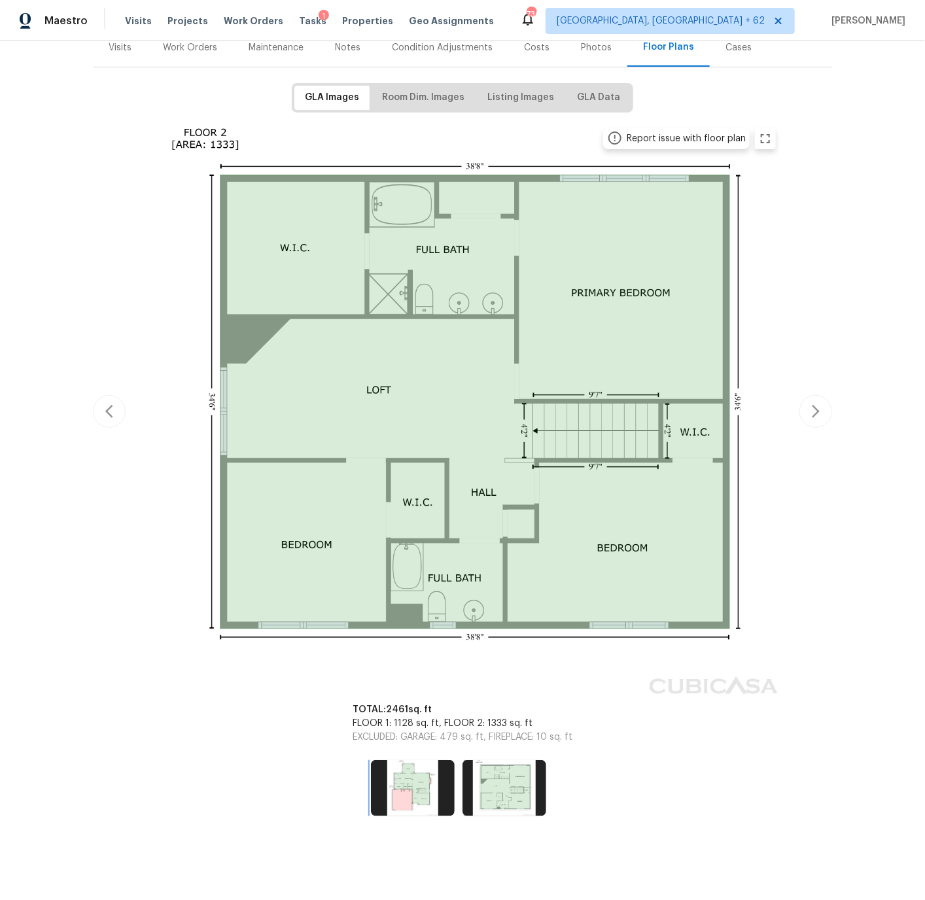
click at [418, 786] on img at bounding box center [413, 788] width 84 height 56
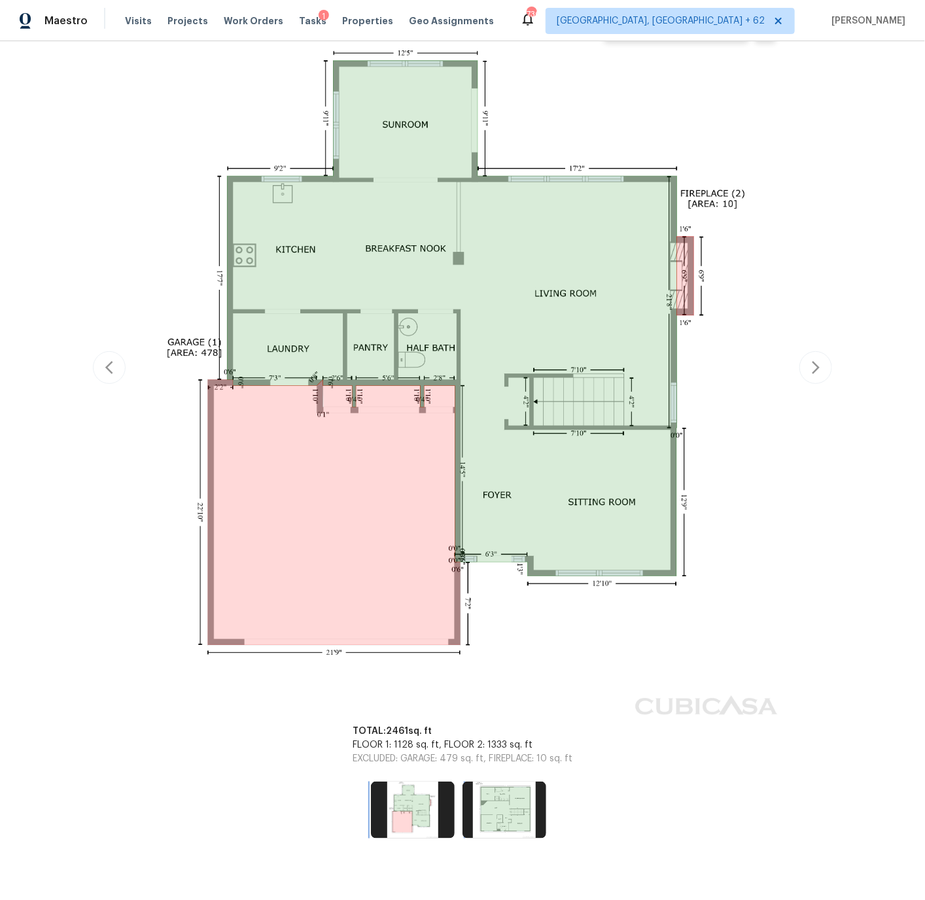
scroll to position [285, 0]
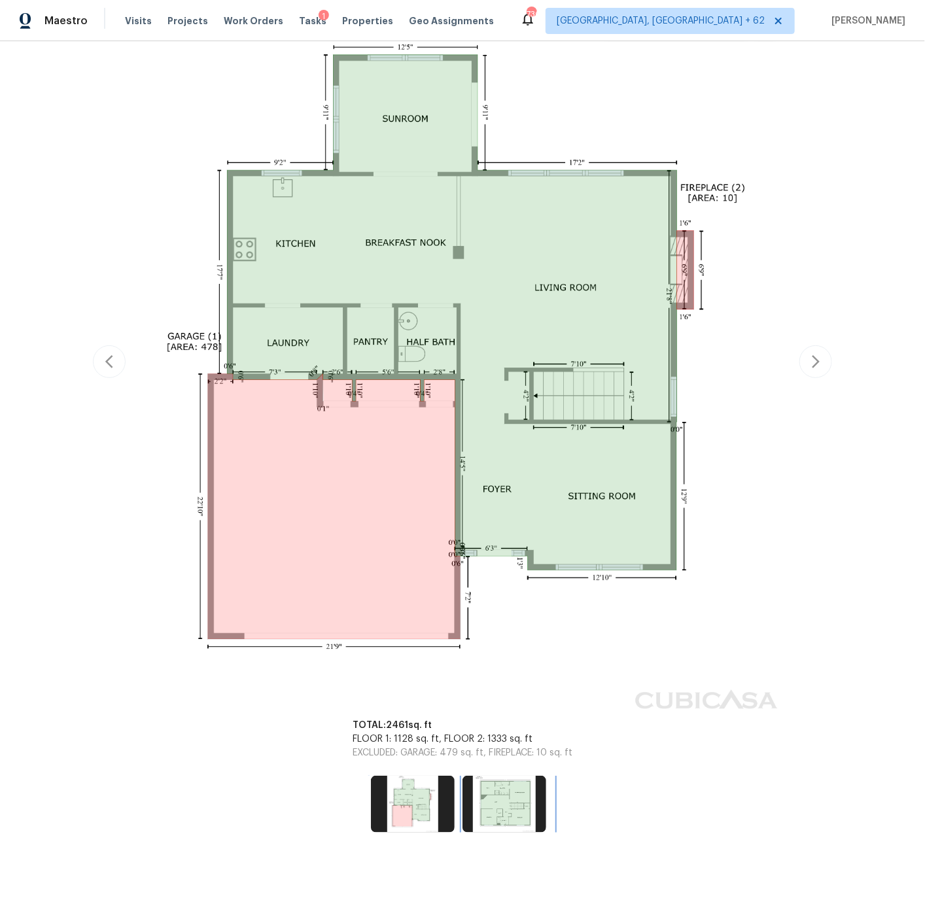
click at [505, 802] on img at bounding box center [504, 804] width 84 height 56
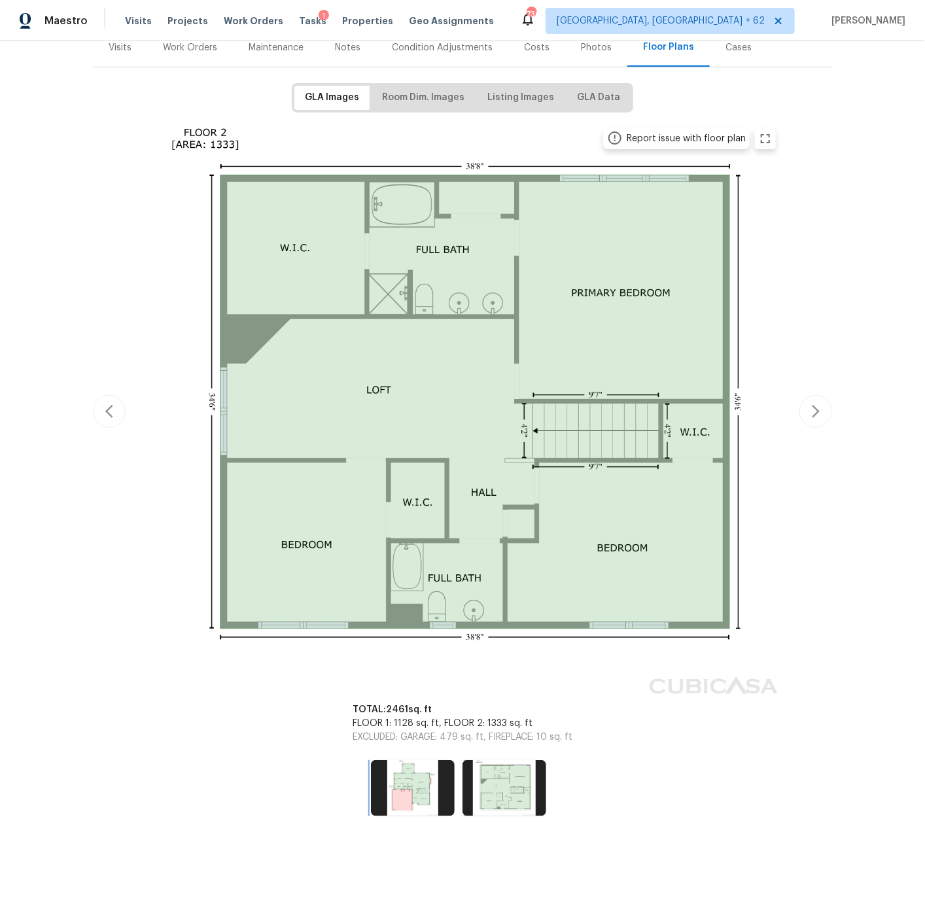
click at [416, 784] on img at bounding box center [413, 788] width 84 height 56
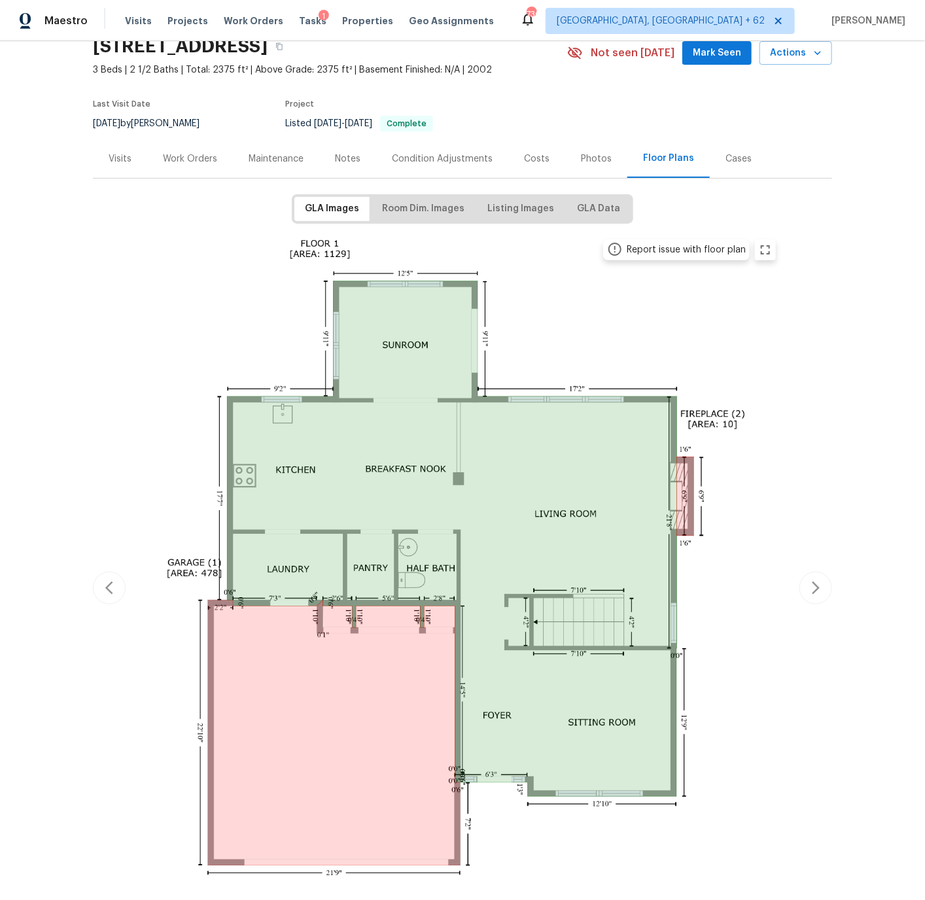
scroll to position [0, 0]
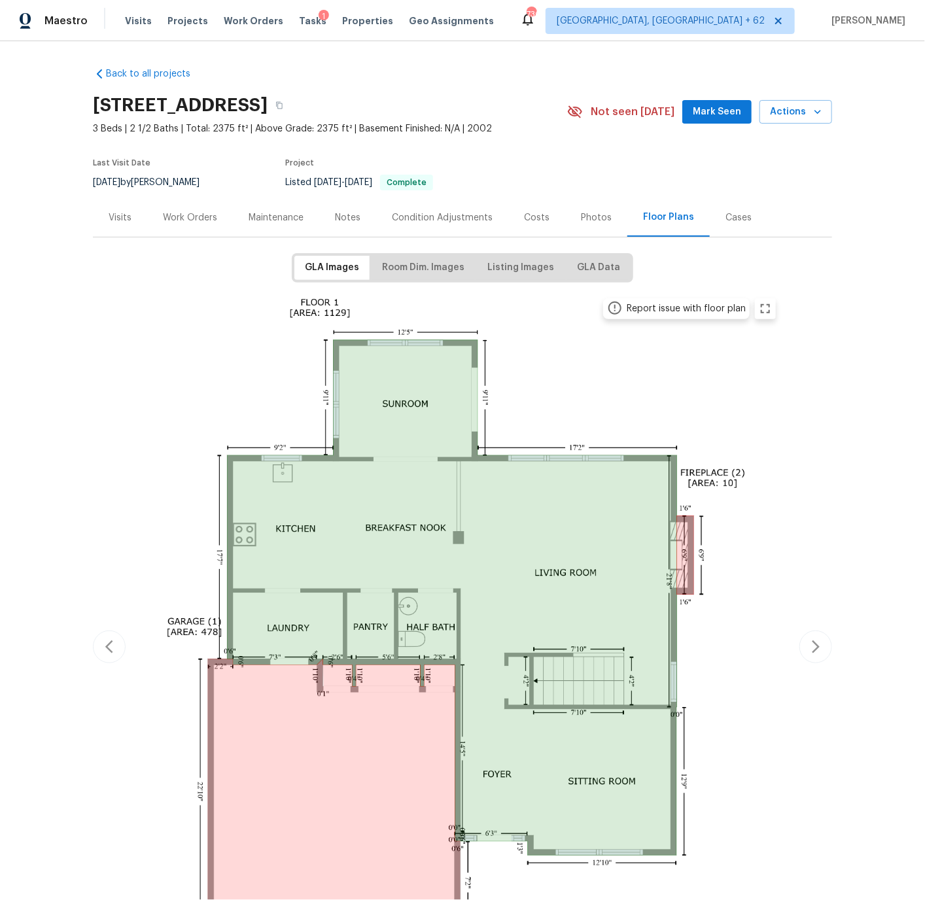
click at [589, 216] on div "Photos" at bounding box center [596, 217] width 31 height 13
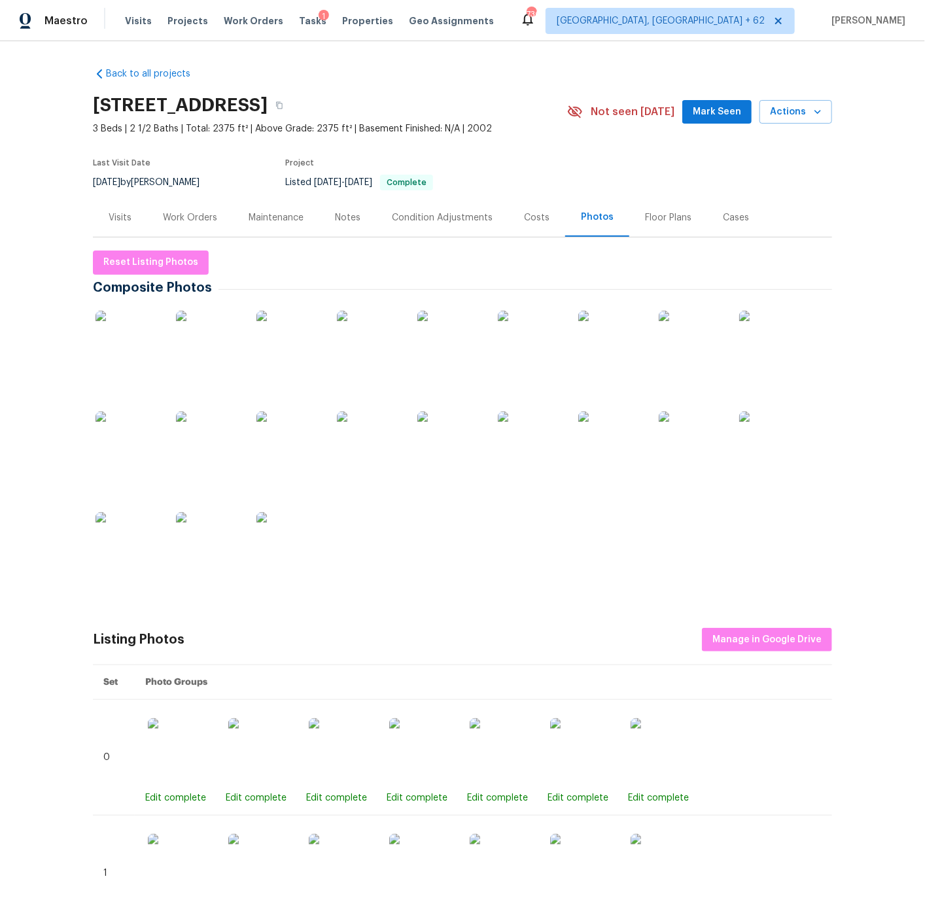
click at [136, 347] on img at bounding box center [127, 343] width 65 height 65
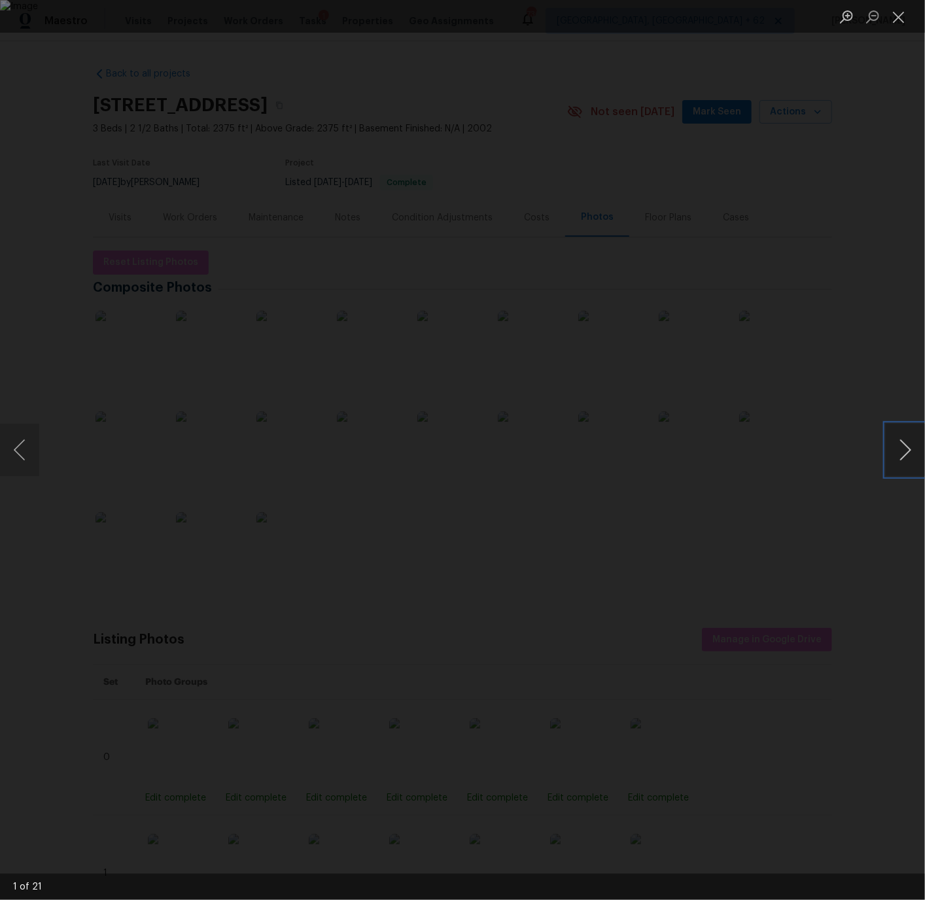
click at [906, 448] on button "Next image" at bounding box center [904, 450] width 39 height 52
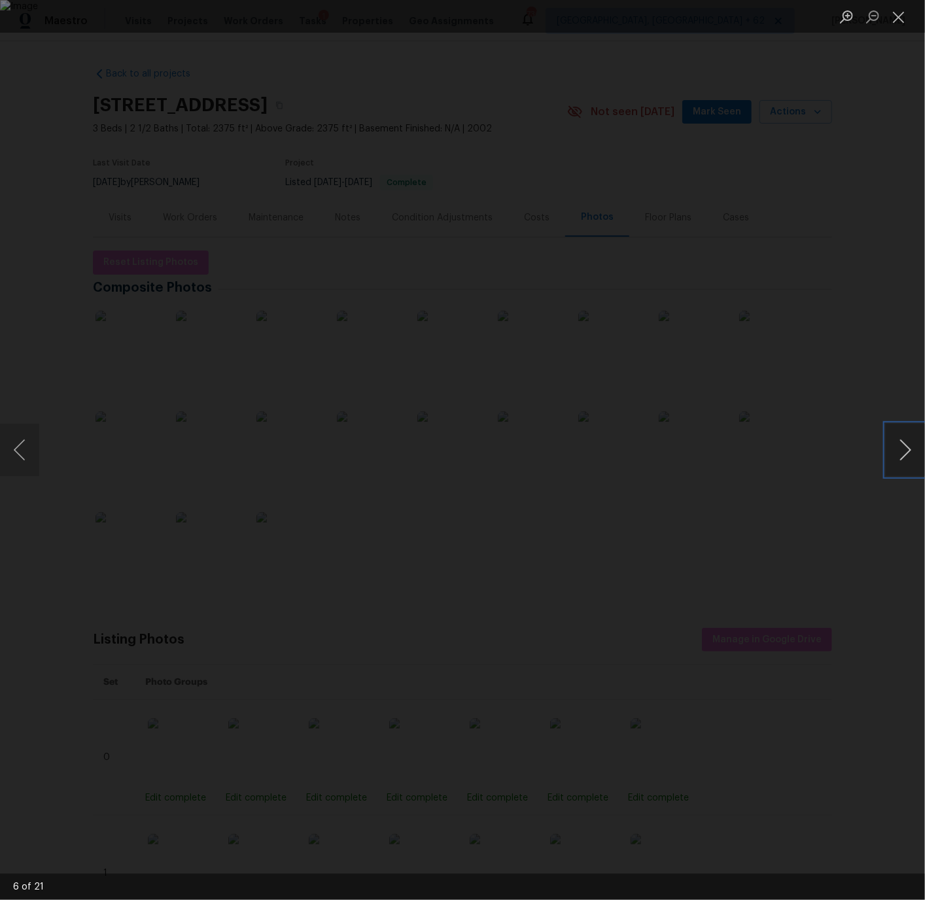
click at [906, 448] on button "Next image" at bounding box center [904, 450] width 39 height 52
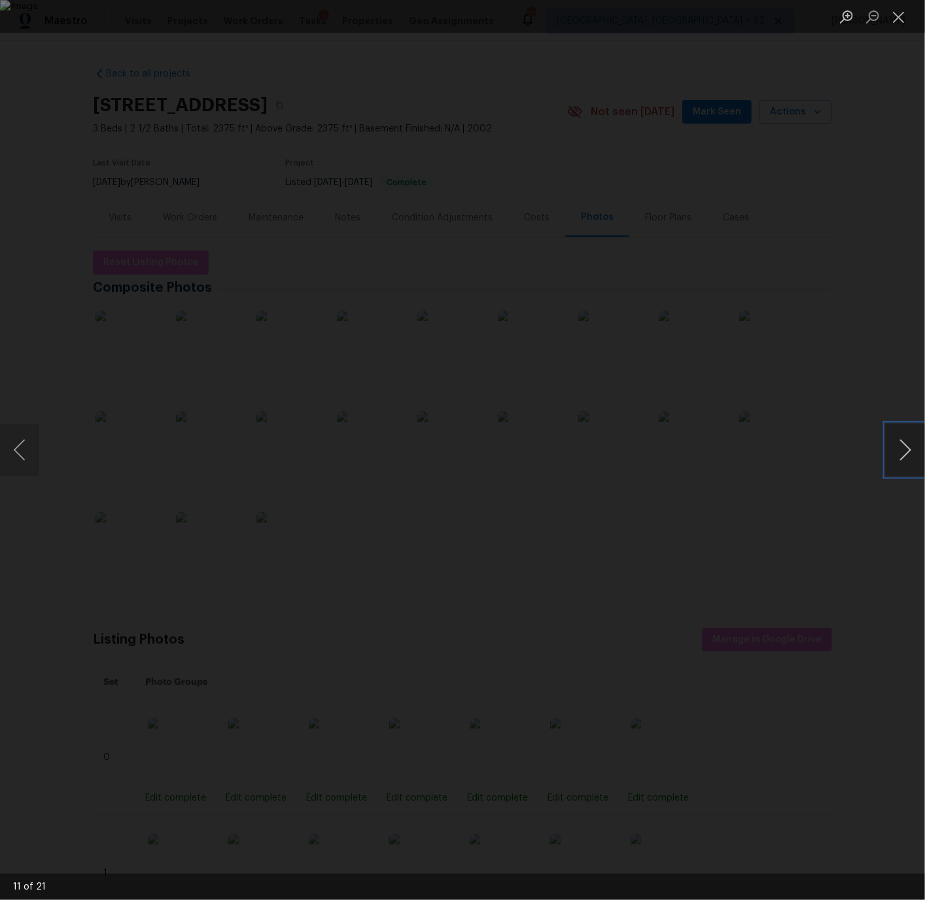
click at [906, 448] on button "Next image" at bounding box center [904, 450] width 39 height 52
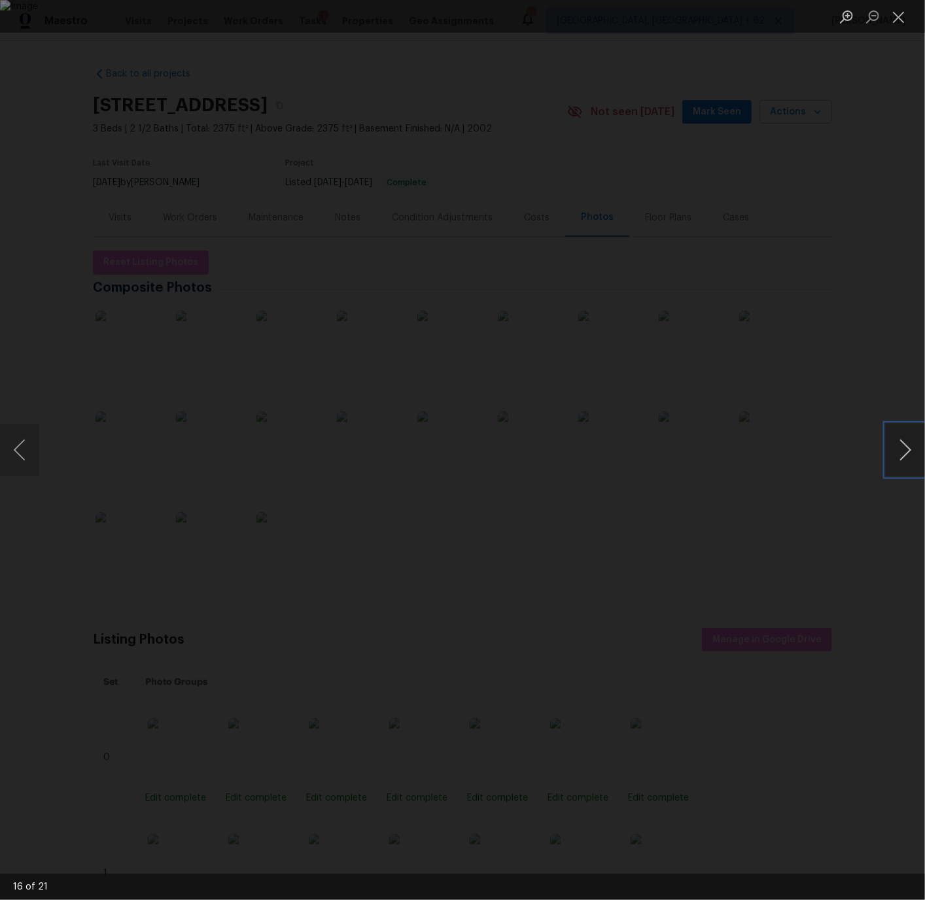
click at [906, 448] on button "Next image" at bounding box center [904, 450] width 39 height 52
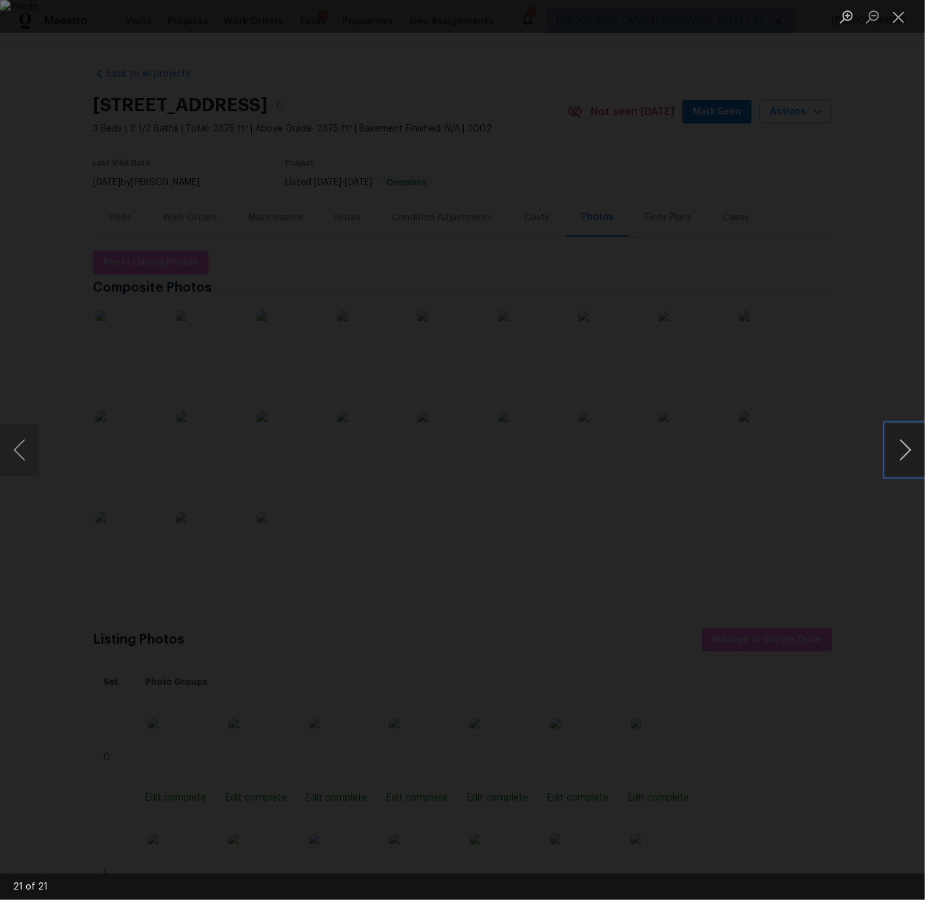
click at [906, 448] on button "Next image" at bounding box center [904, 450] width 39 height 52
click at [902, 18] on button "Close lightbox" at bounding box center [898, 16] width 26 height 23
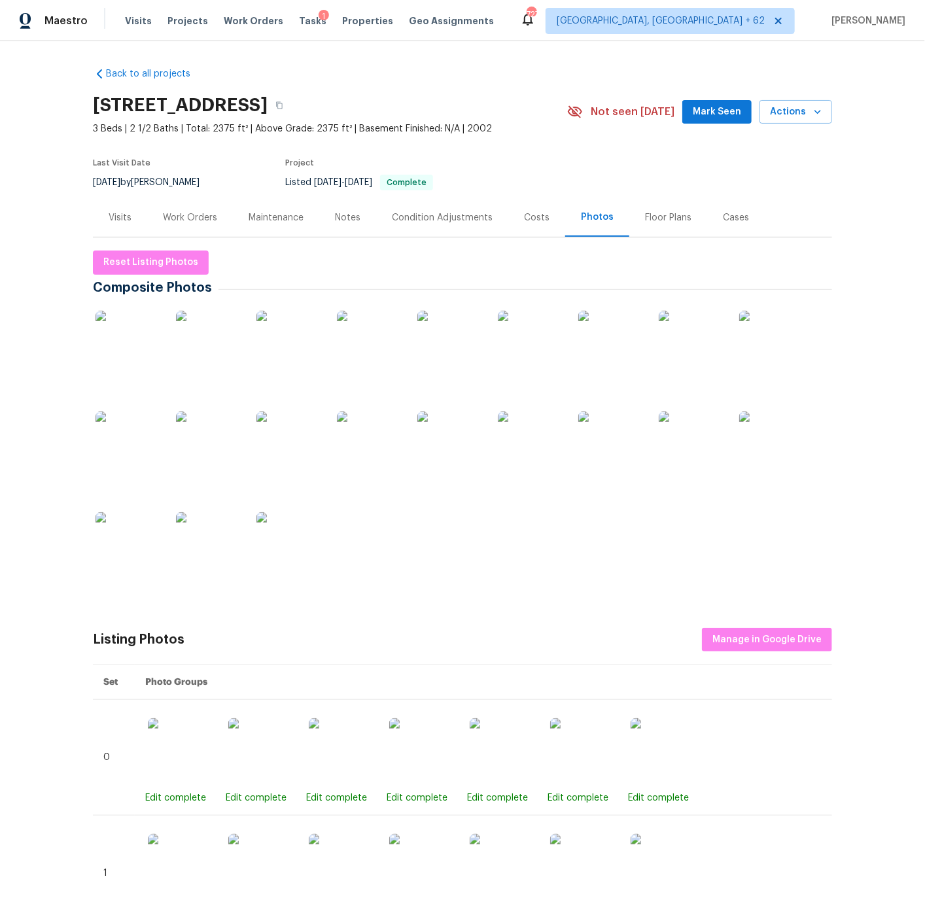
click at [138, 355] on img at bounding box center [127, 343] width 65 height 65
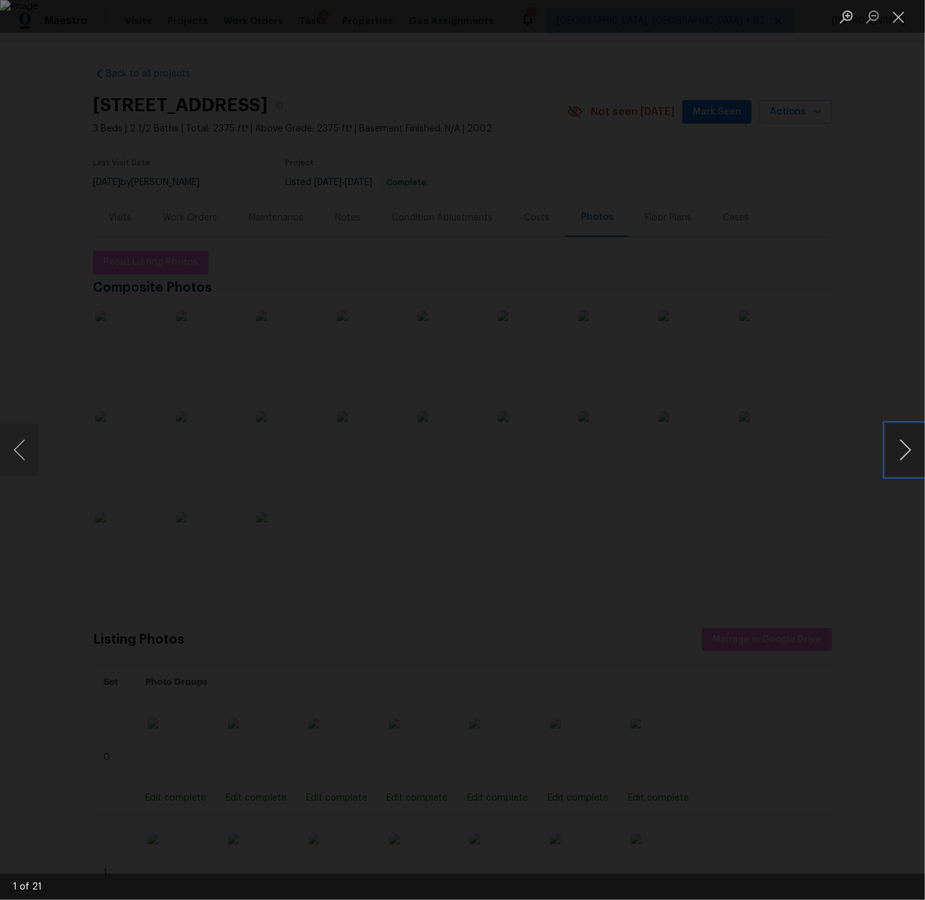
click at [904, 450] on button "Next image" at bounding box center [904, 450] width 39 height 52
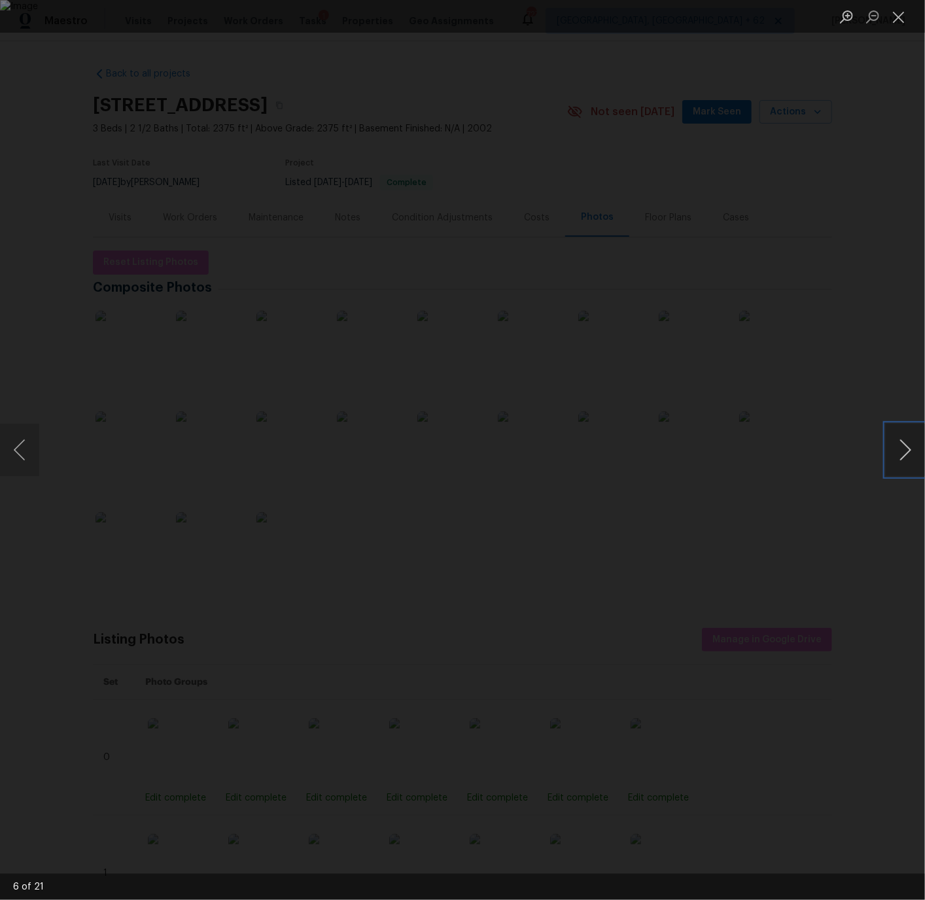
click at [904, 450] on button "Next image" at bounding box center [904, 450] width 39 height 52
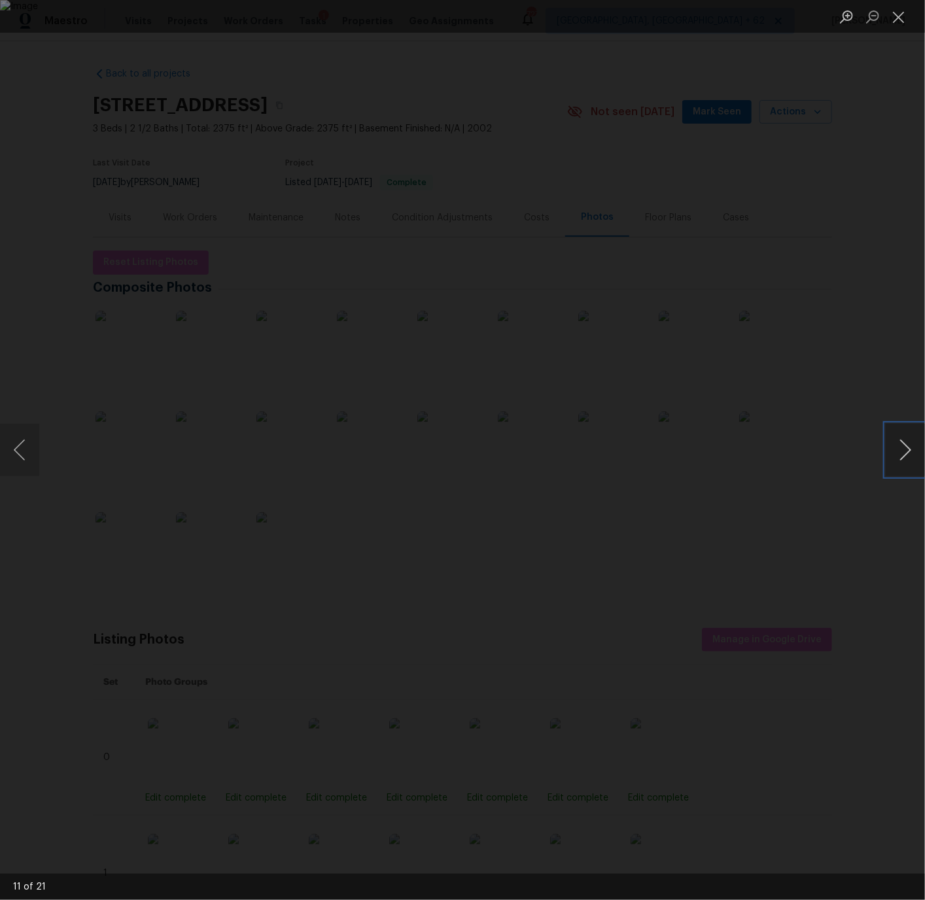
click at [904, 450] on button "Next image" at bounding box center [904, 450] width 39 height 52
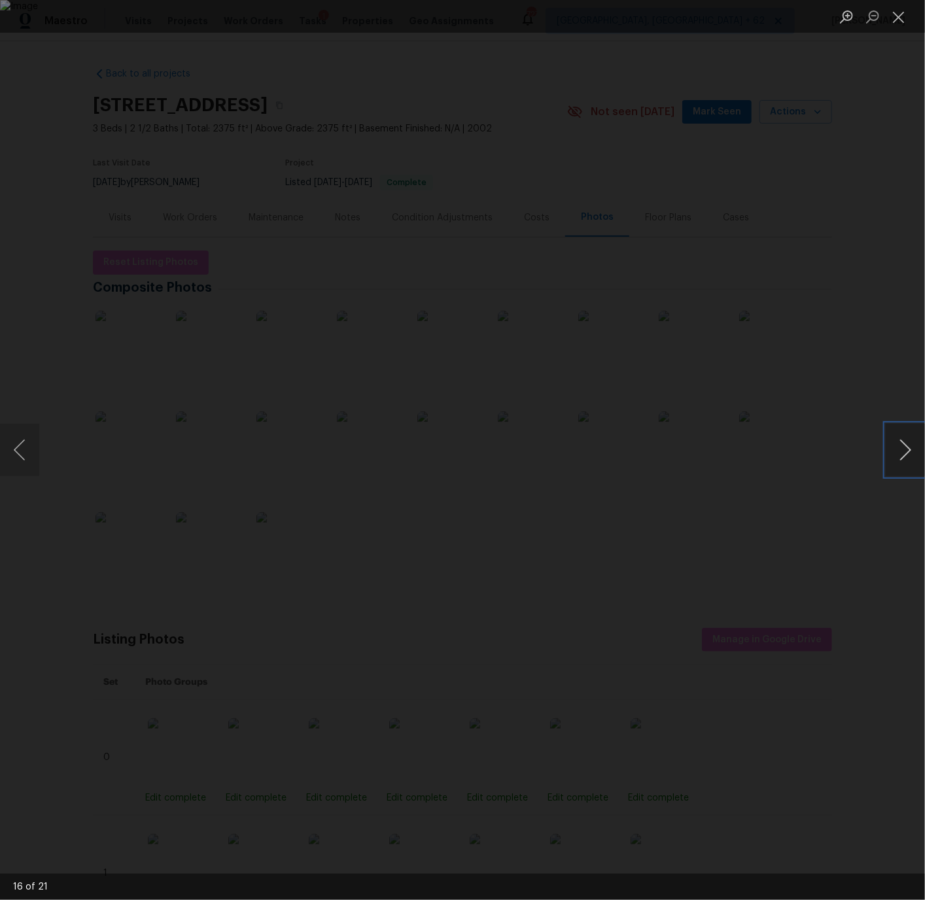
click at [904, 450] on button "Next image" at bounding box center [904, 450] width 39 height 52
click at [902, 444] on button "Next image" at bounding box center [904, 450] width 39 height 52
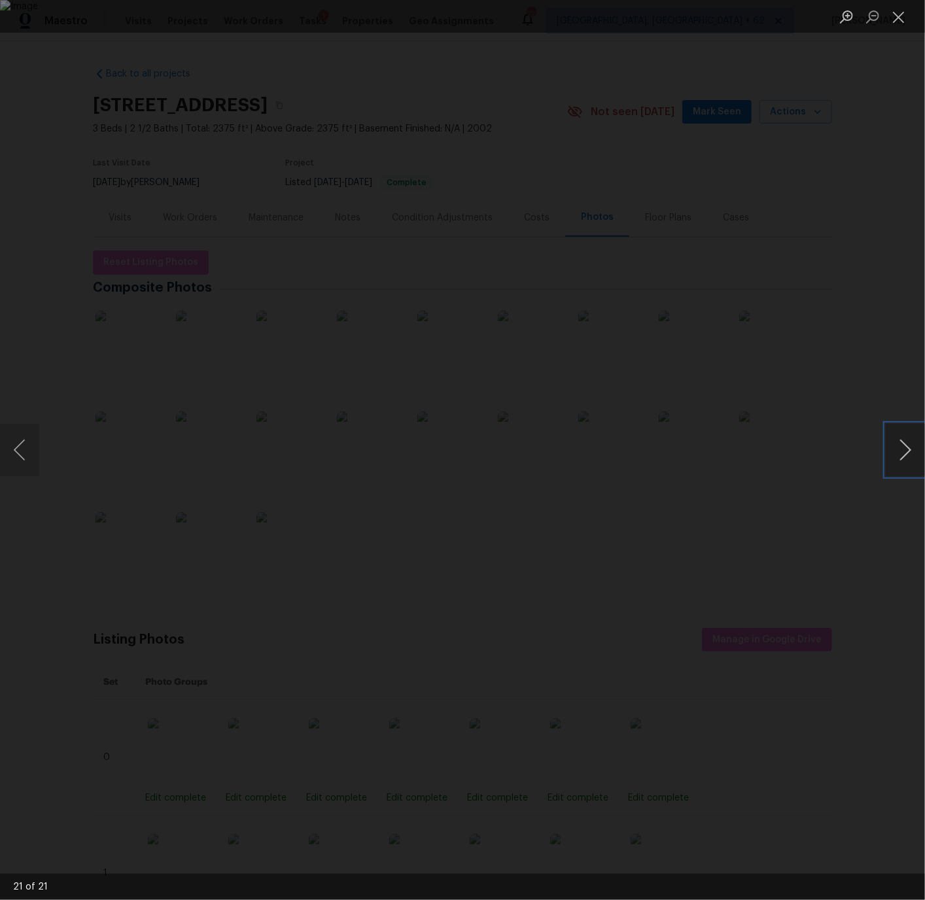
click at [902, 444] on button "Next image" at bounding box center [904, 450] width 39 height 52
click at [904, 451] on button "Next image" at bounding box center [904, 450] width 39 height 52
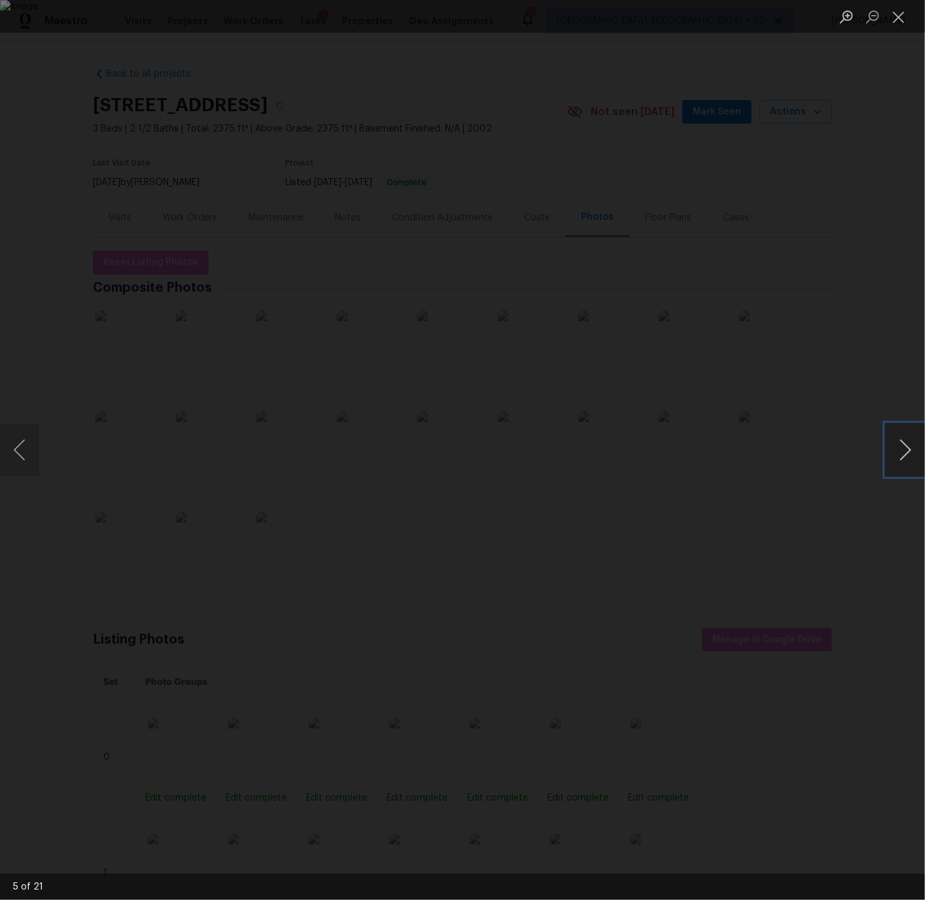
click at [904, 451] on button "Next image" at bounding box center [904, 450] width 39 height 52
click at [895, 12] on button "Close lightbox" at bounding box center [898, 16] width 26 height 23
